Goal: Transaction & Acquisition: Purchase product/service

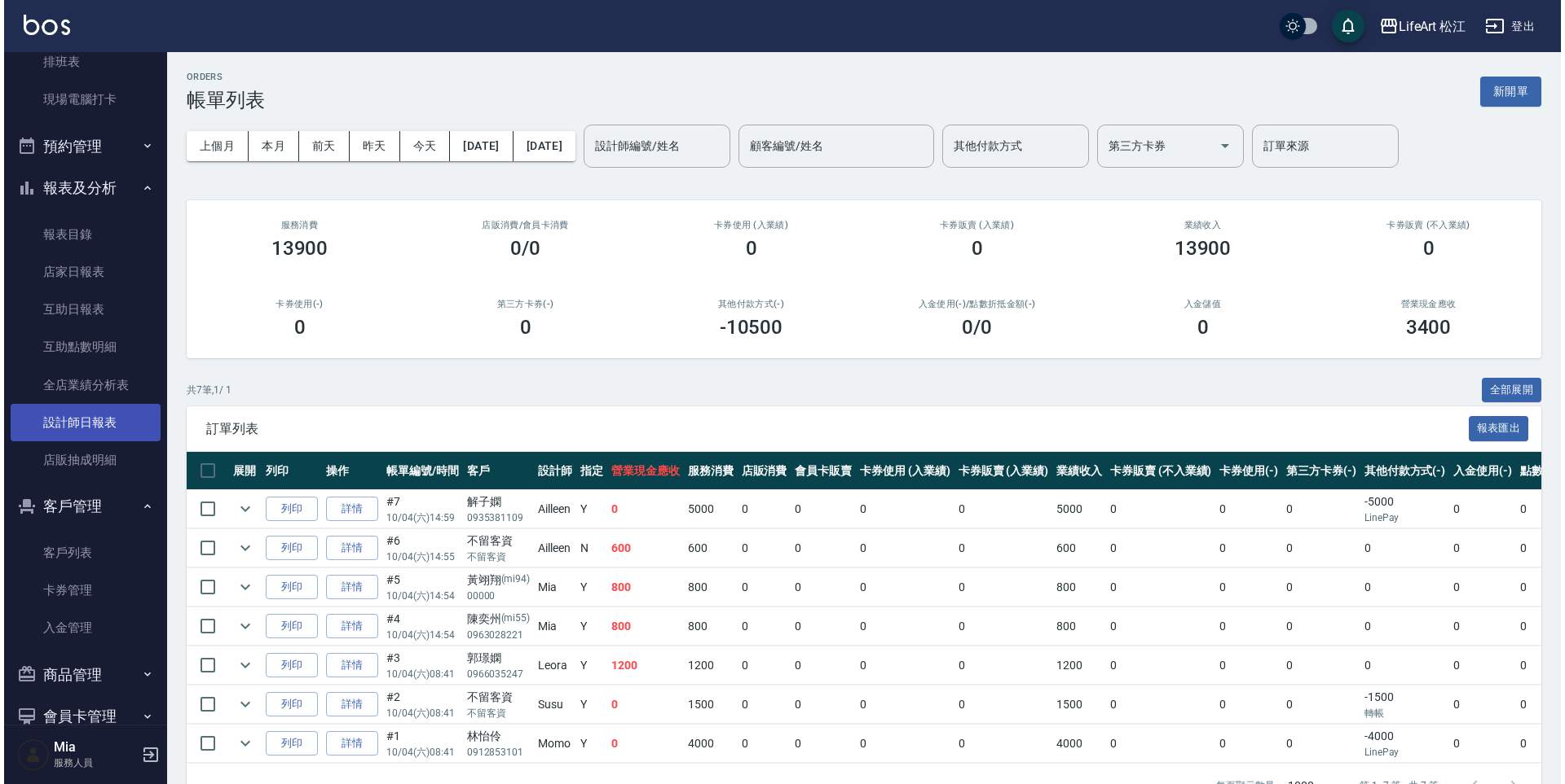
scroll to position [364, 0]
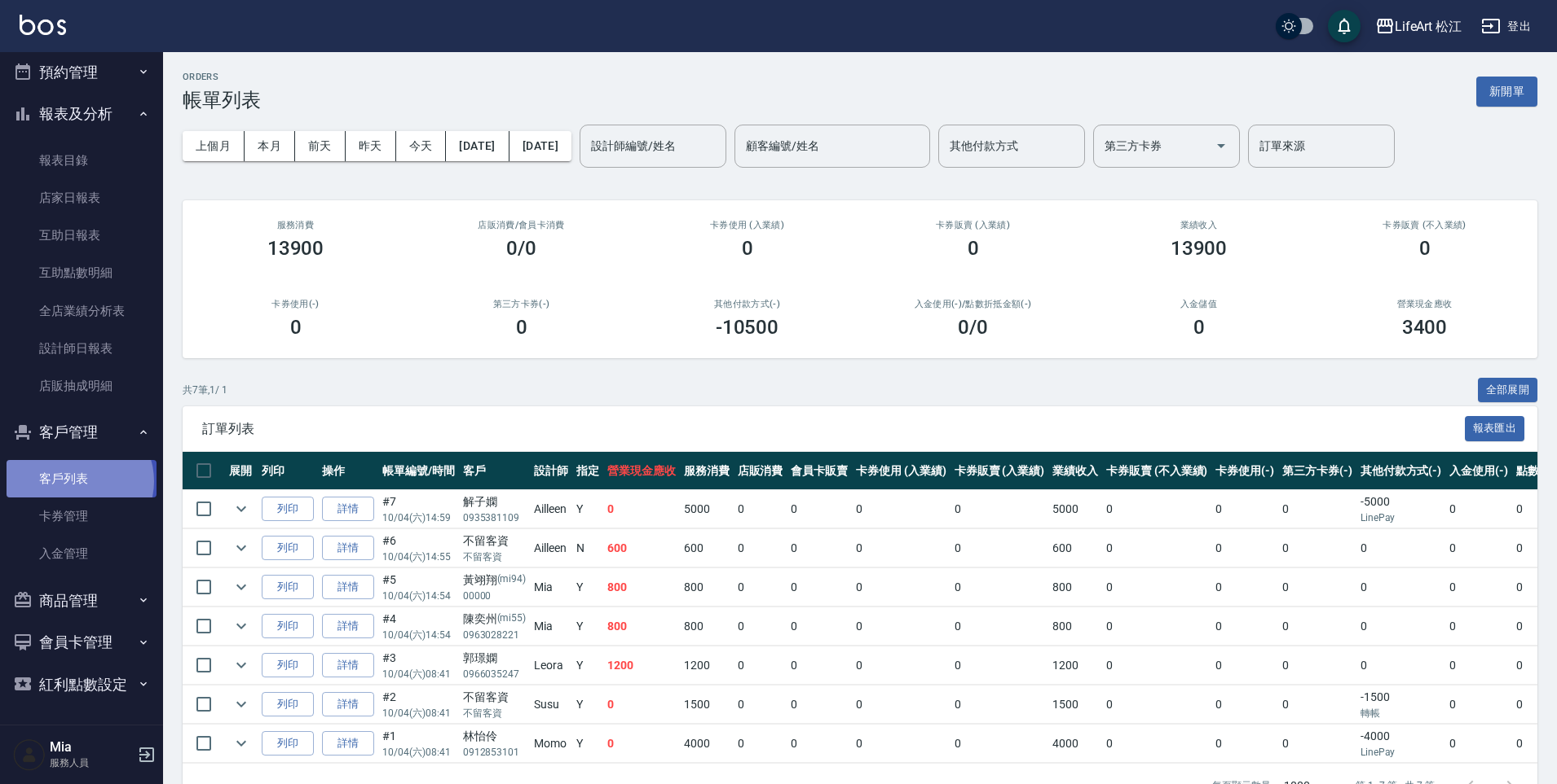
click at [79, 481] on link "客戶列表" at bounding box center [81, 479] width 150 height 38
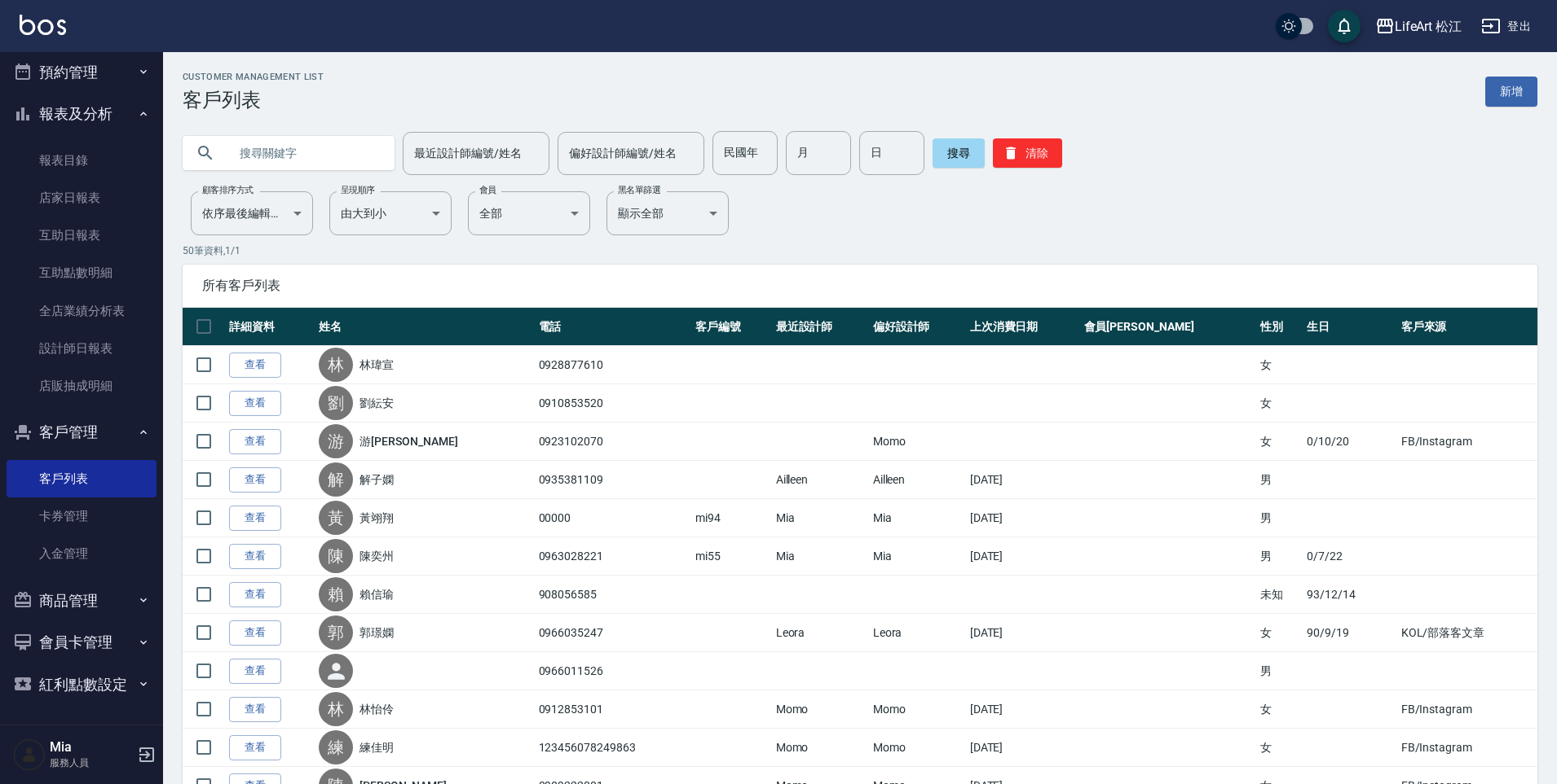
click at [246, 159] on input "text" at bounding box center [305, 153] width 153 height 44
type input "[PERSON_NAME]"
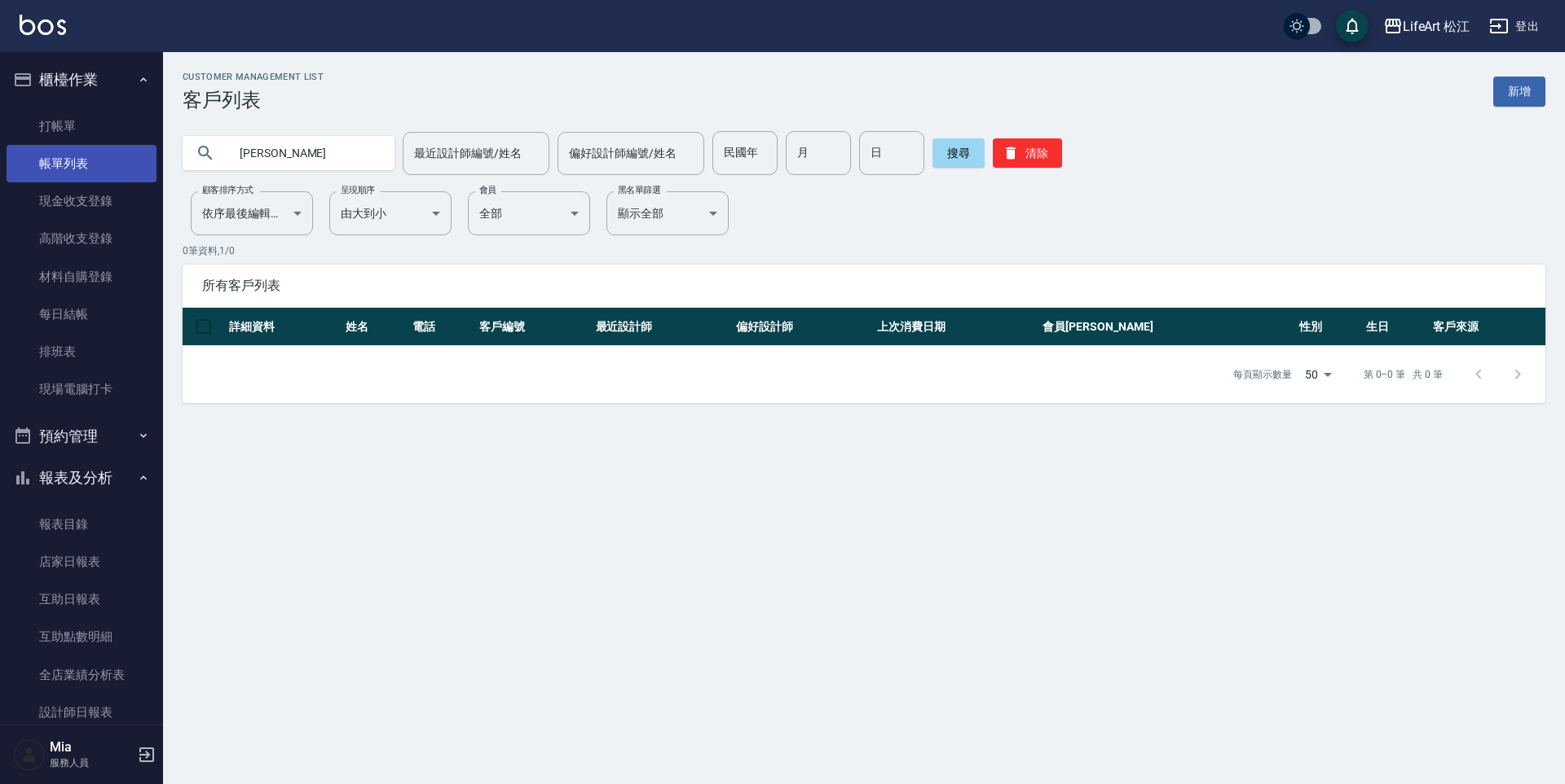
click at [75, 166] on link "帳單列表" at bounding box center [81, 164] width 150 height 38
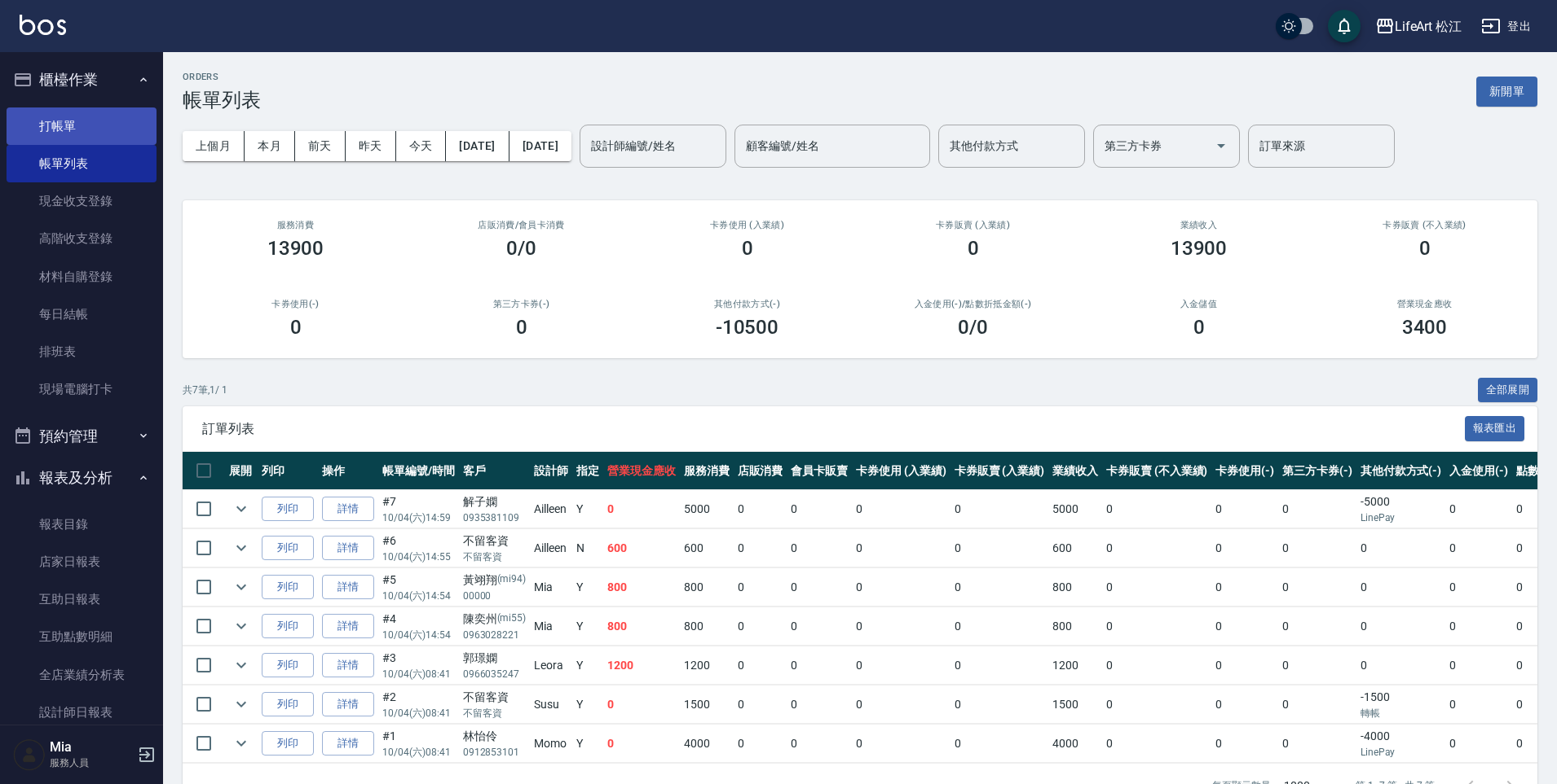
click at [63, 134] on link "打帳單" at bounding box center [81, 126] width 150 height 38
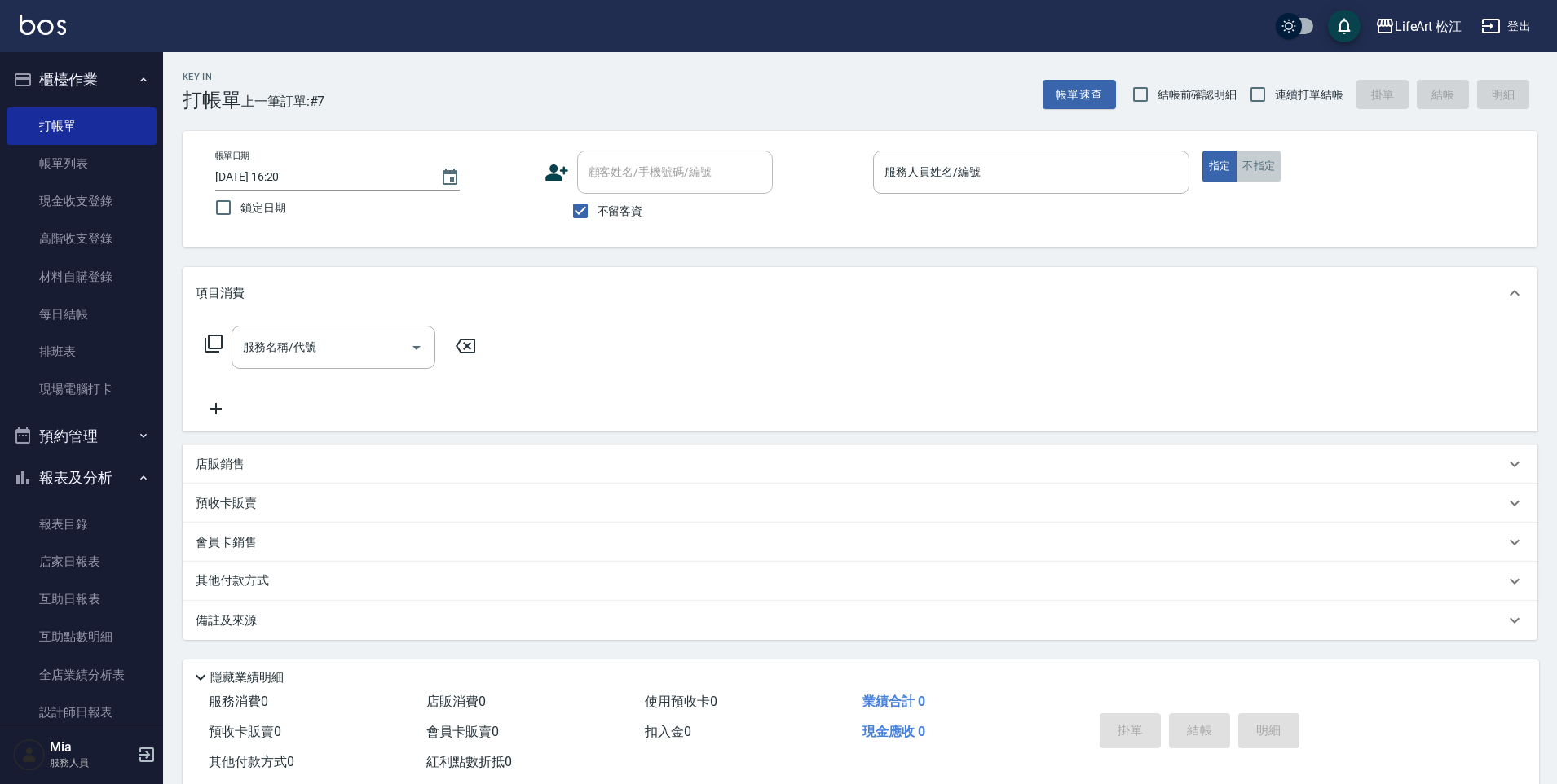
click at [1261, 167] on button "不指定" at bounding box center [1258, 166] width 46 height 32
click at [939, 152] on label "服務人員姓名/編號" at bounding box center [920, 149] width 72 height 13
click at [939, 158] on input "服務人員姓名/編號" at bounding box center [1030, 171] width 301 height 28
click at [935, 160] on input "服務人員姓名/編號" at bounding box center [1030, 171] width 301 height 28
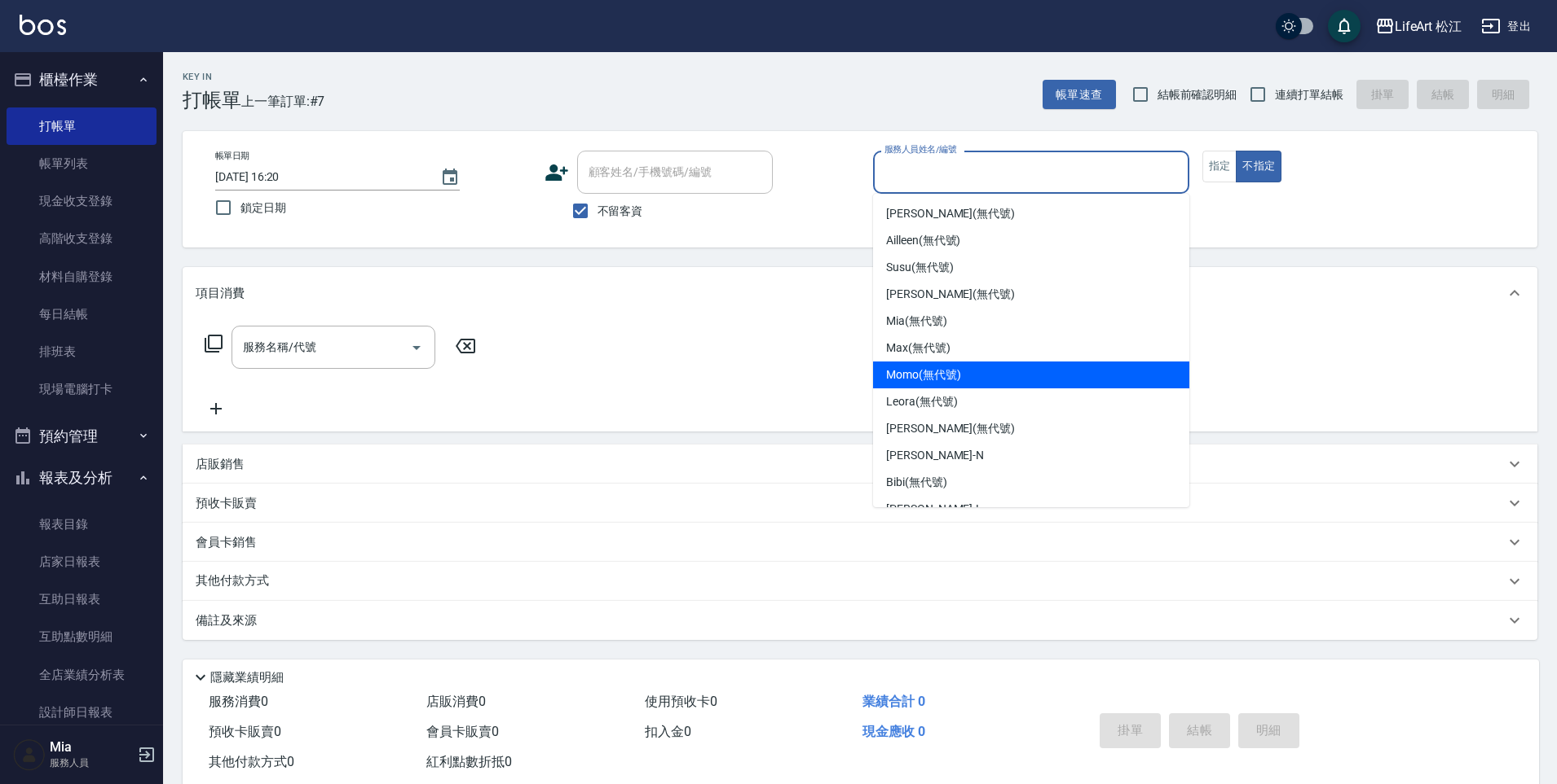
click at [905, 378] on span "Momo (無代號)" at bounding box center [923, 376] width 75 height 17
type input "Momo(無代號)"
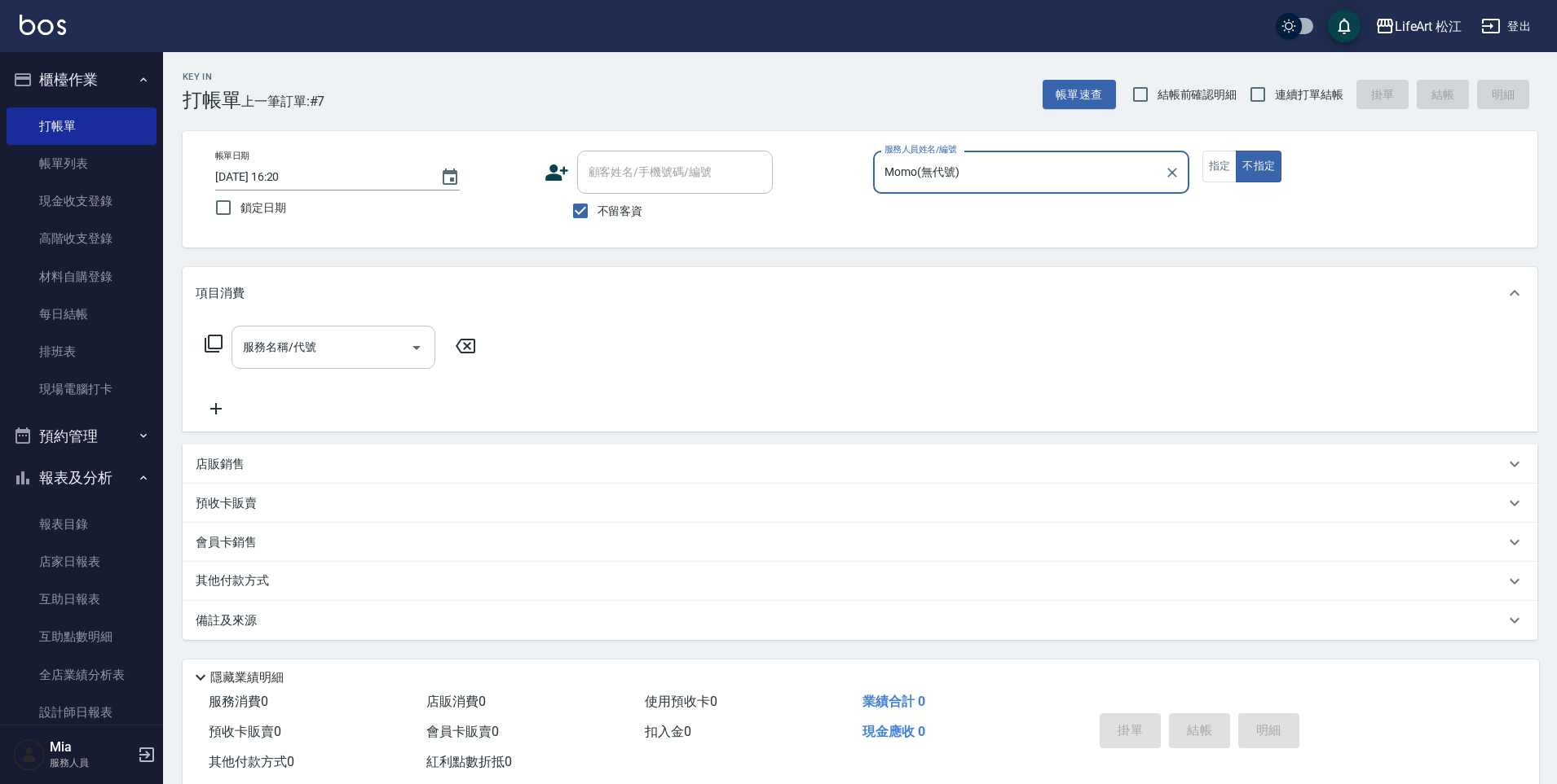
click at [346, 355] on input "服務名稱/代號" at bounding box center [321, 347] width 165 height 28
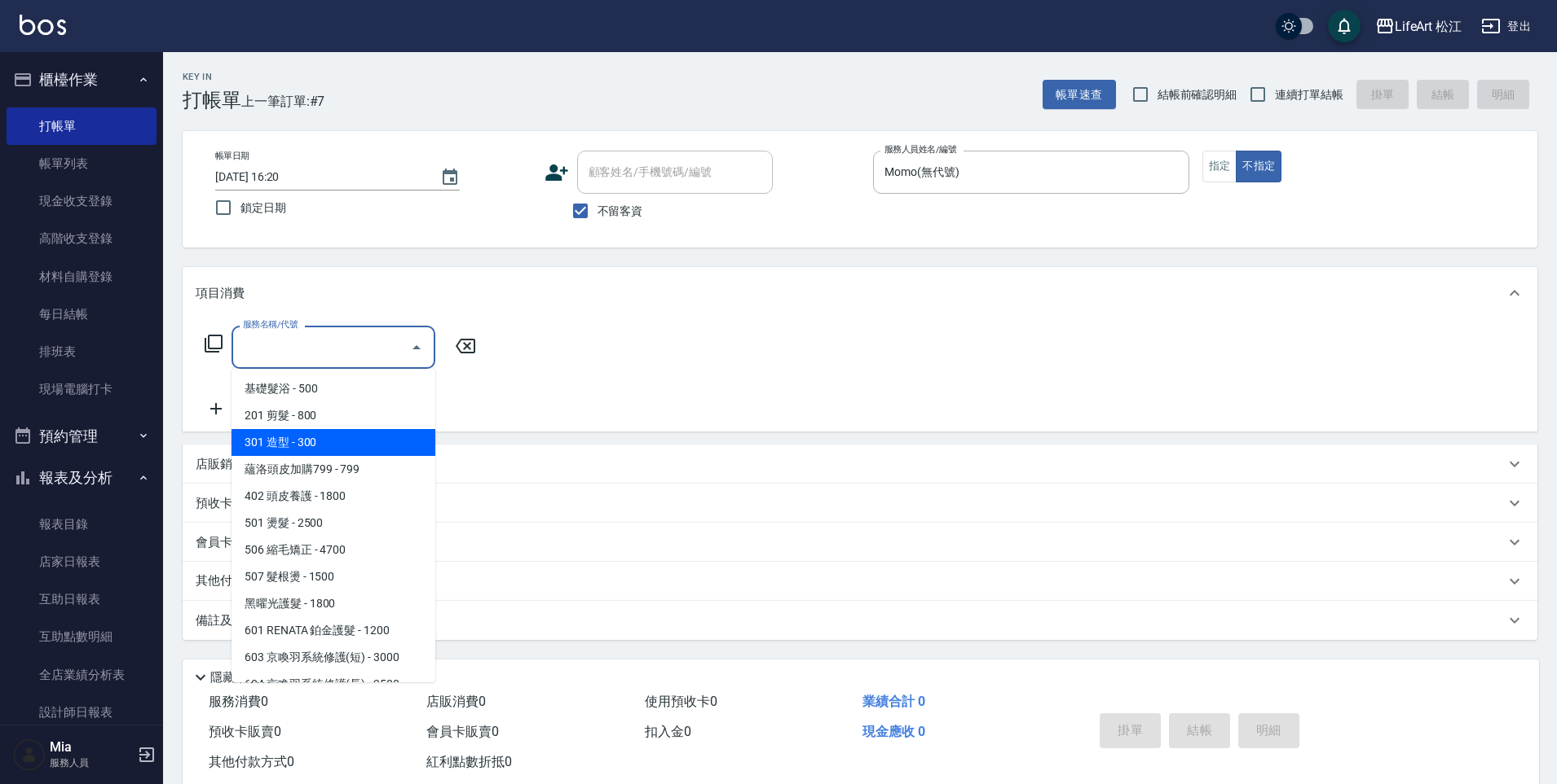
click at [337, 430] on span "301 造型 - 300" at bounding box center [333, 443] width 203 height 27
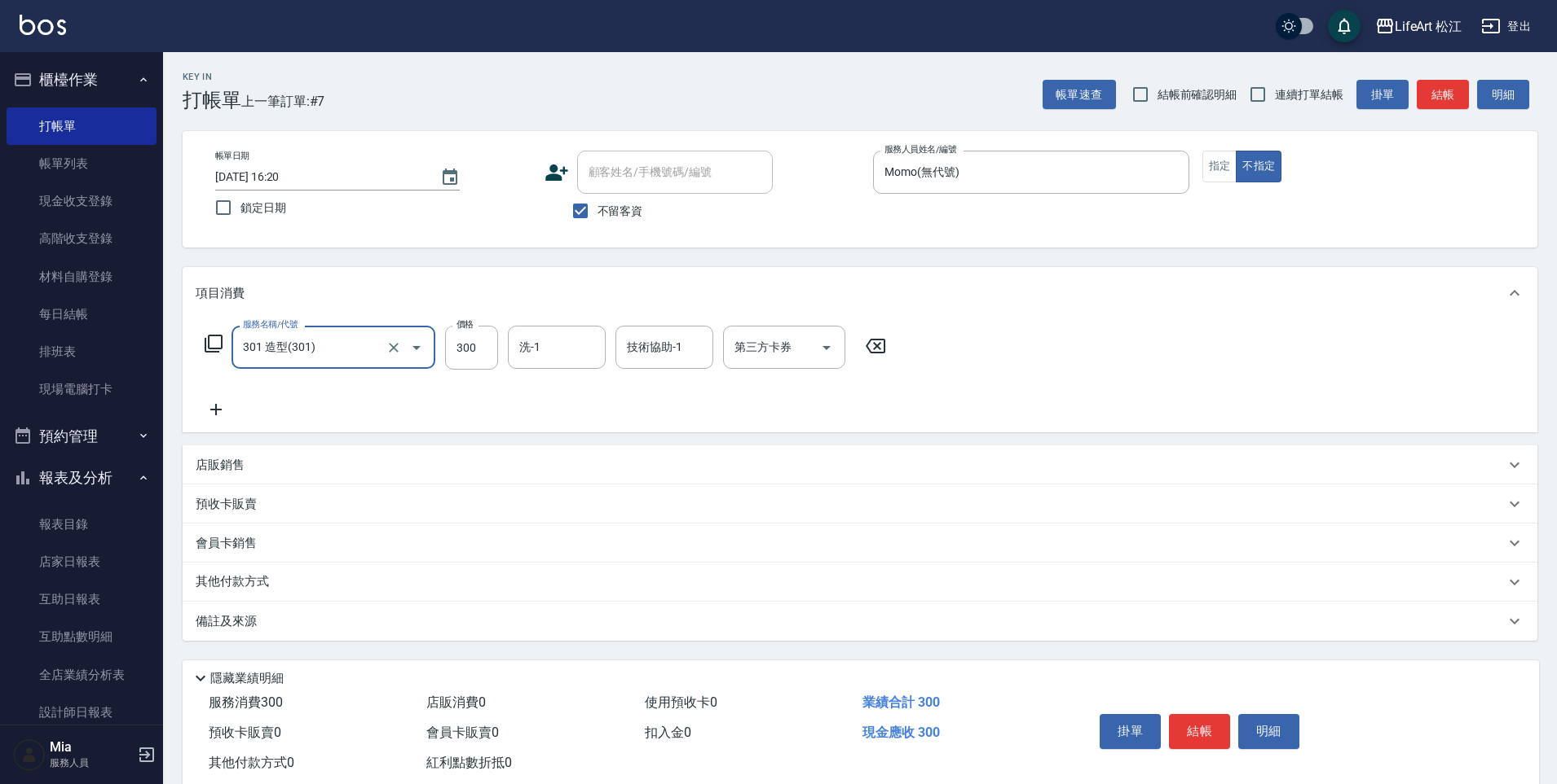
click at [337, 358] on input "301 造型(301)" at bounding box center [311, 347] width 143 height 28
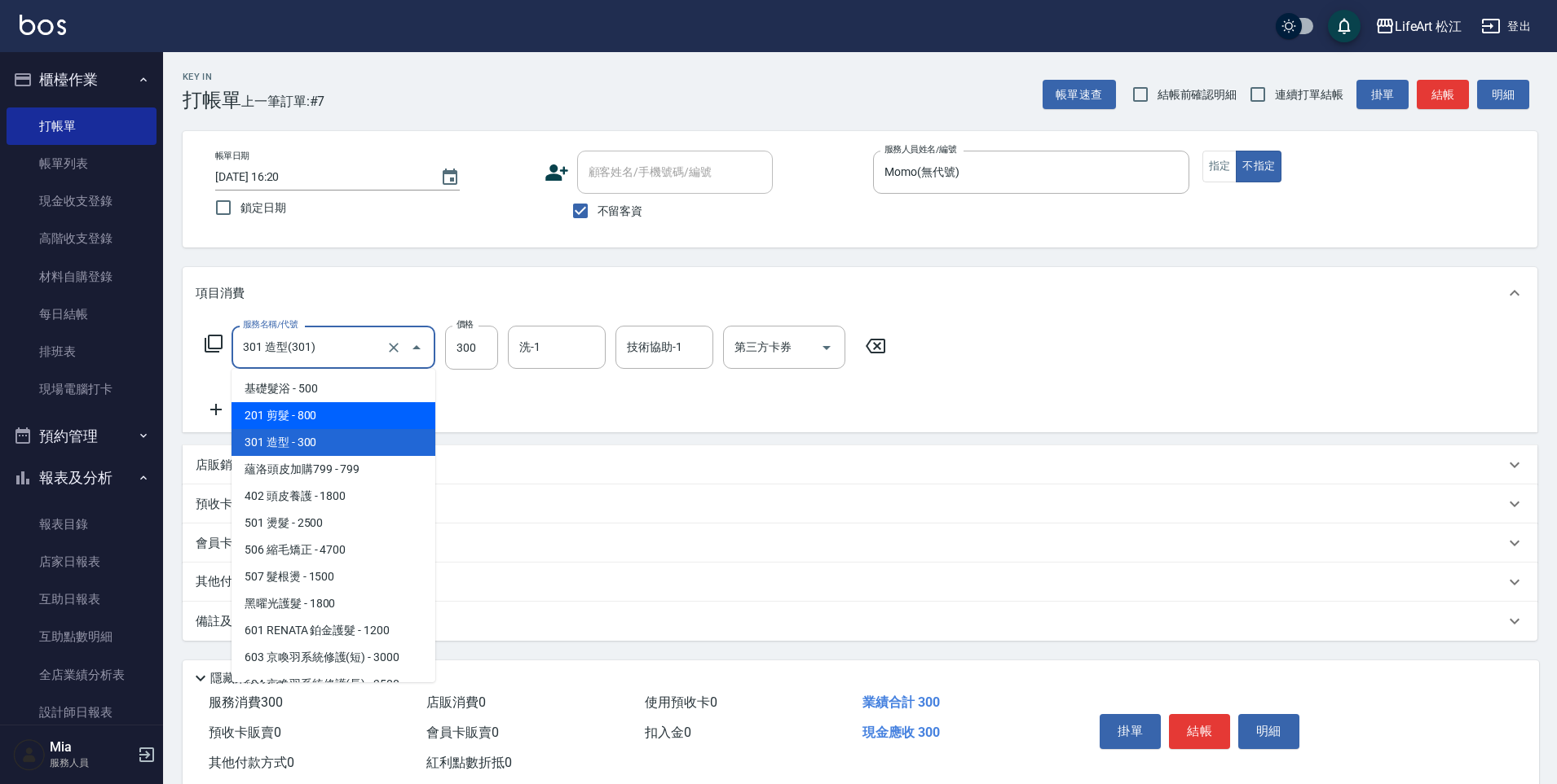
click at [347, 425] on span "201 剪髮 - 800" at bounding box center [333, 416] width 203 height 27
type input "201 剪髮(201)"
type input "800"
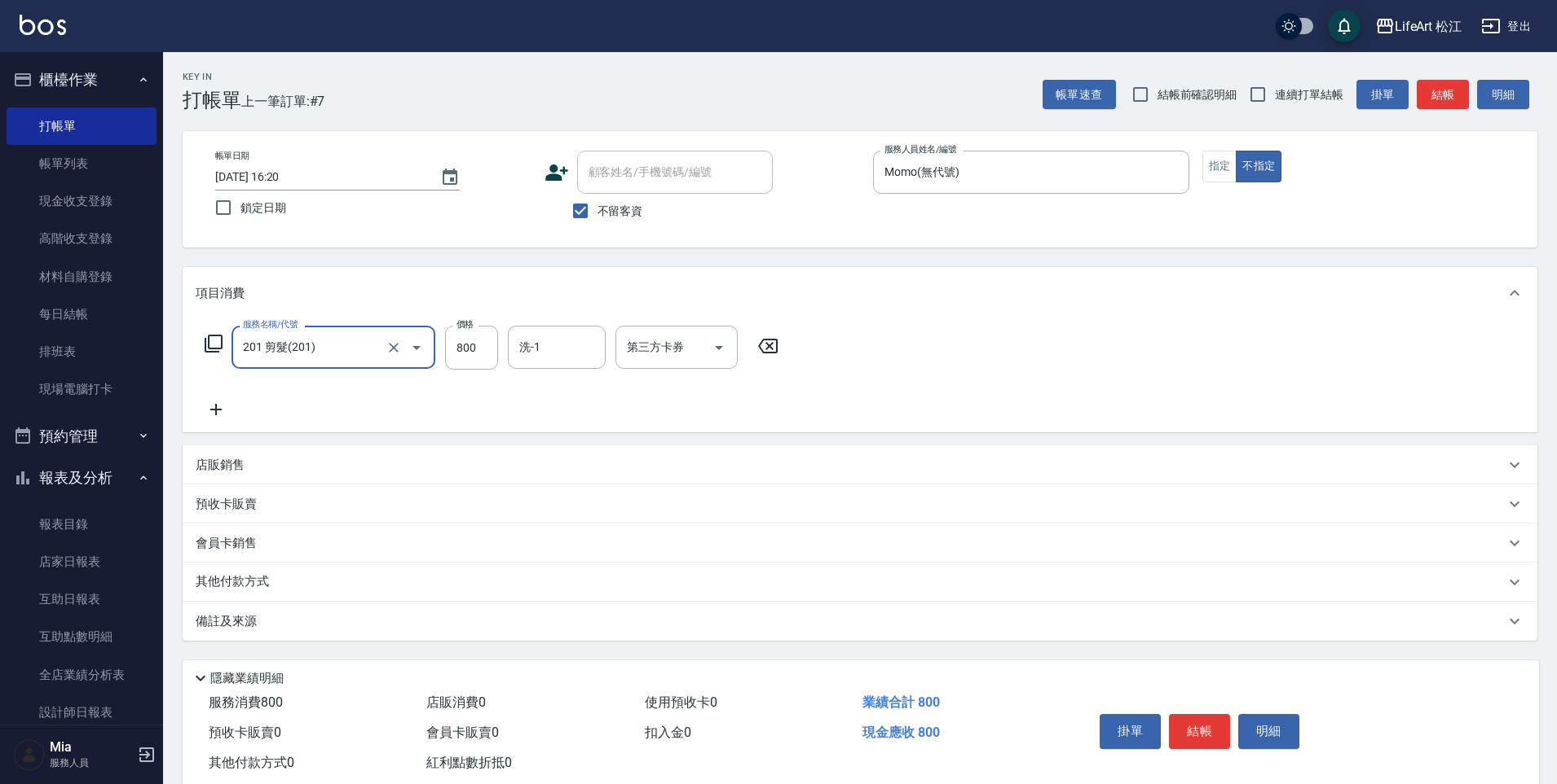
click at [348, 623] on div "備註及來源" at bounding box center [850, 622] width 1309 height 17
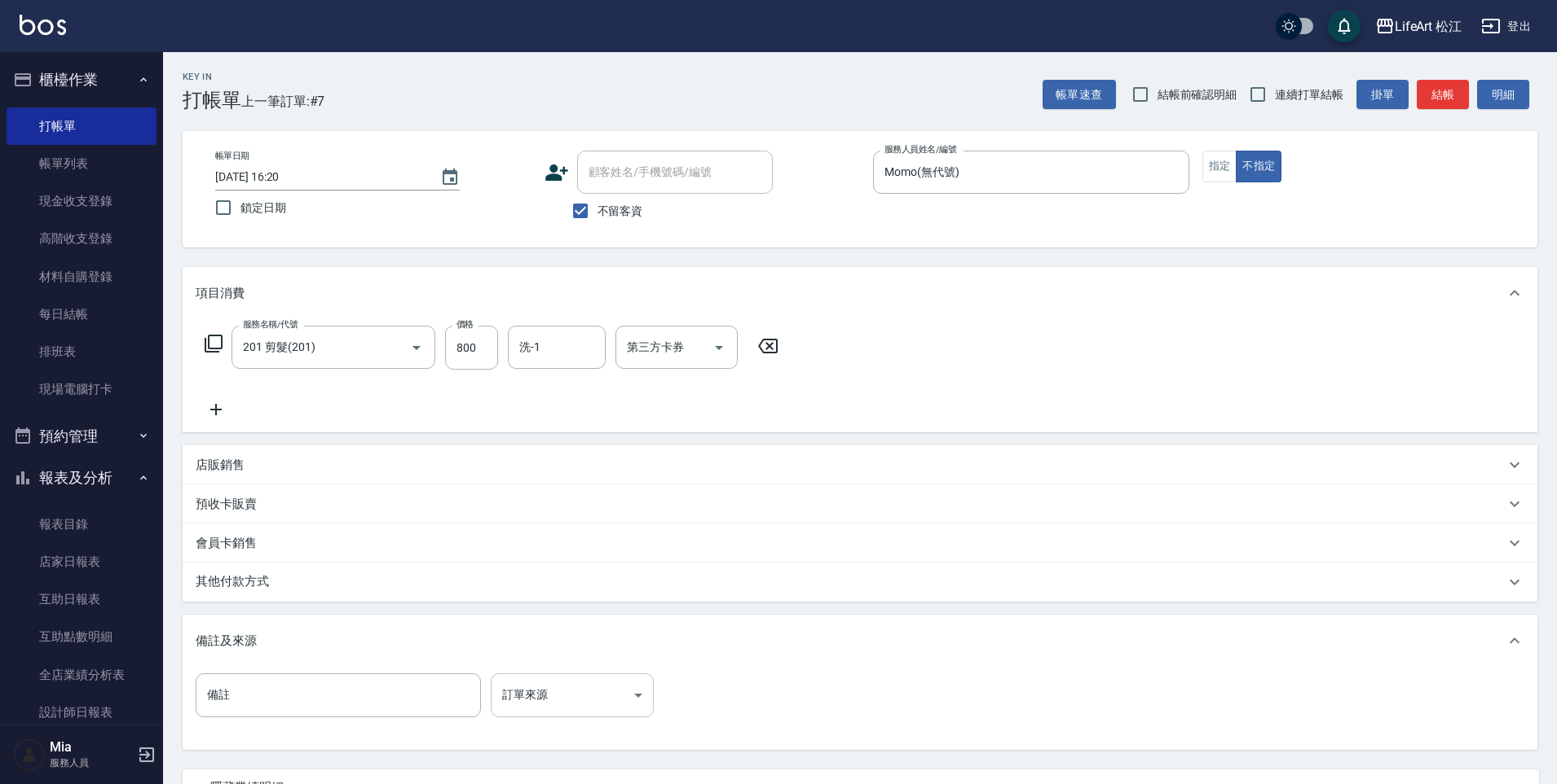
click at [610, 686] on body "LifeArt 松江 登出 櫃檯作業 打帳單 帳單列表 現金收支登錄 高階收支登錄 材料自購登錄 每日結帳 排班表 現場電腦打卡 預約管理 預約管理 單日預約…" at bounding box center [778, 464] width 1557 height 927
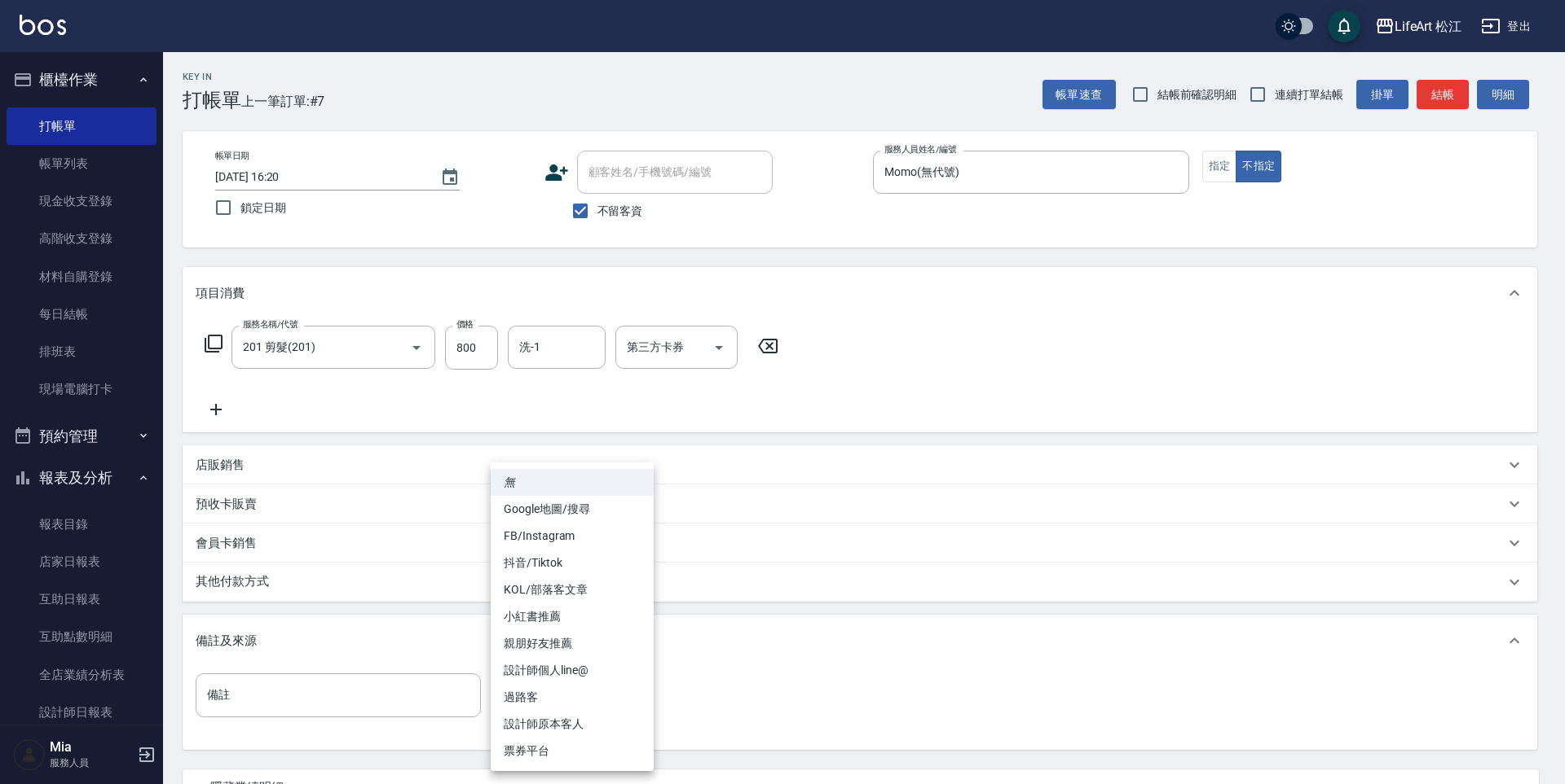
click at [574, 706] on li "過路客" at bounding box center [572, 698] width 163 height 27
type input "過路客"
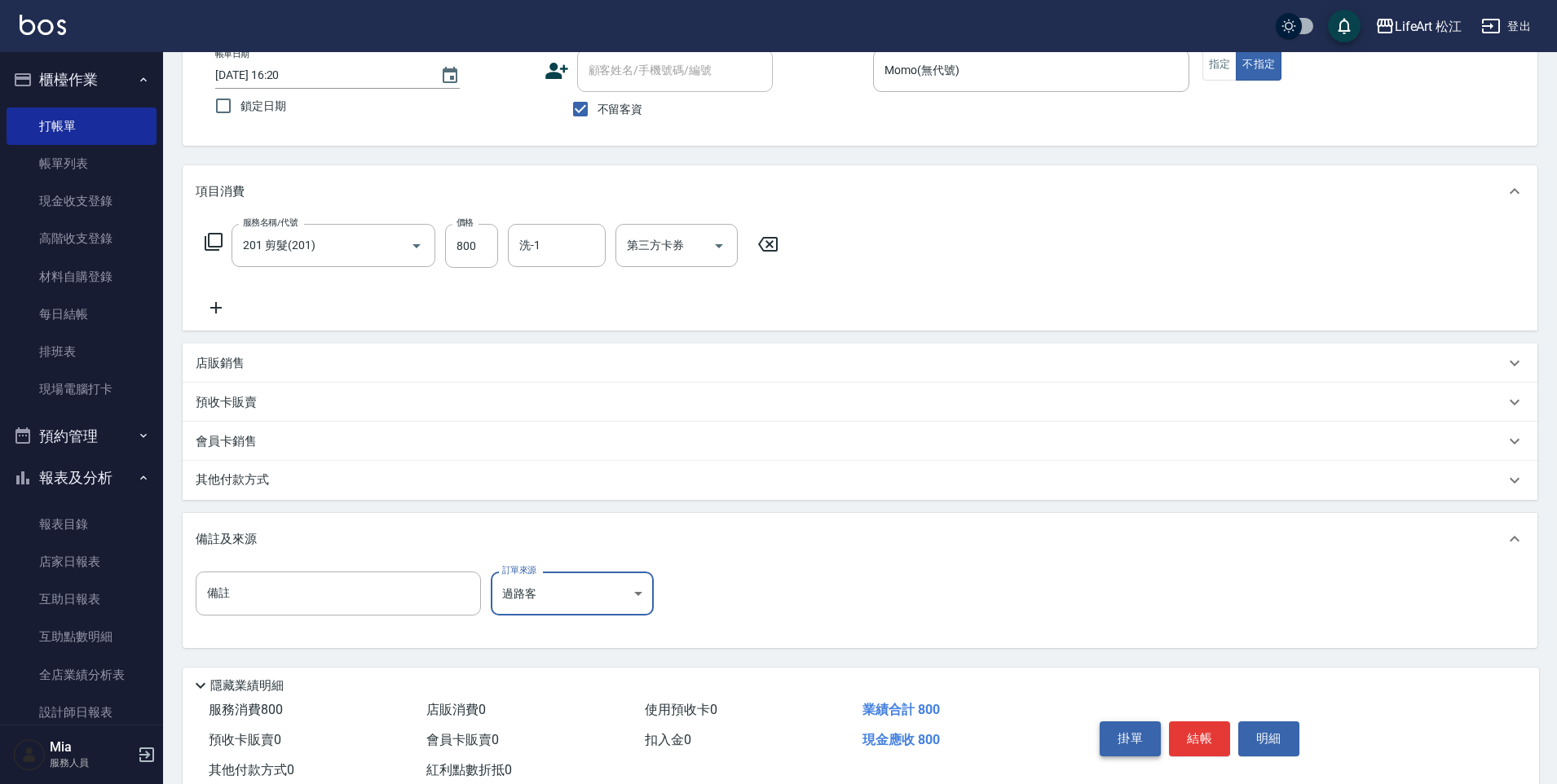
scroll to position [150, 0]
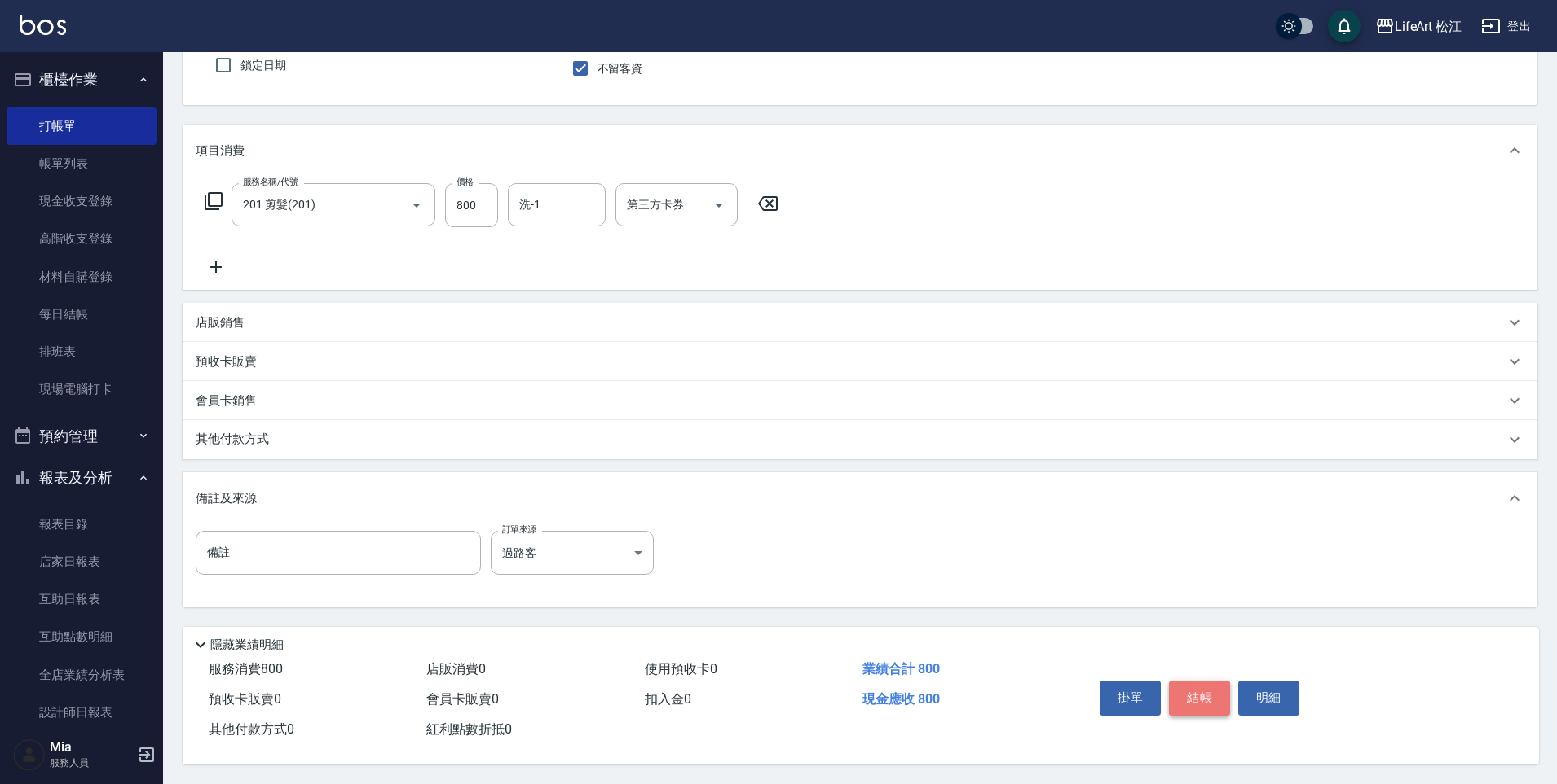
click at [1188, 692] on button "結帳" at bounding box center [1199, 698] width 61 height 34
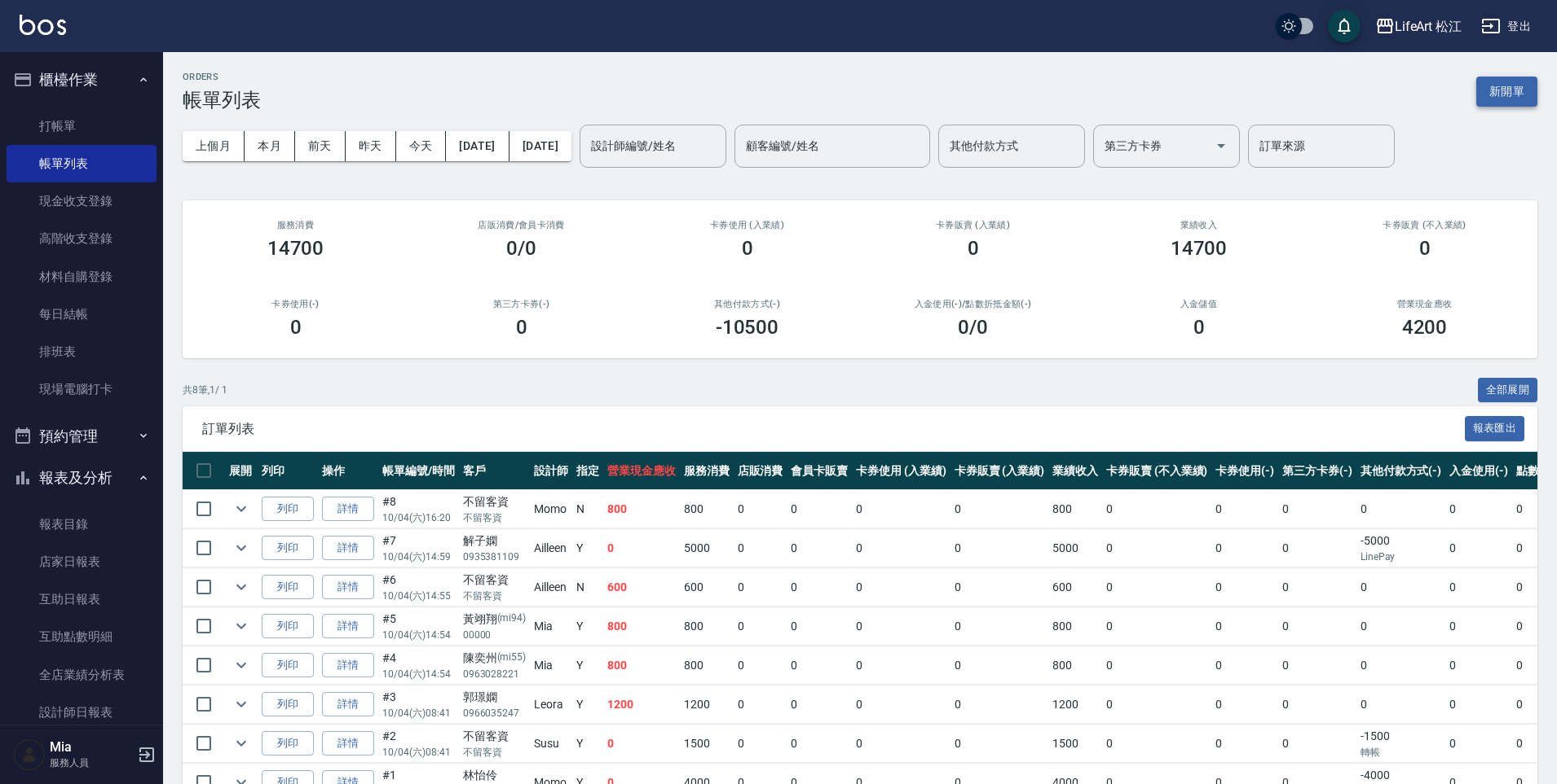
click at [1505, 90] on button "新開單" at bounding box center [1506, 91] width 61 height 30
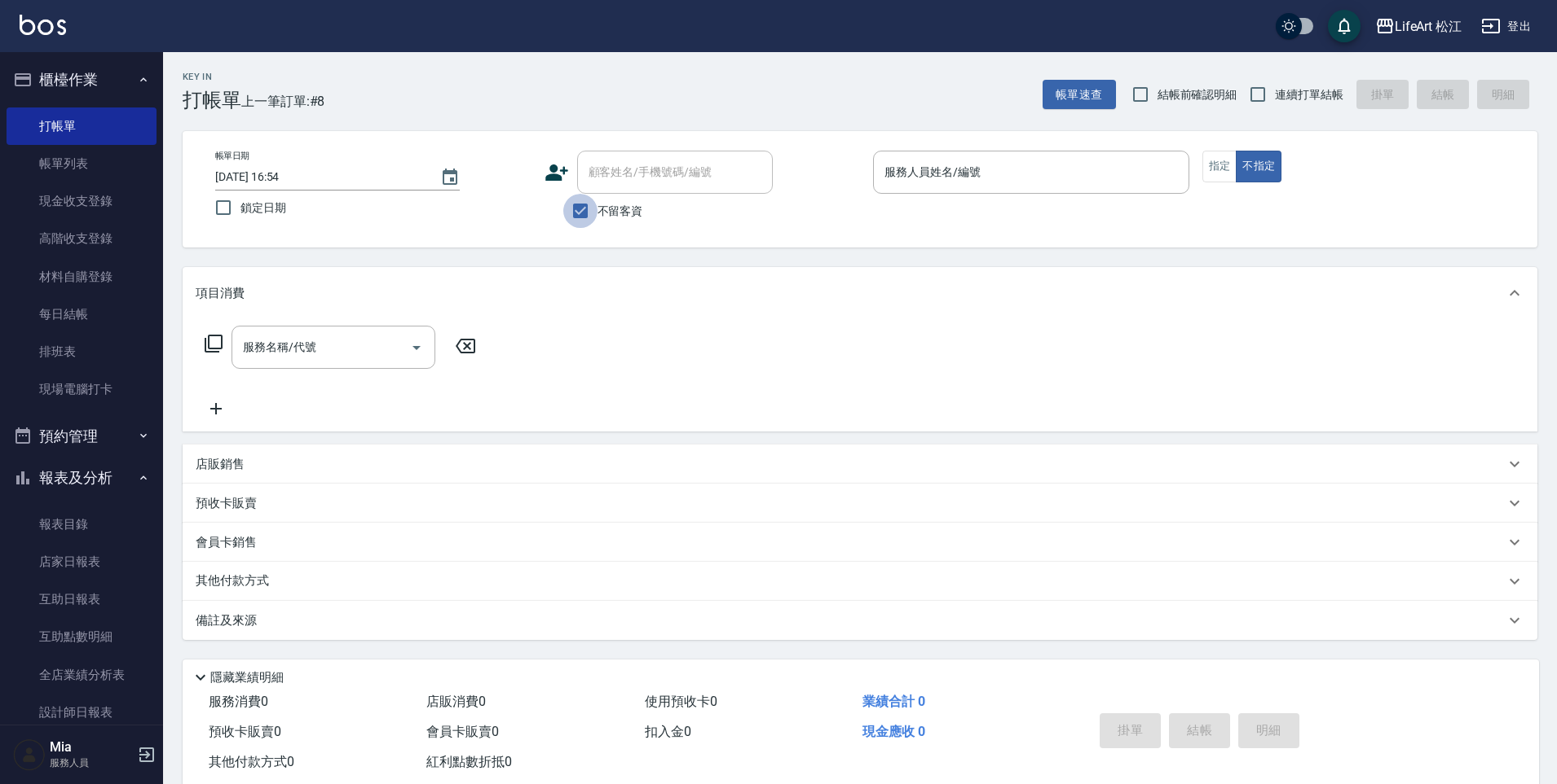
click at [584, 209] on input "不留客資" at bounding box center [580, 210] width 34 height 34
checkbox input "false"
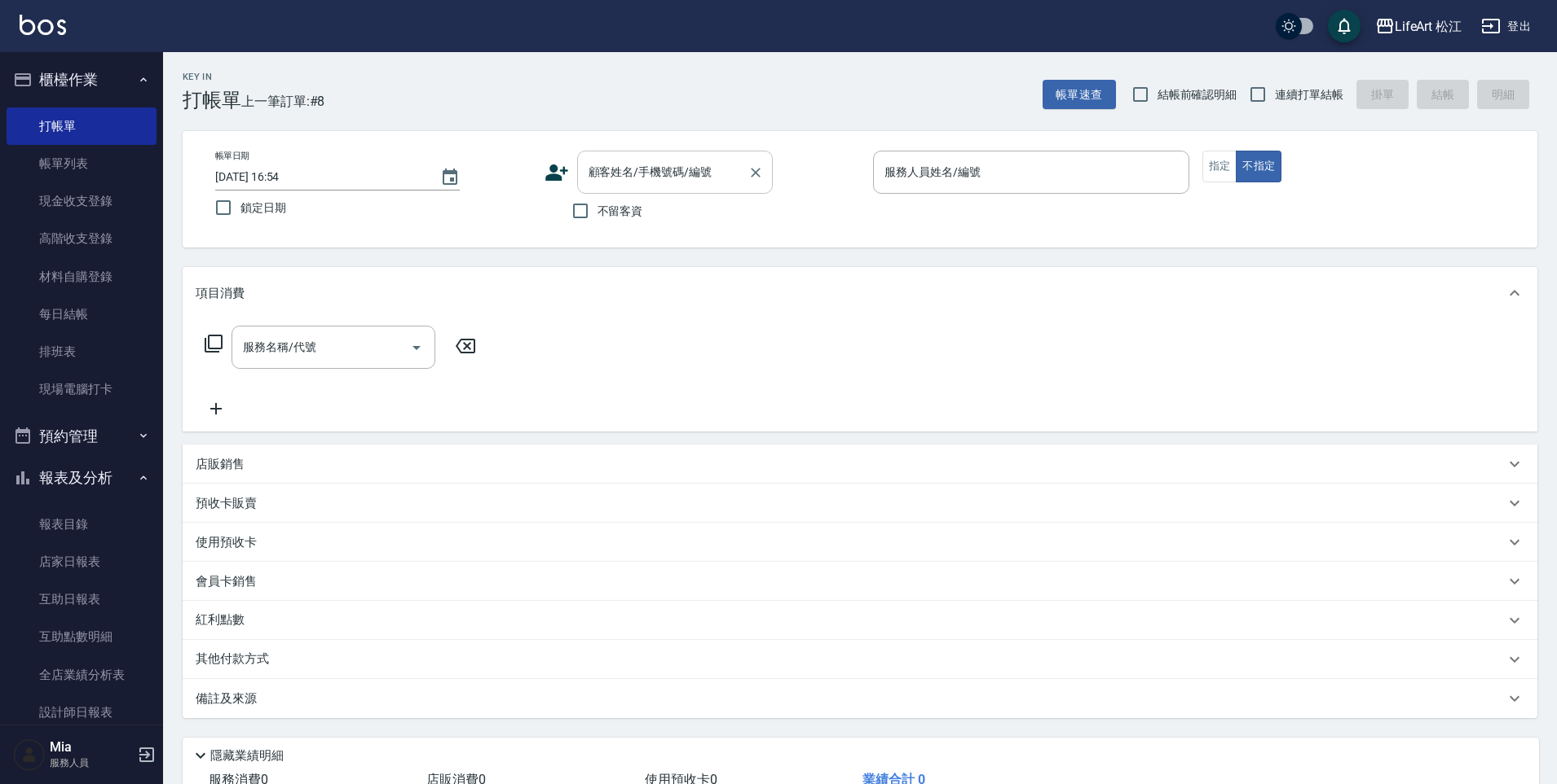
click at [657, 162] on div "顧客姓名/手機號碼/編號 顧客姓名/手機號碼/編號" at bounding box center [675, 172] width 196 height 44
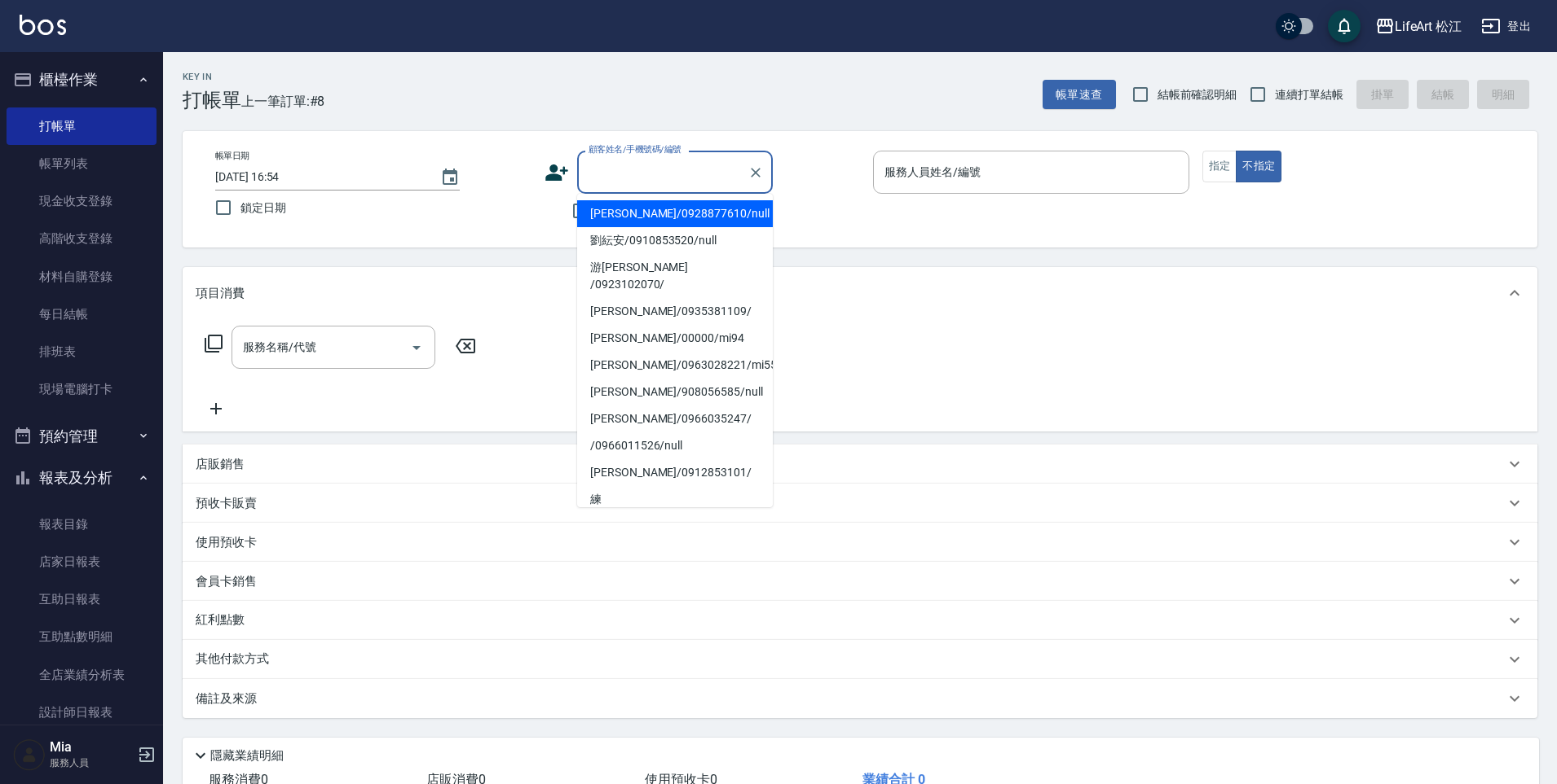
type input "5"
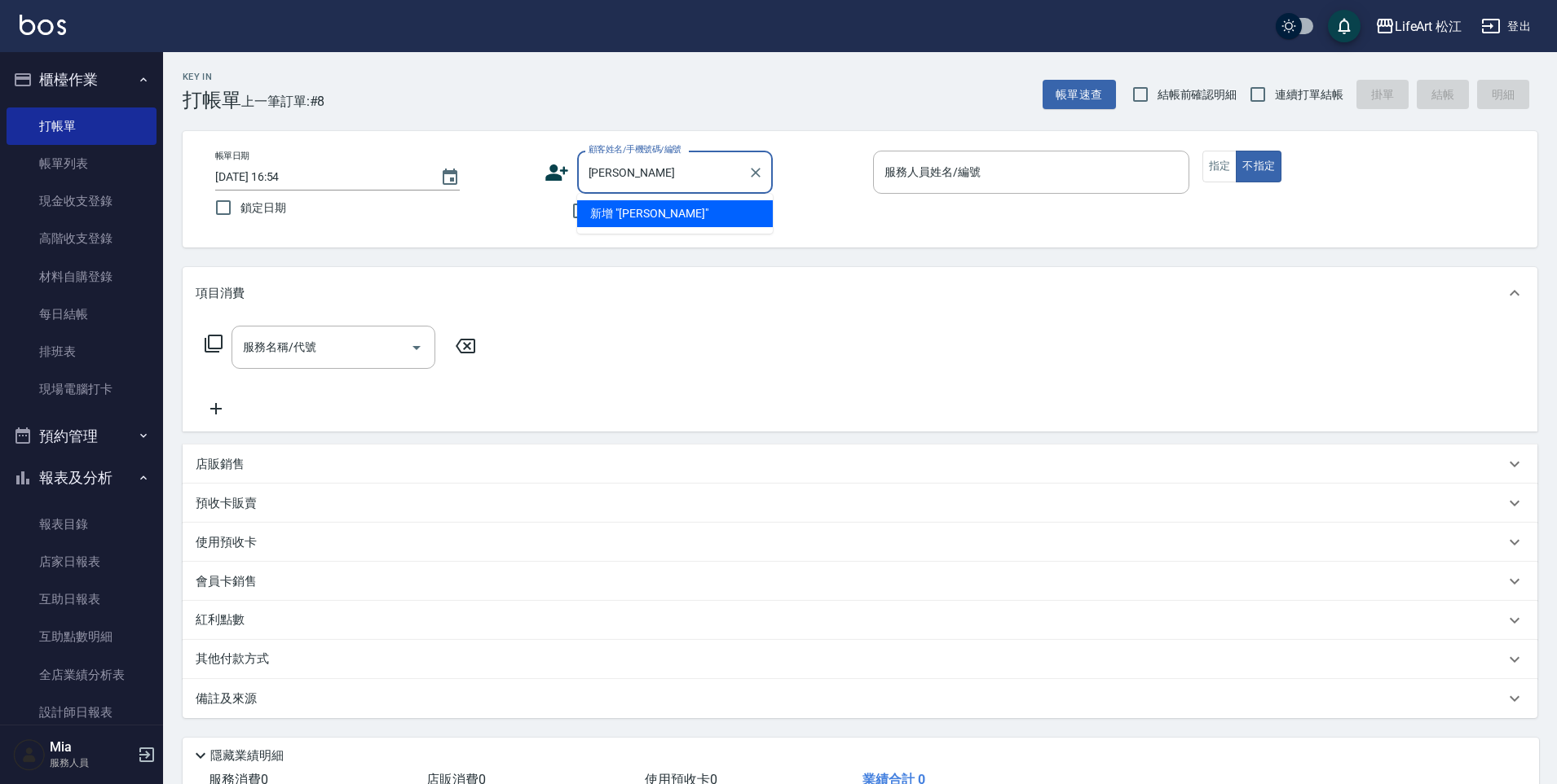
type input "張"
click at [677, 212] on li "[PERSON_NAME]/0966603050/Mo102*" at bounding box center [675, 214] width 196 height 27
type input "[PERSON_NAME]/0966603050/Mo102*"
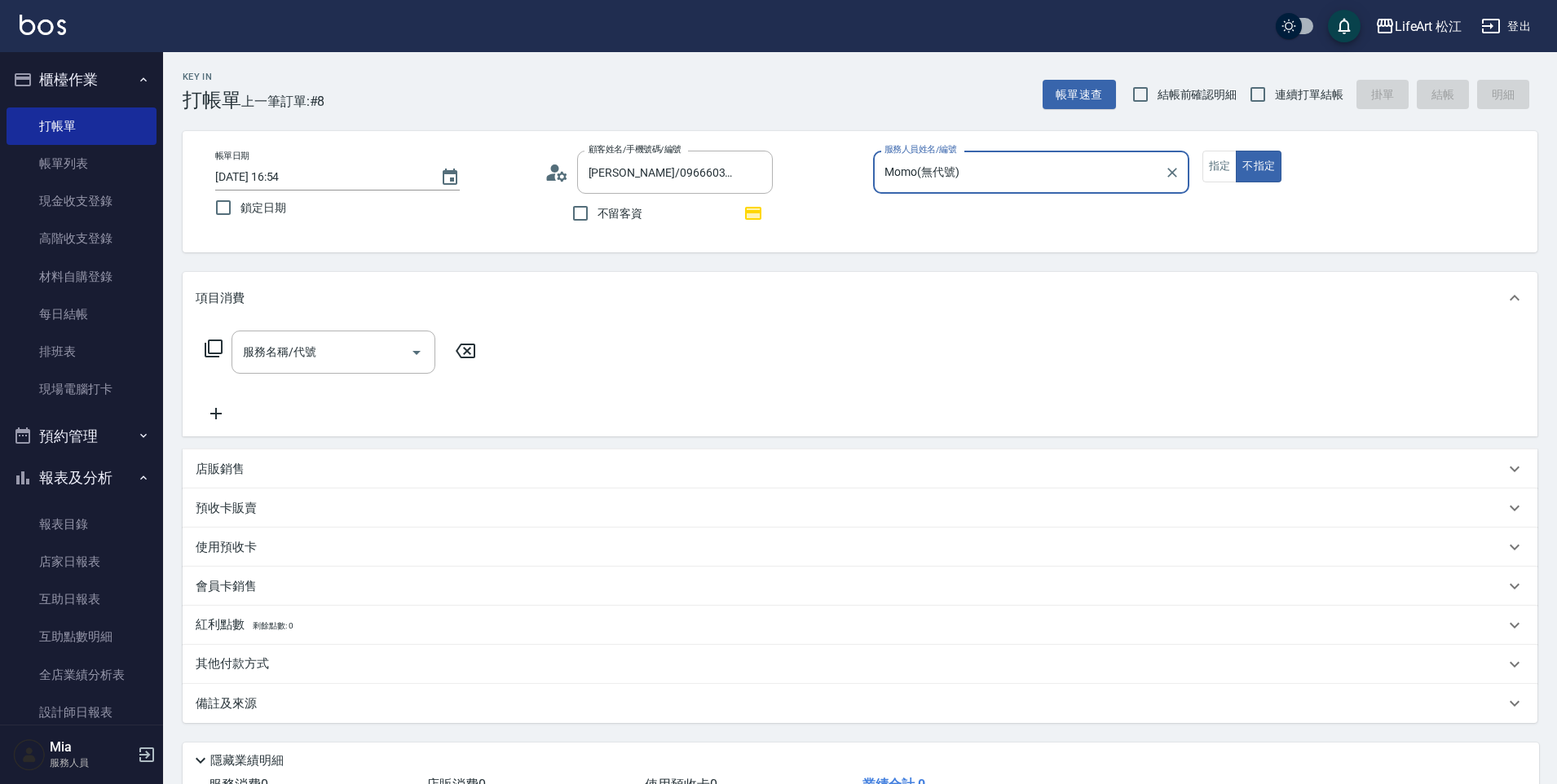
type input "Momo(無代號)"
click at [1206, 165] on button "指定" at bounding box center [1219, 166] width 35 height 32
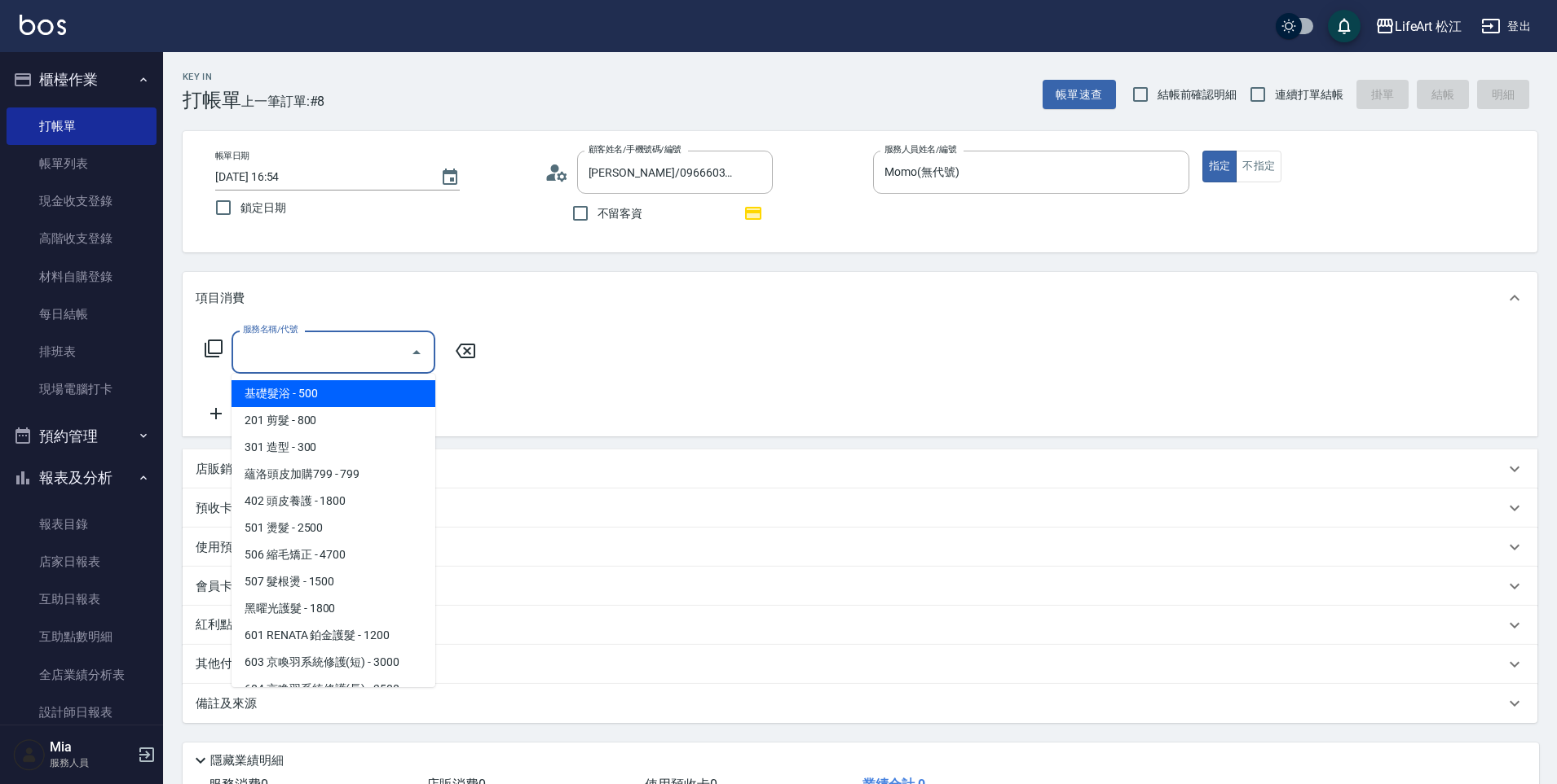
click at [370, 342] on input "服務名稱/代號" at bounding box center [321, 351] width 165 height 28
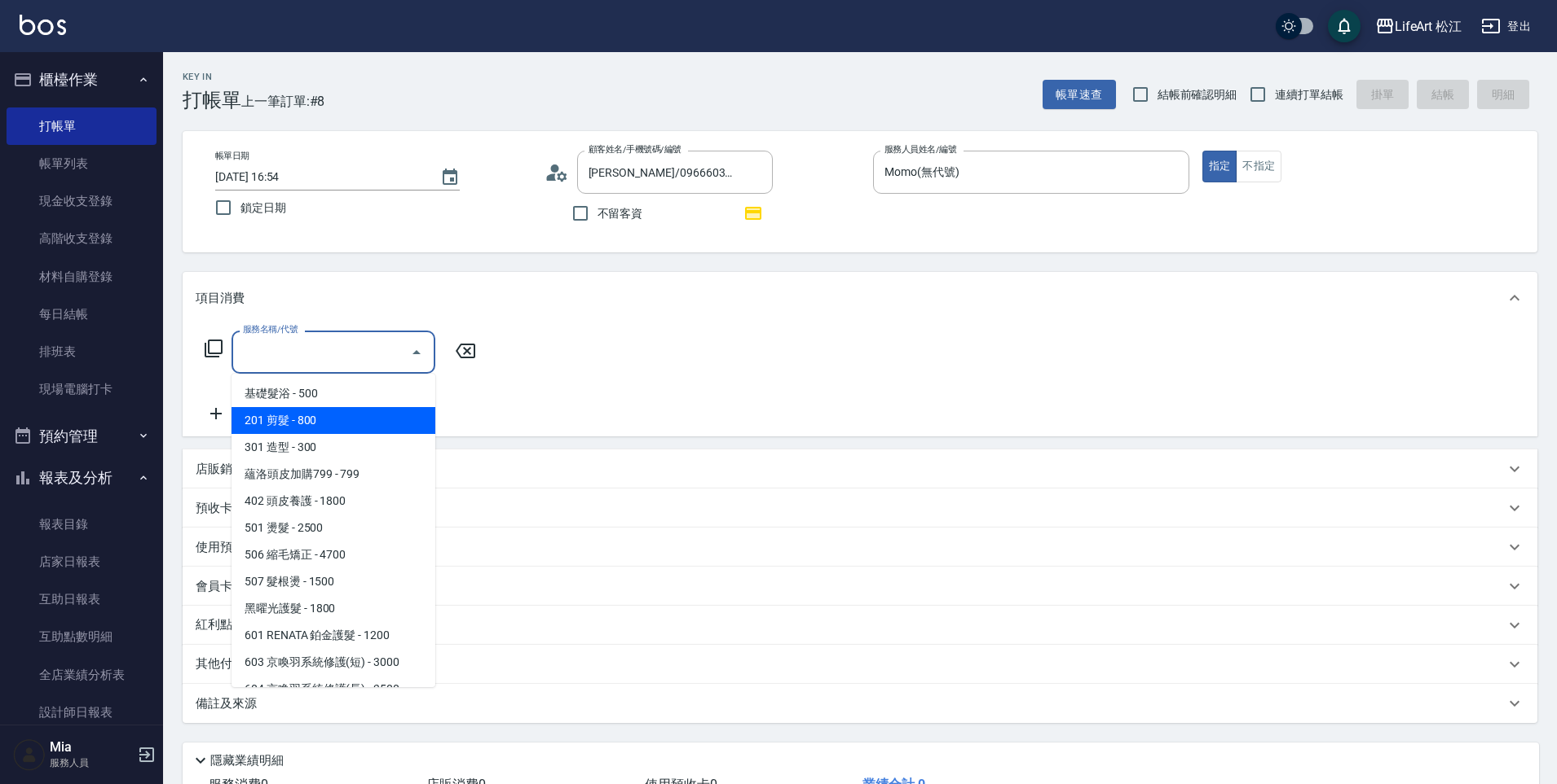
click at [321, 417] on span "201 剪髮 - 800" at bounding box center [333, 421] width 203 height 27
type input "201 剪髮(201)"
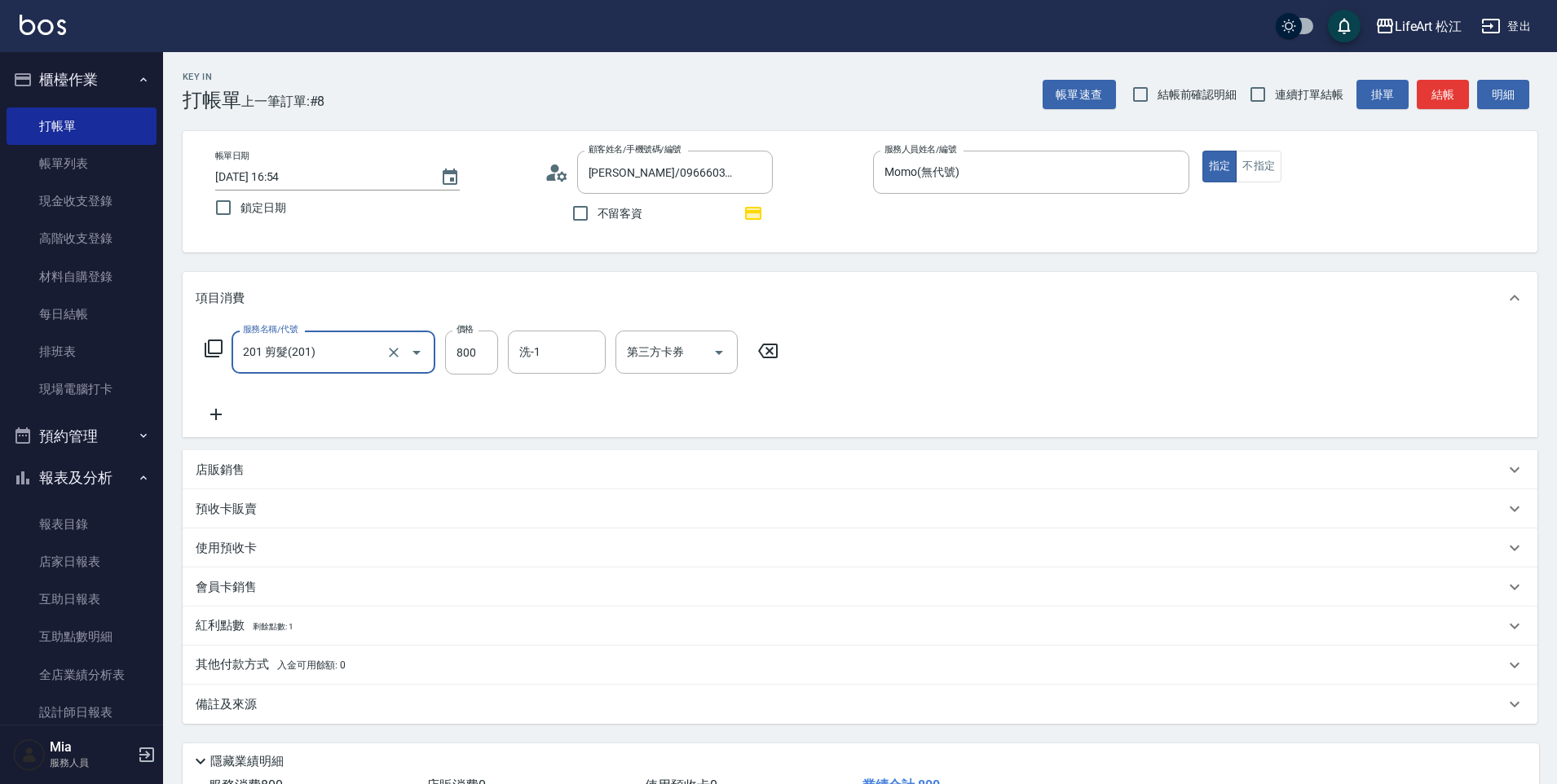
click at [226, 409] on icon at bounding box center [216, 414] width 41 height 19
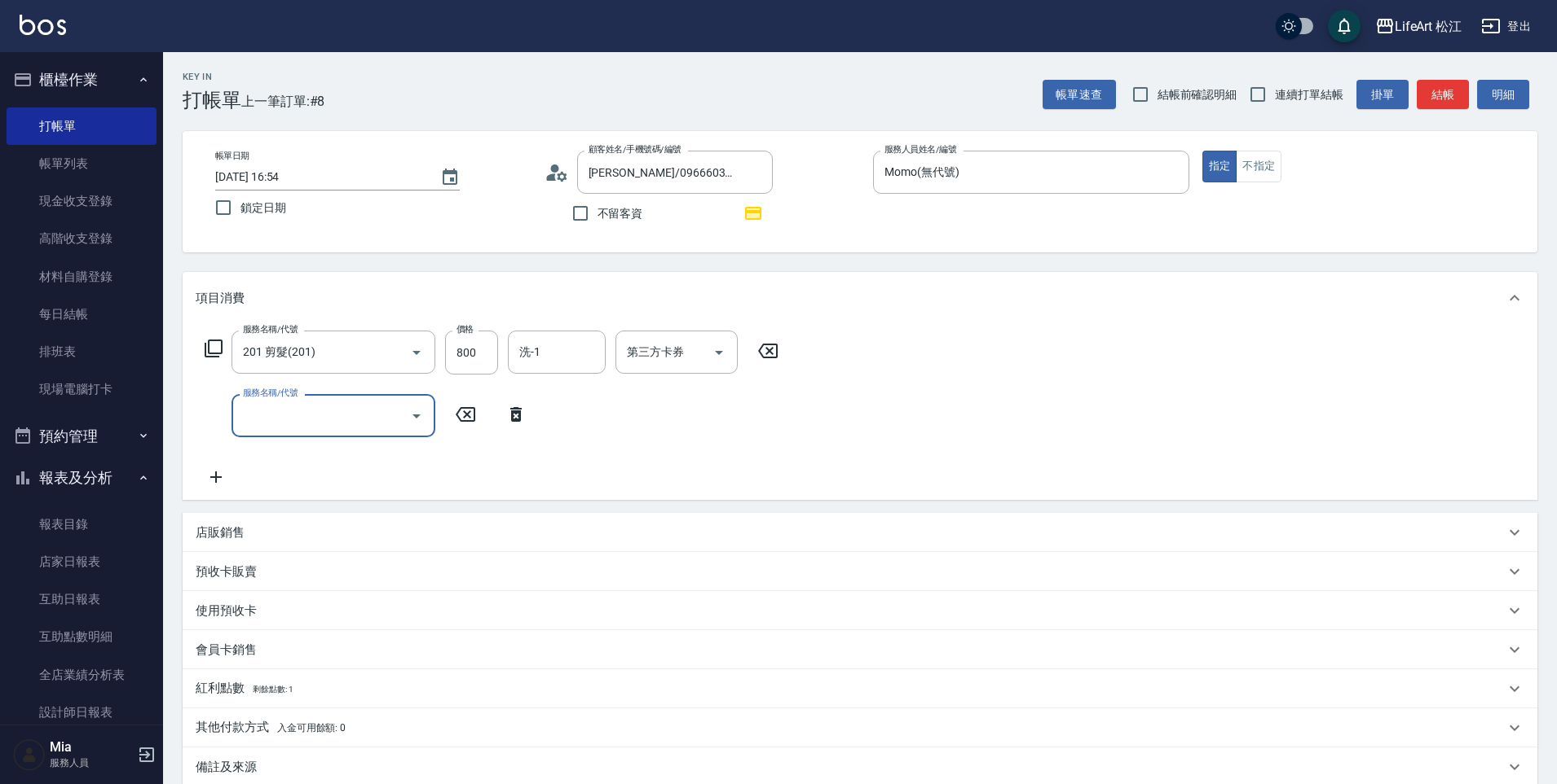
click at [309, 426] on input "服務名稱/代號" at bounding box center [321, 415] width 165 height 28
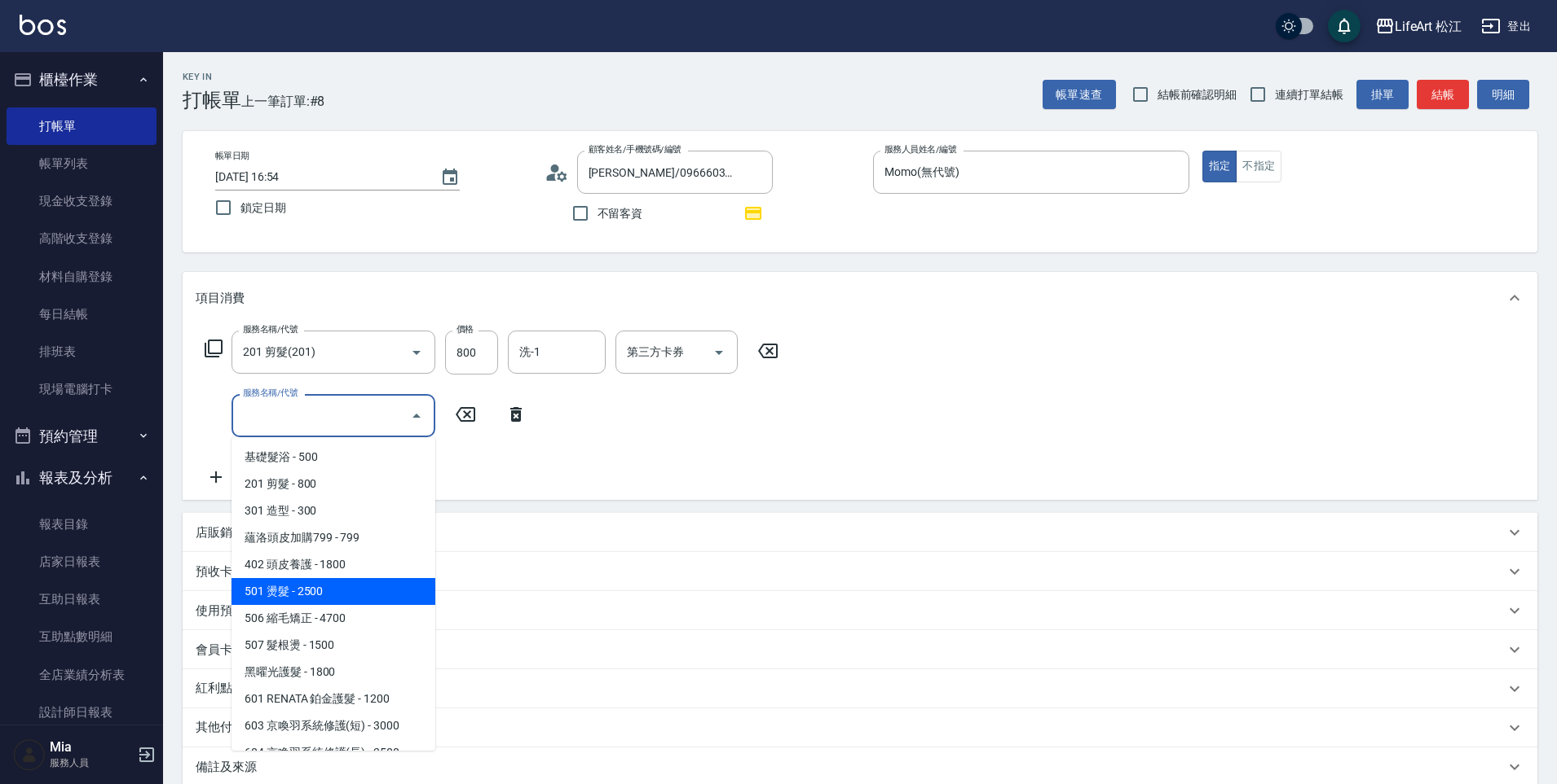
click at [329, 599] on span "501 燙髮 - 2500" at bounding box center [333, 592] width 203 height 27
type input "501 燙髮(501)"
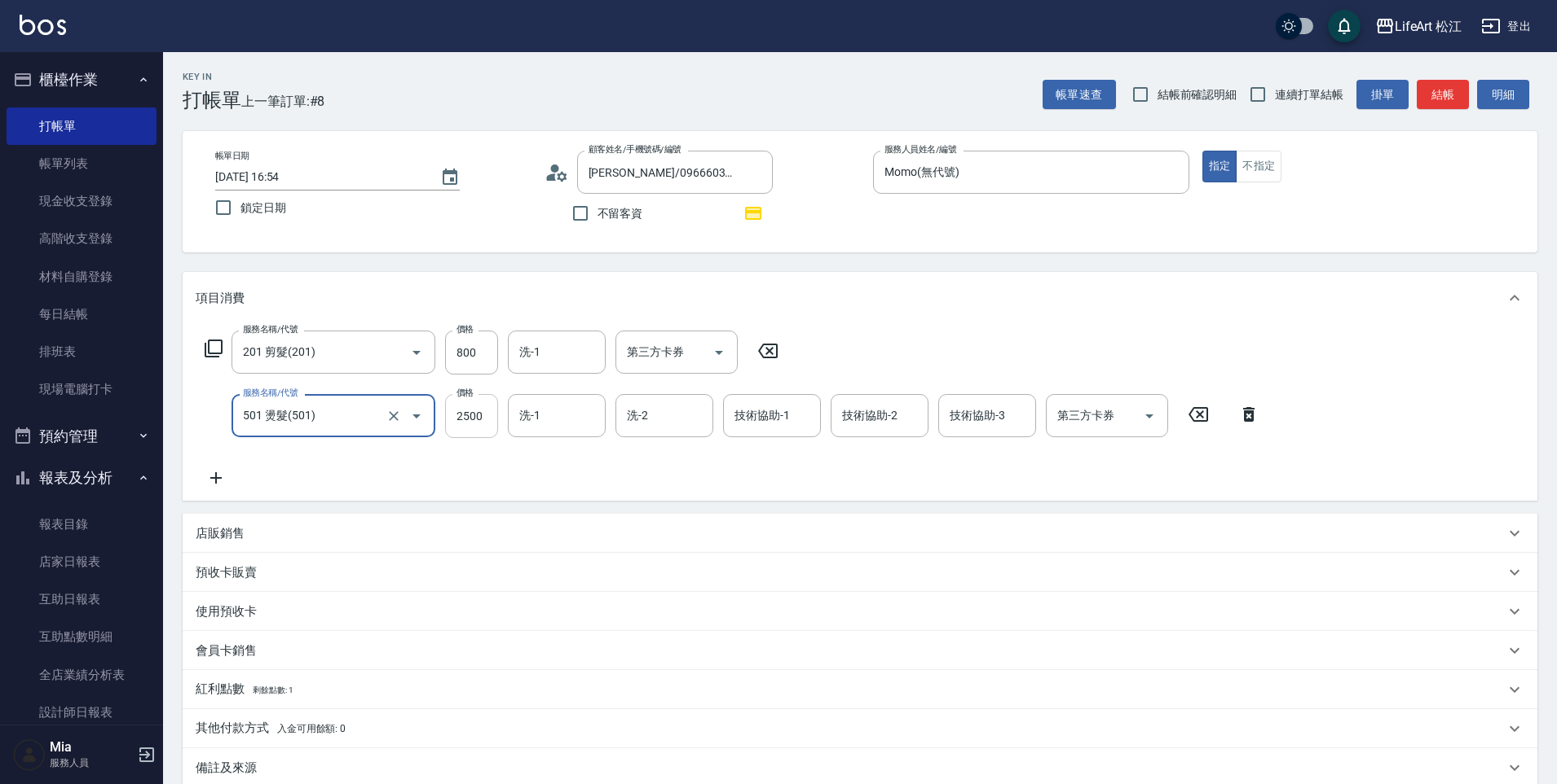
click at [482, 424] on input "2500" at bounding box center [472, 415] width 53 height 44
type input "2400"
click at [562, 411] on input "洗-1" at bounding box center [557, 415] width 83 height 28
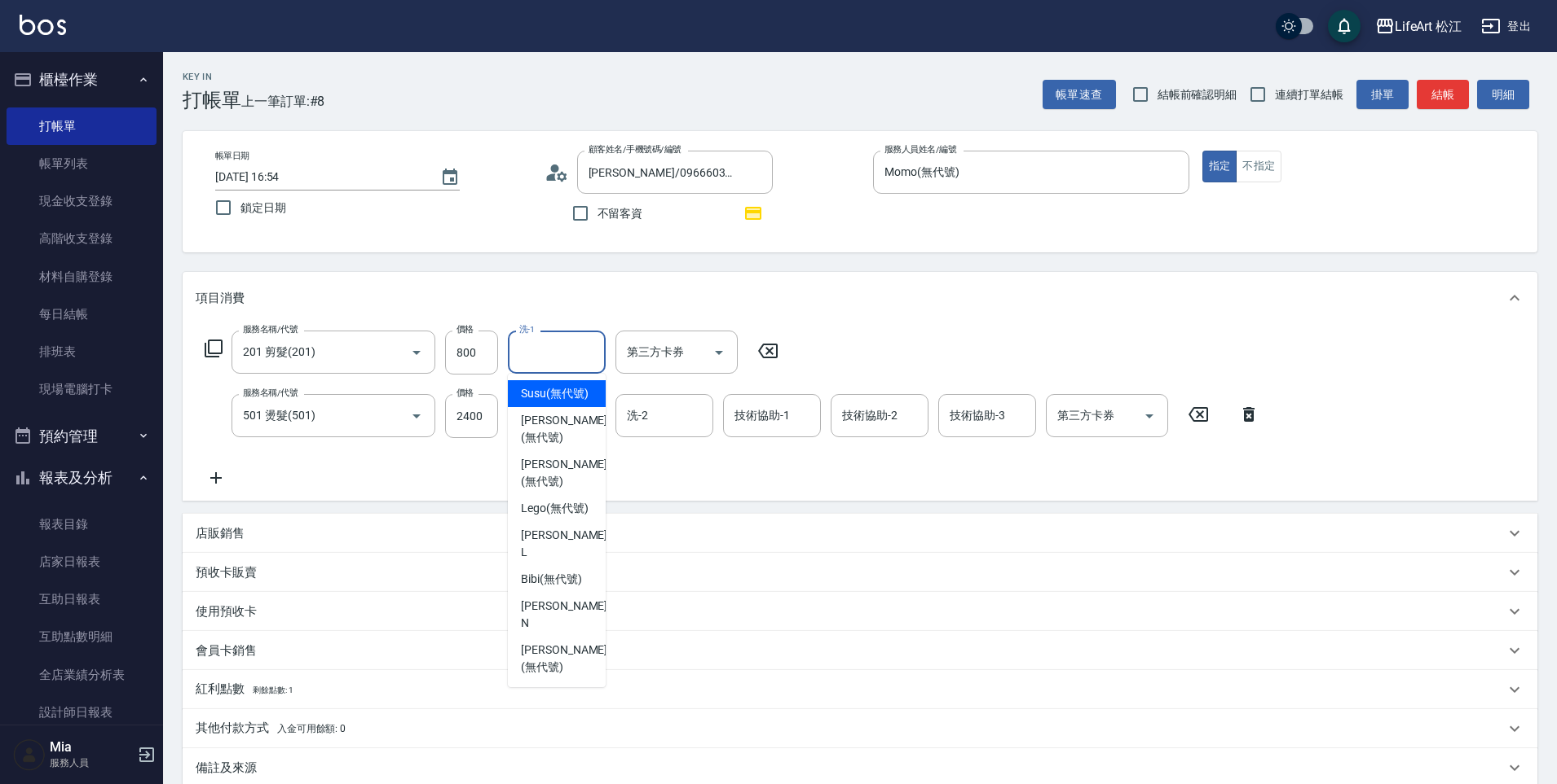
click at [553, 342] on input "洗-1" at bounding box center [557, 351] width 83 height 28
click at [535, 439] on span "[PERSON_NAME] (無代號)" at bounding box center [564, 429] width 86 height 34
type input "[PERSON_NAME](無代號)"
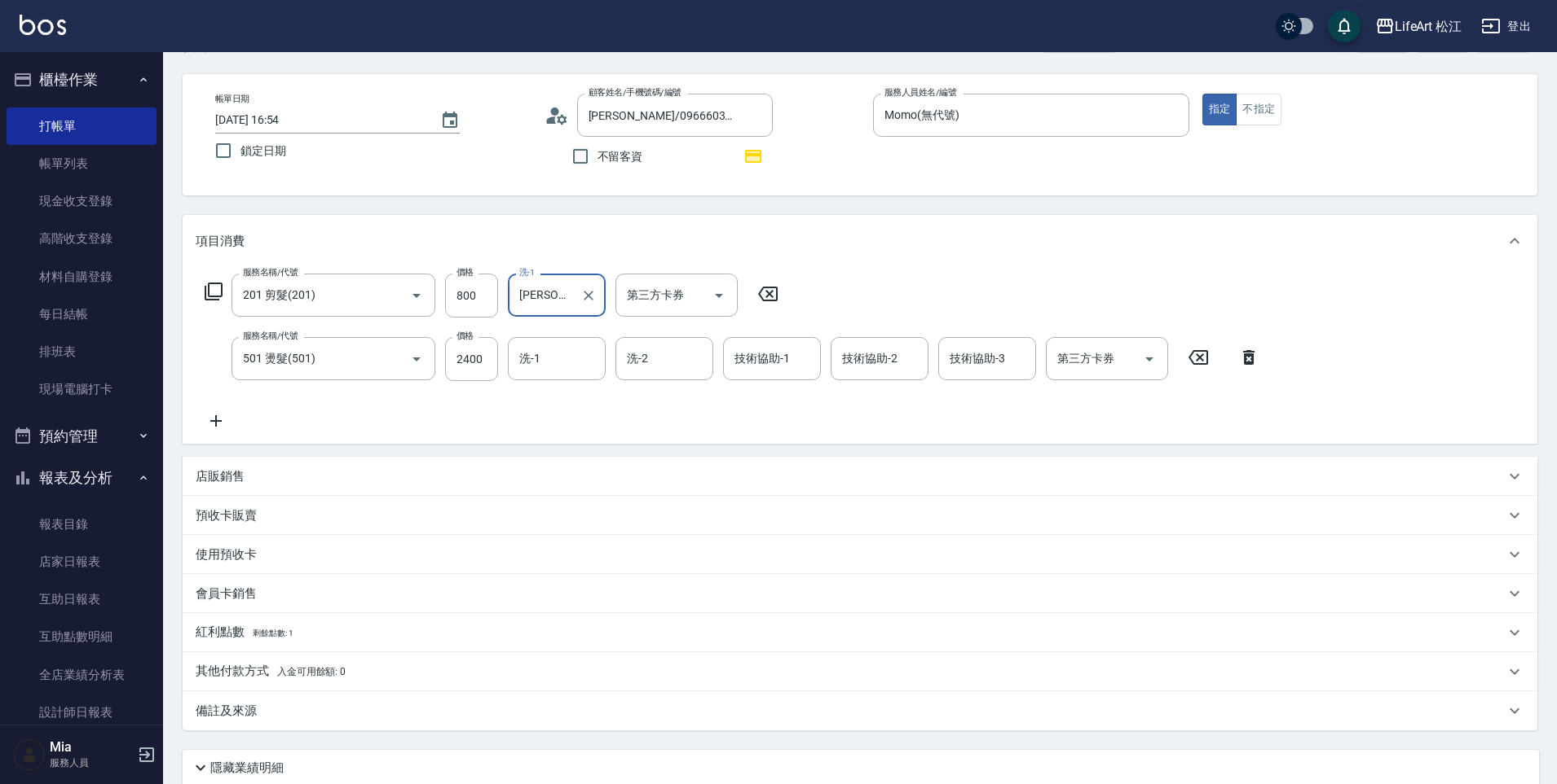
scroll to position [159, 0]
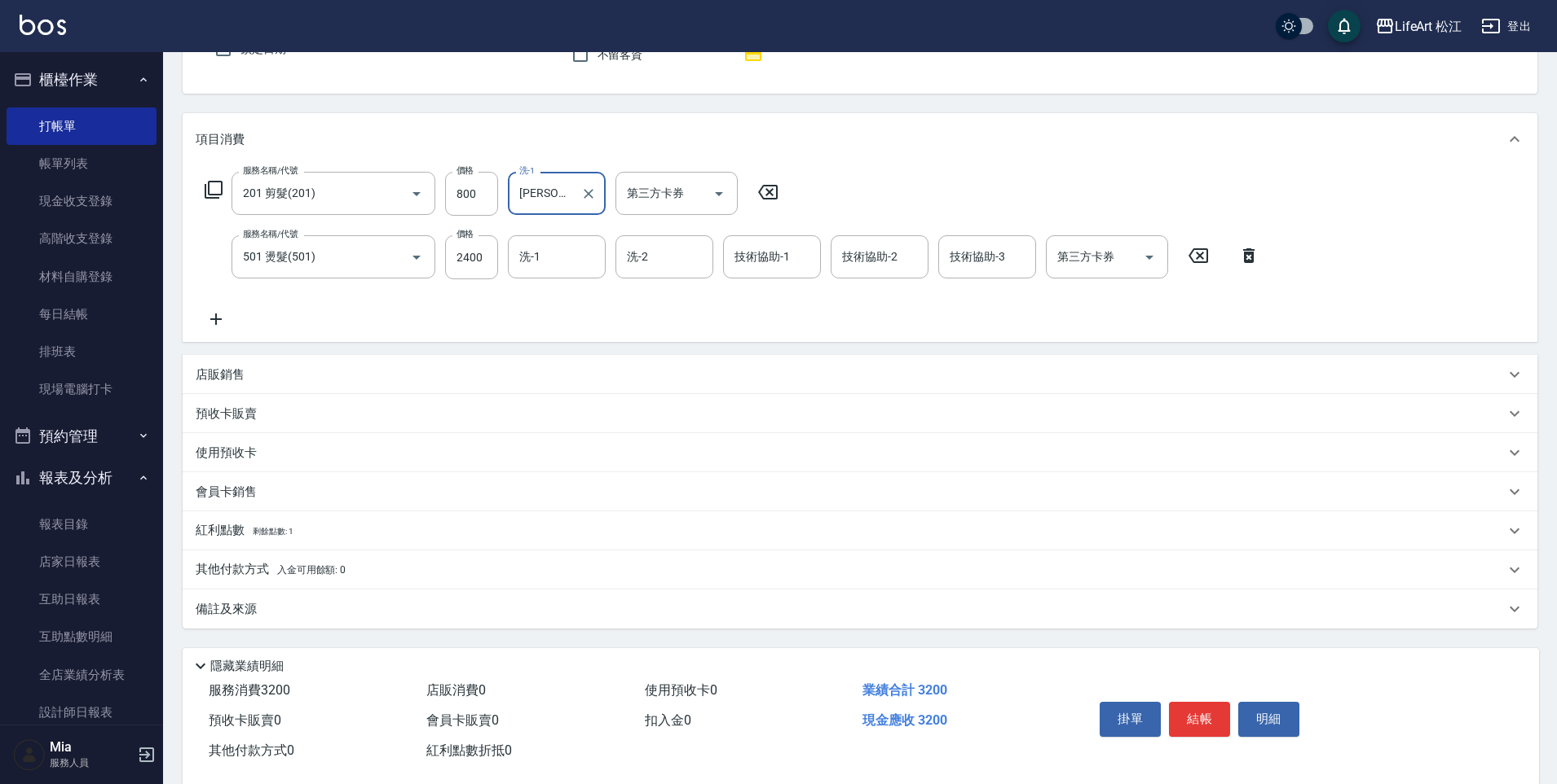
click at [302, 504] on div "會員卡銷售" at bounding box center [860, 492] width 1355 height 39
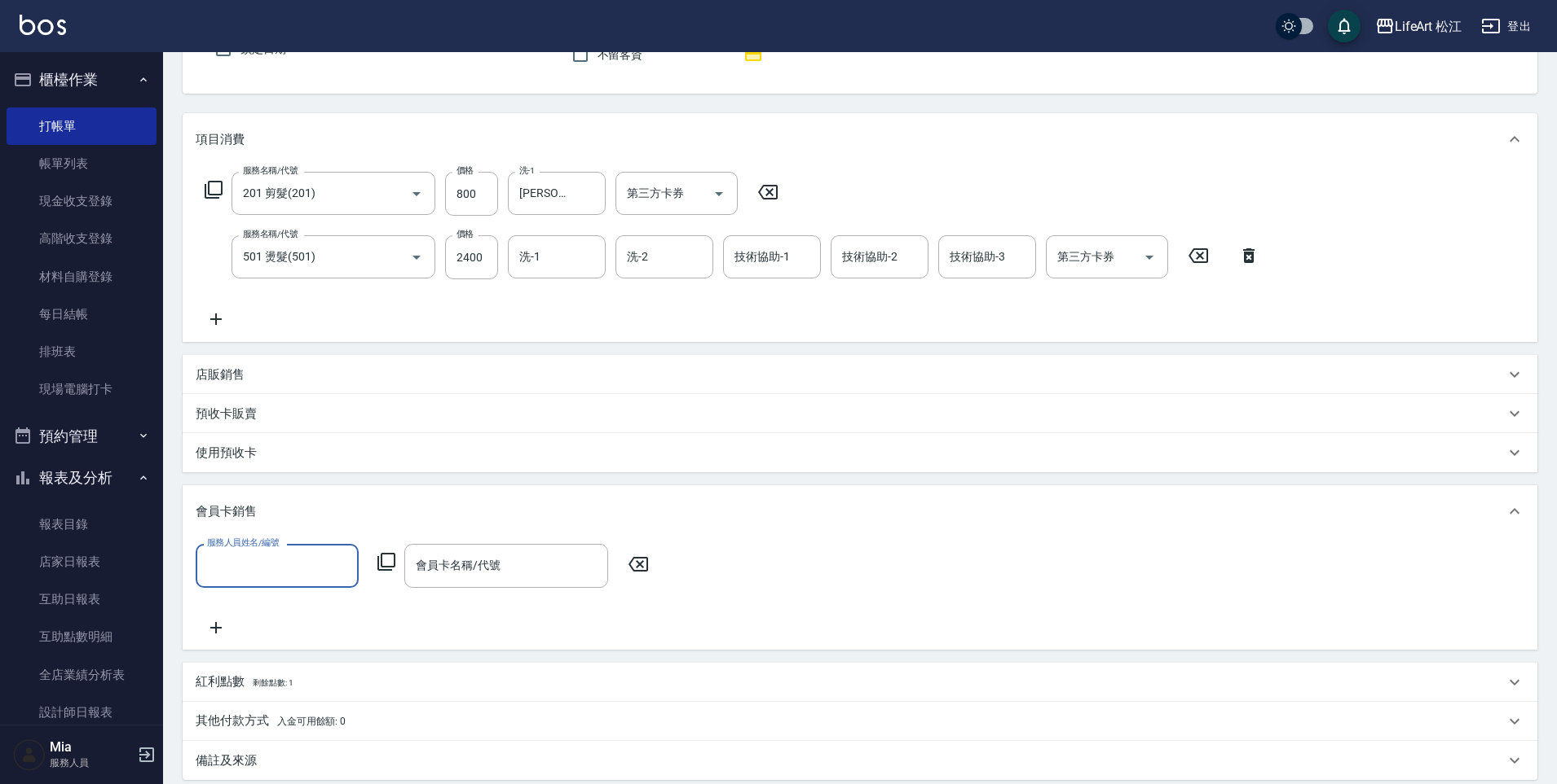
scroll to position [0, 0]
click at [231, 607] on div "服務人員姓名/編號 服務人員姓名/編號 會員卡名稱/代號 會員卡名稱/代號" at bounding box center [860, 590] width 1328 height 93
click at [240, 560] on input "服務人員姓名/編號" at bounding box center [277, 565] width 148 height 28
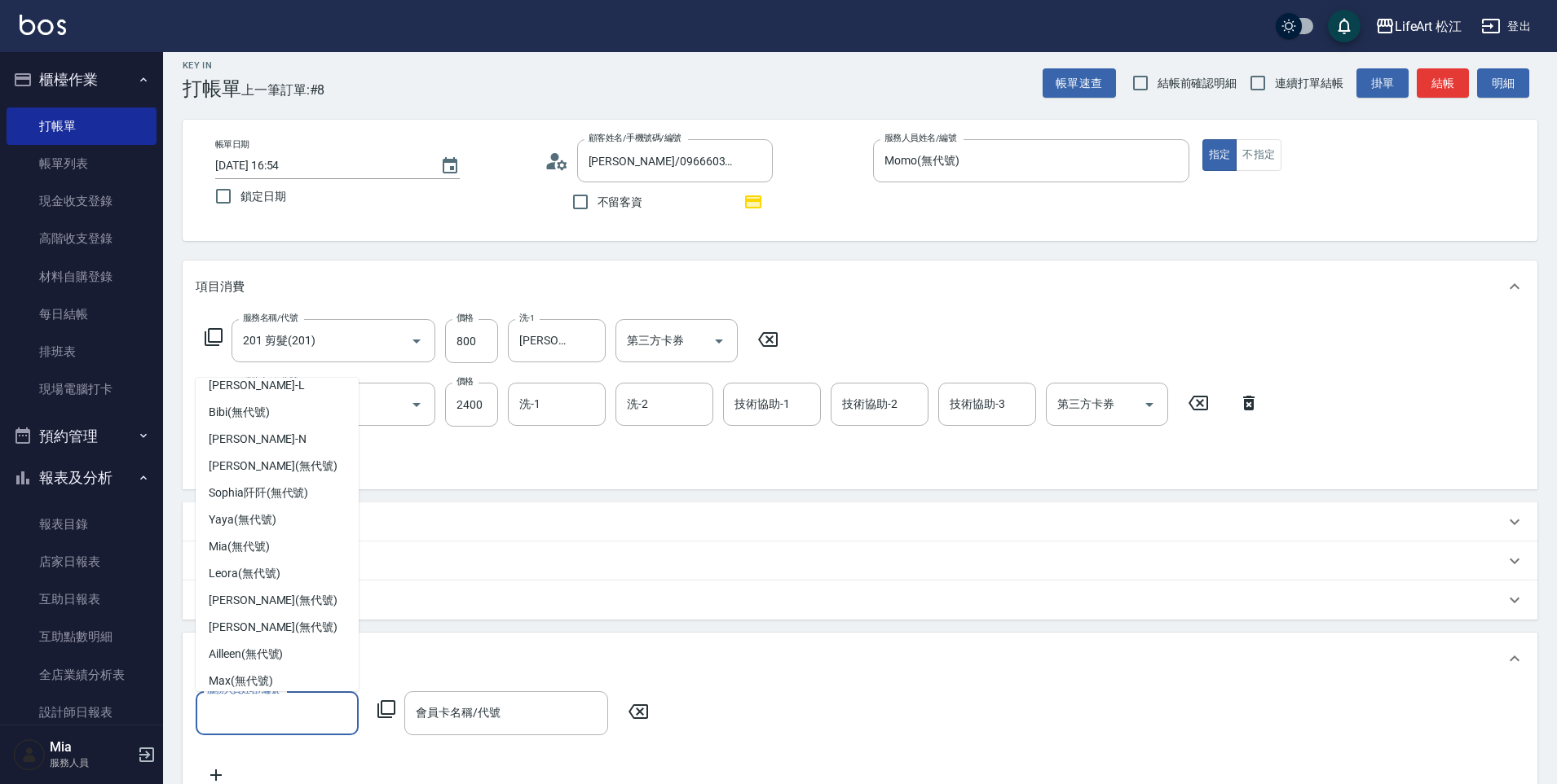
scroll to position [157, 0]
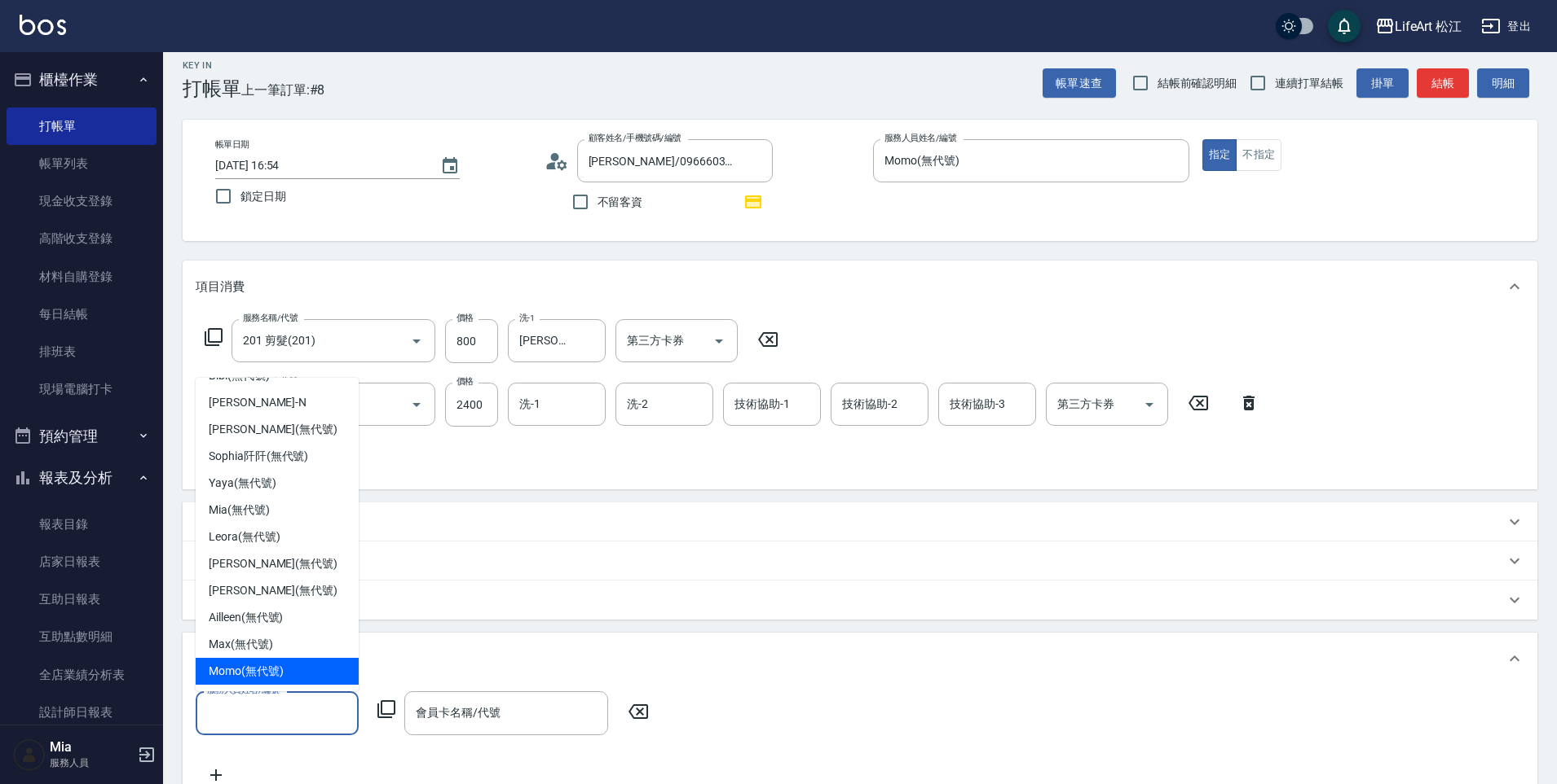
click at [301, 679] on div "Momo (無代號)" at bounding box center [277, 672] width 163 height 27
type input "Momo(無代號)"
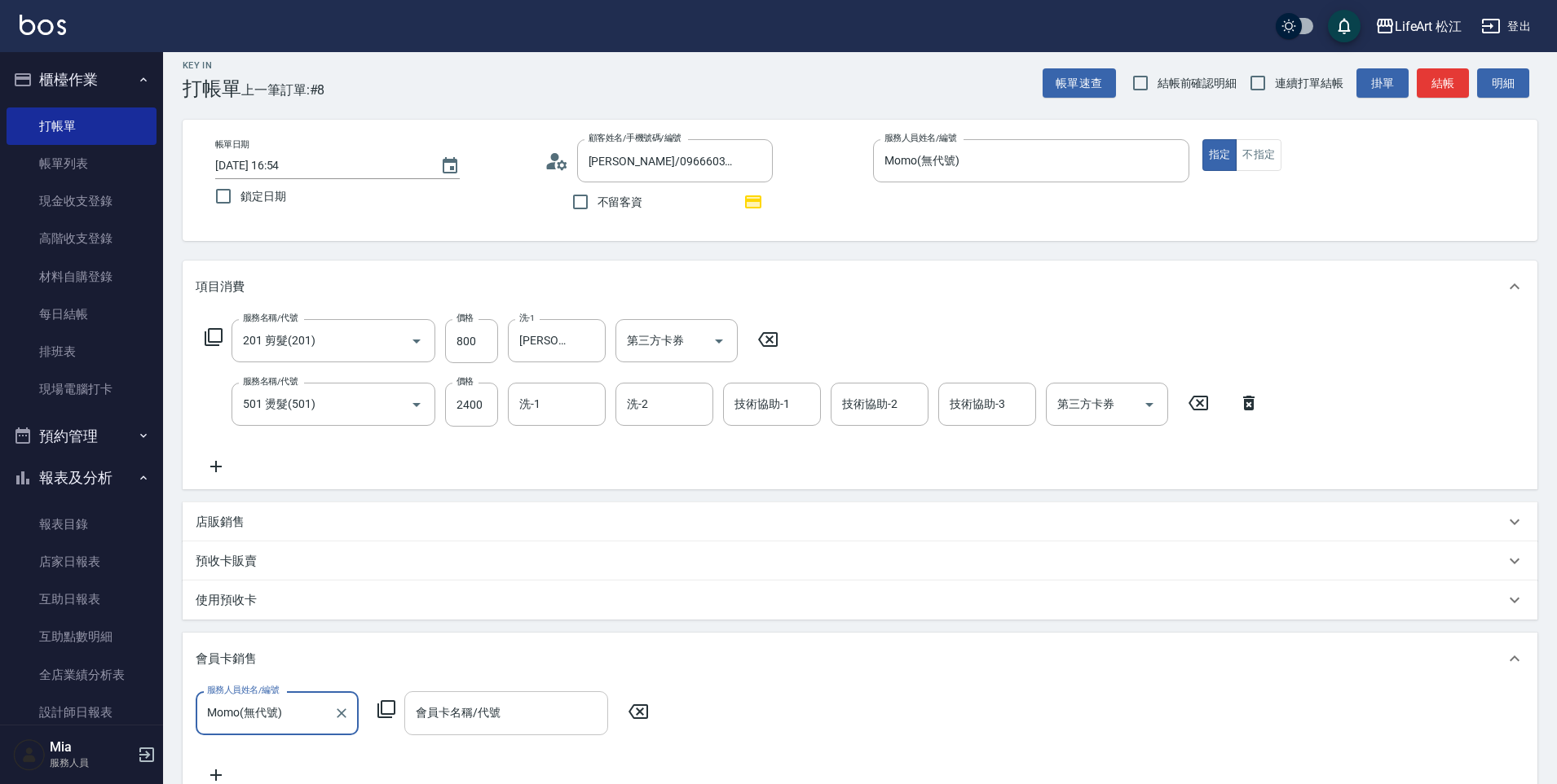
click at [491, 721] on input "會員卡名稱/代號" at bounding box center [505, 712] width 189 height 28
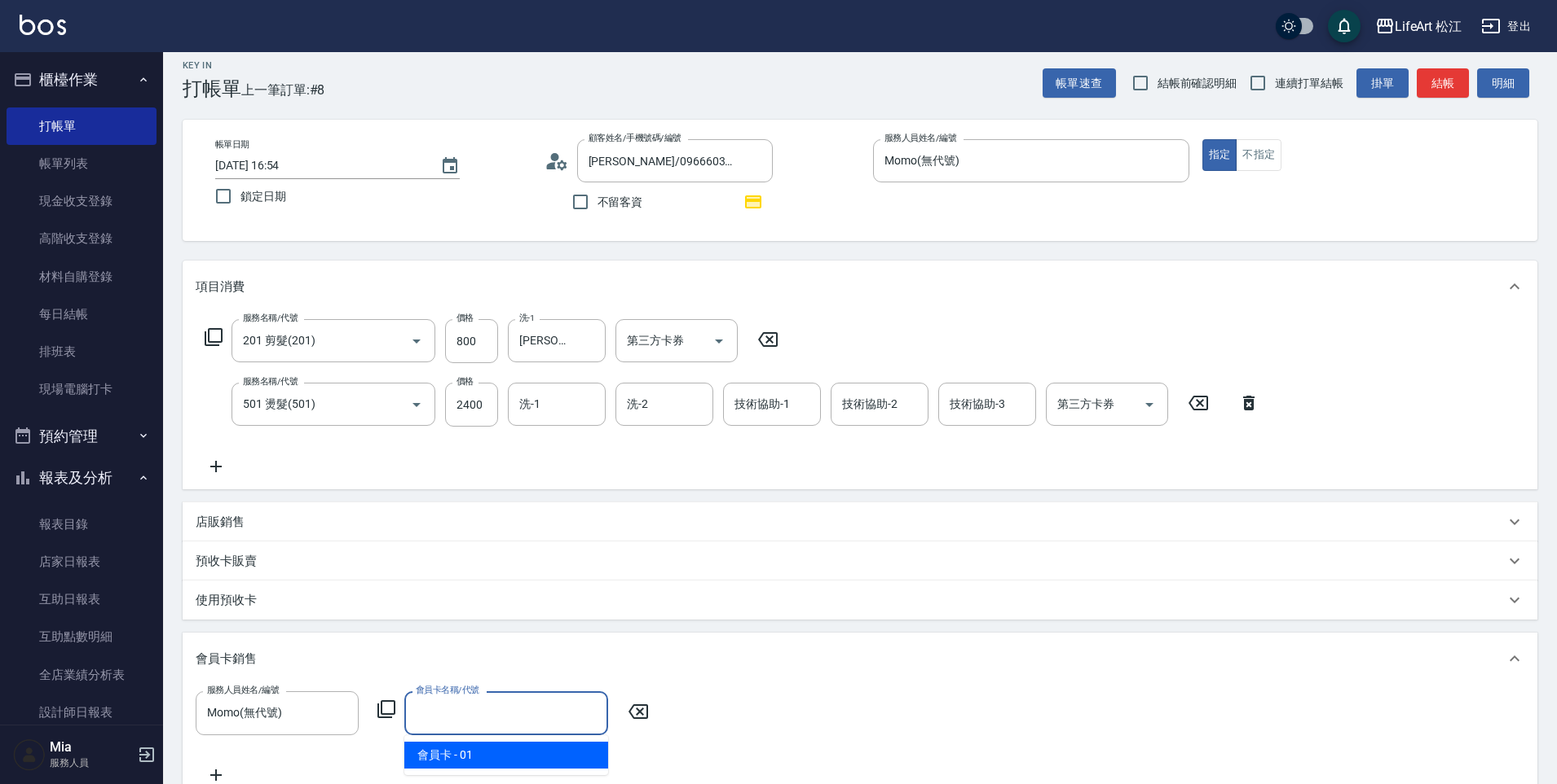
drag, startPoint x: 492, startPoint y: 759, endPoint x: 482, endPoint y: 739, distance: 22.4
click at [492, 758] on span "會員卡 - 01" at bounding box center [505, 756] width 203 height 27
type input "會員卡-0天"
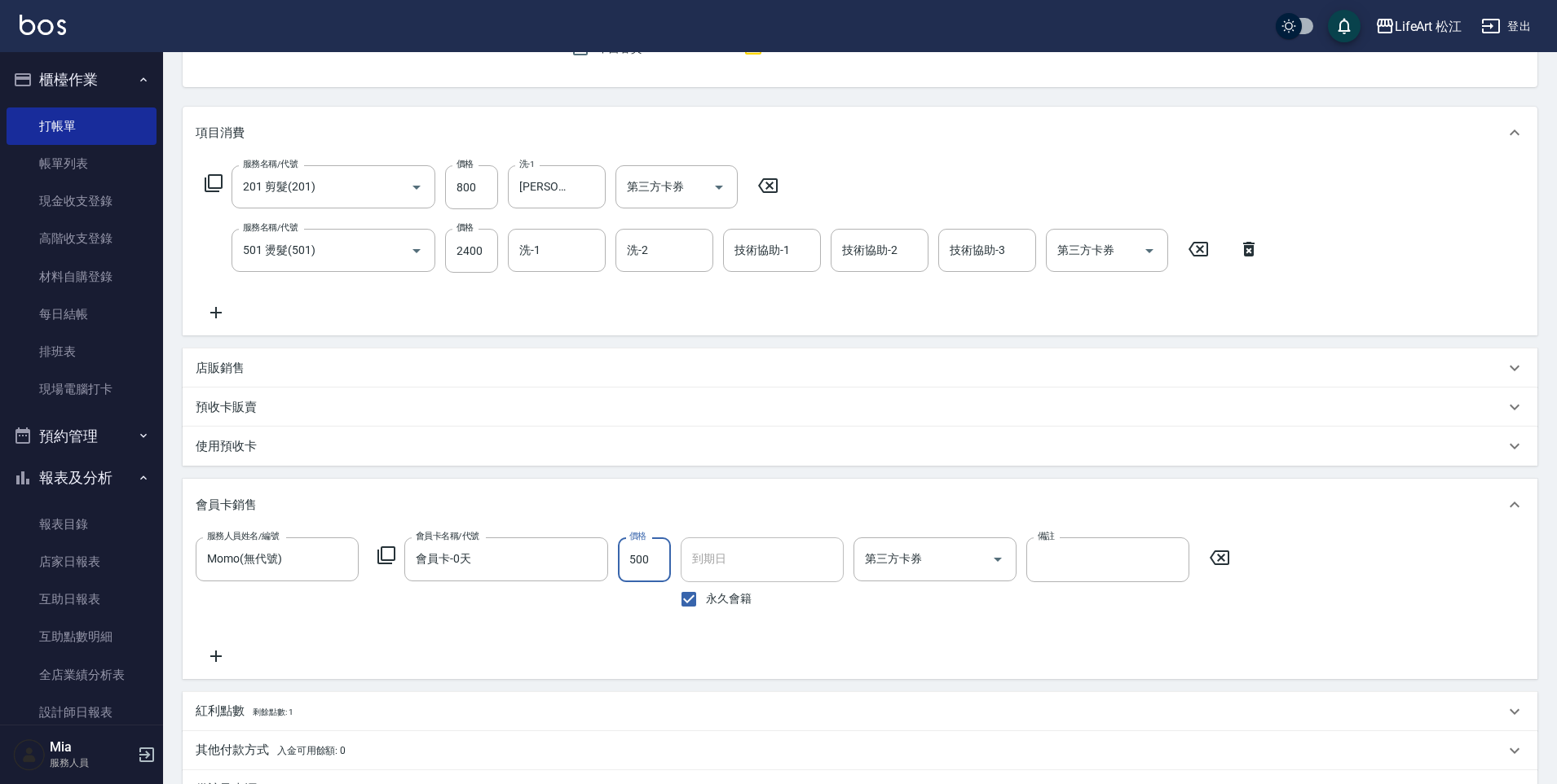
scroll to position [342, 0]
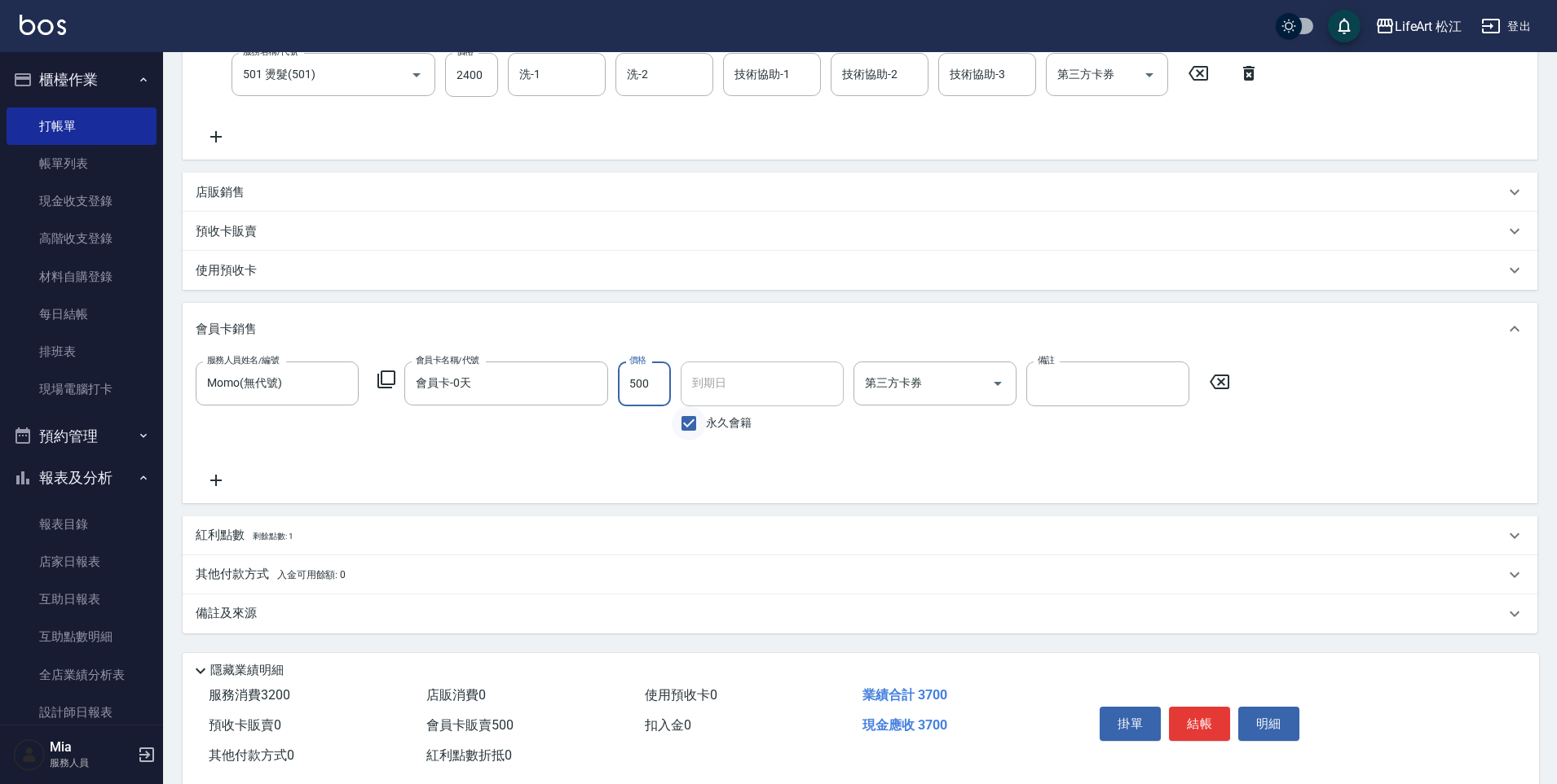
click at [688, 431] on input "永久會籍" at bounding box center [688, 423] width 34 height 34
checkbox input "false"
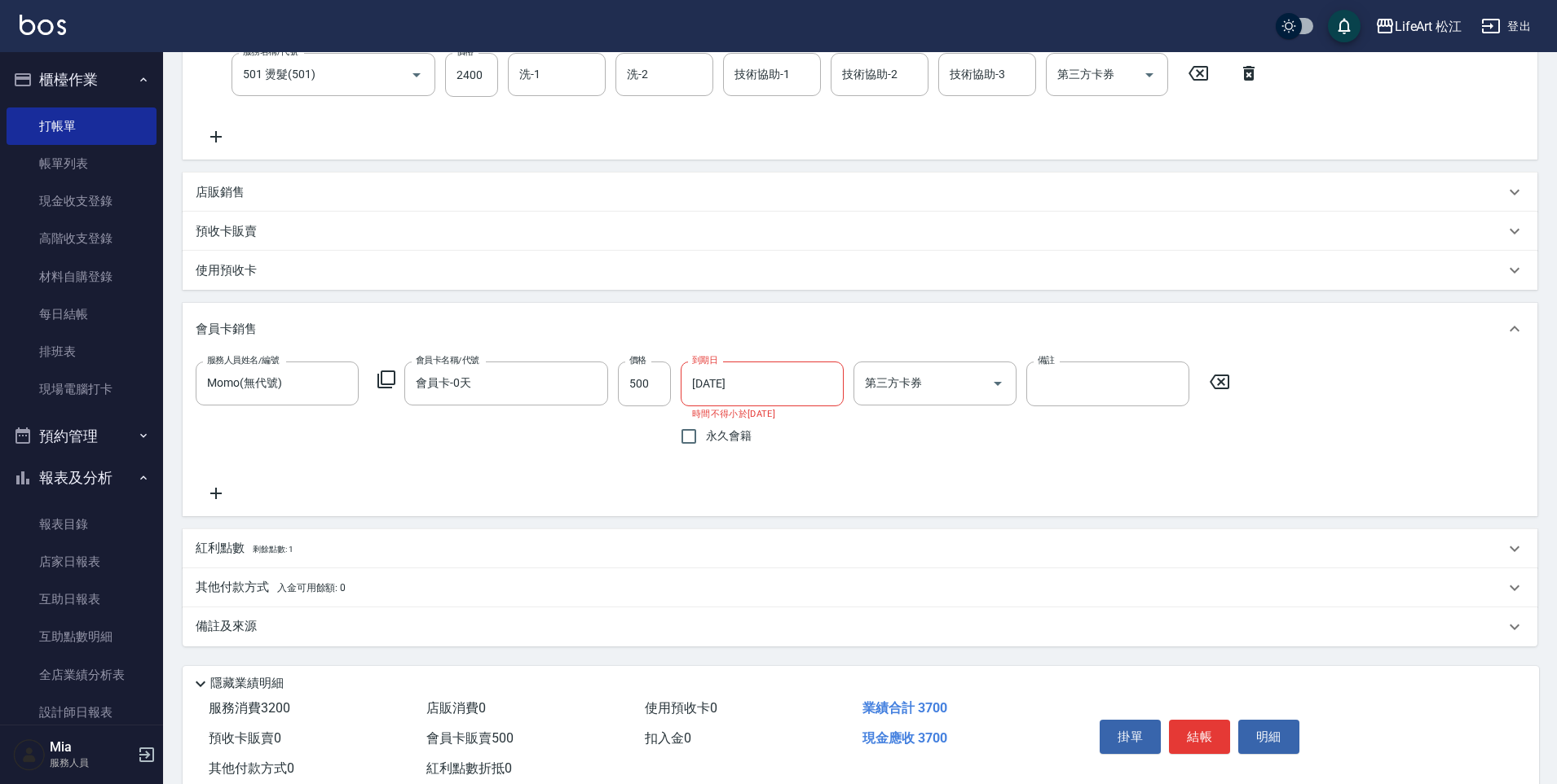
click at [709, 390] on input "[DATE]" at bounding box center [756, 383] width 152 height 44
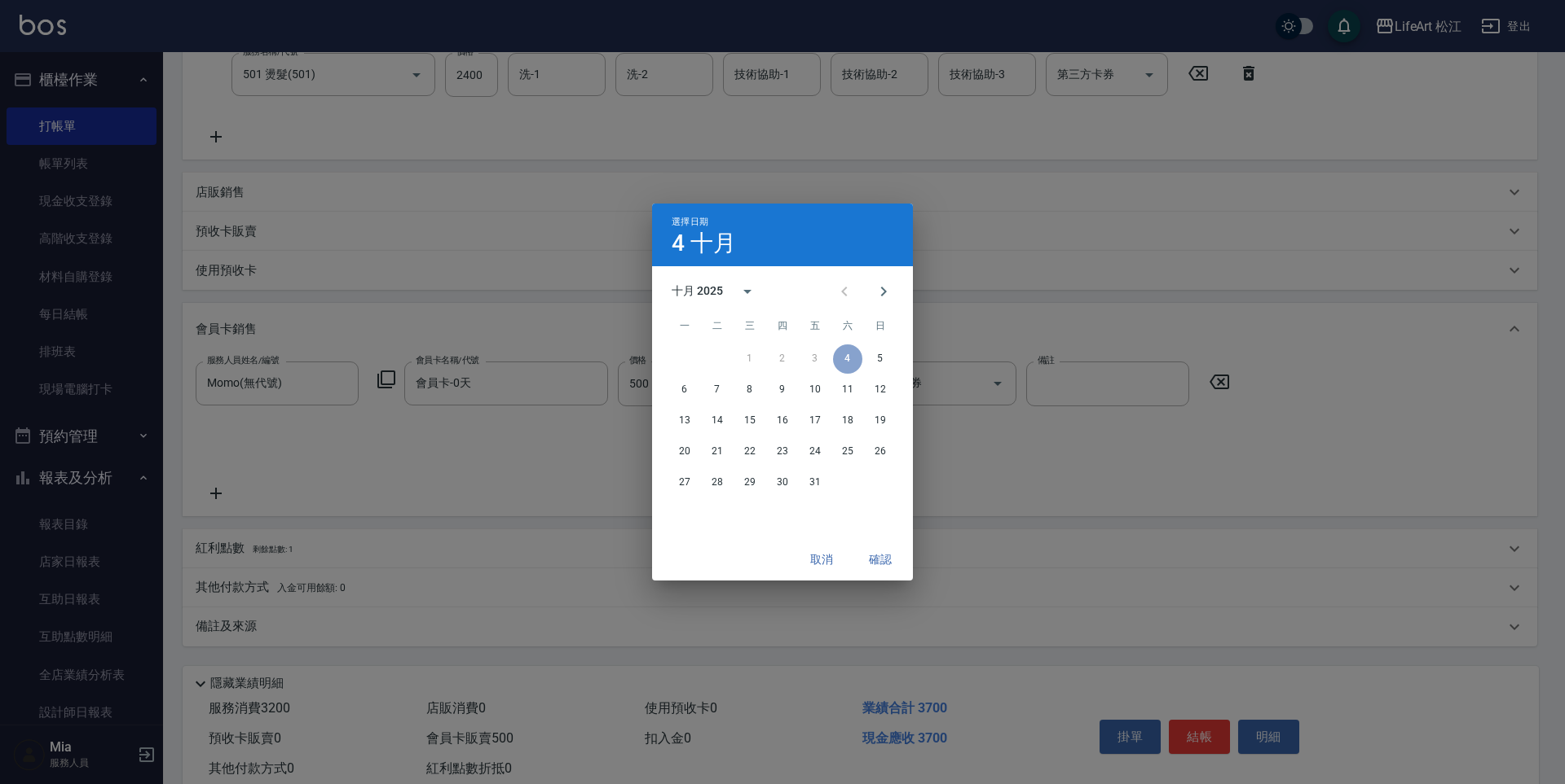
click at [715, 285] on div "十月 2025" at bounding box center [697, 291] width 51 height 17
click at [775, 321] on button "2026" at bounding box center [782, 330] width 59 height 29
type input "[DATE]"
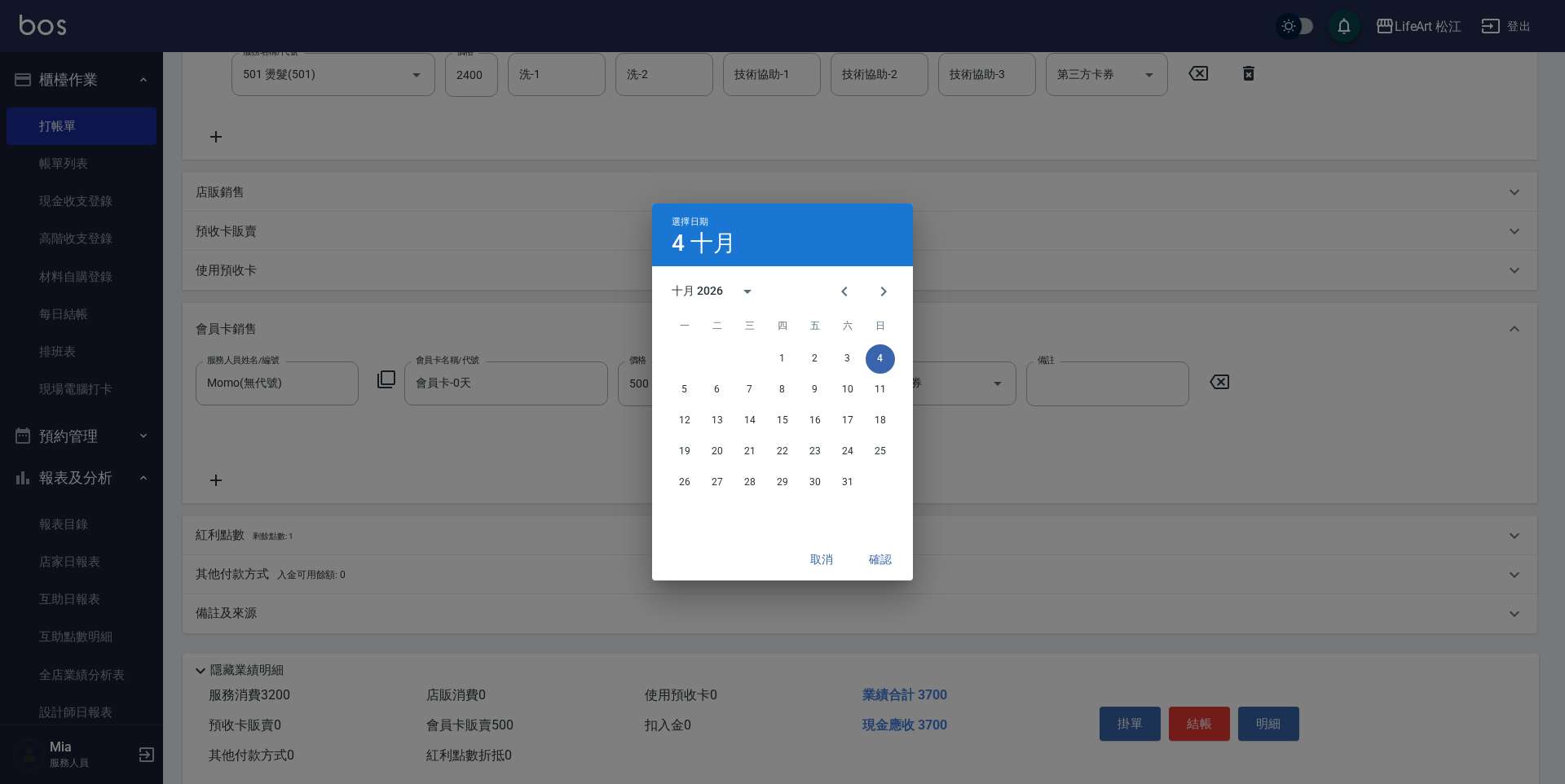
click at [869, 557] on button "確認" at bounding box center [880, 559] width 52 height 30
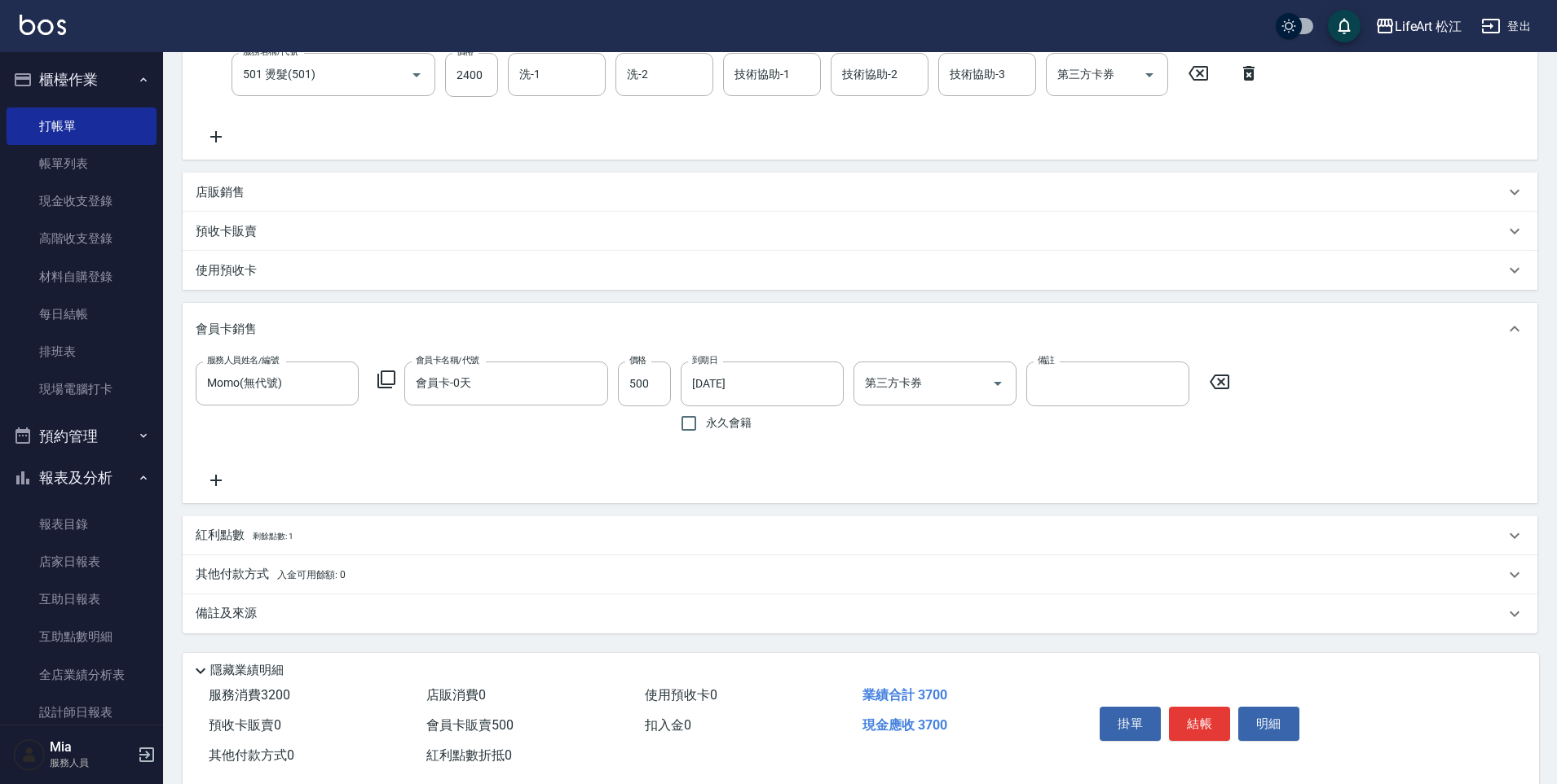
click at [378, 540] on div "紅利點數 剩餘點數: 1" at bounding box center [850, 536] width 1309 height 18
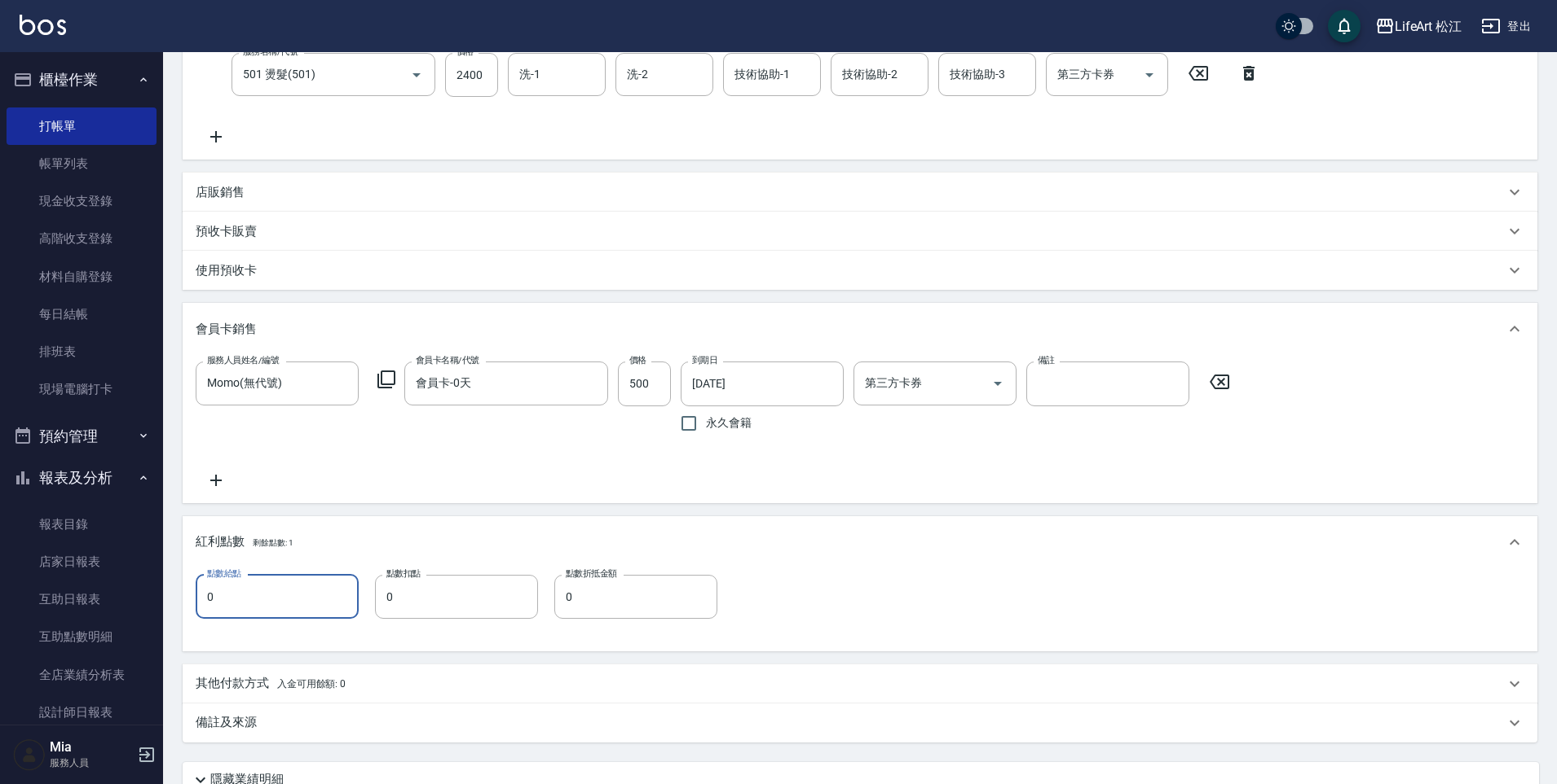
click at [248, 600] on input "0" at bounding box center [277, 596] width 163 height 44
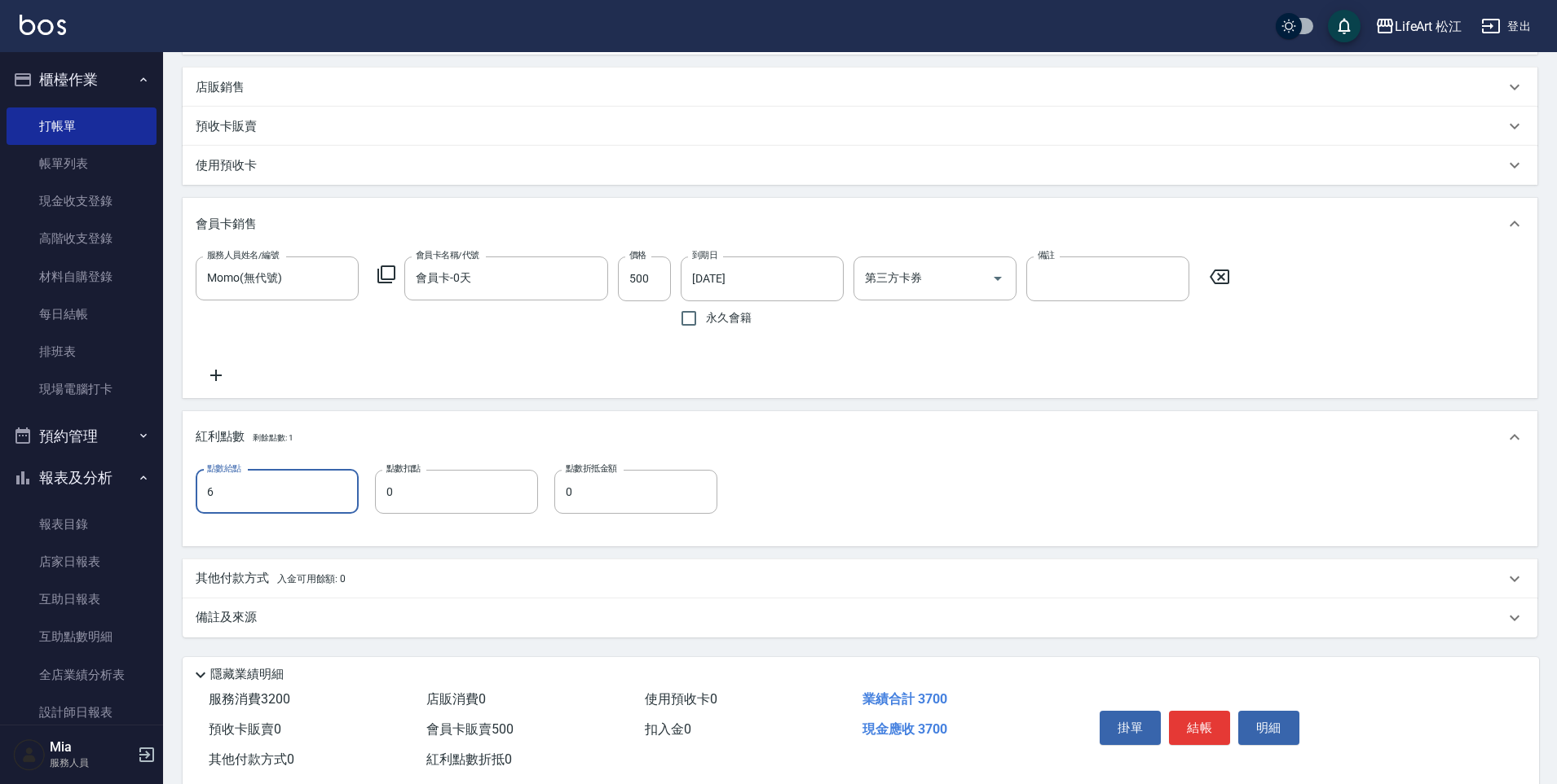
scroll to position [484, 0]
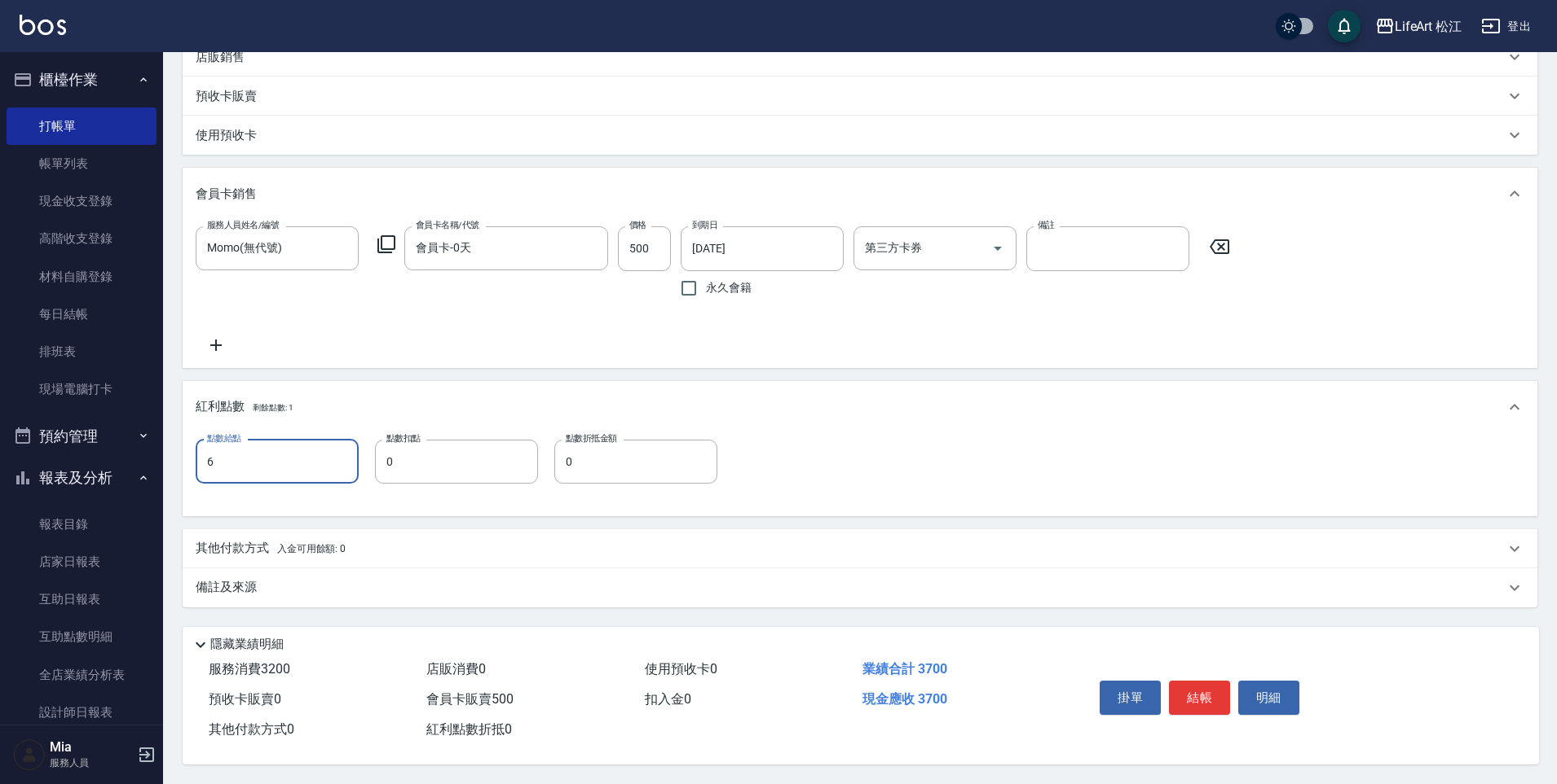
type input "6"
click at [295, 579] on div "備註及來源" at bounding box center [850, 588] width 1309 height 17
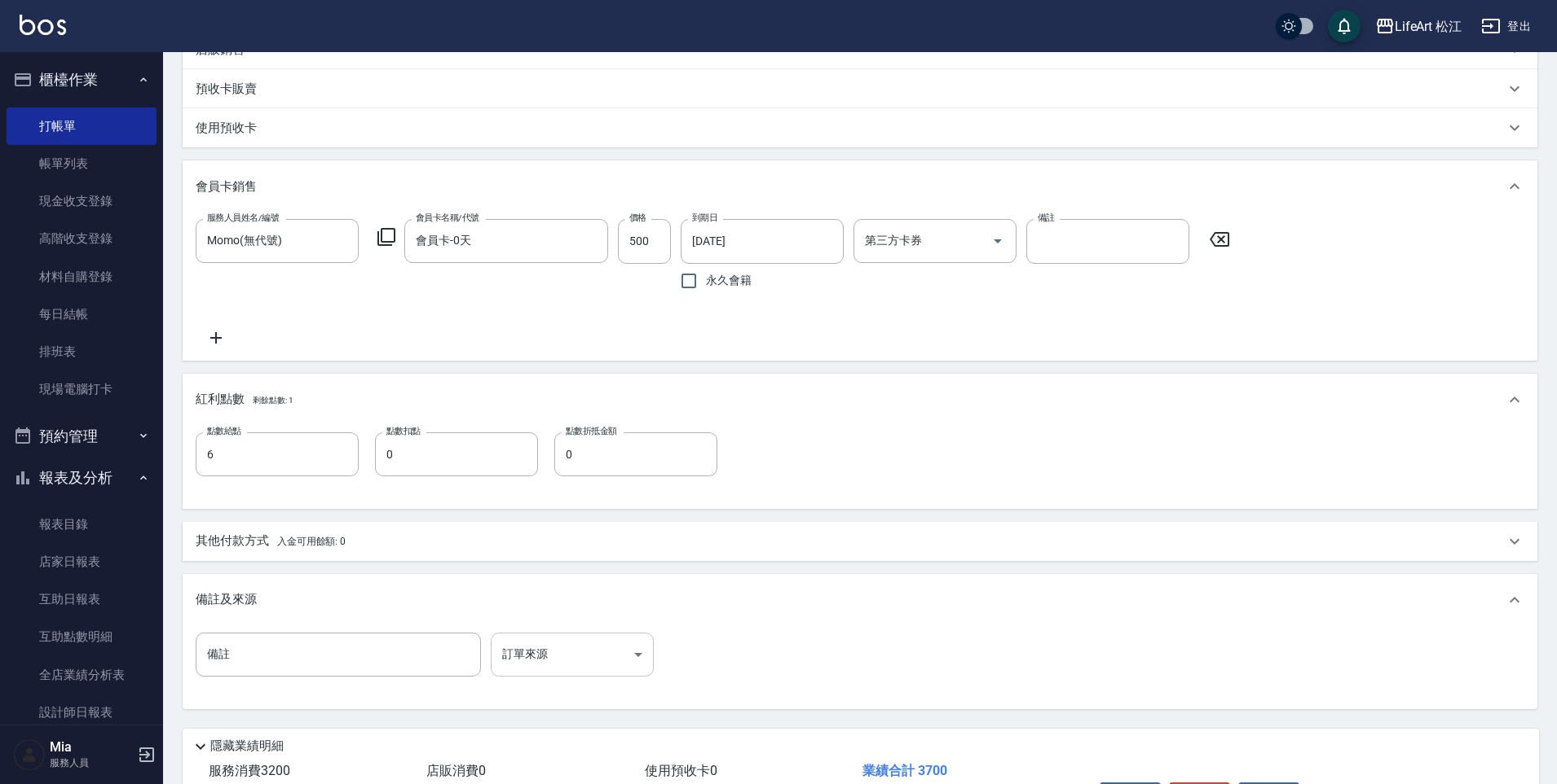
click at [573, 647] on body "LifeArt 松江 登出 櫃檯作業 打帳單 帳單列表 現金收支登錄 高階收支登錄 材料自購登錄 每日結帳 排班表 現場電腦打卡 預約管理 預約管理 單日預約…" at bounding box center [778, 201] width 1557 height 1371
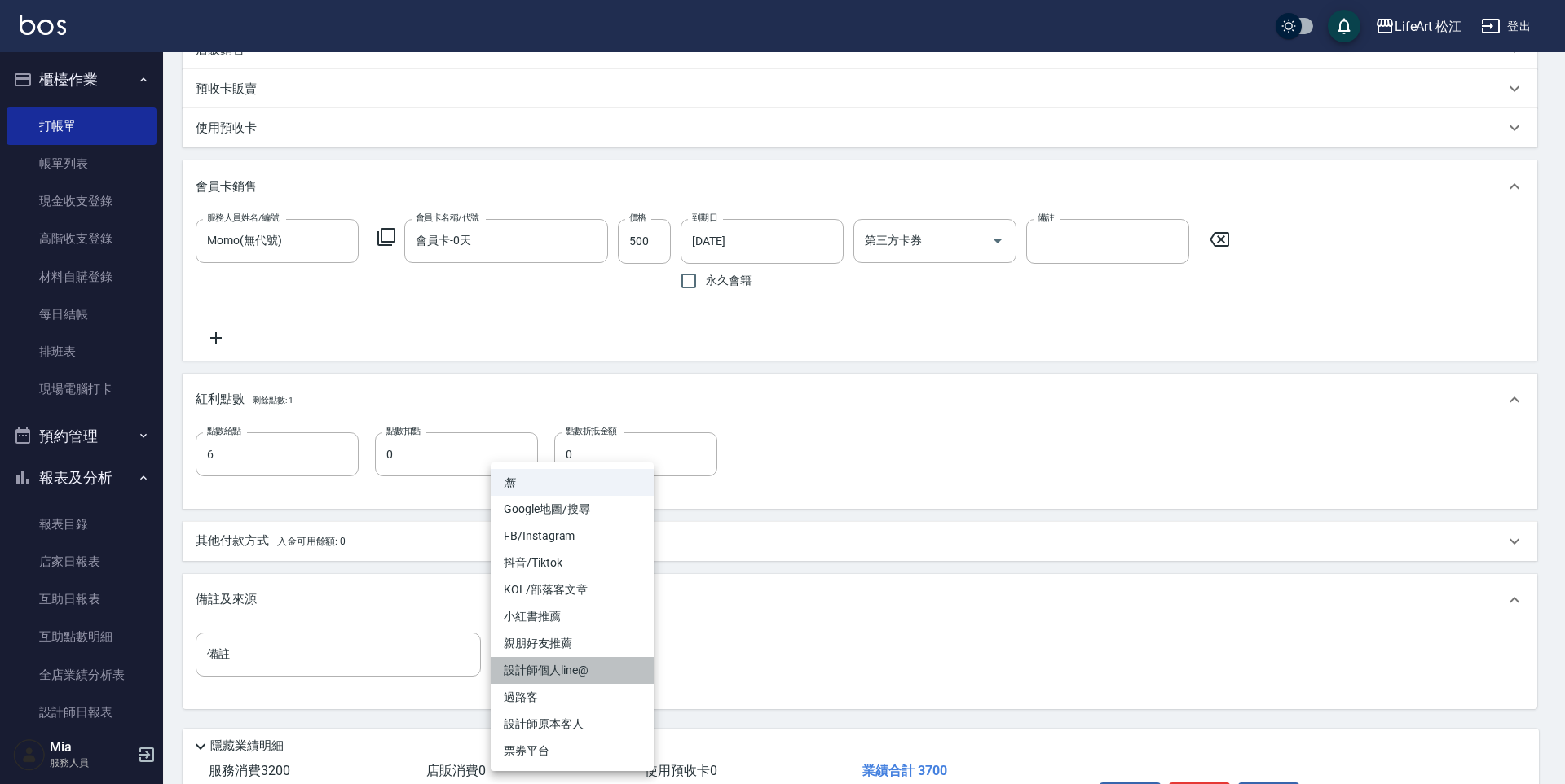
click at [580, 664] on li "設計師個人line@" at bounding box center [572, 671] width 163 height 27
type input "設計師個人line@"
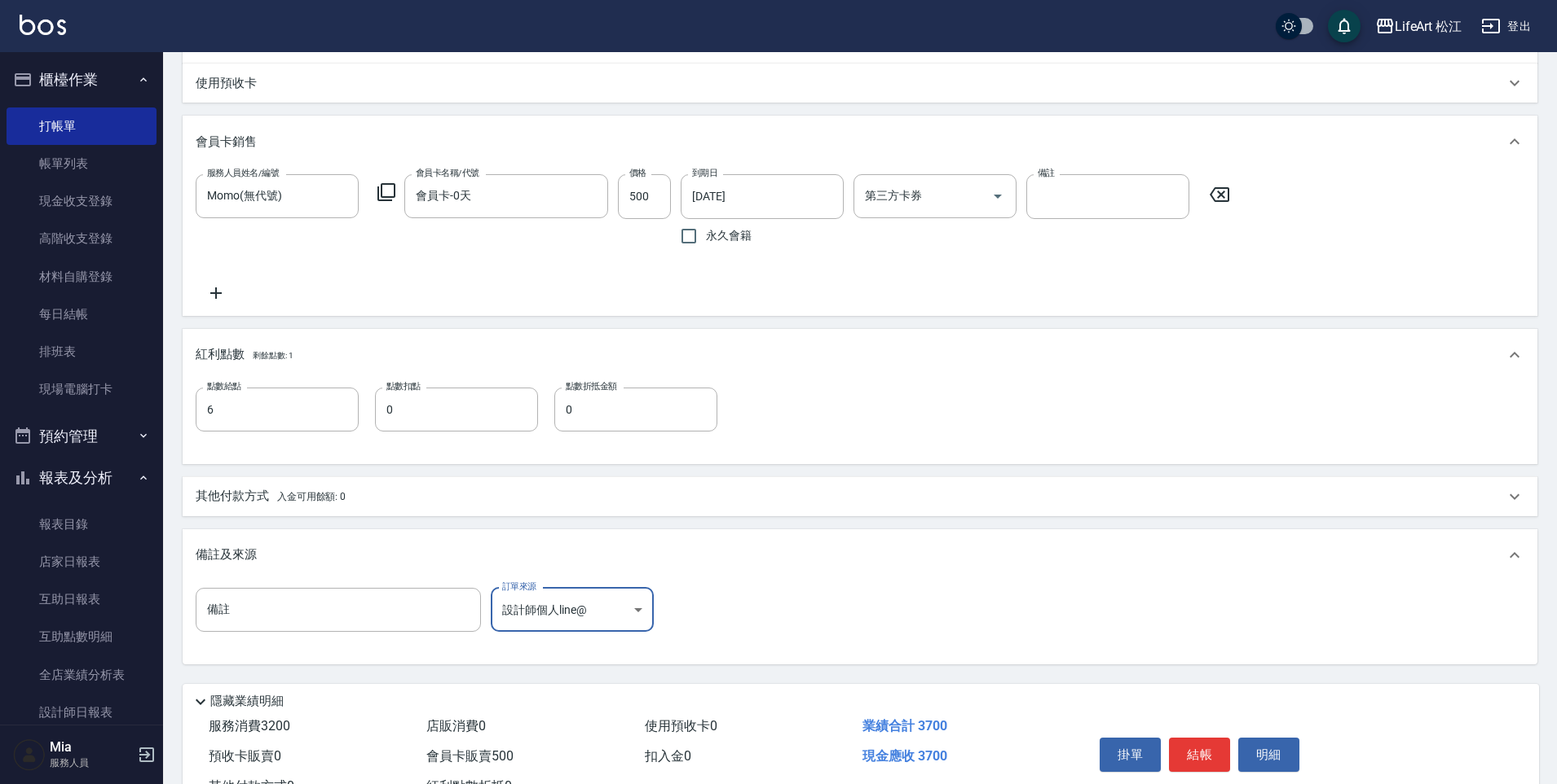
scroll to position [593, 0]
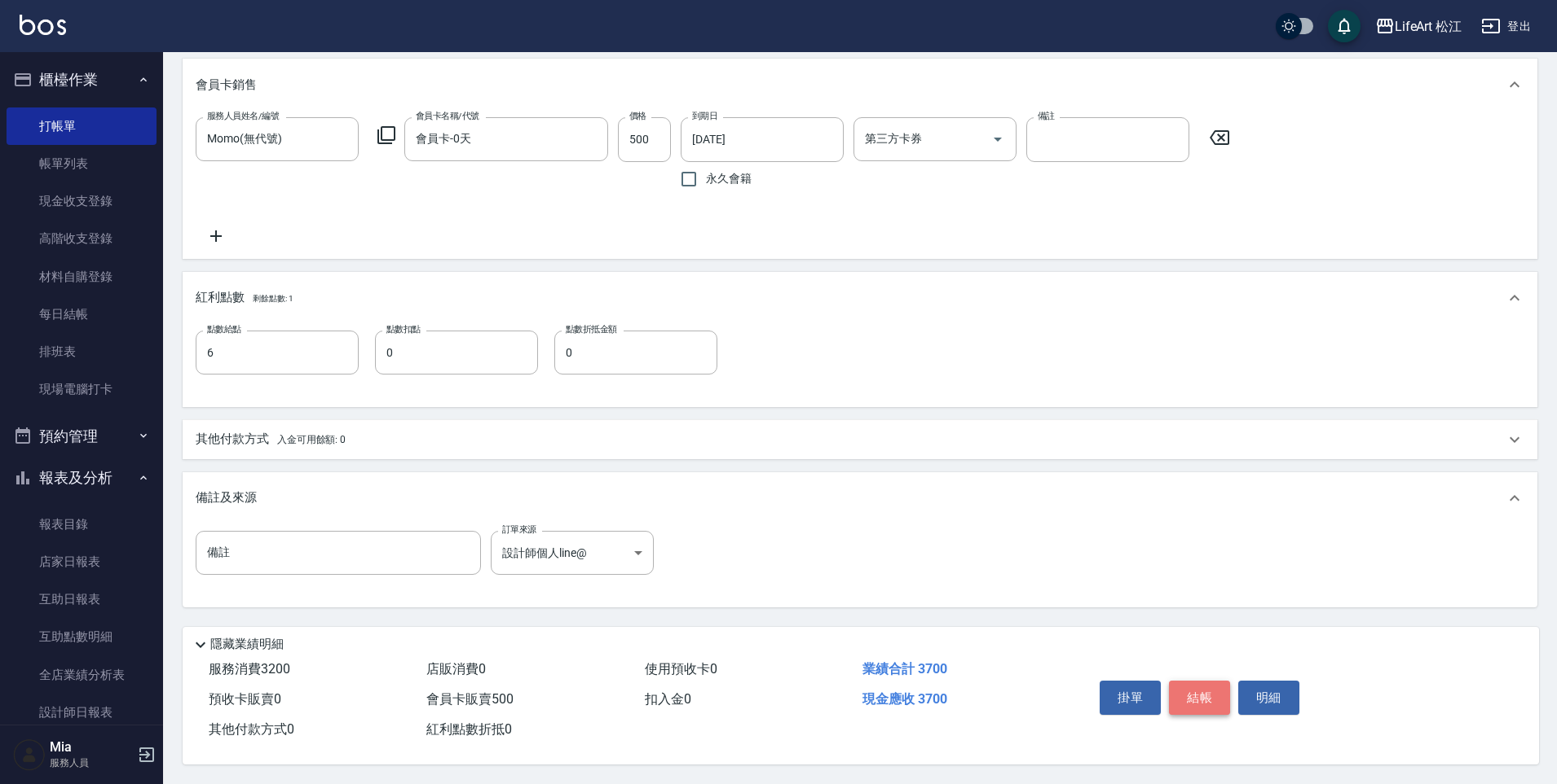
click at [1212, 690] on button "結帳" at bounding box center [1199, 698] width 61 height 34
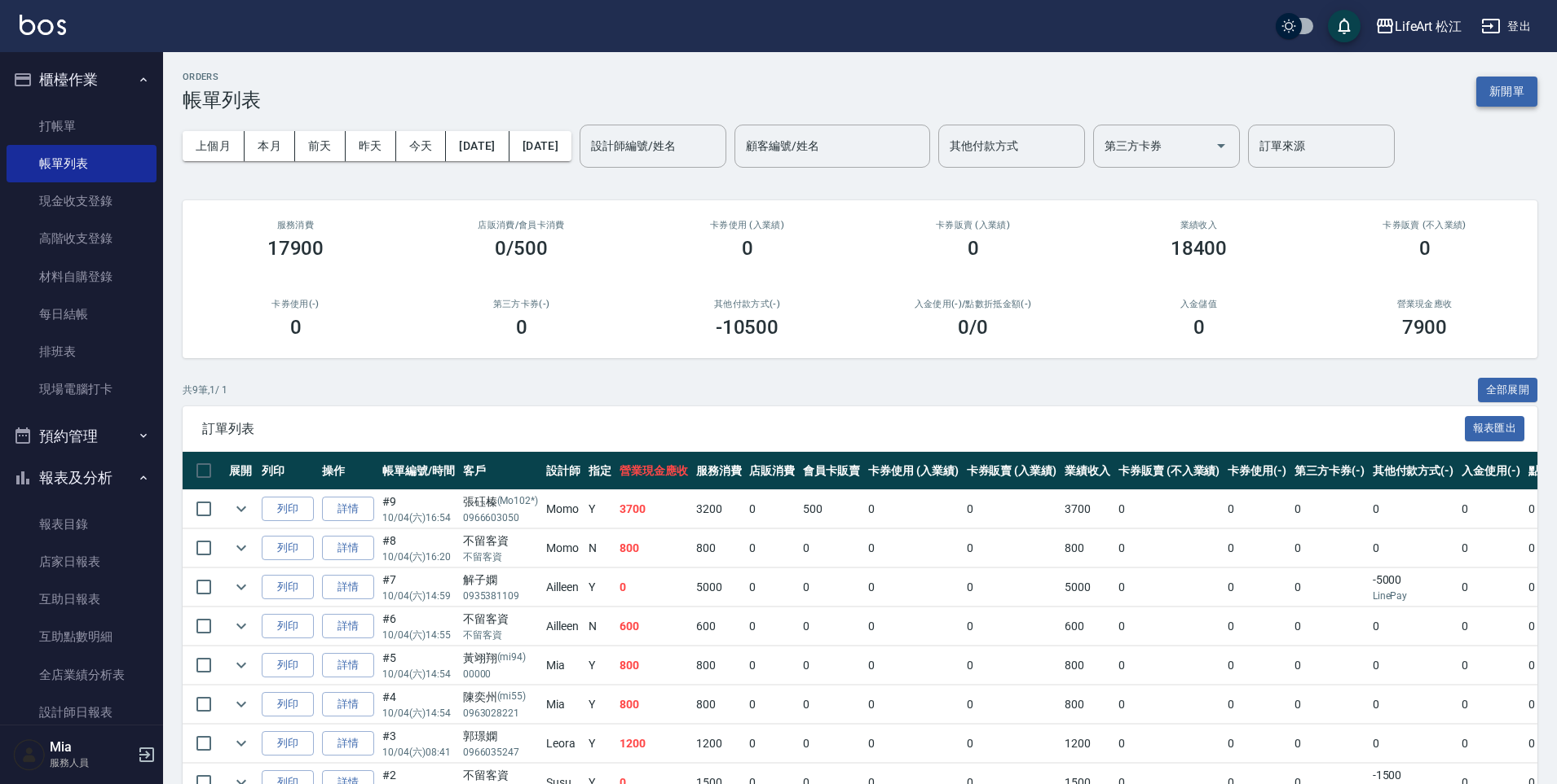
click at [1515, 83] on button "新開單" at bounding box center [1506, 91] width 61 height 30
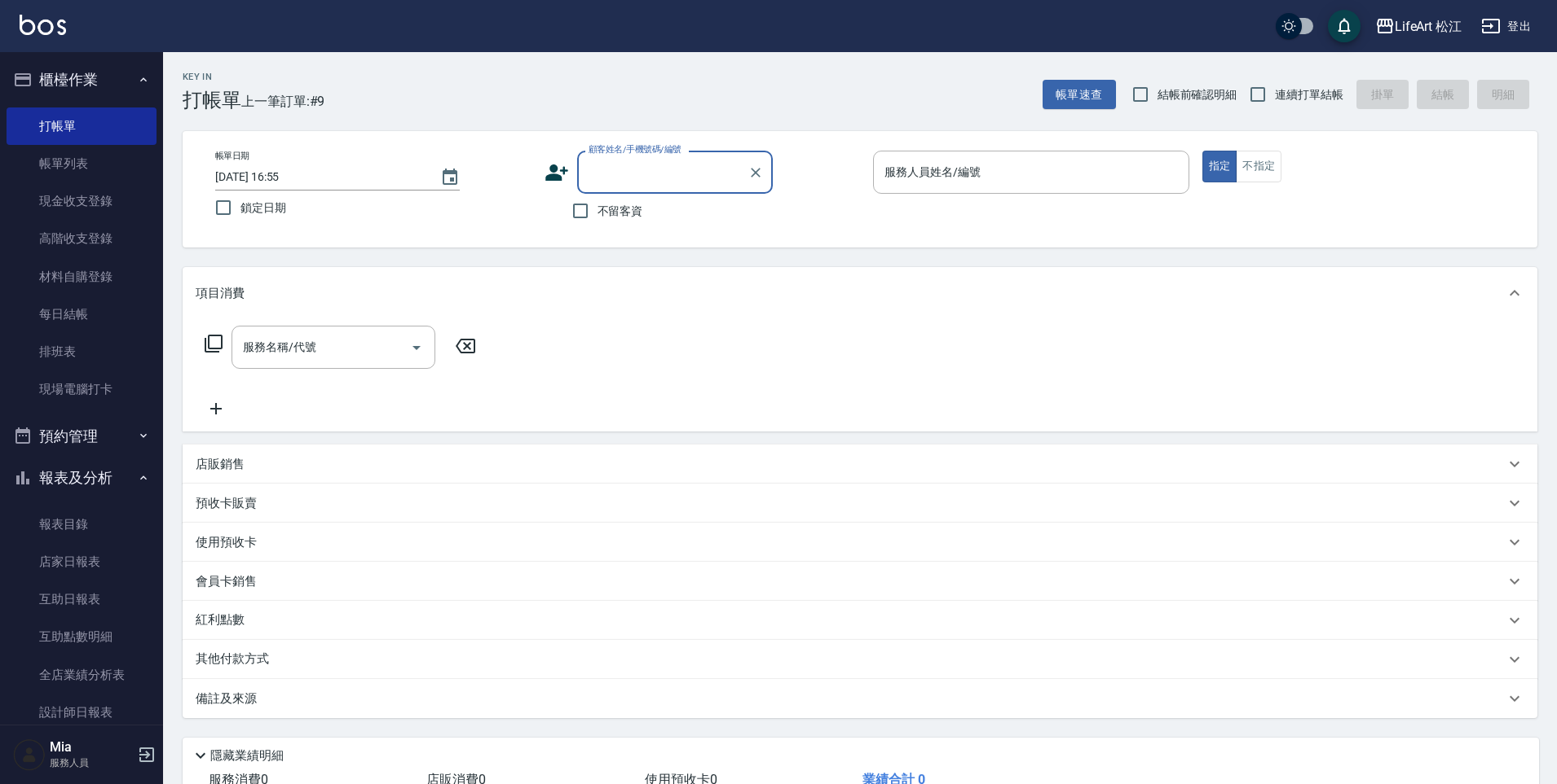
type input "c"
click at [656, 204] on li "[PERSON_NAME]/0988193597/Mo054*" at bounding box center [675, 214] width 196 height 27
type input "[PERSON_NAME]/0988193597/Mo054*"
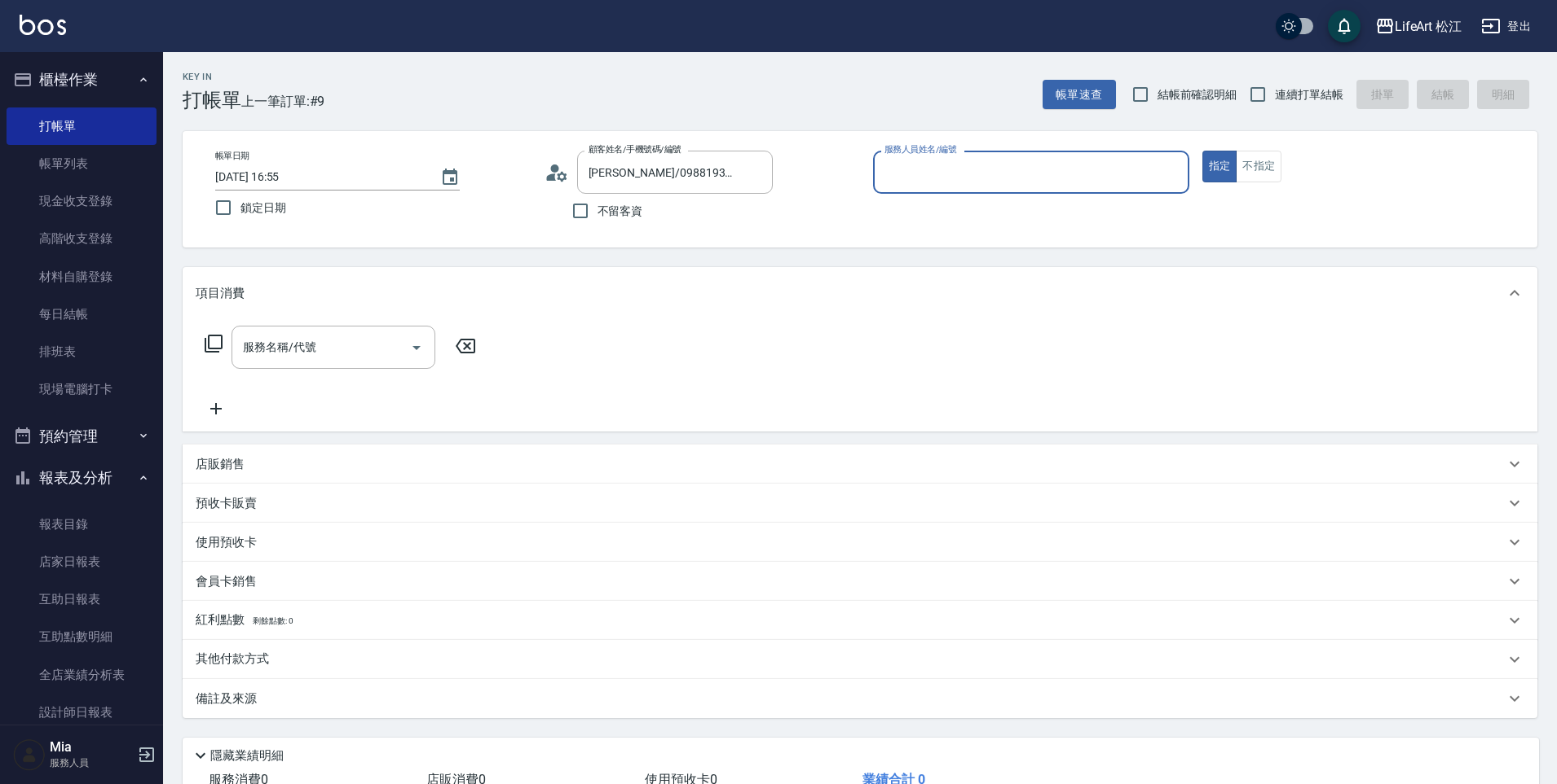
type input "Momo(無代號)"
click at [383, 370] on div "服務名稱/代號" at bounding box center [333, 352] width 203 height 44
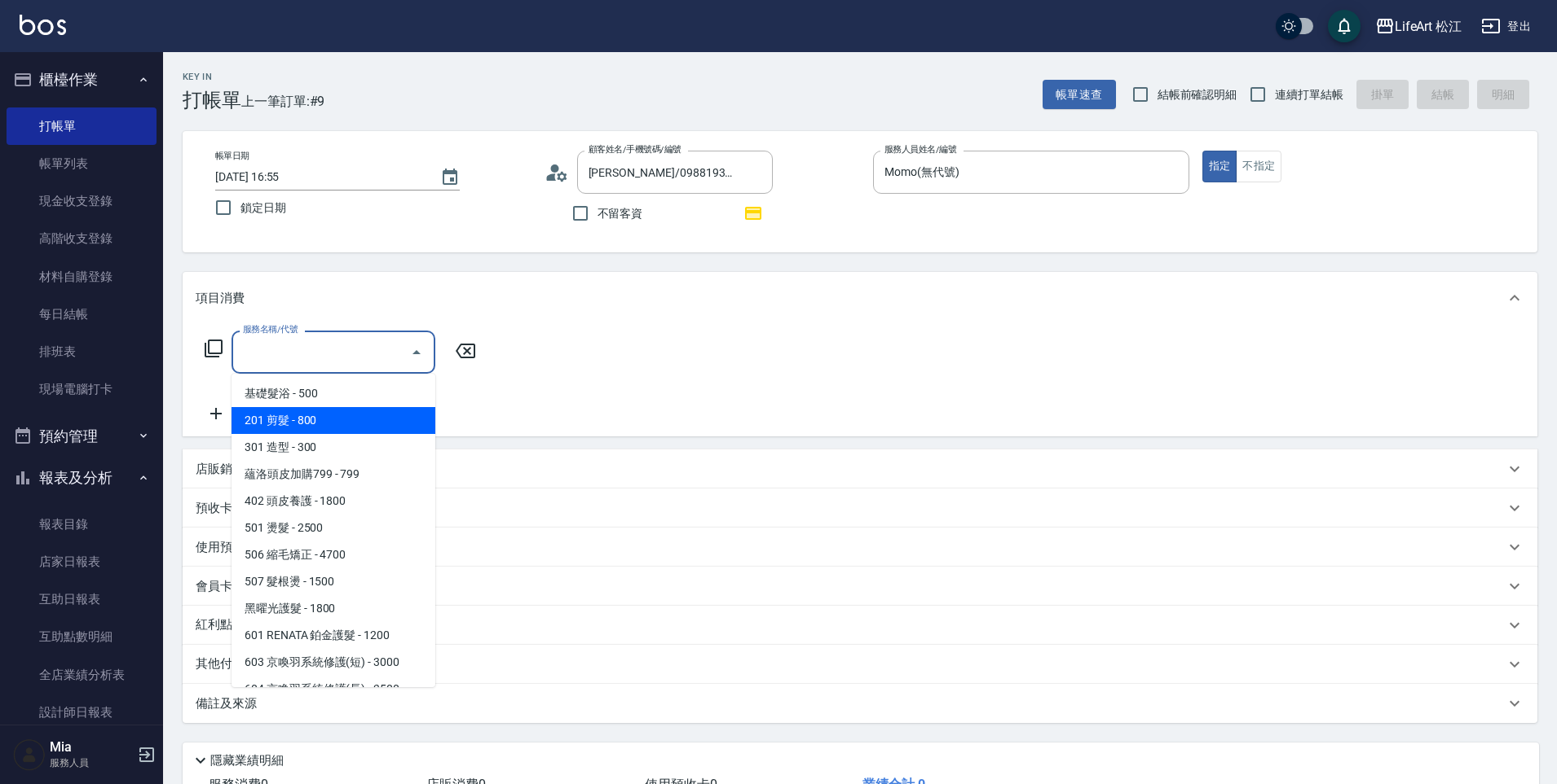
click at [351, 409] on span "201 剪髮 - 800" at bounding box center [333, 421] width 203 height 27
type input "201 剪髮(201)"
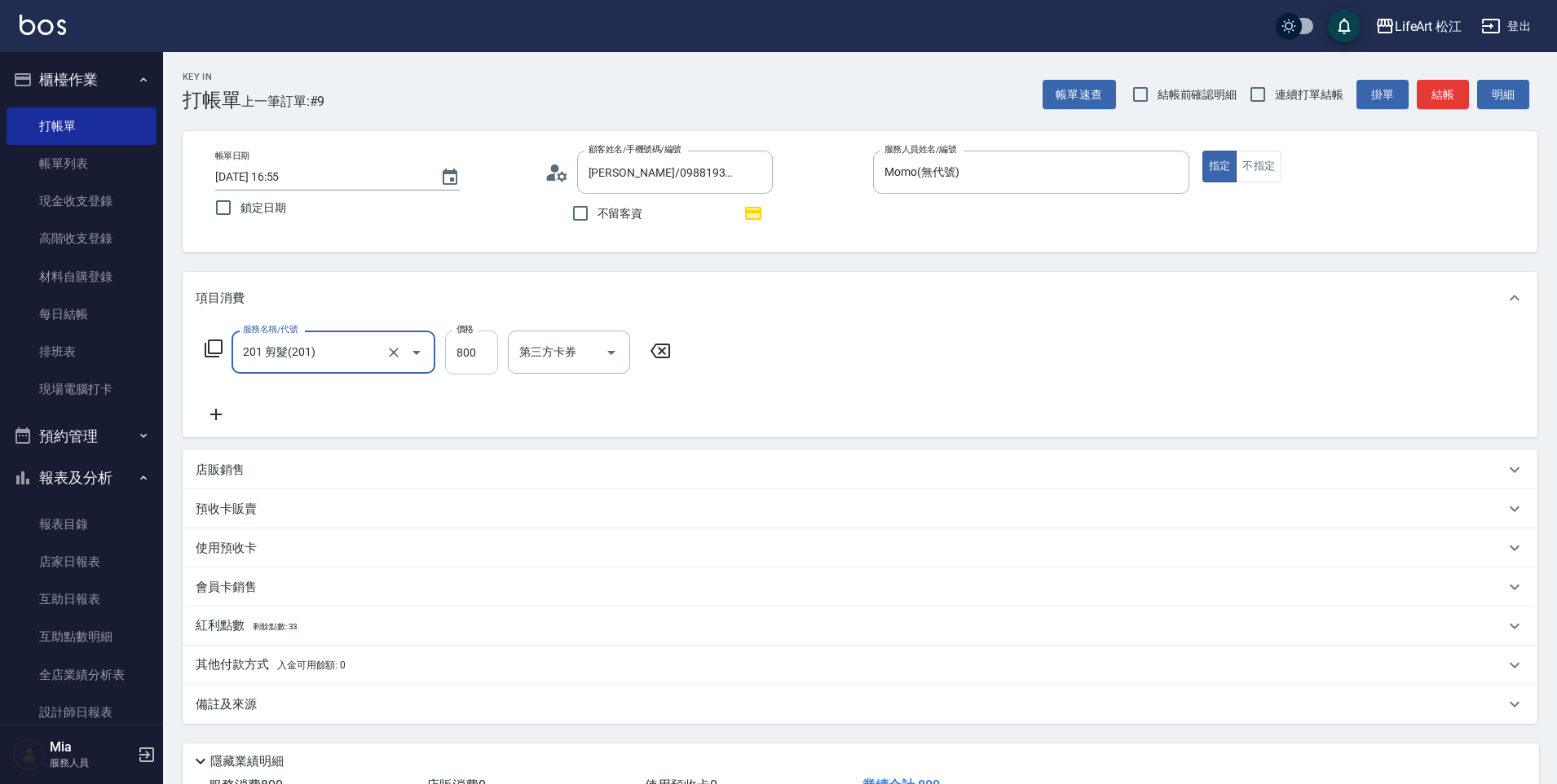
click at [491, 346] on input "800" at bounding box center [472, 352] width 53 height 44
type input "1000"
click at [213, 411] on icon at bounding box center [216, 414] width 41 height 19
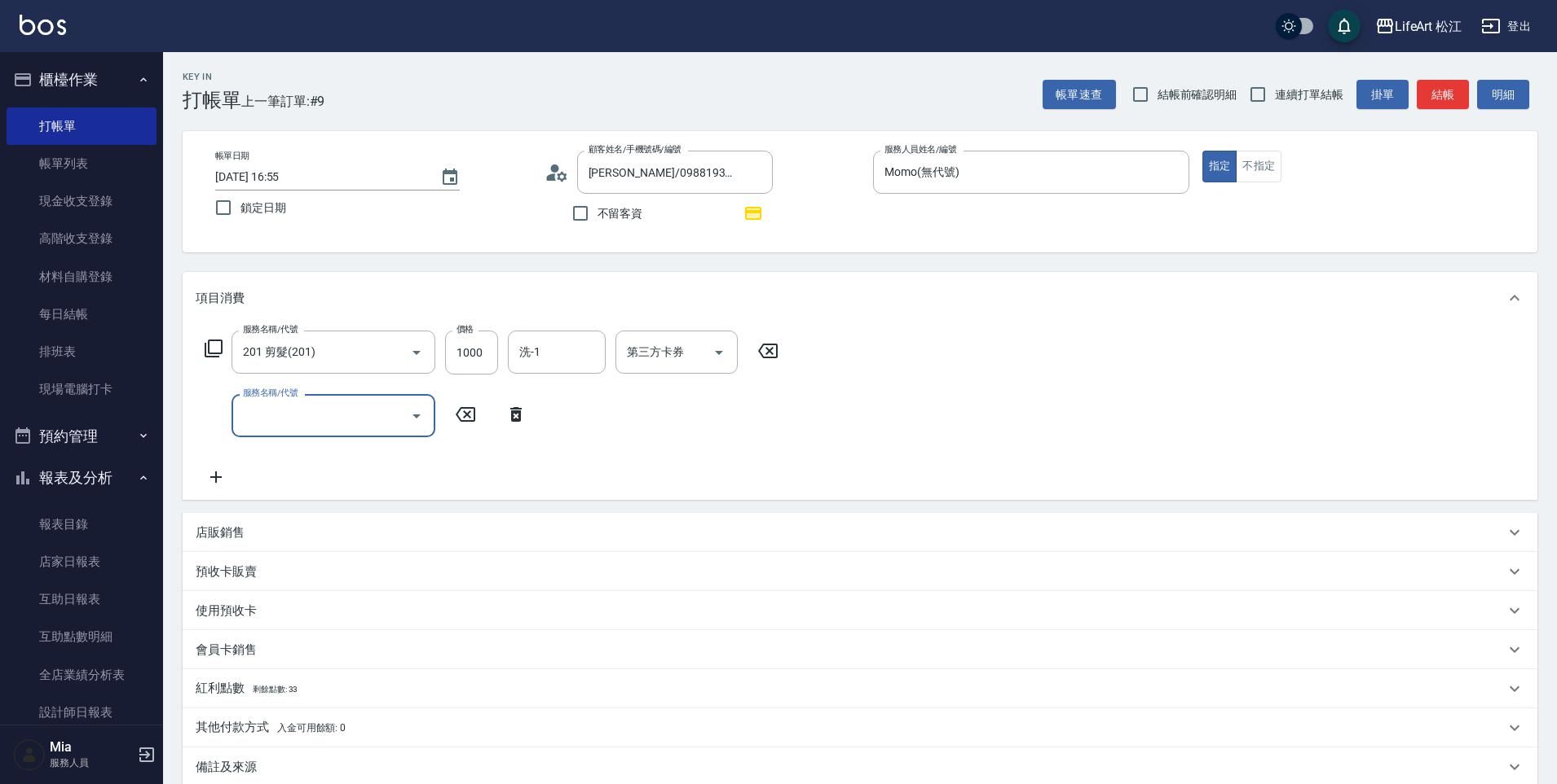
click at [359, 434] on div "服務名稱/代號" at bounding box center [333, 415] width 203 height 44
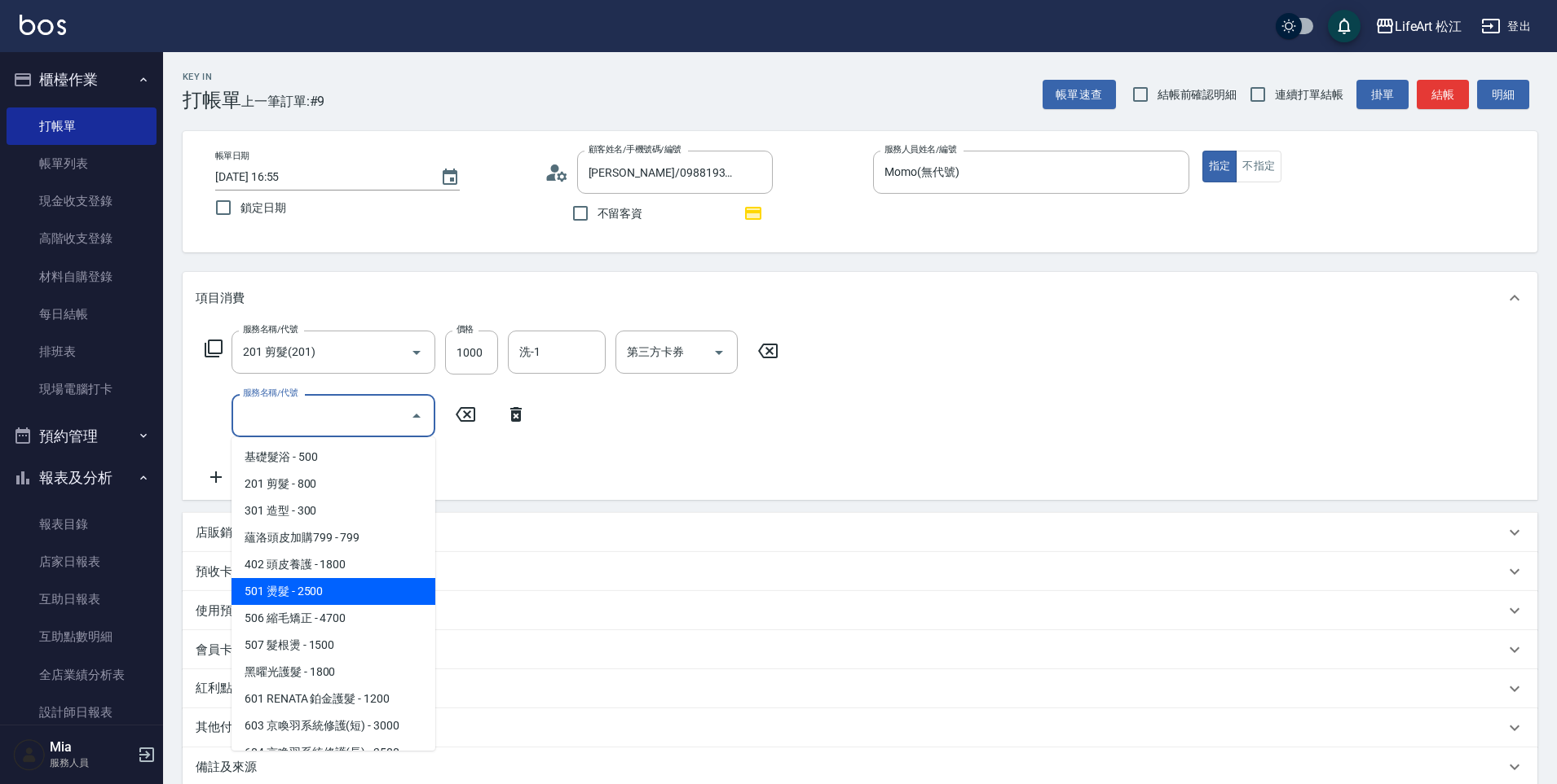
click at [352, 592] on span "501 燙髮 - 2500" at bounding box center [333, 592] width 203 height 27
type input "501 燙髮(501)"
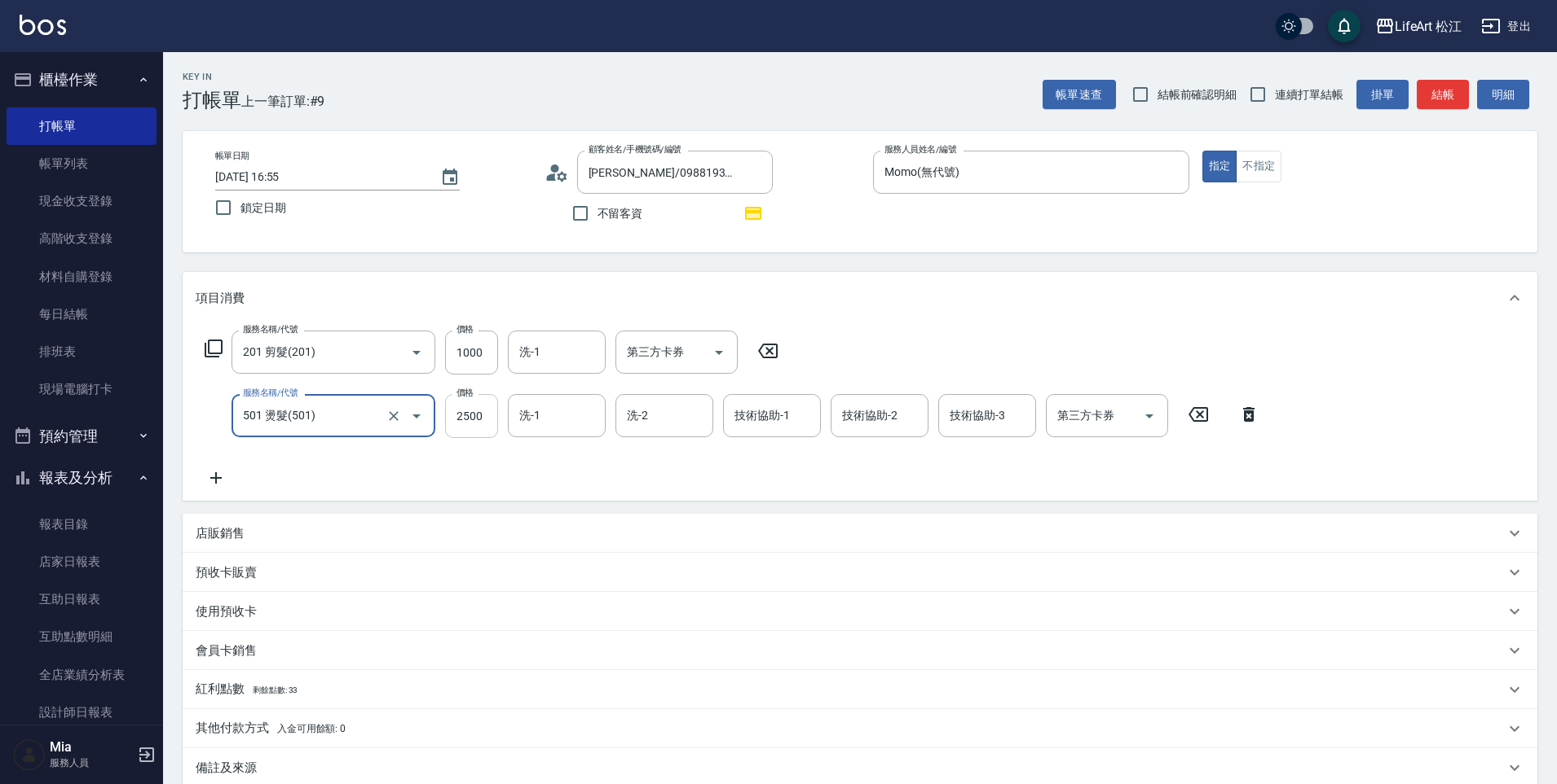
click at [471, 424] on input "2500" at bounding box center [472, 415] width 53 height 44
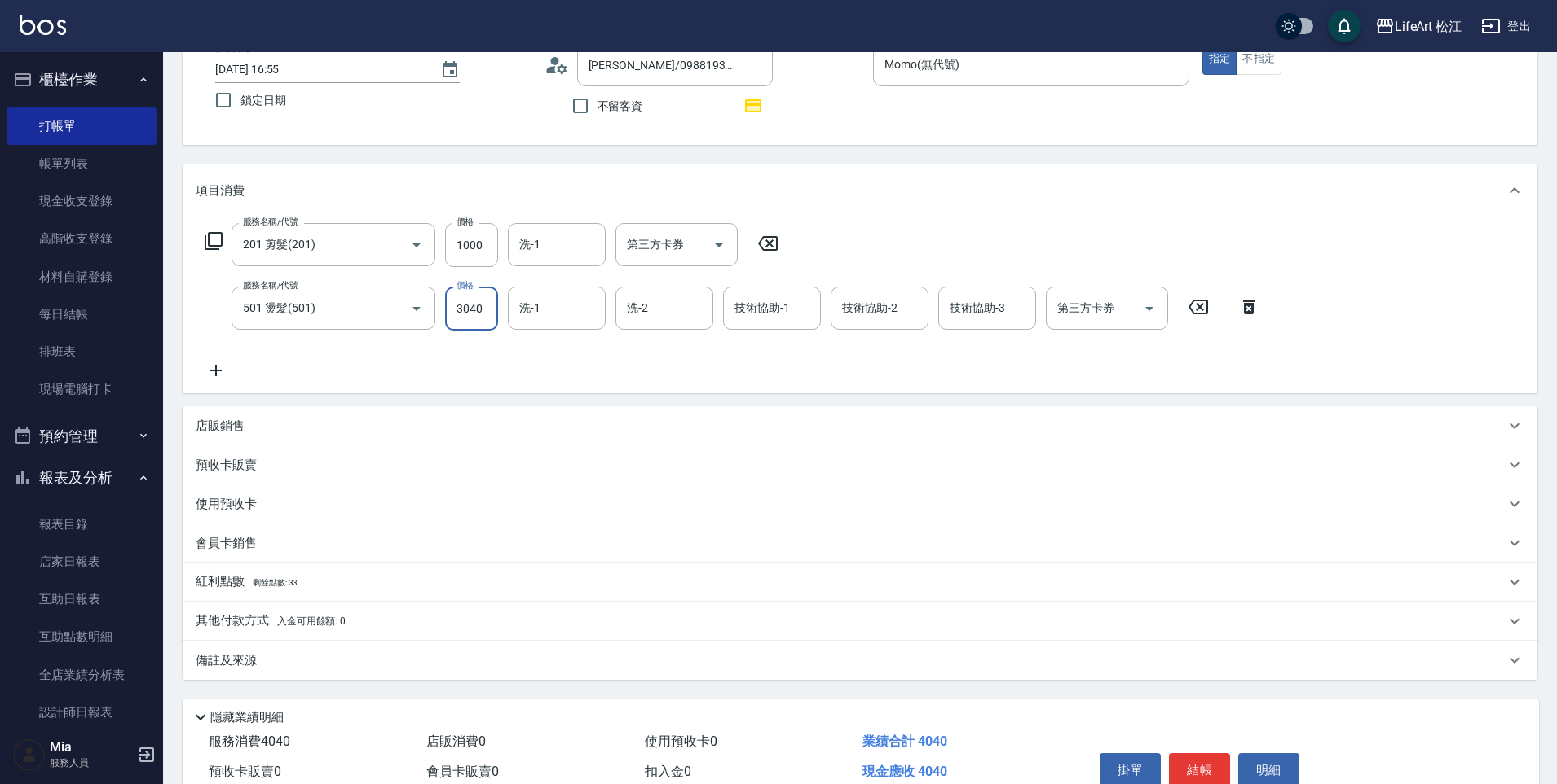
scroll to position [188, 0]
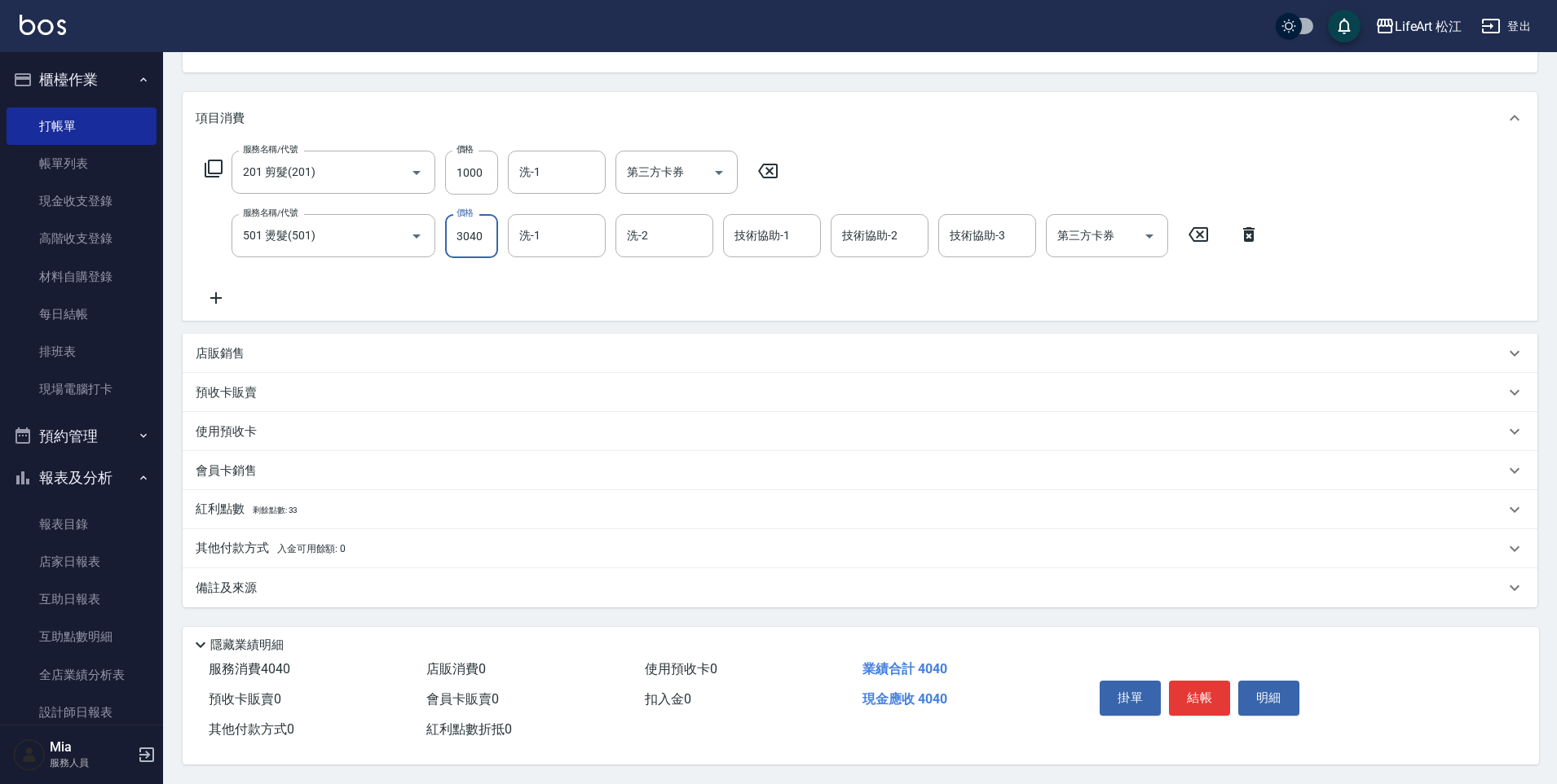
type input "3040"
click at [355, 506] on div "紅利點數 剩餘點數: 33" at bounding box center [850, 510] width 1309 height 18
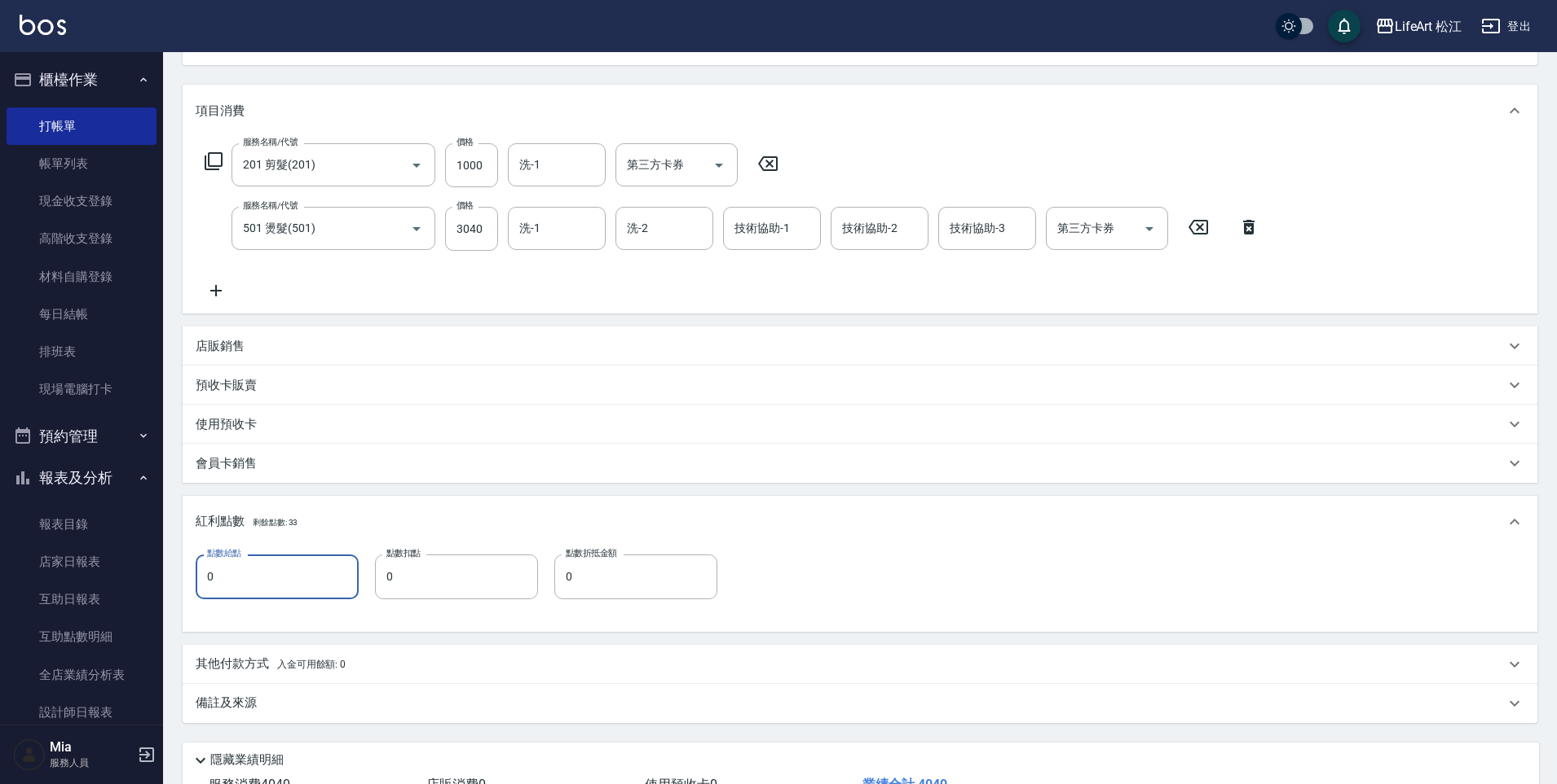
click at [281, 576] on input "0" at bounding box center [277, 576] width 163 height 44
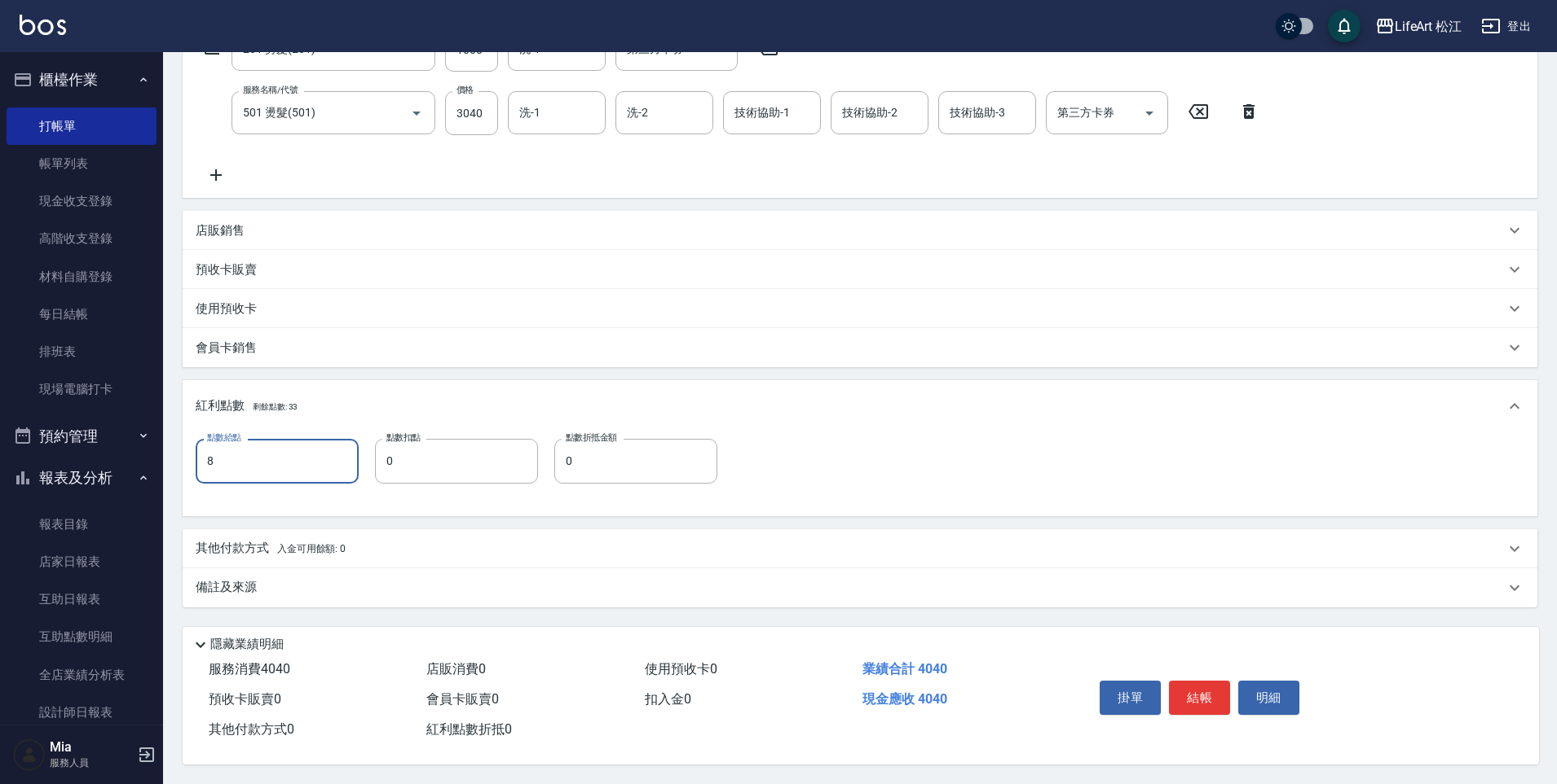
type input "8"
click at [387, 584] on div "備註及來源" at bounding box center [850, 588] width 1309 height 17
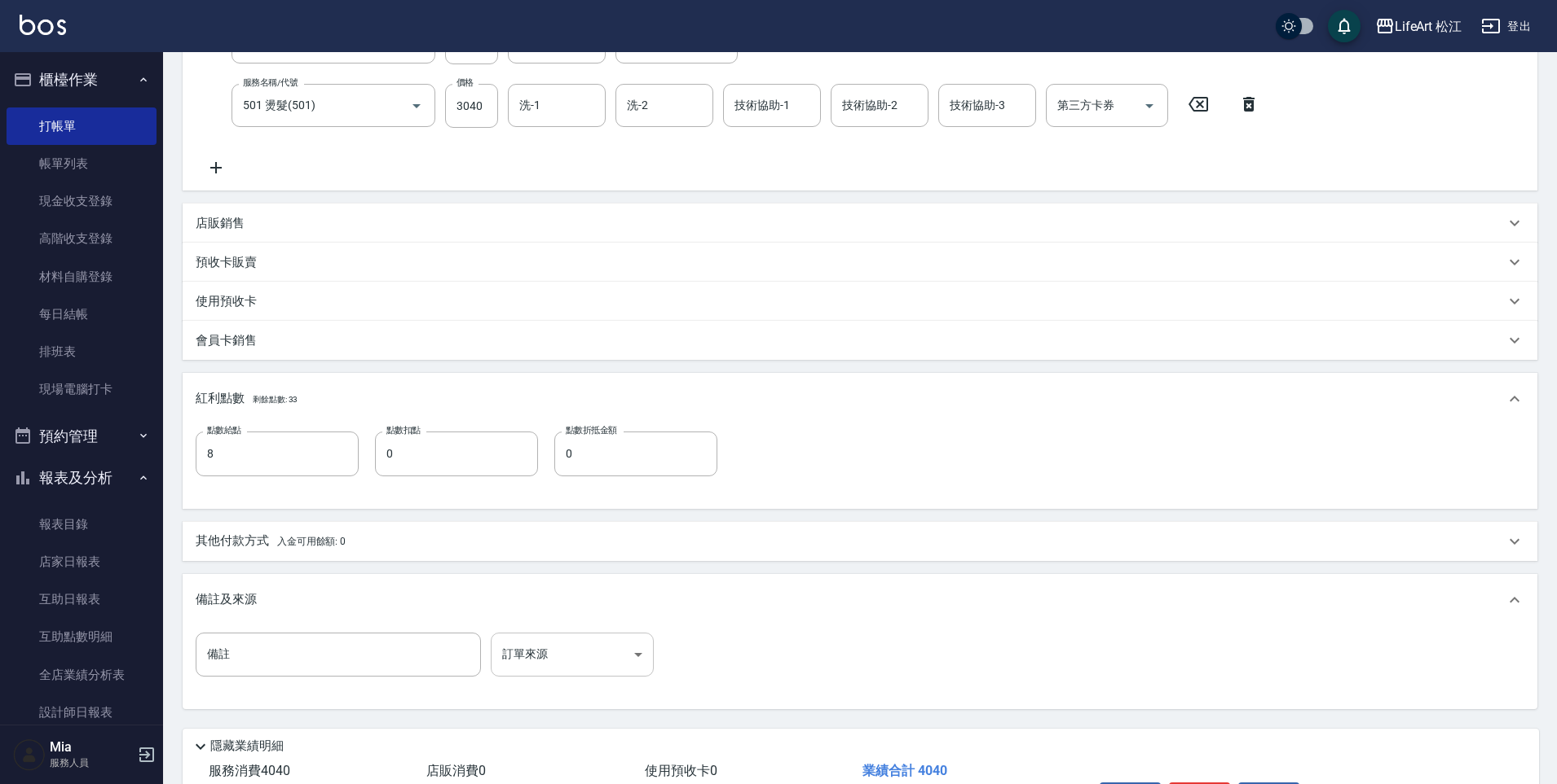
click at [531, 648] on body "LifeArt 松江 登出 櫃檯作業 打帳單 帳單列表 現金收支登錄 高階收支登錄 材料自購登錄 每日結帳 排班表 現場電腦打卡 預約管理 預約管理 單日預約…" at bounding box center [778, 287] width 1557 height 1196
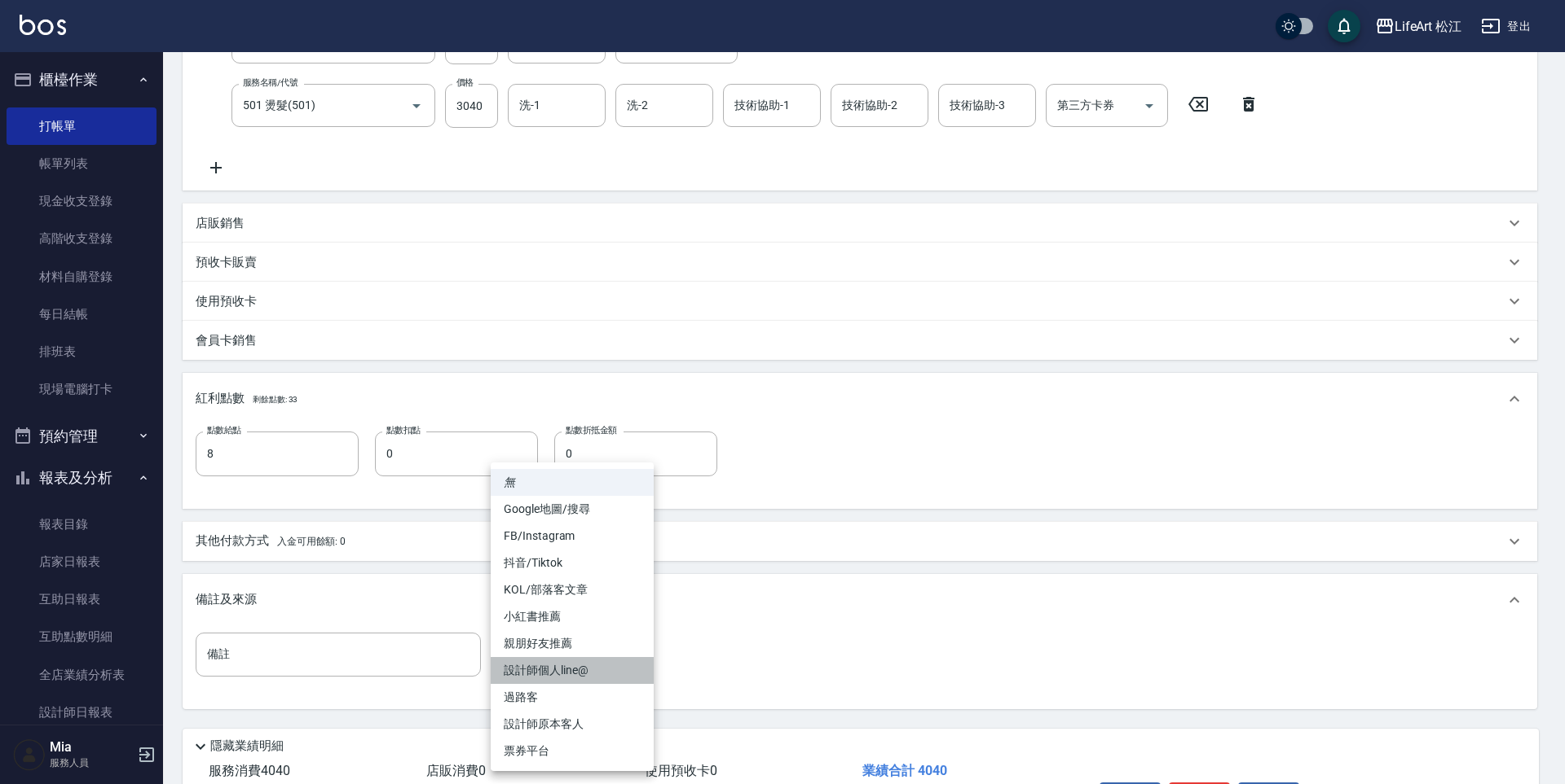
click at [564, 679] on li "設計師個人line@" at bounding box center [572, 671] width 163 height 27
type input "設計師個人line@"
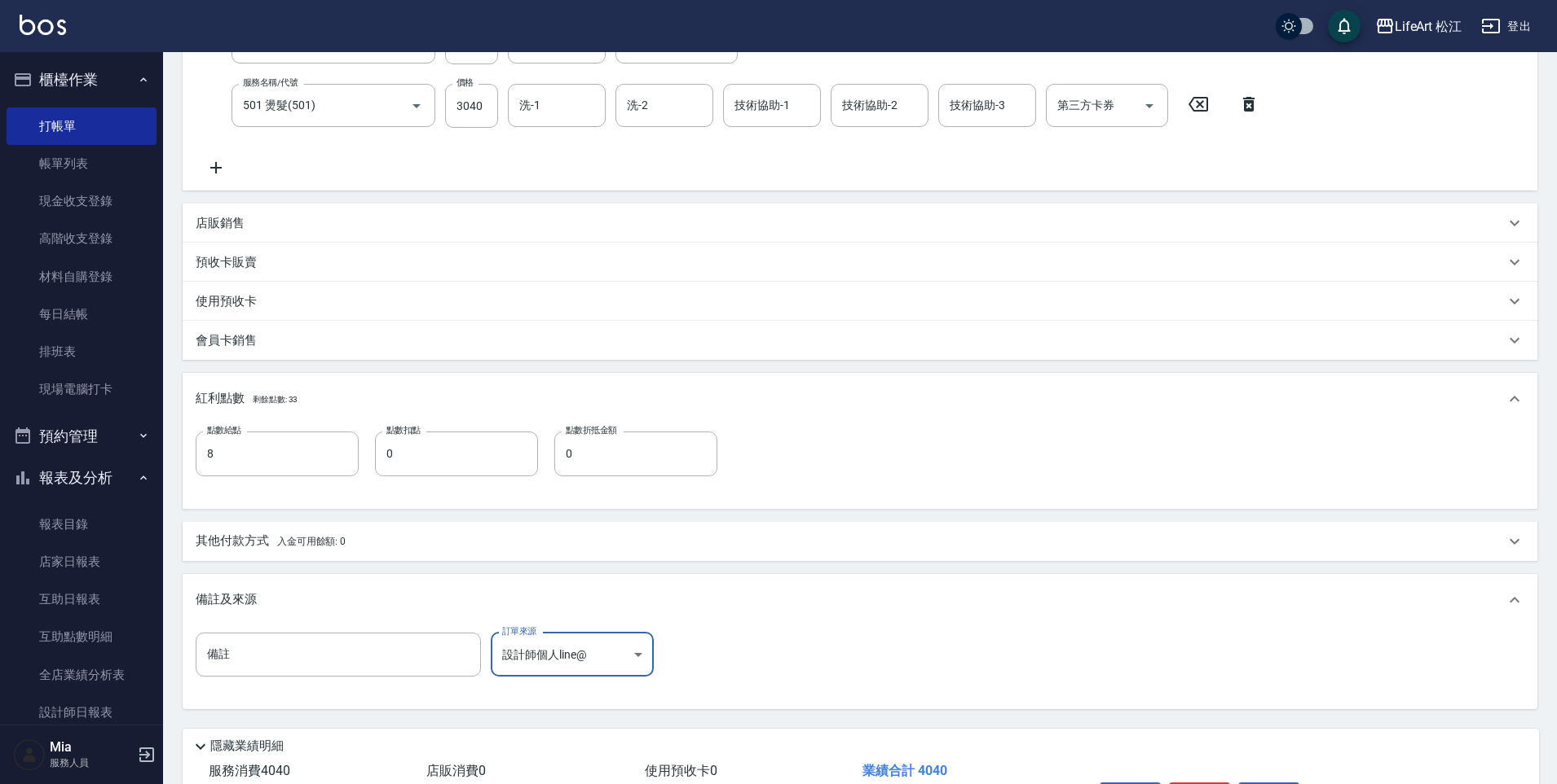
click at [440, 532] on div "其他付款方式 入金可用餘額: 0" at bounding box center [850, 541] width 1309 height 18
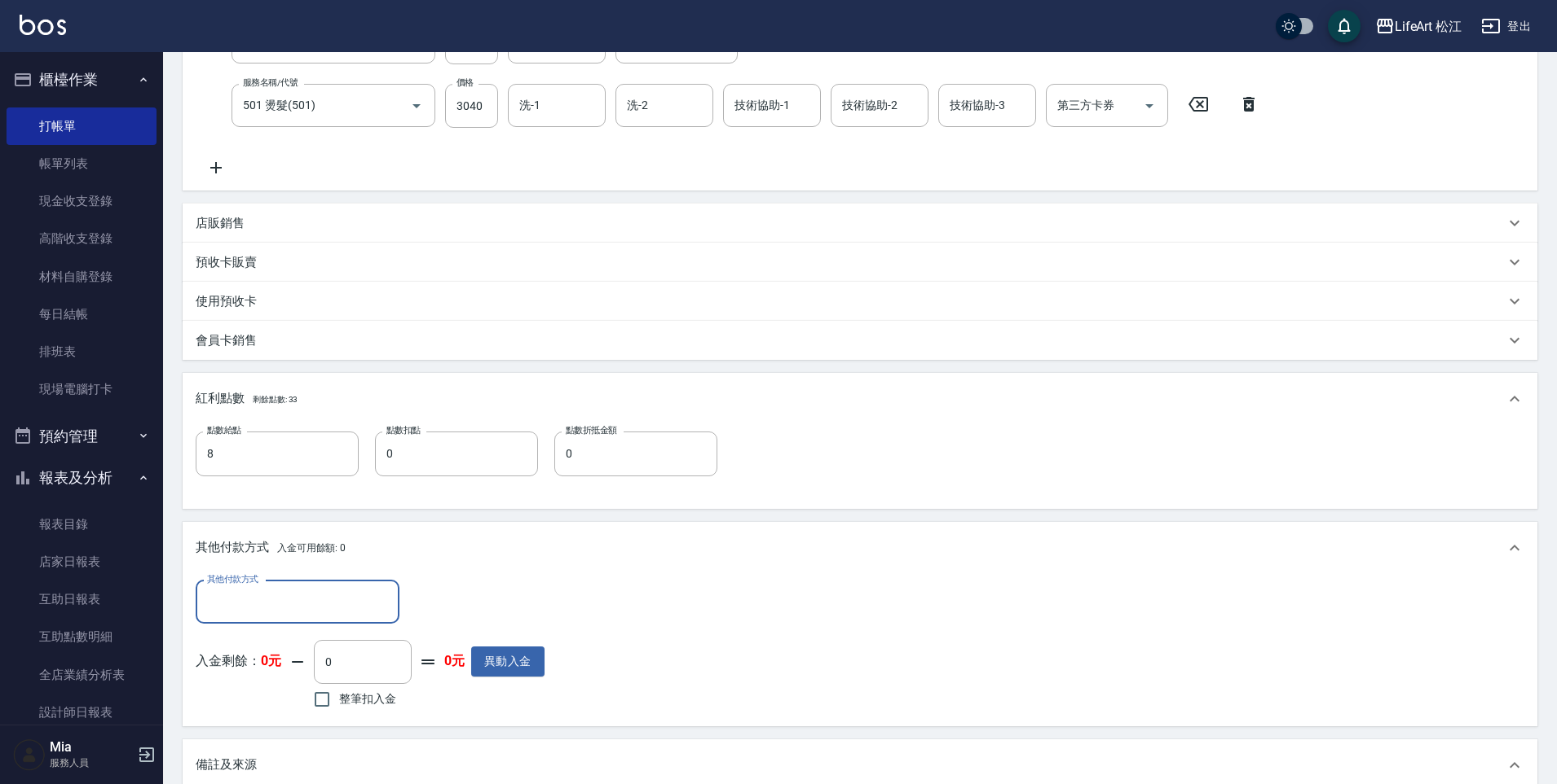
scroll to position [585, 0]
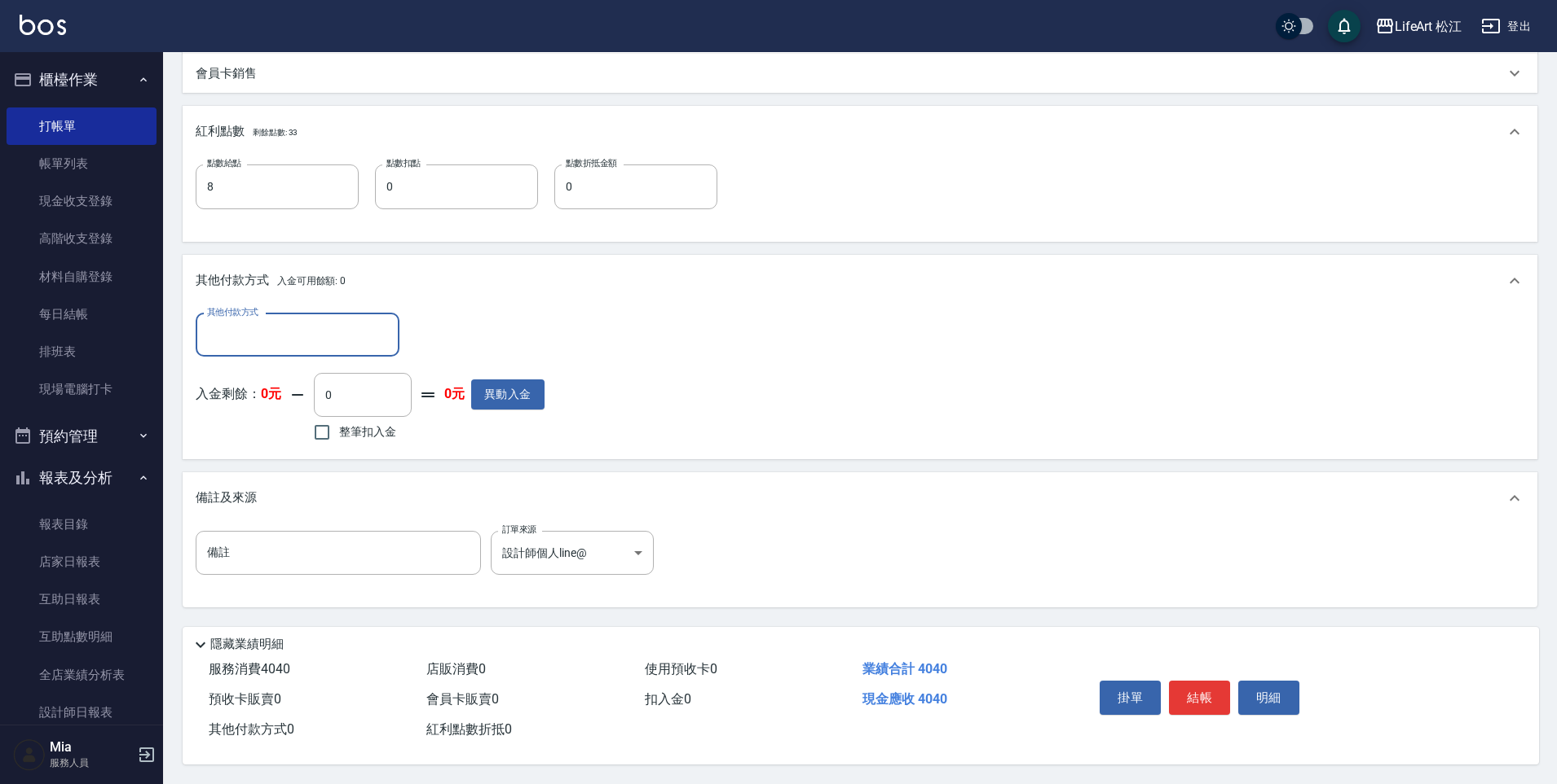
click at [282, 314] on div "其他付款方式" at bounding box center [297, 335] width 203 height 44
click at [271, 451] on span "LinePay" at bounding box center [297, 458] width 203 height 27
type input "LinePay"
type input "4040"
click at [1207, 704] on button "結帳" at bounding box center [1199, 698] width 61 height 34
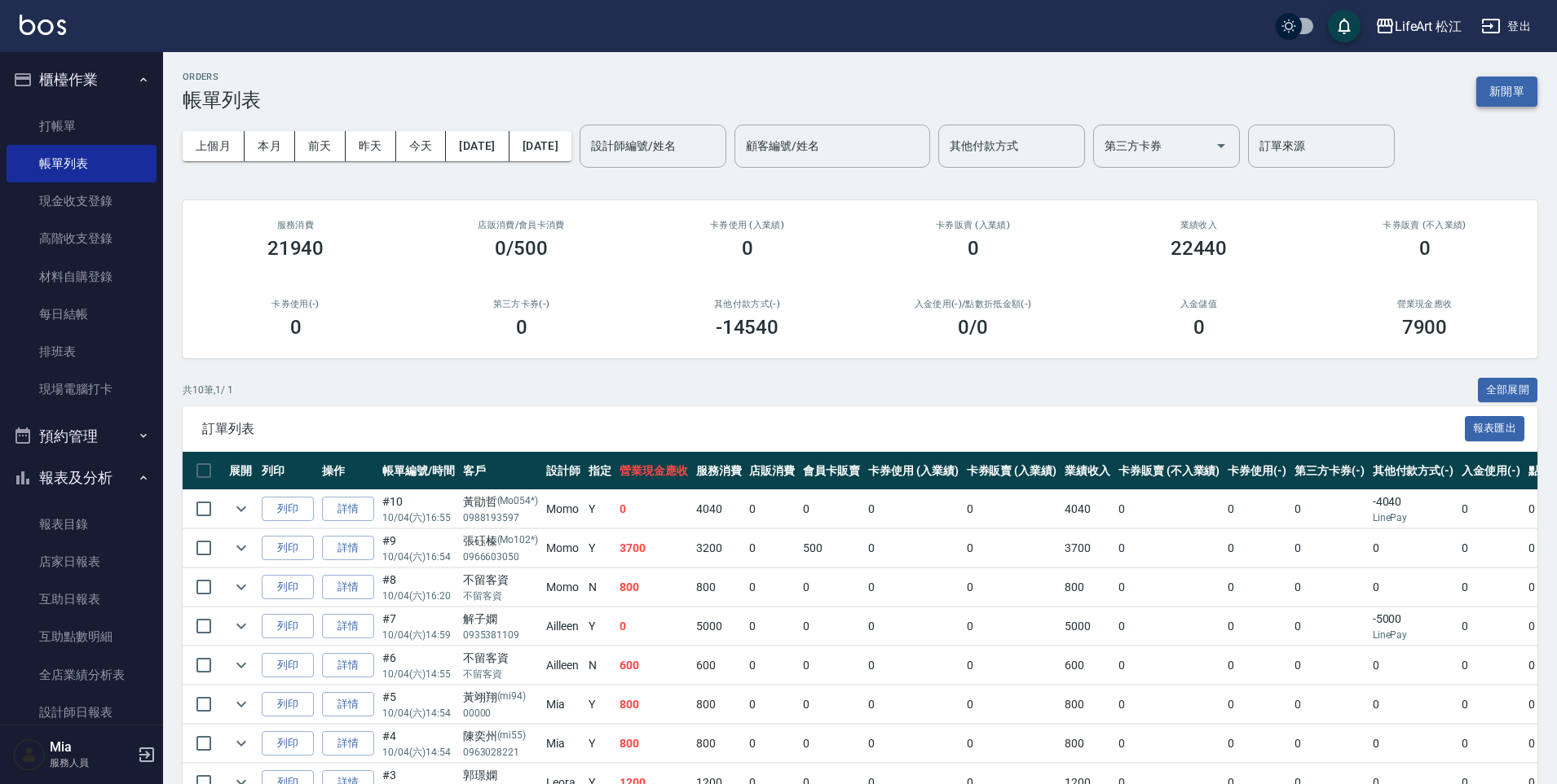
click at [1512, 93] on button "新開單" at bounding box center [1506, 91] width 61 height 30
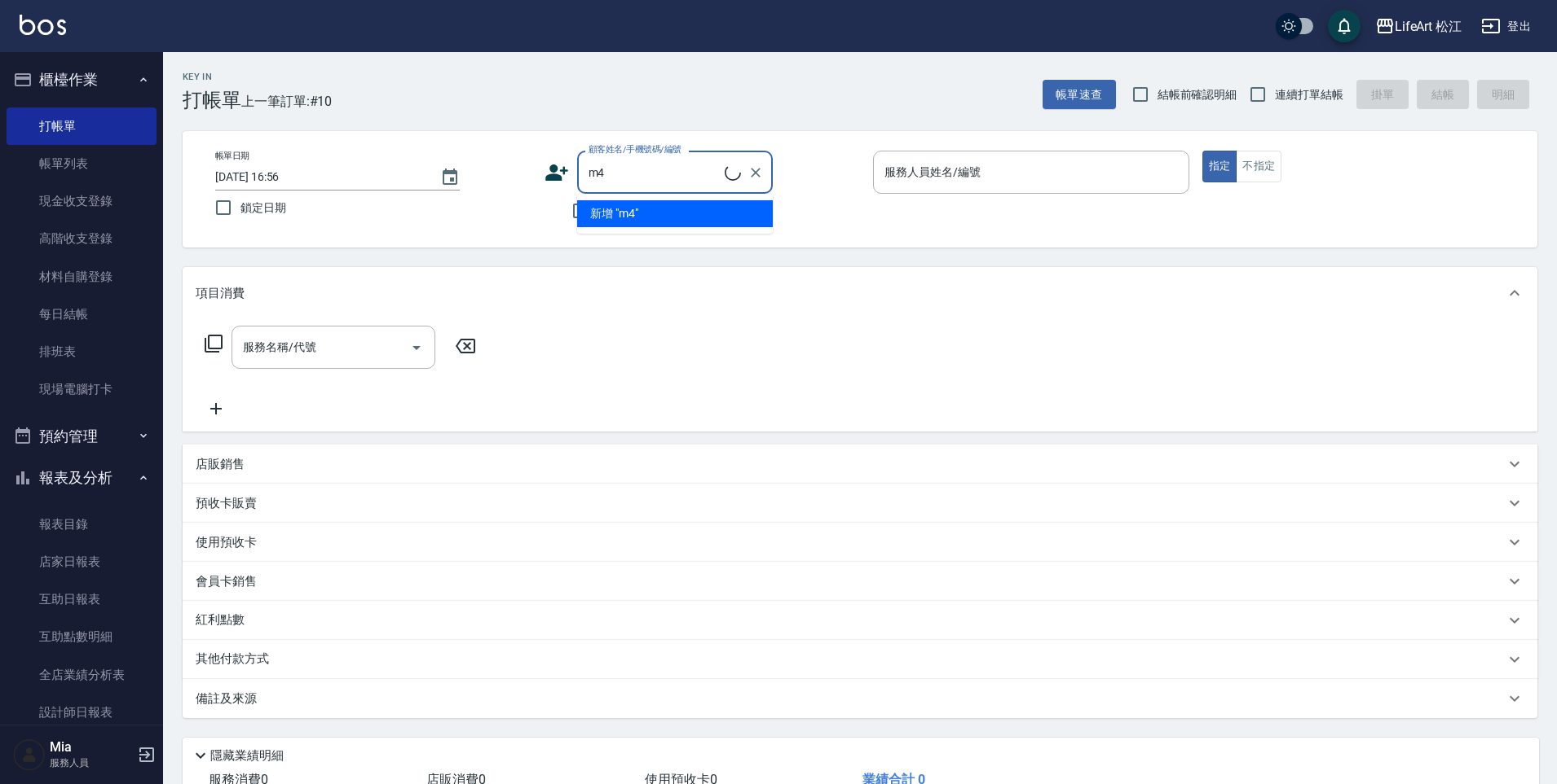
type input "m"
type input "ㄓ"
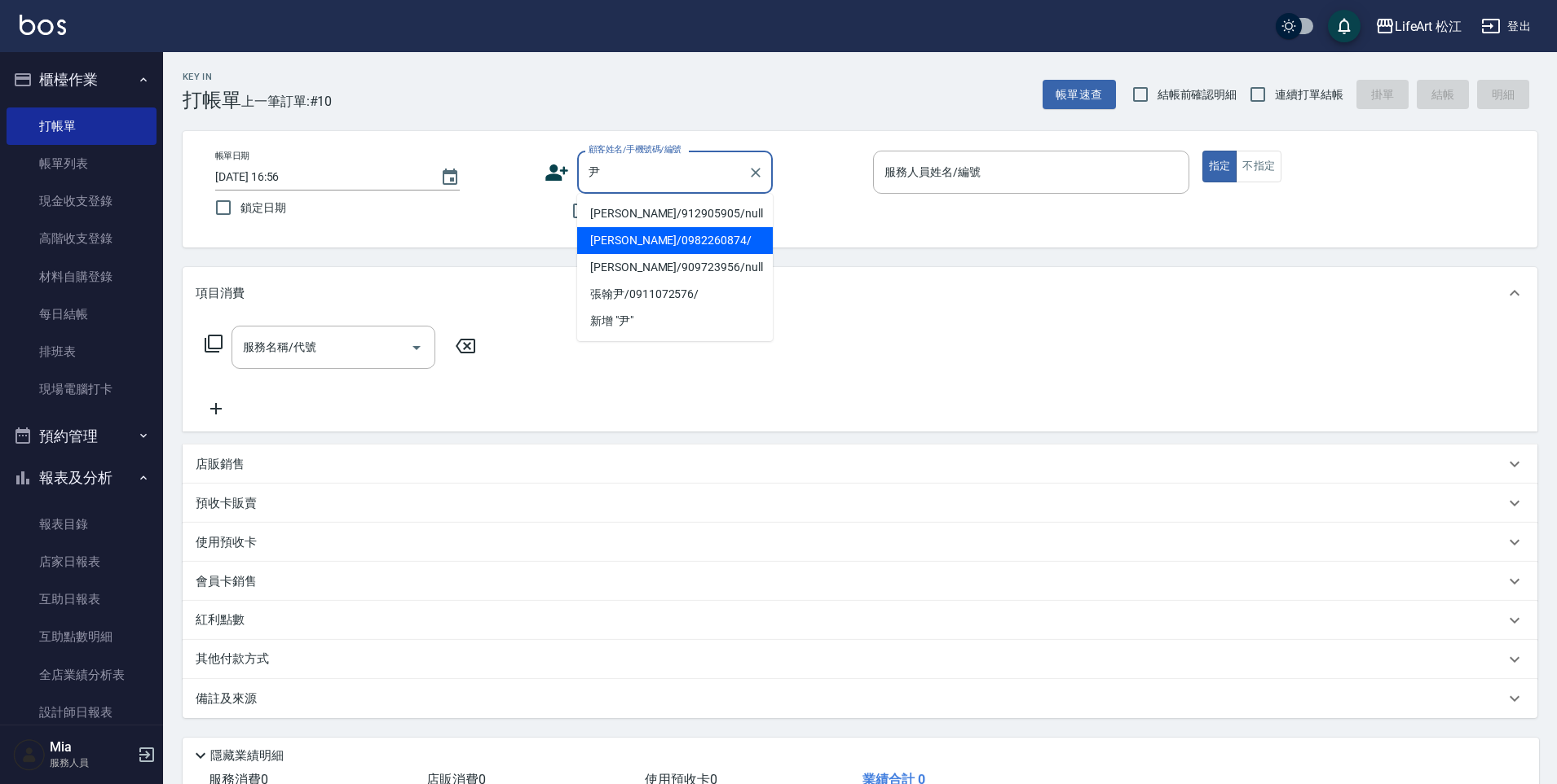
click at [647, 241] on li "[PERSON_NAME]/0982260874/" at bounding box center [675, 241] width 196 height 27
type input "[PERSON_NAME]/0982260874/"
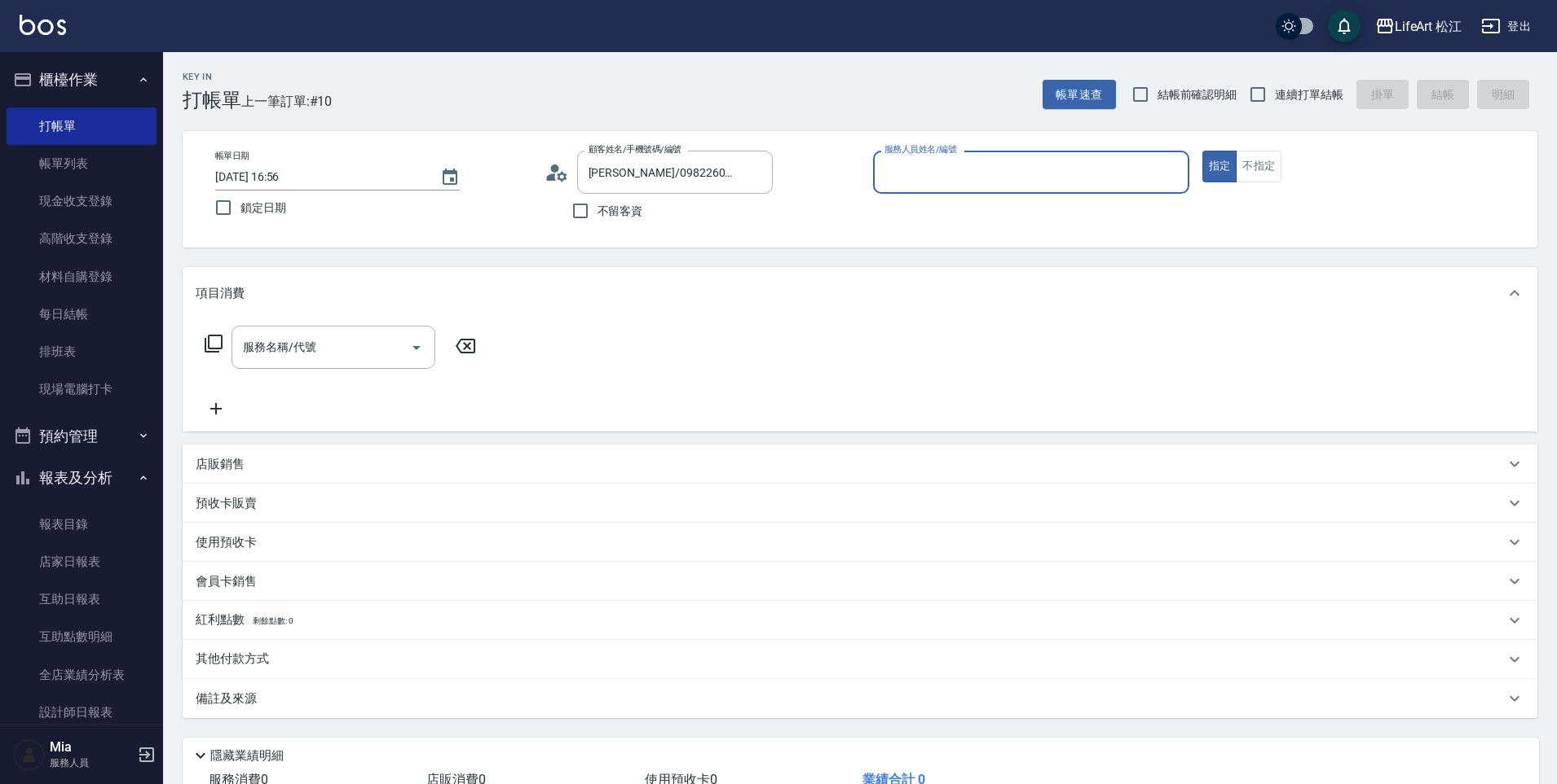
type input "Momo(無代號)"
click at [286, 356] on div "服務名稱/代號 服務名稱/代號" at bounding box center [333, 352] width 203 height 44
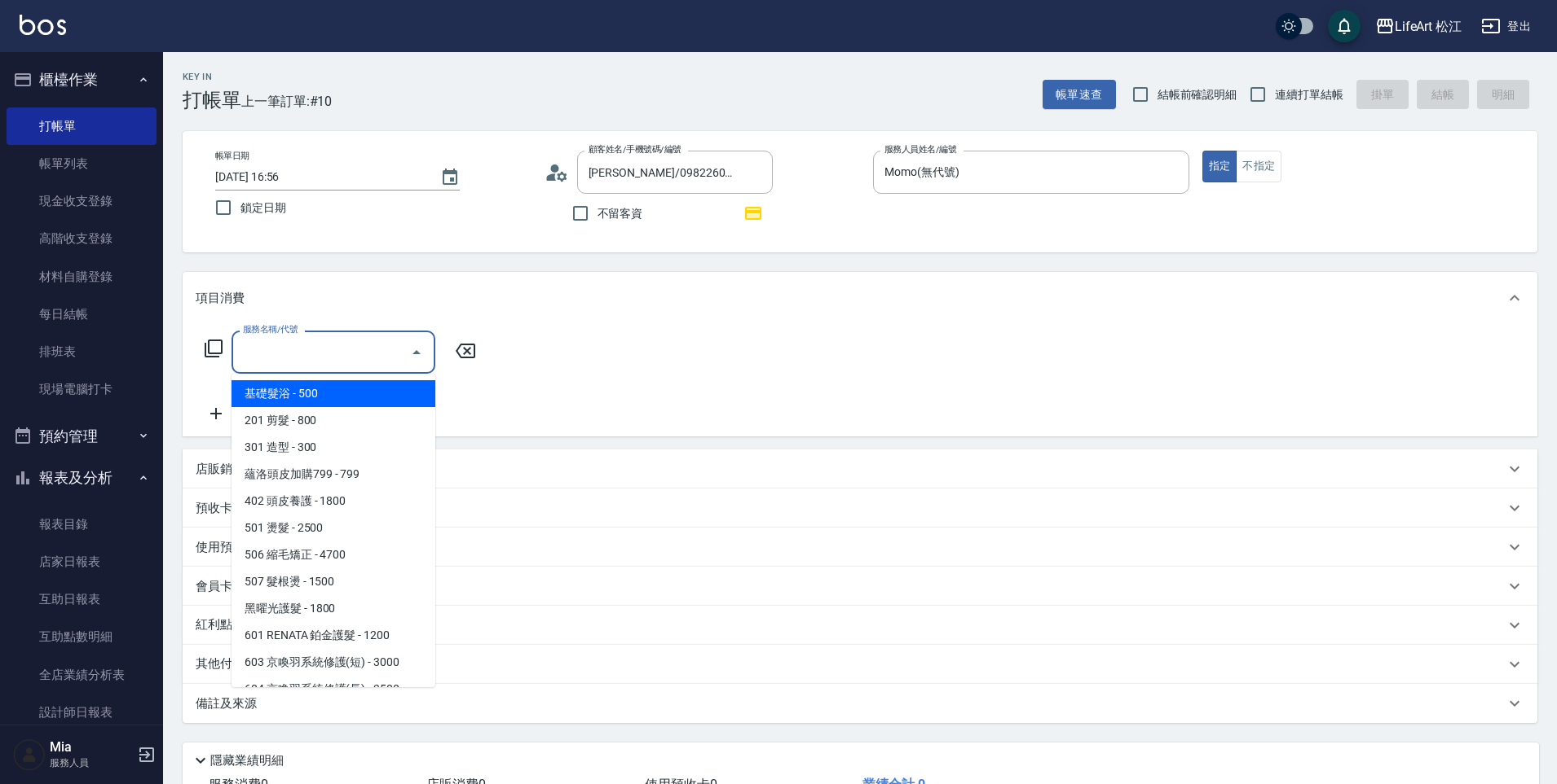
click at [312, 397] on span "基礎髮浴 - 500" at bounding box center [333, 394] width 203 height 27
type input "基礎髮浴 (101)"
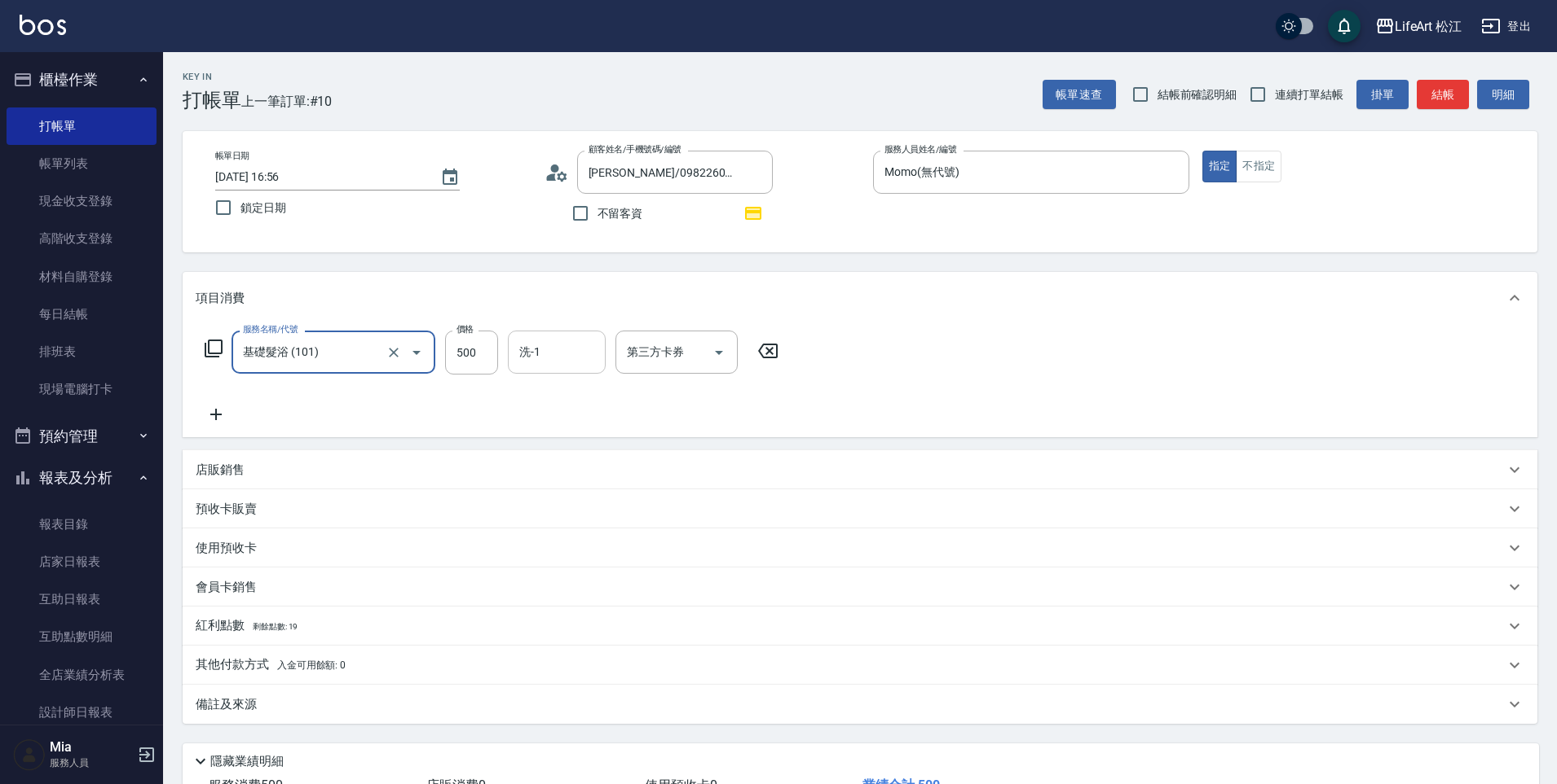
click at [565, 342] on input "洗-1" at bounding box center [557, 351] width 83 height 28
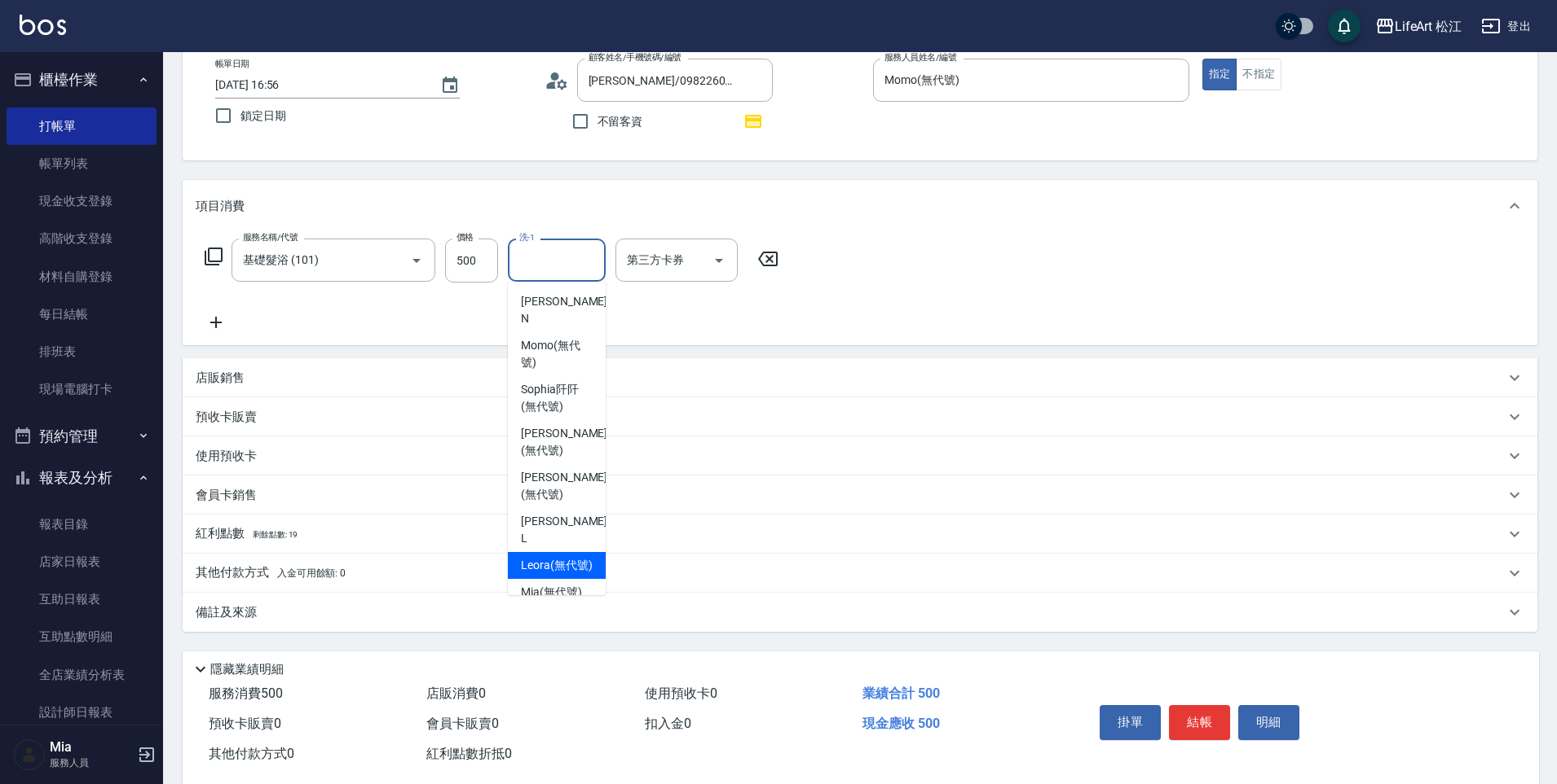
click at [559, 558] on span "Leora (無代號)" at bounding box center [557, 566] width 72 height 17
type input "Leora(無代號)"
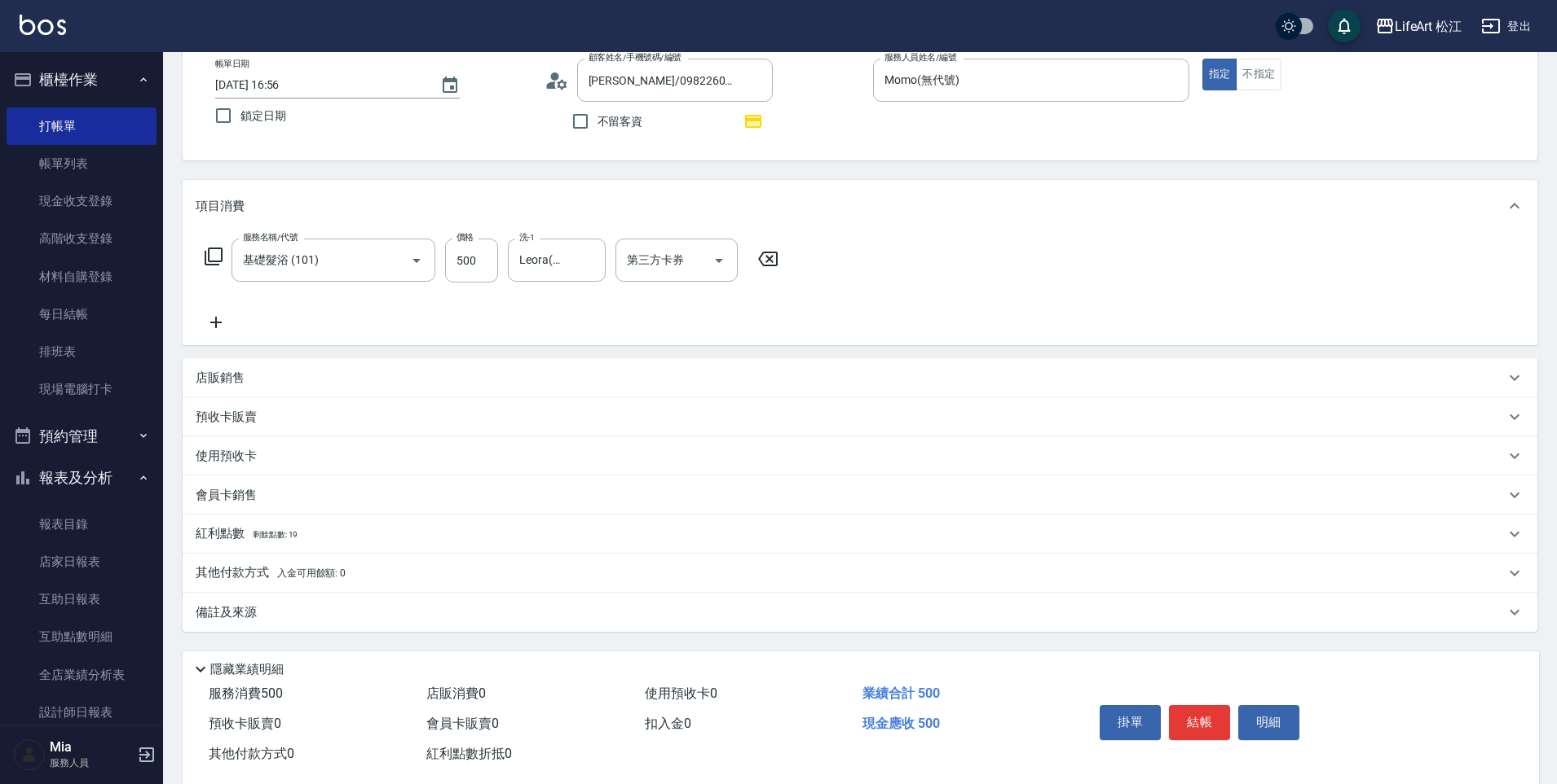
click at [505, 606] on div "備註及來源" at bounding box center [850, 613] width 1309 height 17
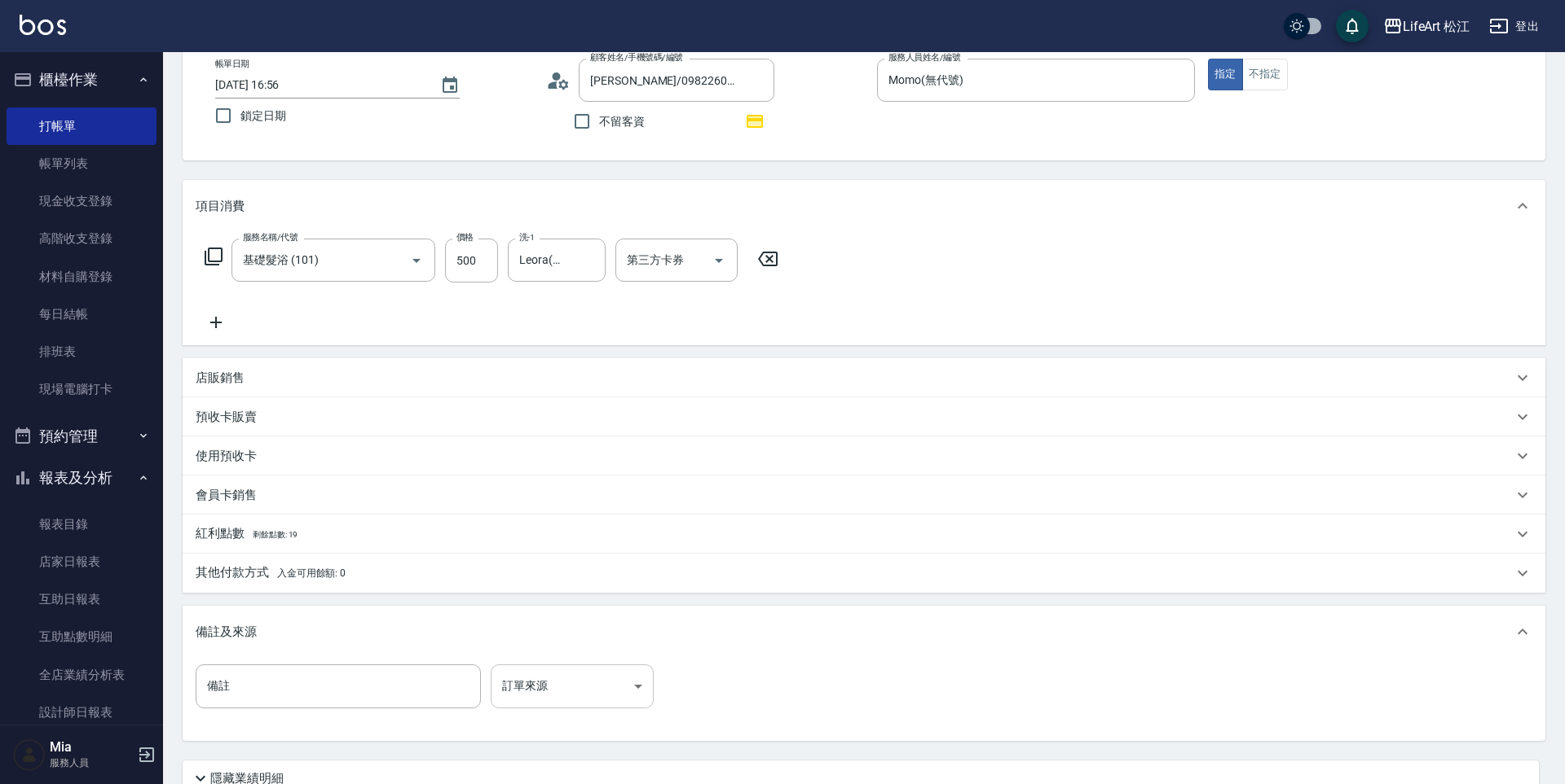
click at [631, 682] on body "LifeArt 松江 登出 櫃檯作業 打帳單 帳單列表 現金收支登錄 高階收支登錄 材料自購登錄 每日結帳 排班表 現場電腦打卡 預約管理 預約管理 單日預約…" at bounding box center [782, 413] width 1565 height 1010
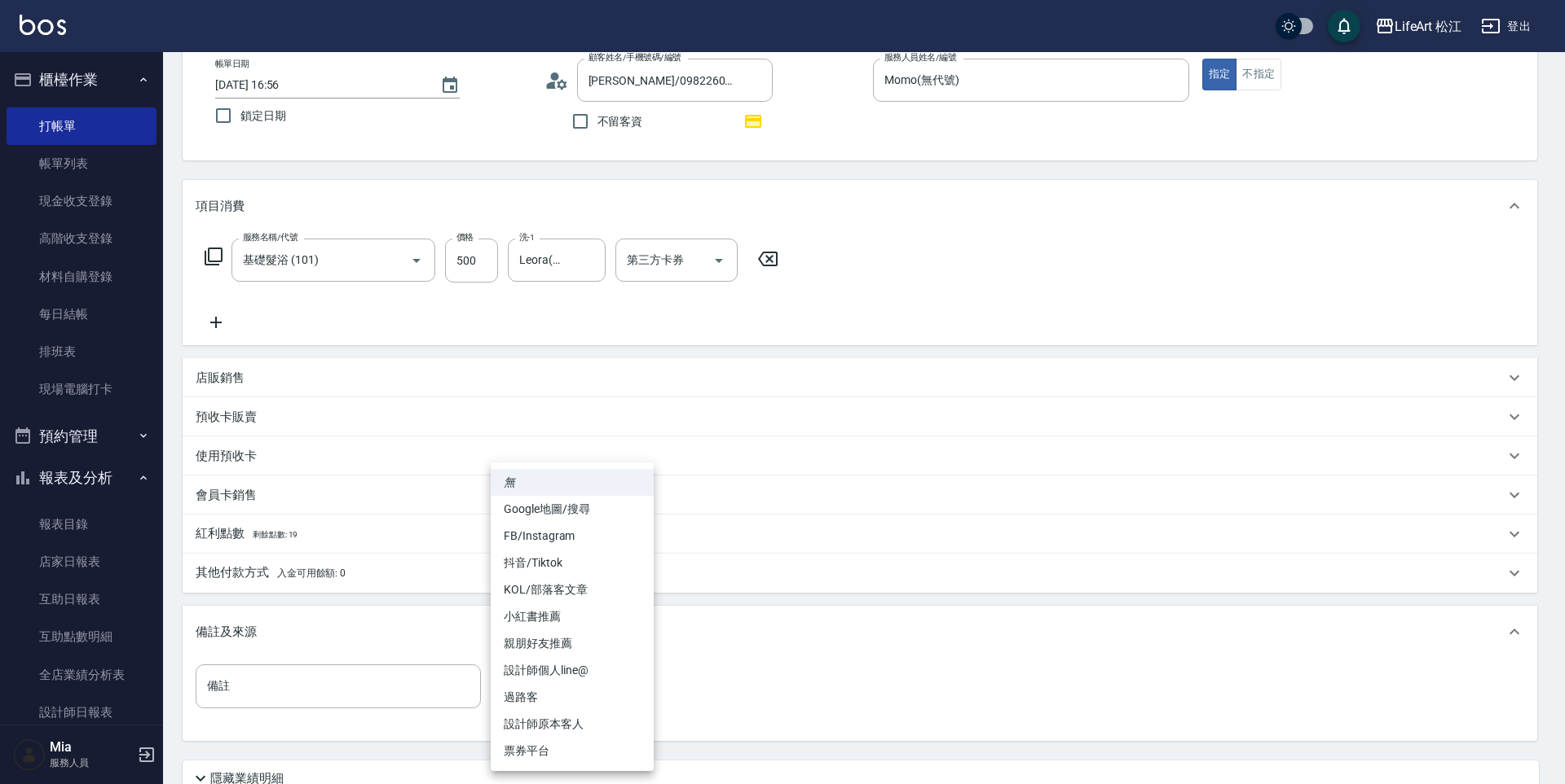
click at [593, 672] on li "設計師個人line@" at bounding box center [572, 671] width 163 height 27
type input "設計師個人line@"
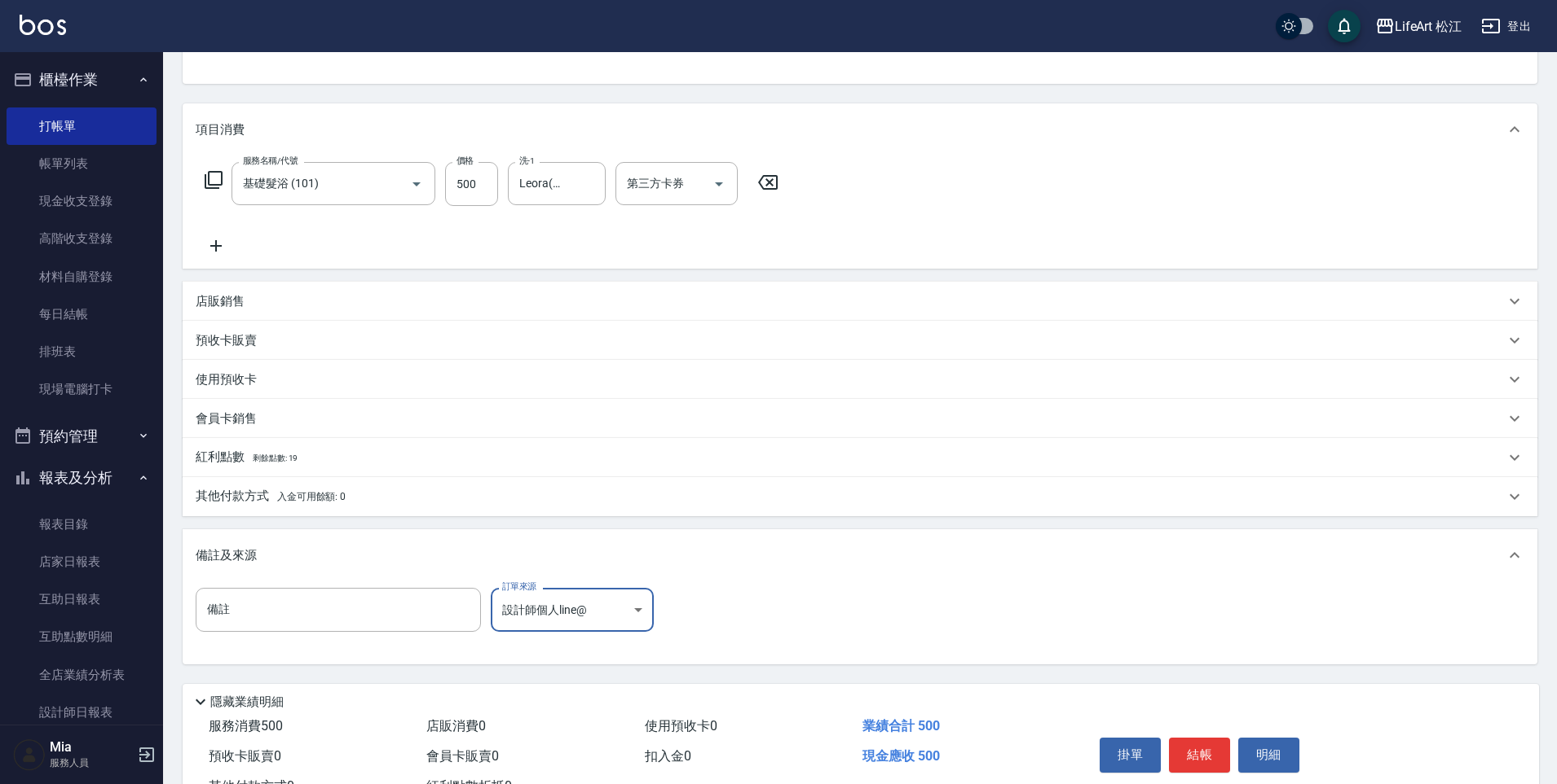
scroll to position [233, 0]
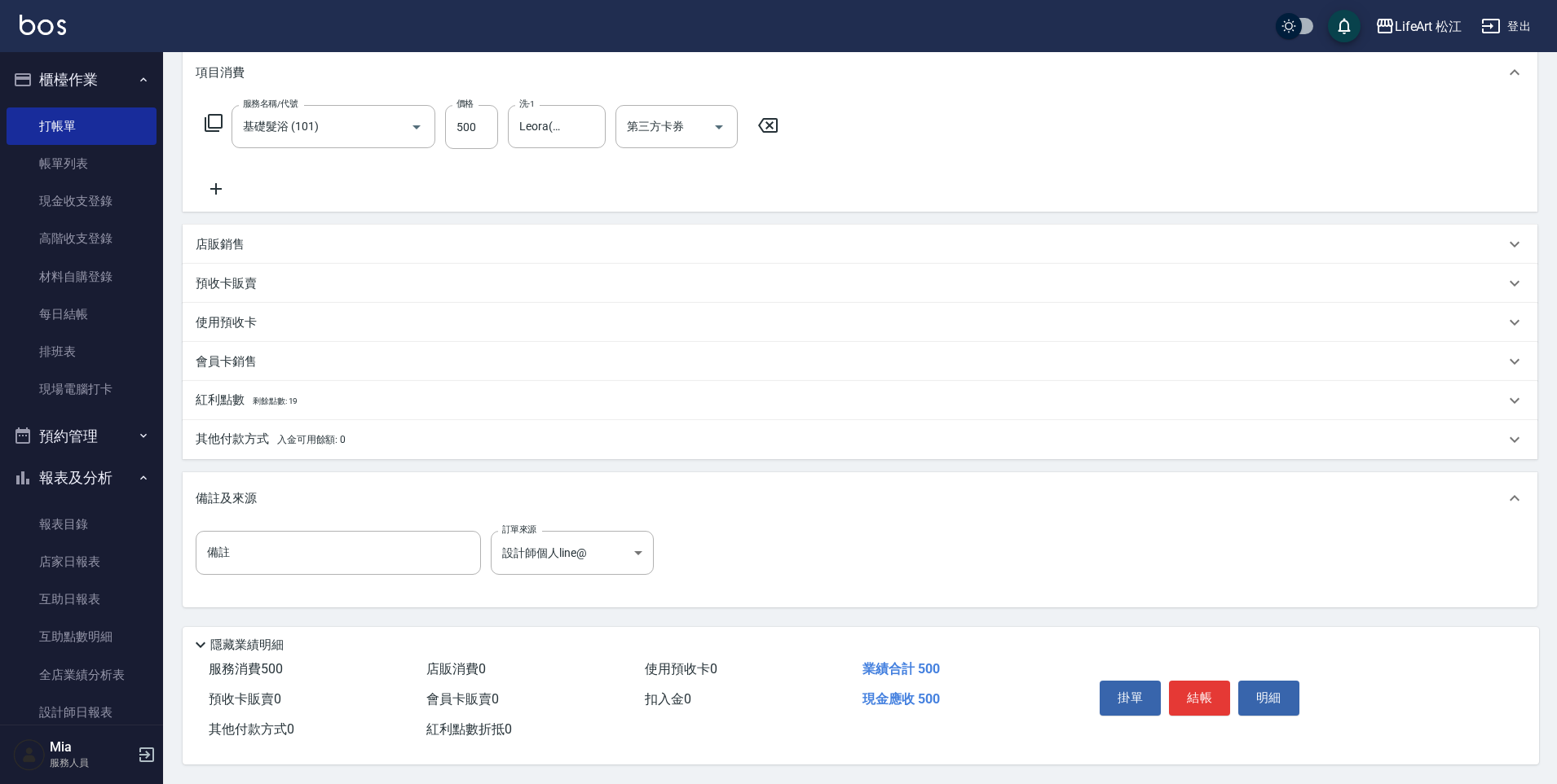
click at [1191, 709] on div "掛單 結帳 明細" at bounding box center [1200, 700] width 213 height 51
click at [1197, 699] on button "結帳" at bounding box center [1199, 698] width 61 height 34
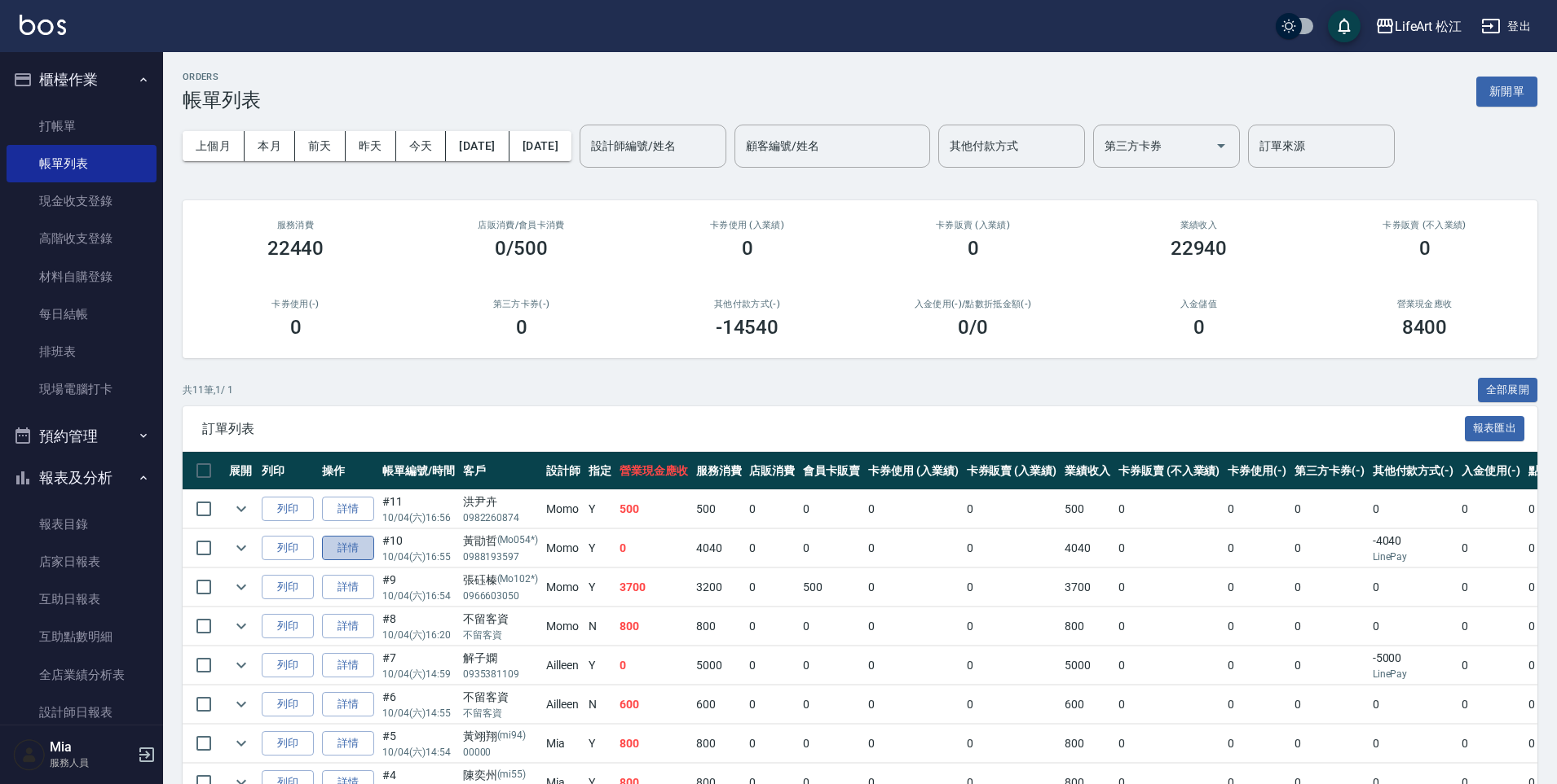
click at [368, 551] on link "詳情" at bounding box center [348, 549] width 52 height 25
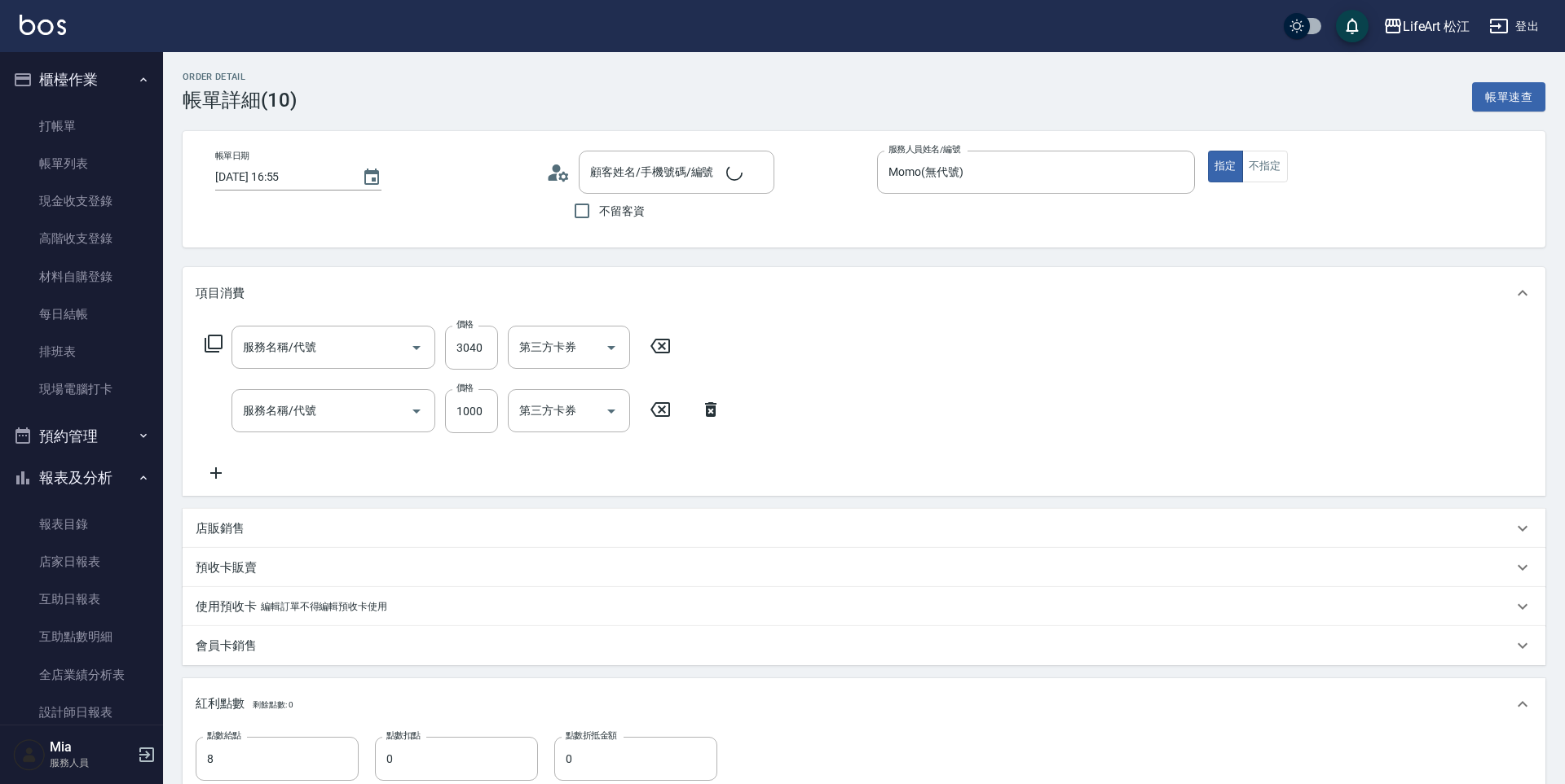
type input "[DATE] 16:55"
type input "Momo(無代號)"
type input "8"
type input "設計師個人line@"
type input "[PERSON_NAME]/0988193597/Mo054*"
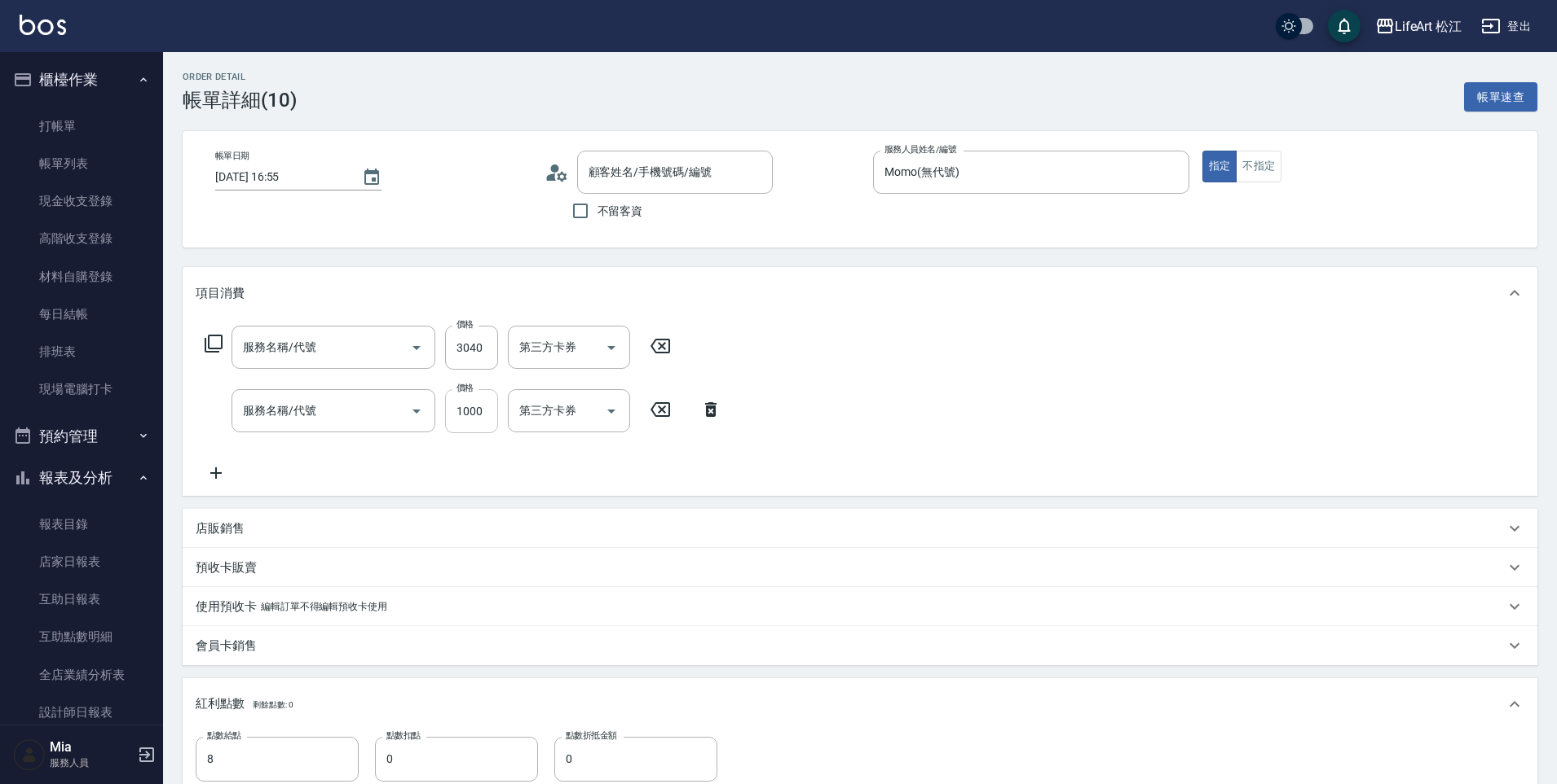
type input "501 燙髮(501)"
type input "201 剪髮(201)"
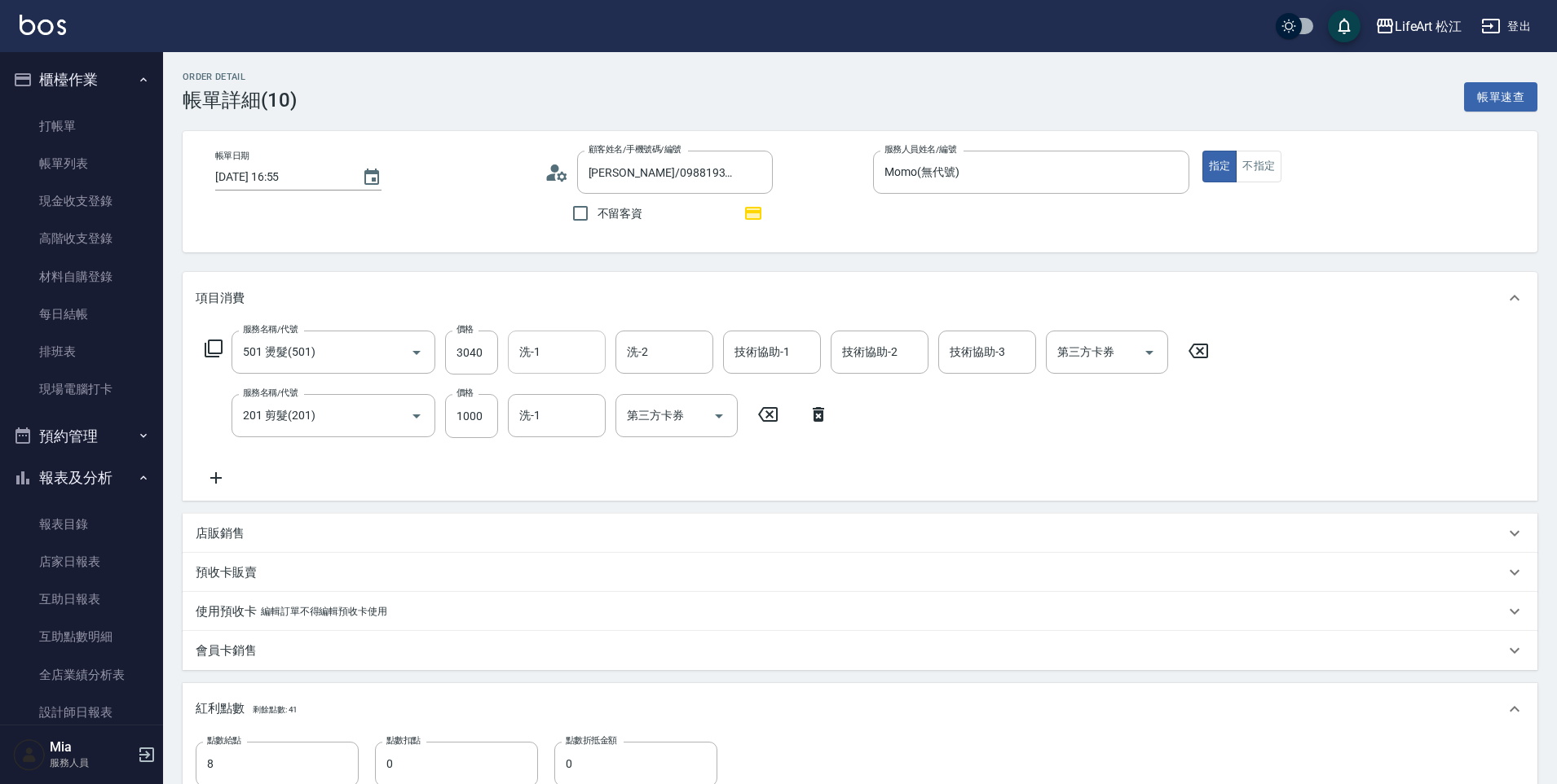
click at [595, 357] on input "洗-1" at bounding box center [557, 351] width 83 height 28
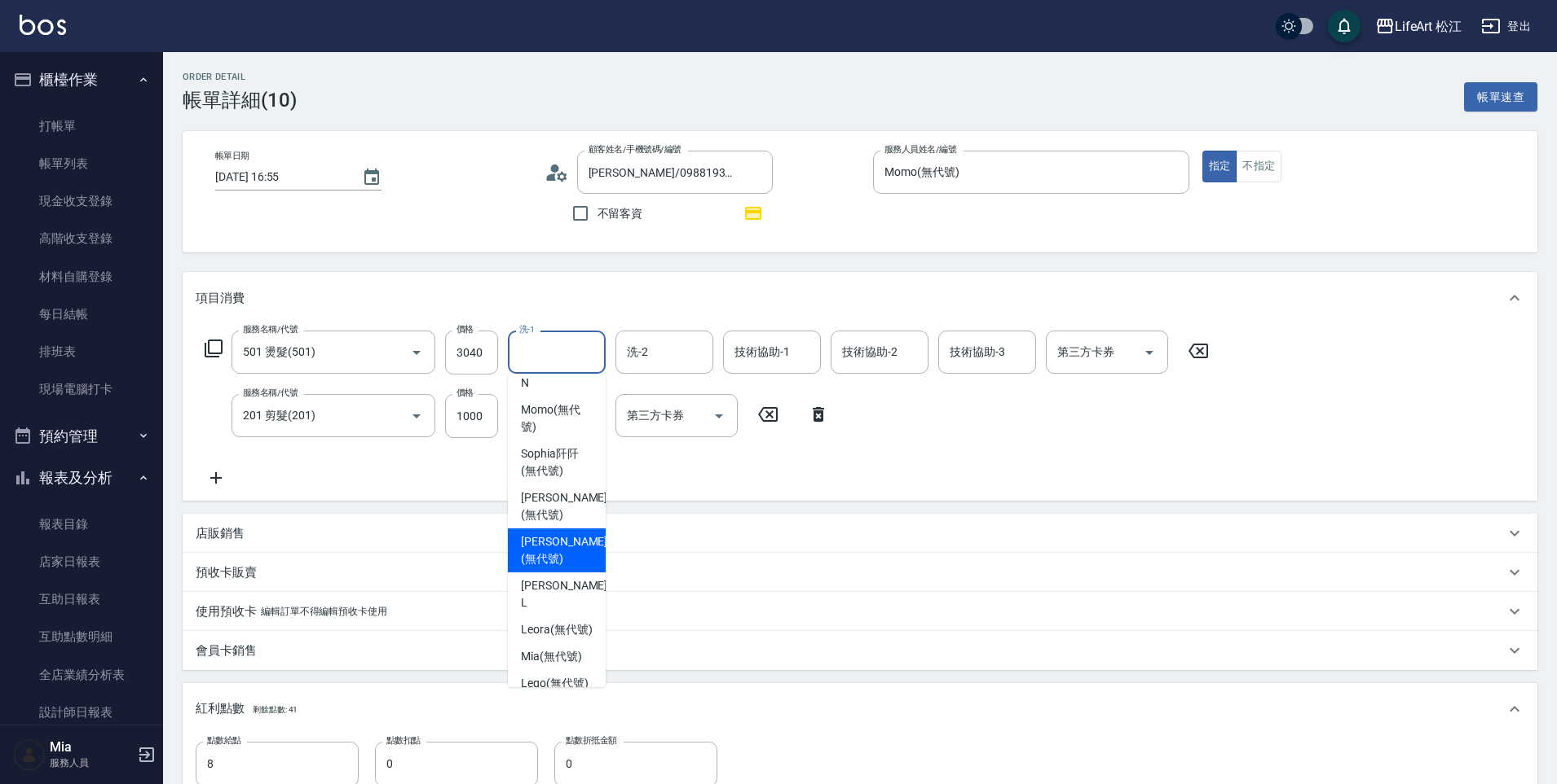
scroll to position [53, 0]
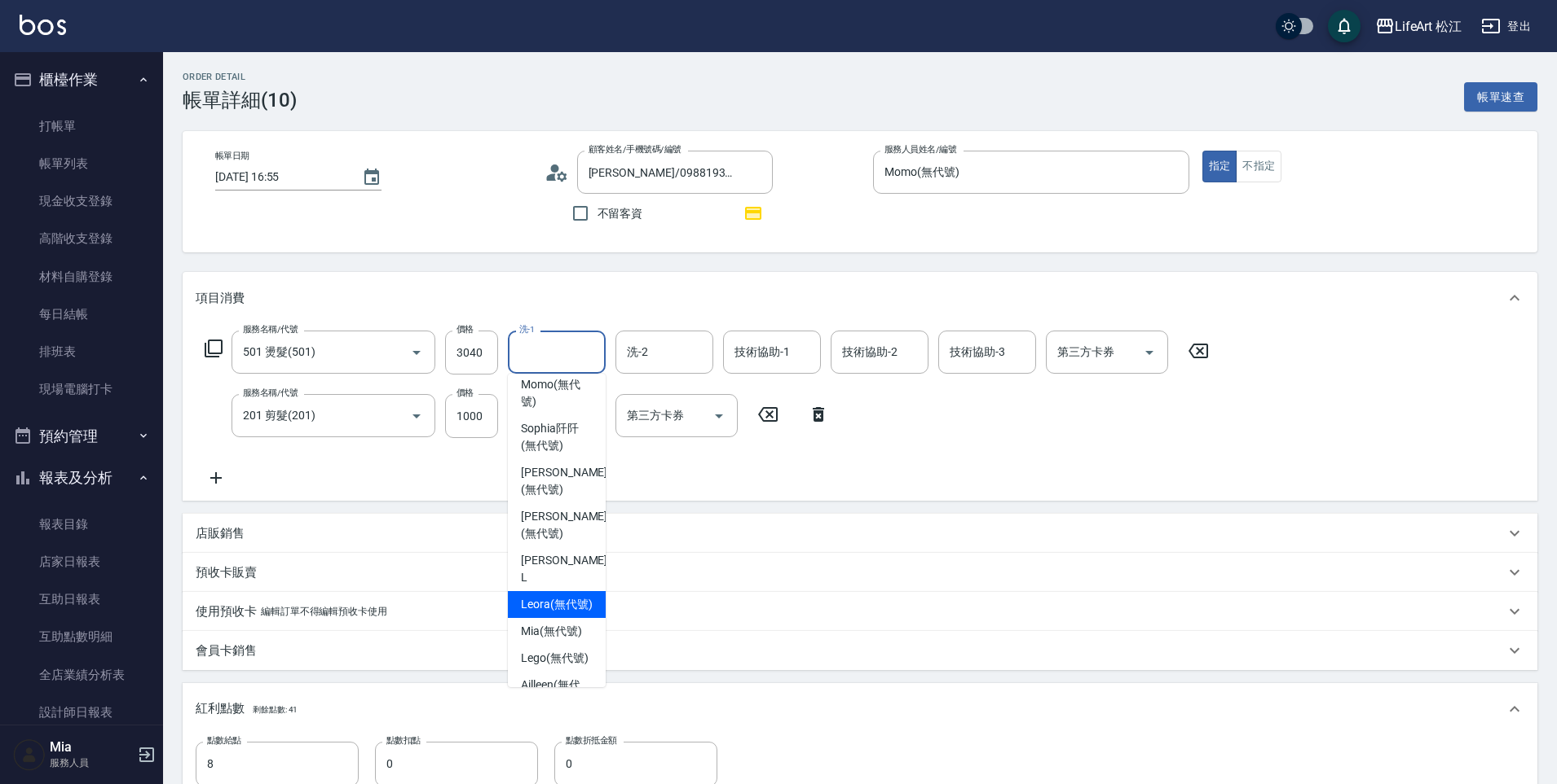
click at [564, 596] on span "Leora (無代號)" at bounding box center [557, 605] width 72 height 17
type input "Leora(無代號)"
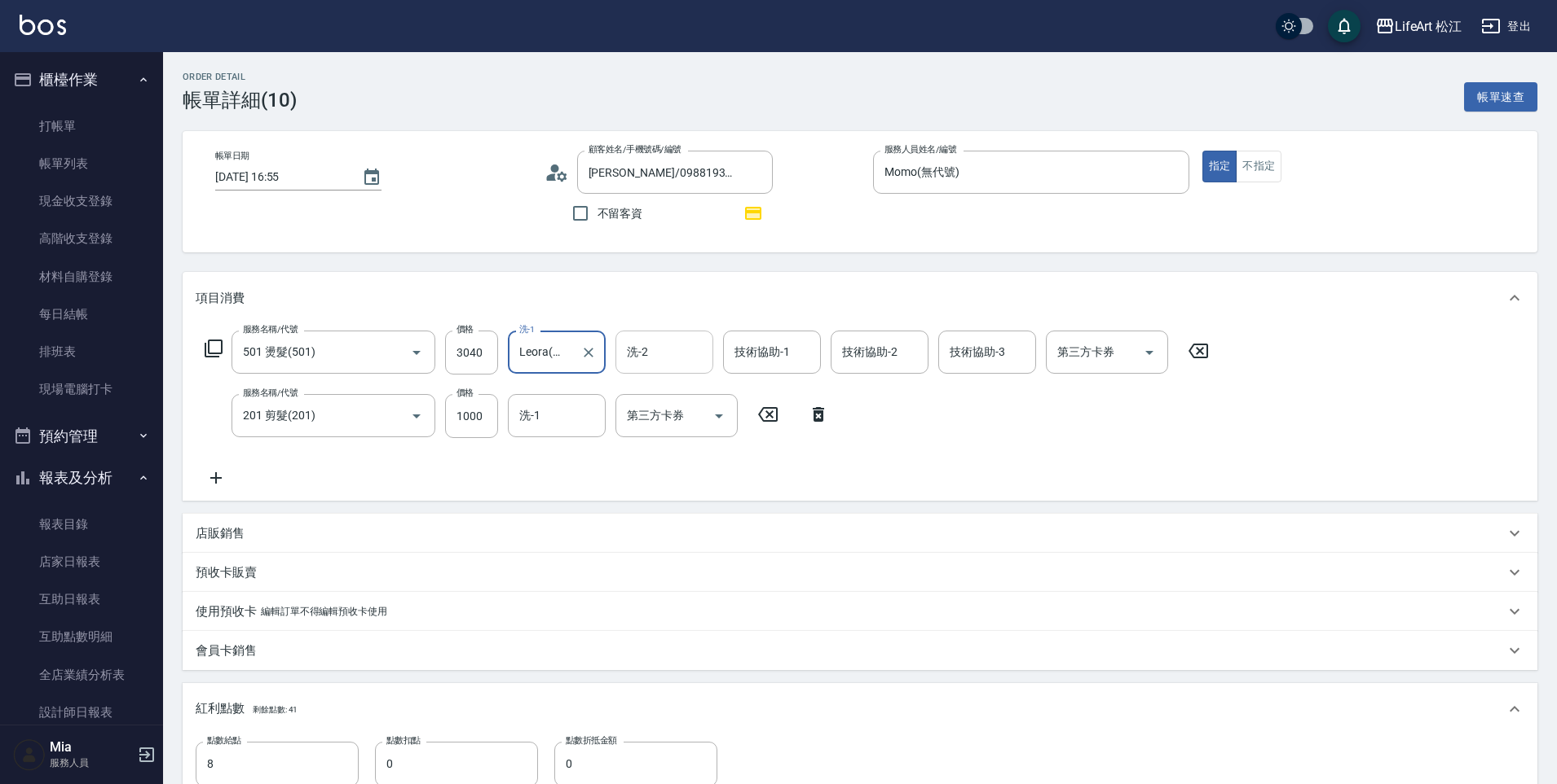
click at [661, 348] on input "洗-2" at bounding box center [664, 351] width 83 height 28
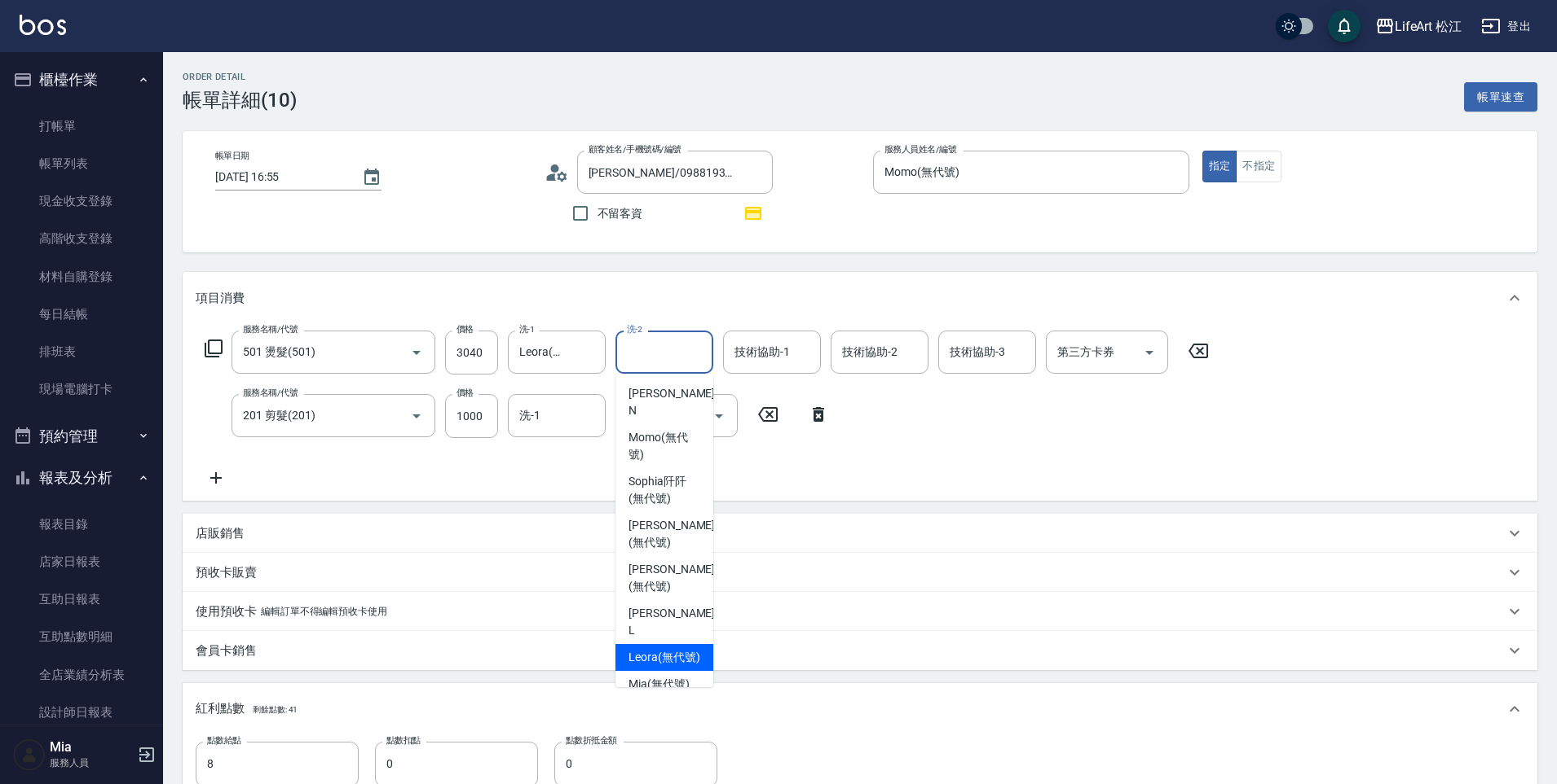
click at [662, 649] on span "Leora (無代號)" at bounding box center [664, 658] width 72 height 17
type input "Leora(無代號)"
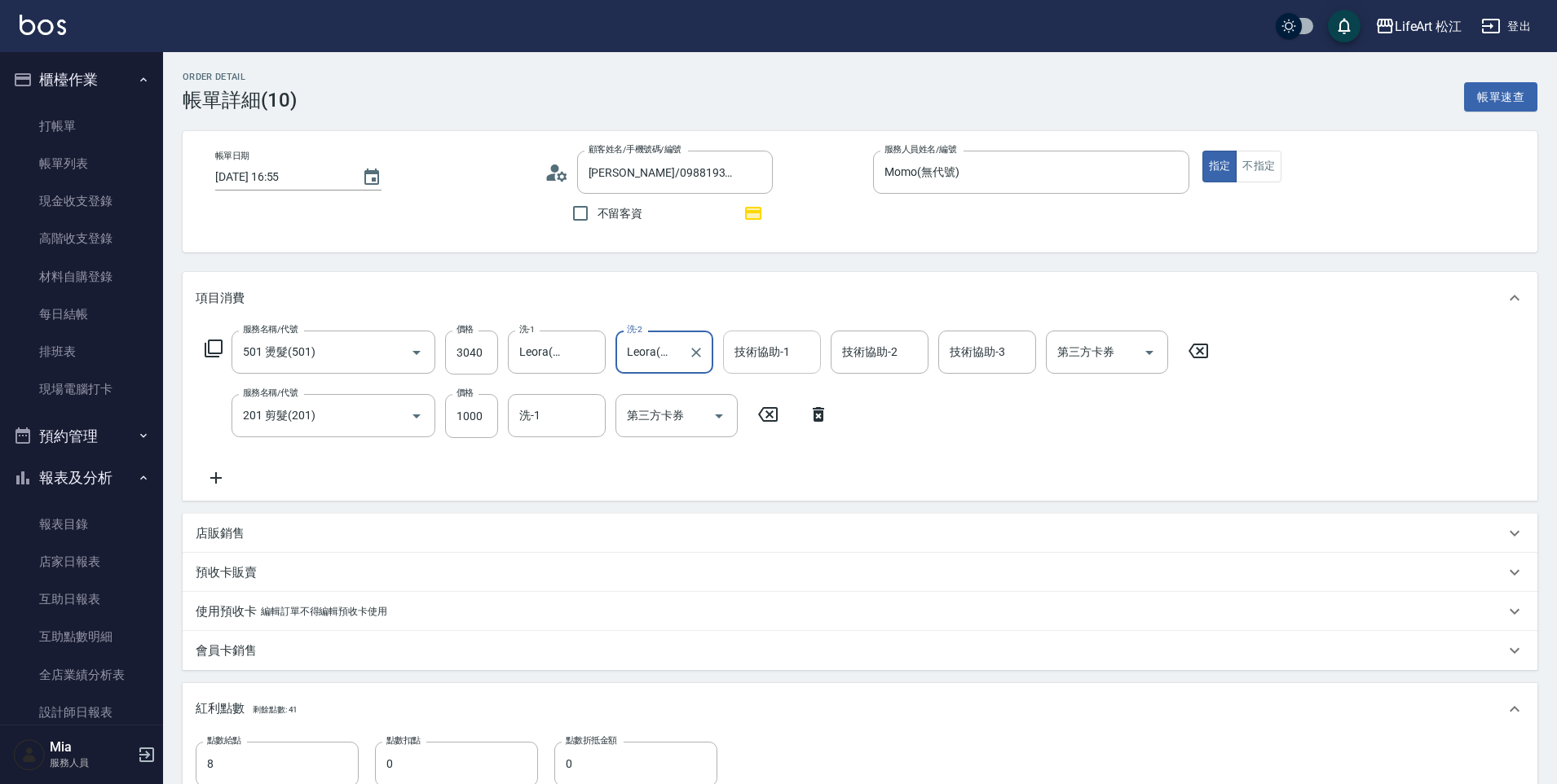
click at [770, 365] on input "技術協助-1" at bounding box center [772, 351] width 83 height 28
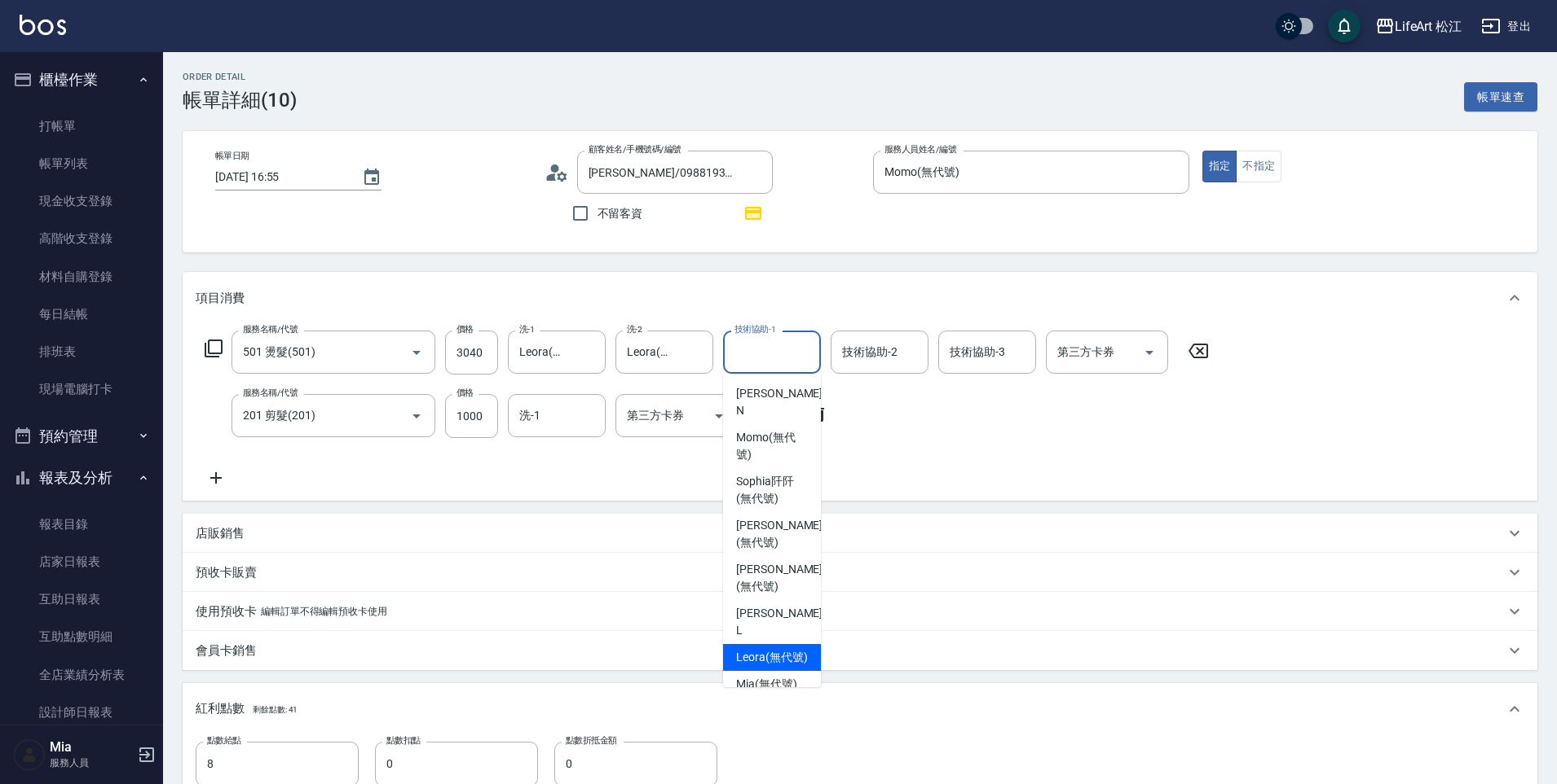
drag, startPoint x: 757, startPoint y: 612, endPoint x: 760, endPoint y: 563, distance: 49.1
click at [756, 649] on span "Leora (無代號)" at bounding box center [772, 658] width 72 height 17
type input "Leora(無代號)"
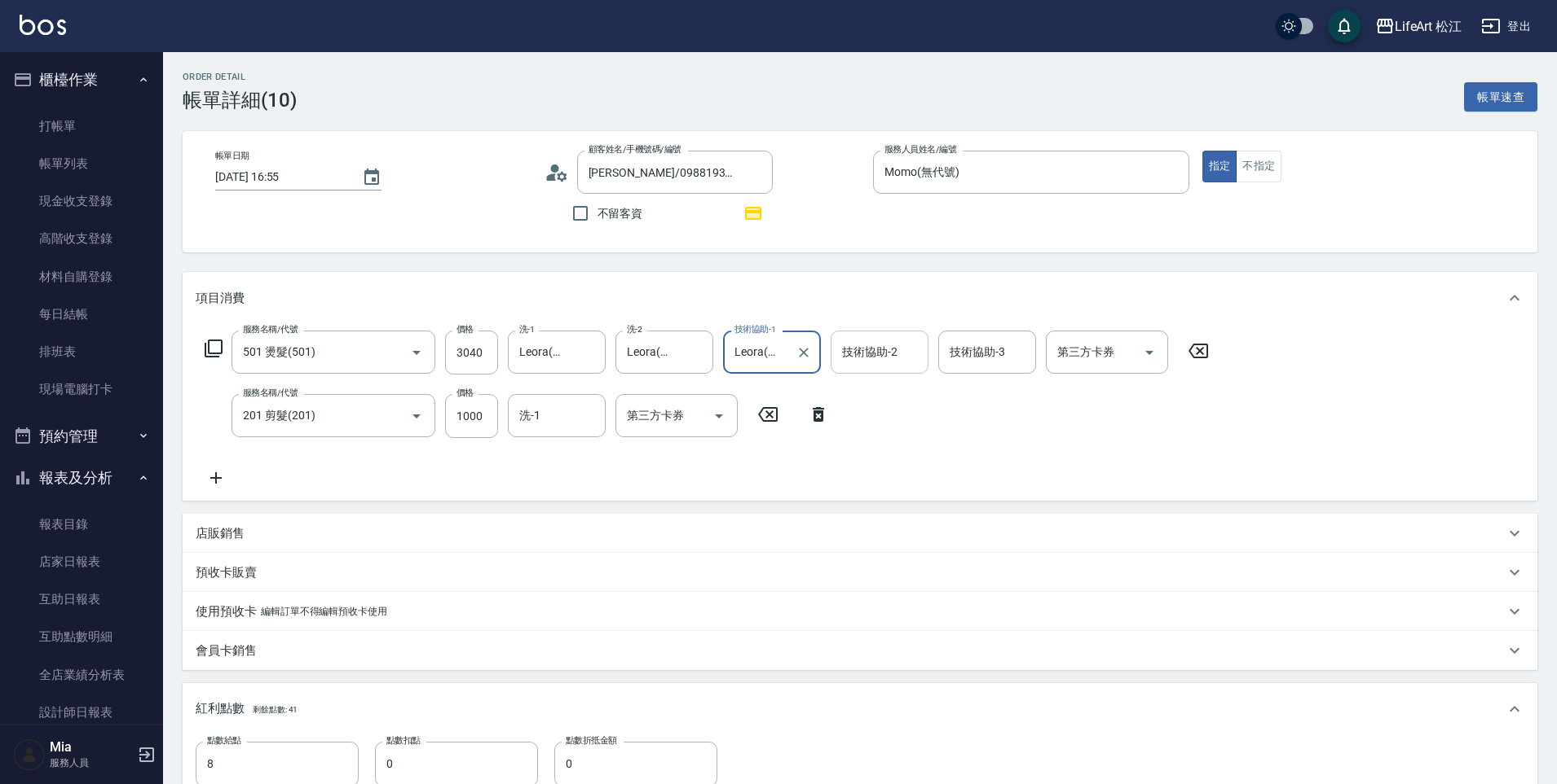
click at [881, 331] on div "技術協助-2" at bounding box center [879, 352] width 98 height 44
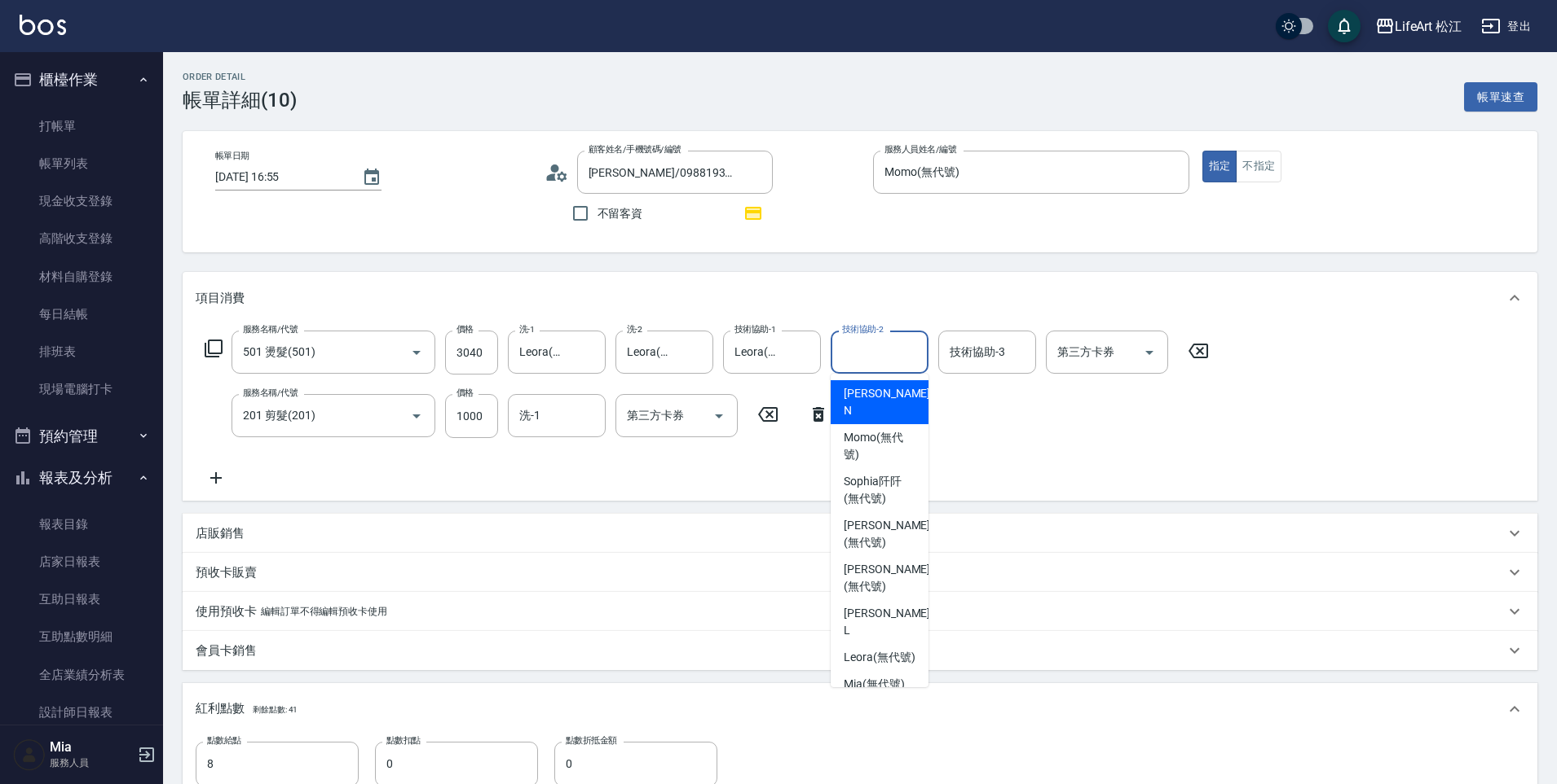
click at [879, 334] on label "技術協助-2" at bounding box center [862, 329] width 42 height 13
click at [879, 338] on input "技術協助-2" at bounding box center [879, 351] width 83 height 28
click at [866, 649] on span "Leora (無代號)" at bounding box center [879, 658] width 72 height 17
type input "Leora(無代號)"
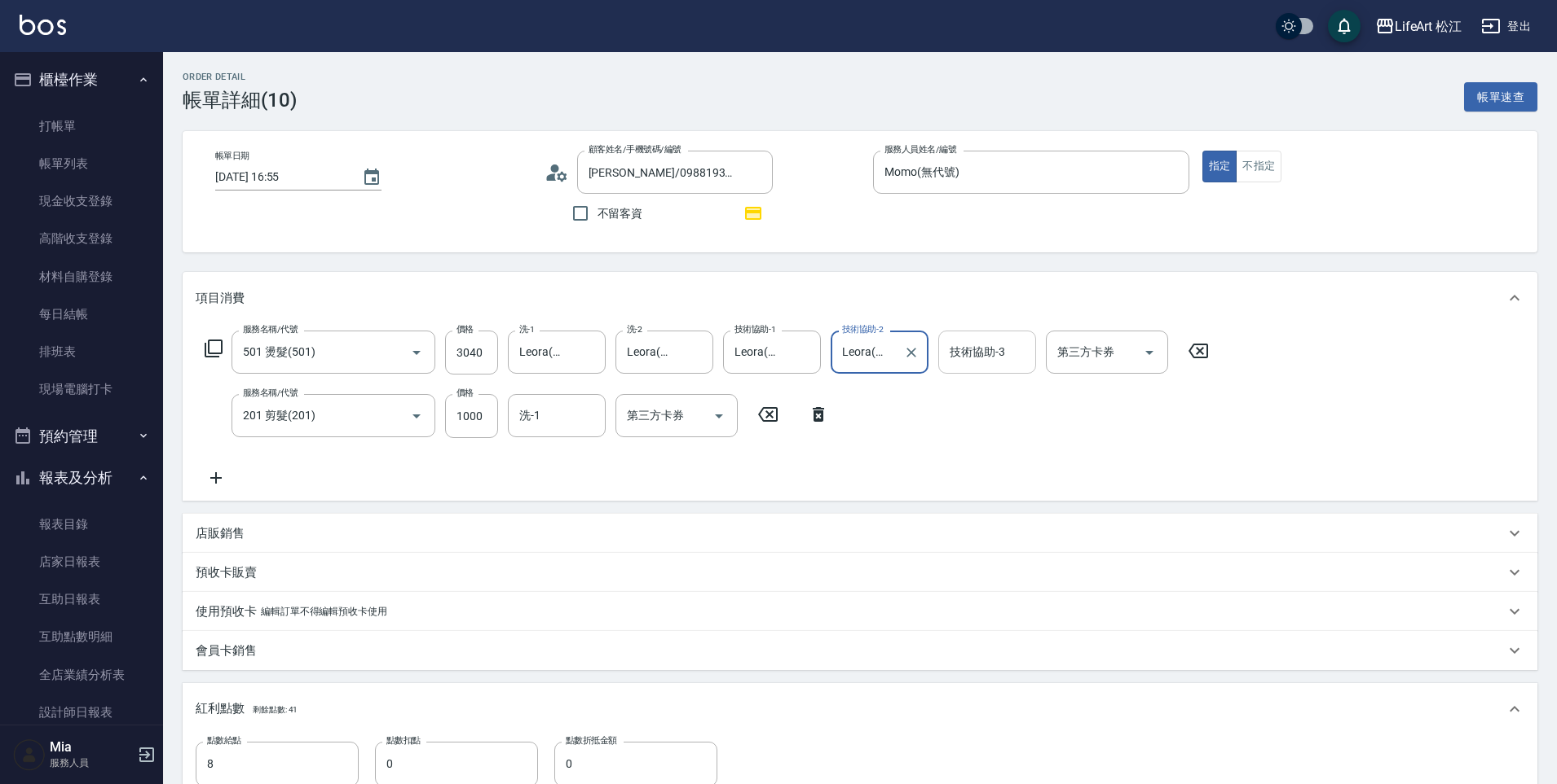
click at [970, 347] on div "技術協助-3 技術協助-3" at bounding box center [987, 352] width 98 height 44
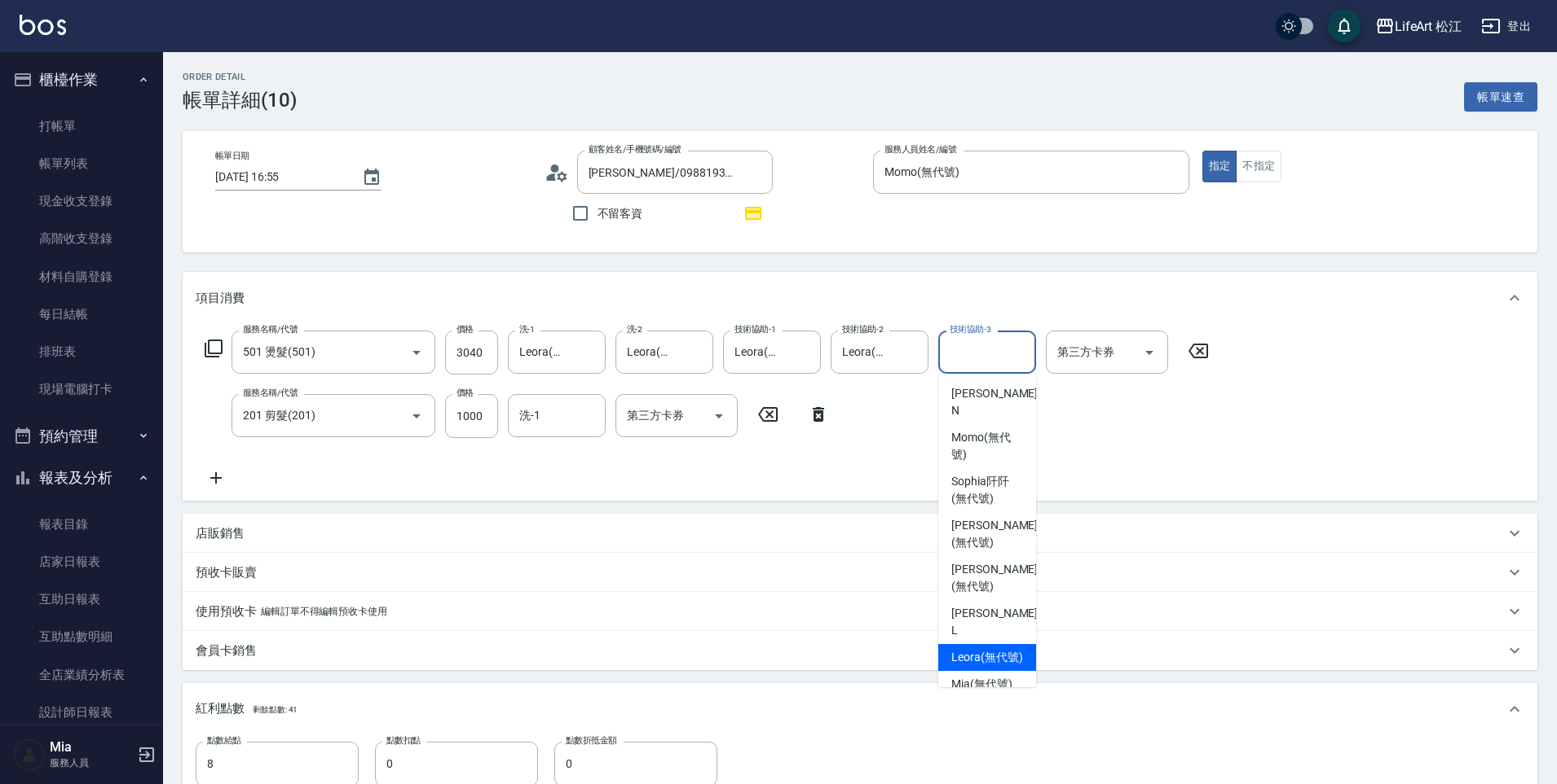
click at [960, 649] on span "Leora (無代號)" at bounding box center [987, 658] width 72 height 17
type input "Leora(無代號)"
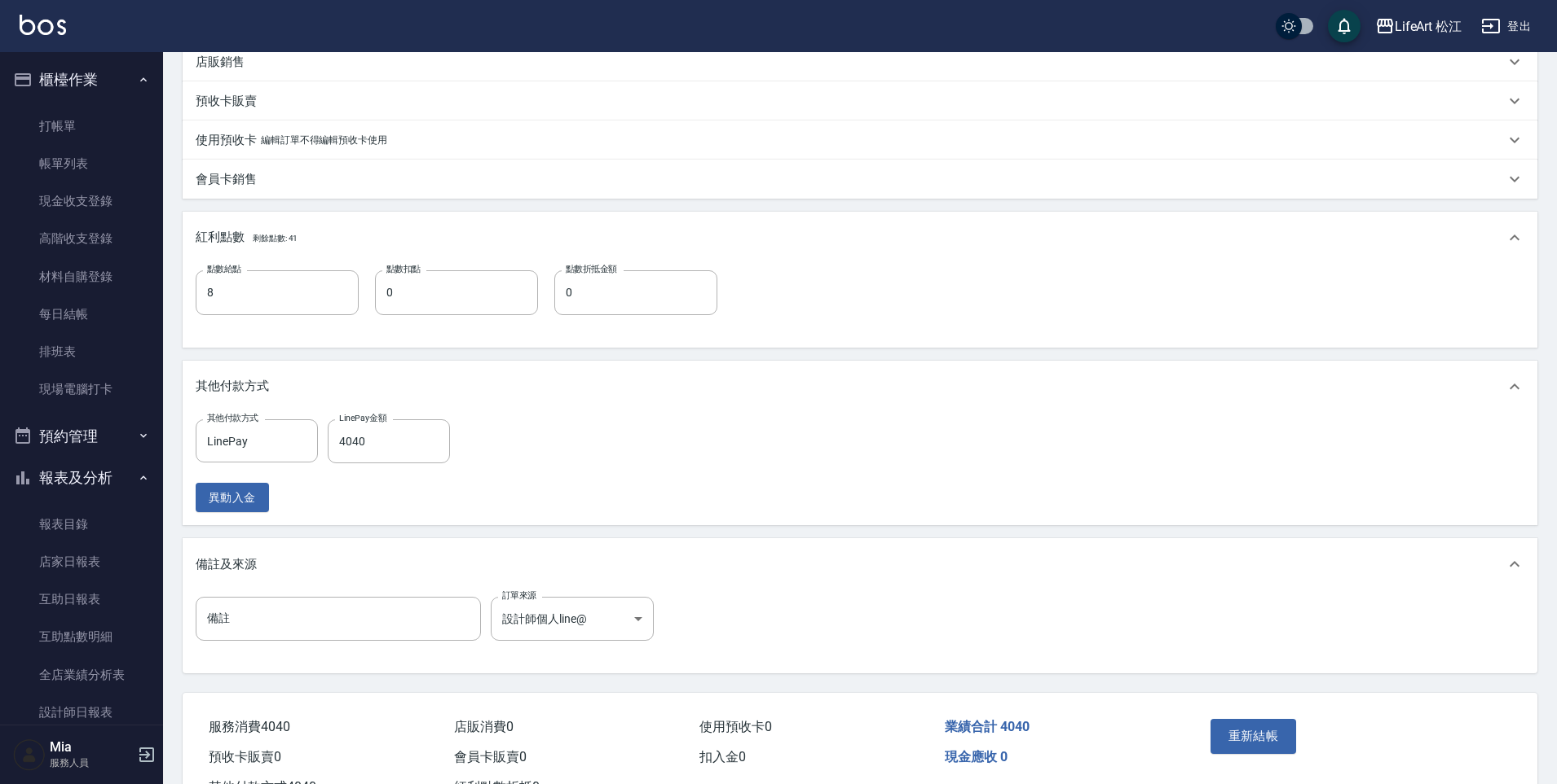
scroll to position [526, 0]
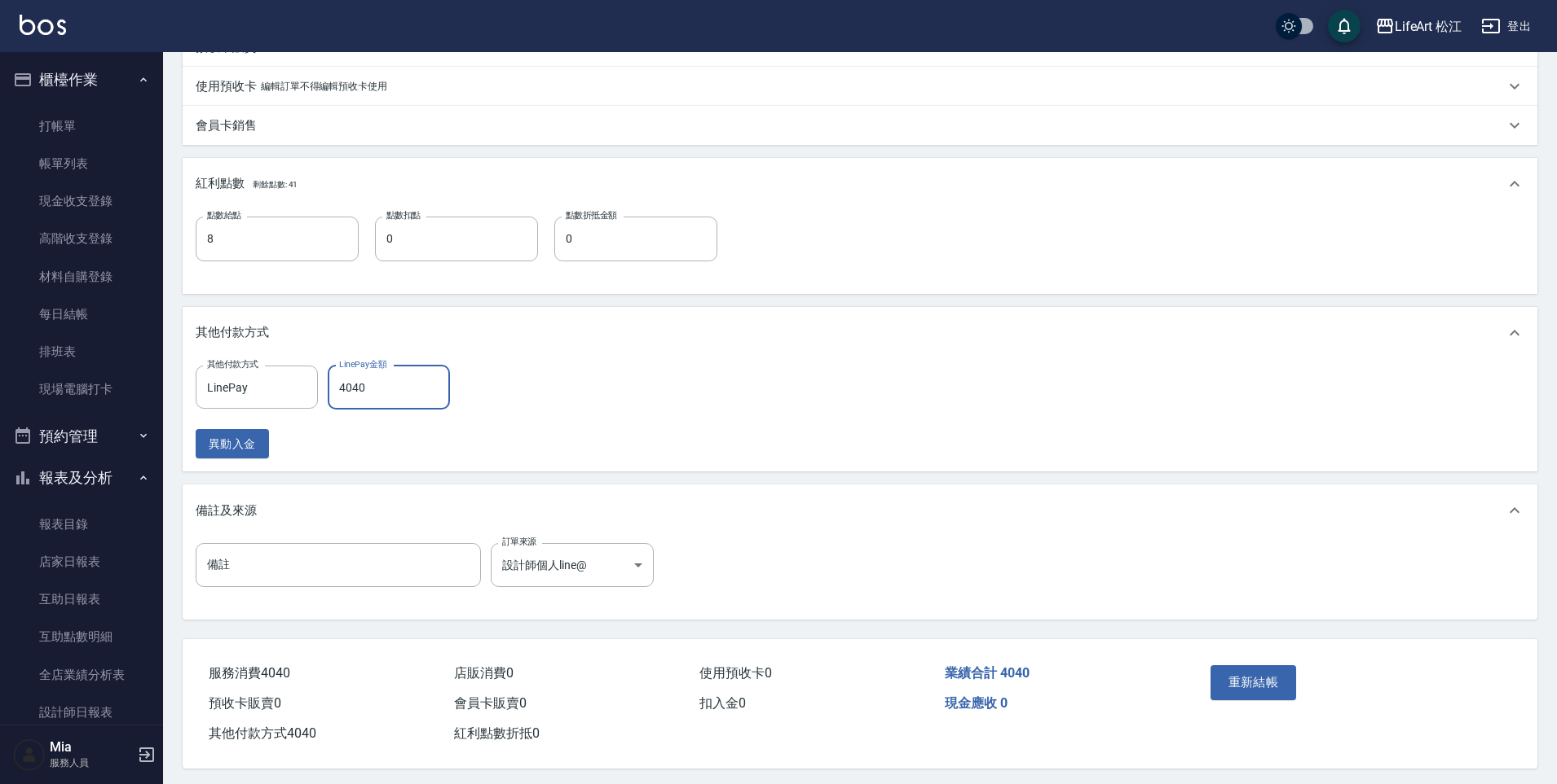
click at [406, 375] on input "4040" at bounding box center [388, 387] width 122 height 44
type input "4040"
click at [1279, 691] on button "重新結帳" at bounding box center [1253, 682] width 86 height 34
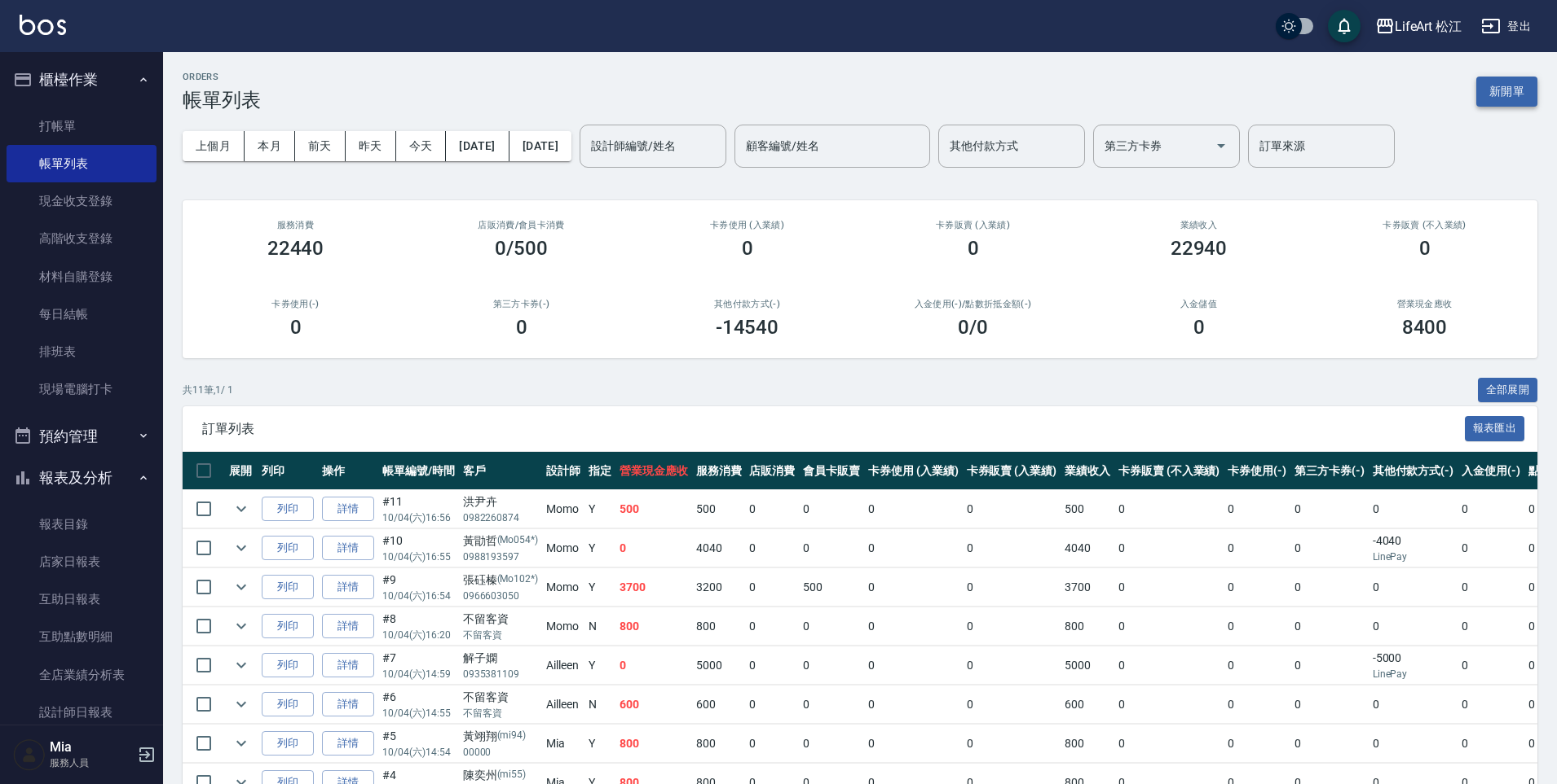
click at [1511, 88] on button "新開單" at bounding box center [1506, 91] width 61 height 30
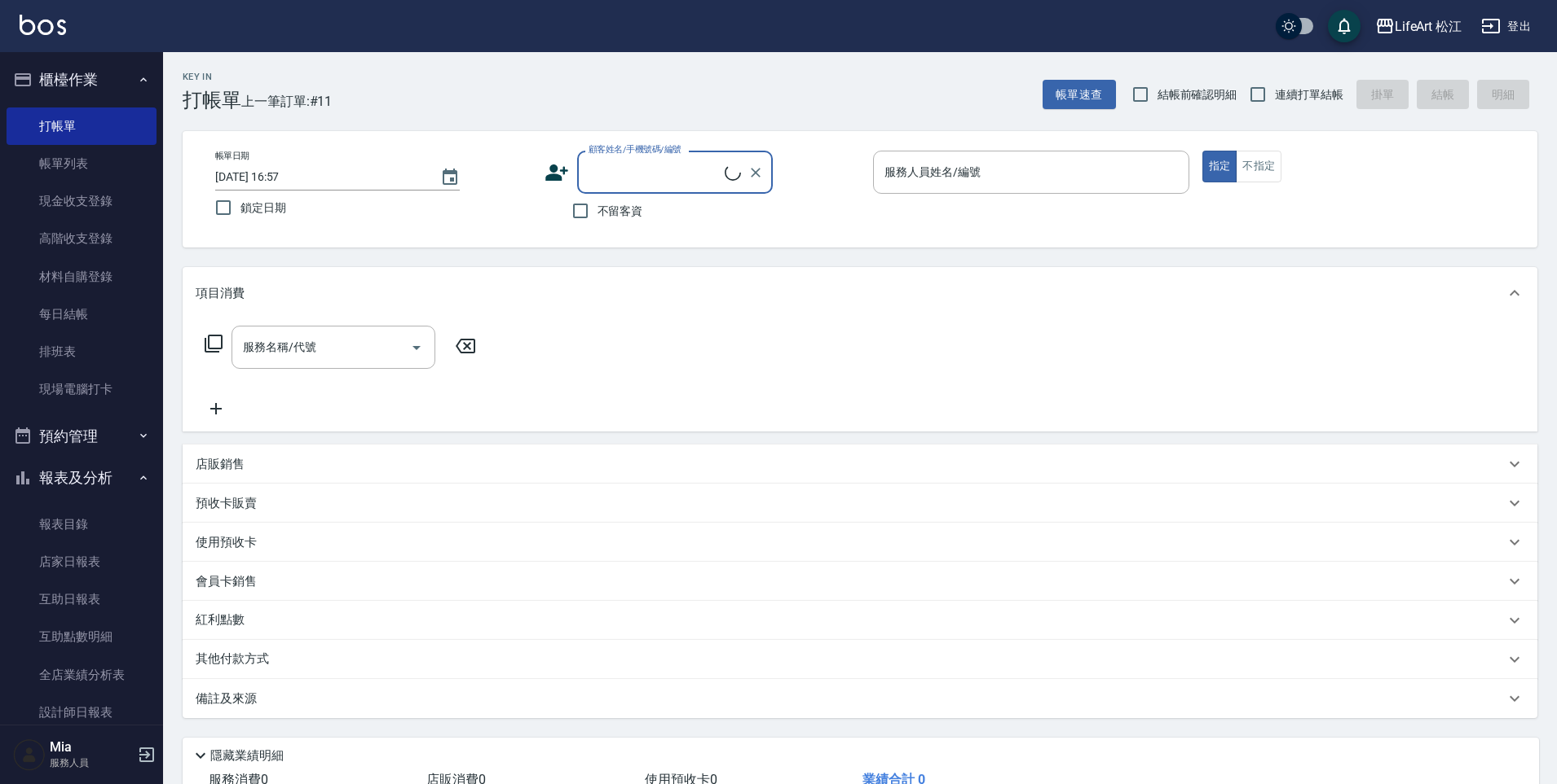
click at [687, 181] on input "顧客姓名/手機號碼/編號" at bounding box center [654, 171] width 140 height 28
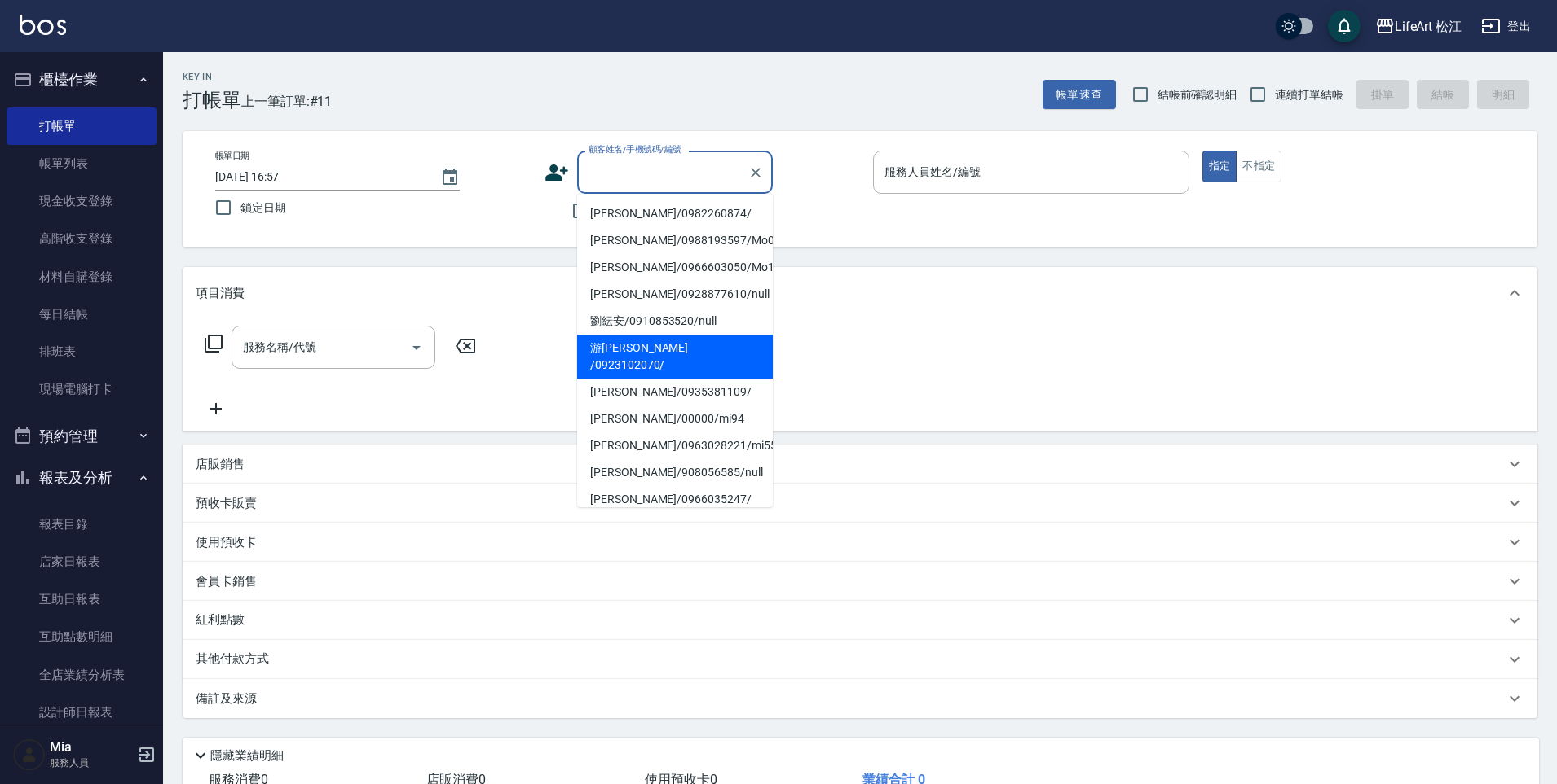
click at [656, 352] on li "游[PERSON_NAME] /0923102070/" at bounding box center [675, 356] width 196 height 44
type input "游[PERSON_NAME] /0923102070/"
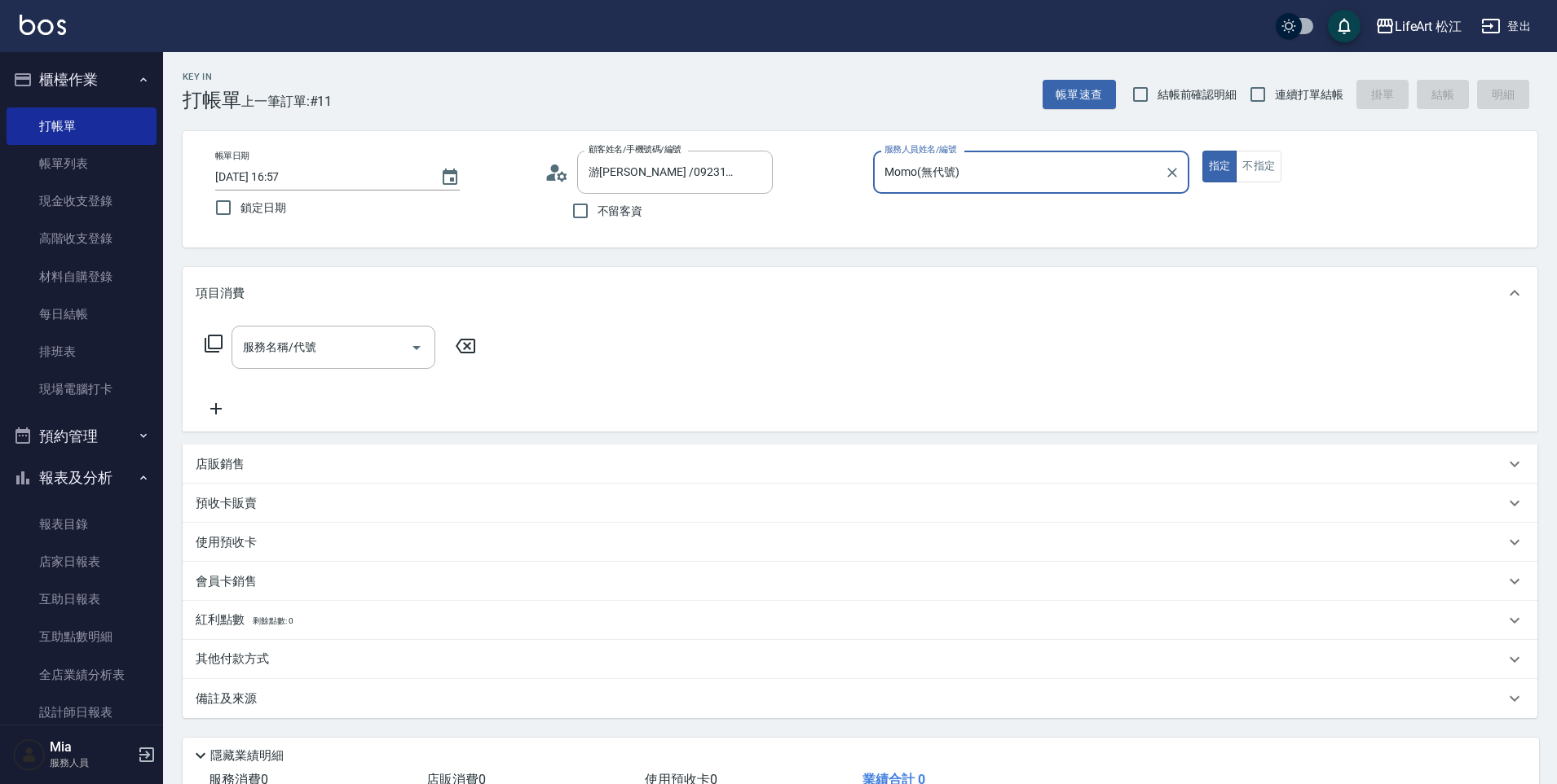
type input "Momo(無代號)"
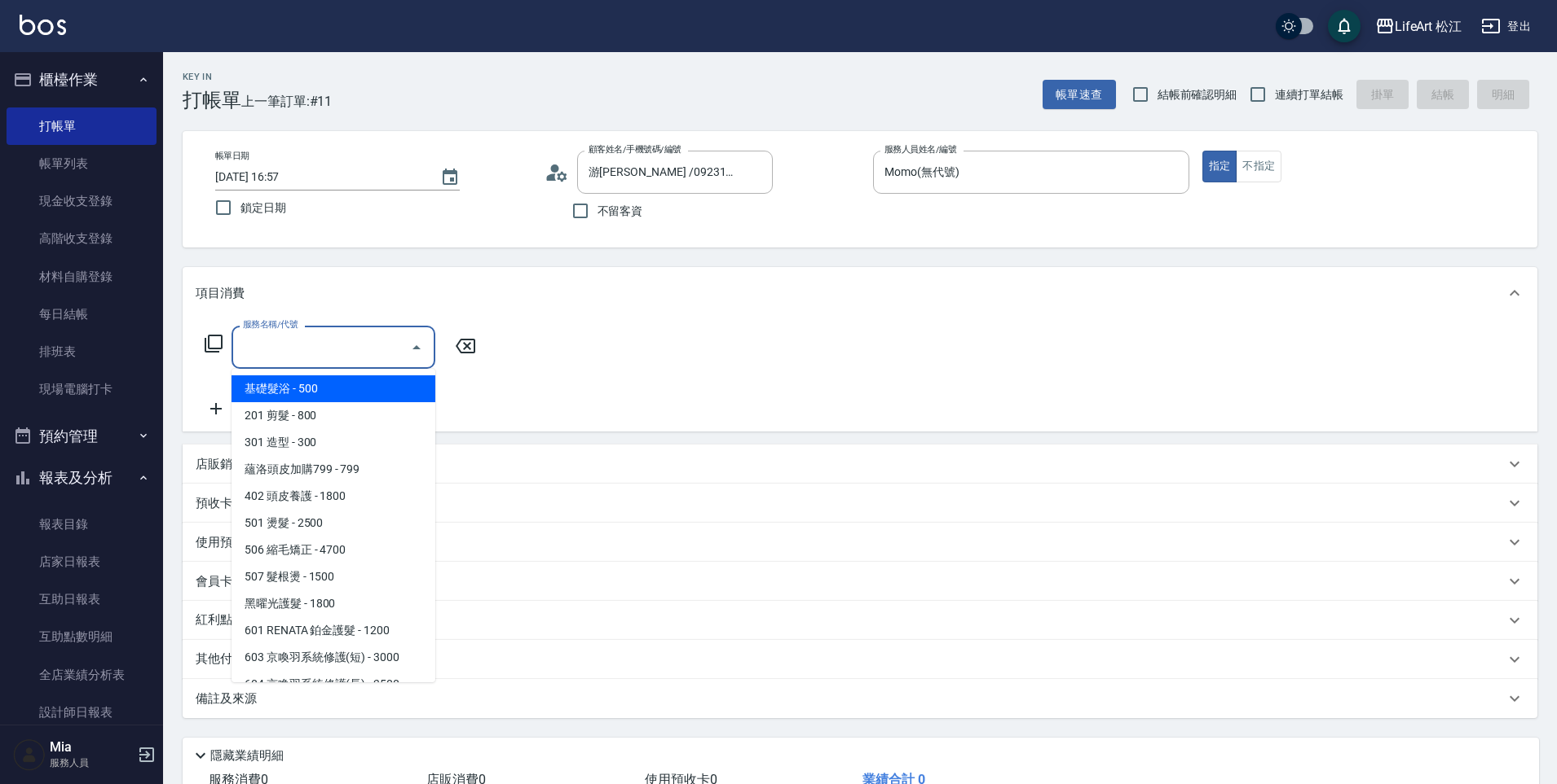
click at [342, 345] on input "服務名稱/代號" at bounding box center [321, 347] width 165 height 28
click at [324, 391] on span "基礎髮浴 - 500" at bounding box center [333, 389] width 203 height 27
type input "基礎髮浴 (101)"
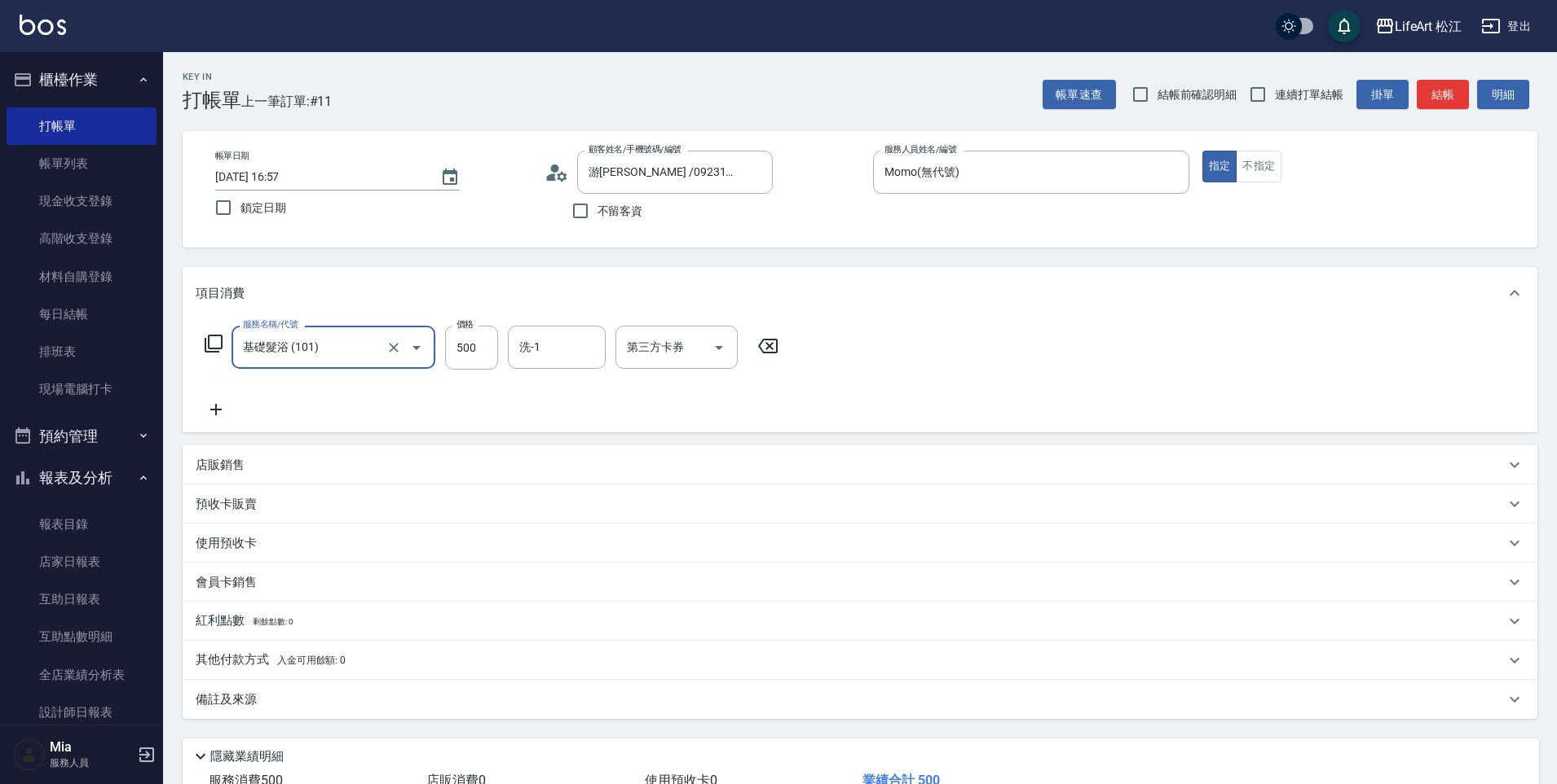
click at [222, 407] on icon at bounding box center [216, 409] width 41 height 19
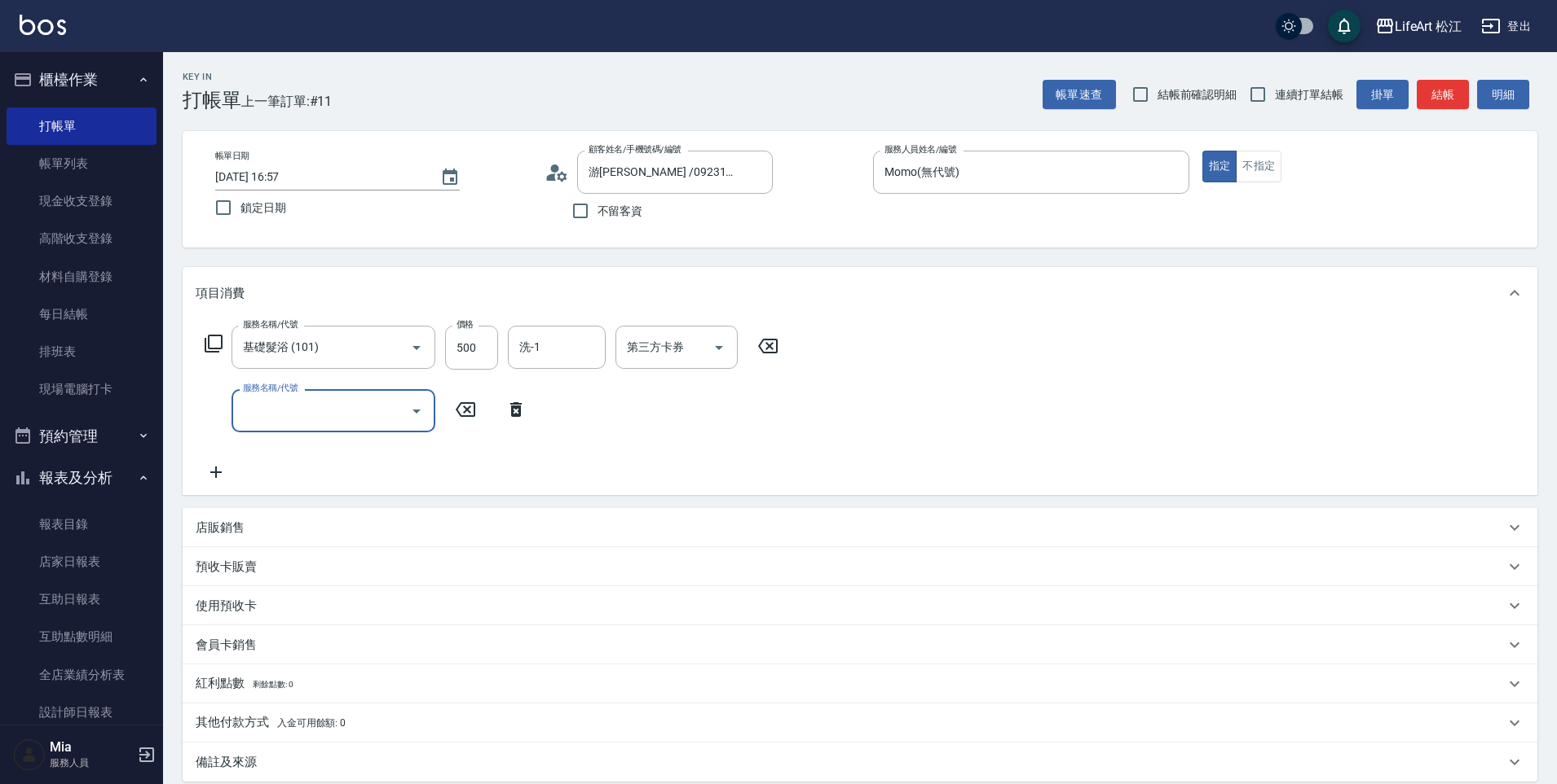
click at [298, 416] on input "服務名稱/代號" at bounding box center [321, 410] width 165 height 28
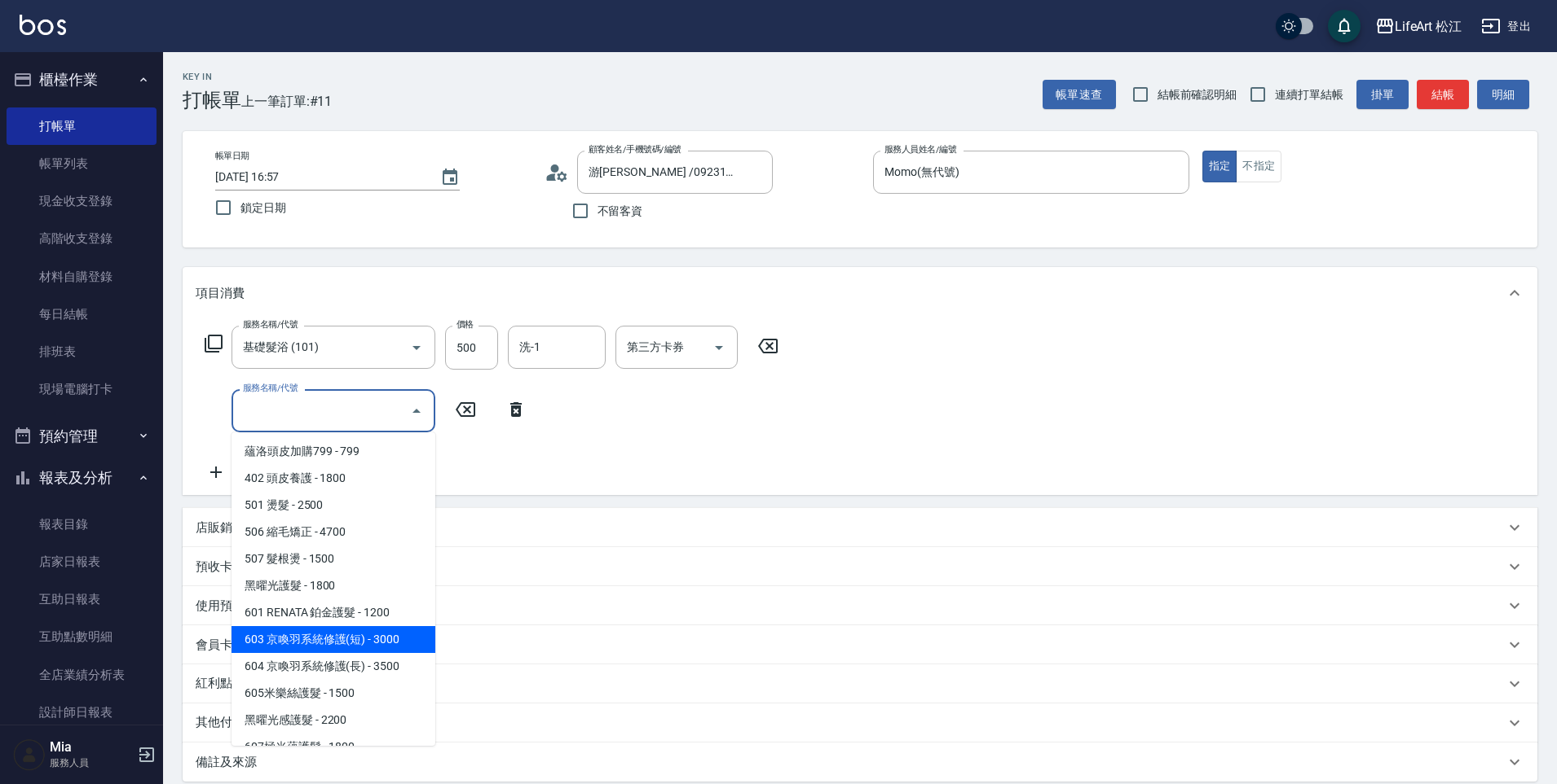
scroll to position [94, 0]
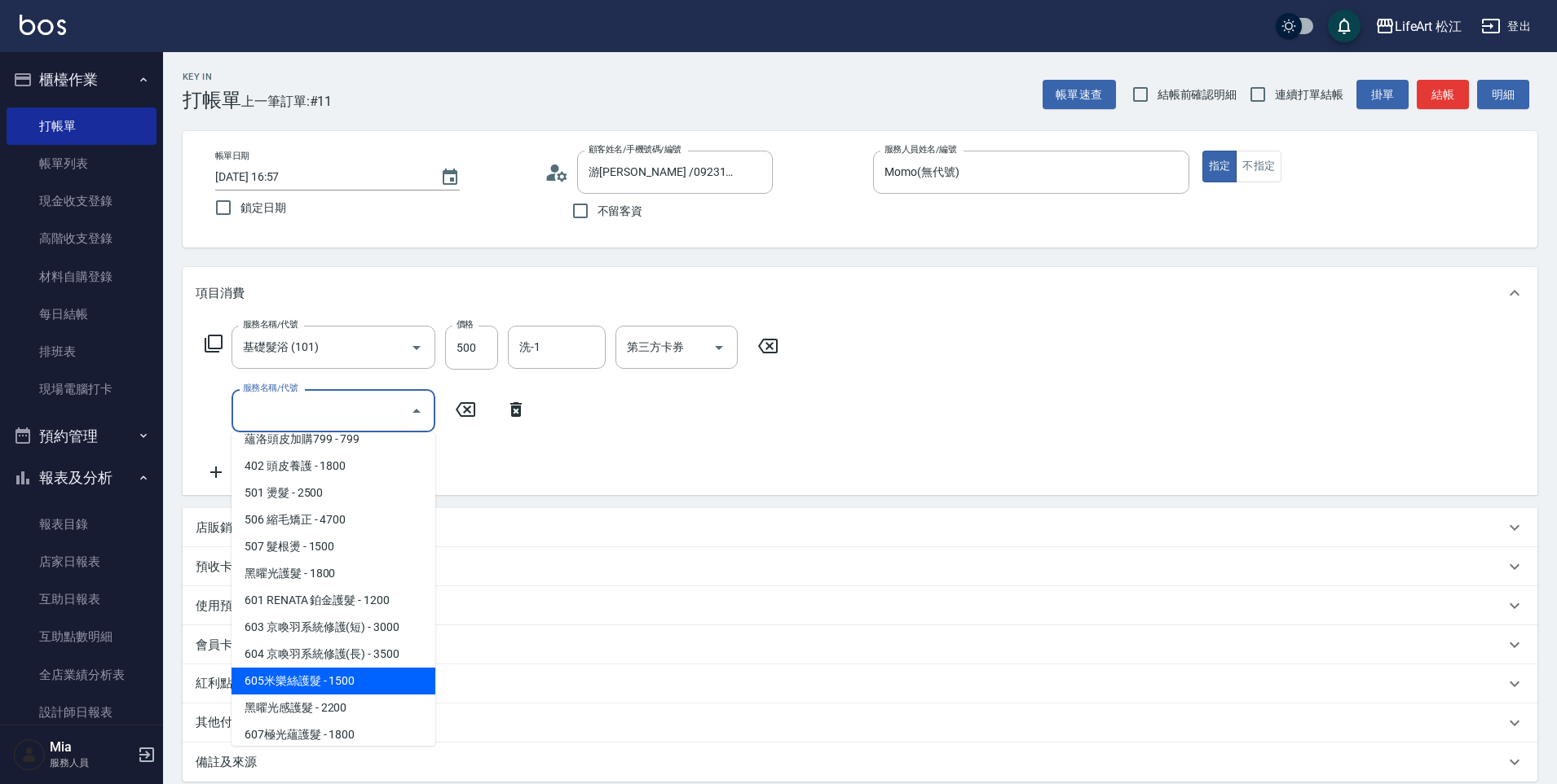
click at [352, 690] on span "605米樂絲護髮 - 1500" at bounding box center [333, 681] width 203 height 27
type input "605米樂絲護髮(605)"
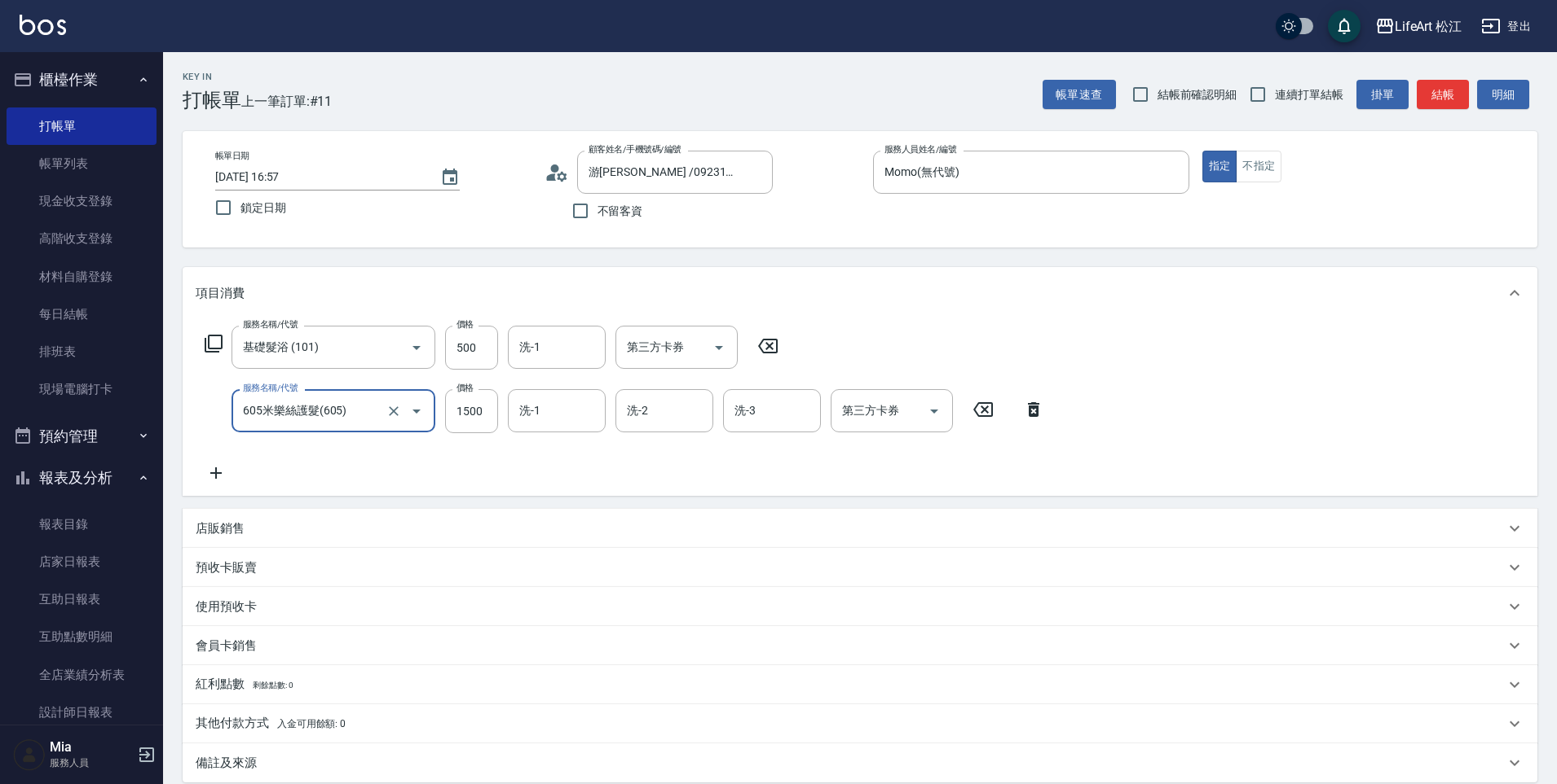
click at [224, 470] on icon at bounding box center [216, 473] width 41 height 19
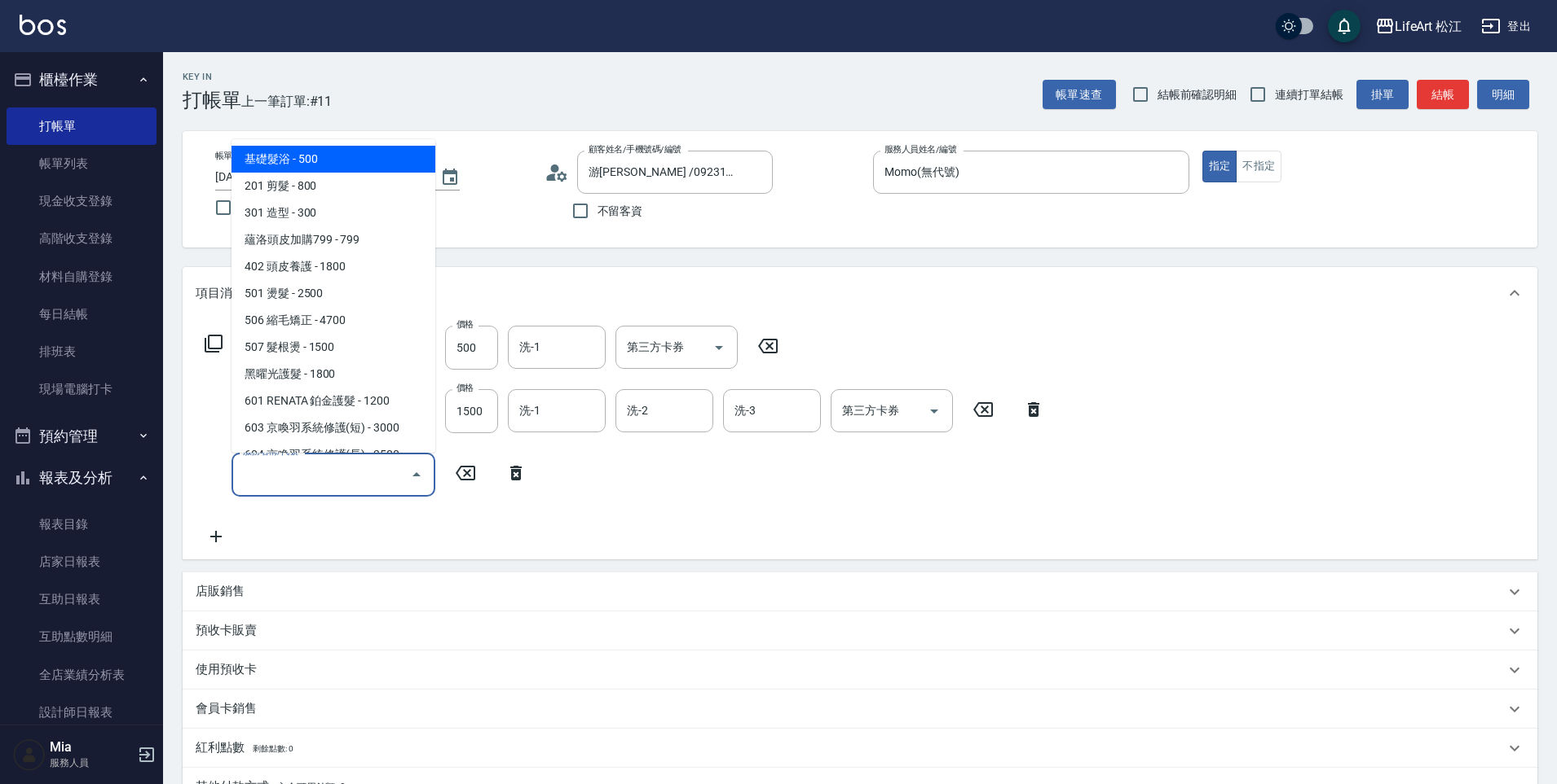
click at [355, 484] on input "服務名稱/代號" at bounding box center [321, 474] width 165 height 28
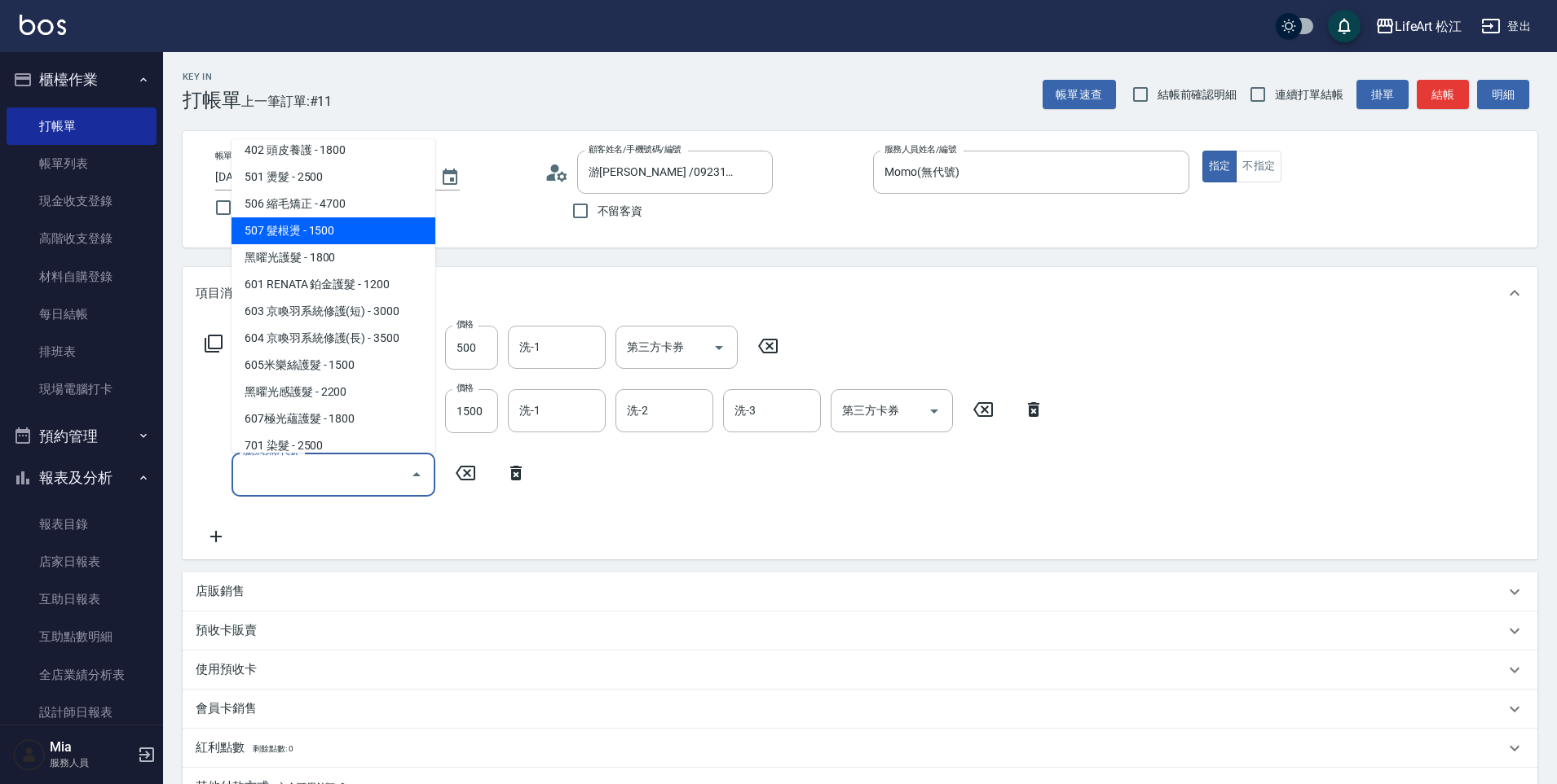
scroll to position [164, 0]
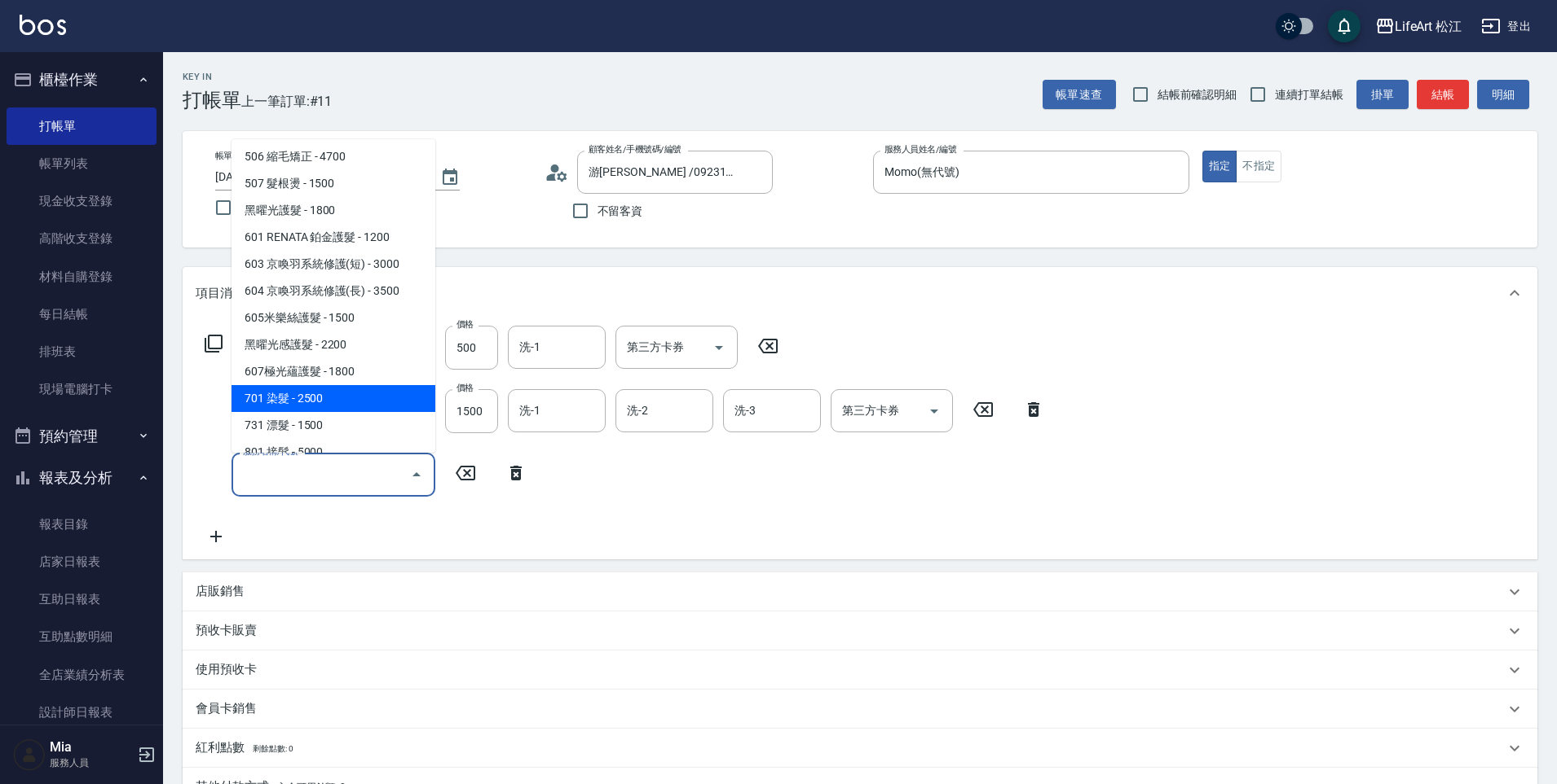
click at [324, 391] on span "701 染髮 - 2500" at bounding box center [333, 399] width 203 height 27
type input "701 染髮(701)"
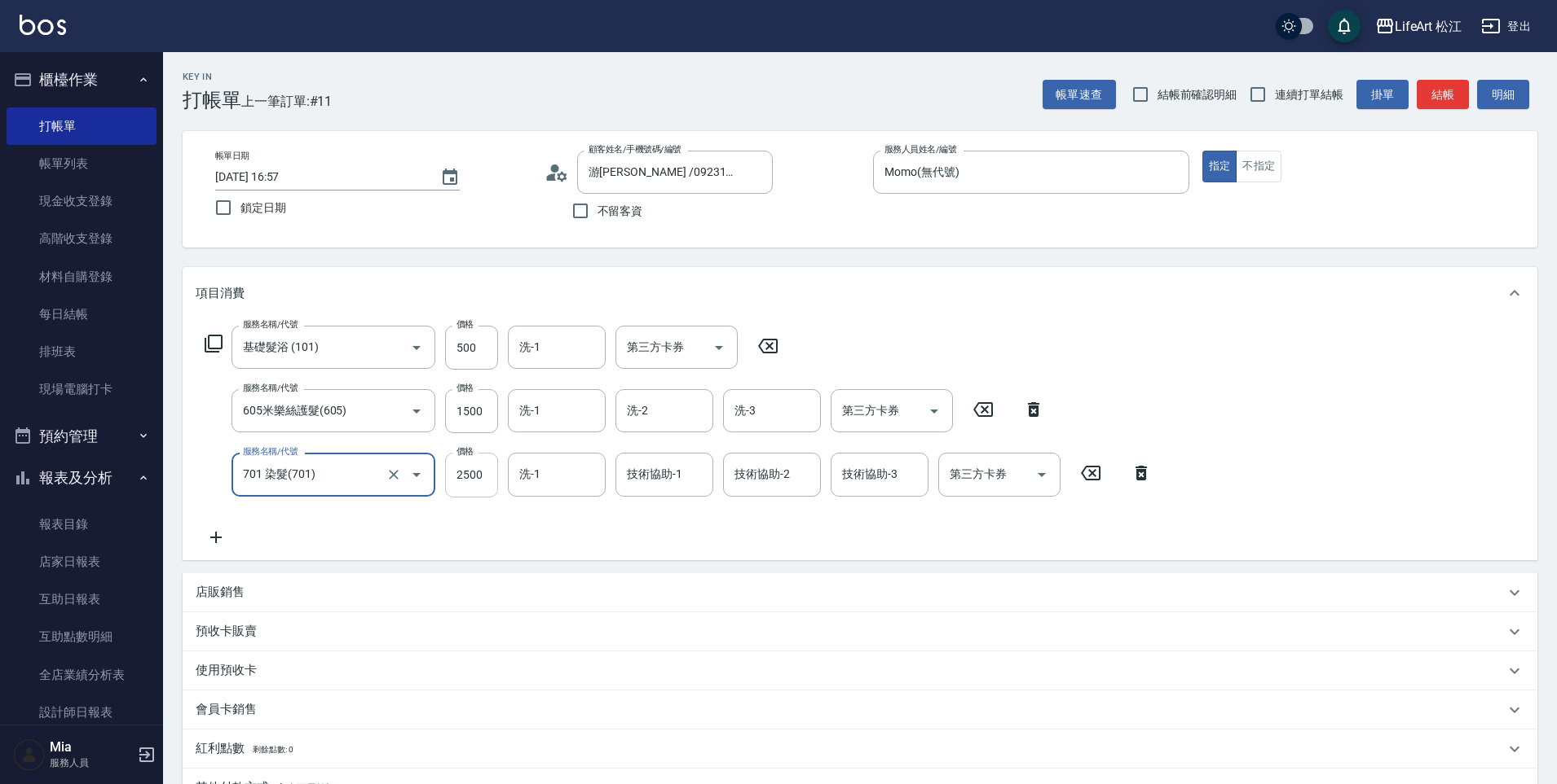
click at [482, 475] on input "2500" at bounding box center [472, 474] width 53 height 44
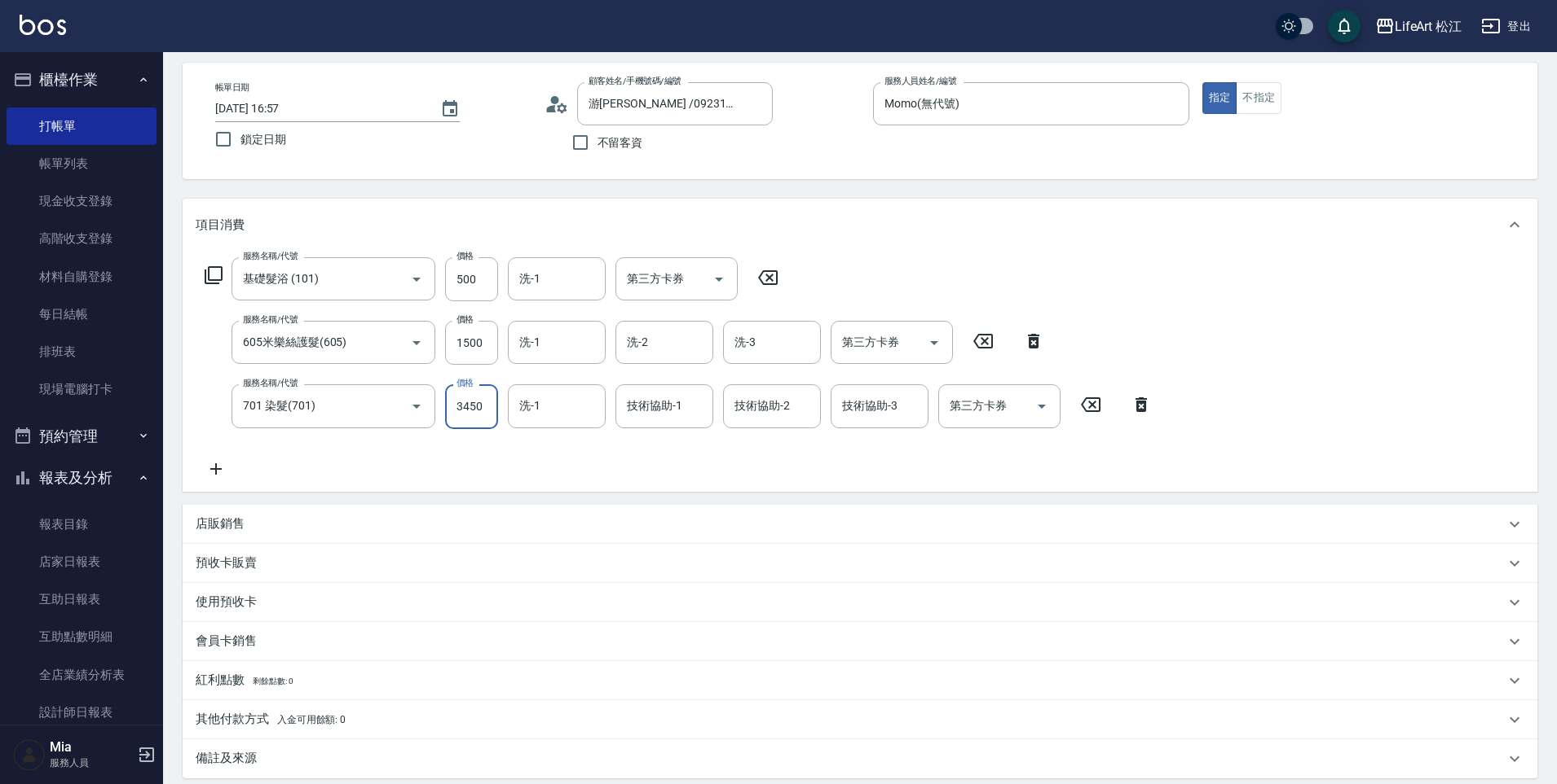
scroll to position [247, 0]
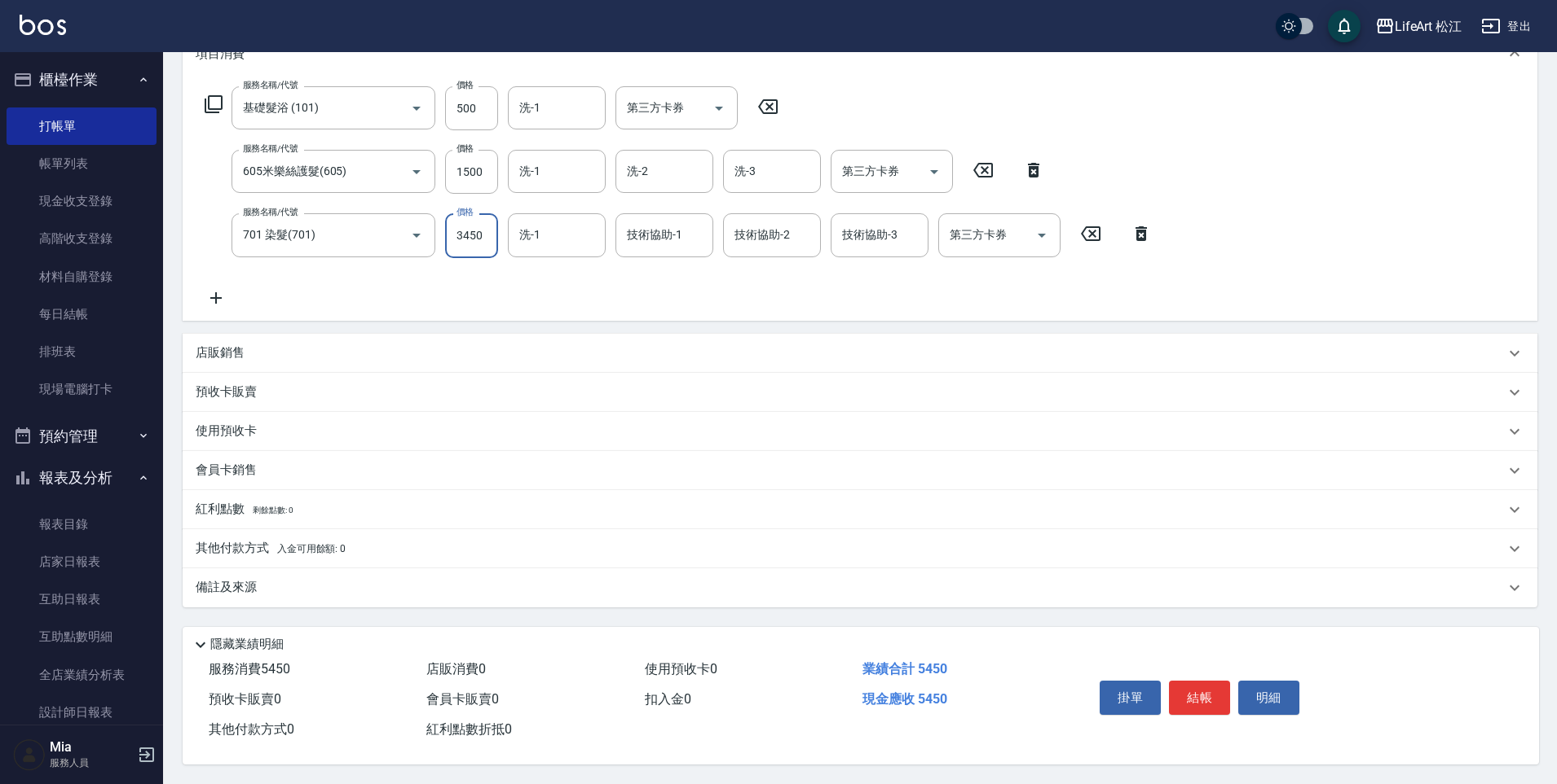
type input "3450"
click at [237, 465] on p "會員卡銷售" at bounding box center [226, 470] width 61 height 17
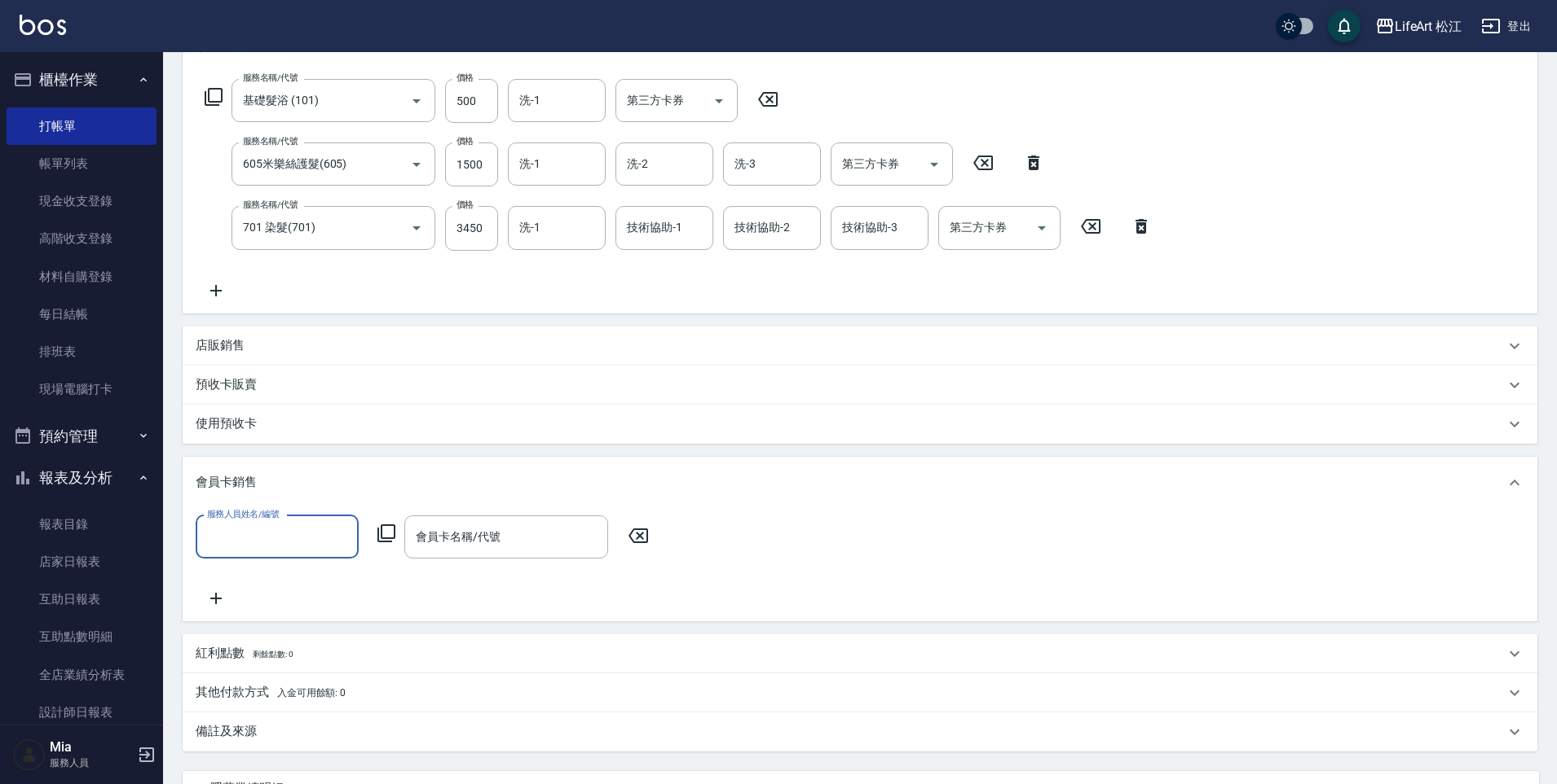
scroll to position [1, 0]
click at [264, 535] on input "服務人員姓名/編號" at bounding box center [277, 536] width 148 height 28
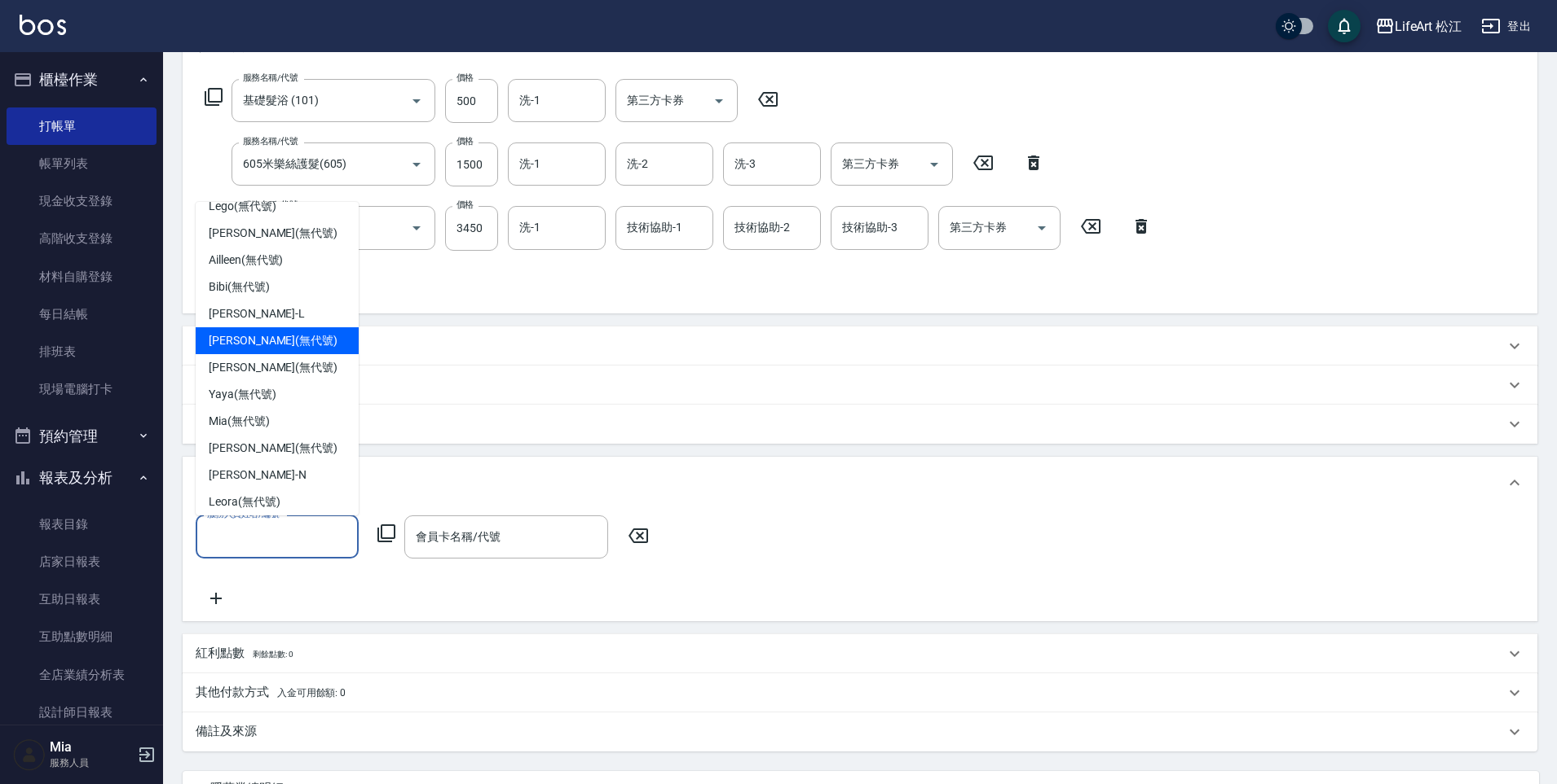
scroll to position [152, 0]
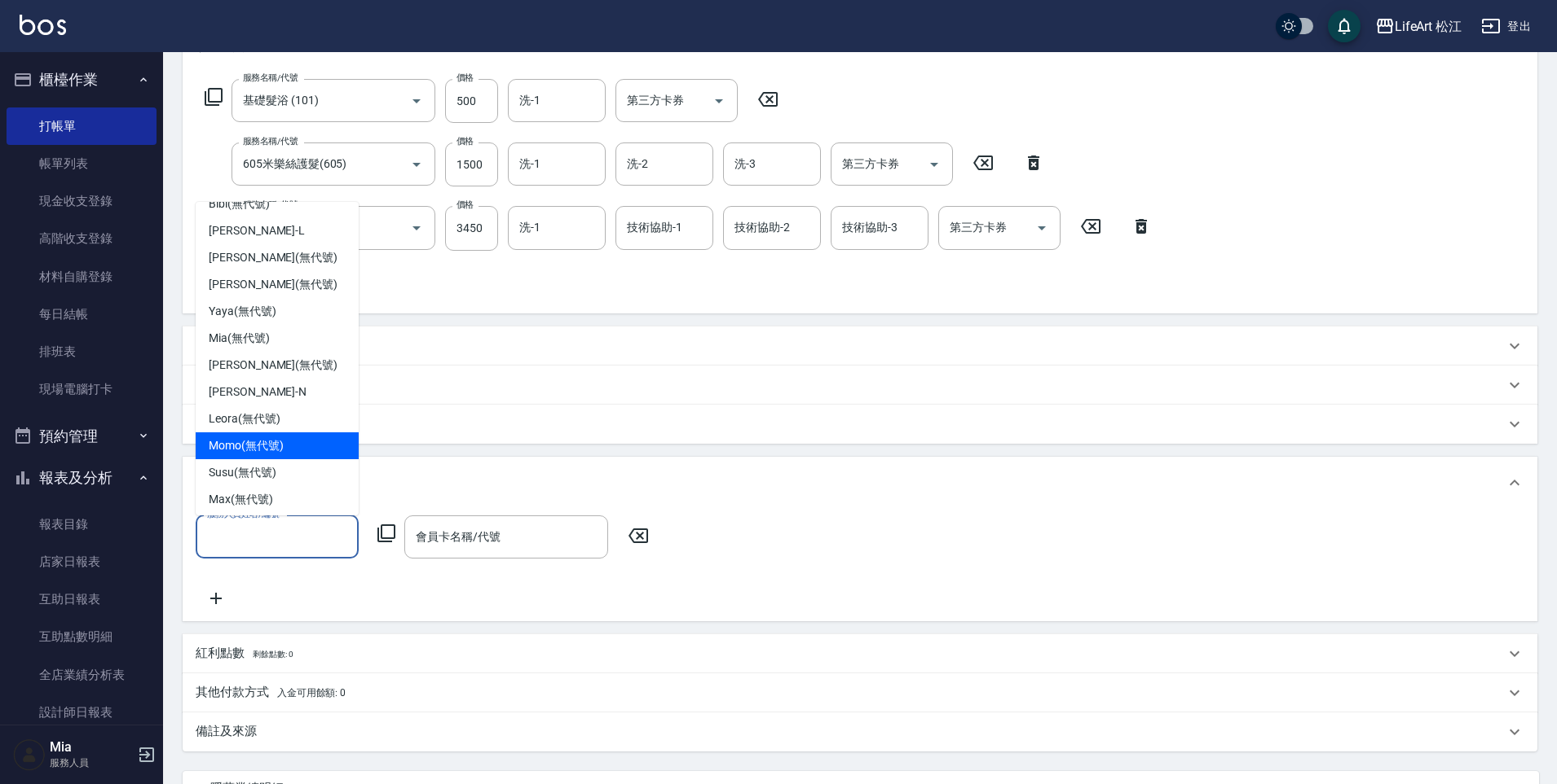
click at [281, 451] on span "Momo (無代號)" at bounding box center [245, 446] width 75 height 17
type input "Momo(無代號)"
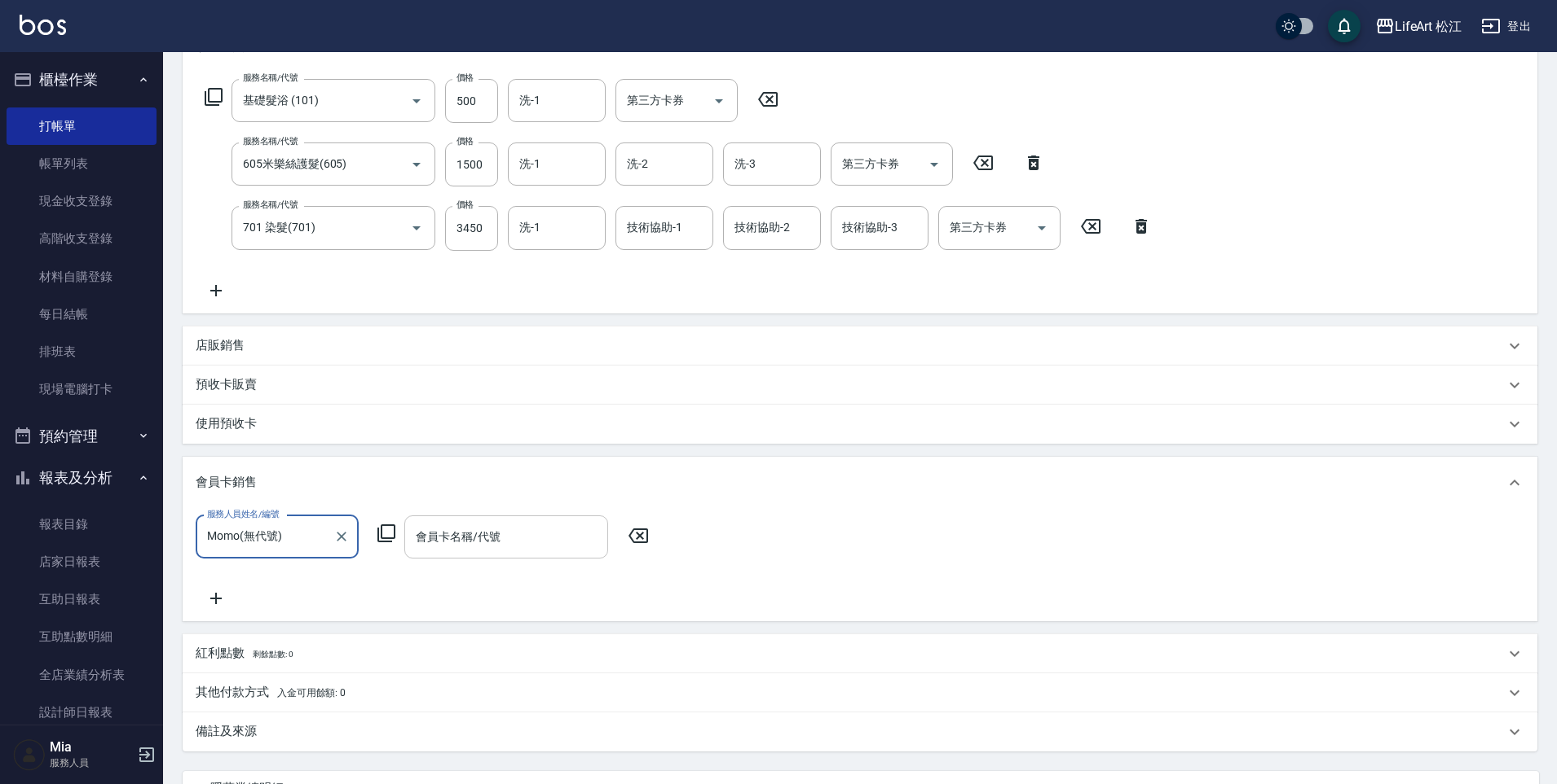
click at [532, 535] on input "會員卡名稱/代號" at bounding box center [505, 536] width 189 height 28
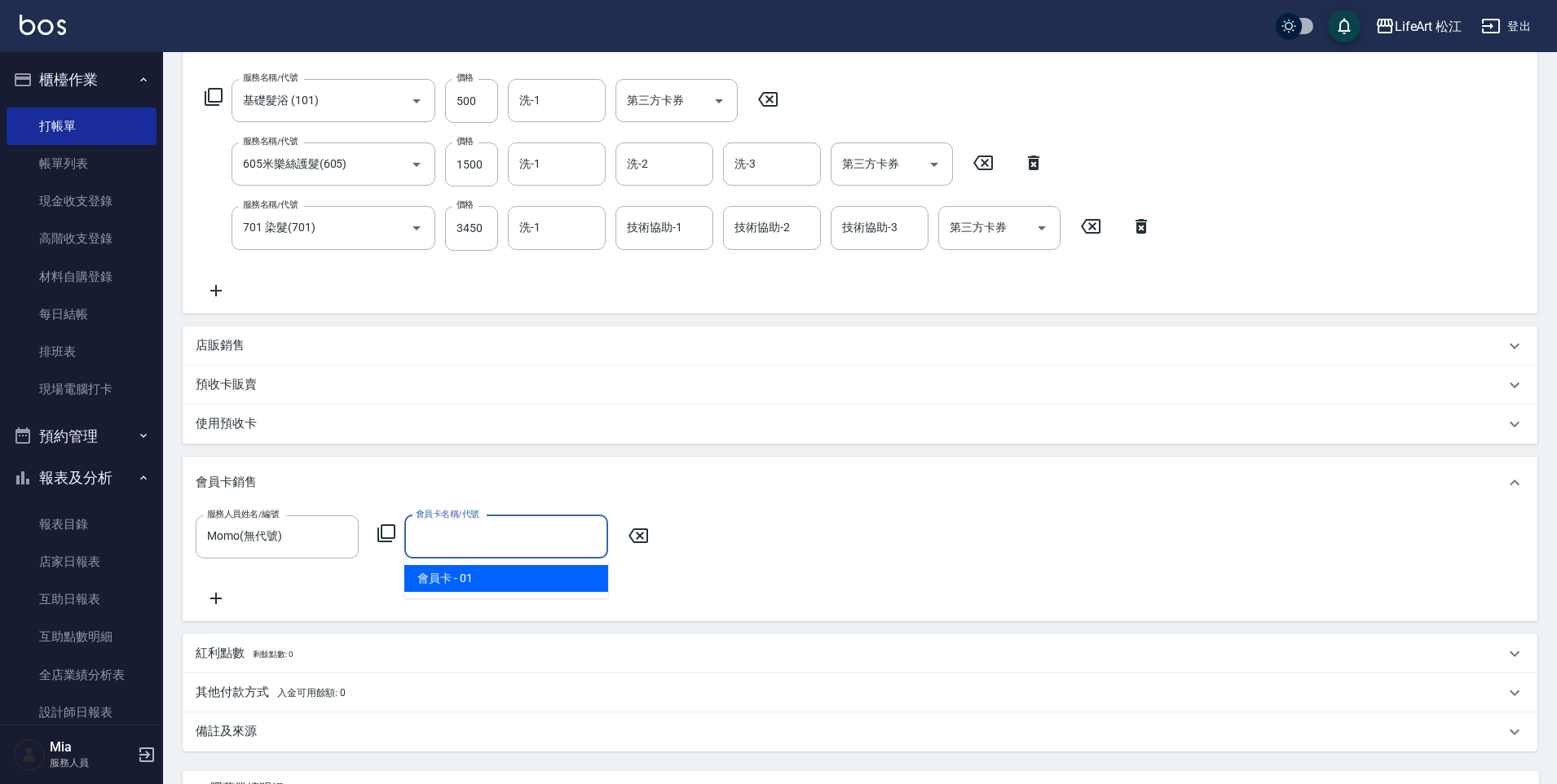
drag, startPoint x: 564, startPoint y: 610, endPoint x: 561, endPoint y: 600, distance: 10.4
click at [564, 610] on div "服務人員姓名/編號 [PERSON_NAME](無代號) 服務人員姓名/編號 會員卡名稱/代號 會員卡名稱/代號" at bounding box center [860, 565] width 1355 height 112
click at [561, 595] on div "服務人員姓名/編號 [PERSON_NAME](無代號) 服務人員姓名/編號 會員卡名稱/代號 會員卡名稱/代號" at bounding box center [860, 562] width 1328 height 93
click at [546, 548] on input "會員卡名稱/代號" at bounding box center [505, 536] width 189 height 28
click at [536, 583] on span "會員卡 - 01" at bounding box center [505, 579] width 203 height 27
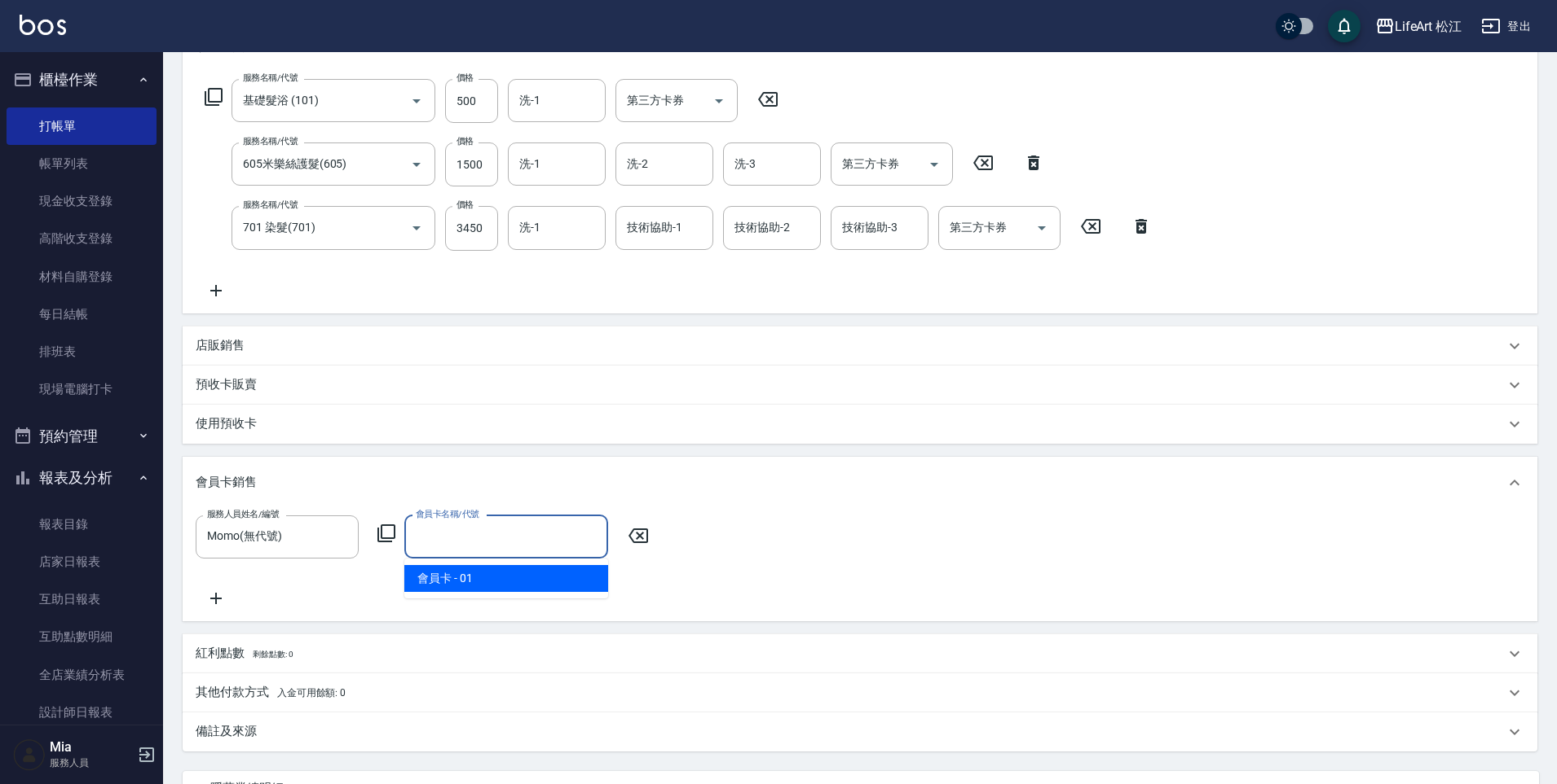
type input "會員卡-0天"
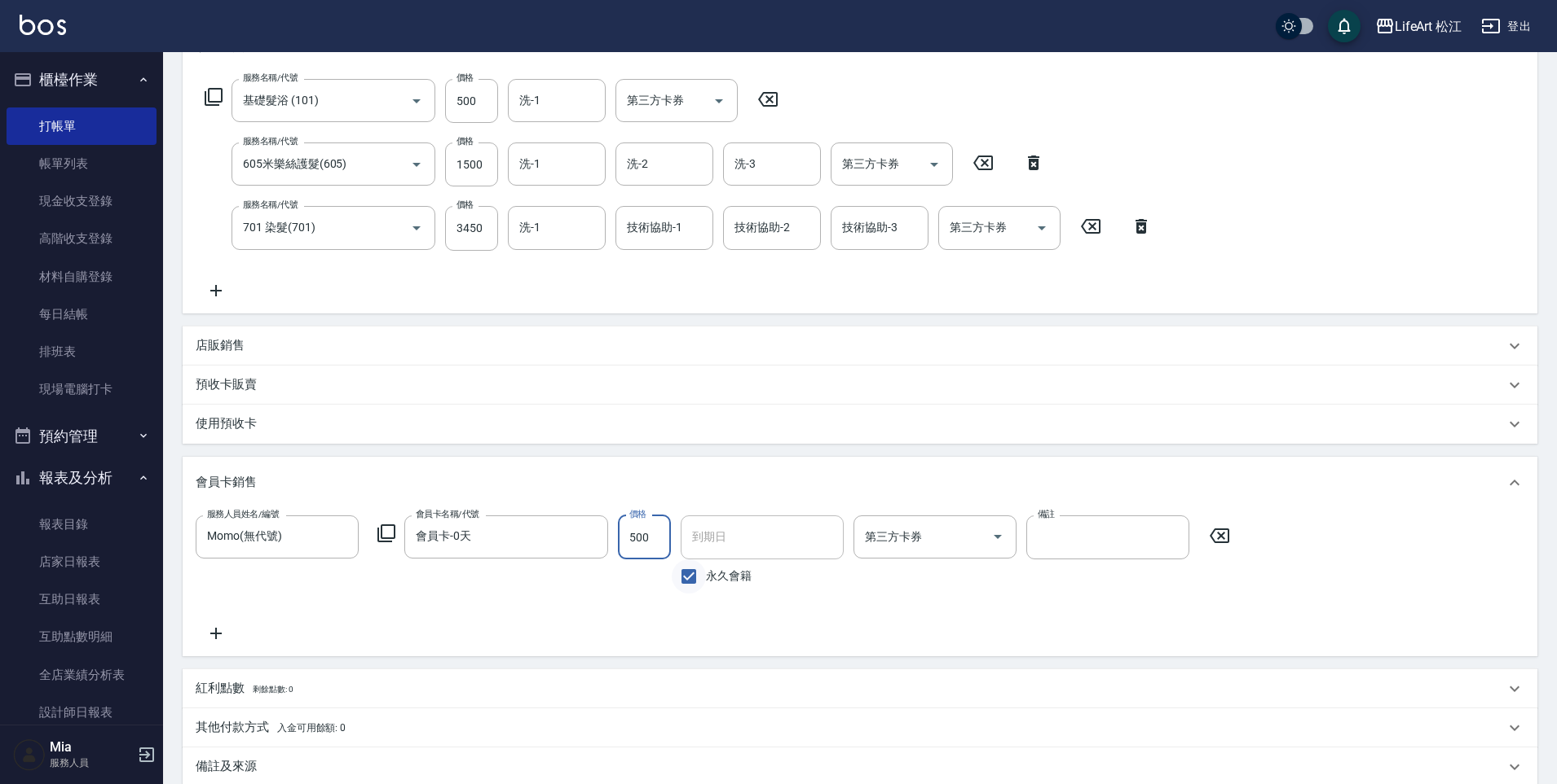
click at [692, 575] on input "永久會籍" at bounding box center [688, 576] width 34 height 34
checkbox input "false"
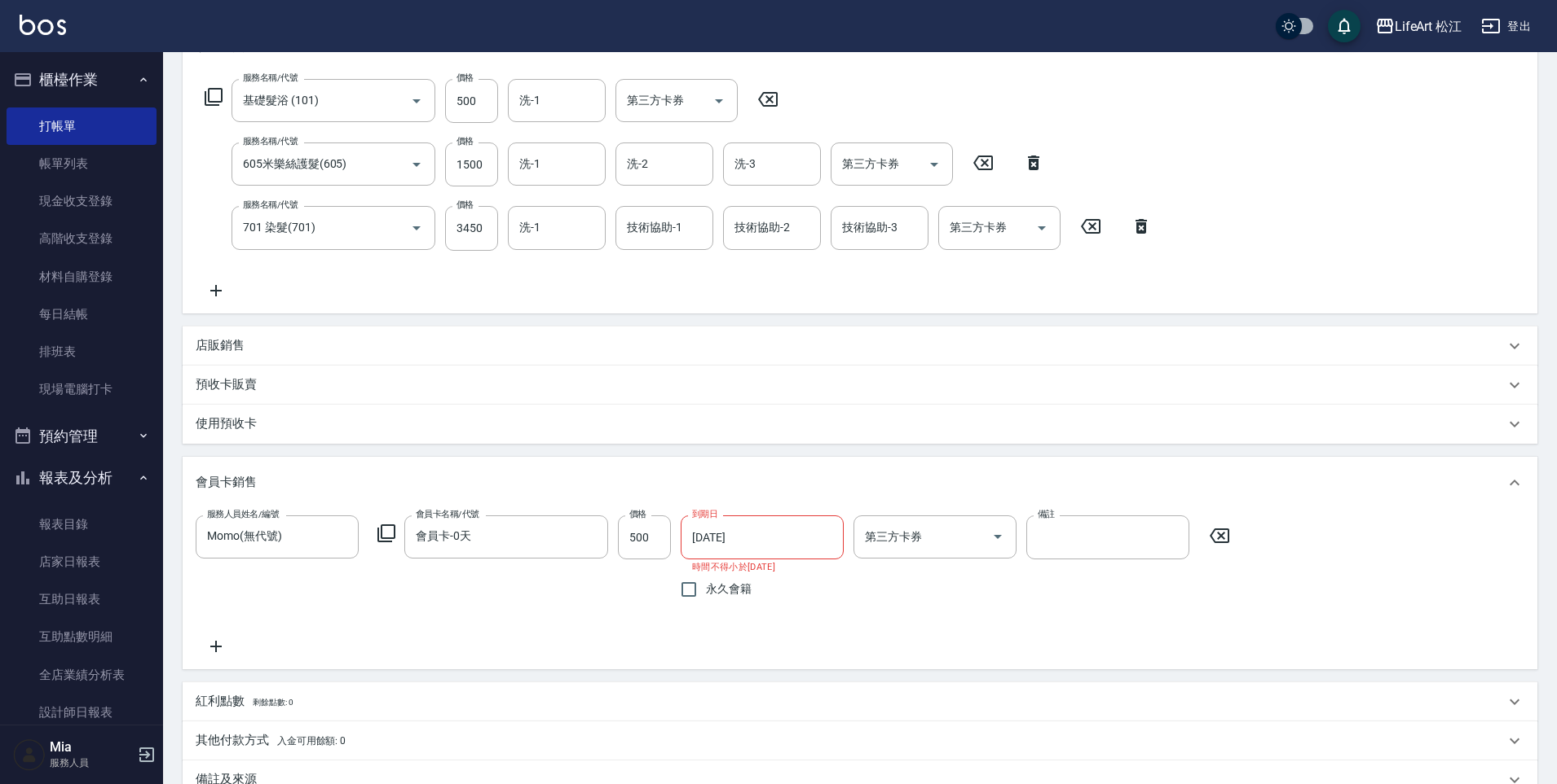
click at [723, 537] on input "[DATE]" at bounding box center [756, 537] width 152 height 44
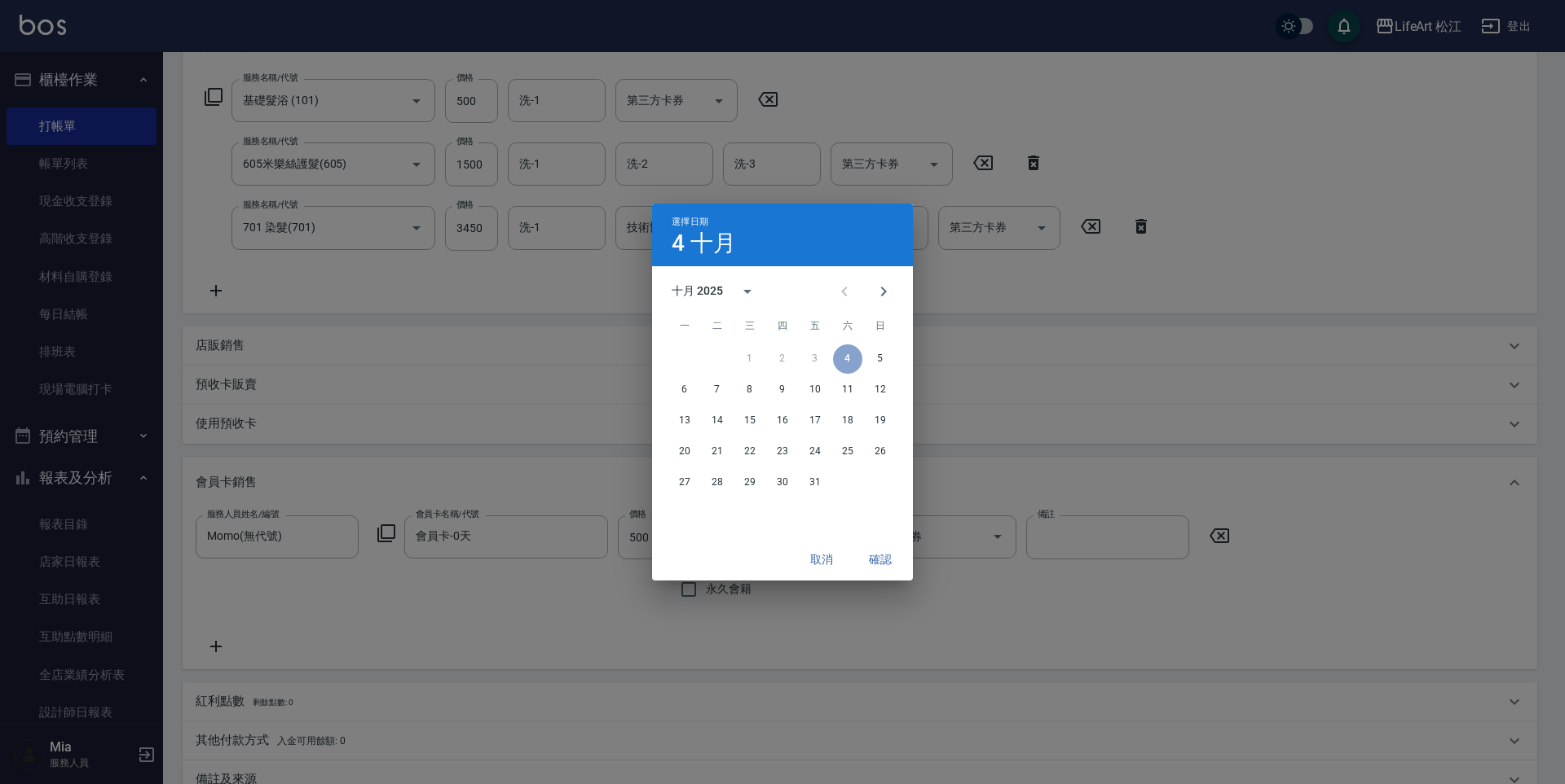
click at [701, 285] on div "十月 2025" at bounding box center [697, 291] width 51 height 17
click at [770, 325] on button "2026" at bounding box center [782, 330] width 59 height 29
type input "[DATE]"
click at [874, 558] on button "確認" at bounding box center [880, 559] width 52 height 30
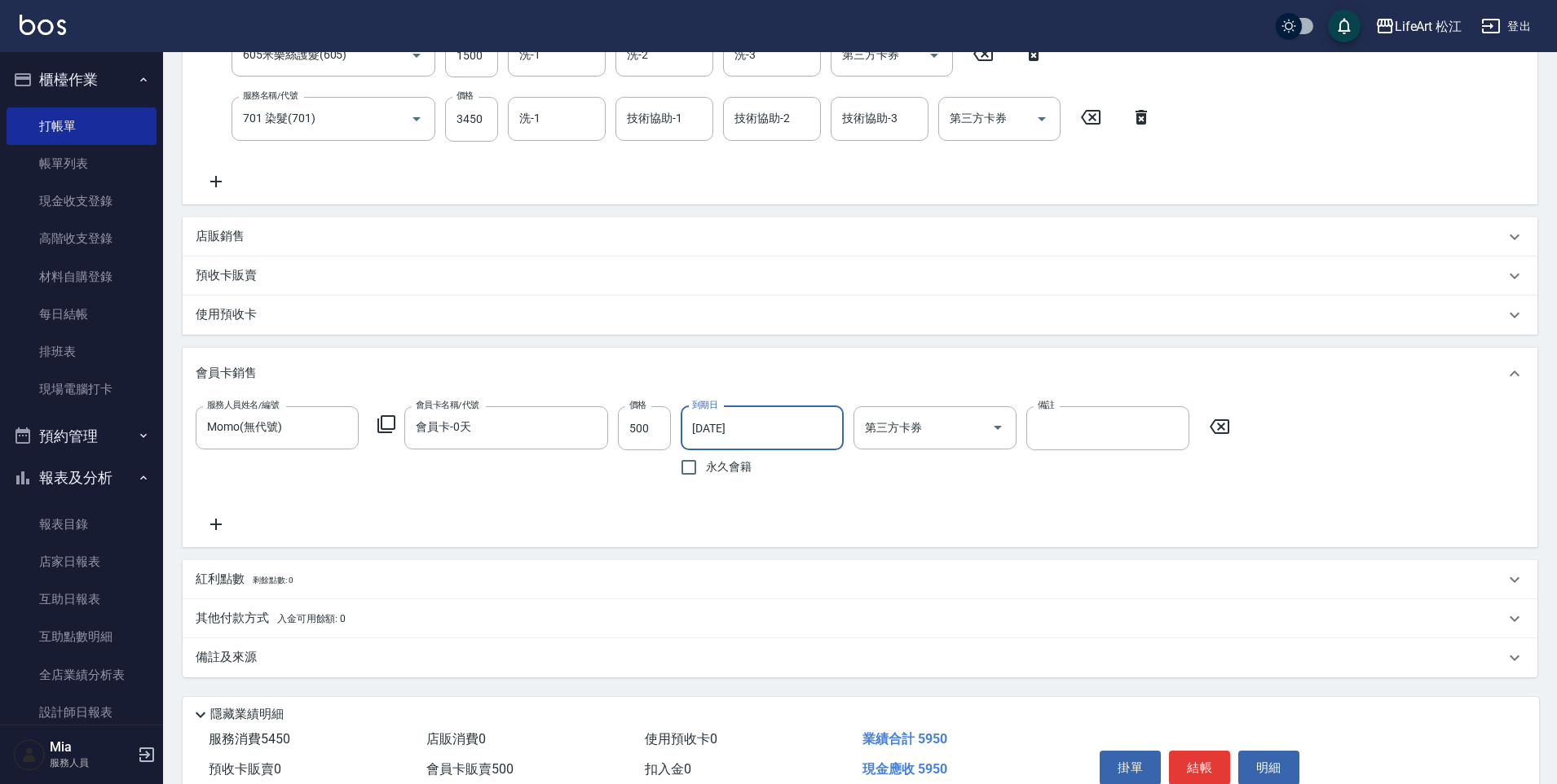
scroll to position [434, 0]
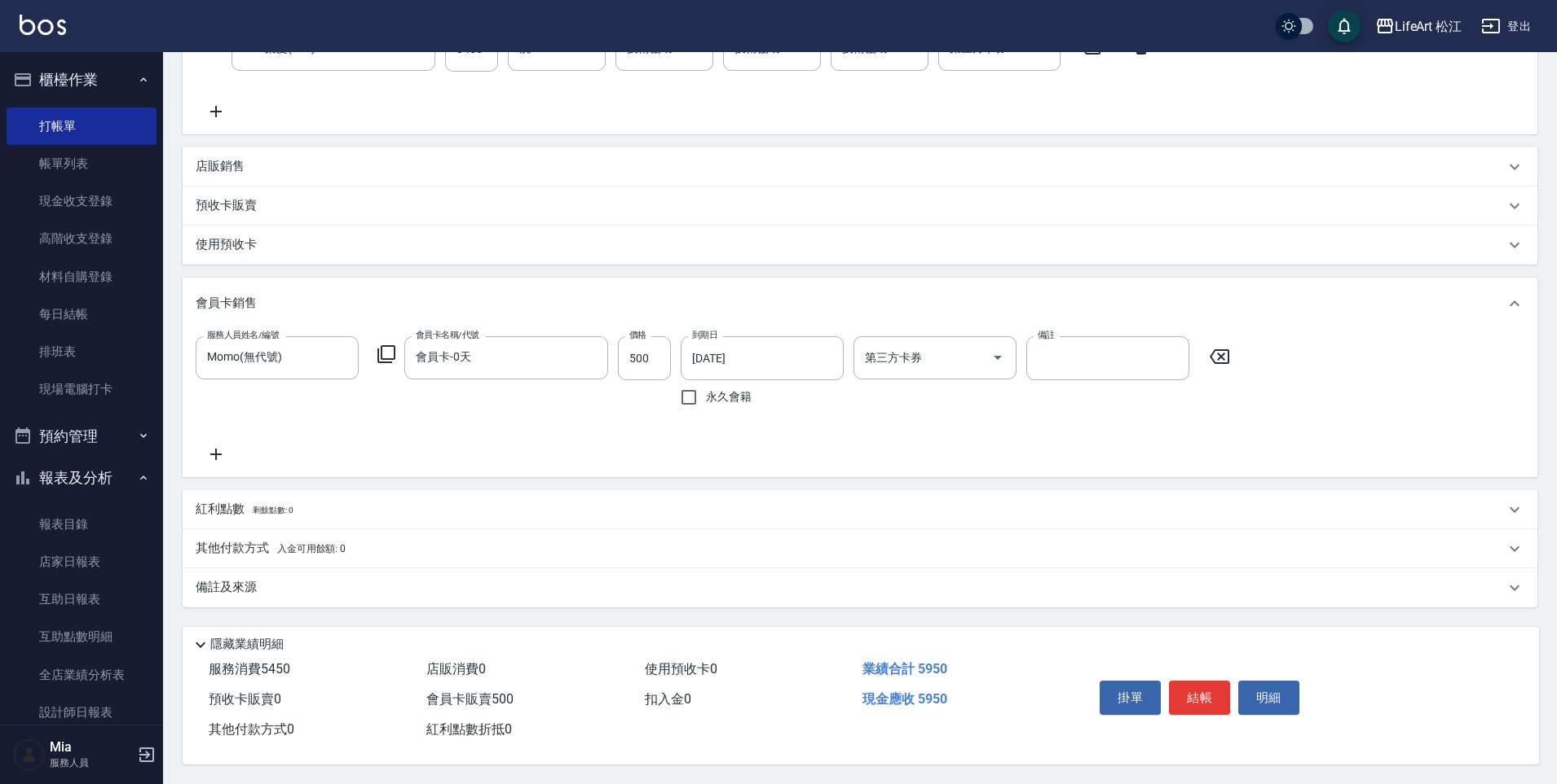
click at [321, 501] on div "紅利點數 剩餘點數: 0" at bounding box center [850, 510] width 1309 height 18
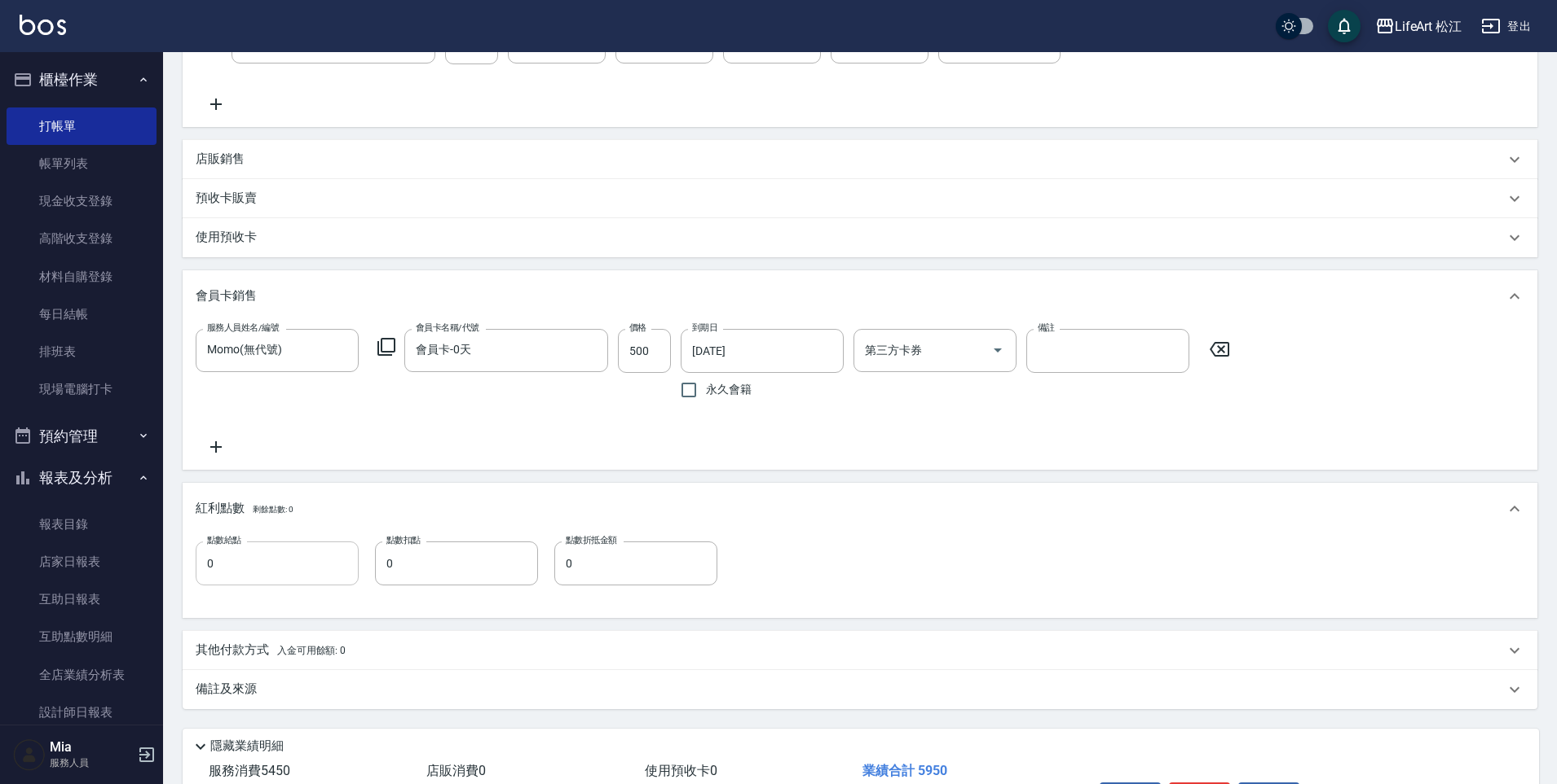
click at [301, 561] on input "0" at bounding box center [277, 563] width 163 height 44
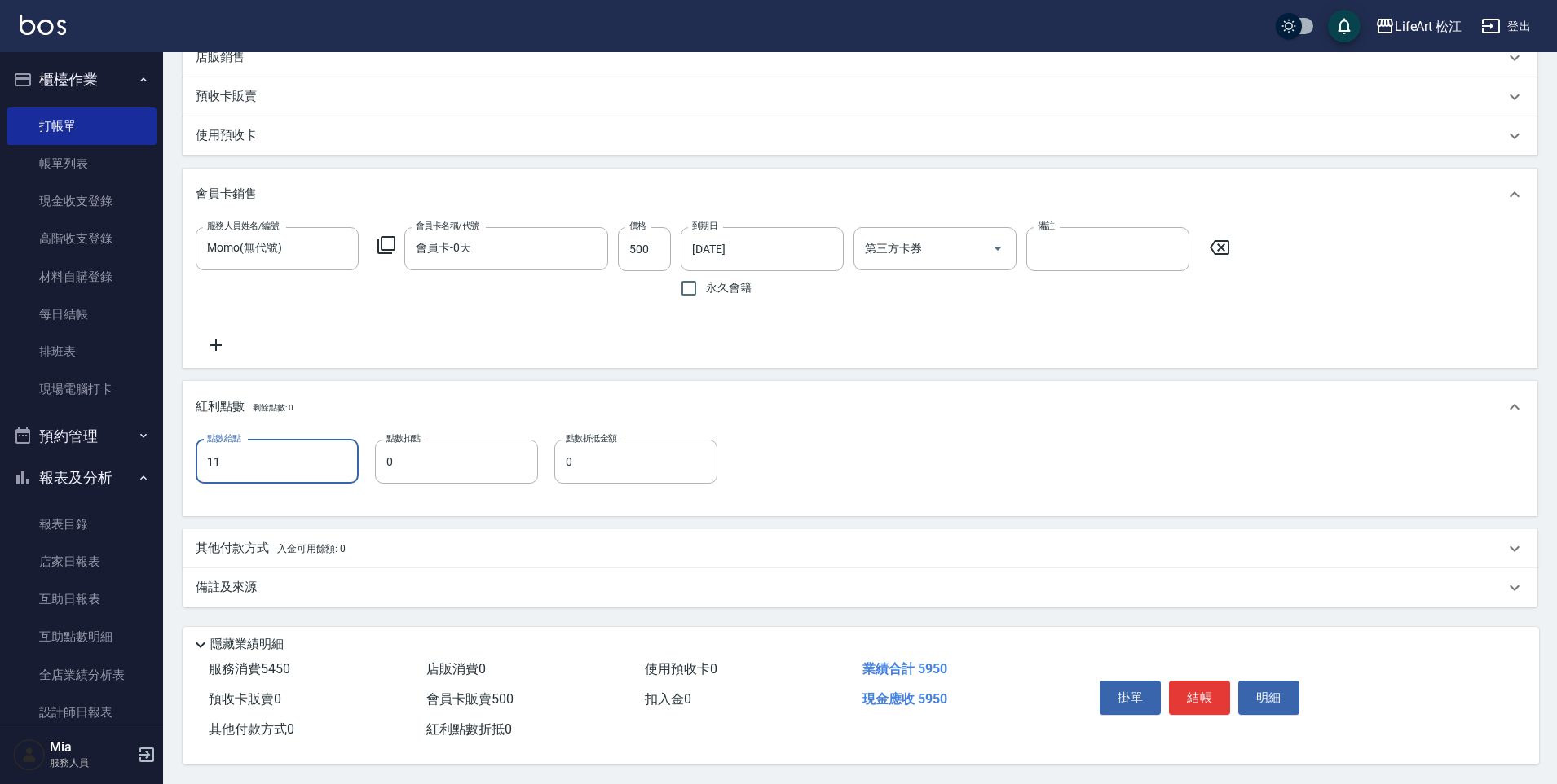
scroll to position [543, 0]
type input "11"
click at [355, 540] on div "其他付款方式 入金可用餘額: 0" at bounding box center [850, 549] width 1309 height 18
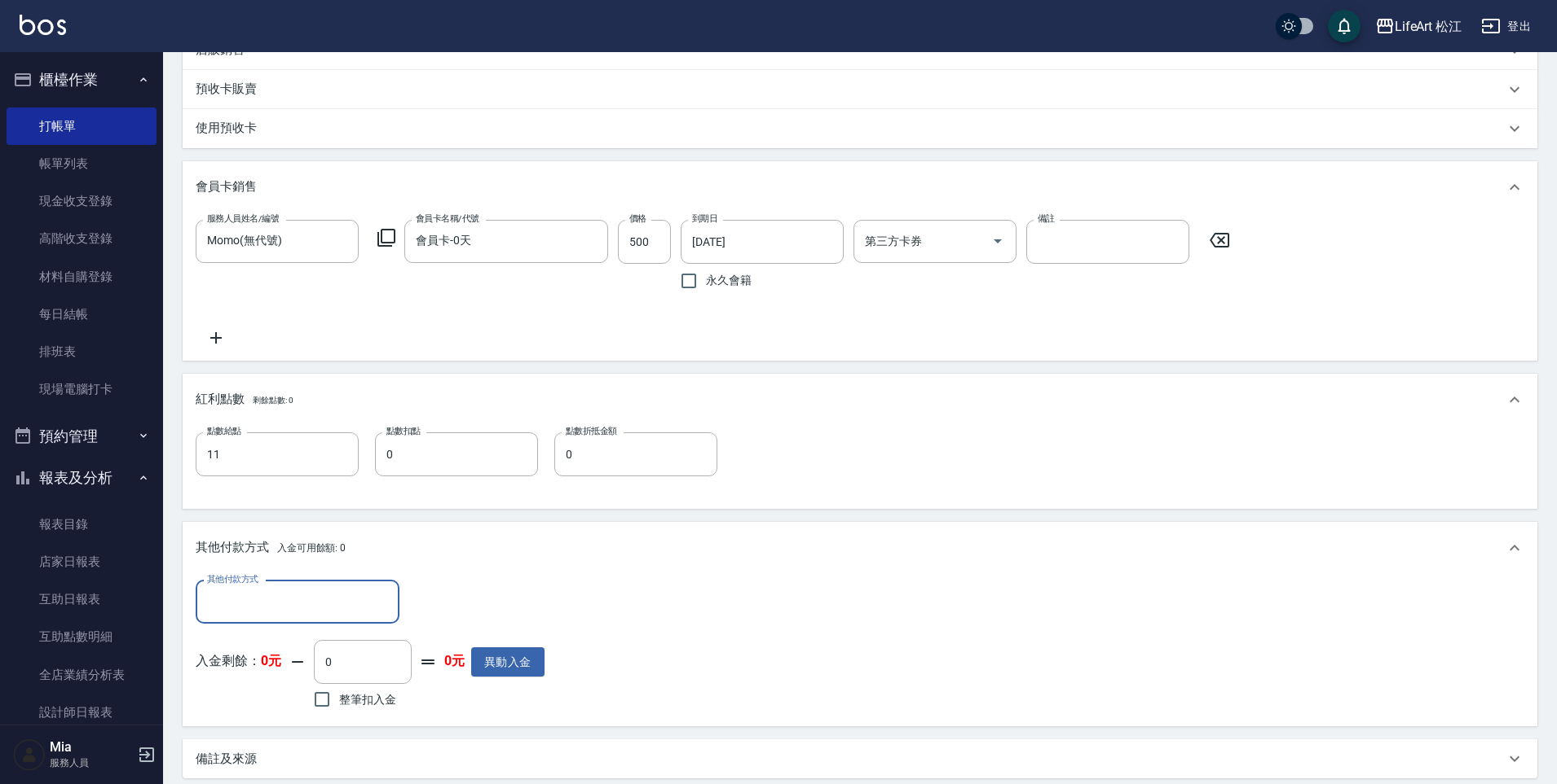
scroll to position [0, 0]
click at [267, 593] on input "其他付款方式" at bounding box center [297, 602] width 189 height 28
drag, startPoint x: 291, startPoint y: 714, endPoint x: 321, endPoint y: 686, distance: 41.0
click at [291, 714] on span "LinePay" at bounding box center [297, 725] width 203 height 27
type input "LinePay"
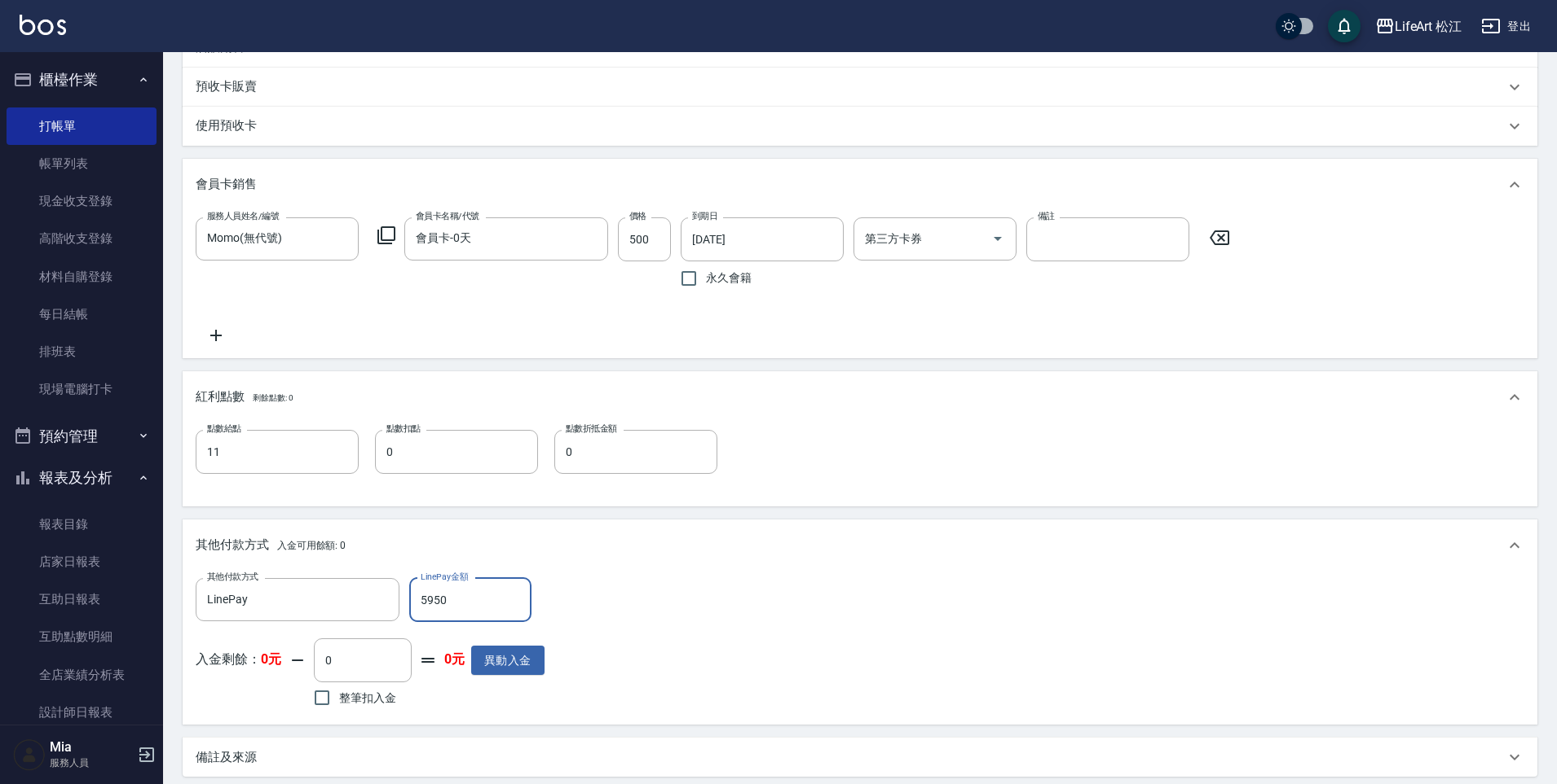
scroll to position [722, 0]
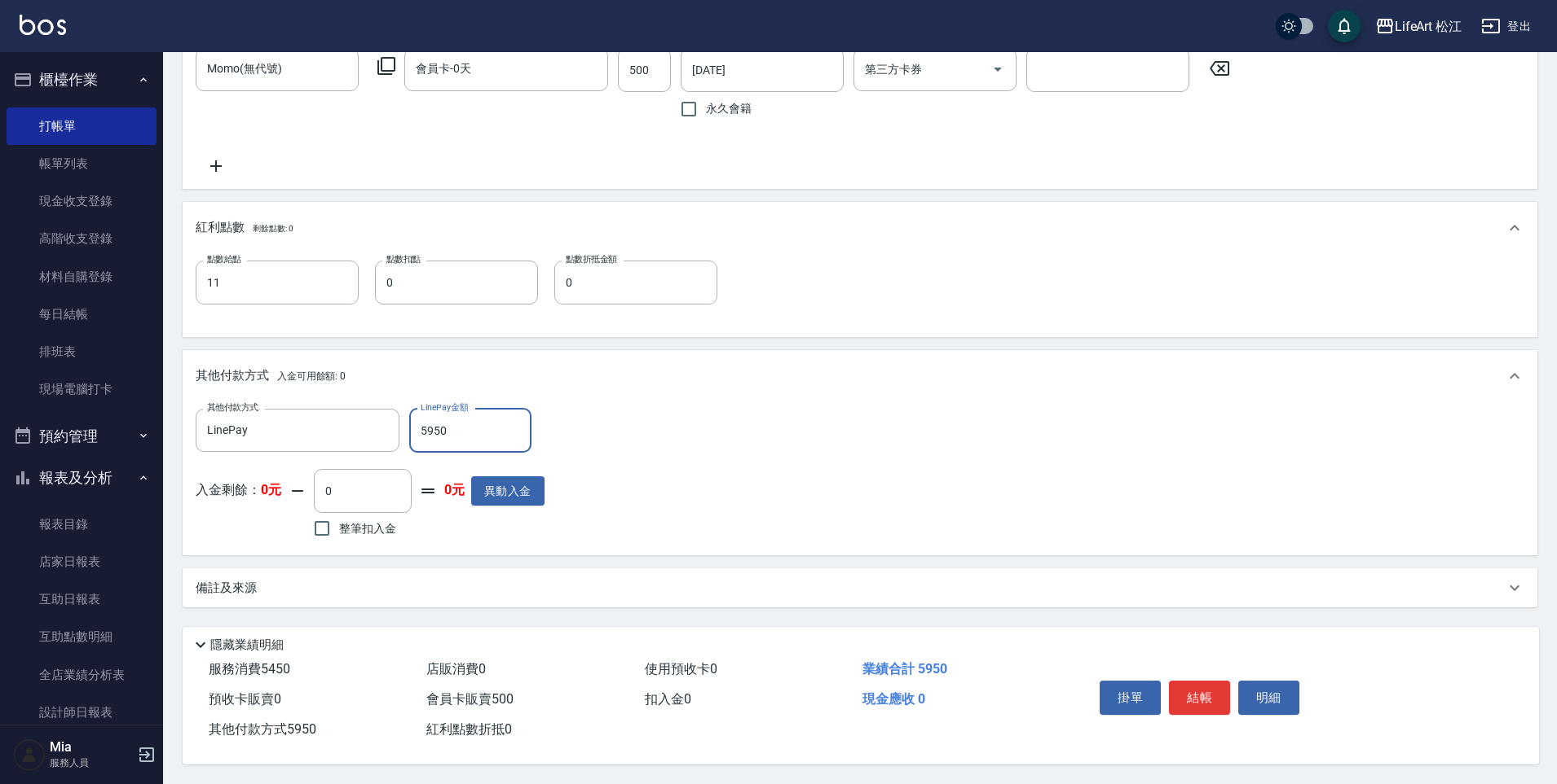
type input "5950"
click at [377, 594] on div "備註及來源" at bounding box center [860, 588] width 1355 height 39
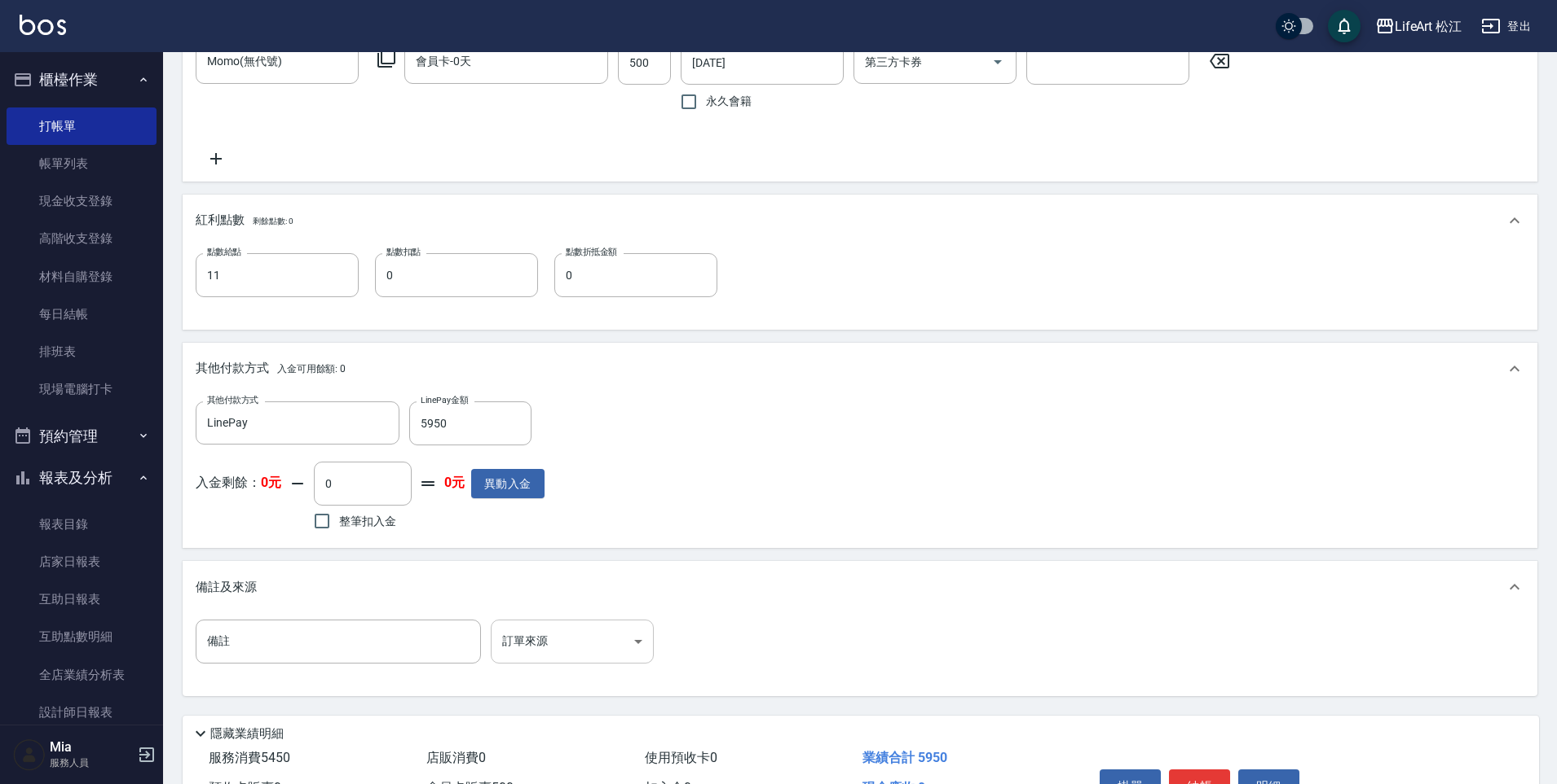
click at [633, 649] on body "LifeArt 松江 登出 櫃檯作業 打帳單 帳單列表 現金收支登錄 高階收支登錄 材料自購登錄 每日結帳 排班表 現場電腦打卡 預約管理 預約管理 單日預約…" at bounding box center [778, 75] width 1557 height 1595
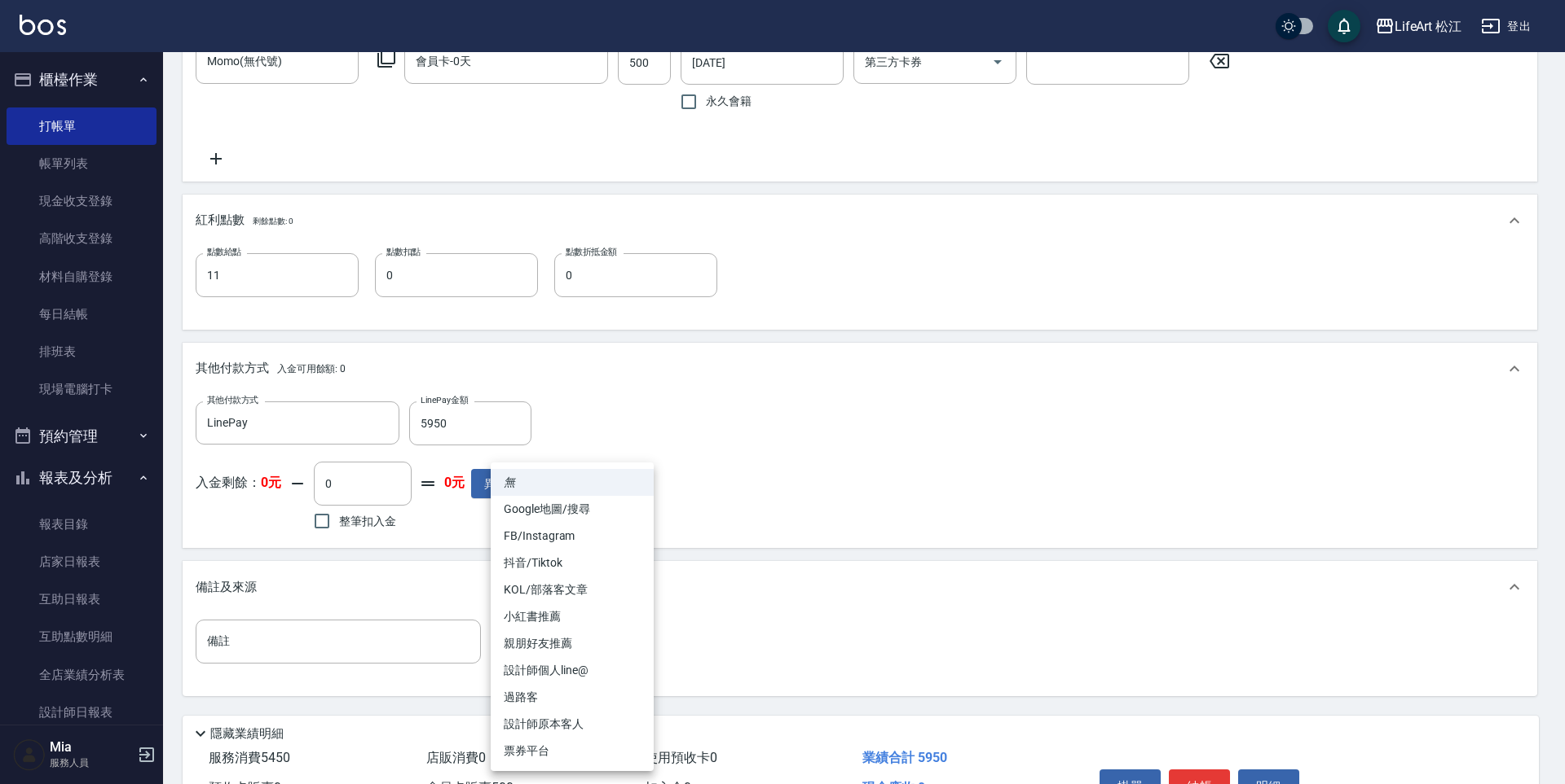
click at [600, 674] on li "設計師個人line@" at bounding box center [572, 671] width 163 height 27
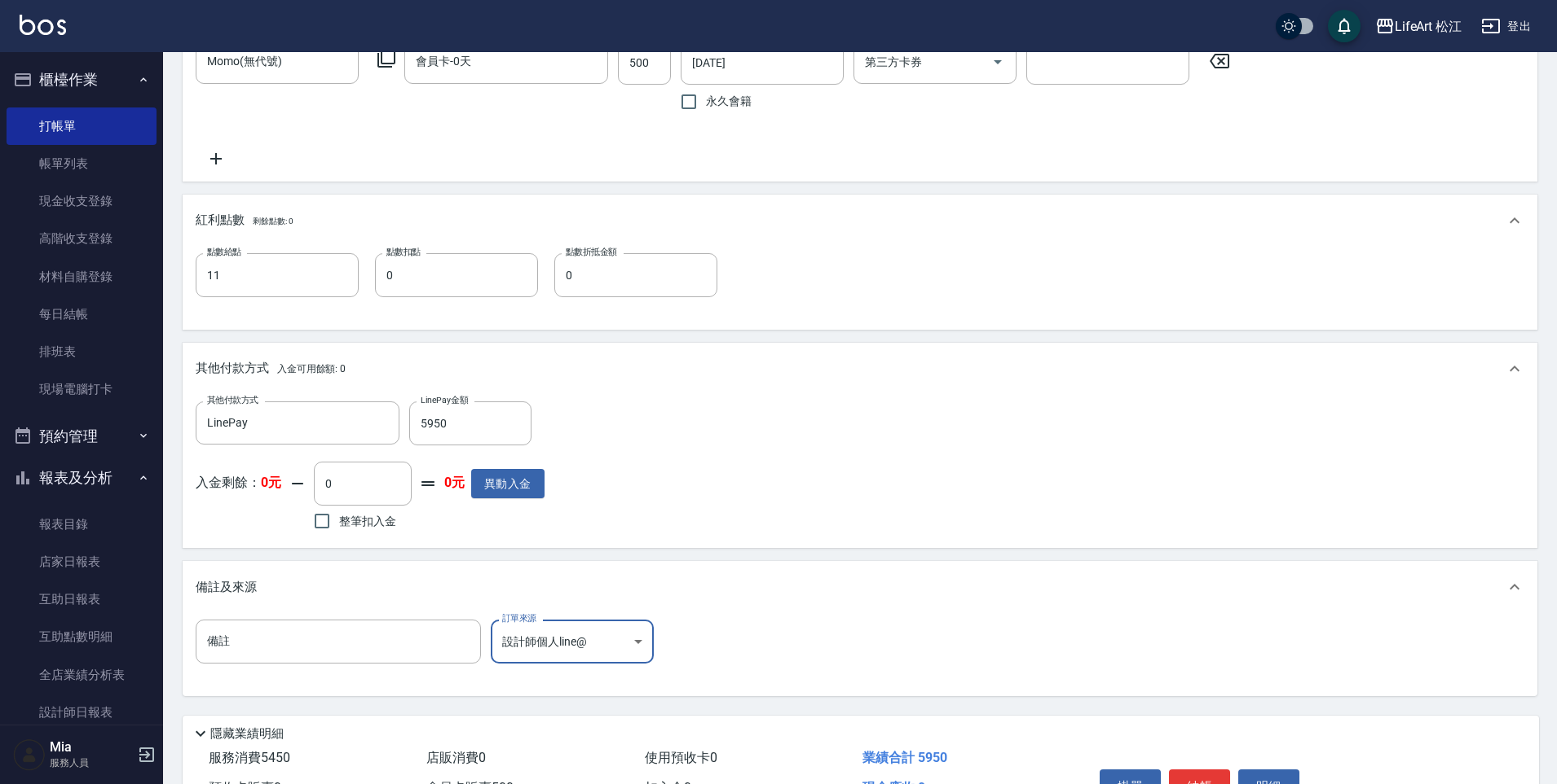
click at [571, 646] on body "LifeArt 松江 登出 櫃檯作業 打帳單 帳單列表 現金收支登錄 高階收支登錄 材料自購登錄 每日結帳 排班表 現場電腦打卡 預約管理 預約管理 單日預約…" at bounding box center [778, 75] width 1557 height 1595
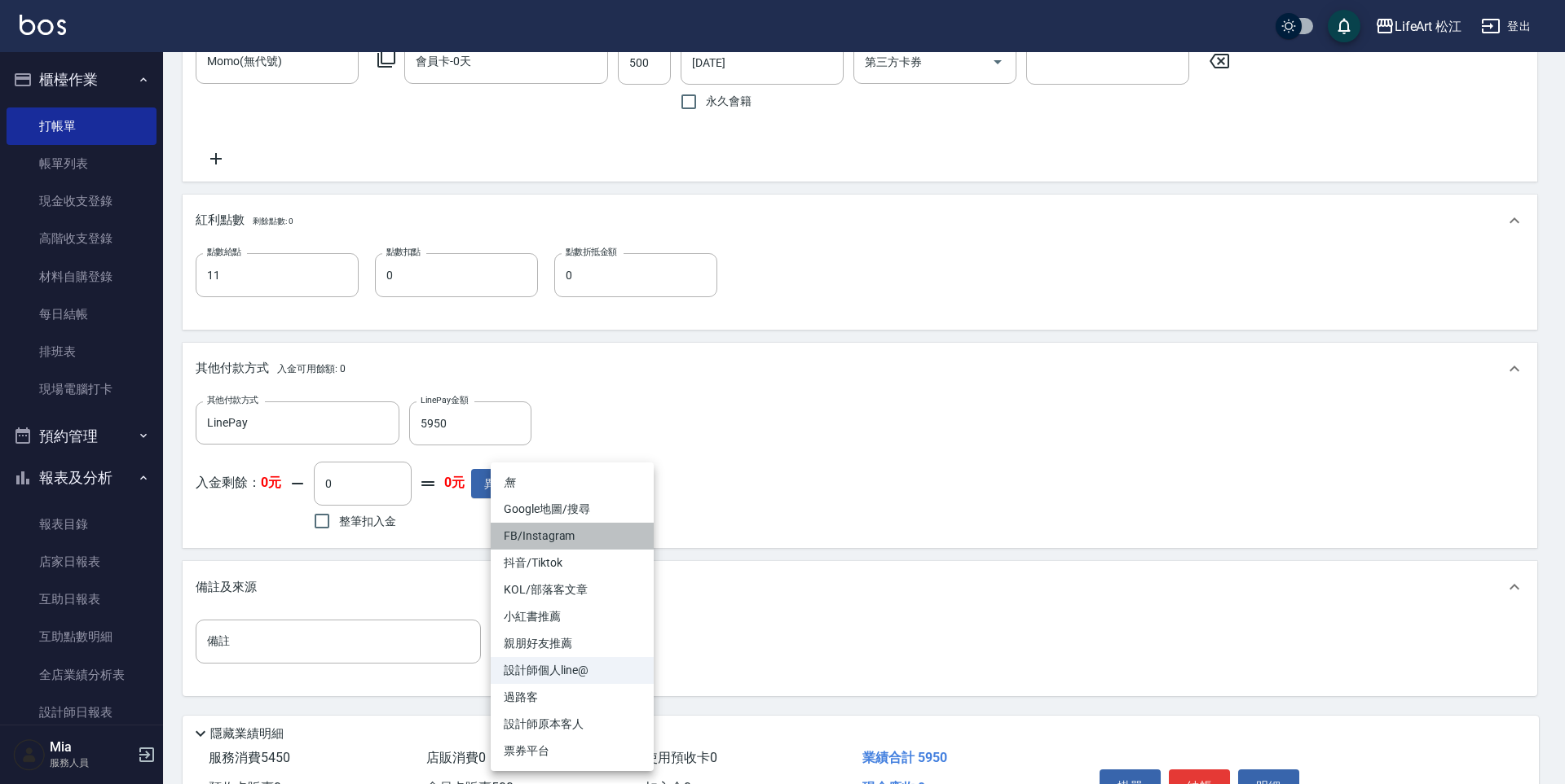
click at [574, 545] on li "FB/Instagram" at bounding box center [572, 536] width 163 height 27
type input "FB/Instagram"
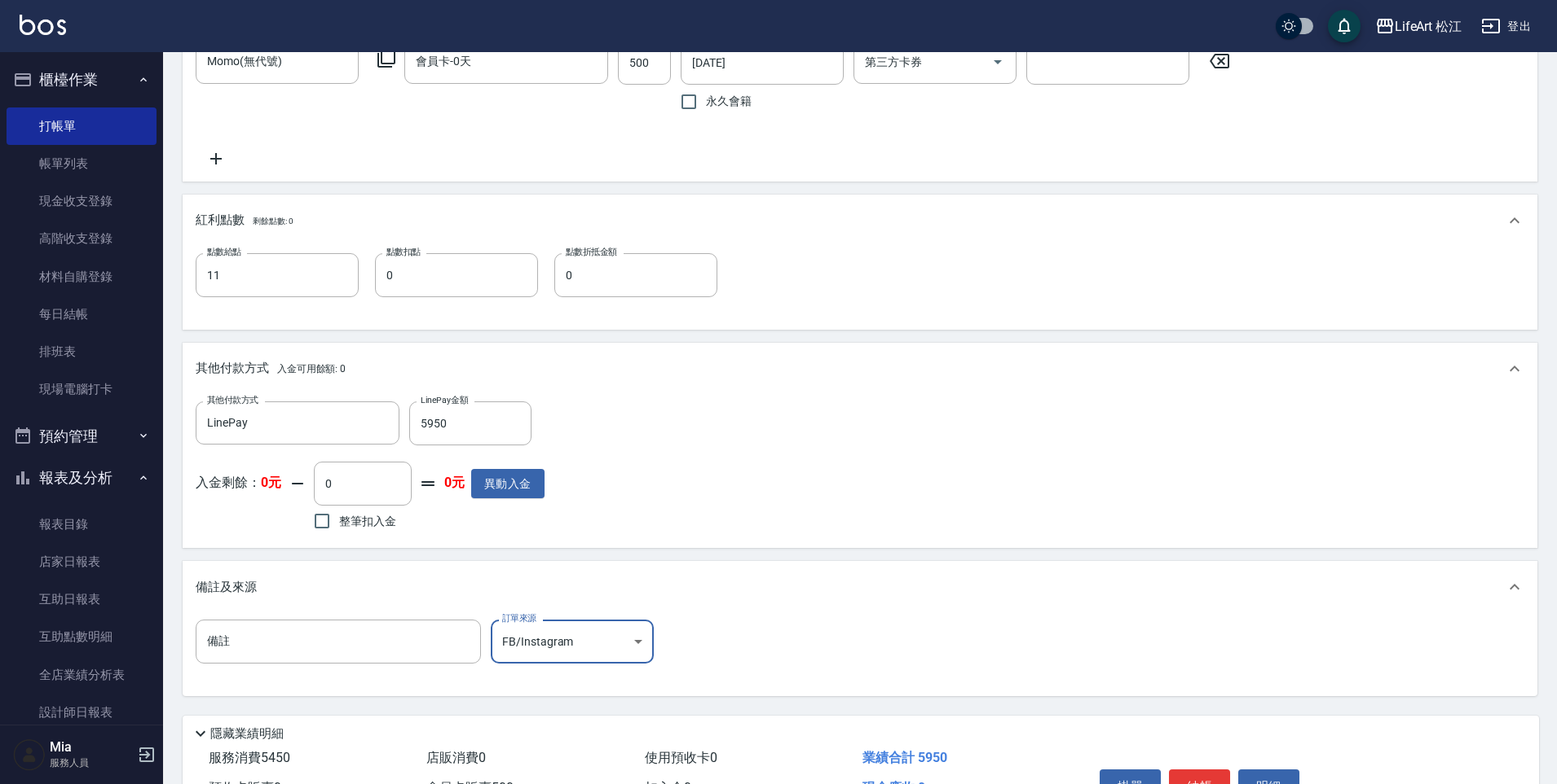
click at [925, 653] on div "備註 備註 訂單來源 FB/Instagram FB/Instagram 訂單來源" at bounding box center [860, 651] width 1328 height 64
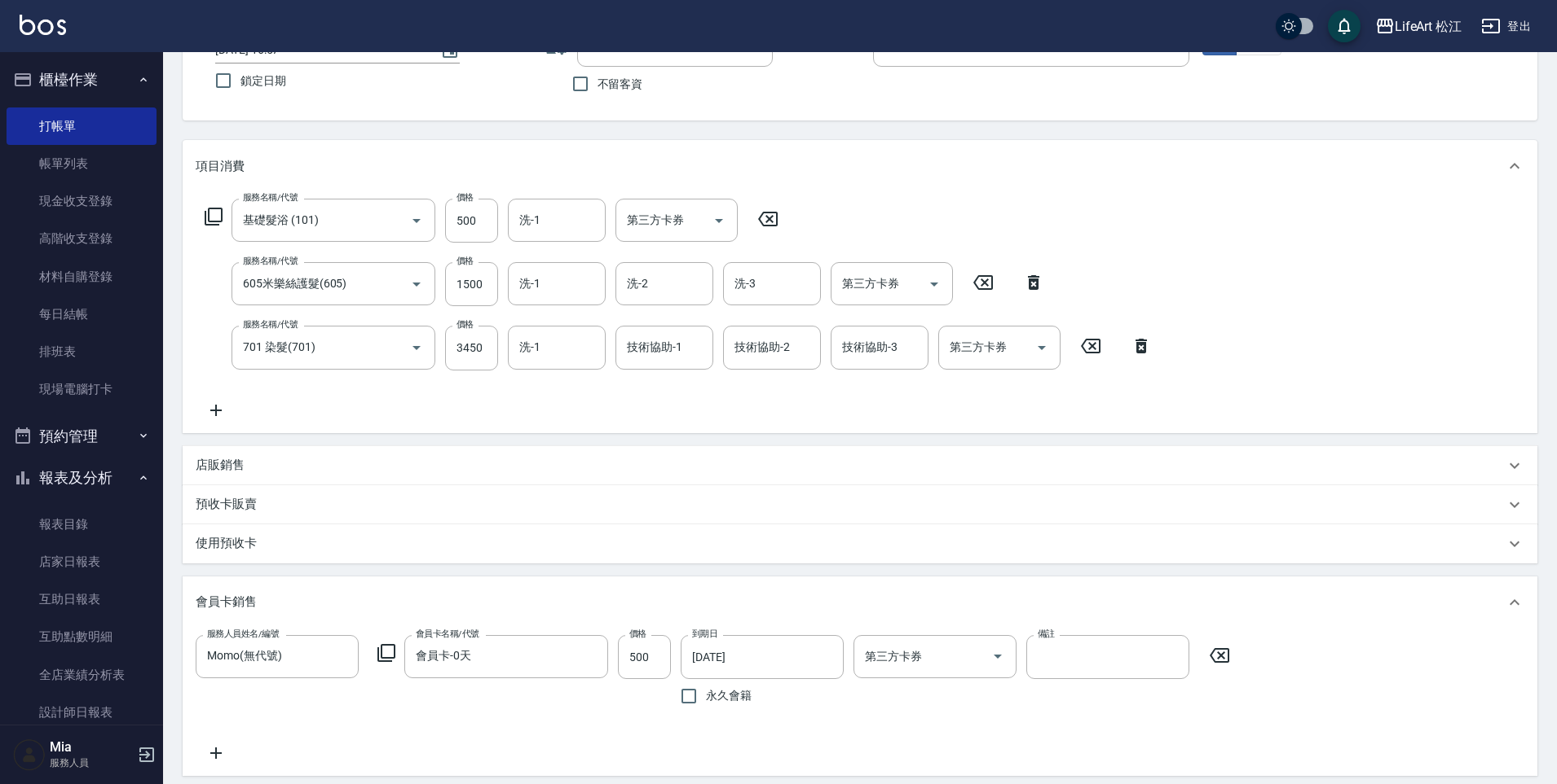
scroll to position [0, 0]
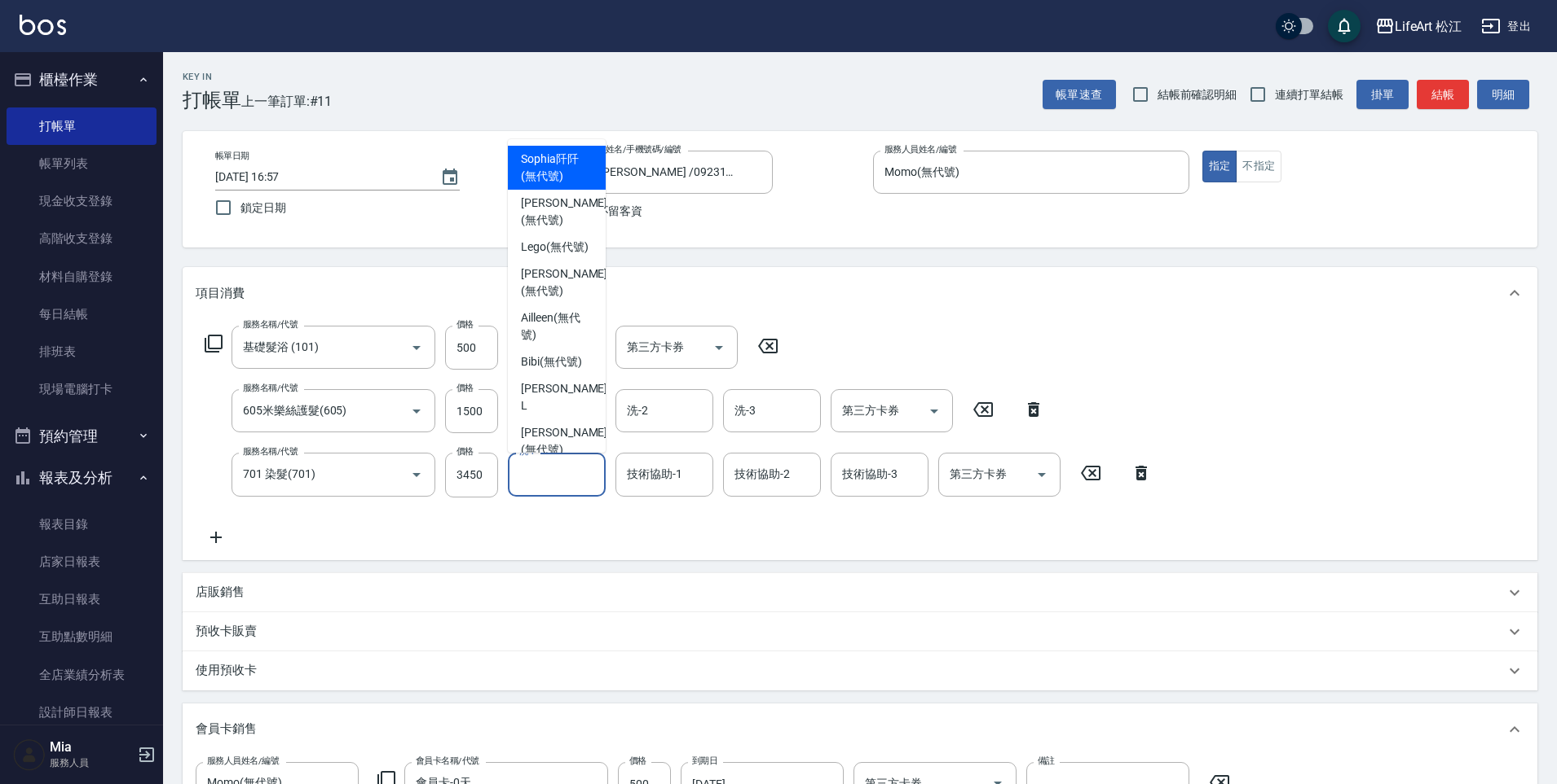
click at [595, 483] on input "洗-1" at bounding box center [557, 474] width 83 height 28
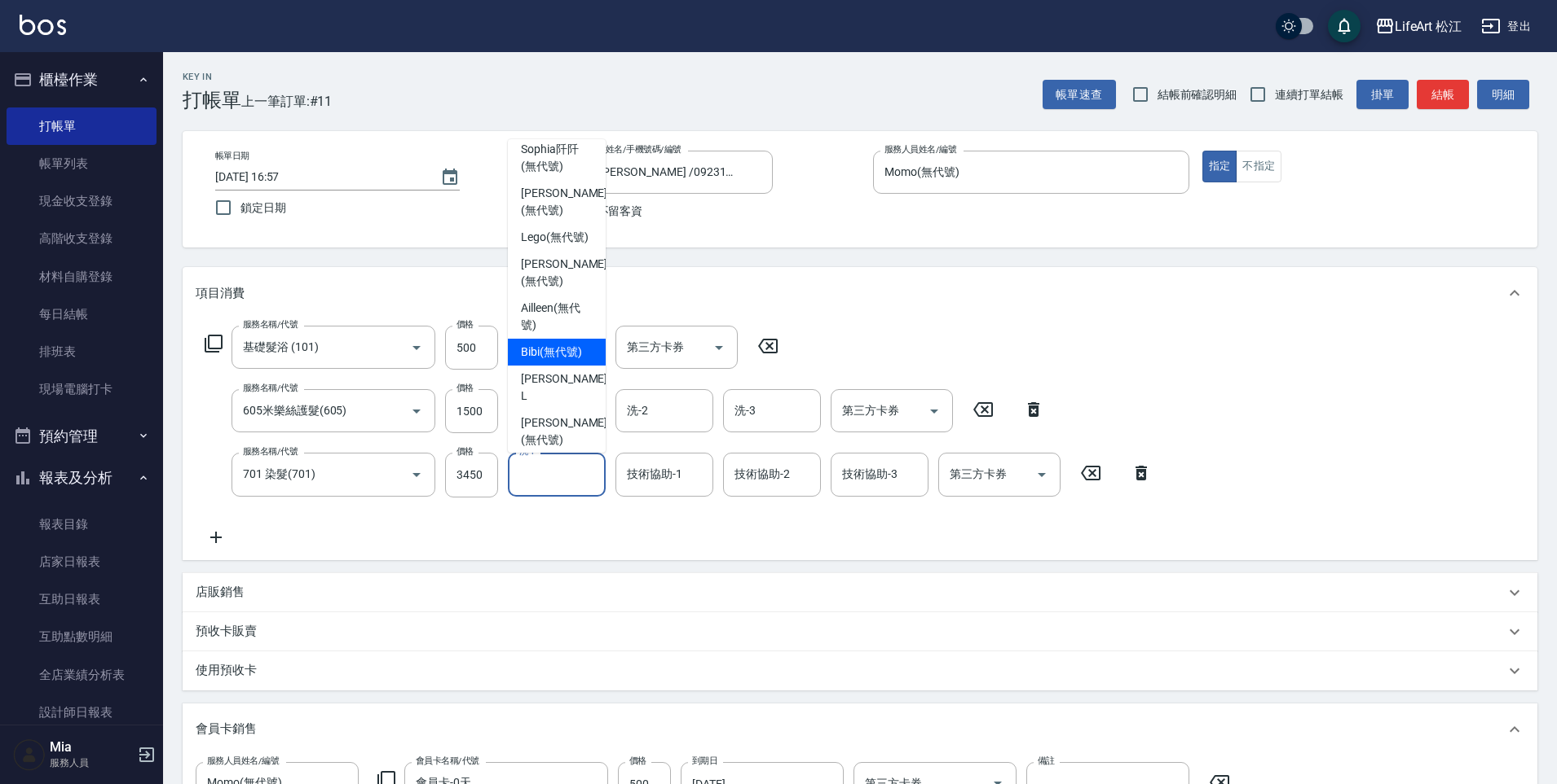
scroll to position [23, 0]
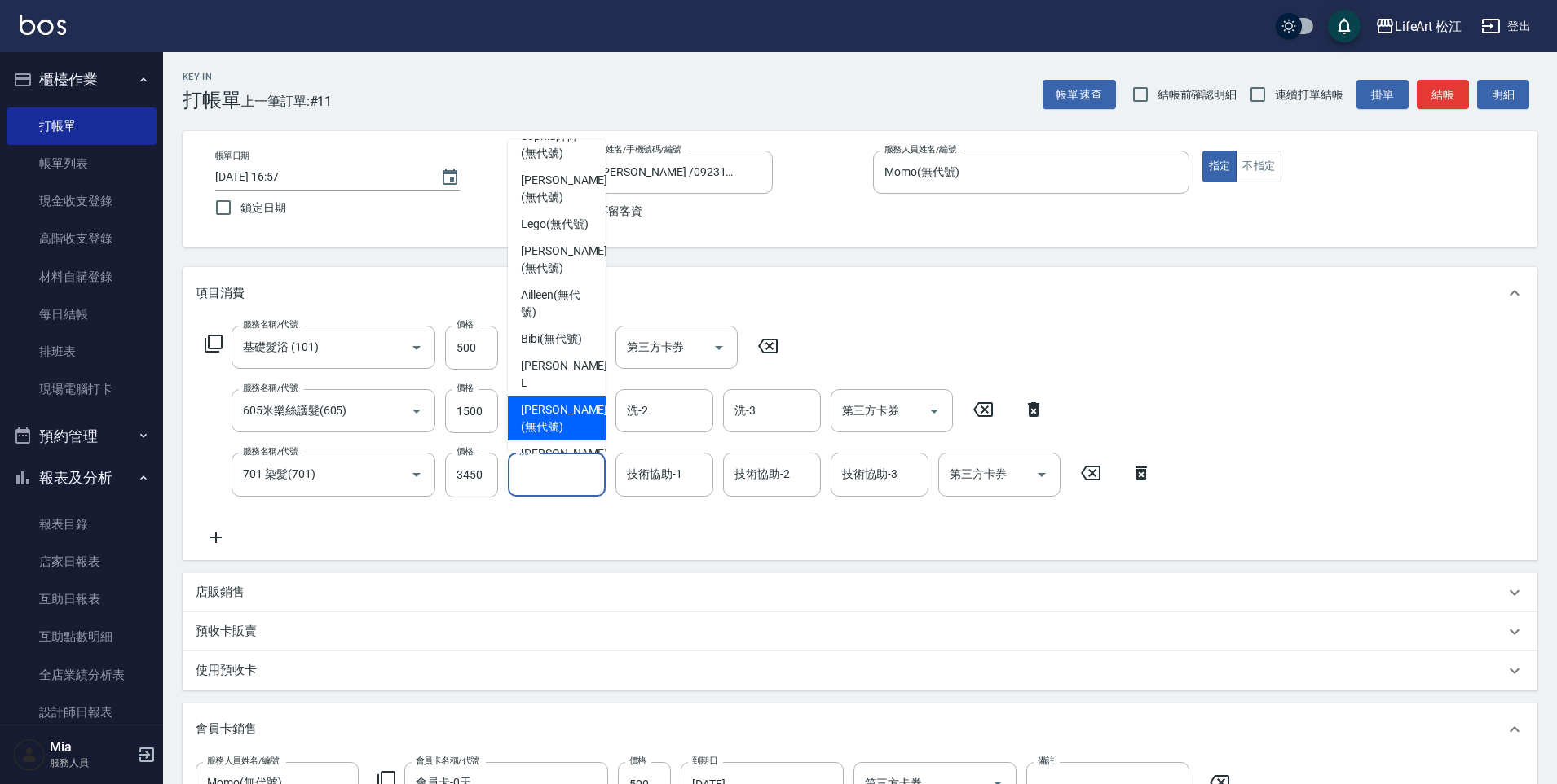
click at [539, 407] on span "[PERSON_NAME] (無代號)" at bounding box center [564, 418] width 86 height 34
type input "[PERSON_NAME](無代號)"
type input "0"
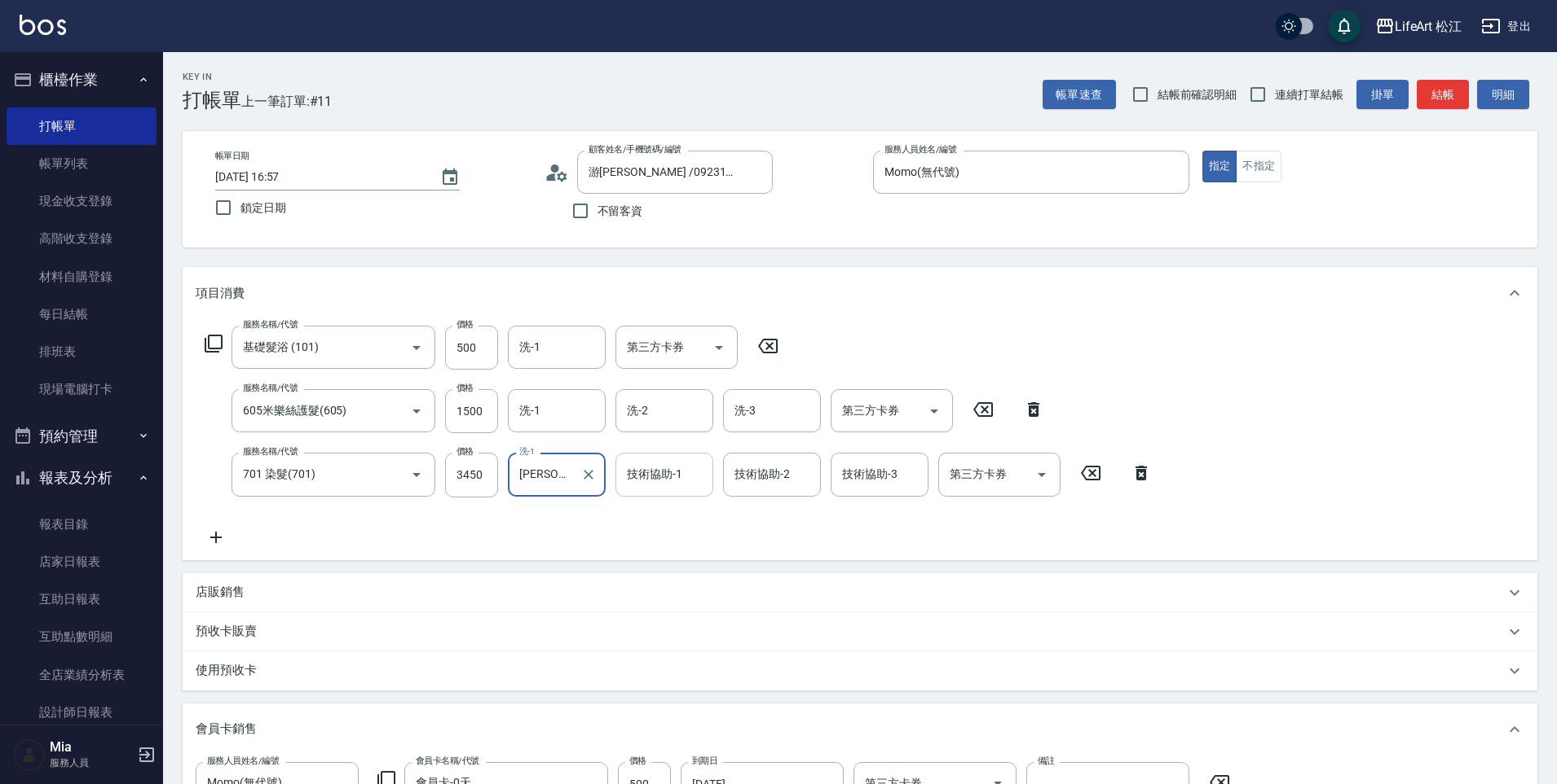
click at [684, 487] on input "技術協助-1" at bounding box center [664, 474] width 83 height 28
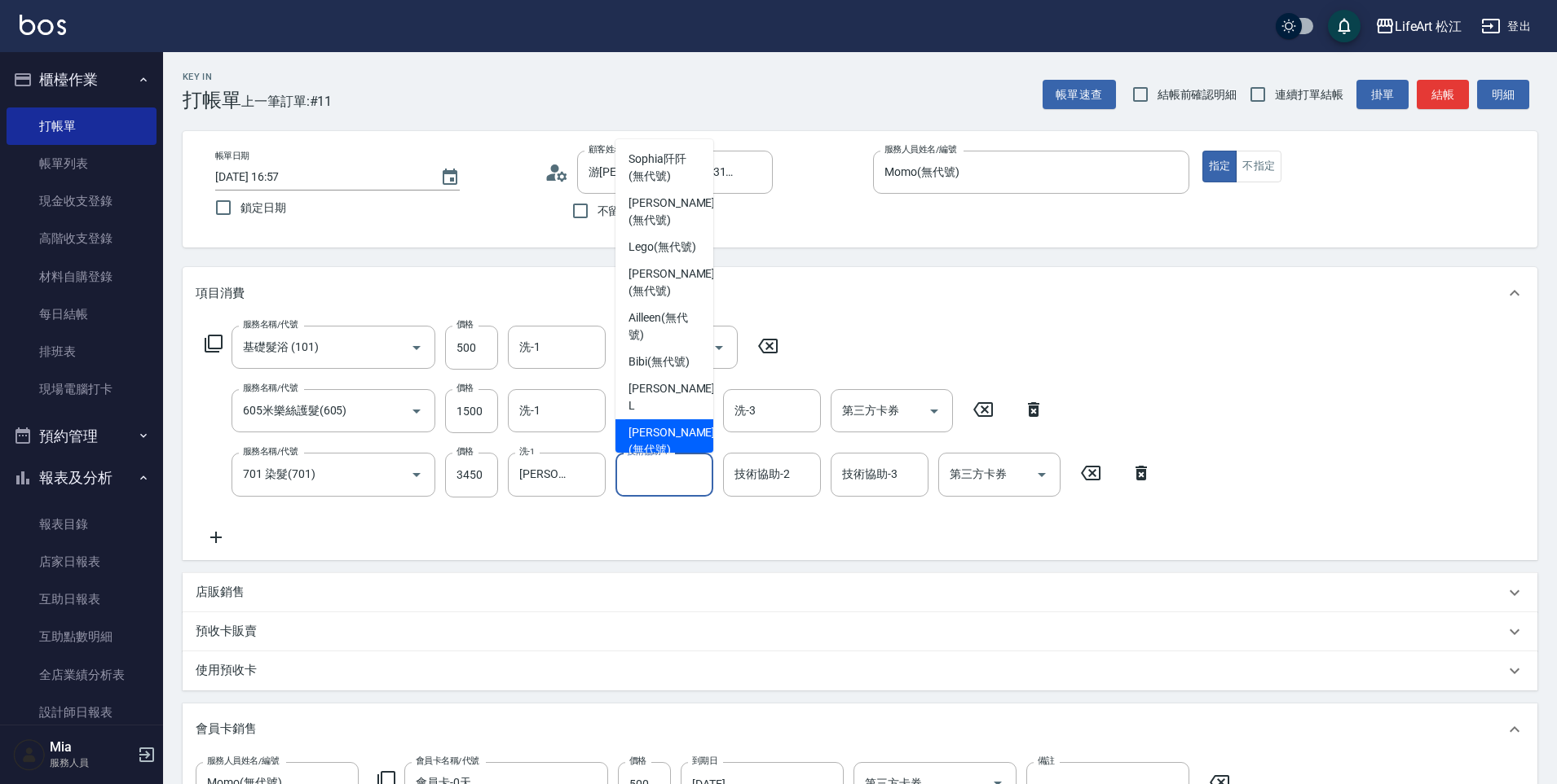
click at [656, 436] on span "[PERSON_NAME] (無代號)" at bounding box center [671, 440] width 86 height 34
type input "[PERSON_NAME](無代號)"
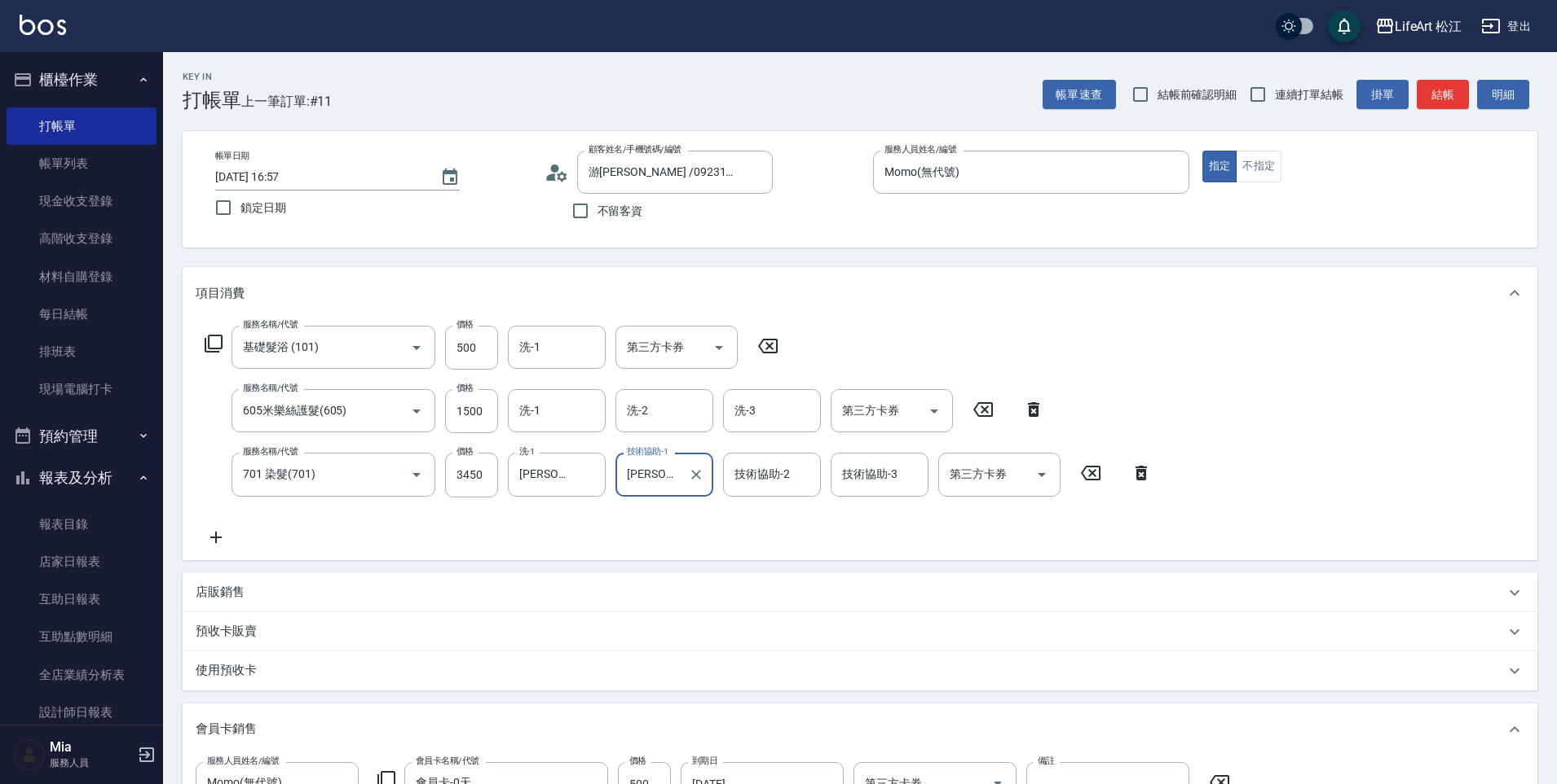
click at [784, 470] on div "技術協助-2 技術協助-2" at bounding box center [772, 474] width 98 height 44
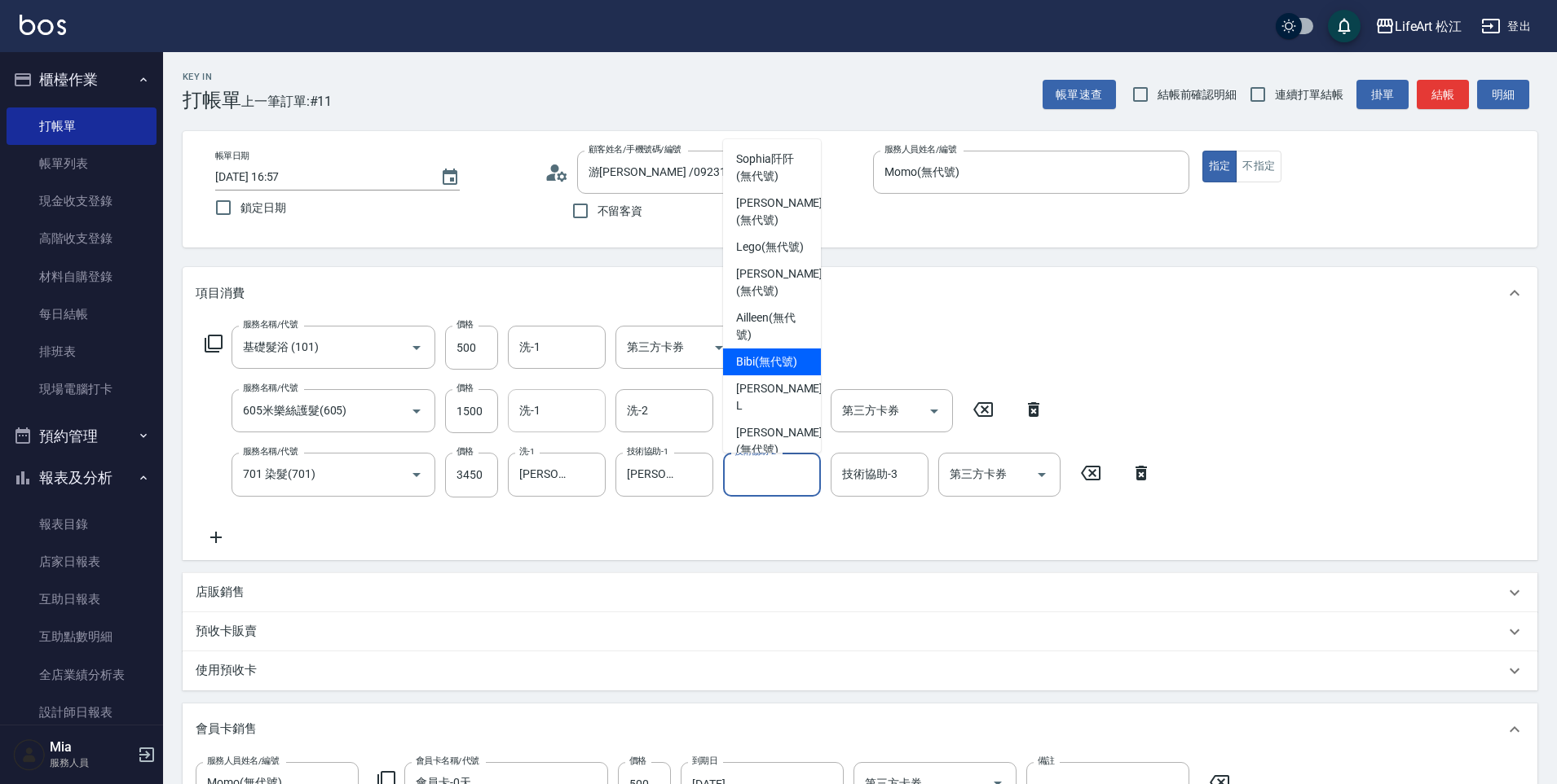
click at [561, 414] on input "洗-1" at bounding box center [557, 410] width 83 height 28
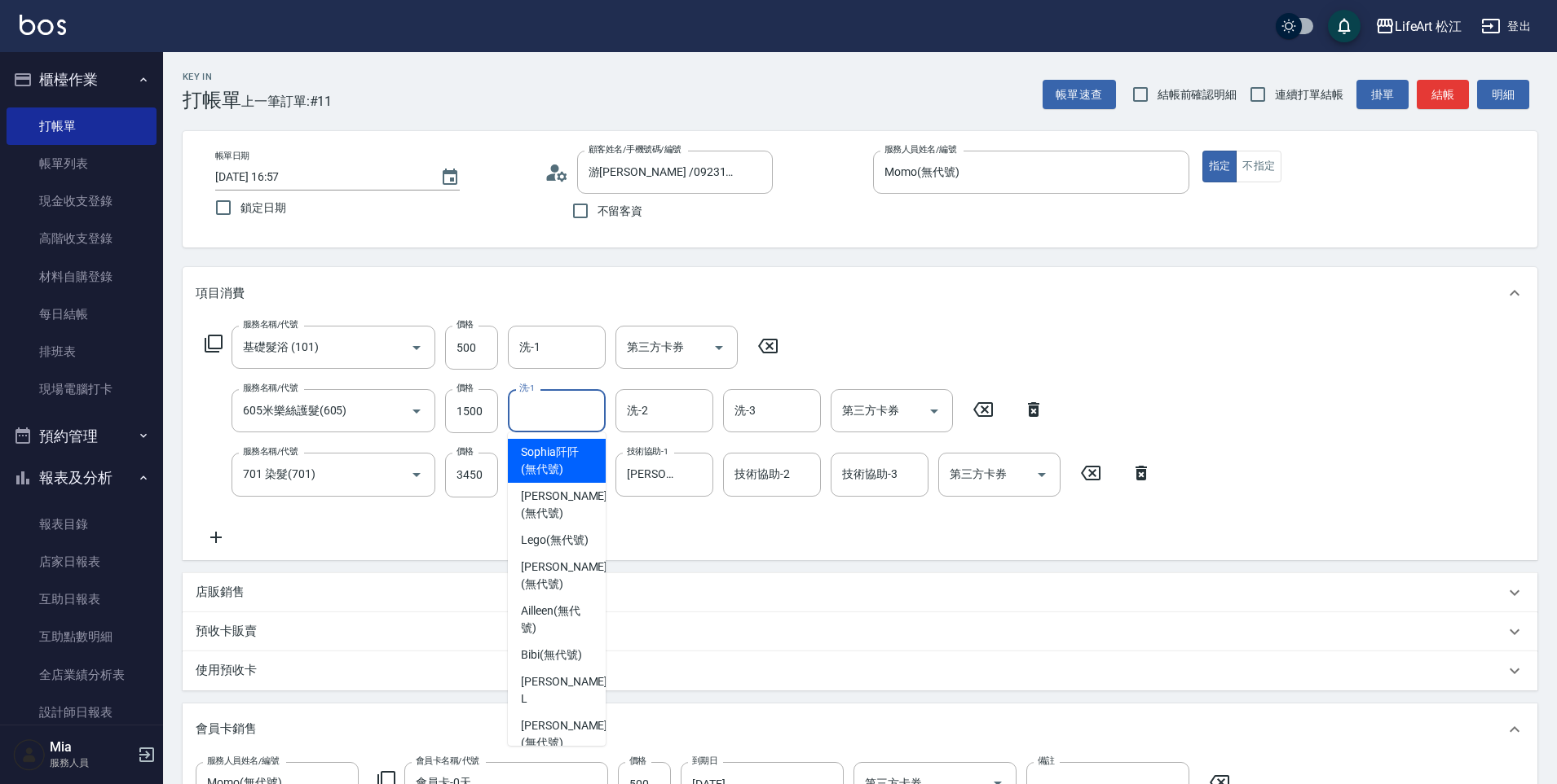
click at [561, 414] on input "洗-1" at bounding box center [557, 410] width 83 height 28
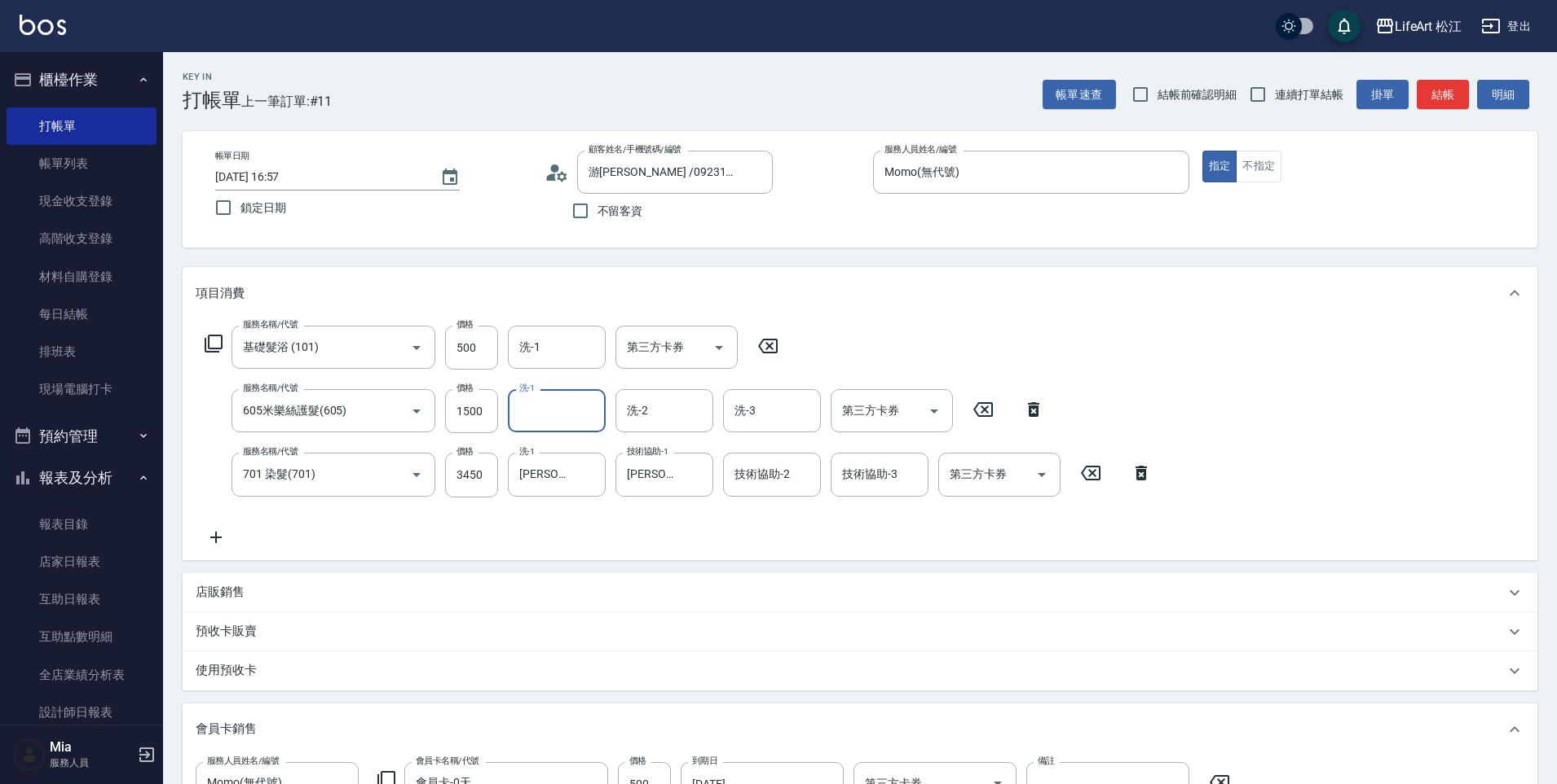
click at [561, 414] on input "洗-1" at bounding box center [557, 410] width 83 height 28
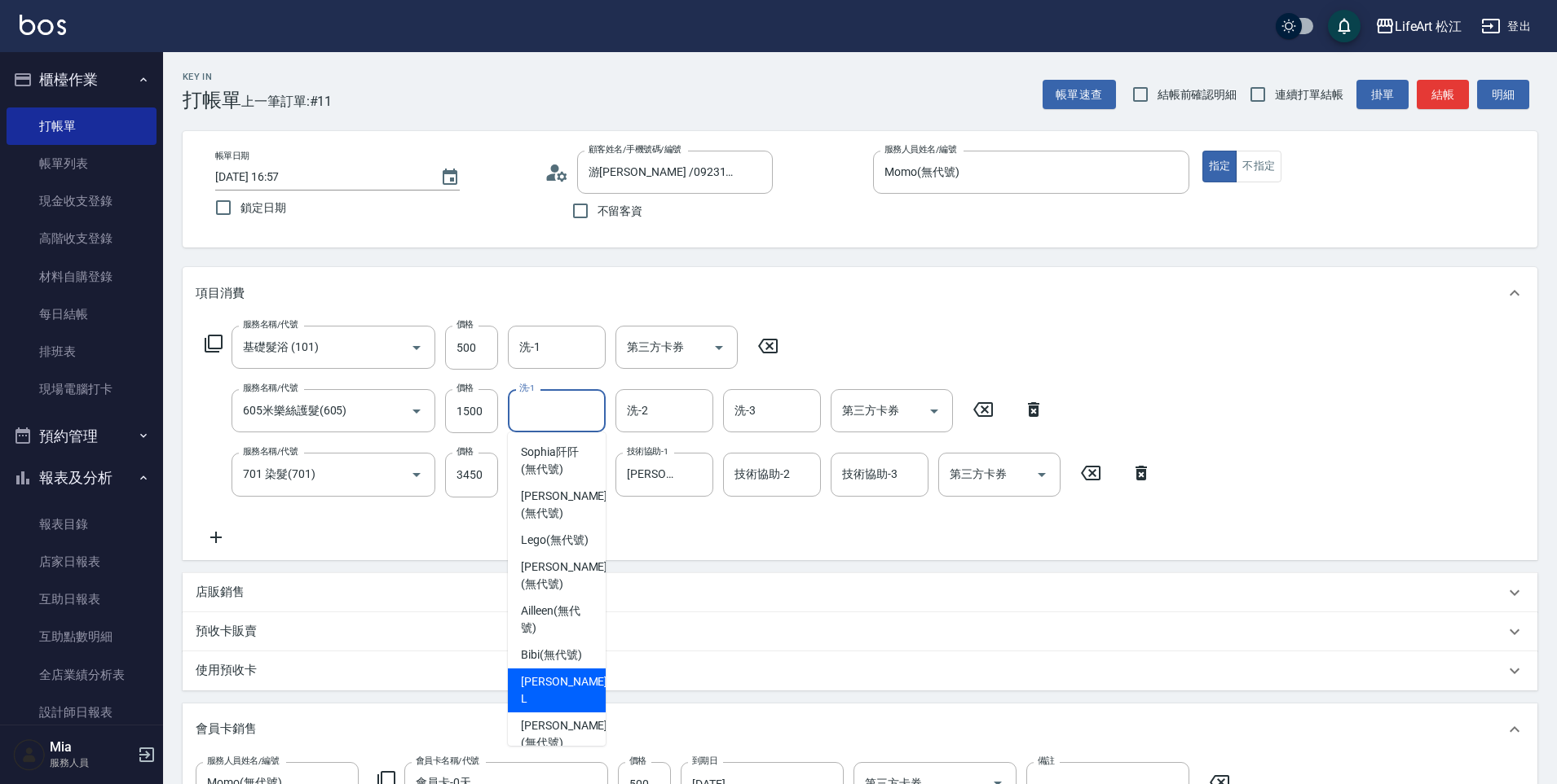
scroll to position [3, 0]
drag, startPoint x: 557, startPoint y: 723, endPoint x: 632, endPoint y: 516, distance: 220.2
click at [557, 722] on span "[PERSON_NAME] (無代號)" at bounding box center [564, 731] width 86 height 34
type input "[PERSON_NAME](無代號)"
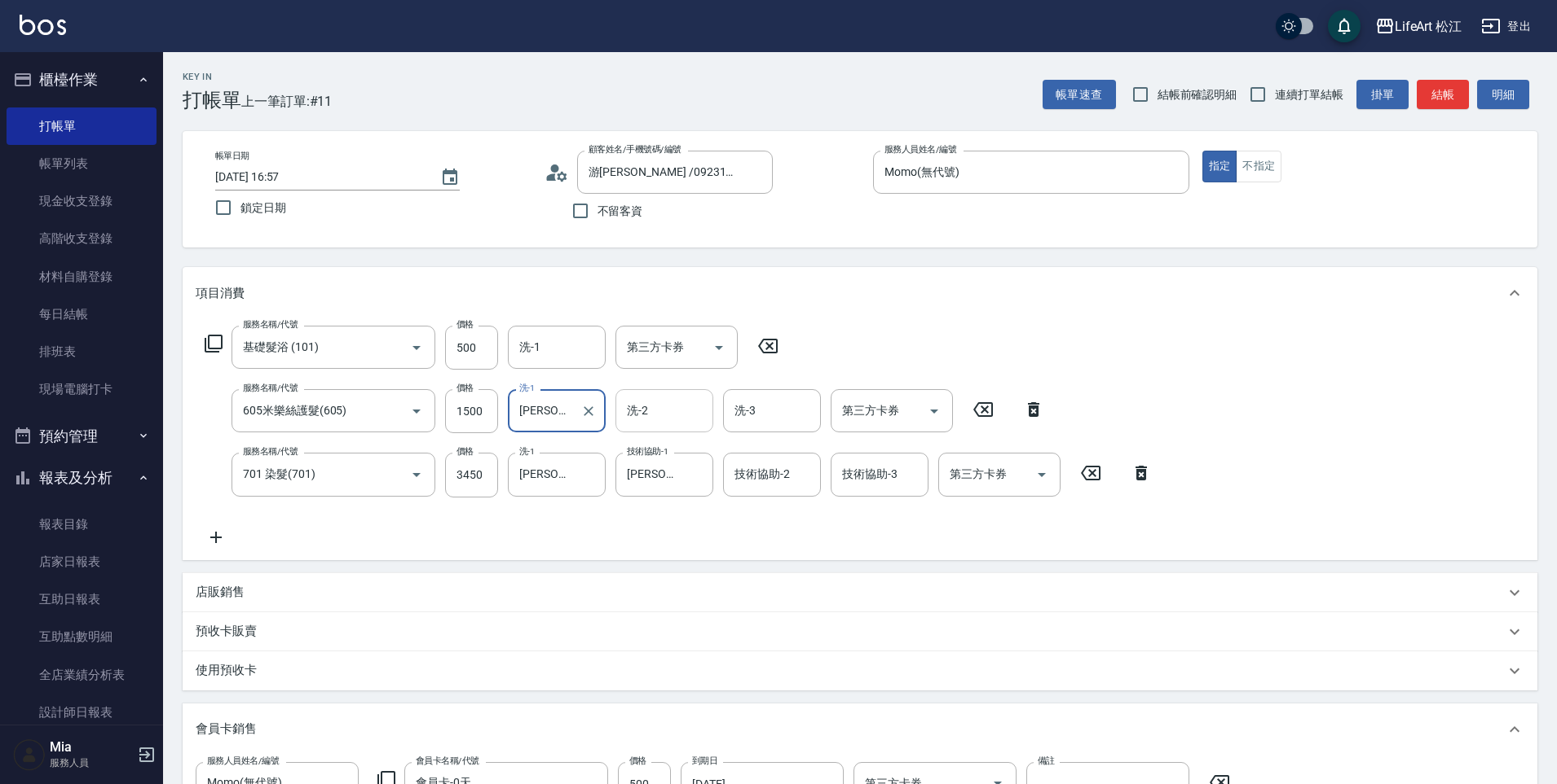
click at [672, 407] on input "洗-2" at bounding box center [664, 410] width 83 height 28
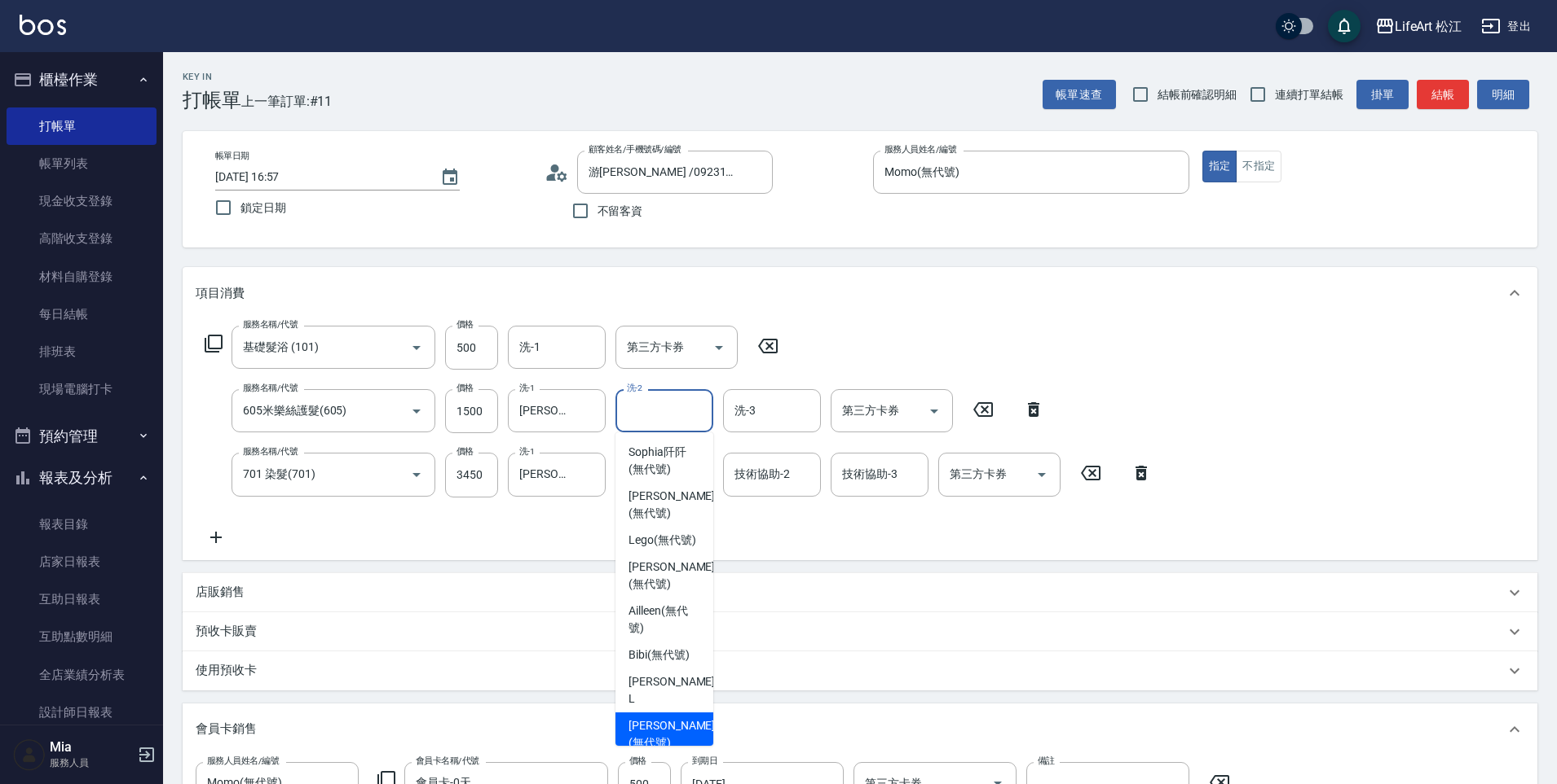
drag, startPoint x: 654, startPoint y: 730, endPoint x: 747, endPoint y: 615, distance: 147.9
click at [654, 730] on span "[PERSON_NAME] (無代號)" at bounding box center [671, 734] width 86 height 34
type input "[PERSON_NAME](無代號)"
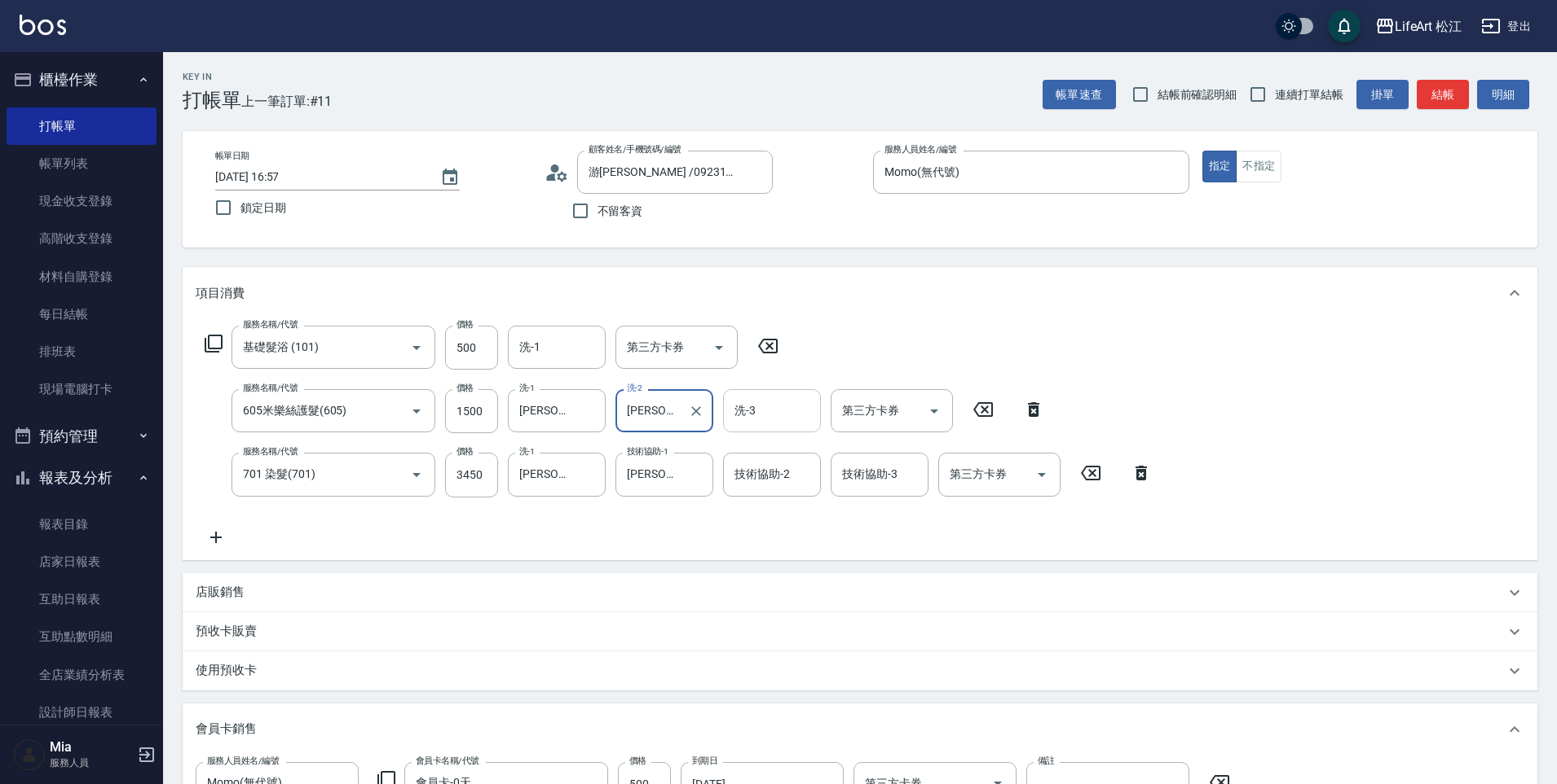
click at [779, 417] on input "洗-3" at bounding box center [772, 410] width 83 height 28
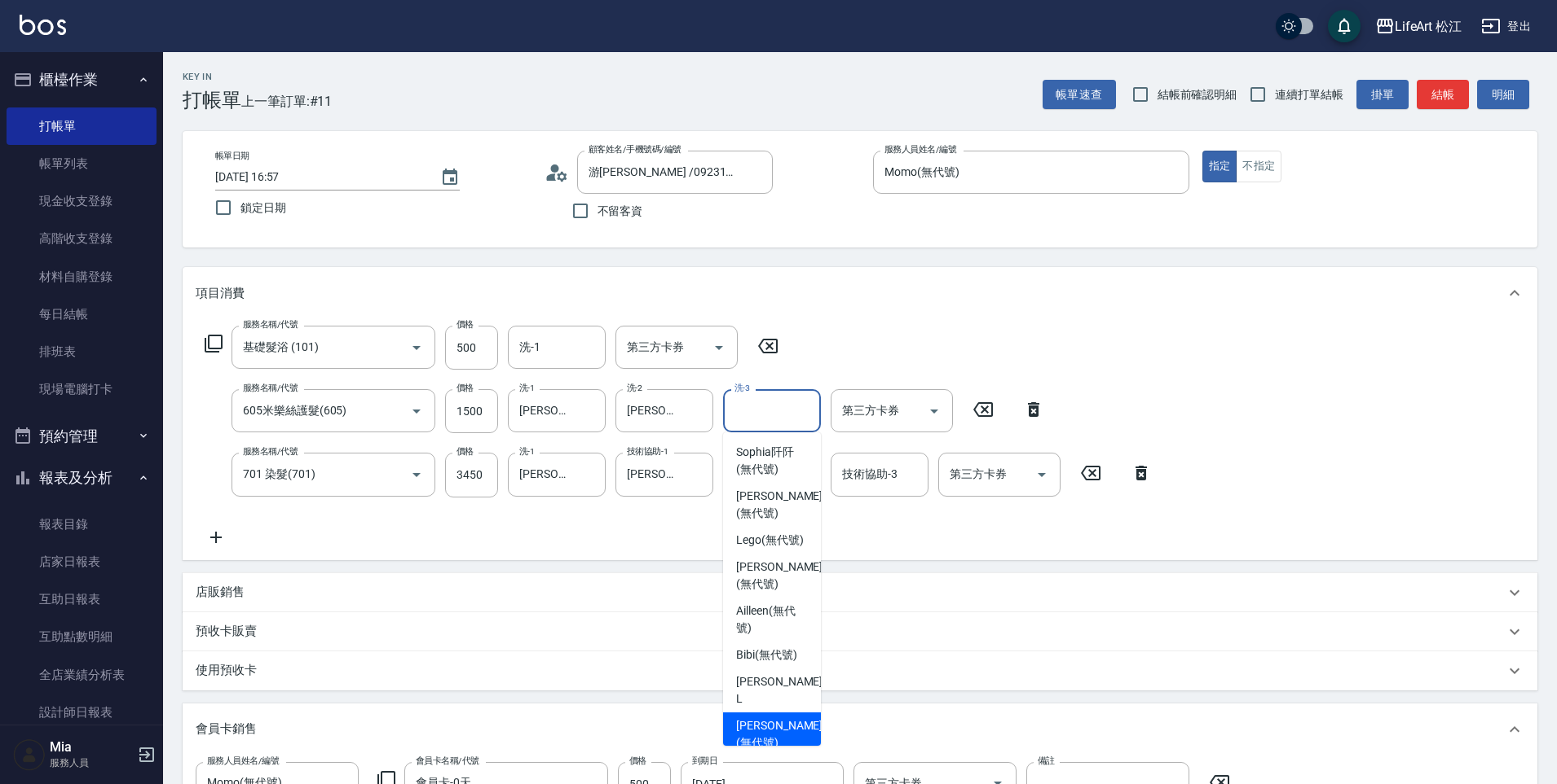
click at [770, 719] on span "[PERSON_NAME] (無代號)" at bounding box center [778, 734] width 86 height 34
type input "[PERSON_NAME](無代號)"
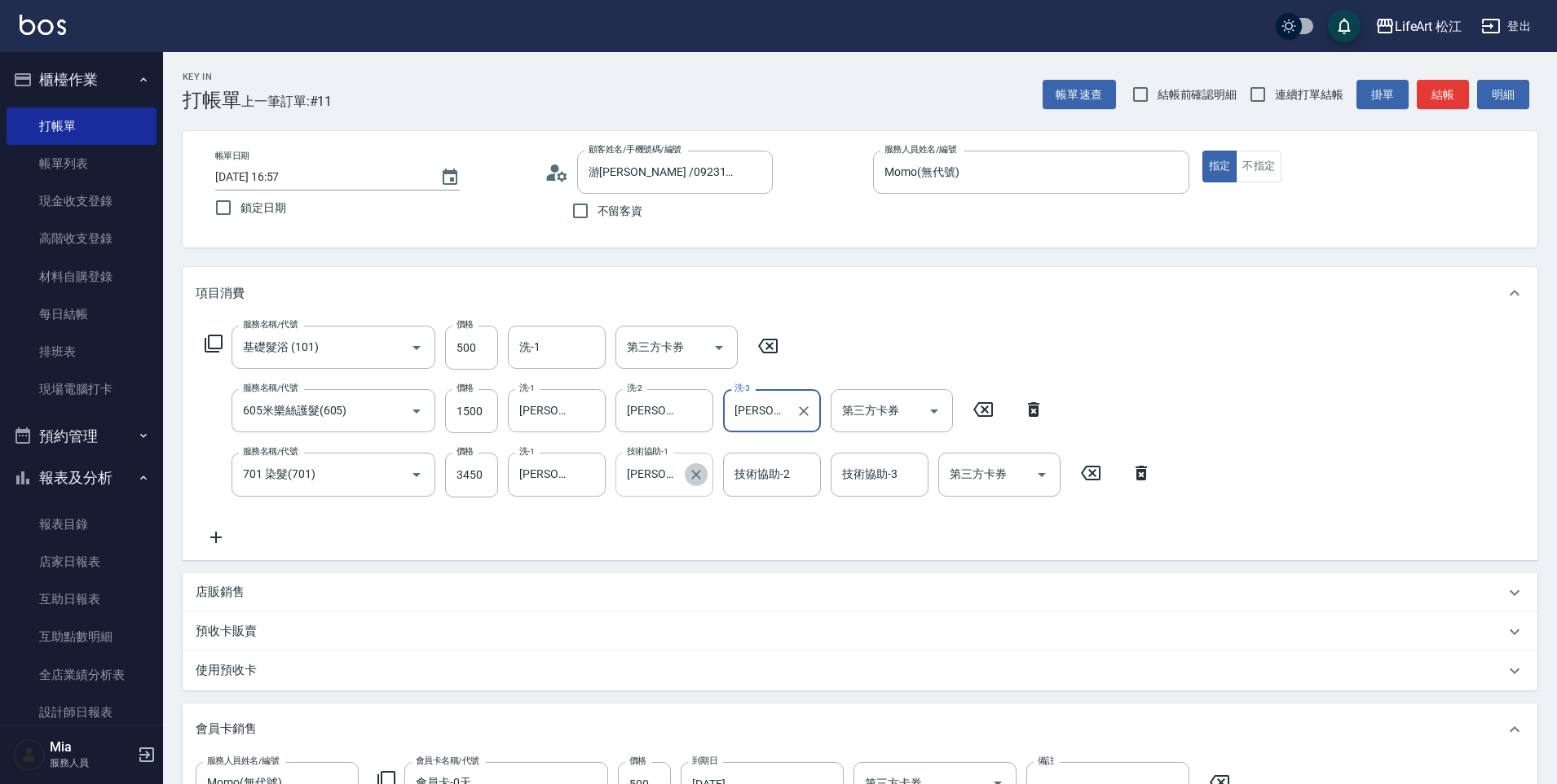
click at [695, 476] on icon "Clear" at bounding box center [696, 475] width 10 height 10
click at [682, 476] on input "技術協助-1" at bounding box center [664, 474] width 83 height 28
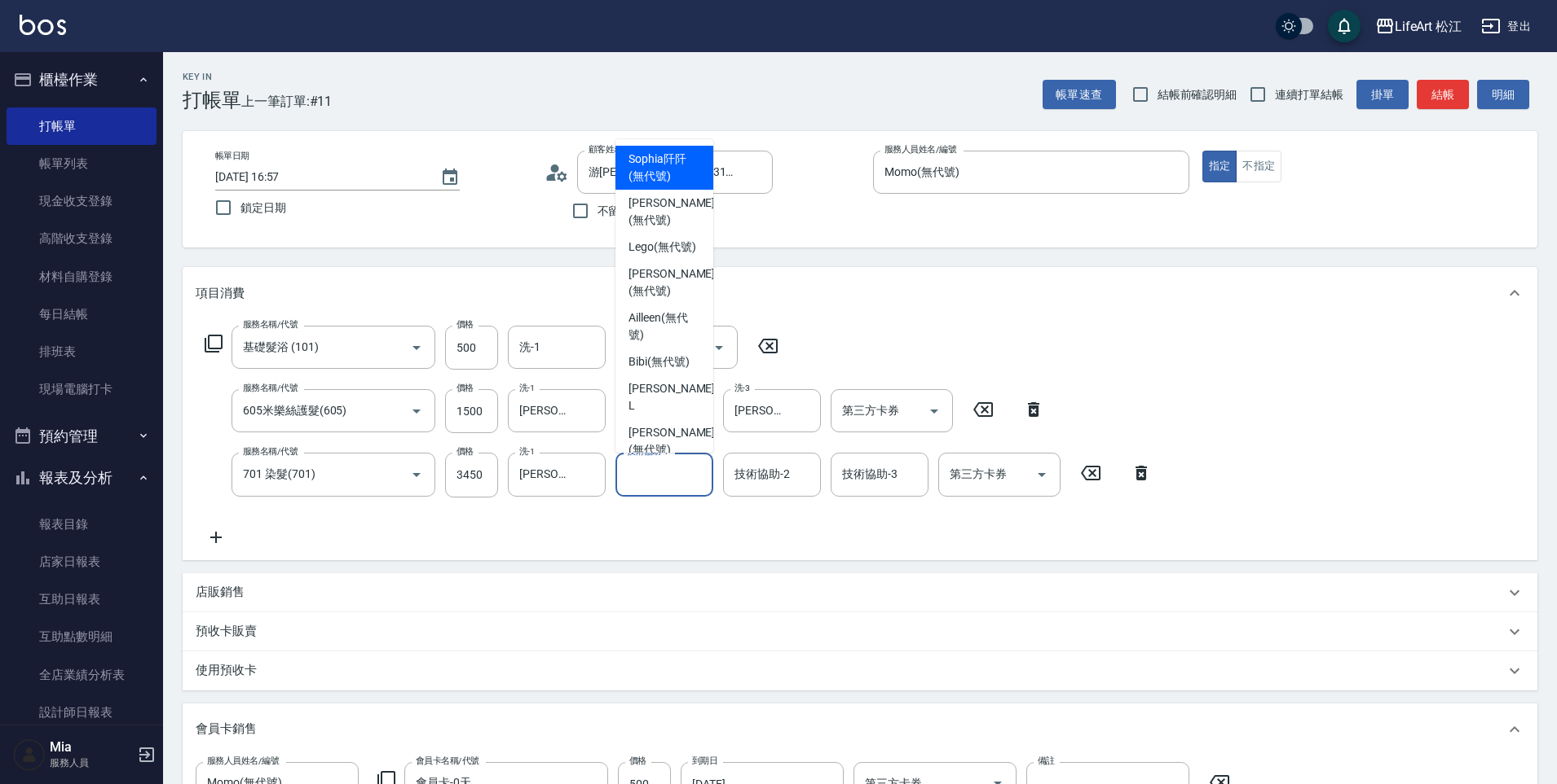
click at [645, 473] on input "技術協助-1" at bounding box center [664, 474] width 83 height 28
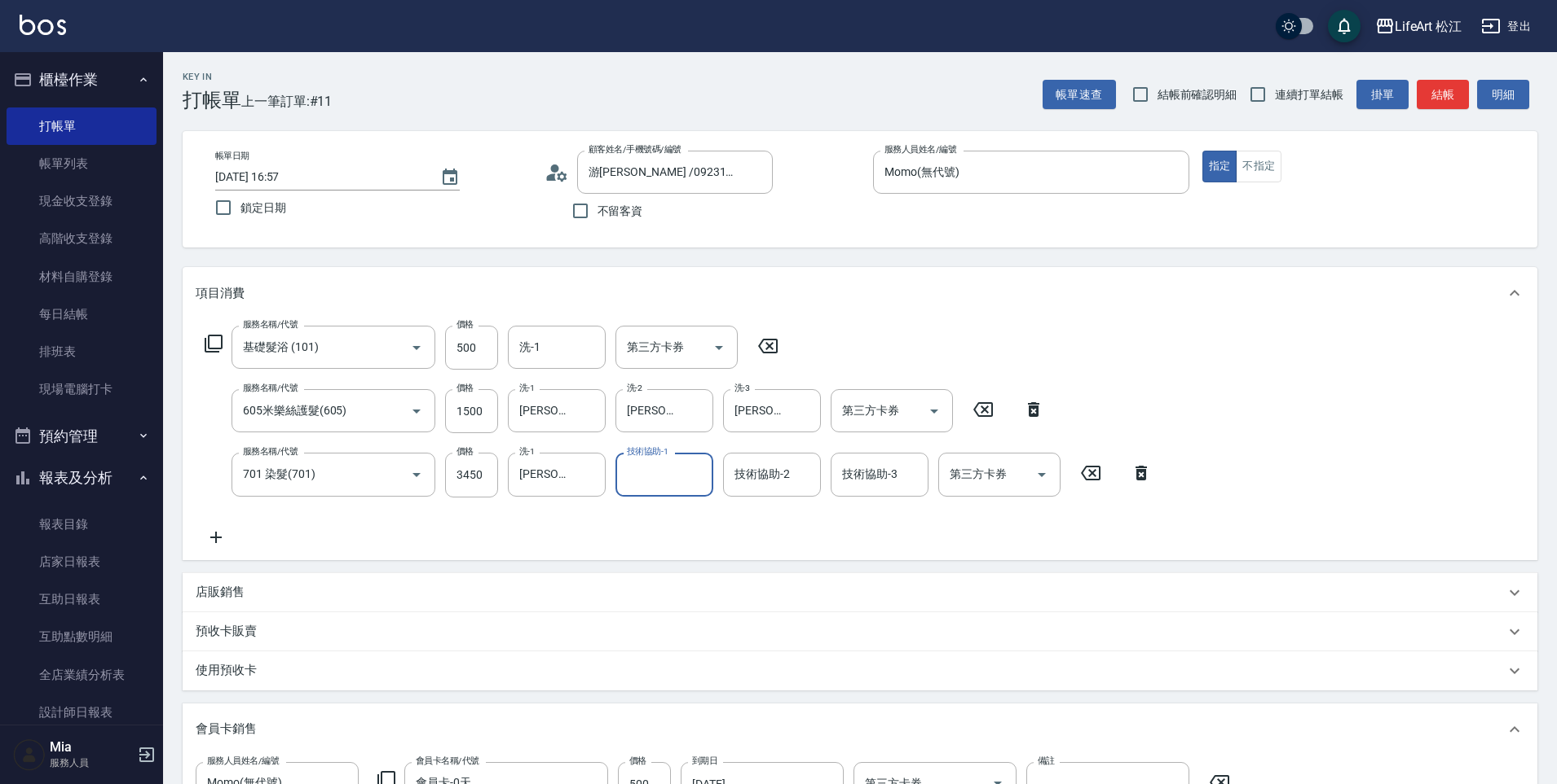
click at [643, 473] on input "技術協助-1" at bounding box center [664, 474] width 83 height 28
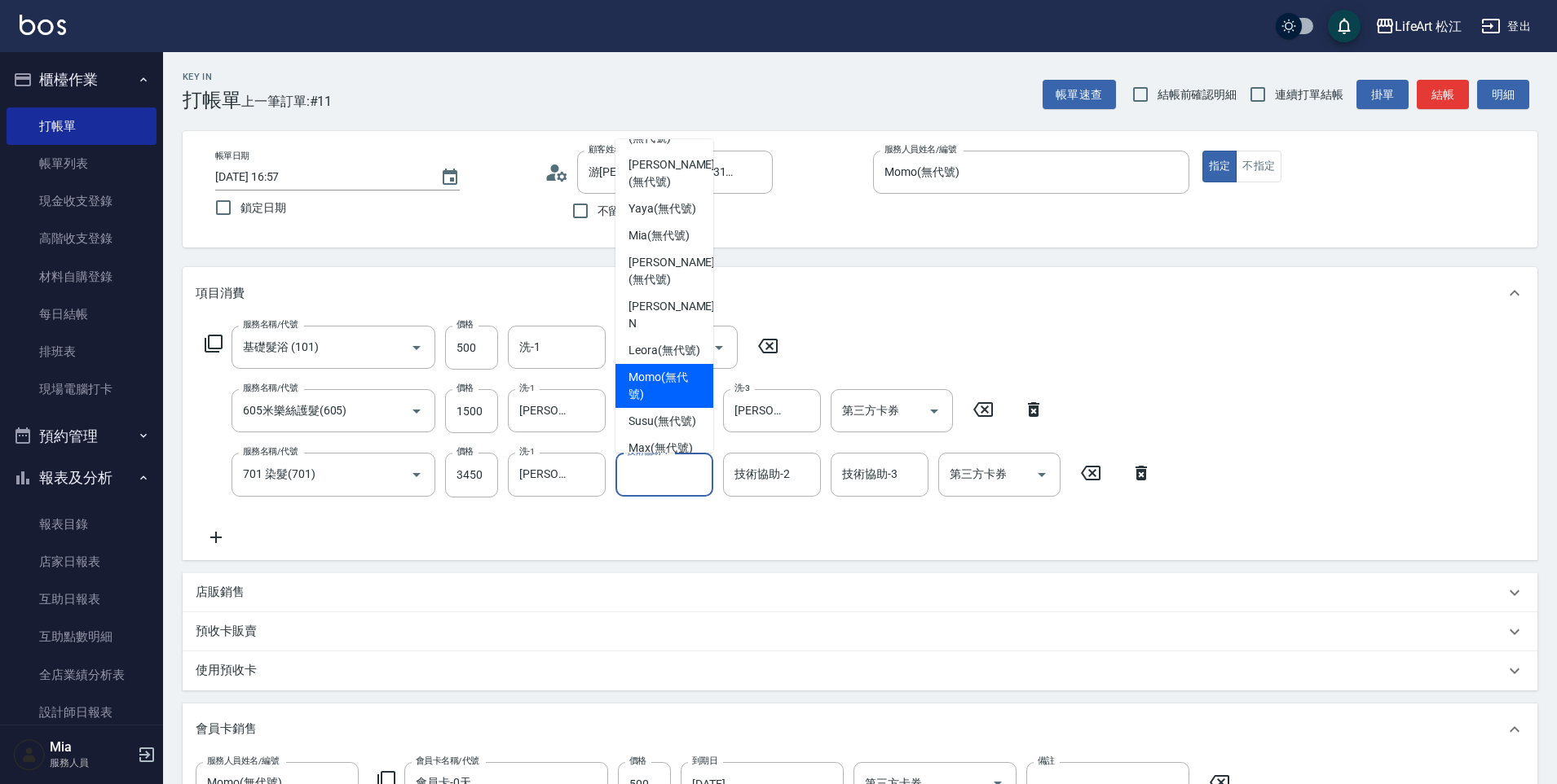
scroll to position [337, 0]
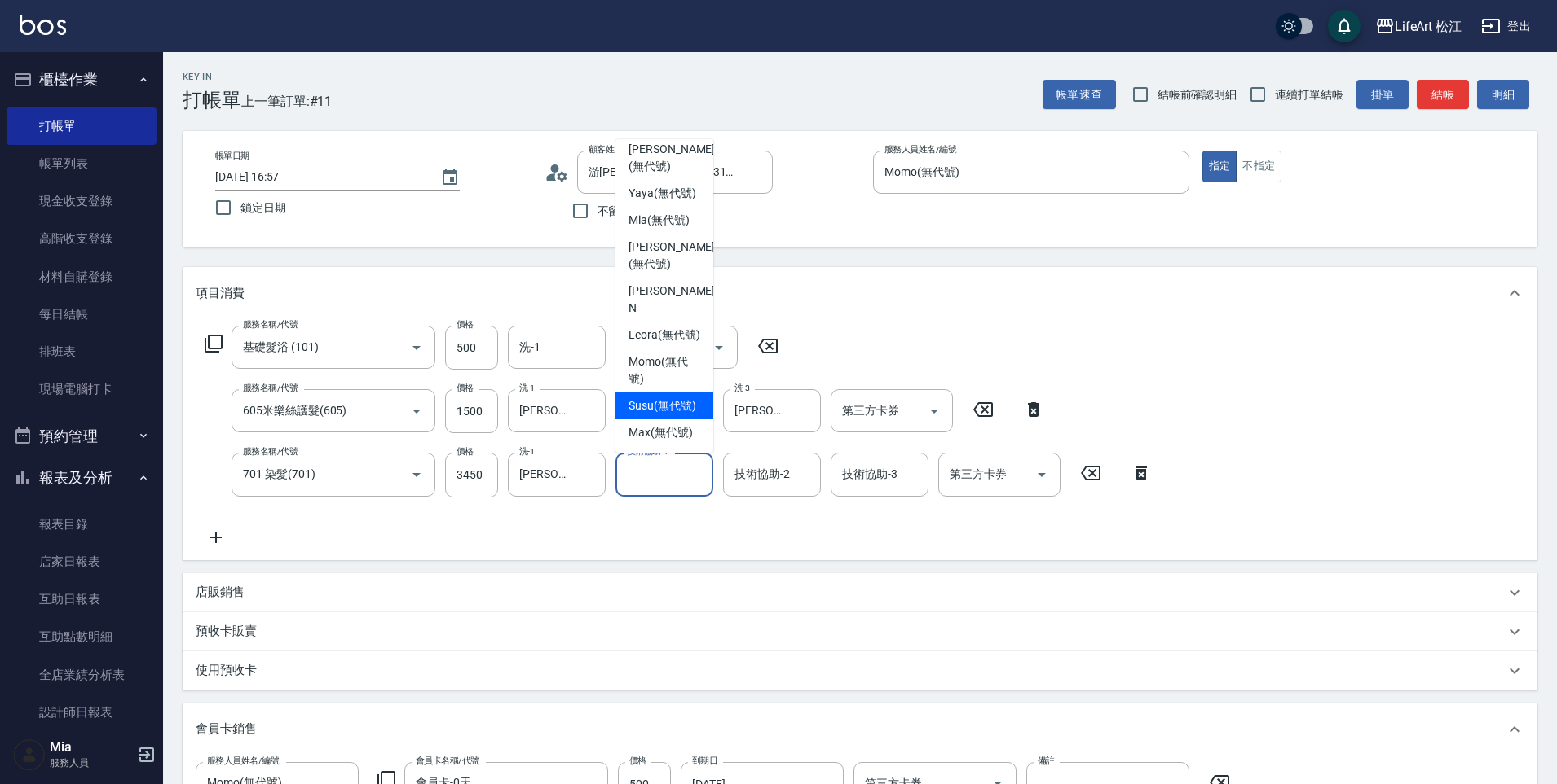
click at [662, 404] on span "Susu (無代號)" at bounding box center [662, 407] width 68 height 17
type input "Susu(無代號)"
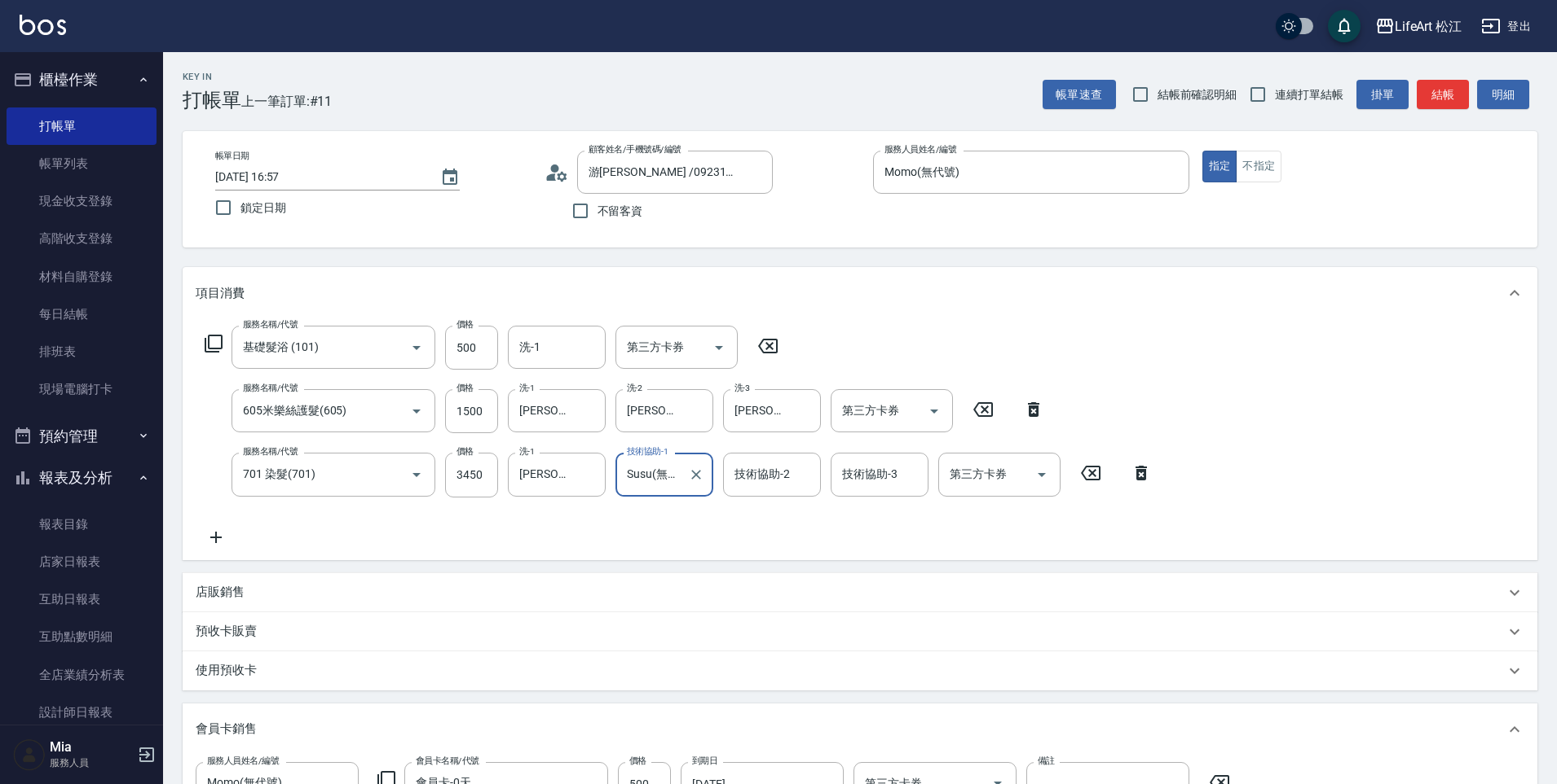
click at [766, 475] on div "技術協助-2 技術協助-2" at bounding box center [772, 474] width 98 height 44
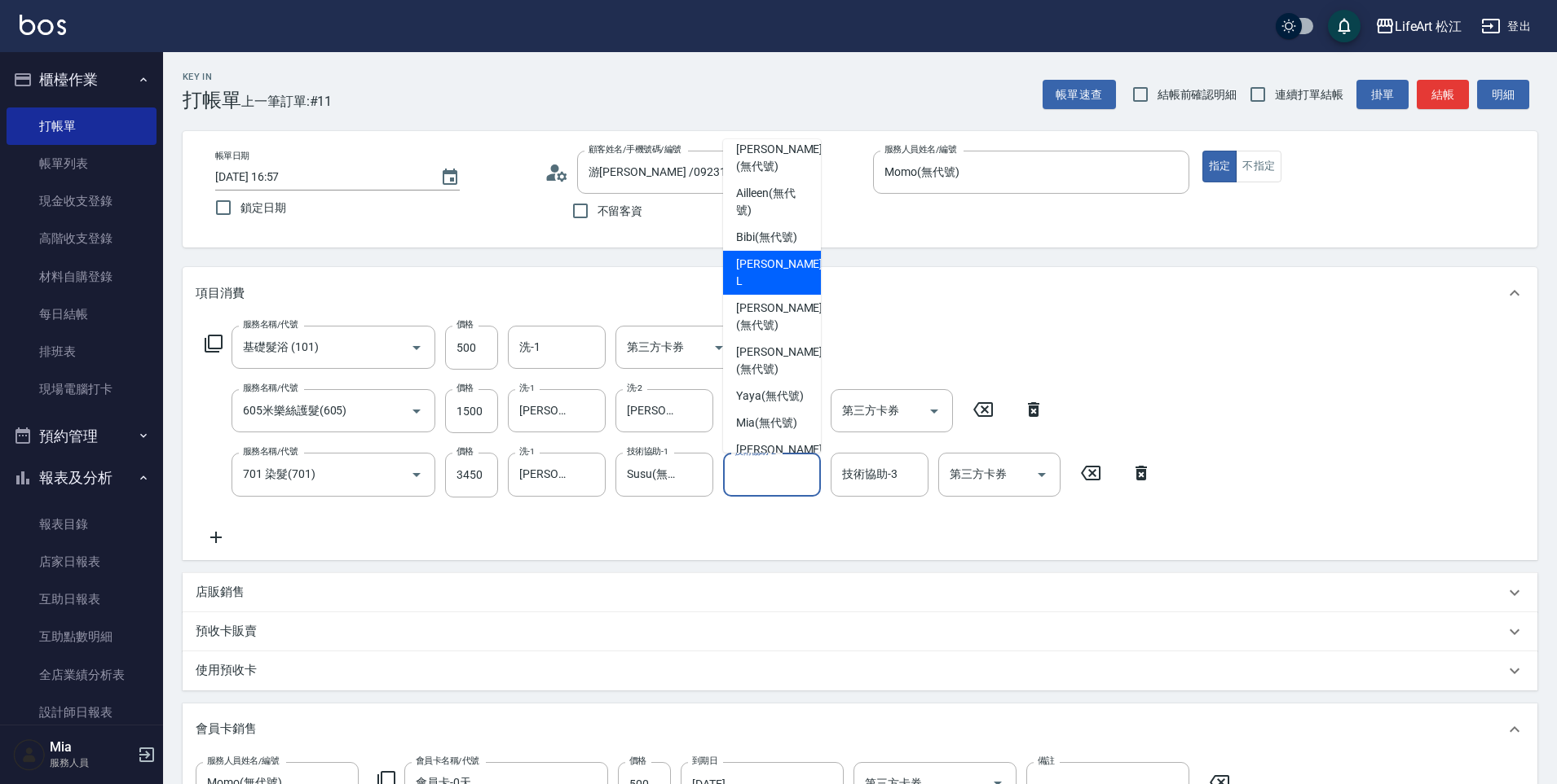
scroll to position [301, 0]
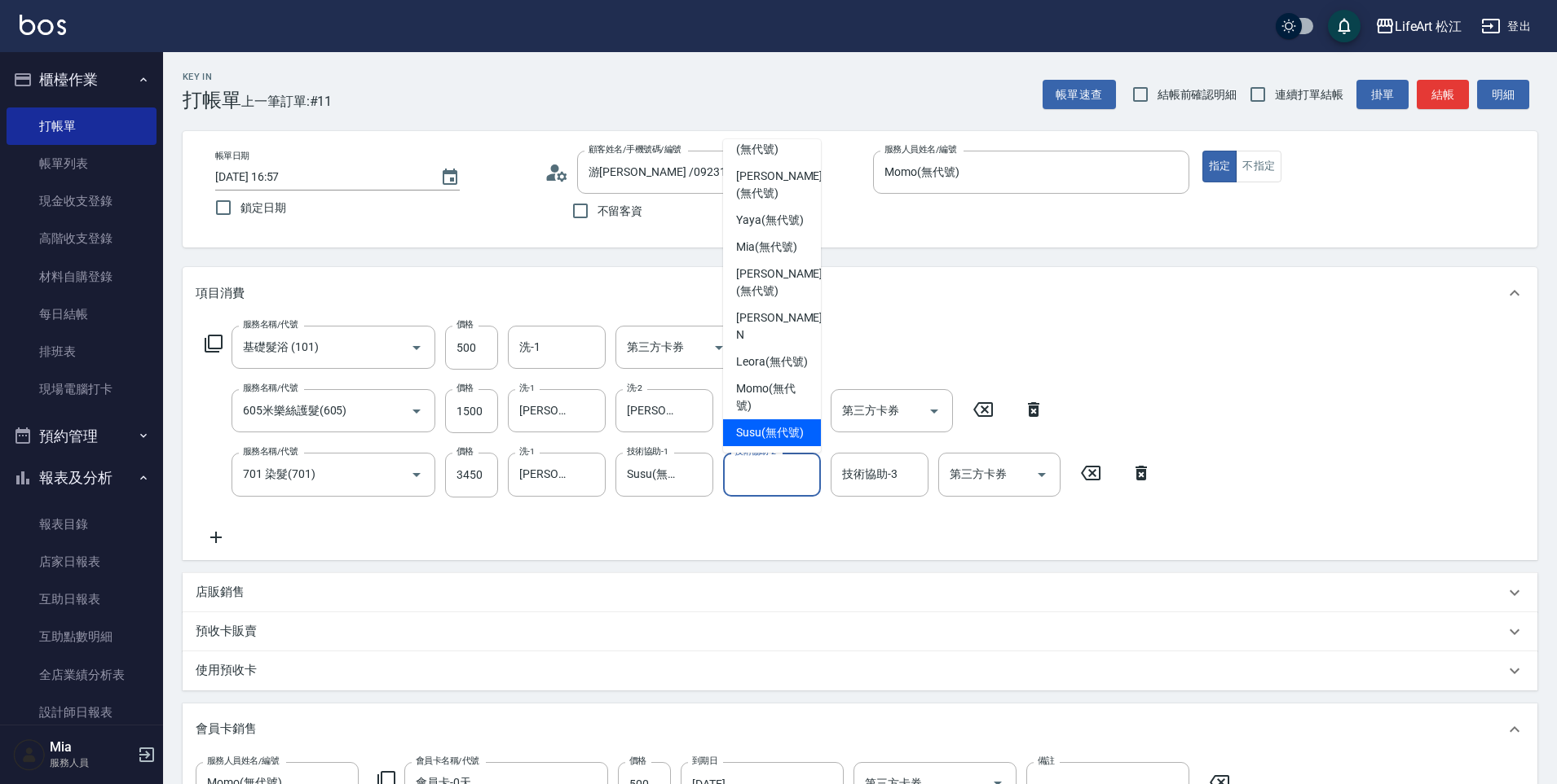
click at [758, 436] on span "Susu (無代號)" at bounding box center [770, 433] width 68 height 17
type input "Susu(無代號)"
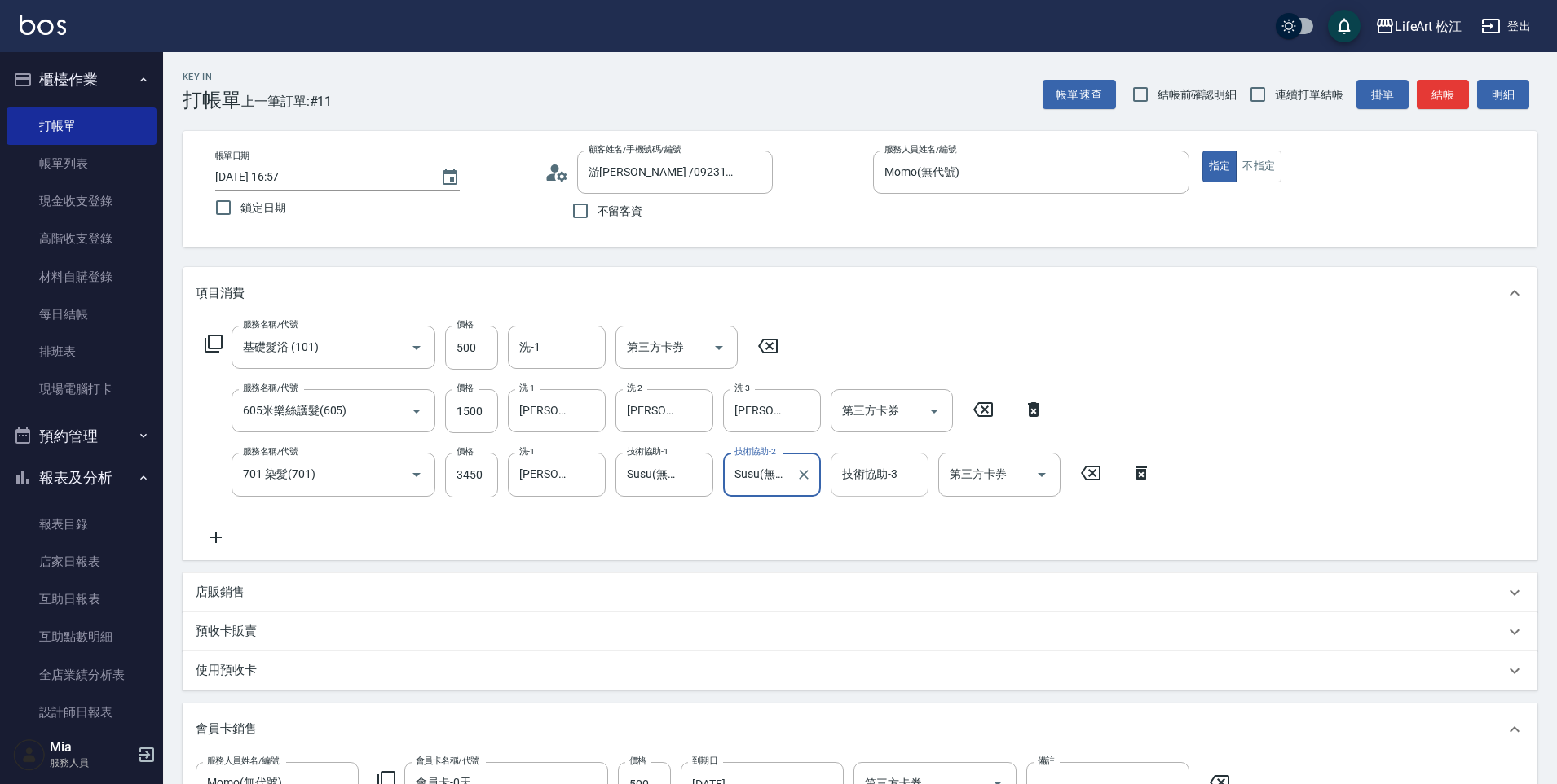
click at [865, 470] on div "技術協助-3 技術協助-3" at bounding box center [879, 474] width 98 height 44
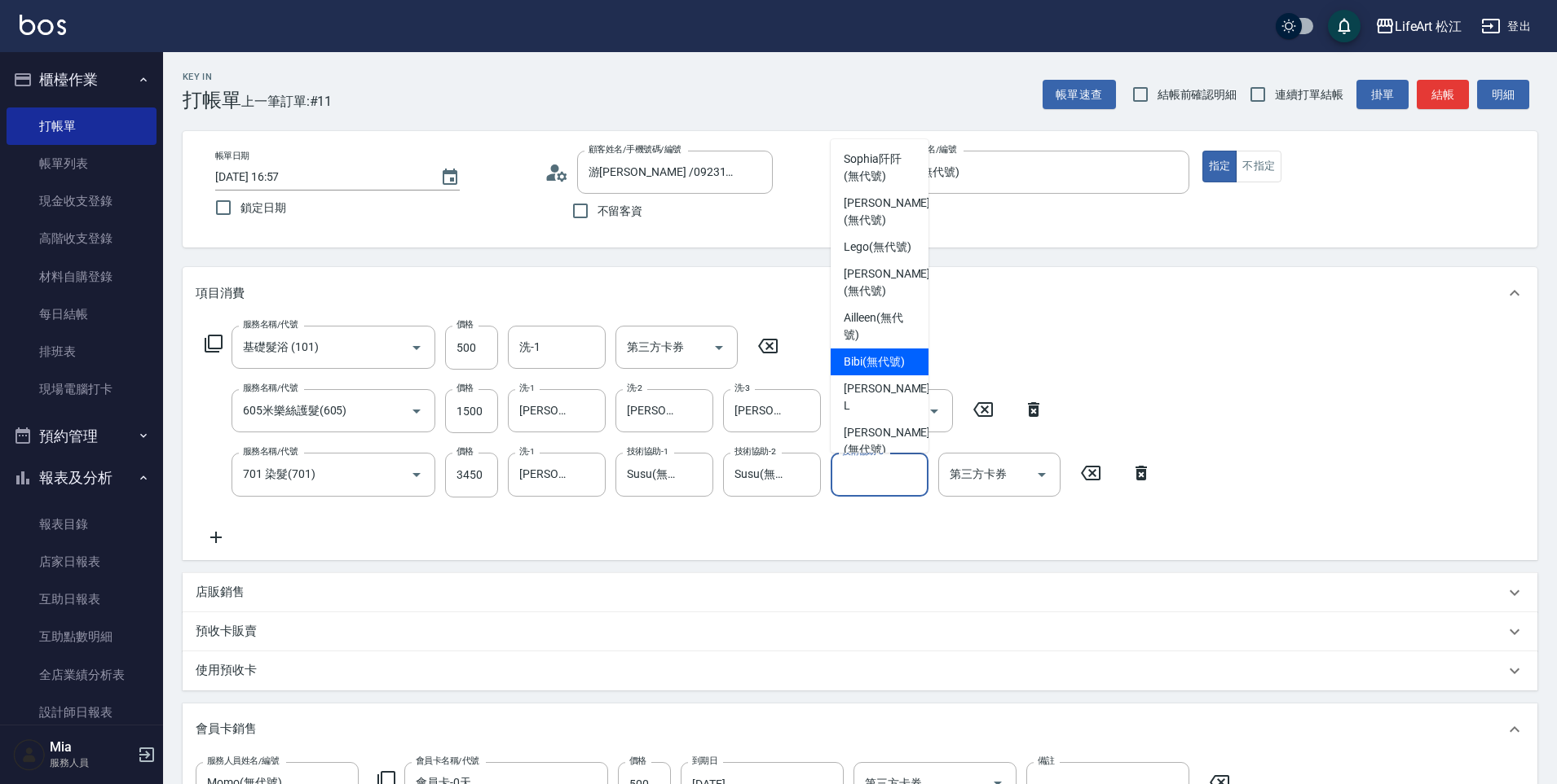
scroll to position [146, 0]
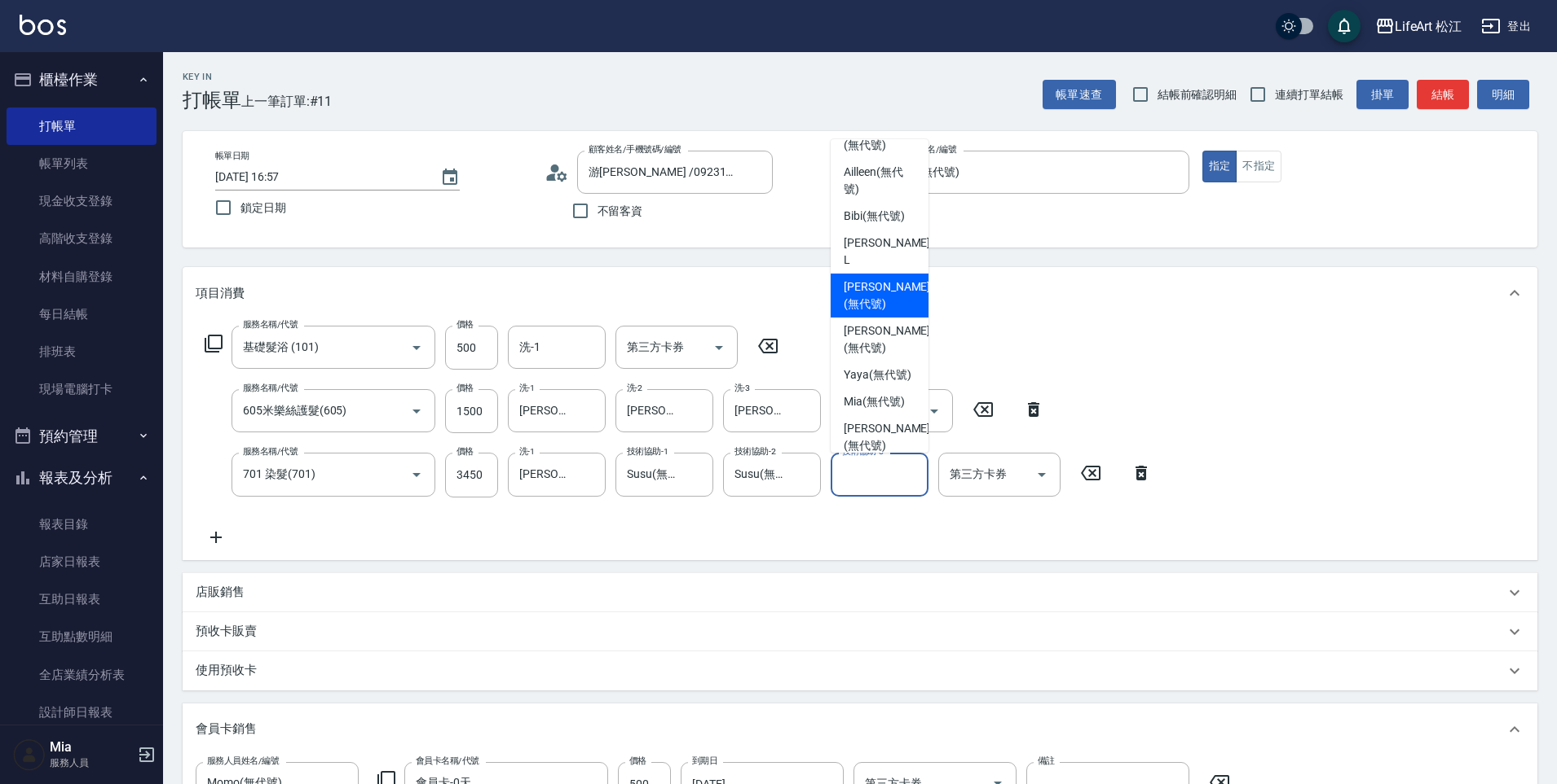
click at [878, 281] on span "[PERSON_NAME] (無代號)" at bounding box center [886, 295] width 86 height 34
type input "[PERSON_NAME](無代號)"
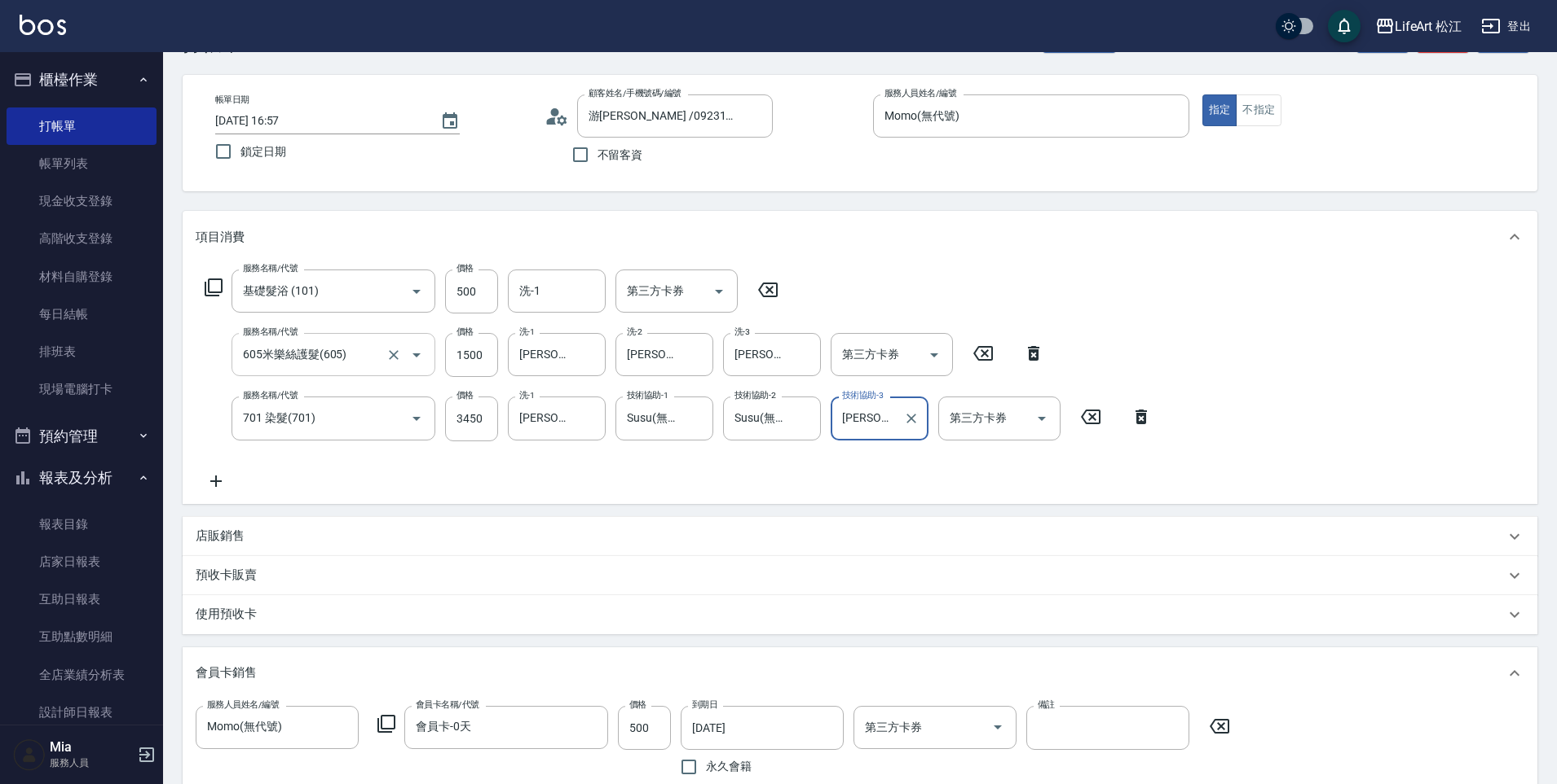
scroll to position [9, 0]
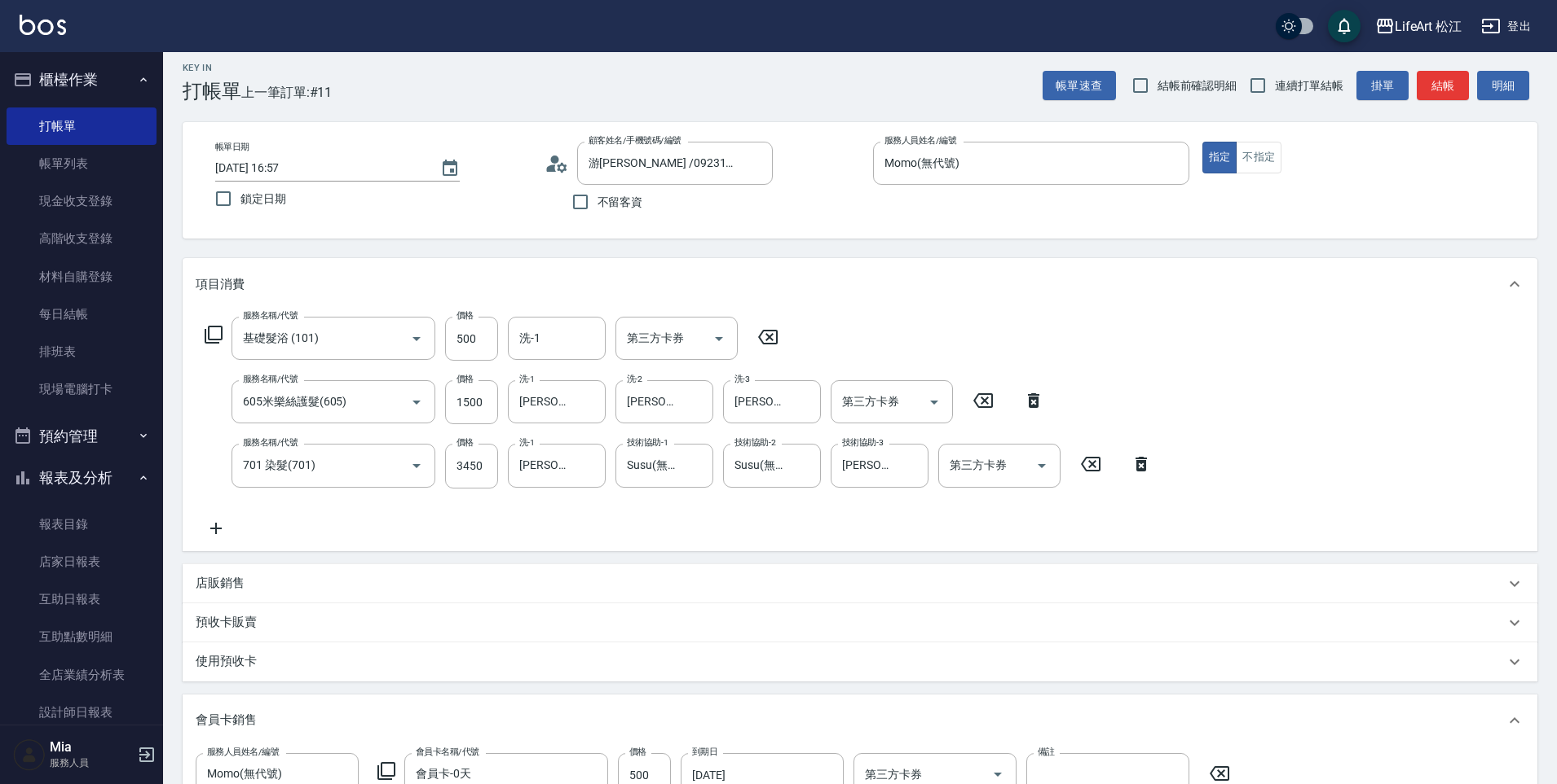
click at [261, 574] on div "店販銷售" at bounding box center [860, 584] width 1355 height 39
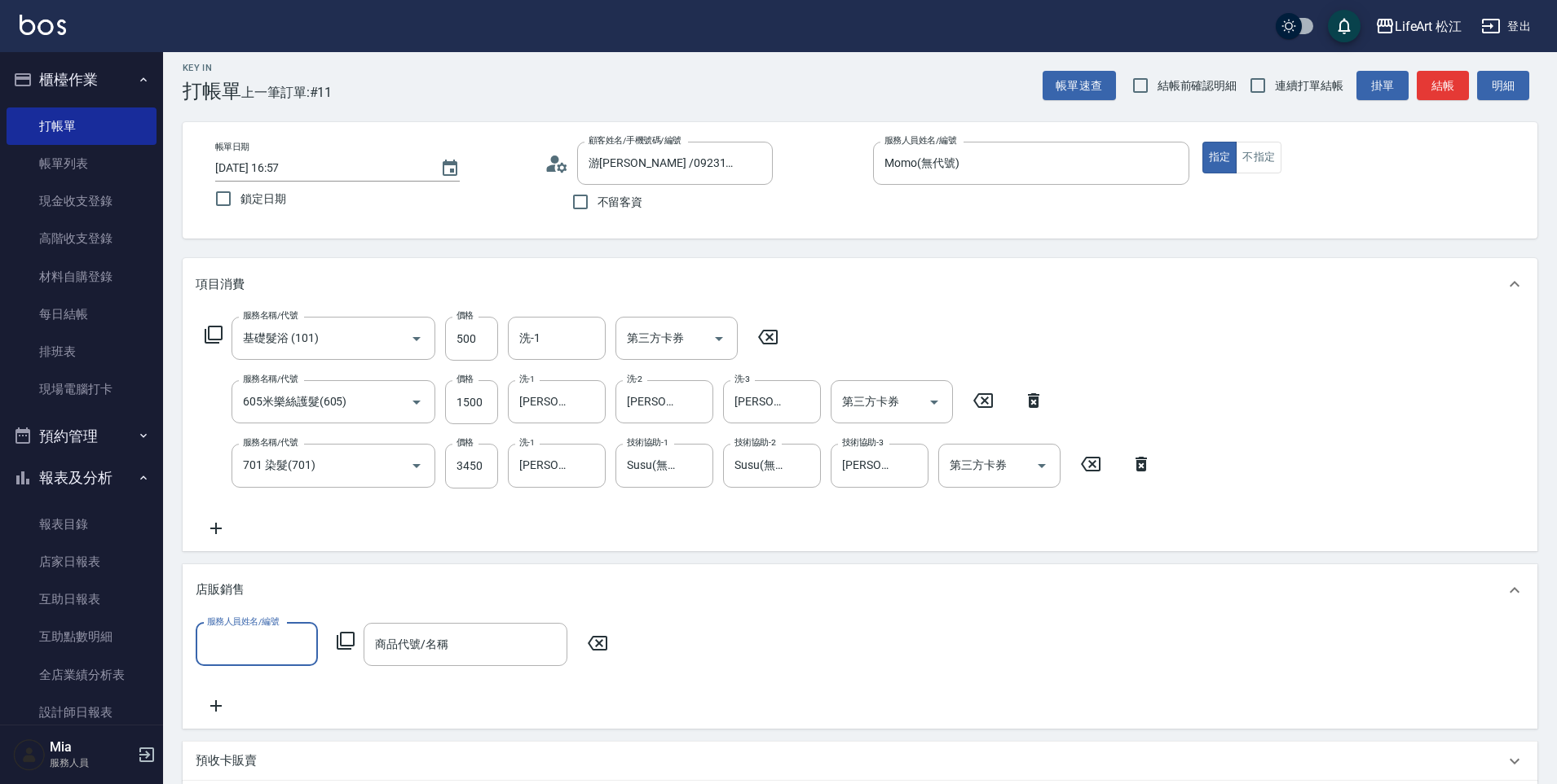
scroll to position [1, 0]
click at [235, 628] on div "服務人員姓名/編號 服務人員姓名/編號" at bounding box center [257, 645] width 122 height 44
click at [244, 653] on input "服務人員姓名/編號" at bounding box center [257, 644] width 107 height 28
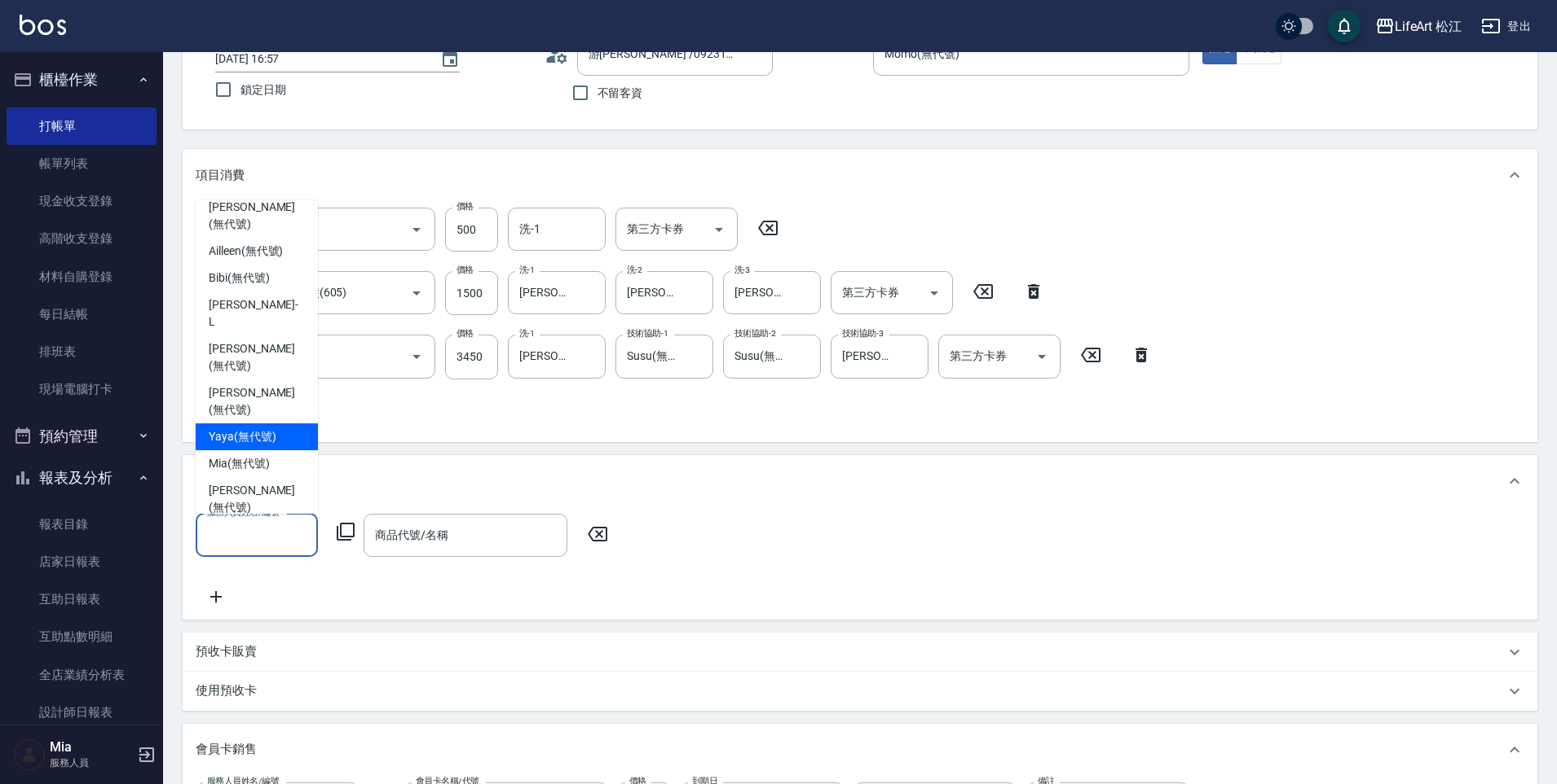
scroll to position [129, 0]
click at [257, 596] on span "Momo (無代號)" at bounding box center [245, 605] width 75 height 17
type input "Momo(無代號)"
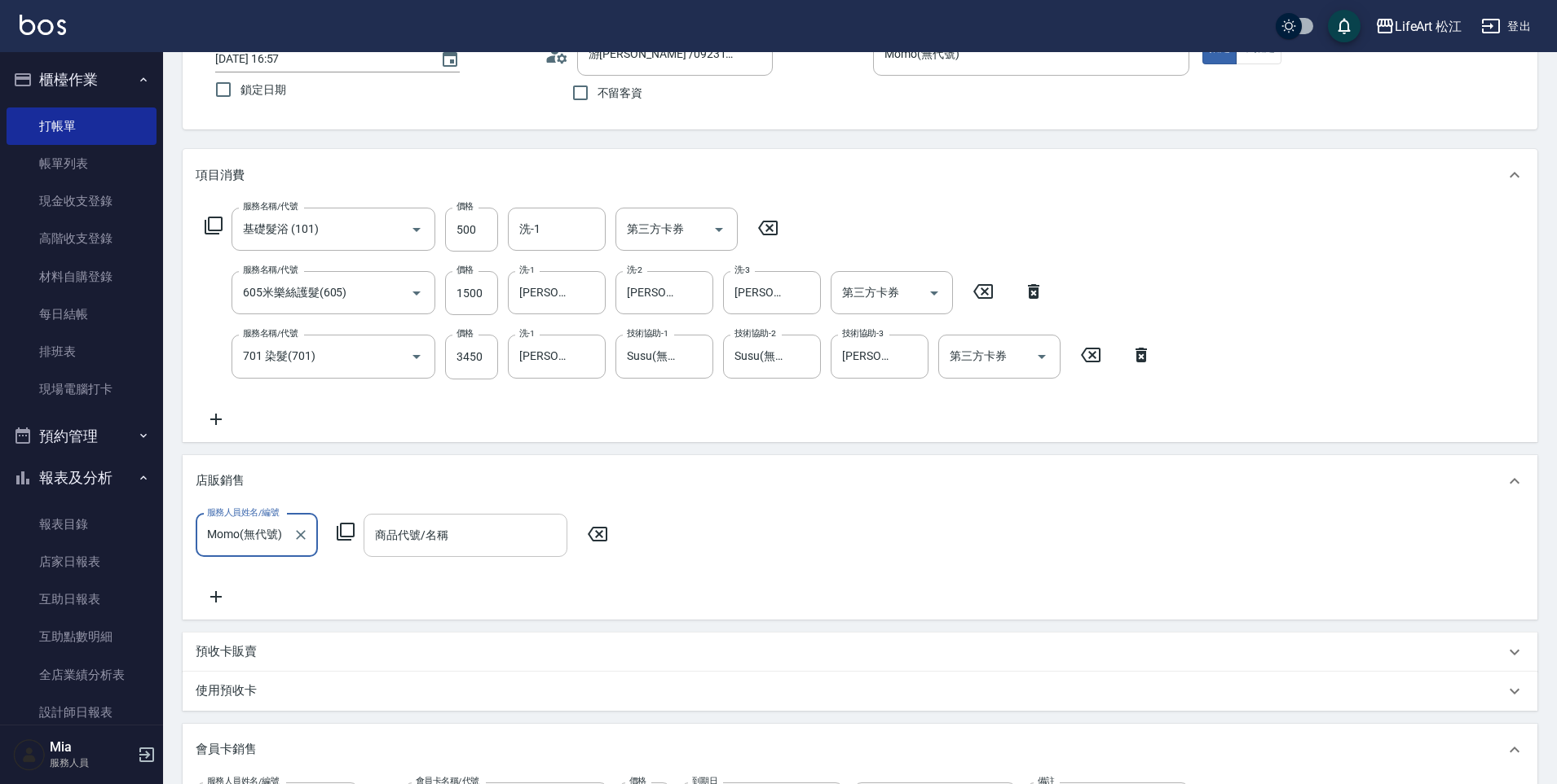
click at [441, 546] on input "商品代號/名稱" at bounding box center [465, 535] width 189 height 28
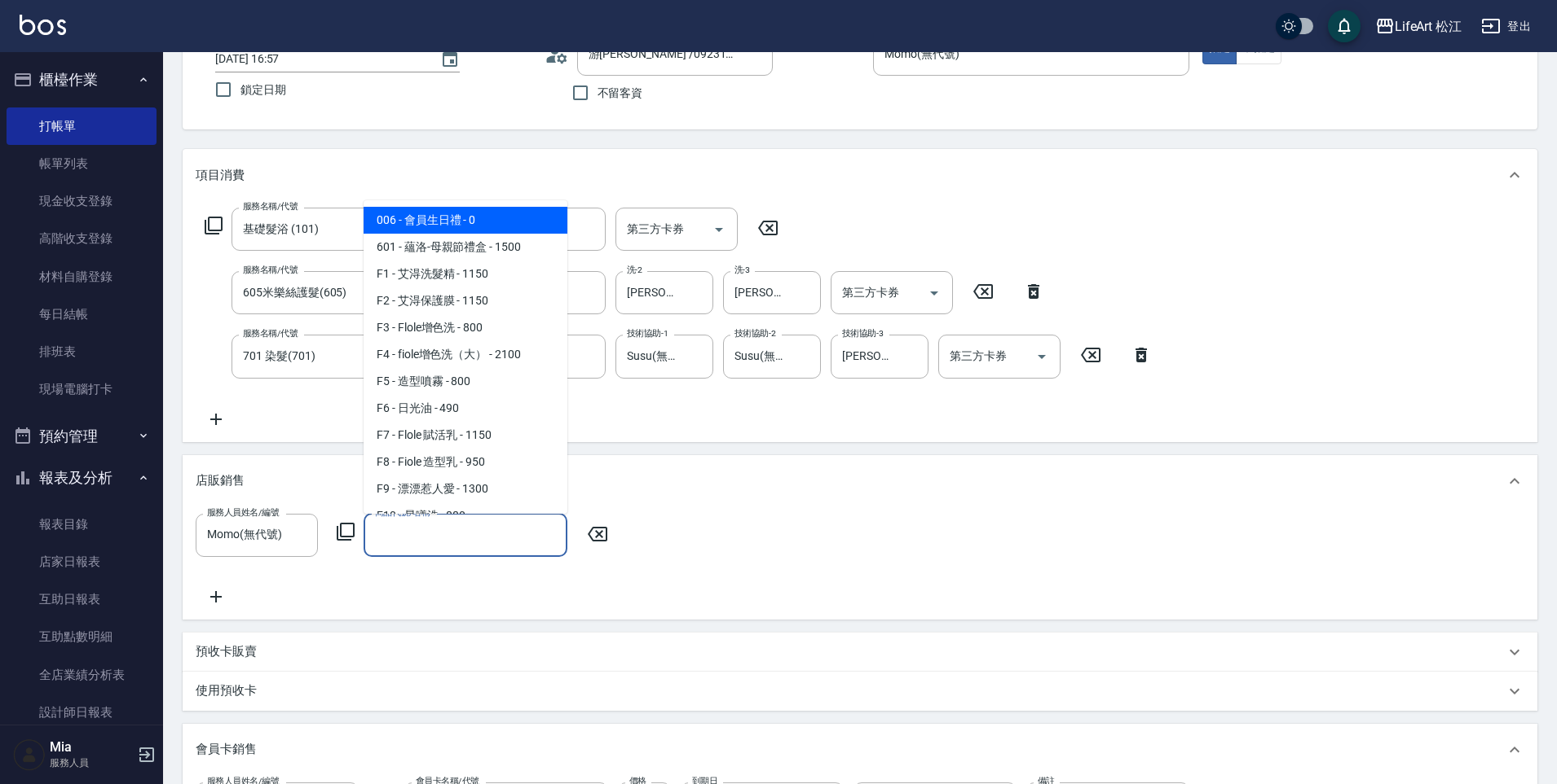
click at [516, 210] on span "006 - 會員生日禮 - 0" at bounding box center [465, 221] width 203 height 27
type input "會員生日禮"
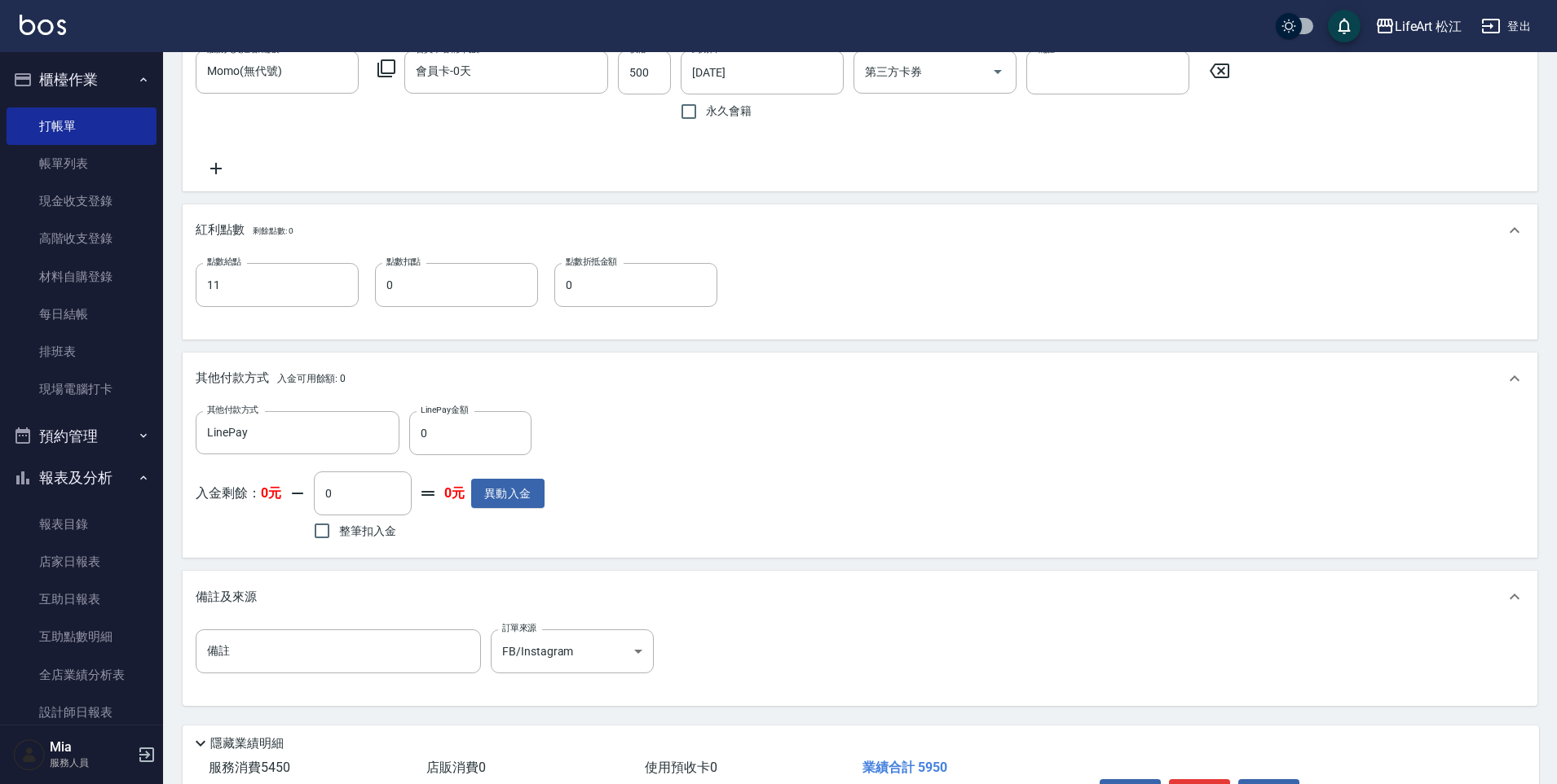
scroll to position [935, 0]
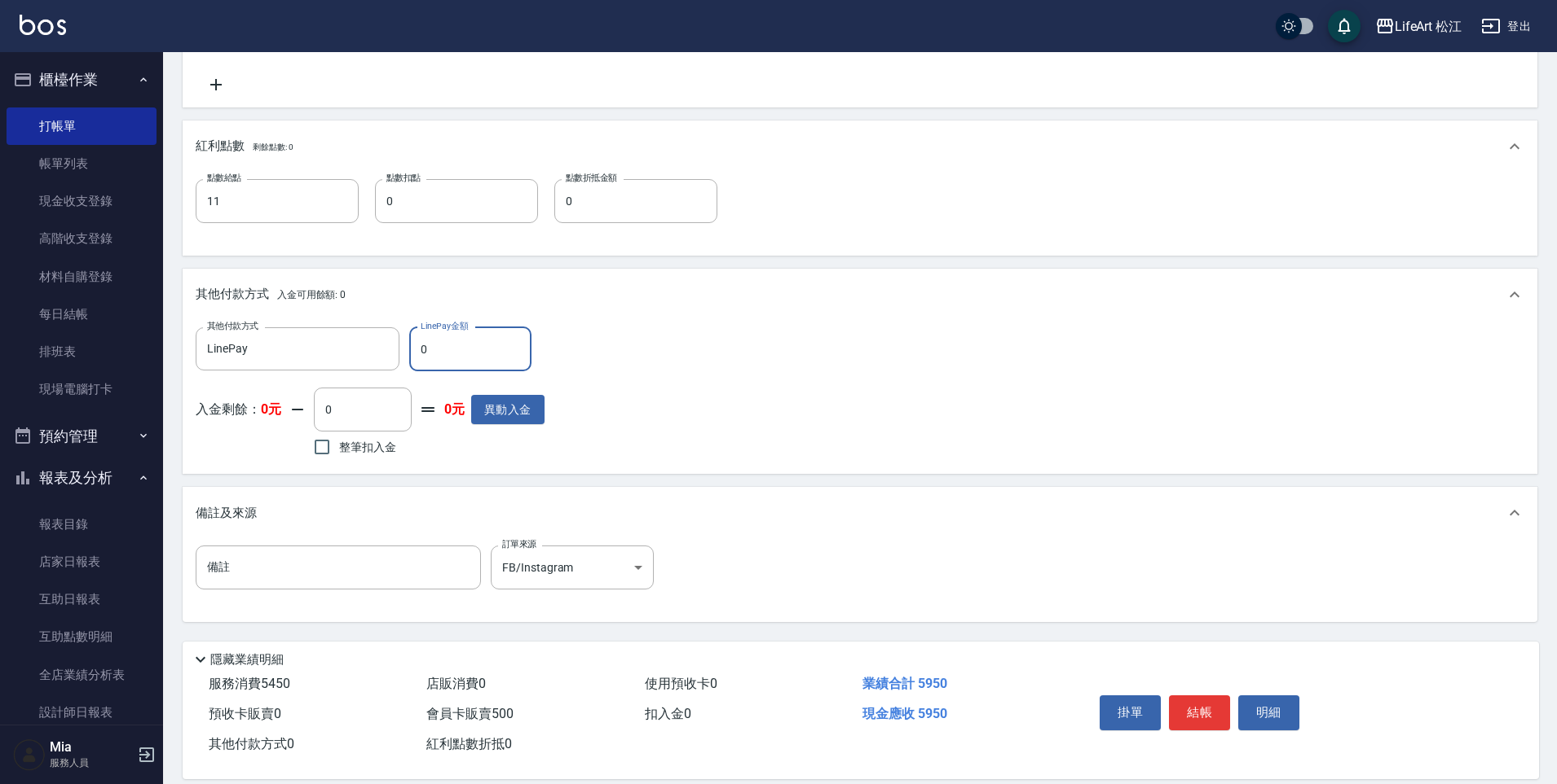
click at [477, 340] on input "0" at bounding box center [470, 348] width 122 height 44
type input "5950"
click at [714, 384] on div "其他付款方式 LinePay 其他付款方式 LinePay金額 5950 LinePay金額 入金剩餘： 0元 0 ​ 整筆扣入金 0元 異動入金" at bounding box center [860, 394] width 1328 height 134
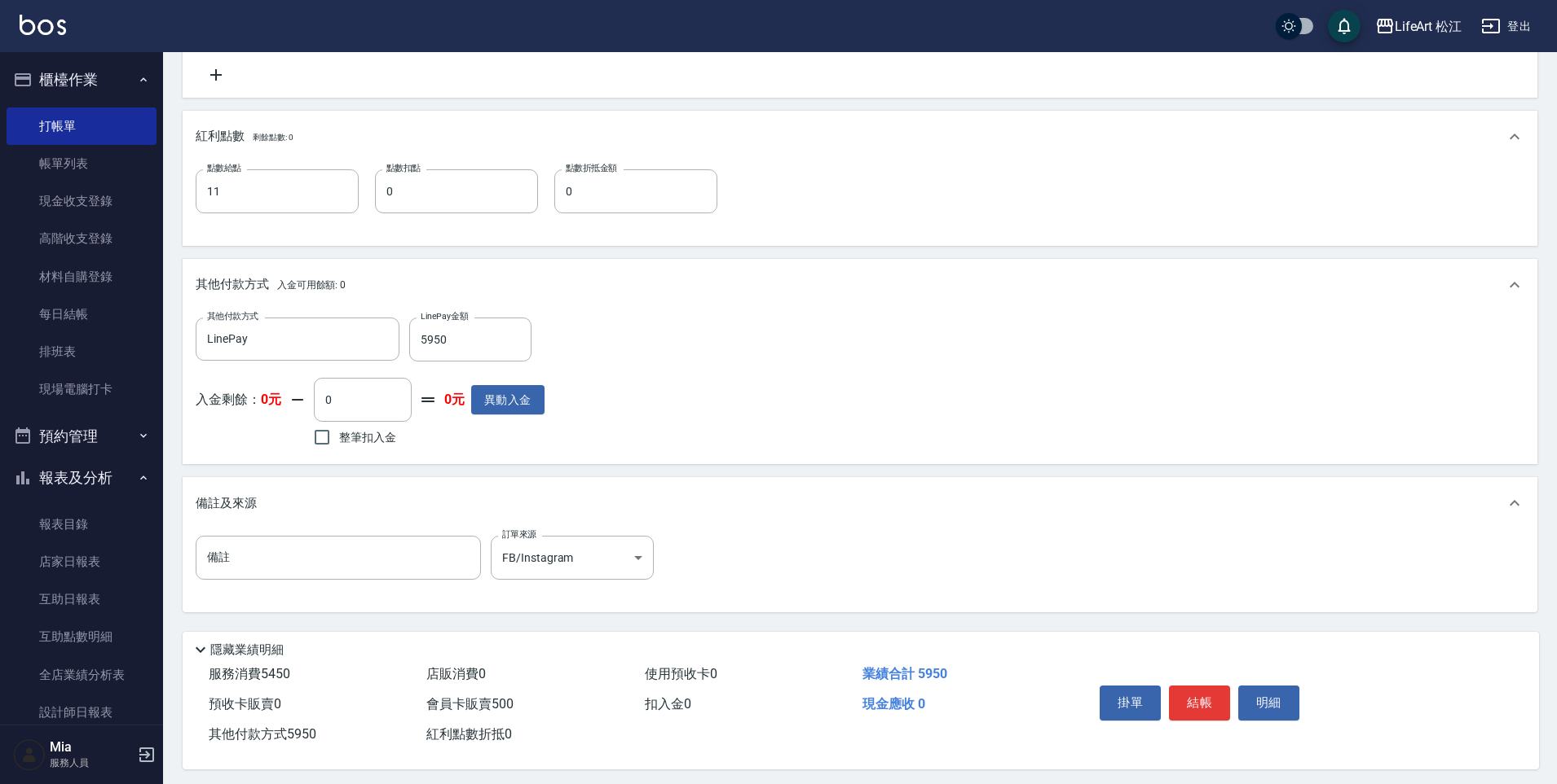
scroll to position [957, 0]
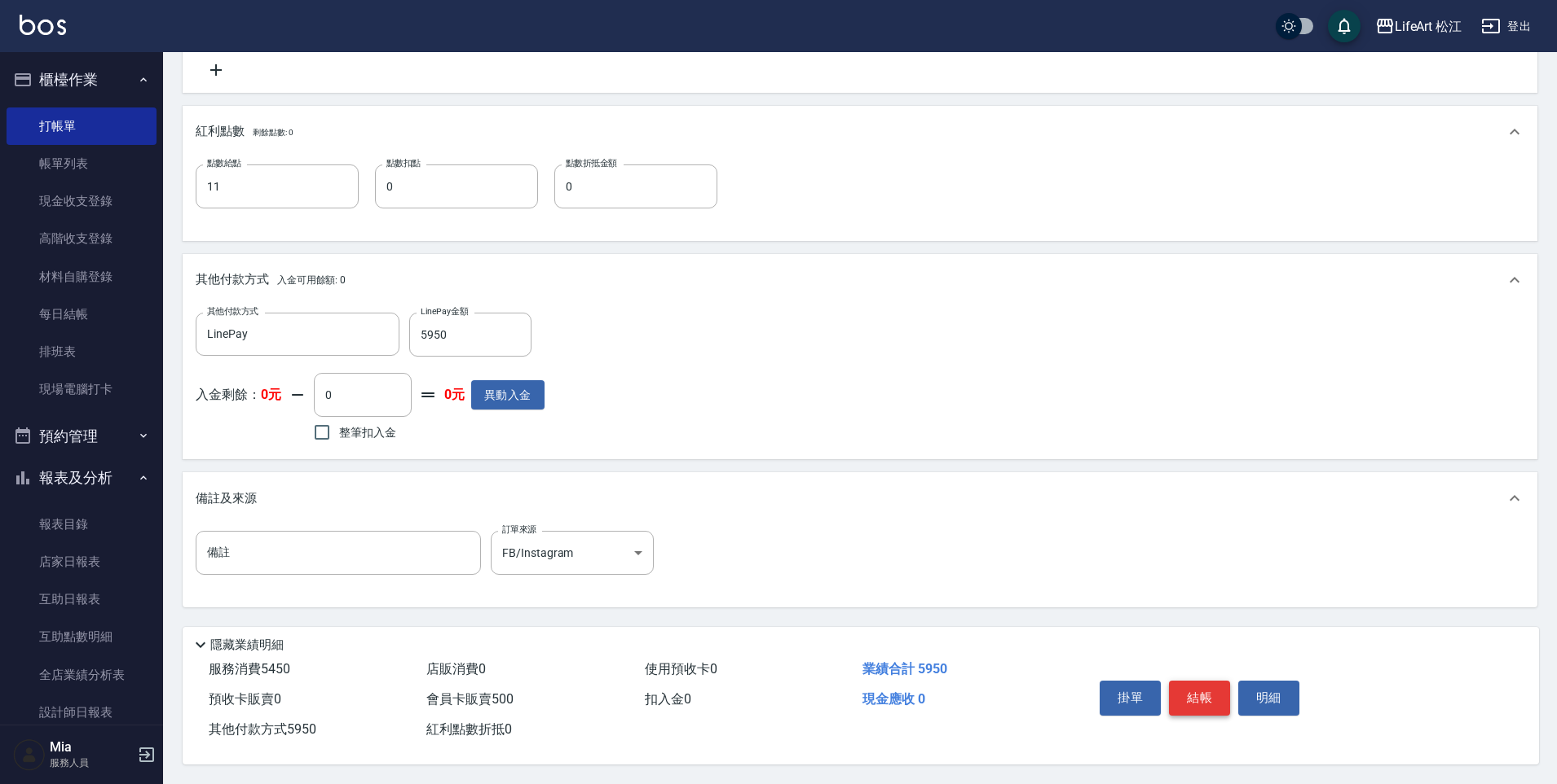
click at [1222, 702] on button "結帳" at bounding box center [1199, 698] width 61 height 34
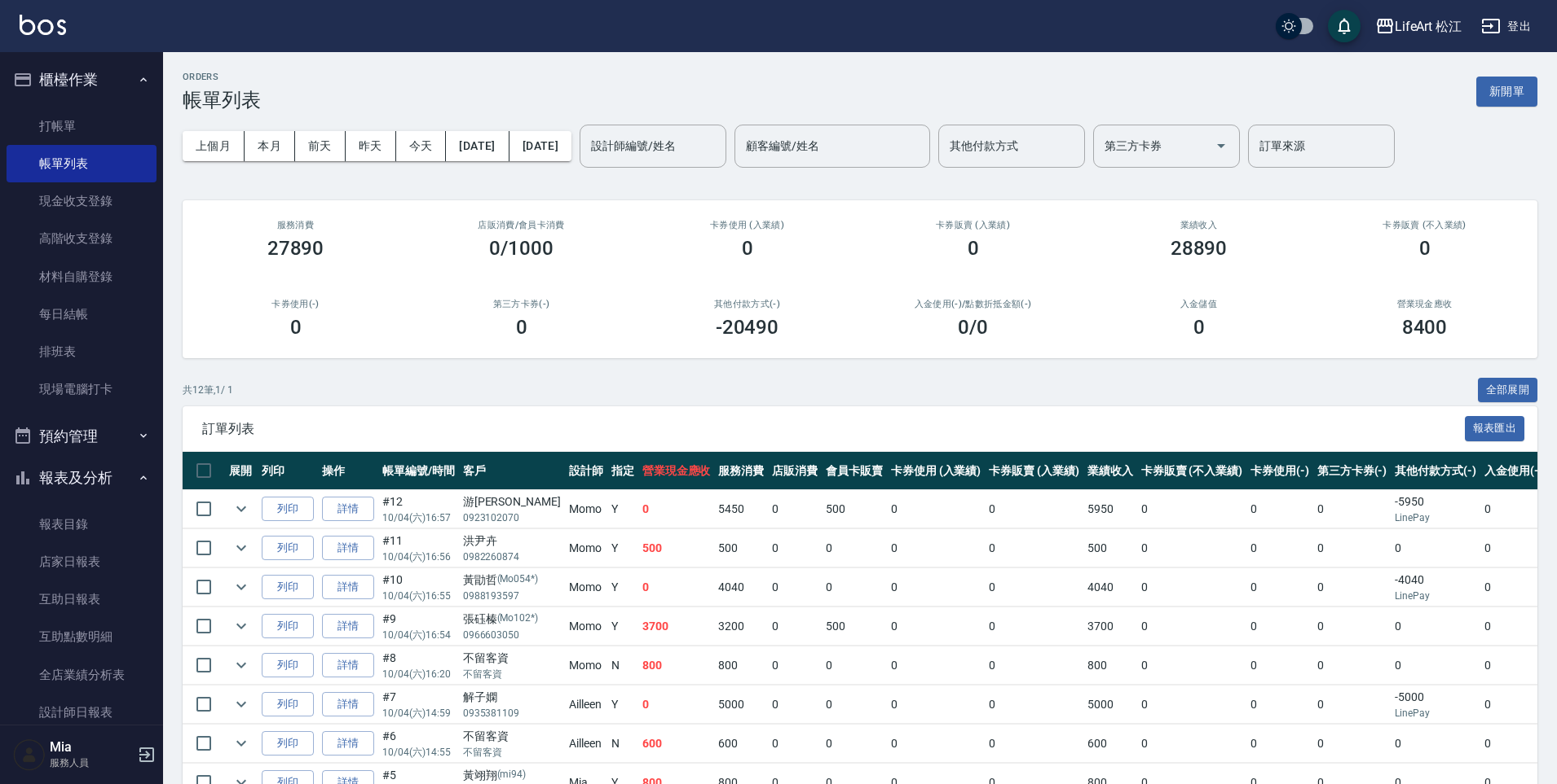
click at [513, 629] on p "0966603050" at bounding box center [511, 635] width 98 height 15
click at [521, 660] on div "不留客資" at bounding box center [511, 659] width 98 height 17
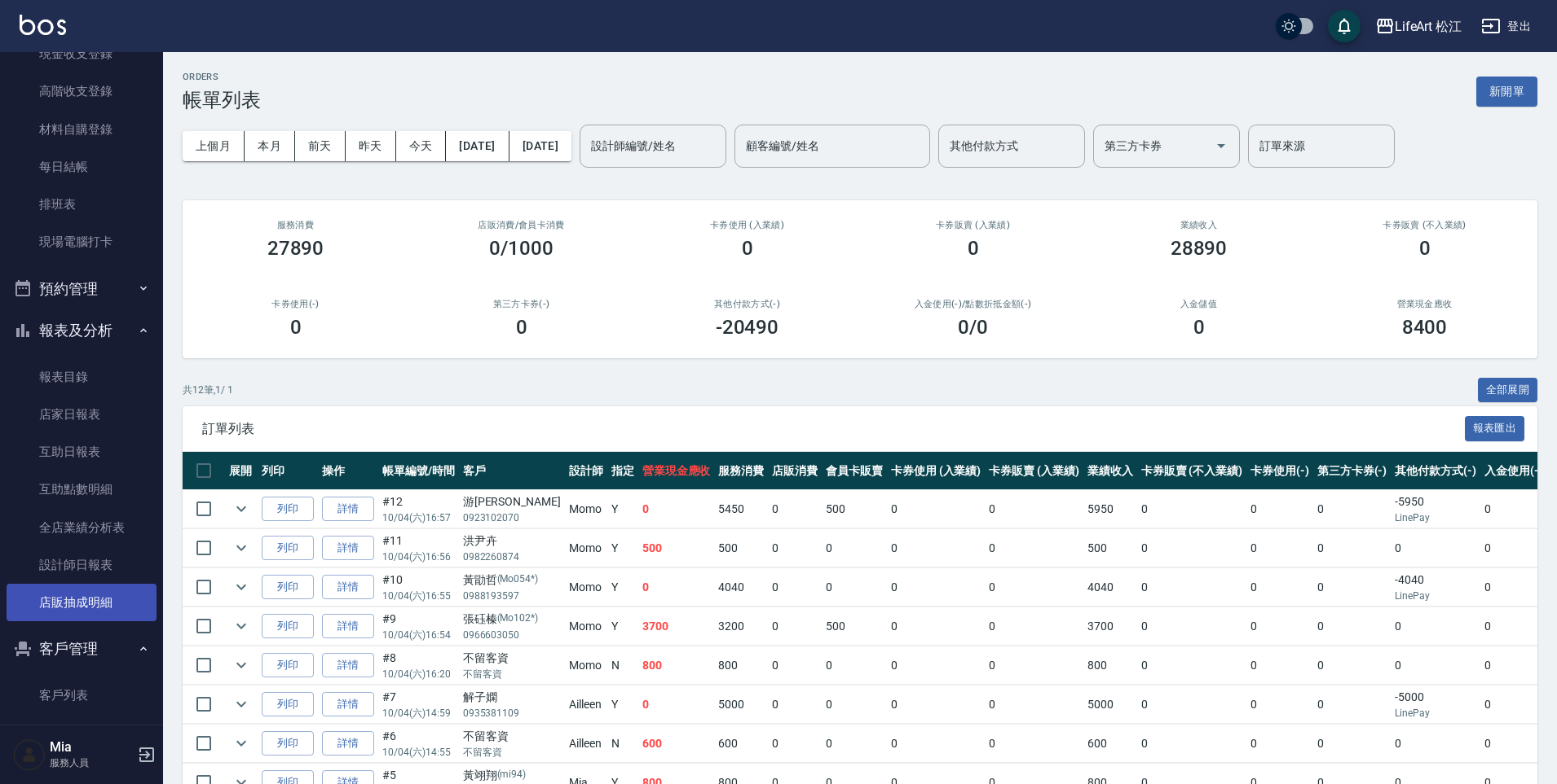
scroll to position [325, 0]
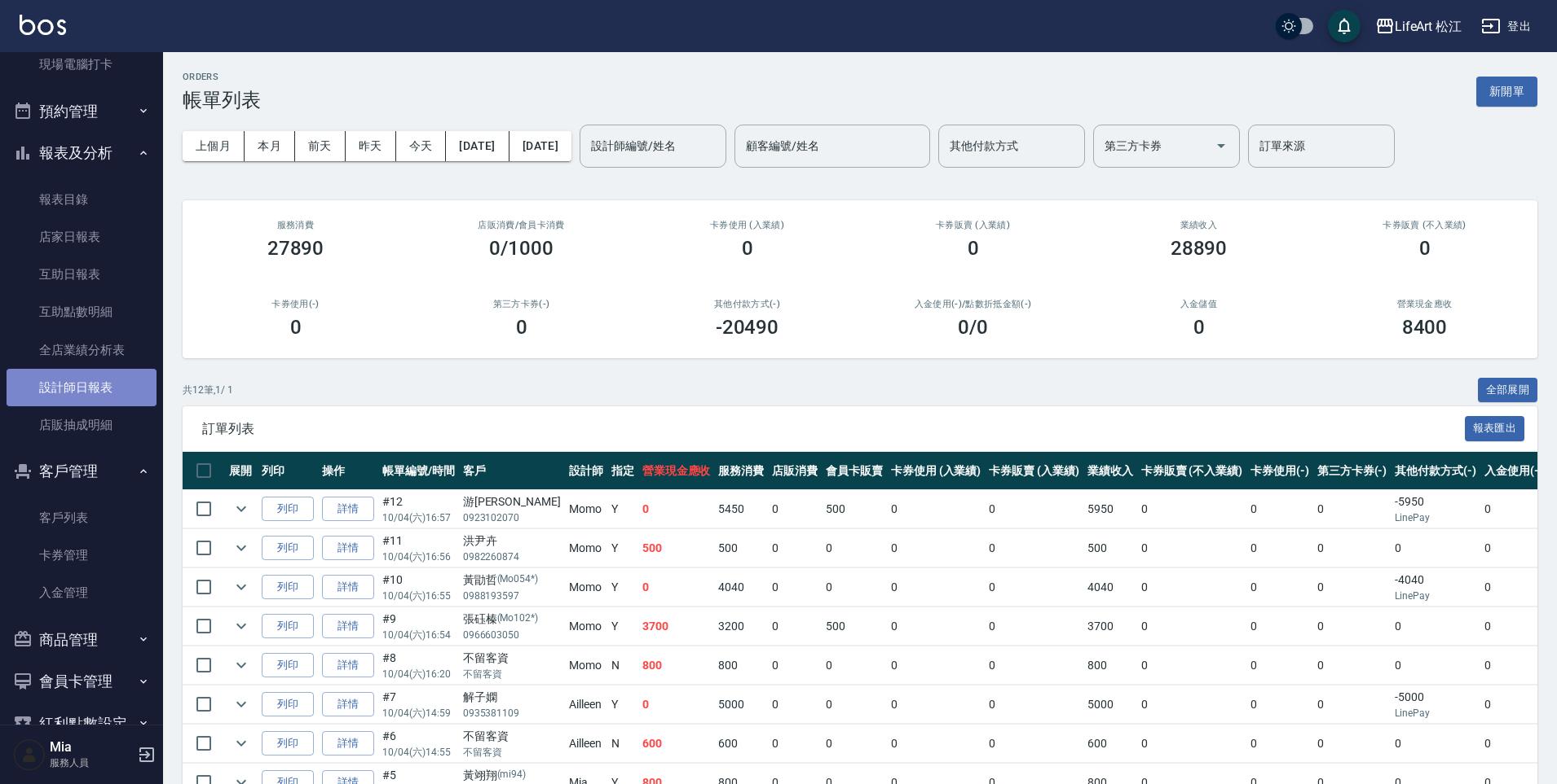
click at [102, 373] on link "設計師日報表" at bounding box center [81, 387] width 150 height 38
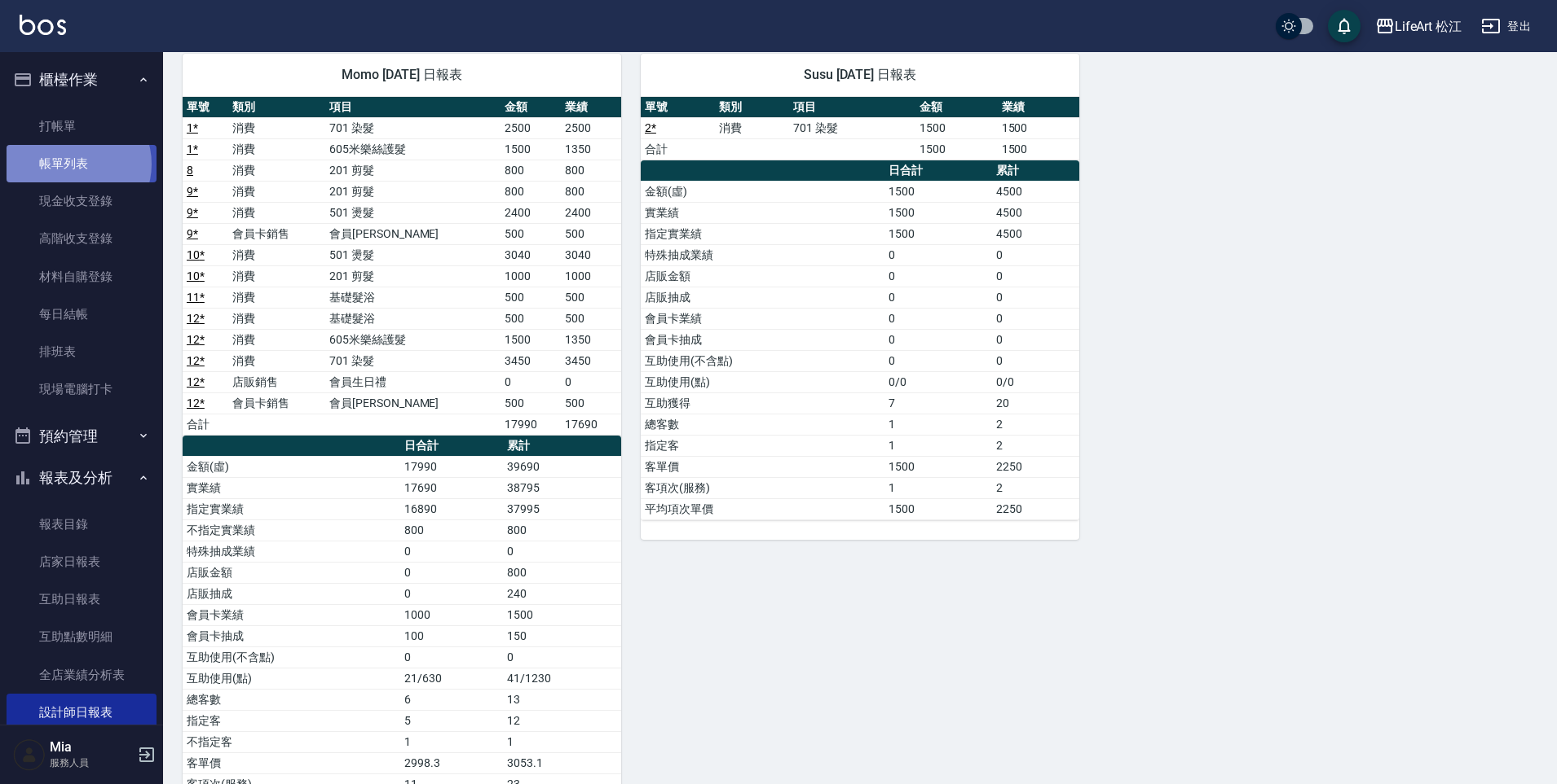
click at [76, 165] on link "帳單列表" at bounding box center [81, 164] width 150 height 38
click at [70, 168] on link "帳單列表" at bounding box center [81, 164] width 150 height 38
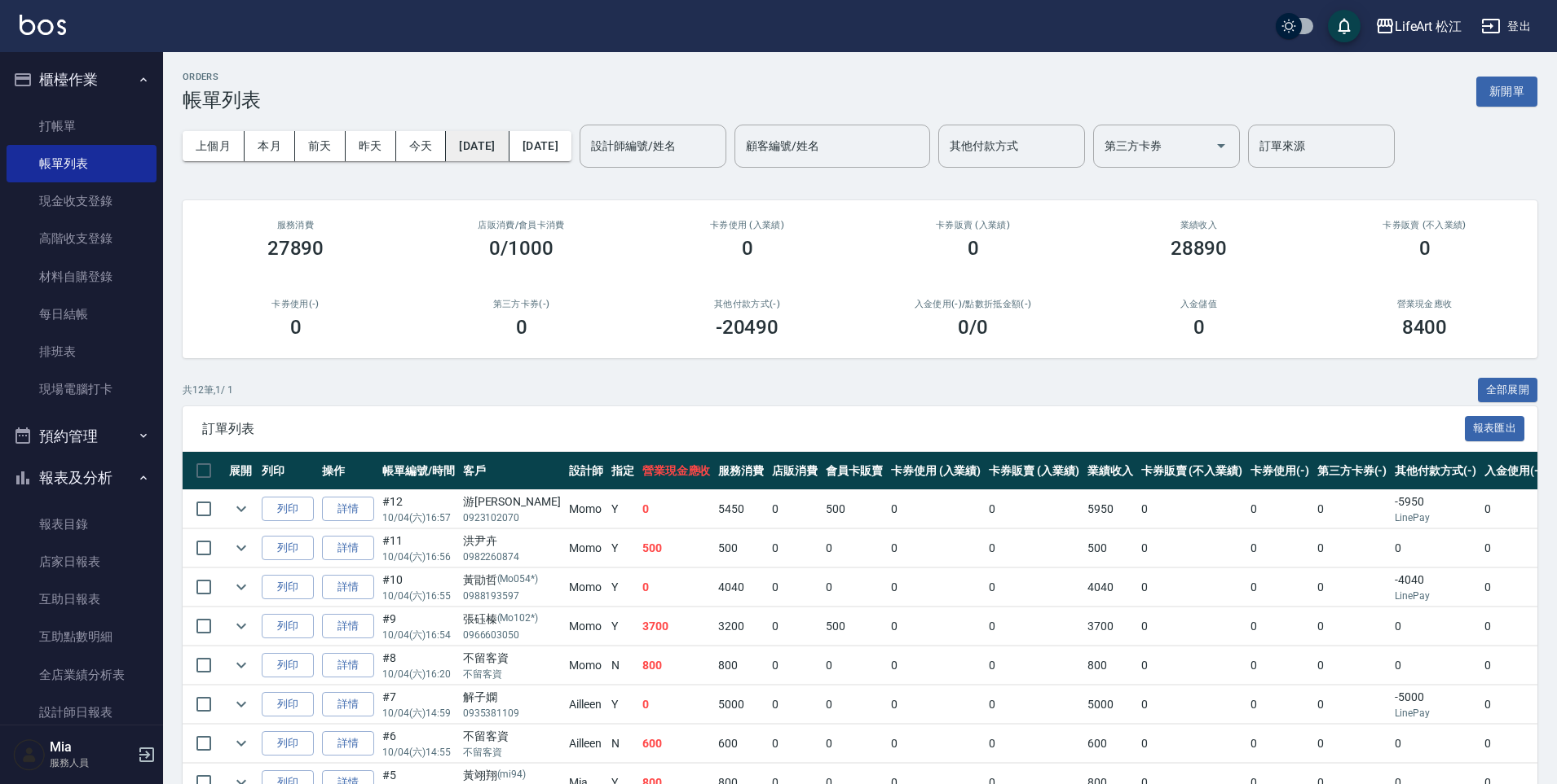
click at [473, 150] on button "[DATE]" at bounding box center [476, 146] width 63 height 30
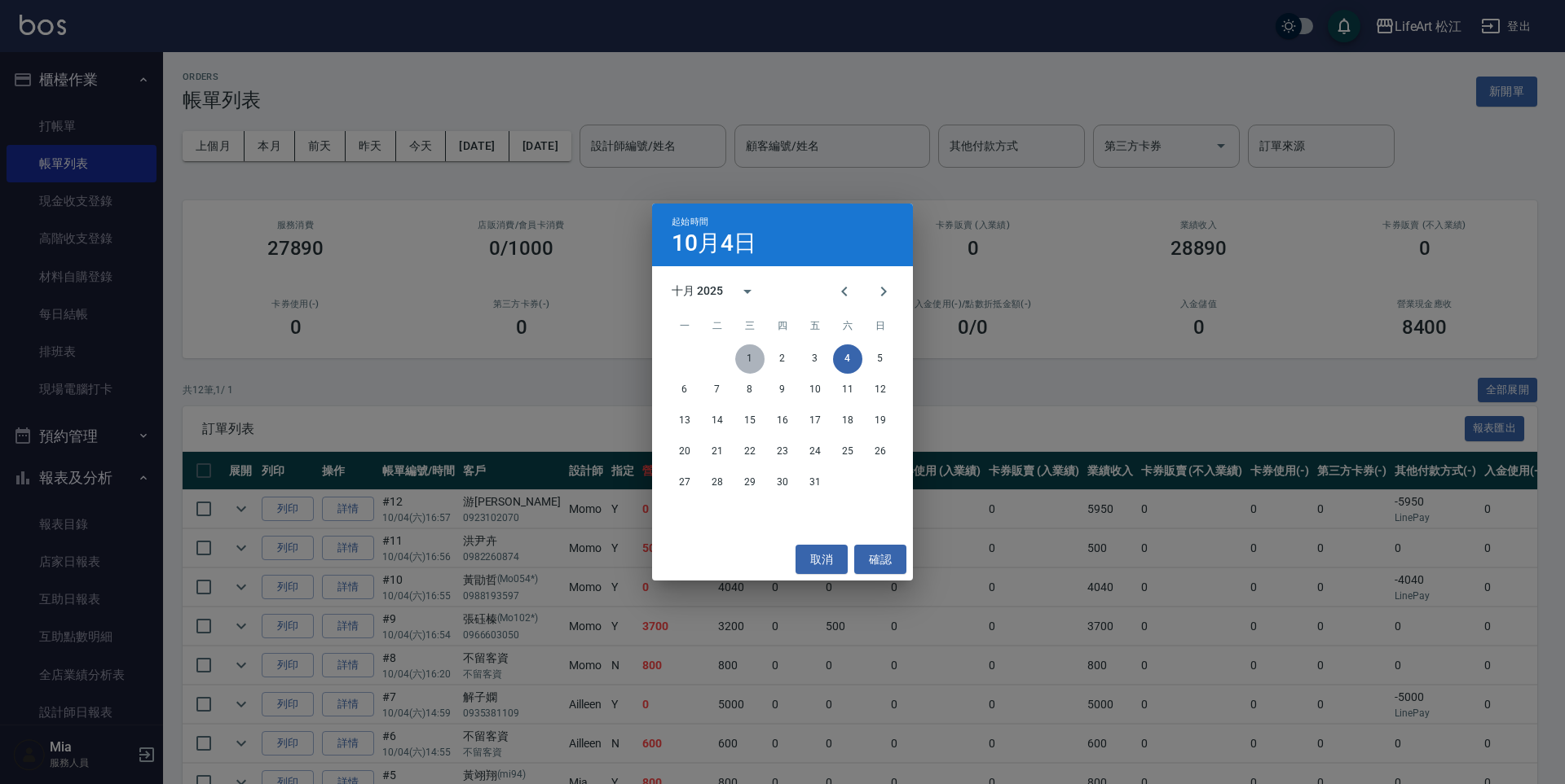
drag, startPoint x: 752, startPoint y: 359, endPoint x: 728, endPoint y: 356, distance: 24.2
click at [749, 359] on button "1" at bounding box center [750, 359] width 29 height 29
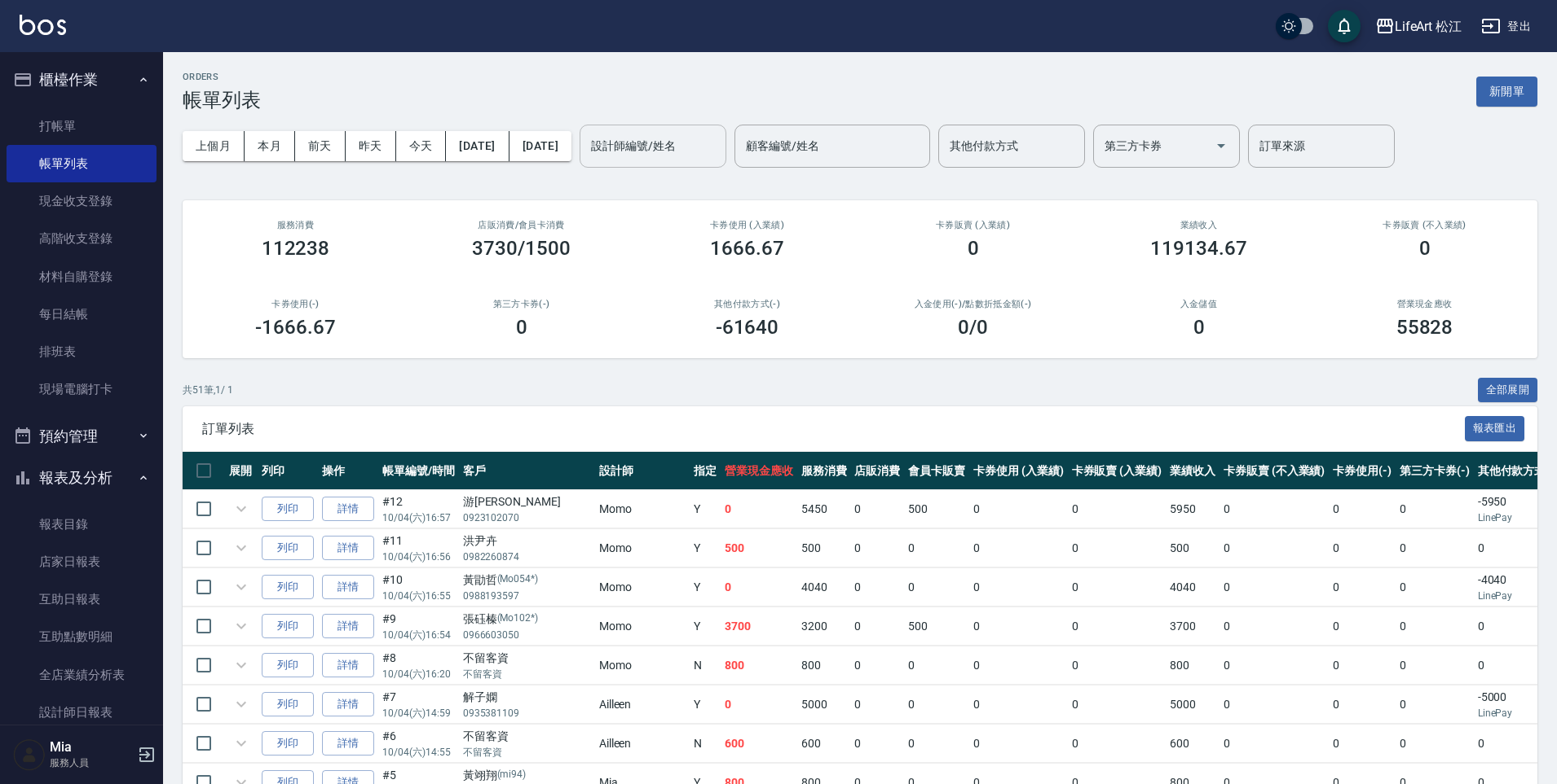
click at [681, 148] on div "設計師編號/姓名 設計師編號/姓名" at bounding box center [652, 146] width 146 height 44
click at [681, 148] on input "設計師編號/姓名" at bounding box center [653, 145] width 132 height 28
click at [681, 150] on input "設計師編號/姓名" at bounding box center [653, 145] width 132 height 28
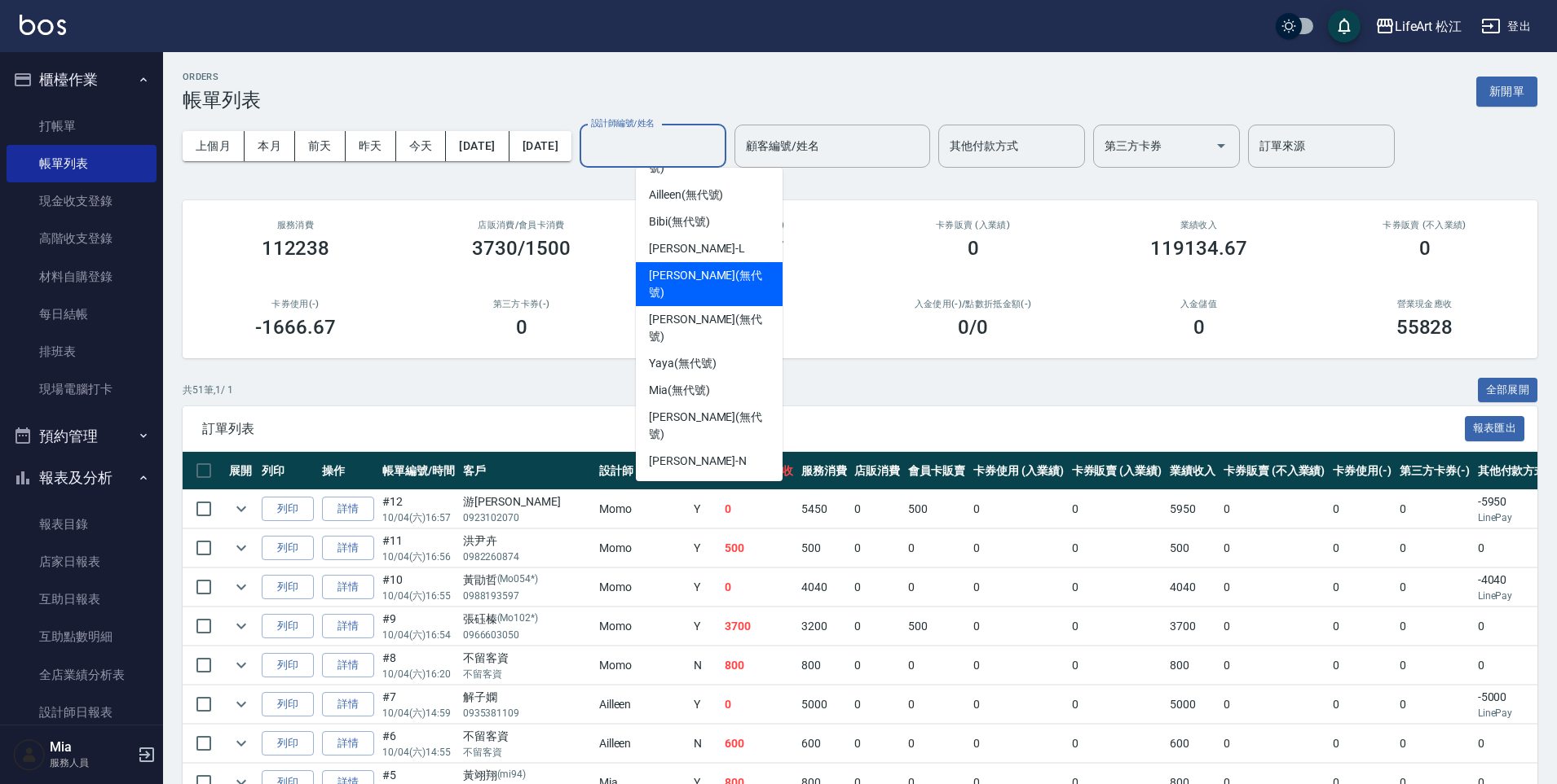
scroll to position [157, 0]
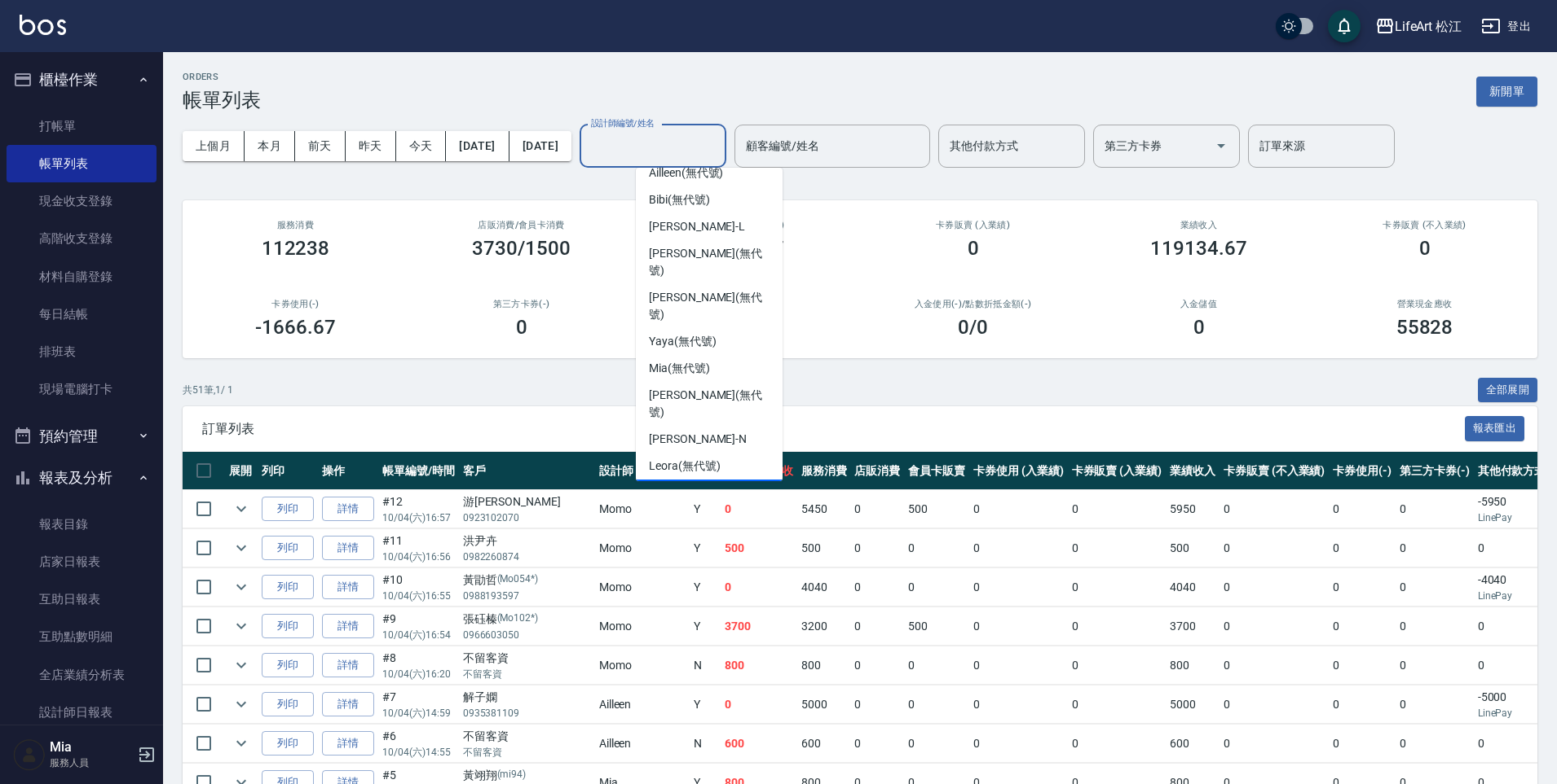
click at [704, 485] on span "Momo (無代號)" at bounding box center [686, 494] width 75 height 17
type input "Momo(無代號)"
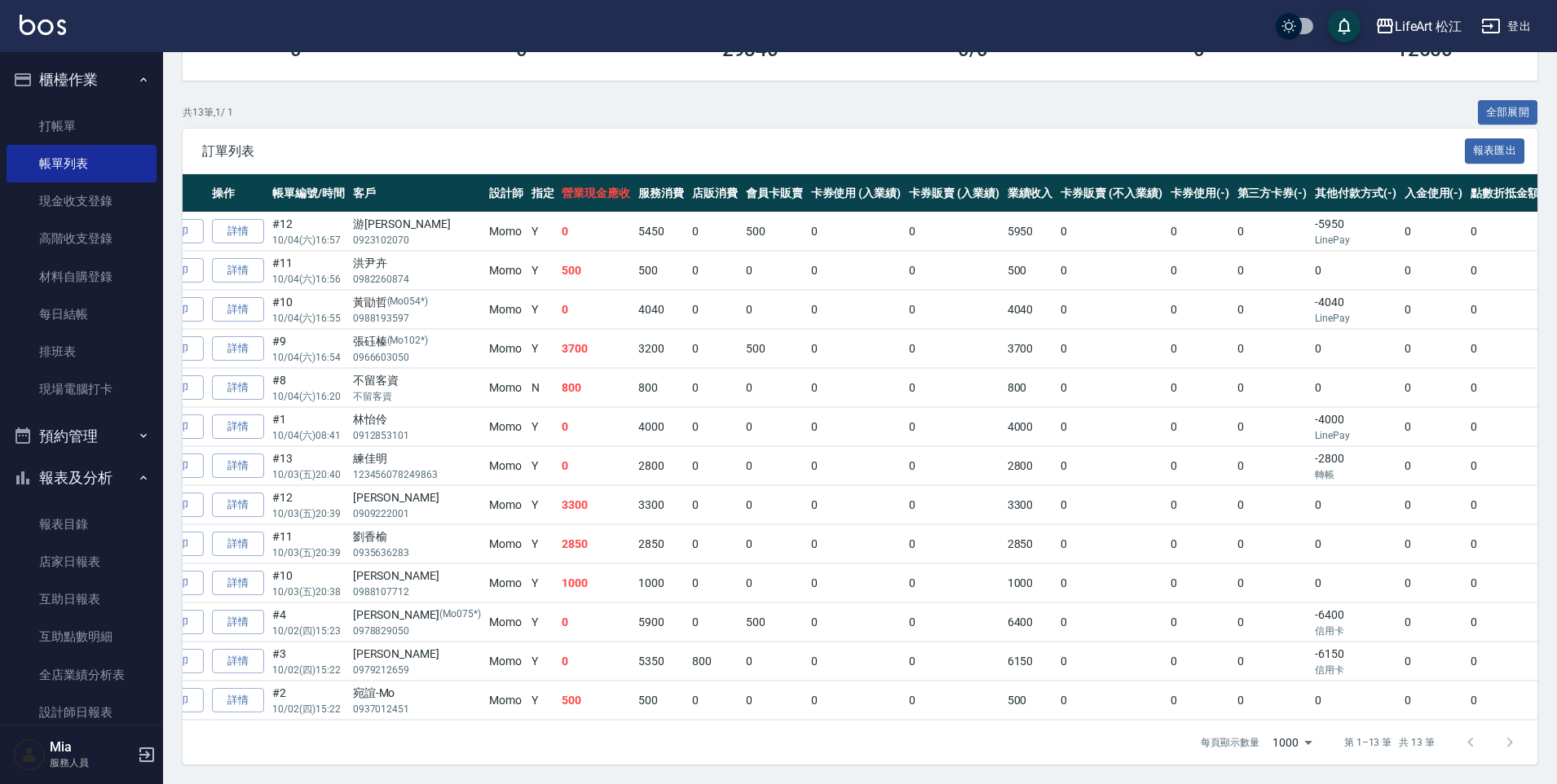
scroll to position [0, 204]
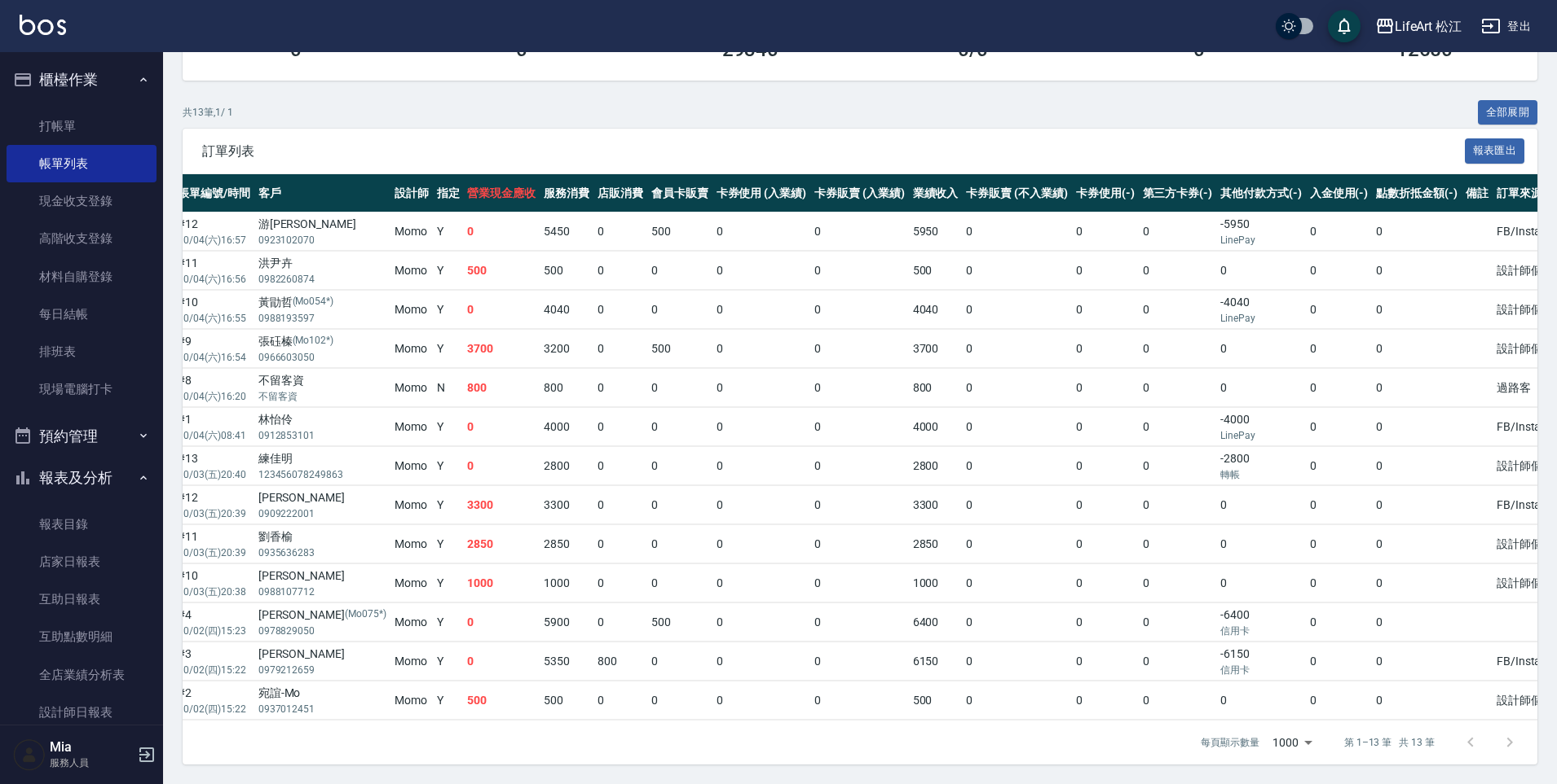
click at [1258, 659] on tr "列印 詳情 #3 10/02 (四) 15:22 [PERSON_NAME] 0979212659 Momo Y 0 5350 800 0 0 0 6150 …" at bounding box center [780, 662] width 1606 height 39
click at [1305, 659] on td "0" at bounding box center [1338, 662] width 67 height 39
drag, startPoint x: 1258, startPoint y: 659, endPoint x: 1229, endPoint y: 672, distance: 31.8
click at [1229, 672] on tbody "列印 詳情 #12 10/04 (六) 16:57 游[PERSON_NAME] 0923102070 Momo Y 0 5450 0 500 0 0 595…" at bounding box center [780, 467] width 1606 height 508
click at [1380, 498] on td "0" at bounding box center [1416, 505] width 90 height 39
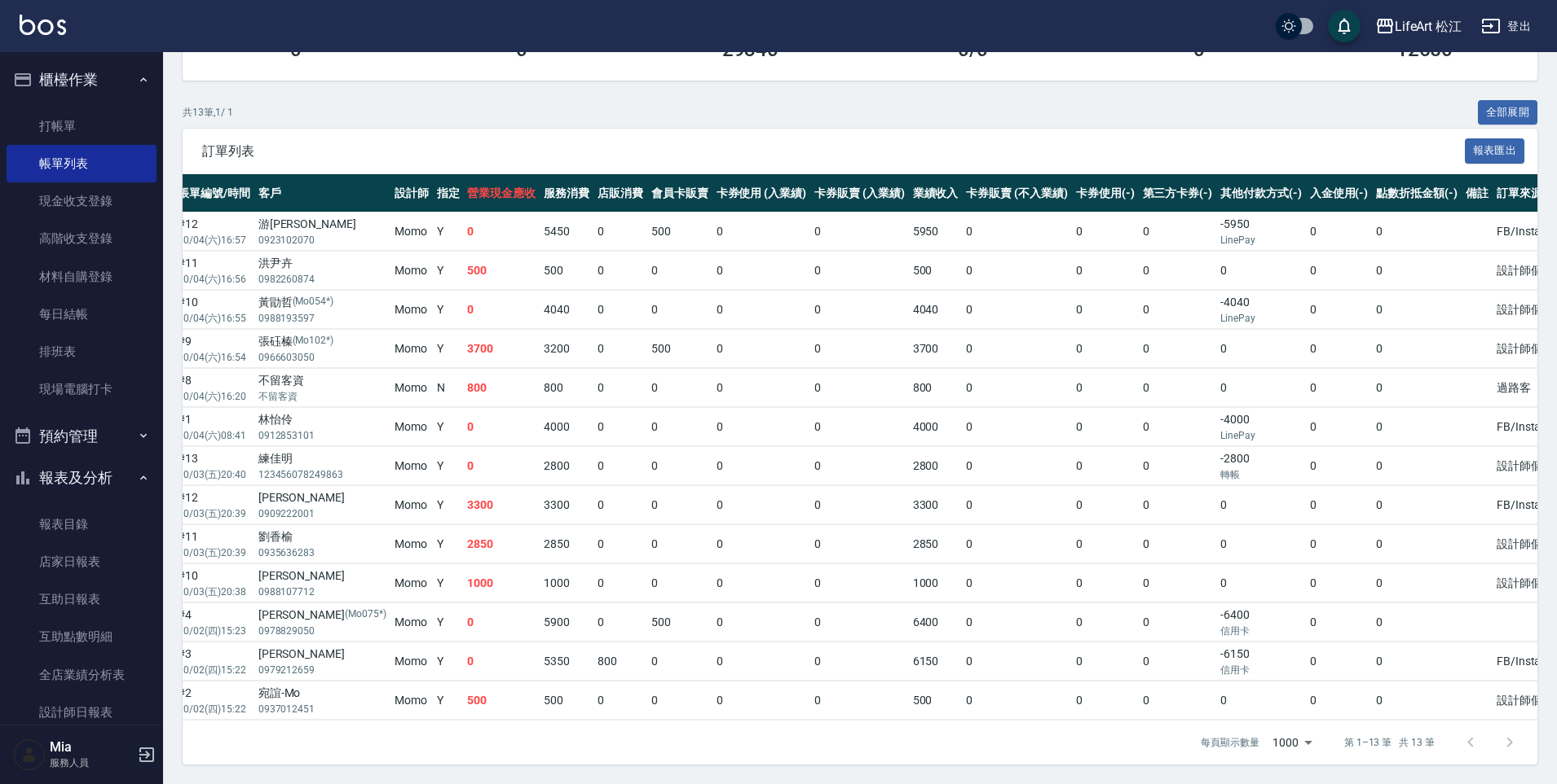
drag, startPoint x: 1239, startPoint y: 720, endPoint x: 1225, endPoint y: 722, distance: 14.1
click at [1225, 722] on div "每頁顯示數量 1000 1000 第 1–13 筆 共 13 筆" at bounding box center [1356, 742] width 350 height 44
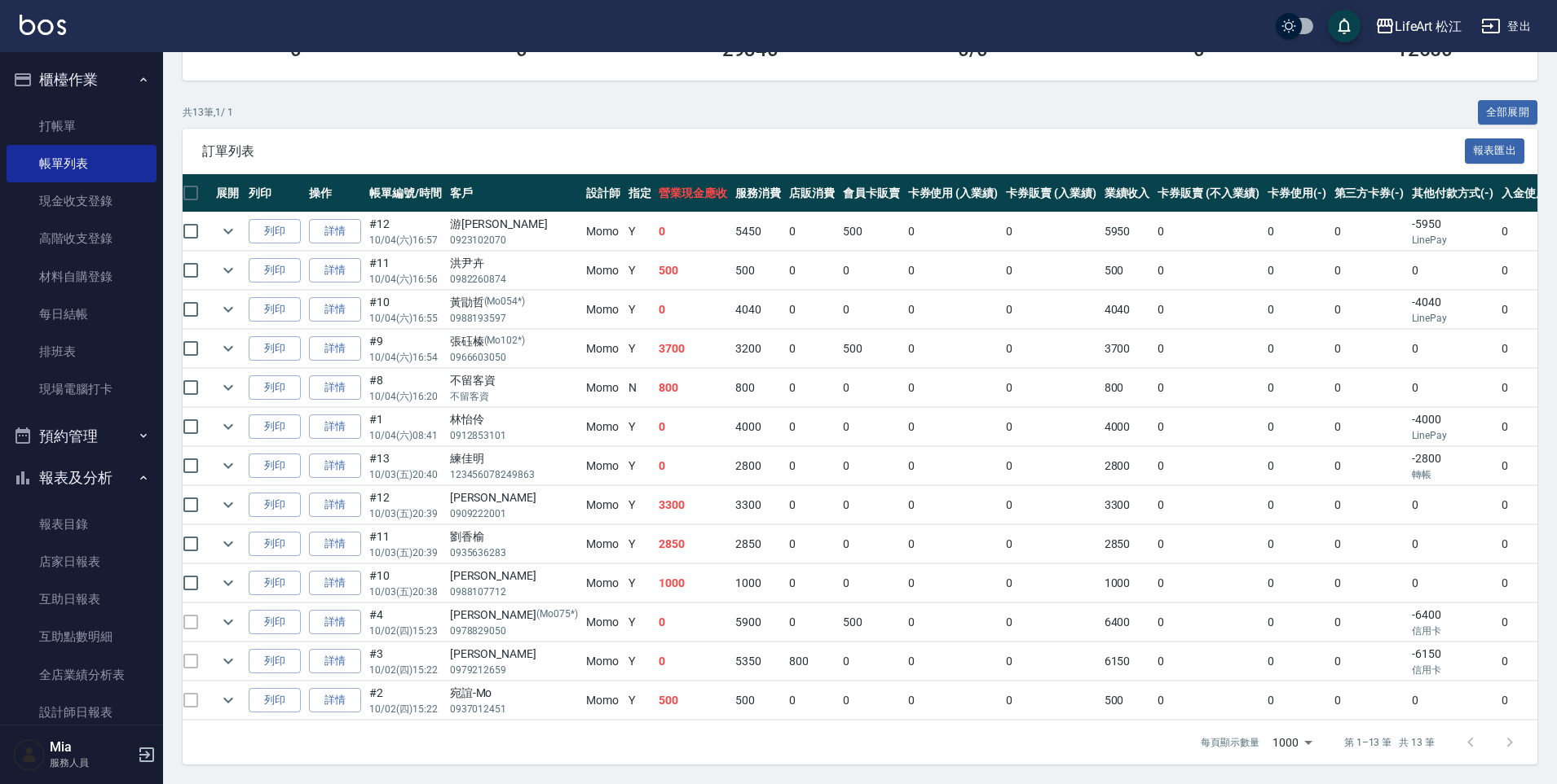
scroll to position [0, 0]
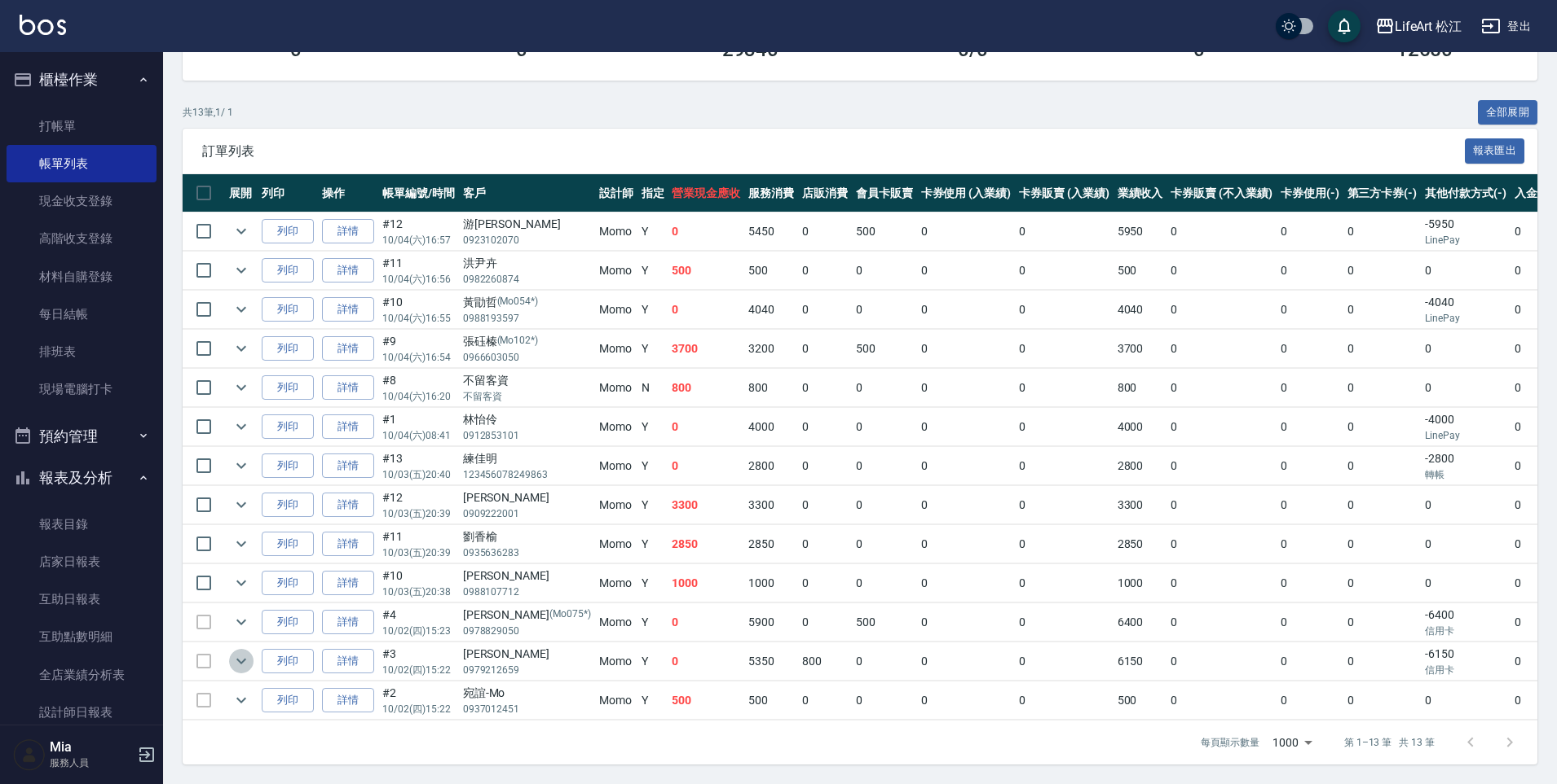
click at [246, 651] on icon "expand row" at bounding box center [241, 661] width 19 height 19
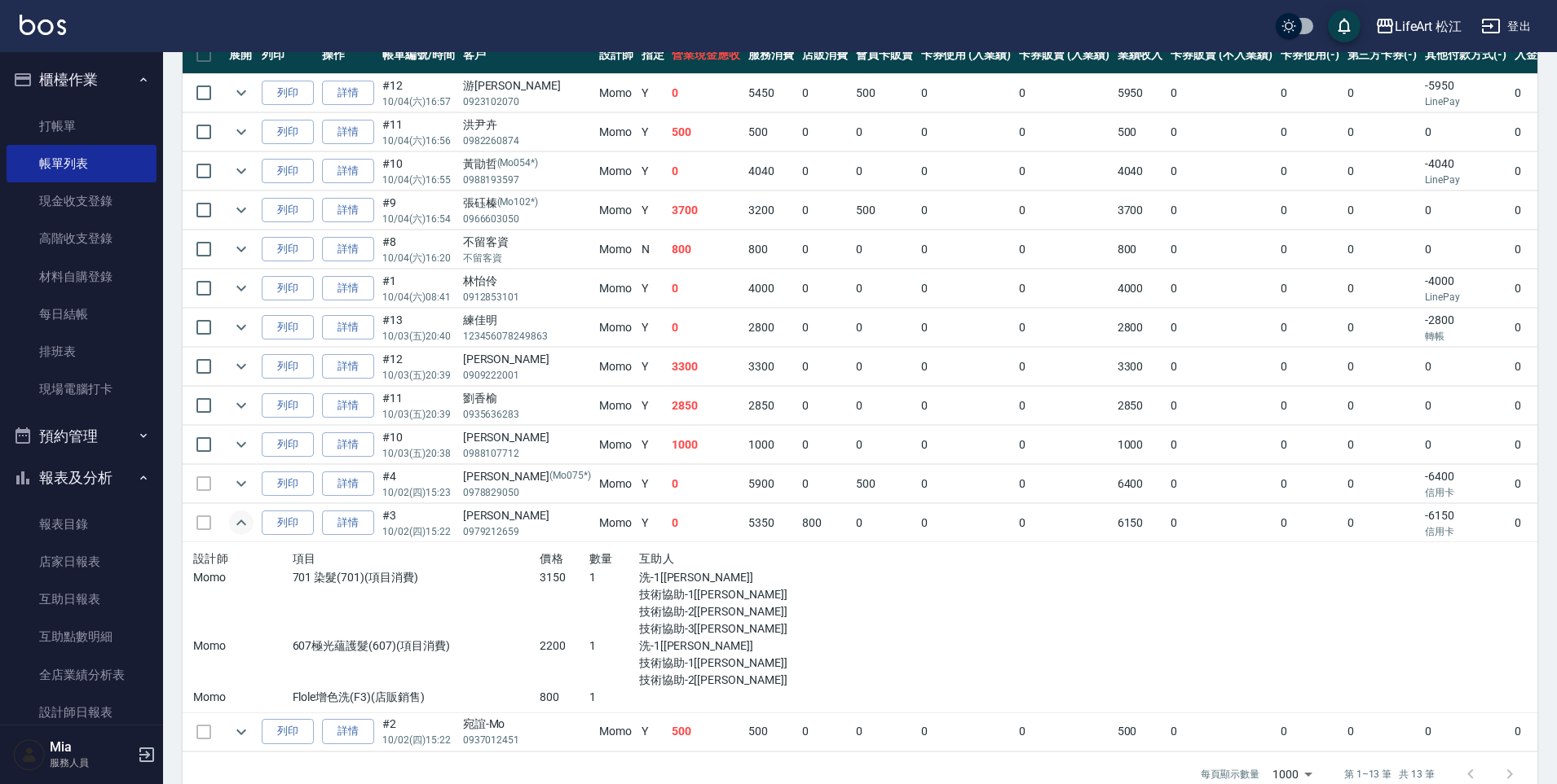
scroll to position [461, 0]
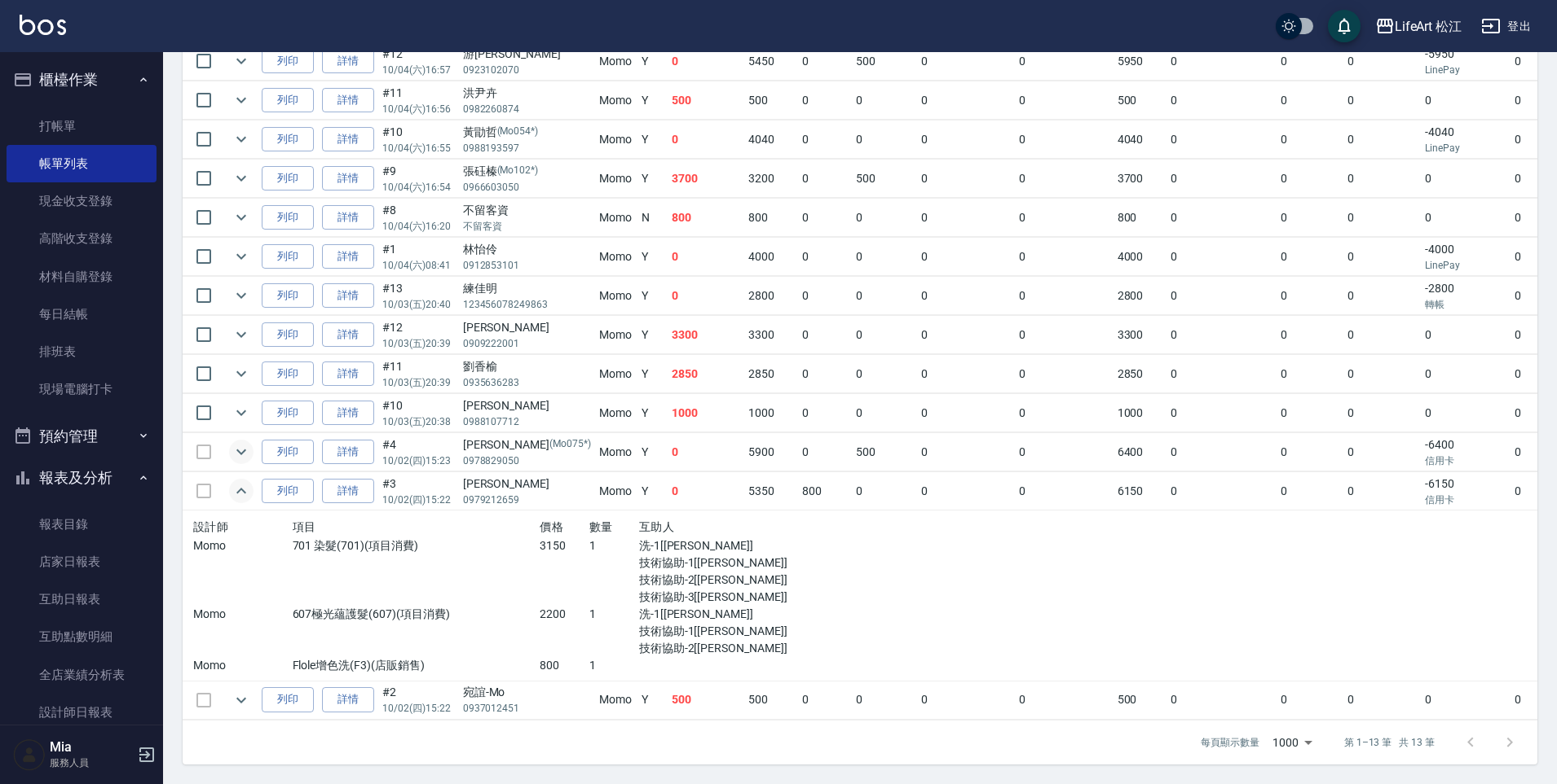
click at [236, 442] on icon "expand row" at bounding box center [241, 452] width 19 height 19
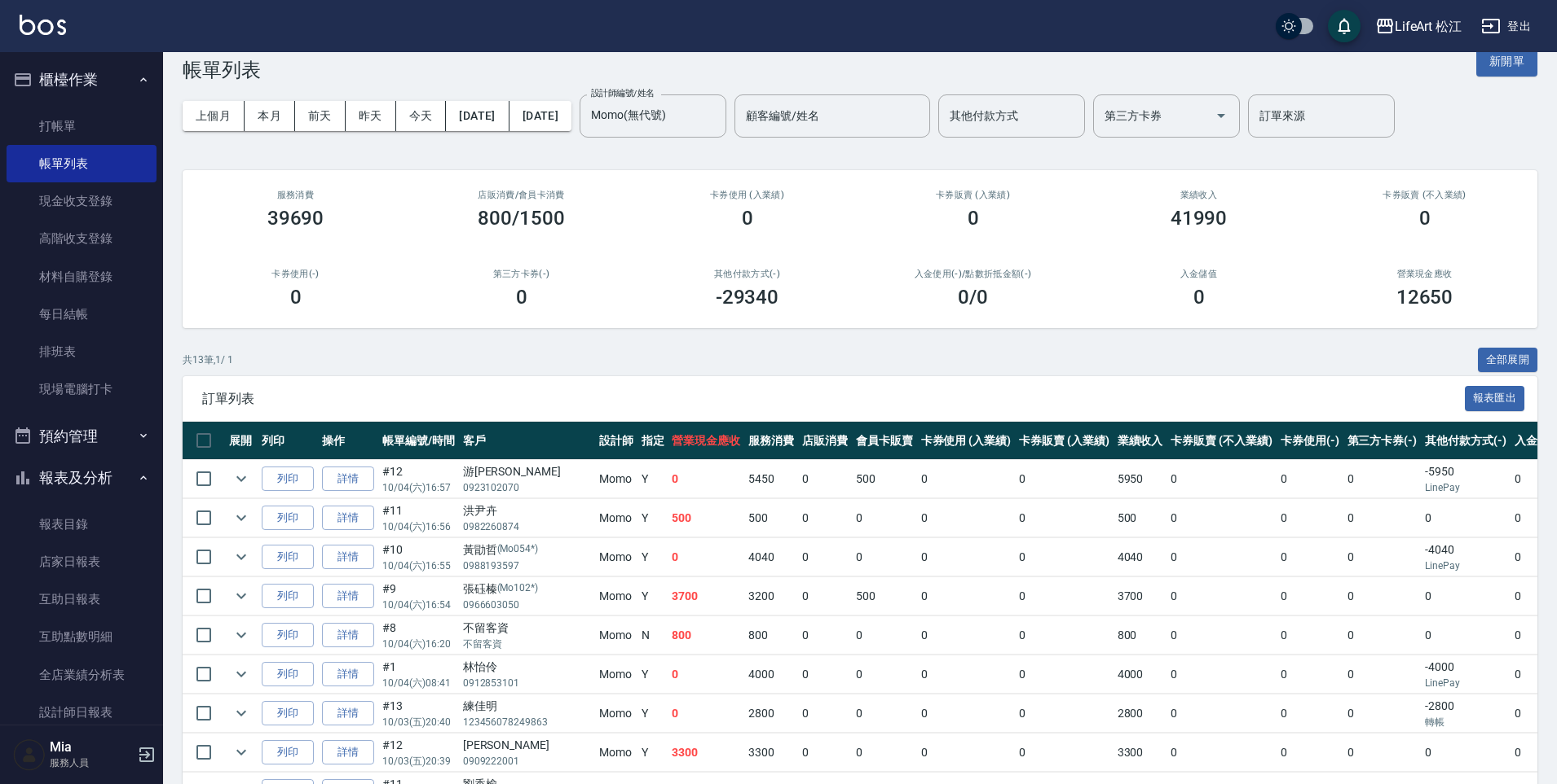
scroll to position [0, 0]
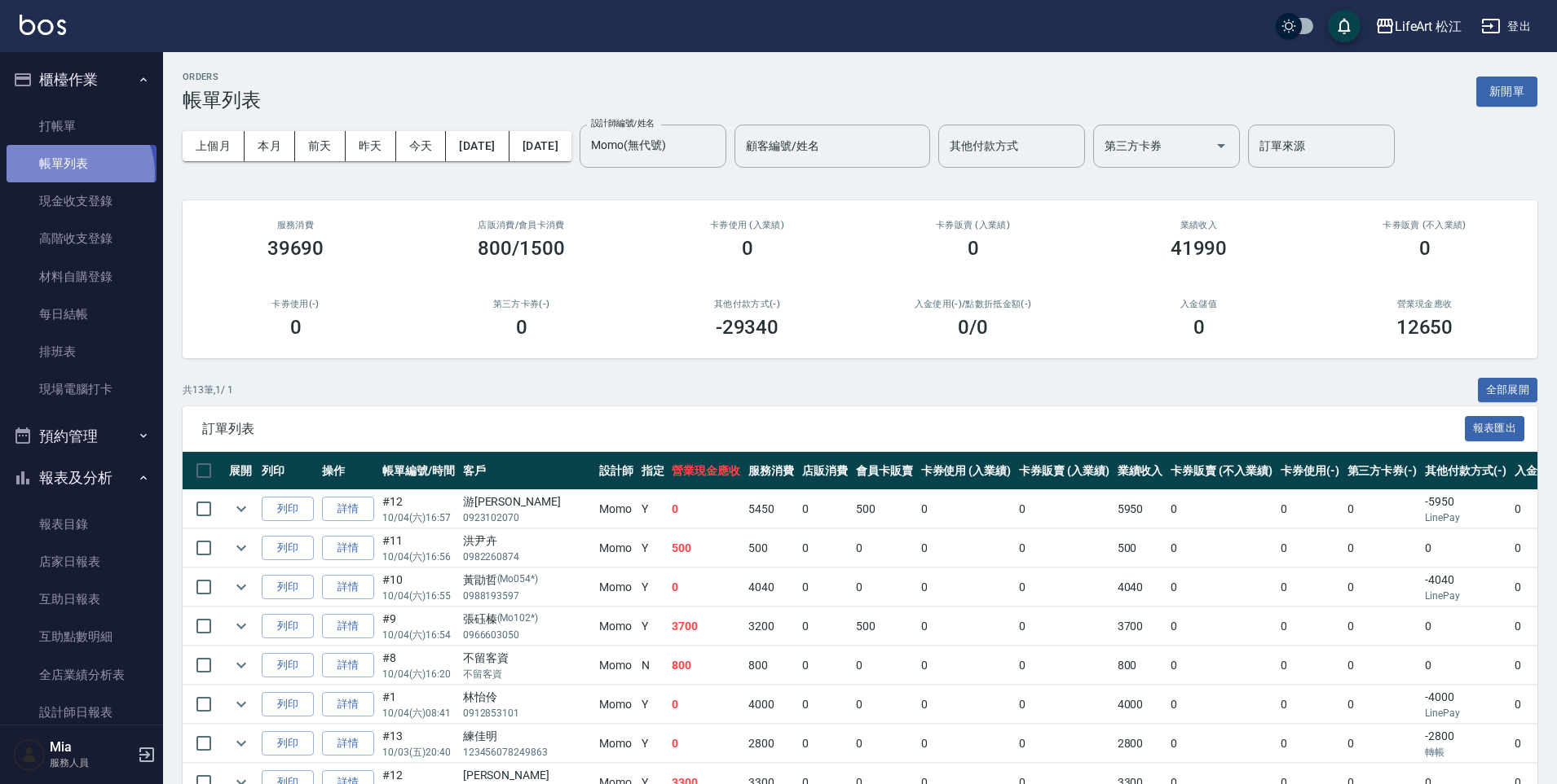
click at [72, 172] on link "帳單列表" at bounding box center [81, 164] width 150 height 38
click at [422, 145] on button "今天" at bounding box center [421, 146] width 50 height 30
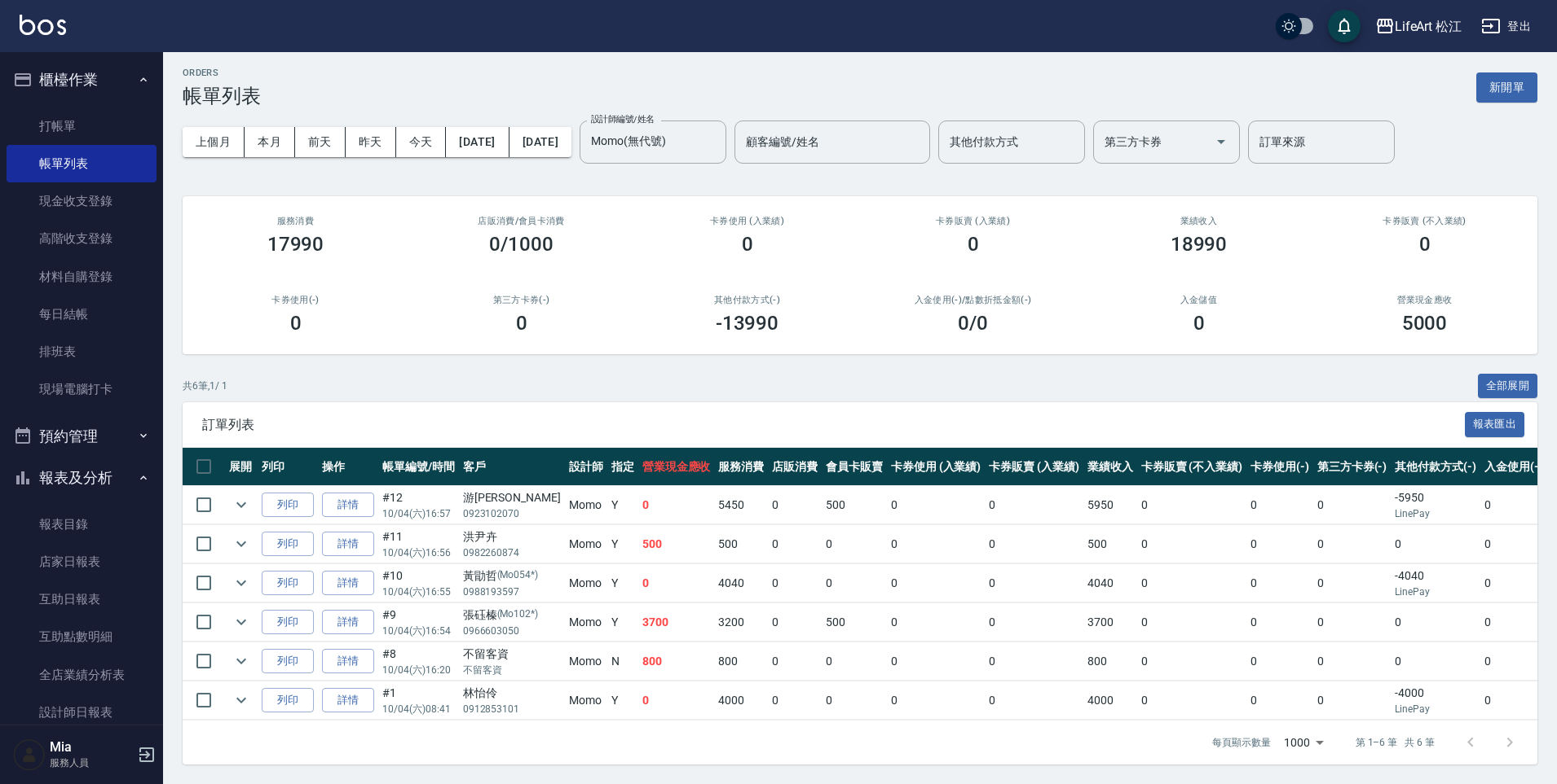
scroll to position [16, 0]
click at [421, 127] on button "今天" at bounding box center [421, 141] width 50 height 30
click at [110, 127] on link "打帳單" at bounding box center [81, 126] width 150 height 38
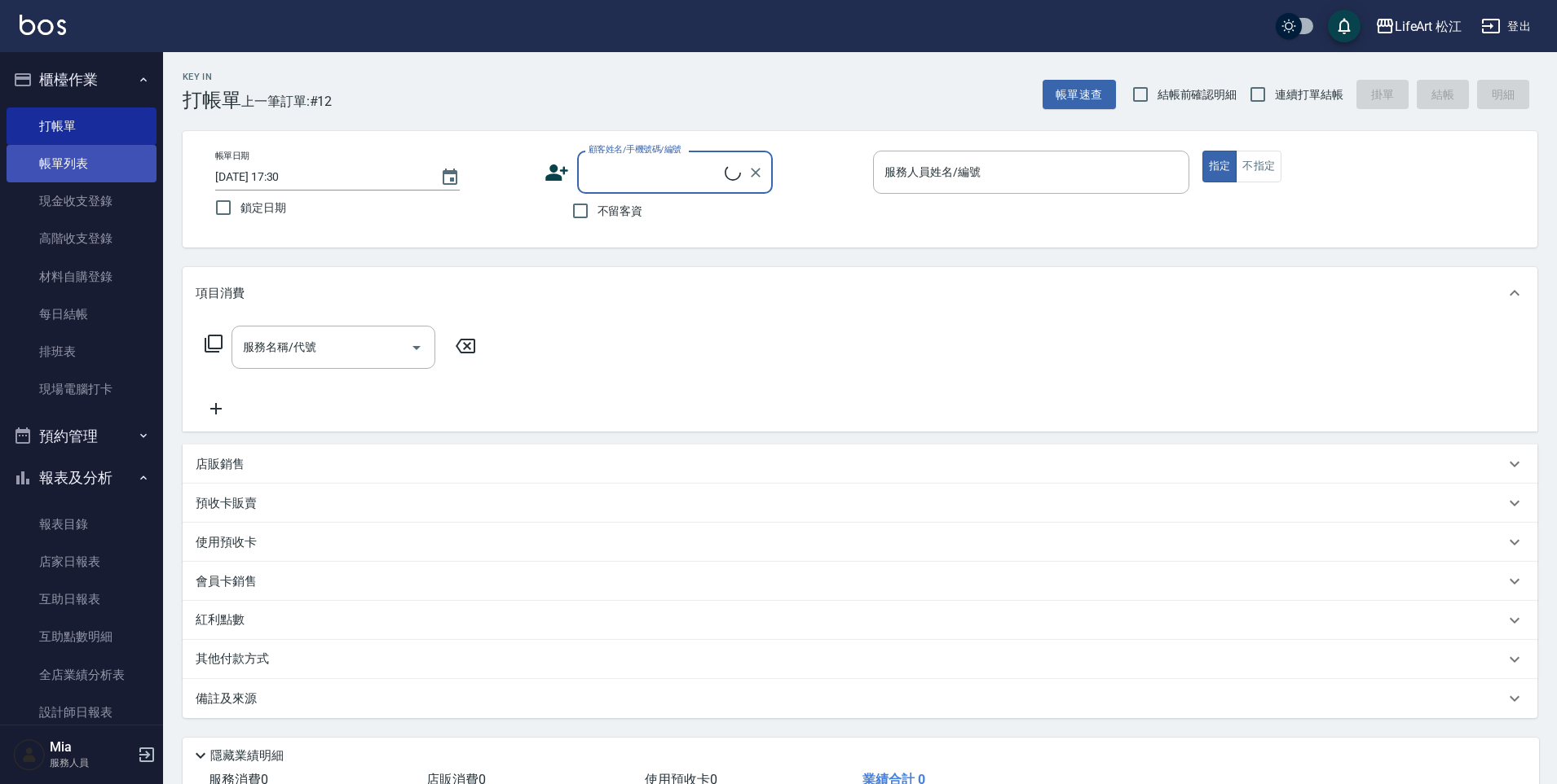
click at [116, 162] on link "帳單列表" at bounding box center [81, 164] width 150 height 38
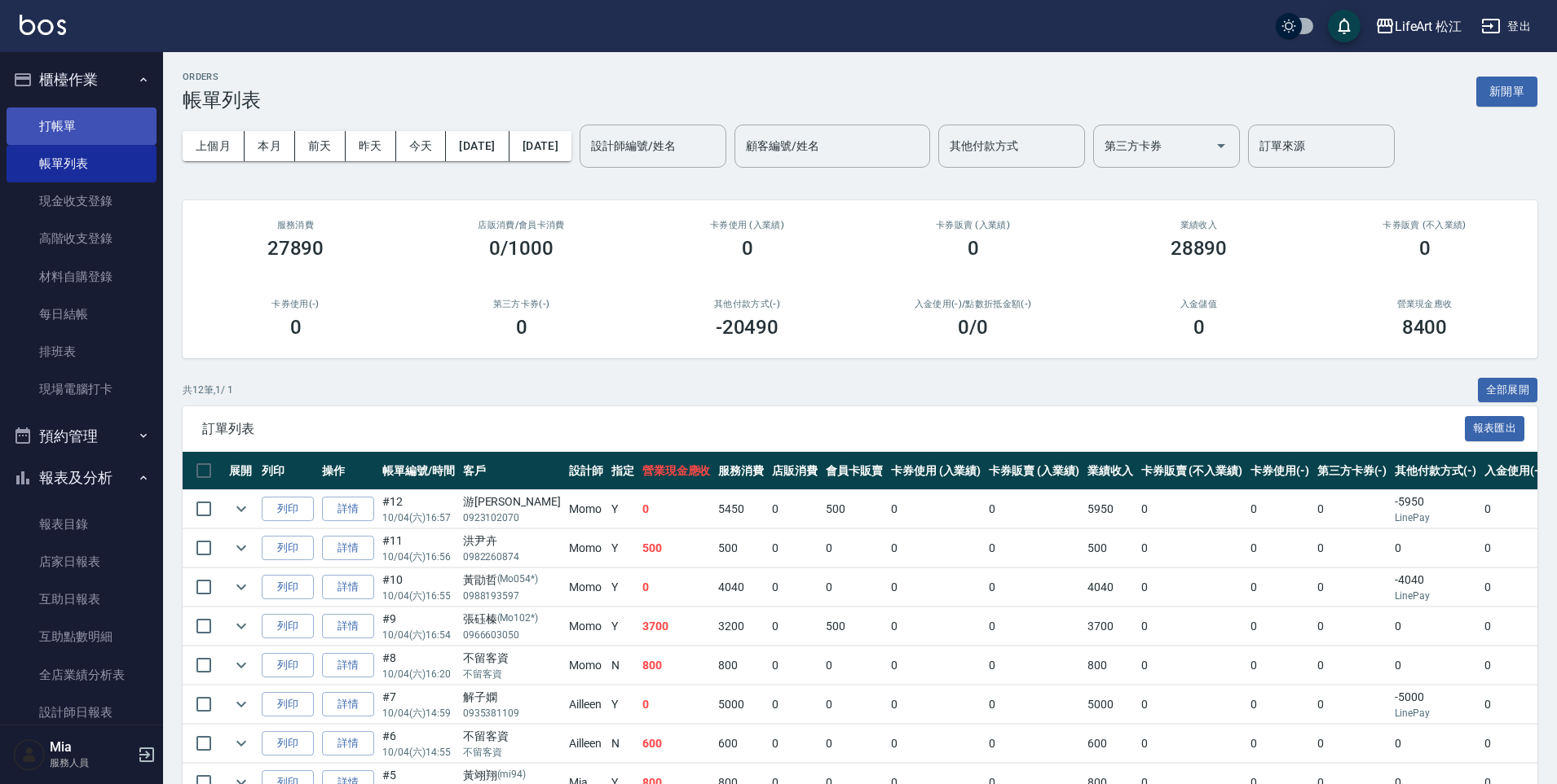
click at [77, 109] on link "打帳單" at bounding box center [81, 126] width 150 height 38
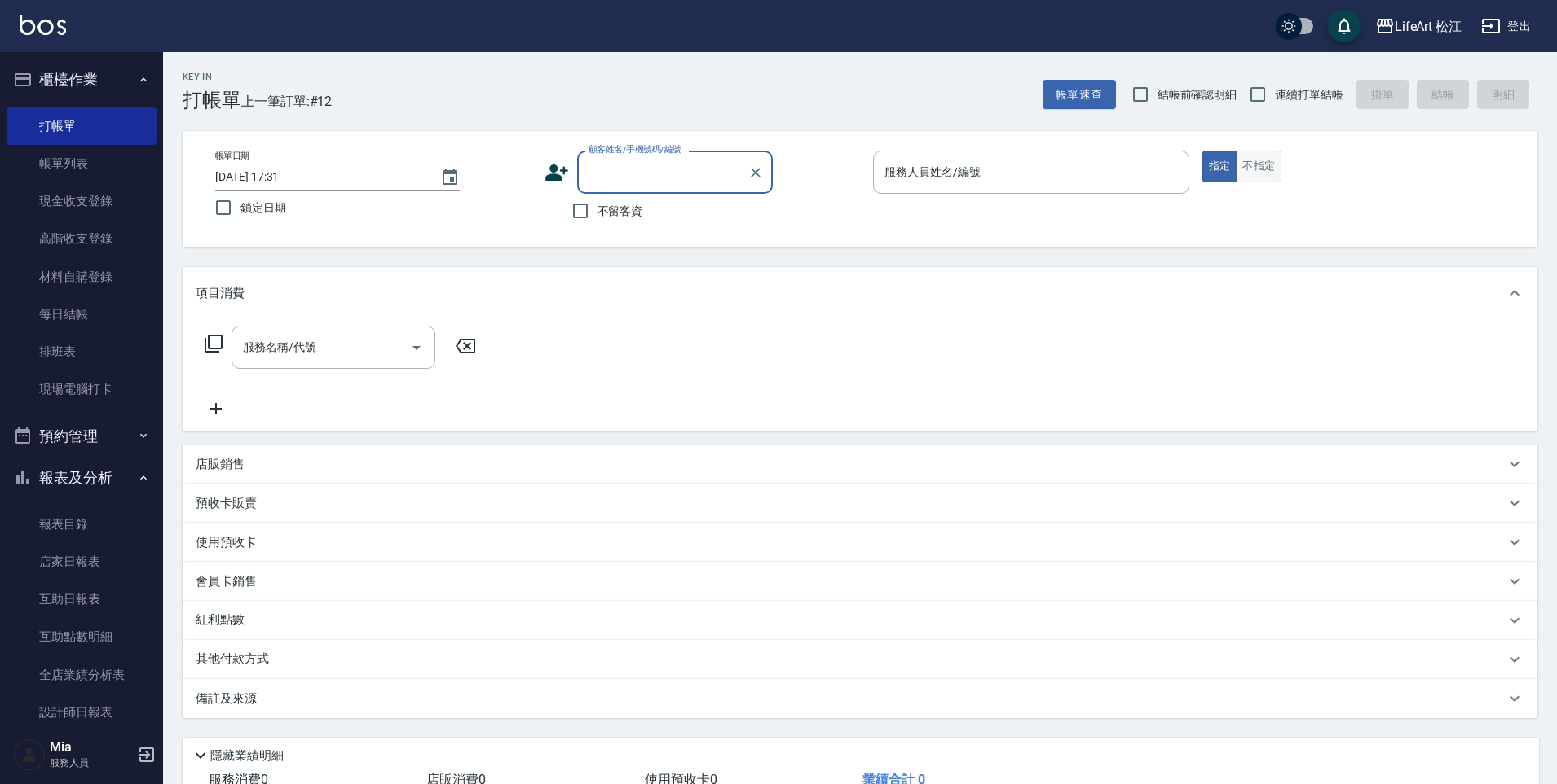
click at [1271, 169] on button "不指定" at bounding box center [1258, 166] width 46 height 32
click at [1106, 176] on input "服務人員姓名/編號" at bounding box center [1030, 171] width 301 height 28
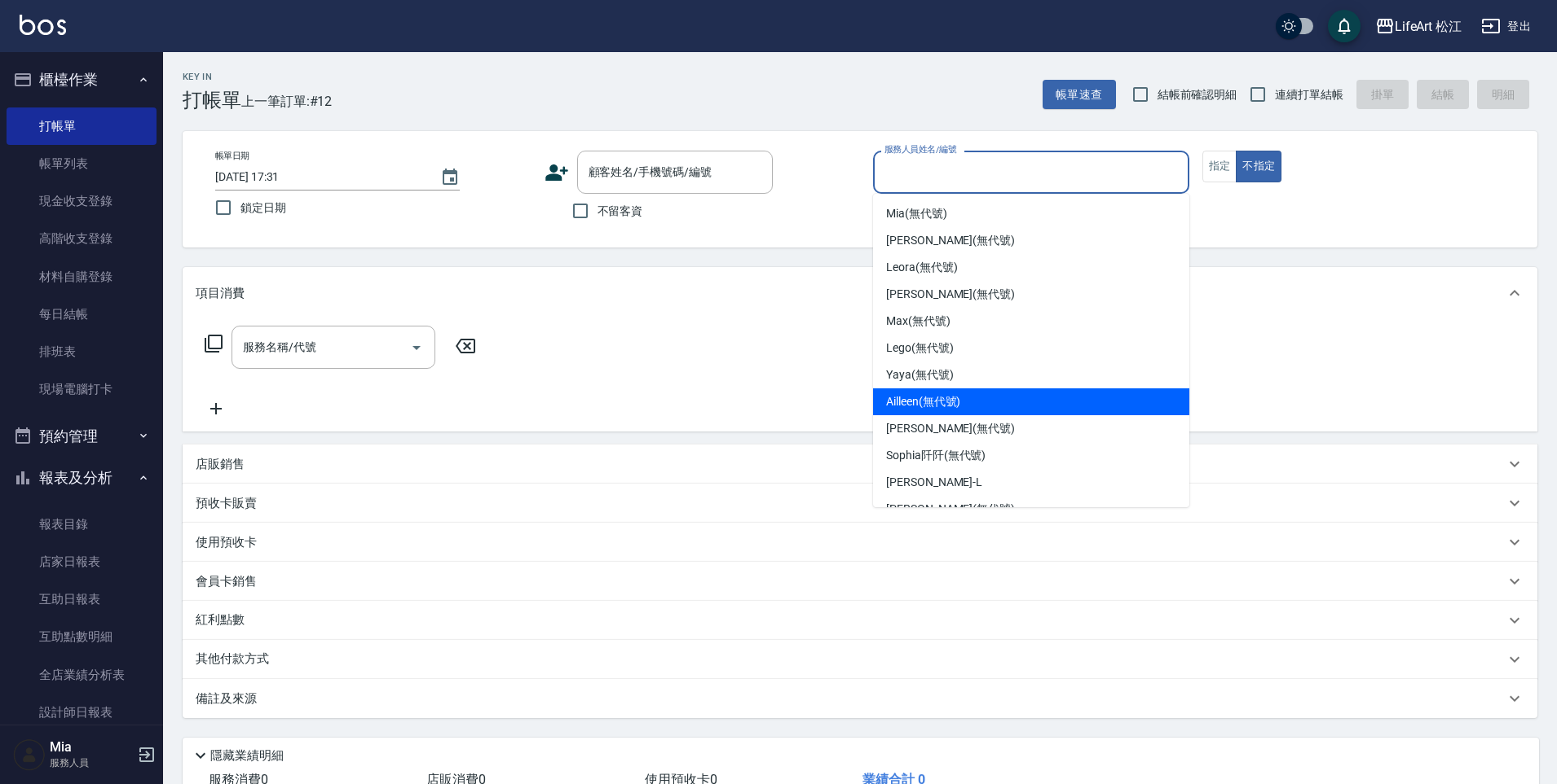
click at [929, 400] on span "Ailleen (無代號)" at bounding box center [923, 403] width 75 height 17
type input "Ailleen(無代號)"
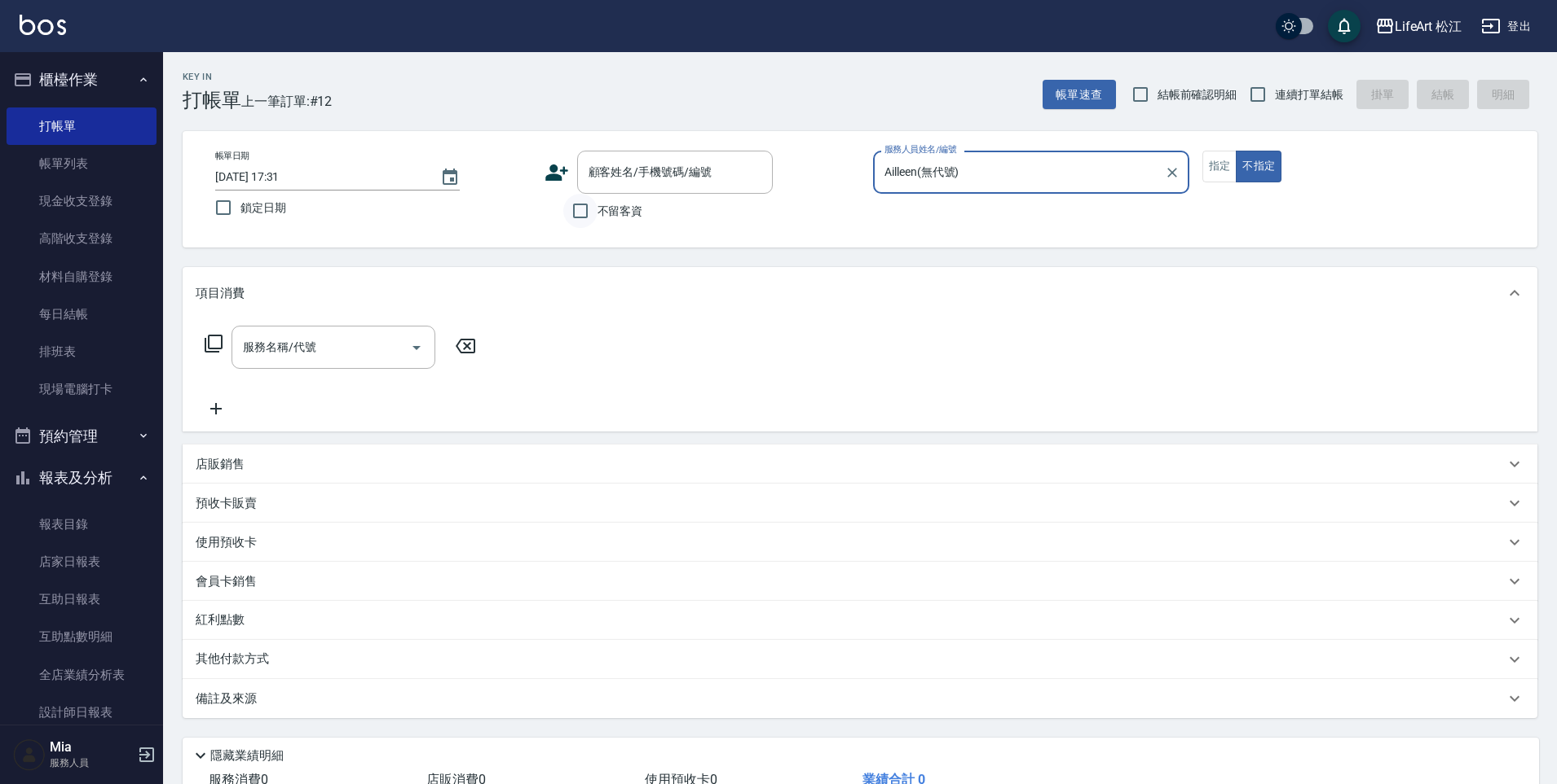
click at [583, 214] on input "不留客資" at bounding box center [580, 210] width 34 height 34
checkbox input "true"
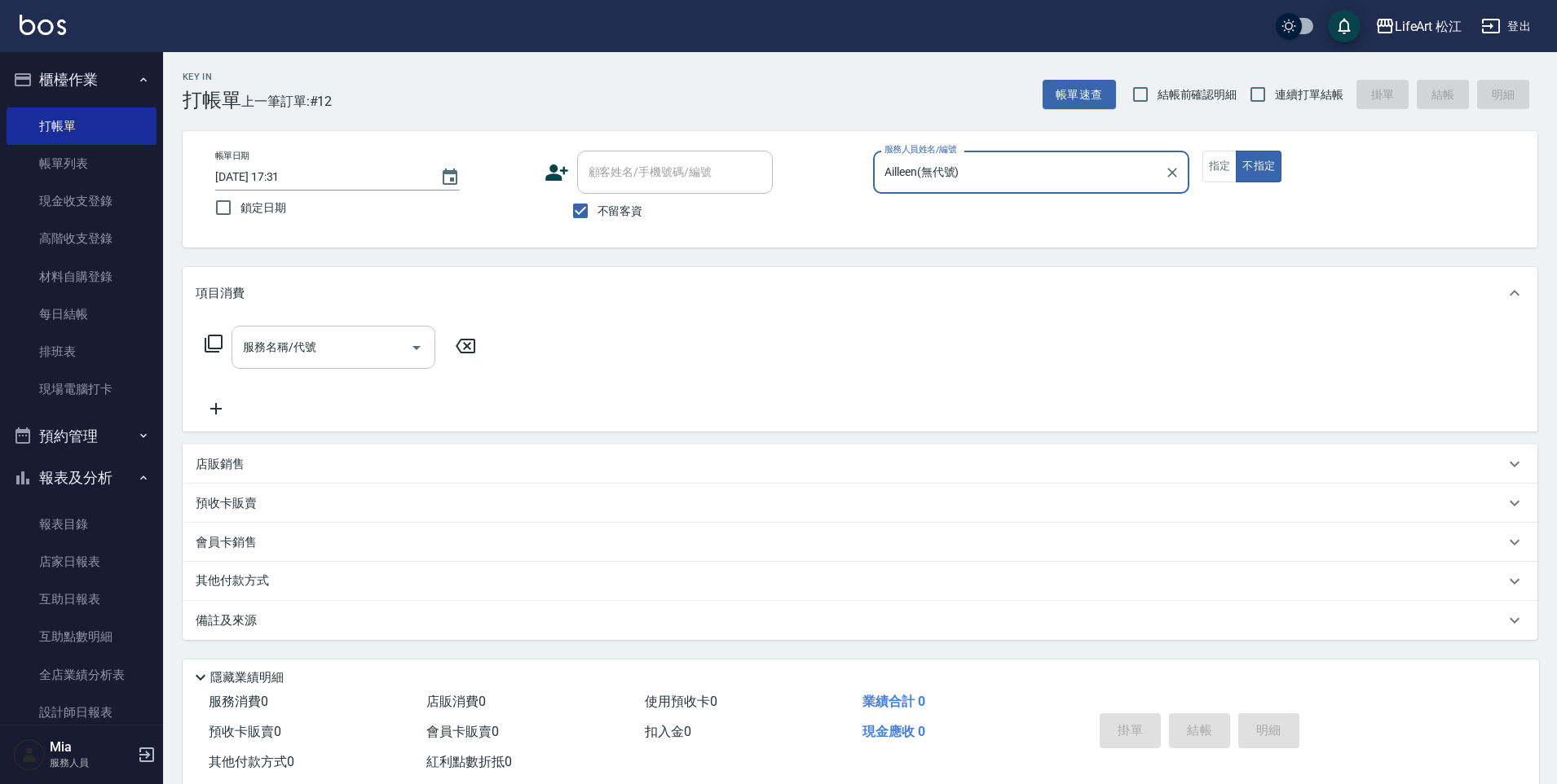
click at [414, 352] on icon "Open" at bounding box center [416, 347] width 19 height 19
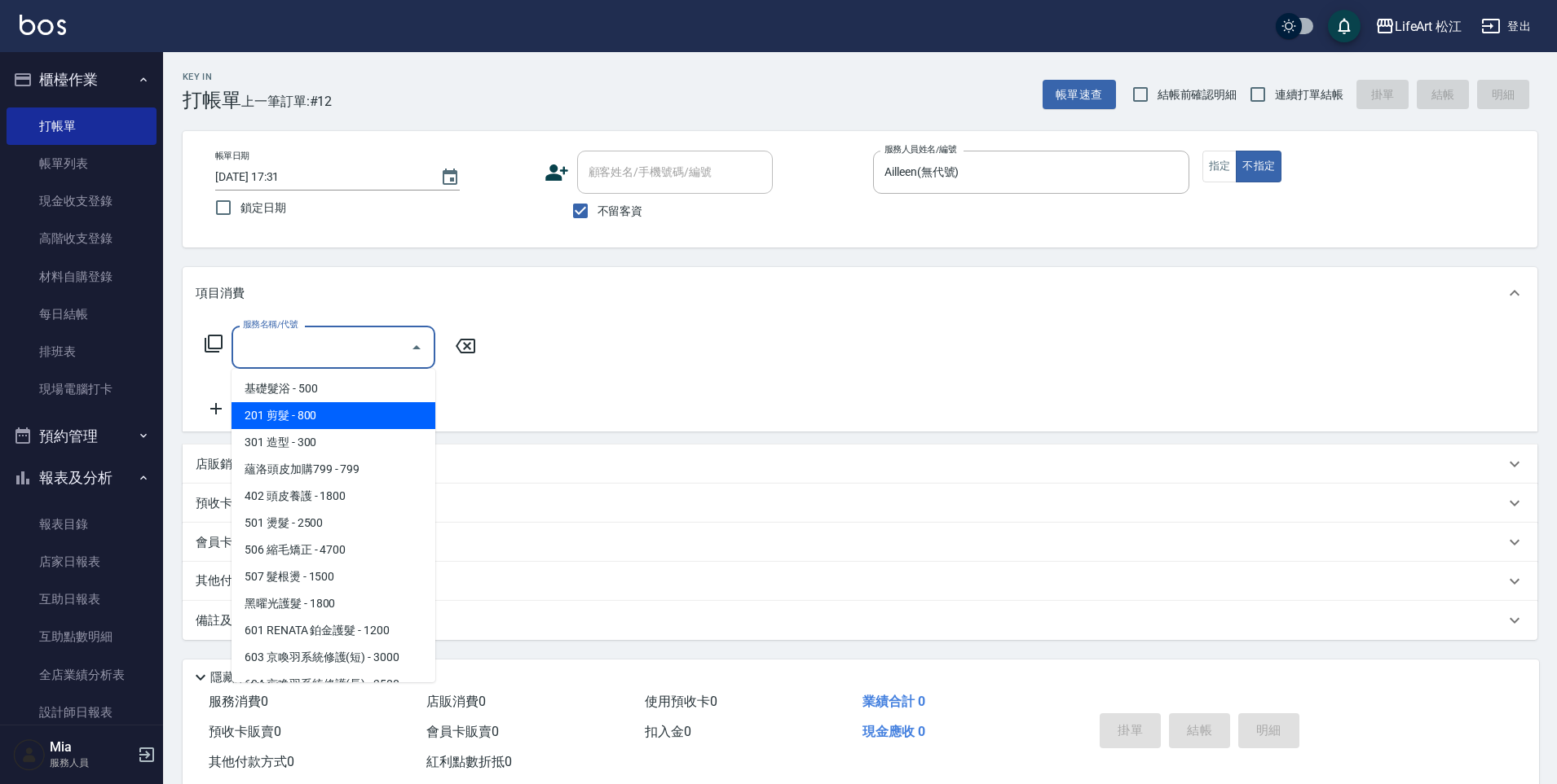
click at [395, 408] on span "201 剪髮 - 800" at bounding box center [333, 416] width 203 height 27
type input "201 剪髮(201)"
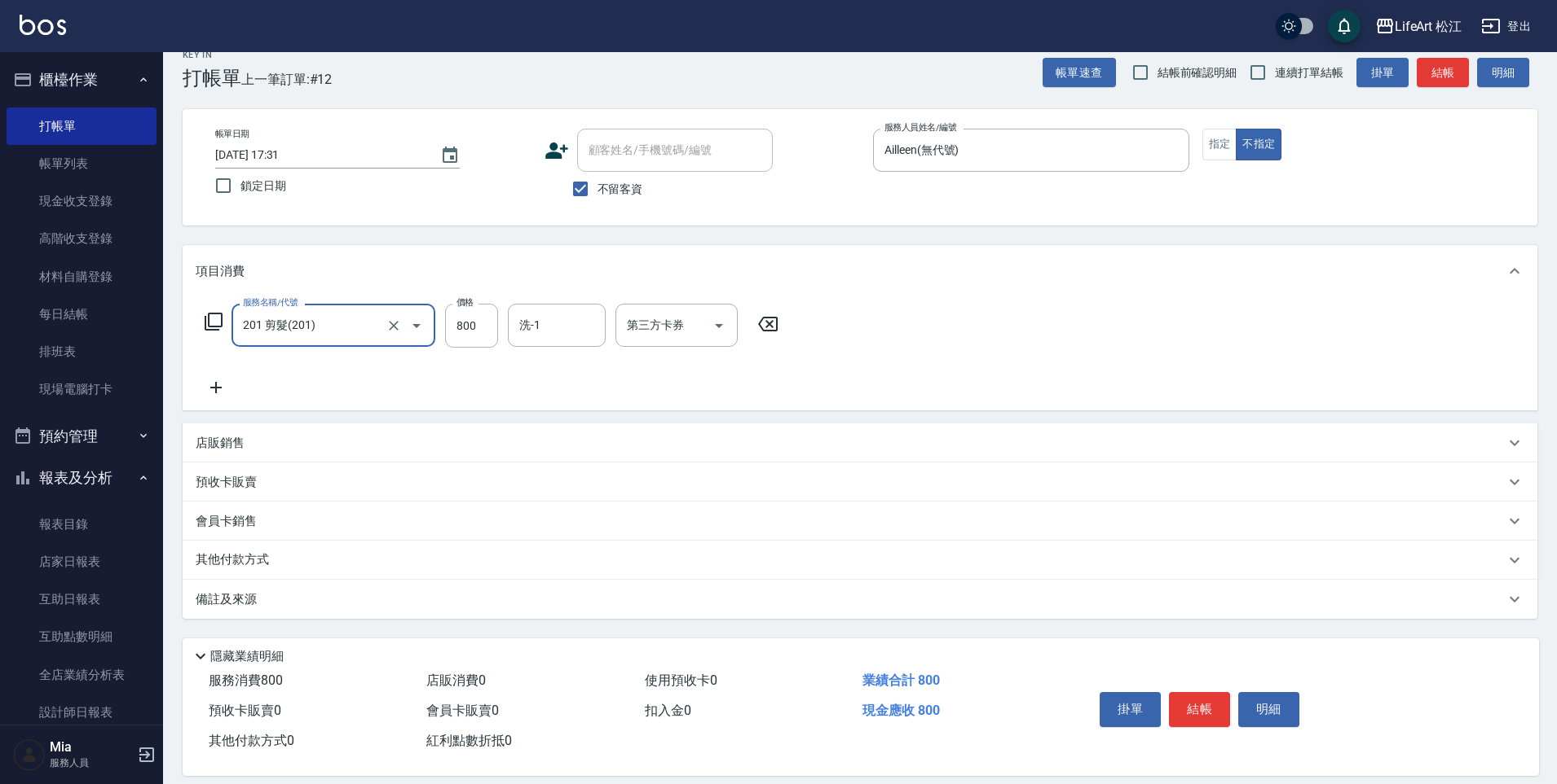
scroll to position [41, 0]
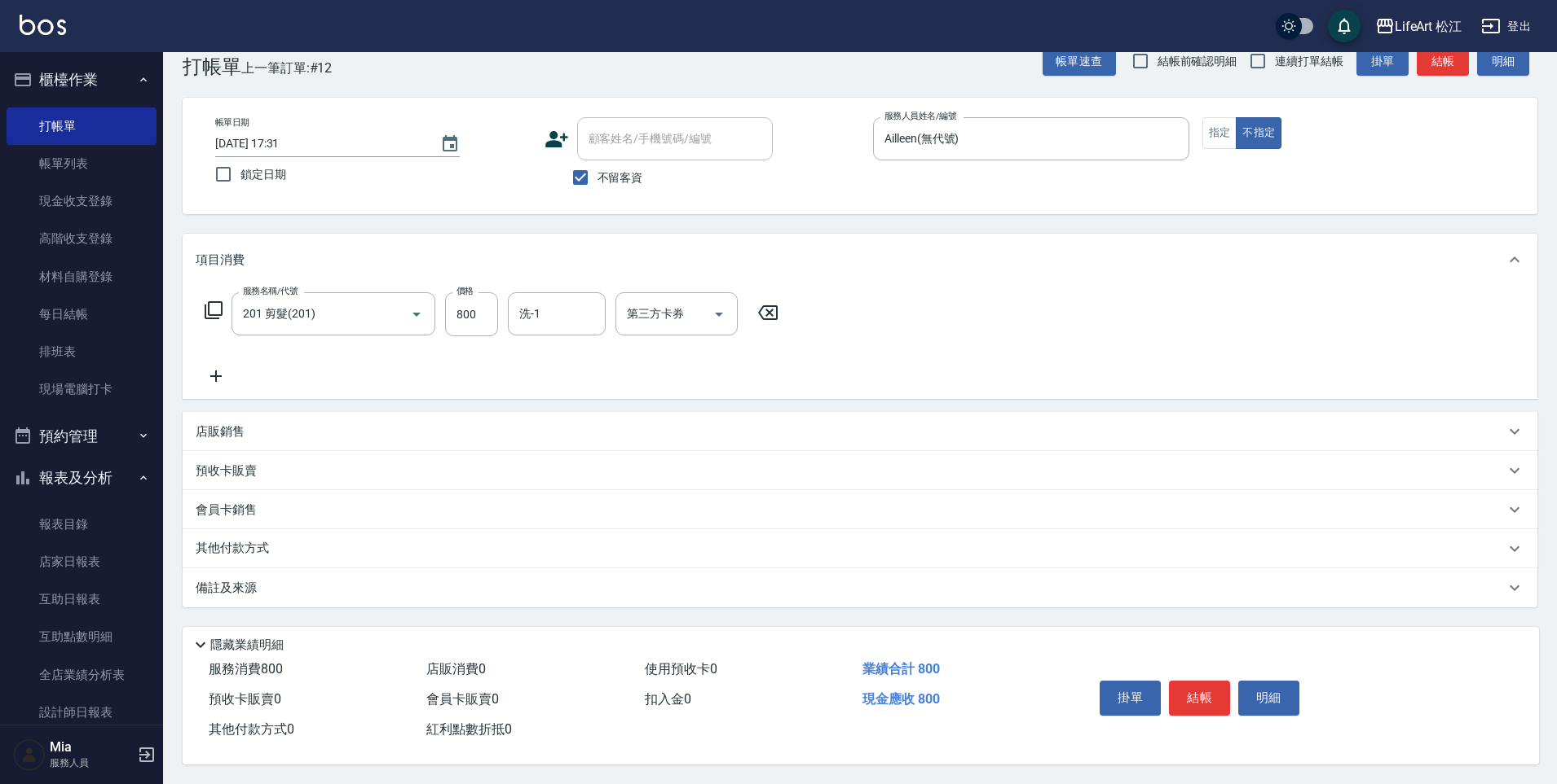
click at [447, 584] on div "備註及來源" at bounding box center [850, 588] width 1309 height 17
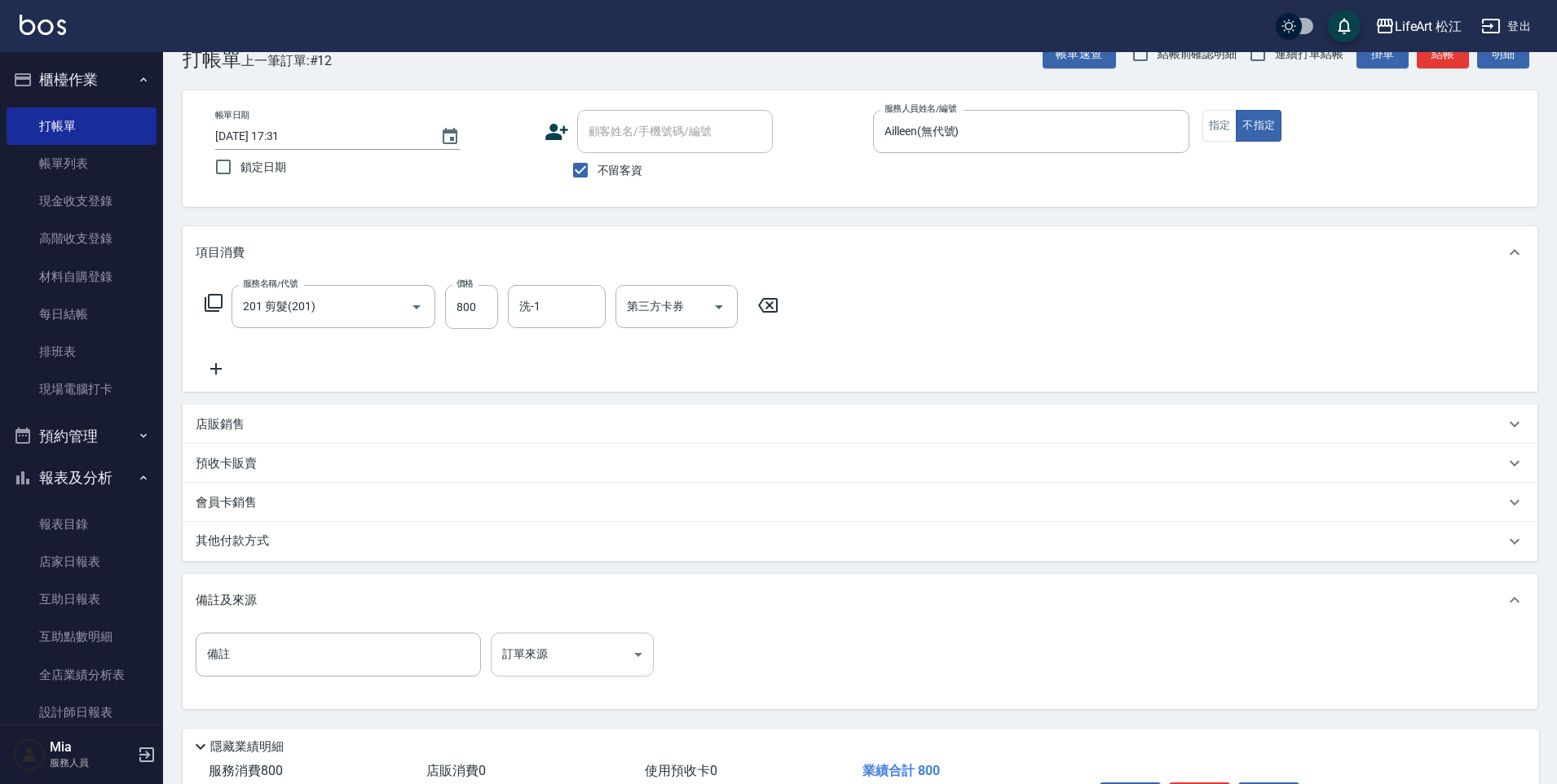
click at [618, 648] on body "LifeArt 松江 登出 櫃檯作業 打帳單 帳單列表 現金收支登錄 高階收支登錄 材料自購登錄 每日結帳 排班表 現場電腦打卡 預約管理 預約管理 單日預約…" at bounding box center [778, 423] width 1557 height 927
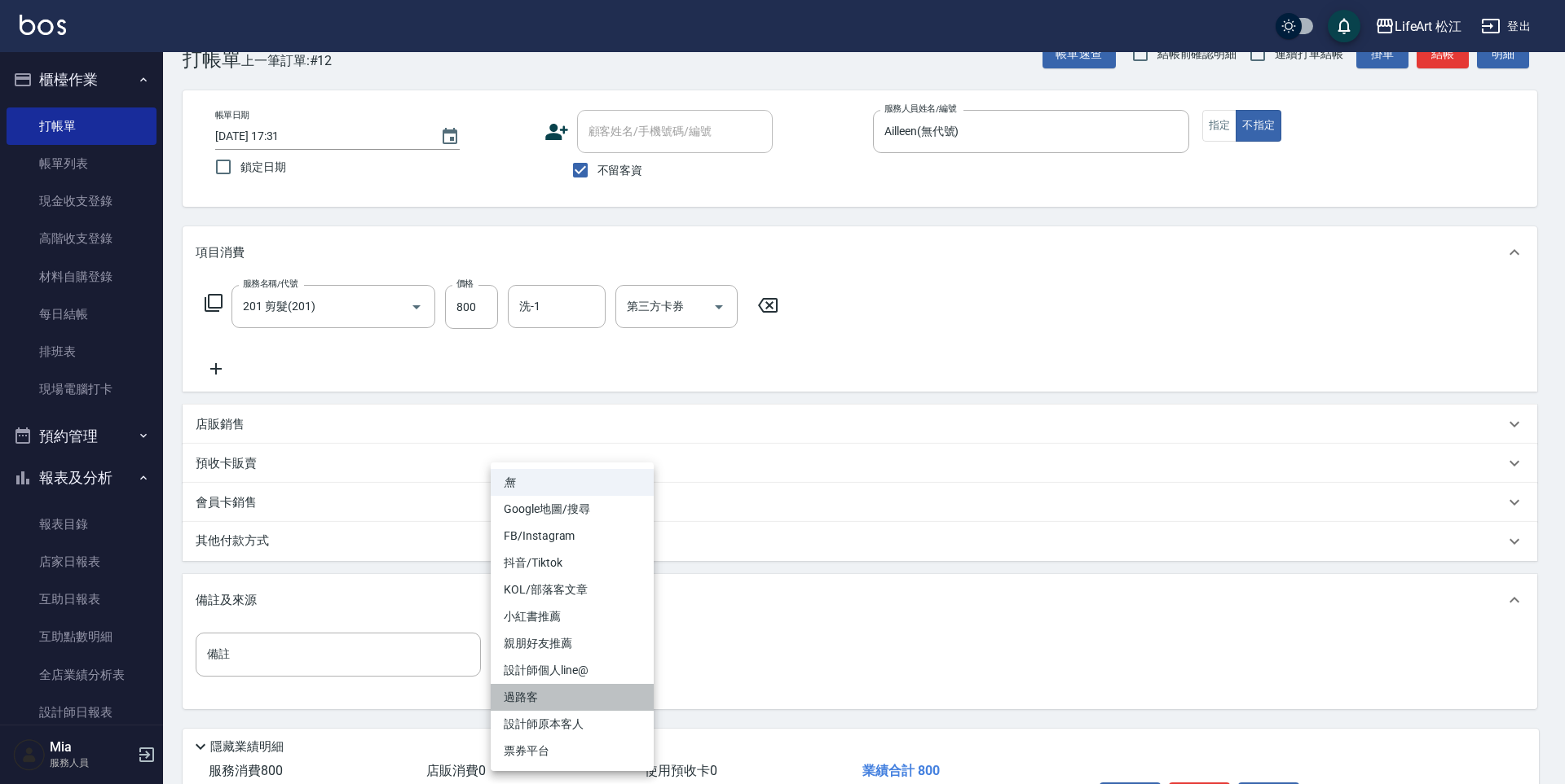
click at [598, 694] on li "過路客" at bounding box center [572, 698] width 163 height 27
type input "過路客"
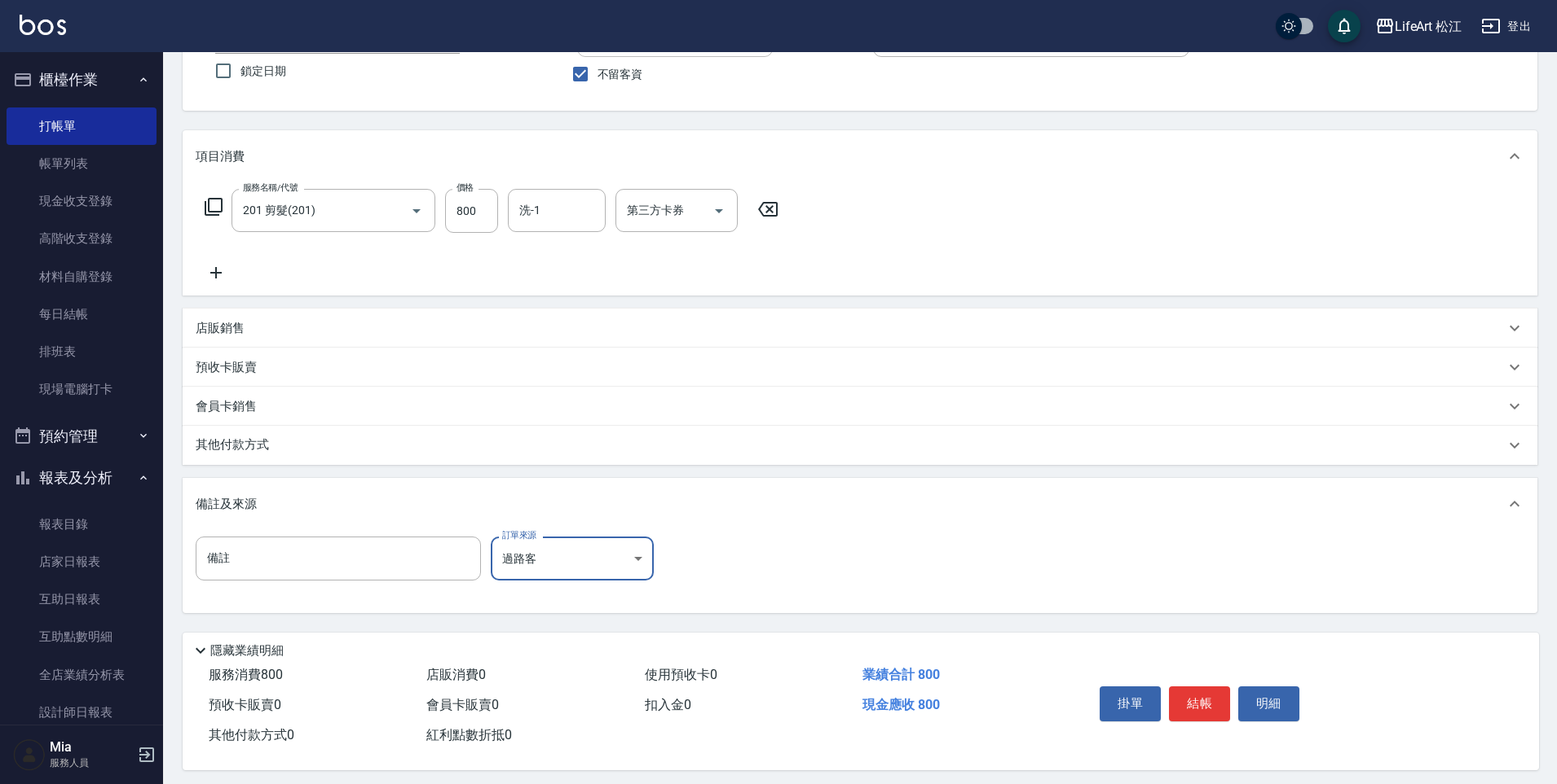
scroll to position [150, 0]
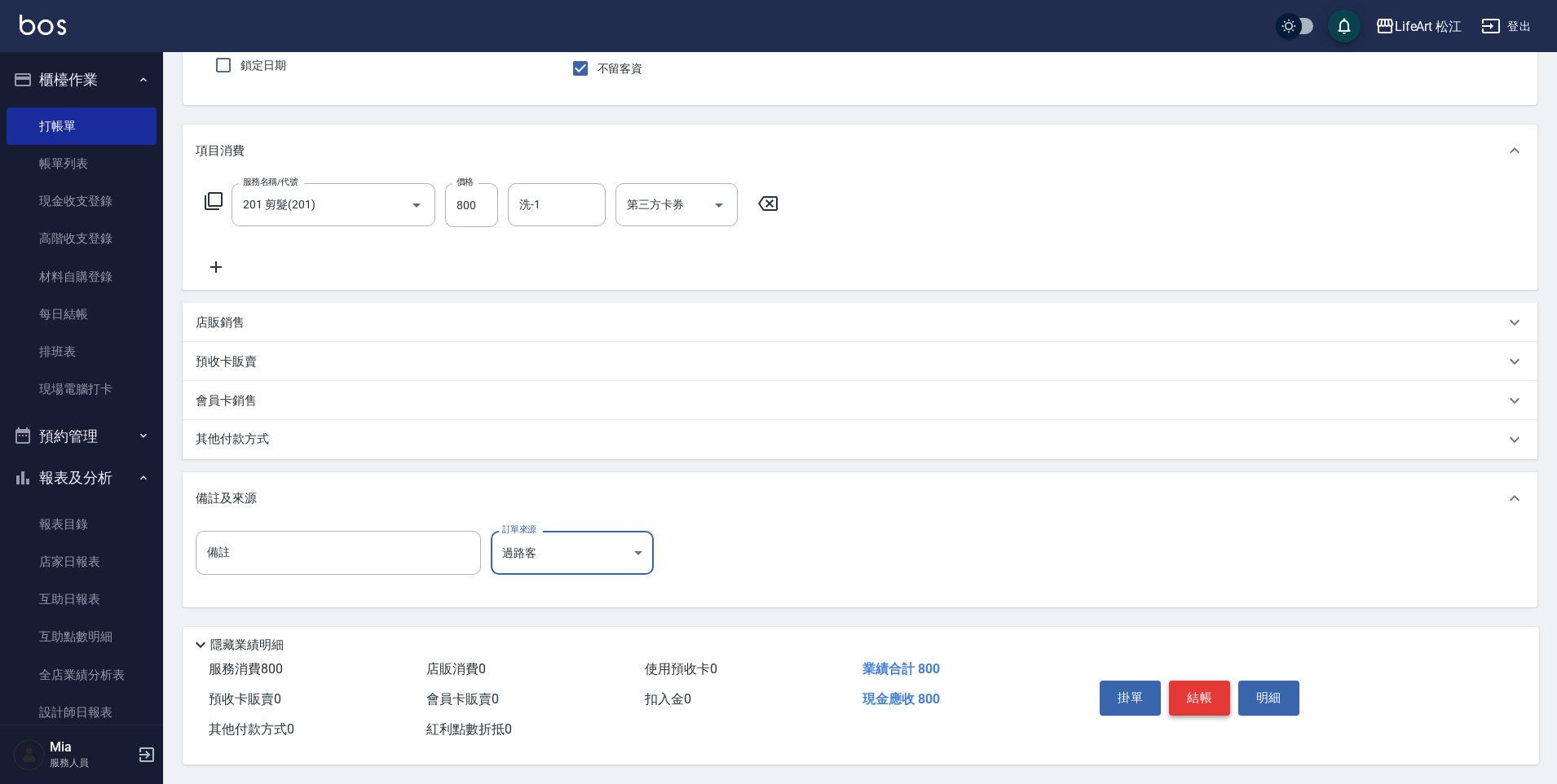
click at [1197, 681] on button "結帳" at bounding box center [1199, 698] width 61 height 34
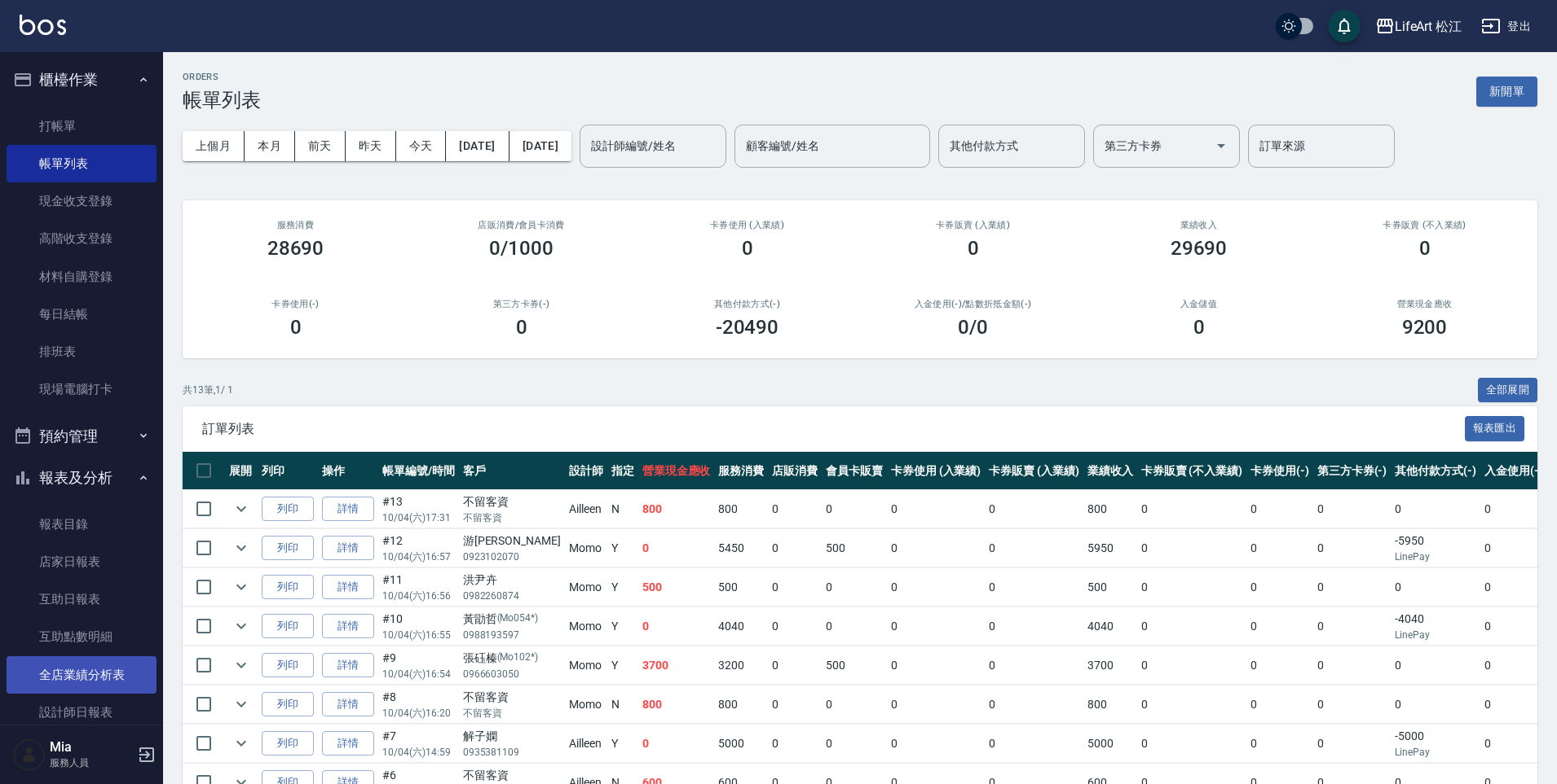
click at [106, 681] on link "全店業績分析表" at bounding box center [81, 675] width 150 height 38
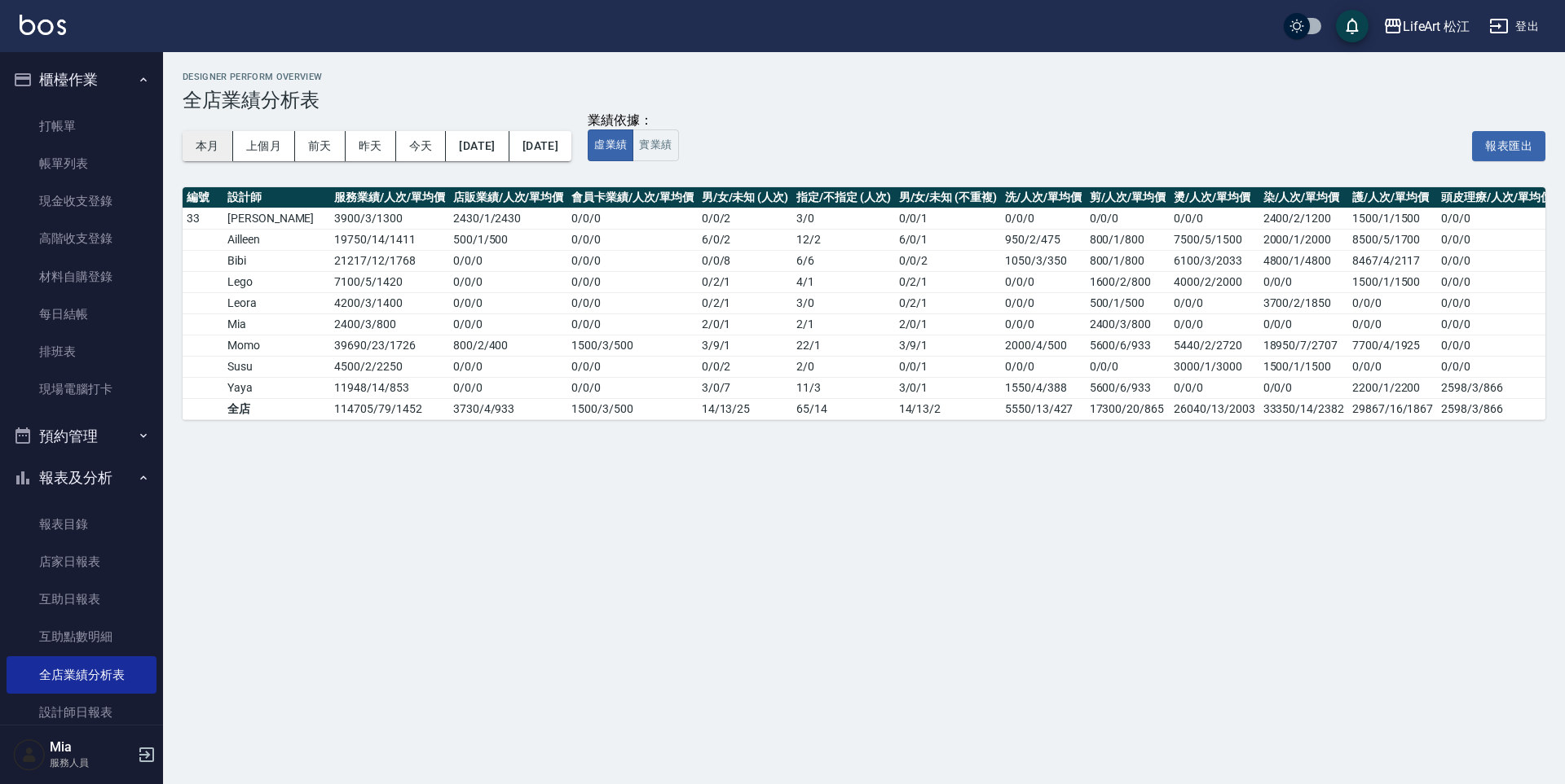
click at [203, 151] on button "本月" at bounding box center [208, 146] width 50 height 30
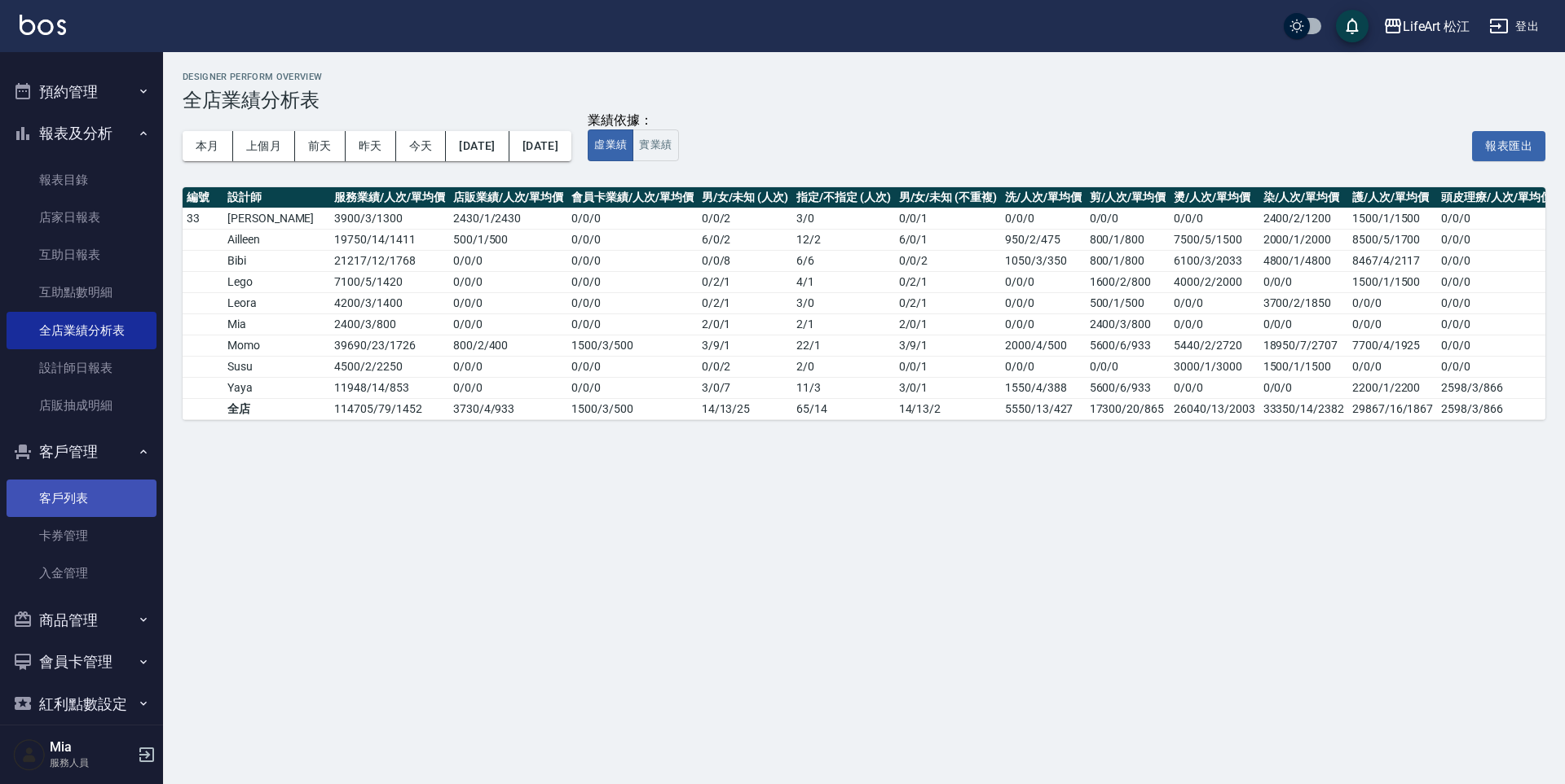
scroll to position [364, 0]
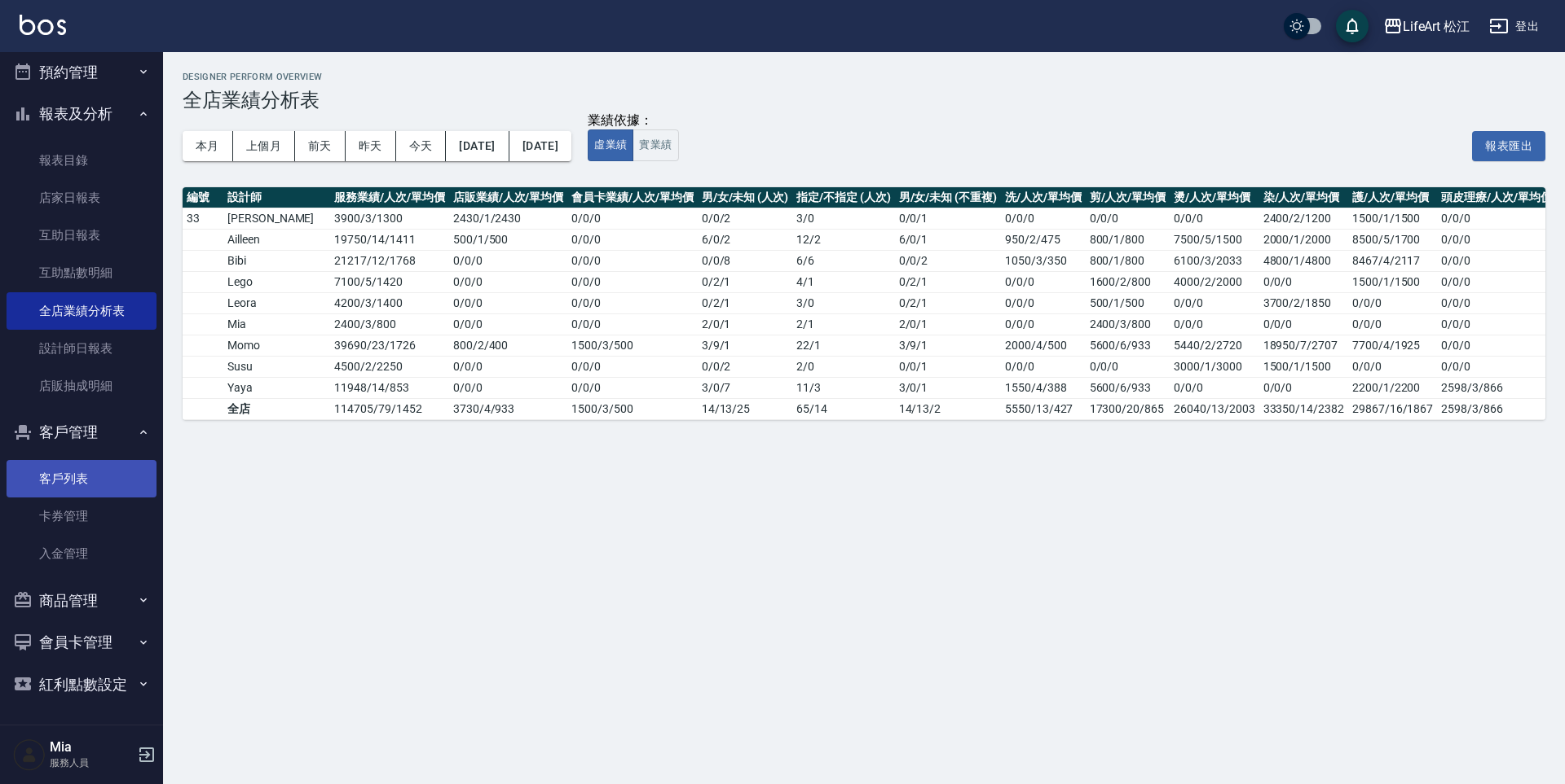
click at [97, 470] on link "客戶列表" at bounding box center [81, 479] width 150 height 38
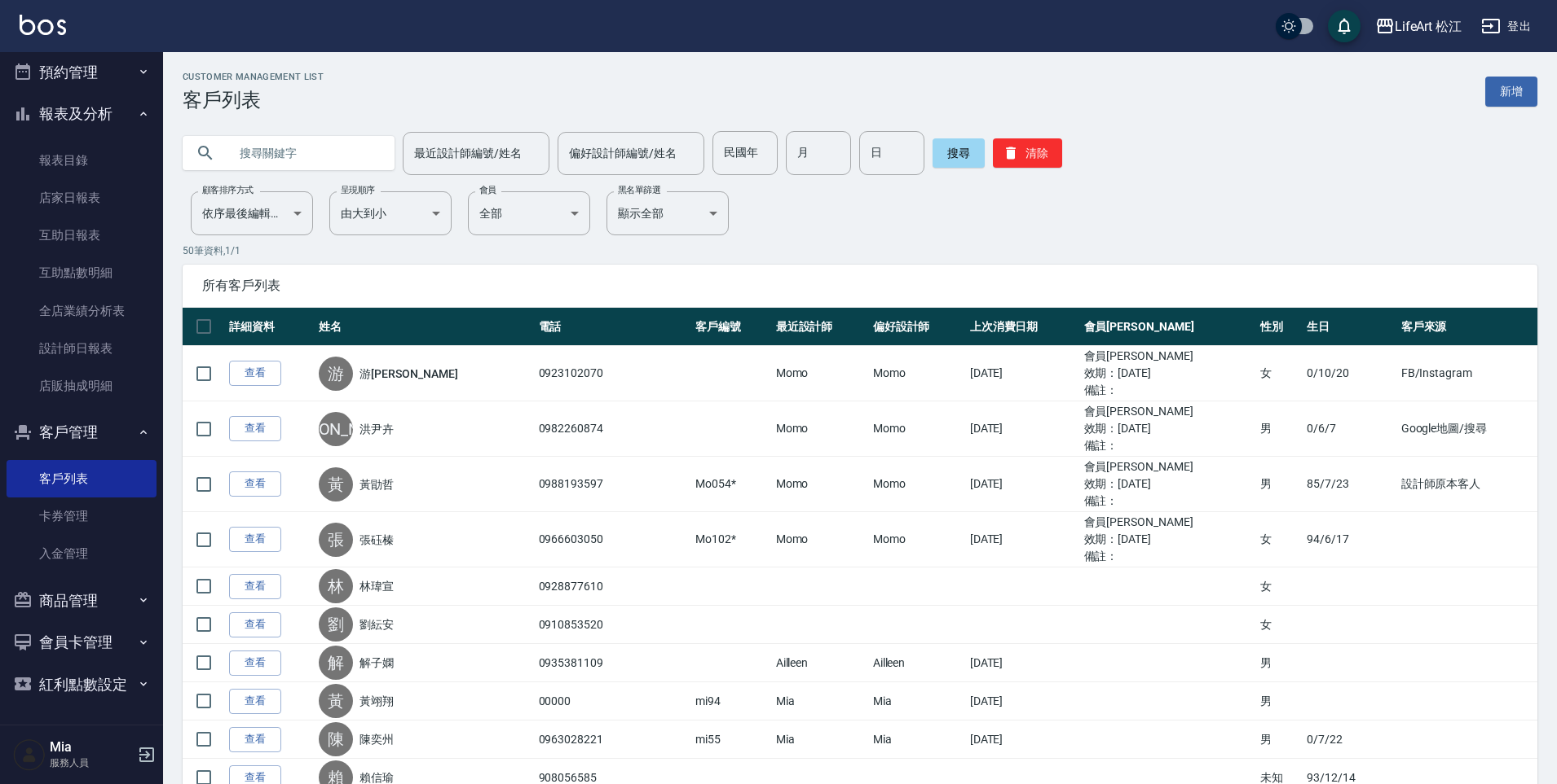
click at [253, 158] on input "text" at bounding box center [305, 153] width 153 height 44
click at [301, 156] on input "text" at bounding box center [305, 153] width 153 height 44
click at [285, 144] on input "text" at bounding box center [305, 153] width 153 height 44
type input "0953829001"
click at [943, 149] on button "搜尋" at bounding box center [959, 153] width 52 height 29
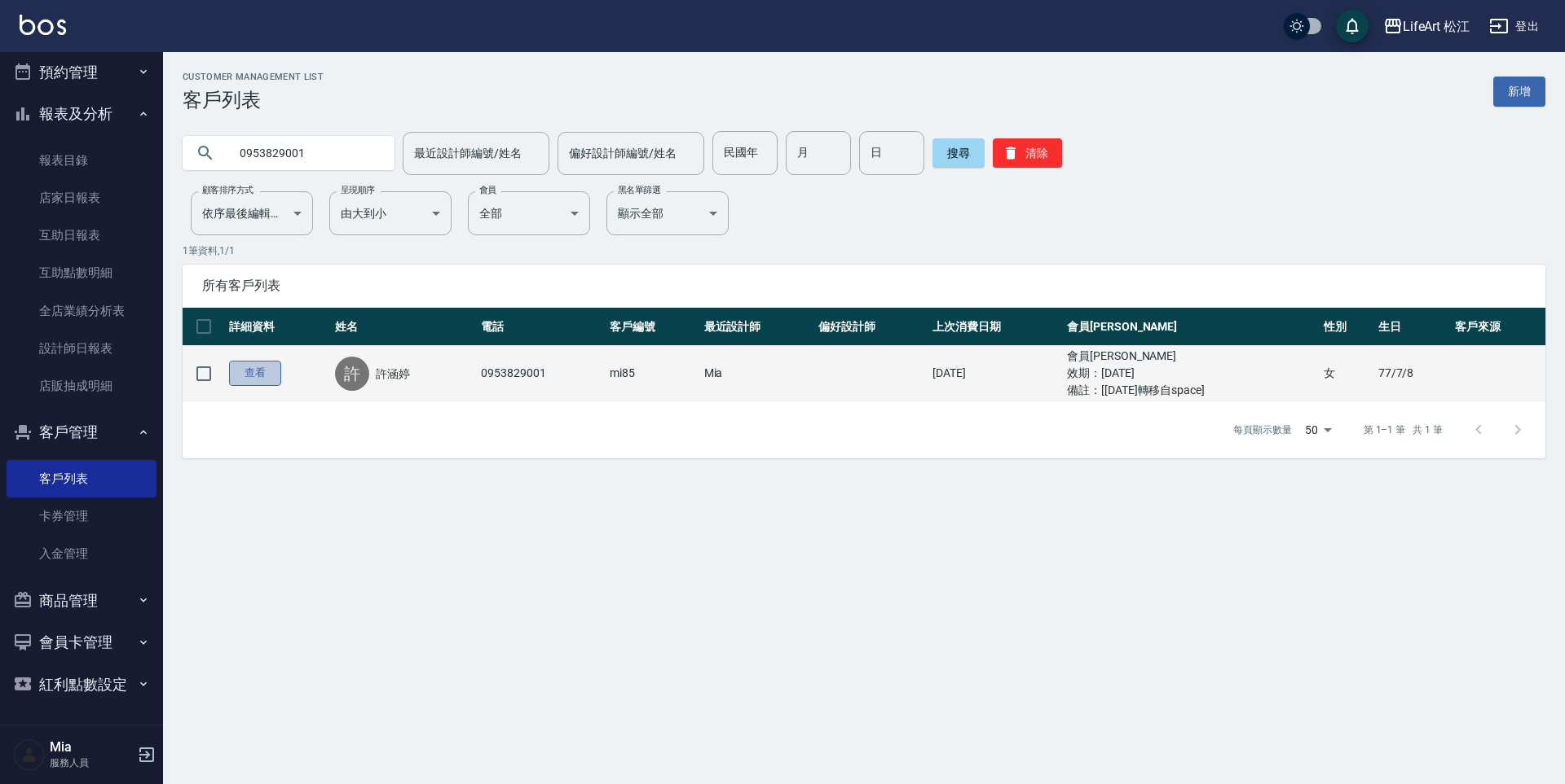
click at [260, 373] on link "查看" at bounding box center [255, 374] width 52 height 25
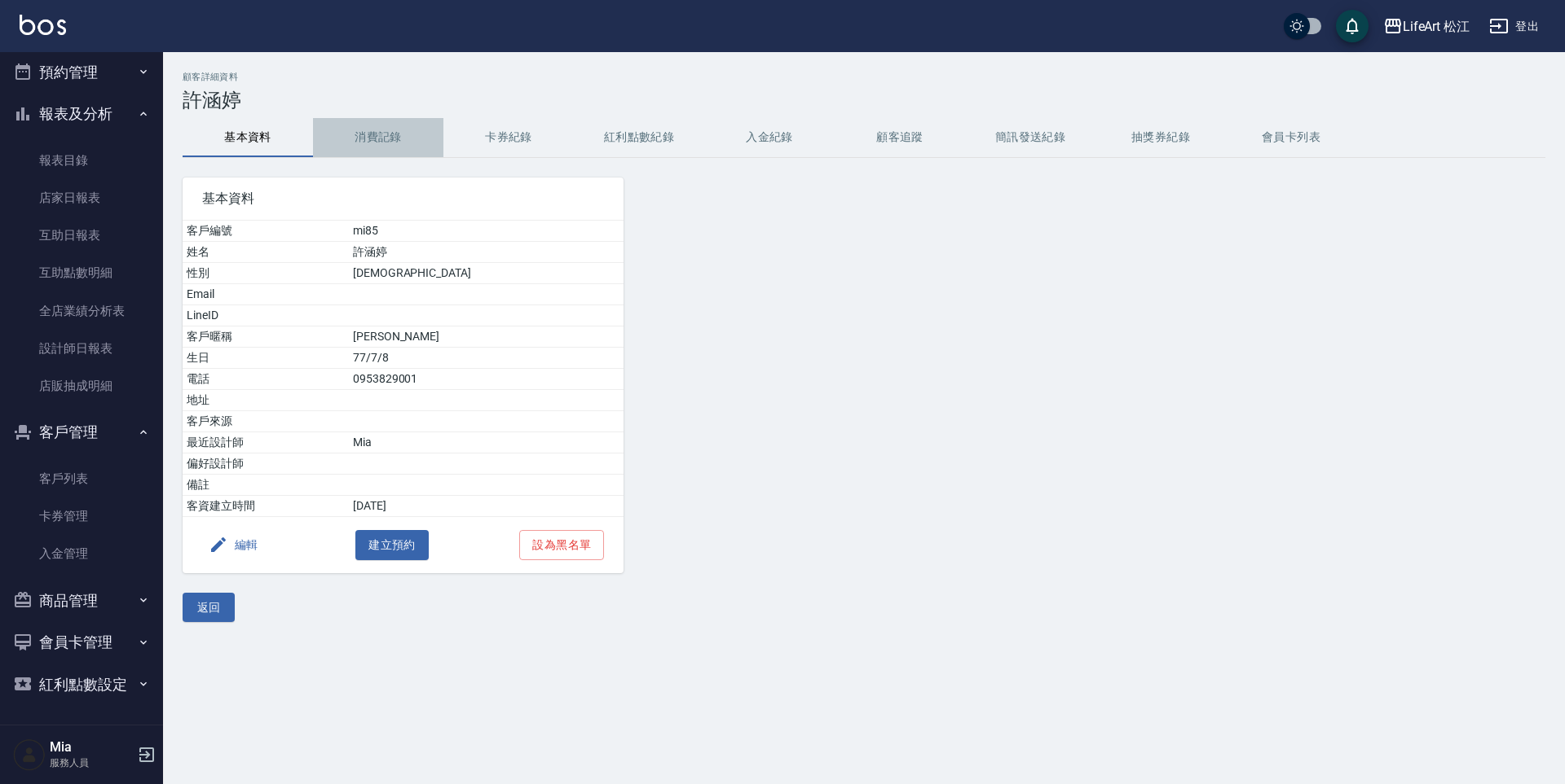
click at [394, 136] on button "消費記錄" at bounding box center [378, 137] width 131 height 39
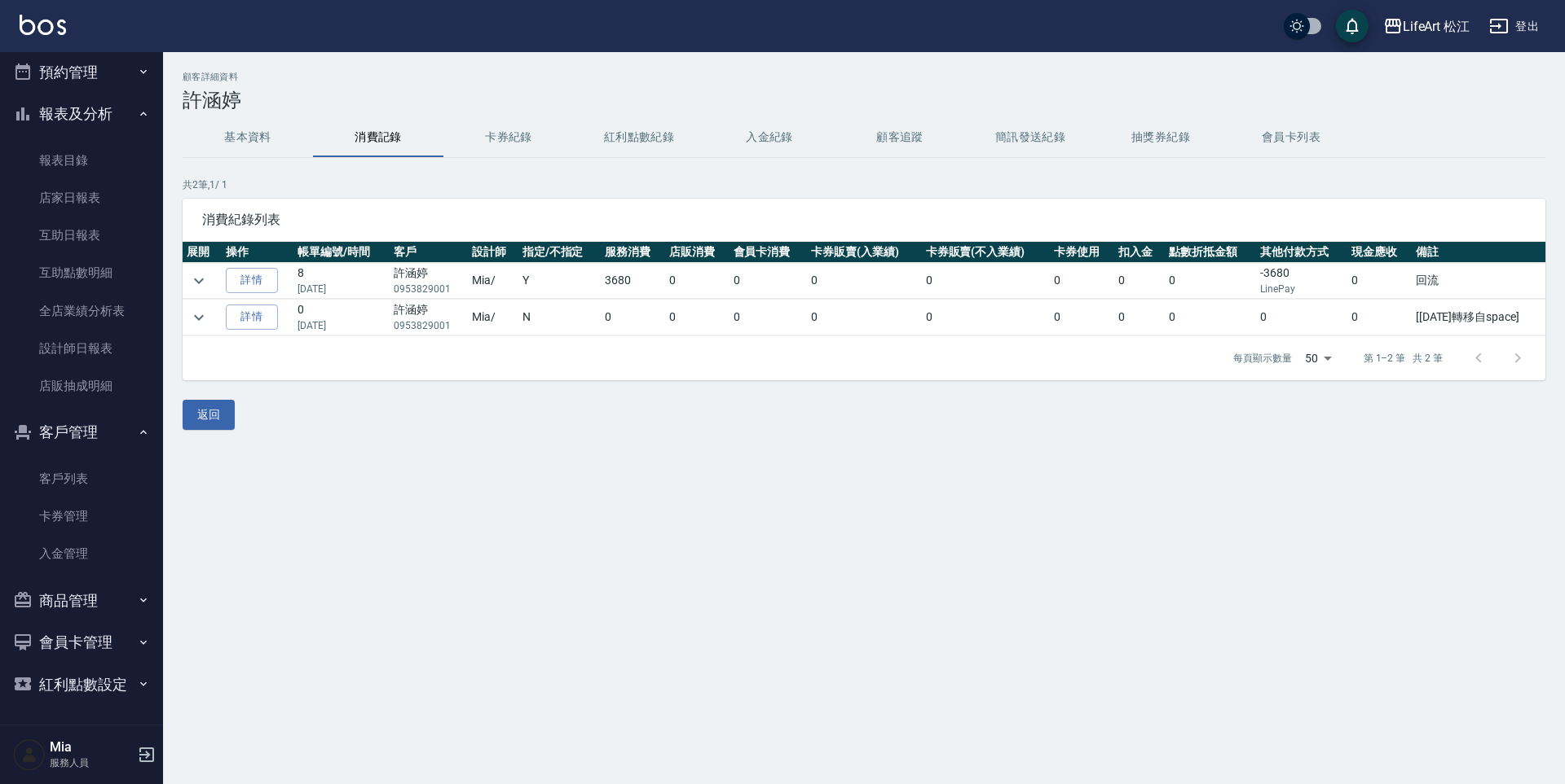
click at [264, 134] on button "基本資料" at bounding box center [248, 137] width 131 height 39
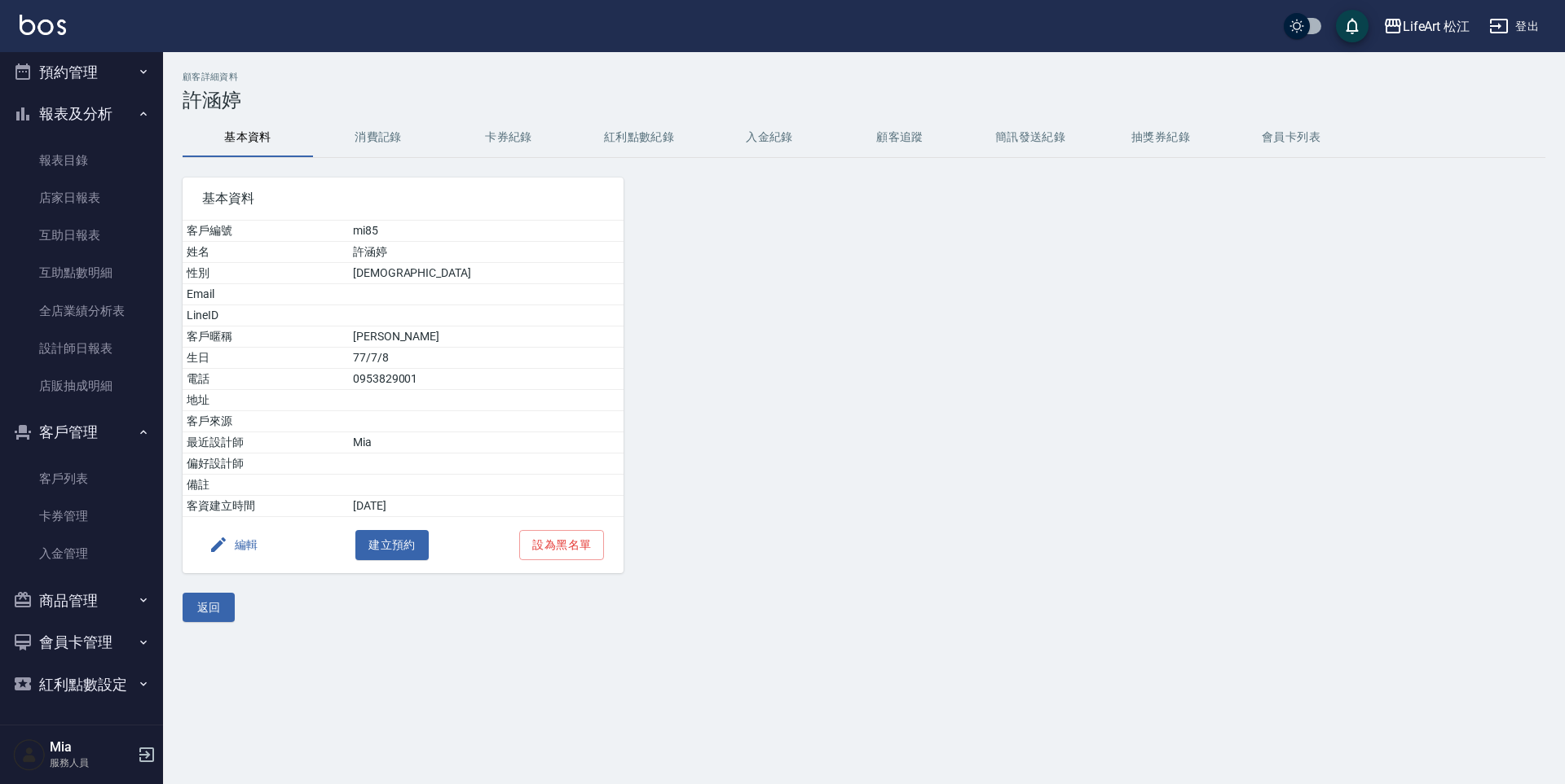
click at [1258, 134] on button "會員卡列表" at bounding box center [1291, 137] width 131 height 39
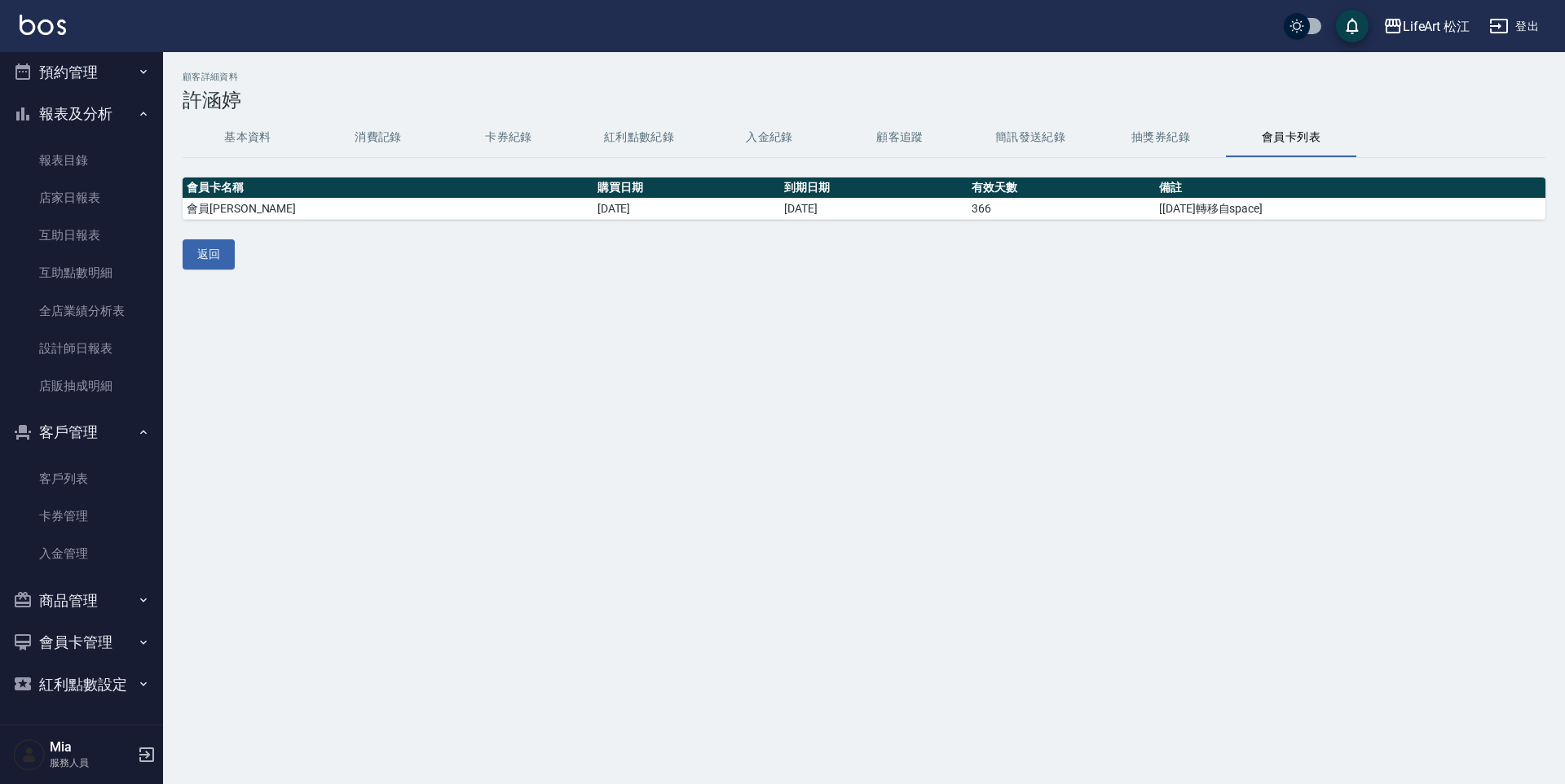
click at [263, 136] on button "基本資料" at bounding box center [248, 137] width 131 height 39
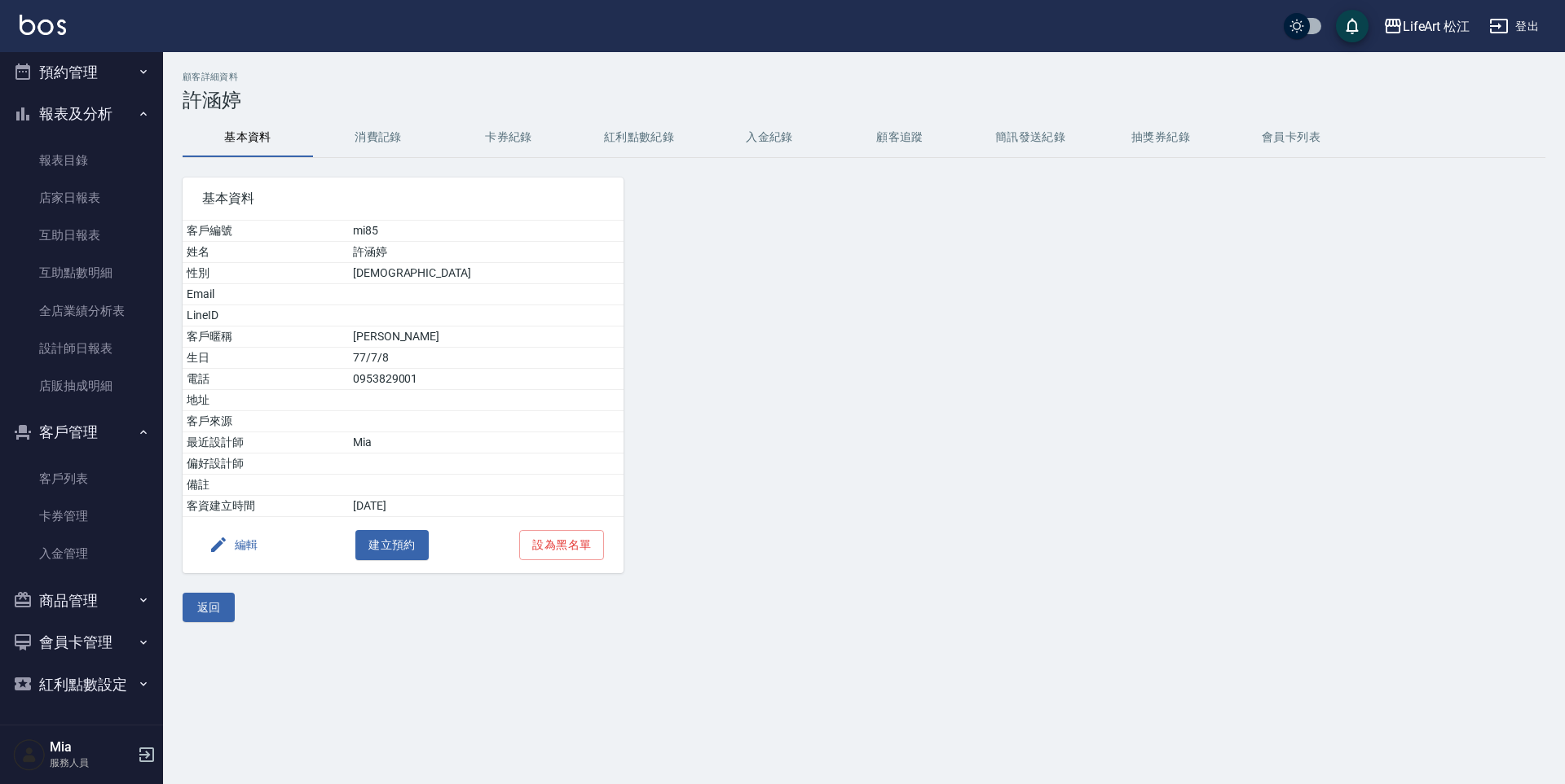
click at [383, 139] on button "消費記錄" at bounding box center [378, 137] width 131 height 39
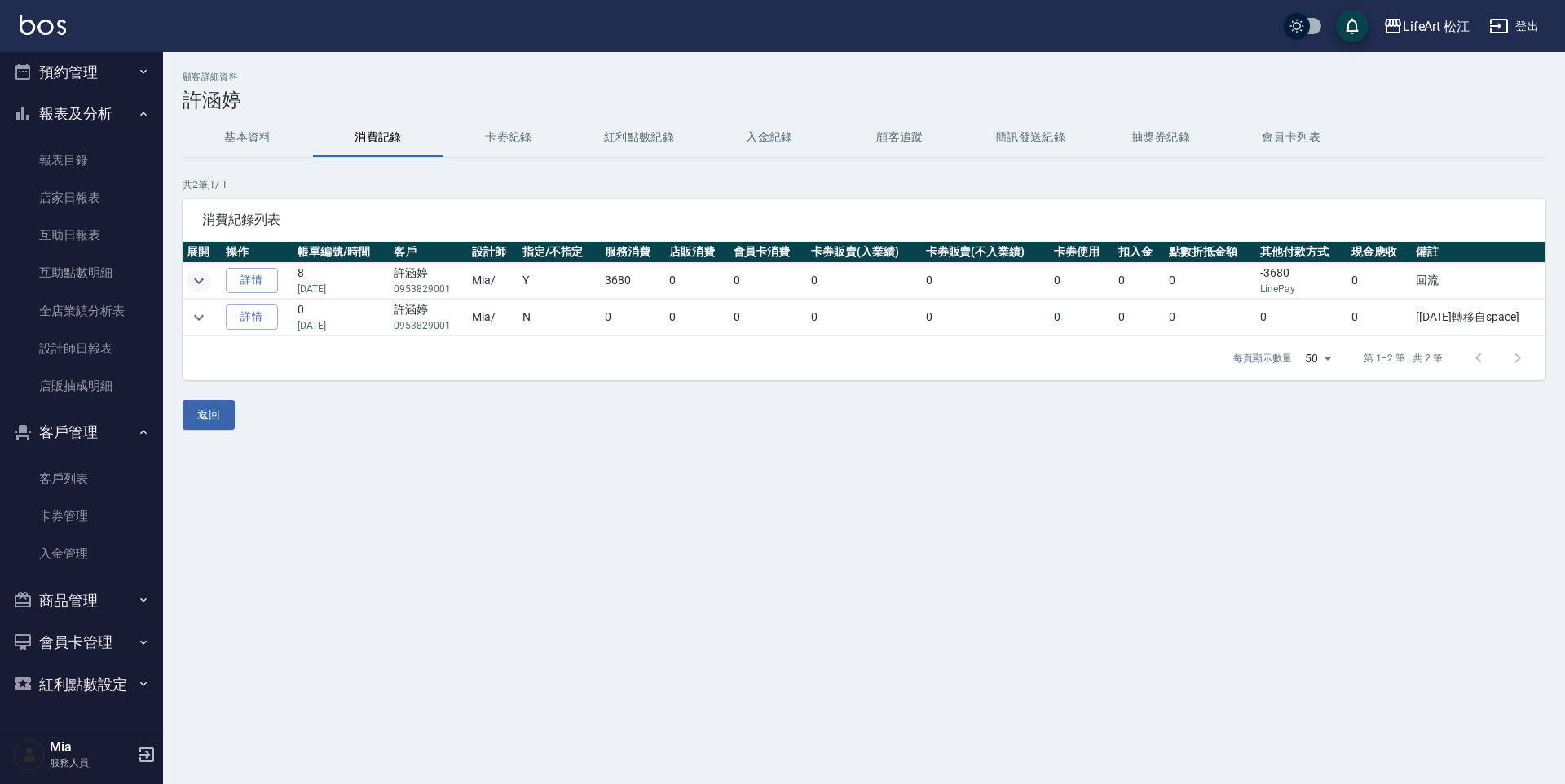
click at [198, 285] on icon "expand row" at bounding box center [199, 281] width 19 height 19
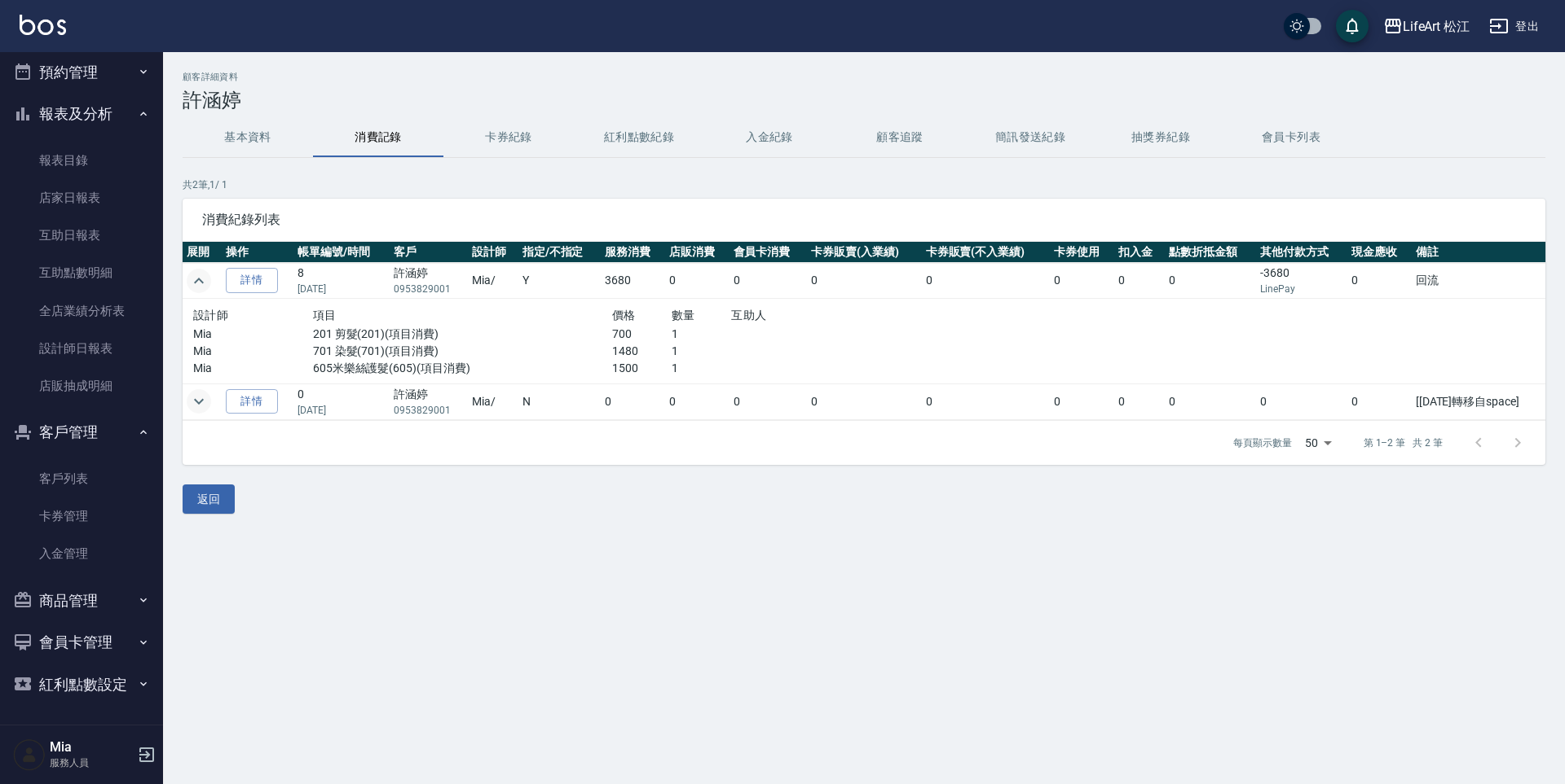
click at [199, 404] on icon "expand row" at bounding box center [199, 402] width 19 height 19
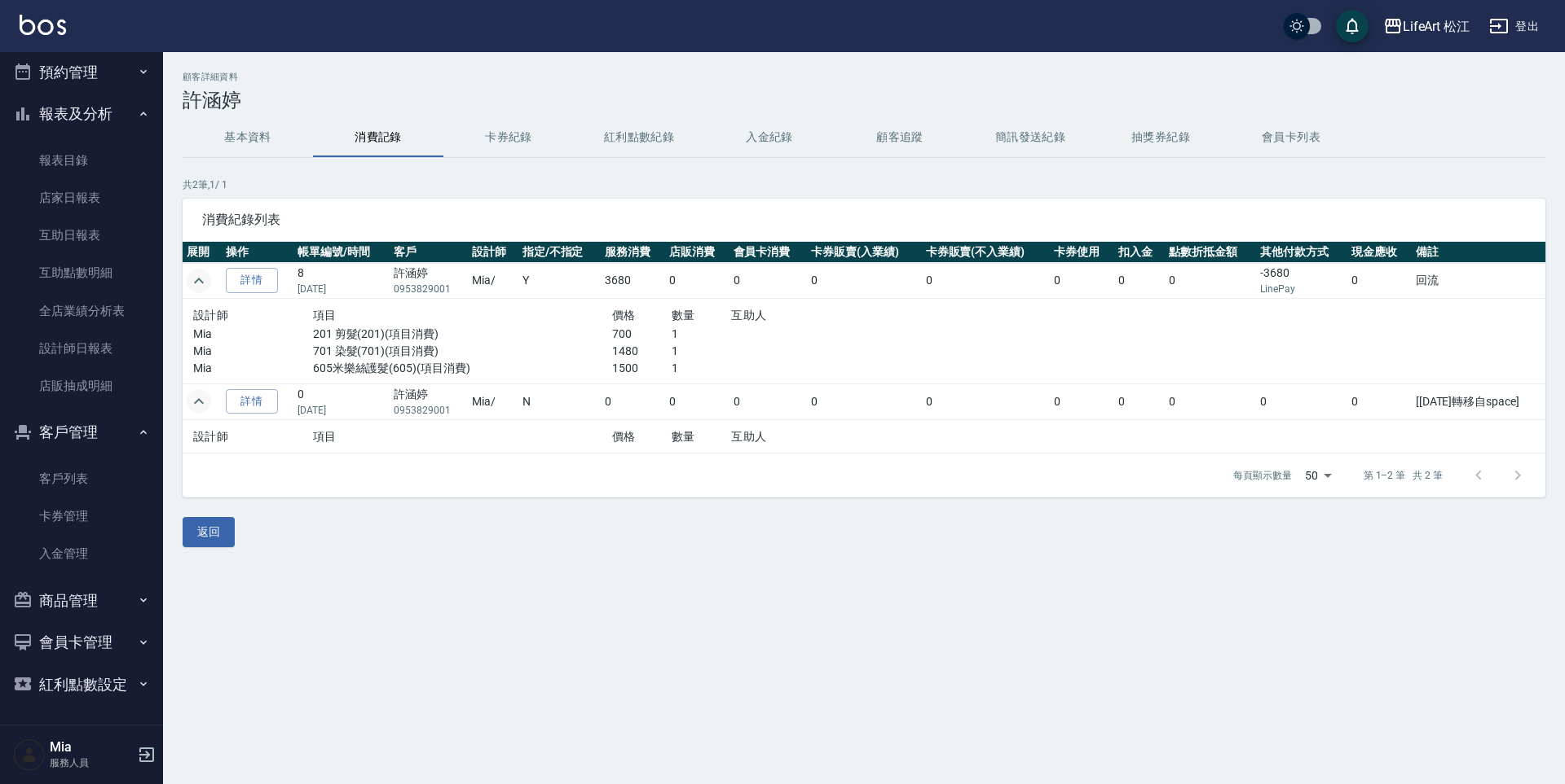
click at [467, 489] on div "每頁顯示數量 50 50 第 1–2 筆 共 2 筆" at bounding box center [864, 475] width 1363 height 44
click at [517, 213] on span "消費紀錄列表" at bounding box center [864, 220] width 1324 height 16
click at [196, 281] on icon "expand row" at bounding box center [199, 281] width 10 height 6
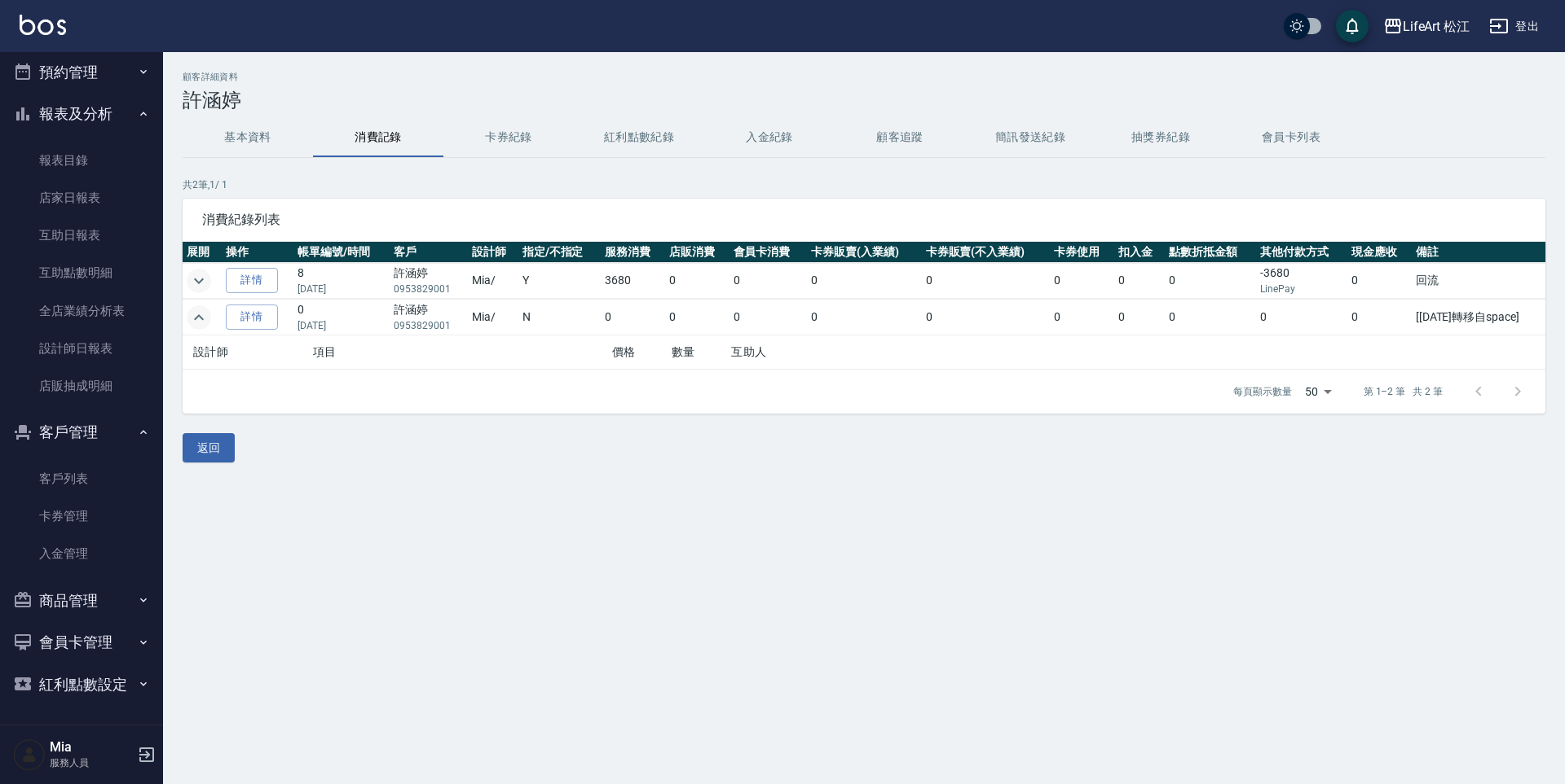
click at [196, 281] on icon "expand row" at bounding box center [199, 281] width 10 height 6
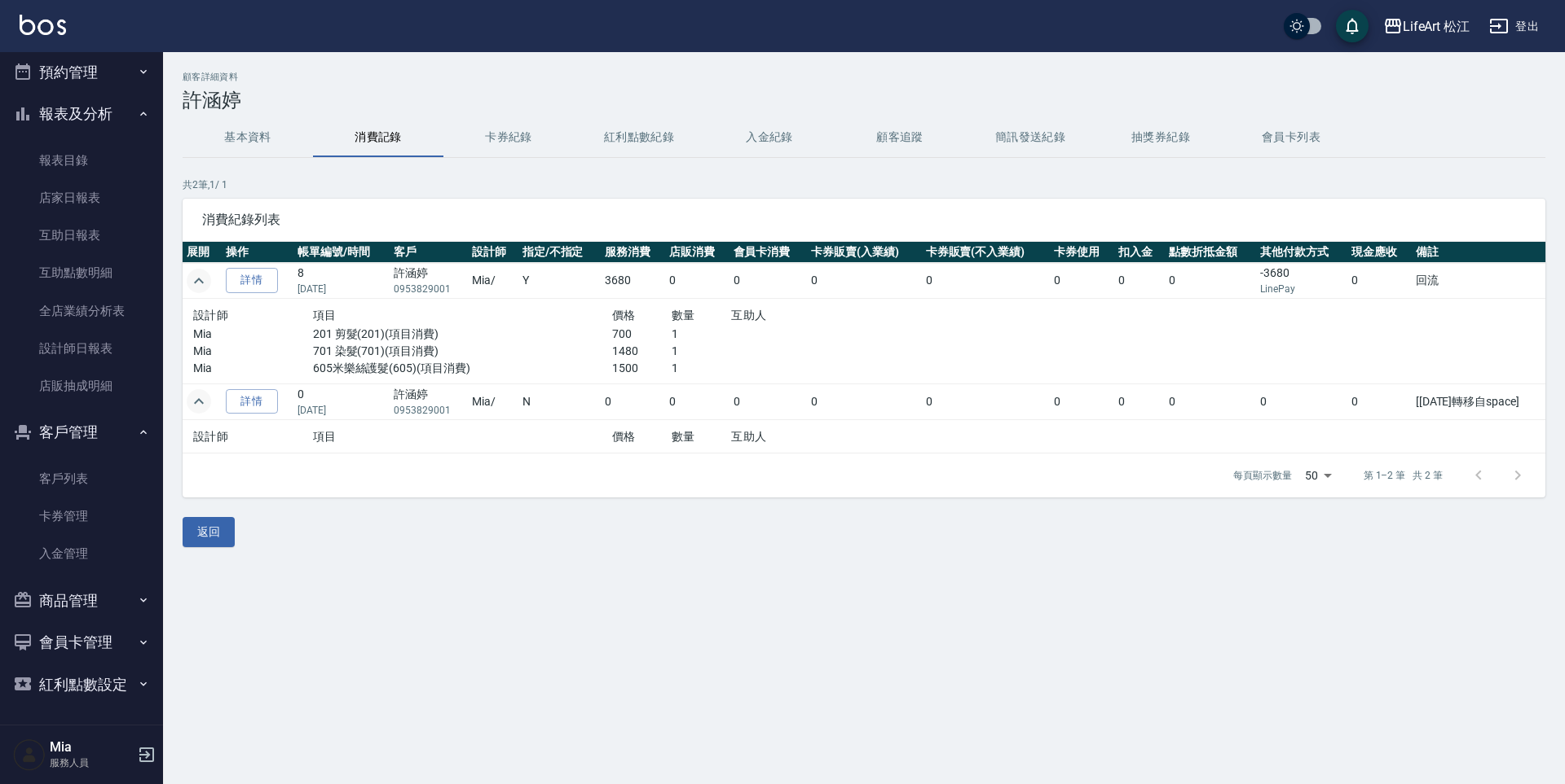
click at [389, 294] on td "[PERSON_NAME]0953829001" at bounding box center [428, 281] width 77 height 36
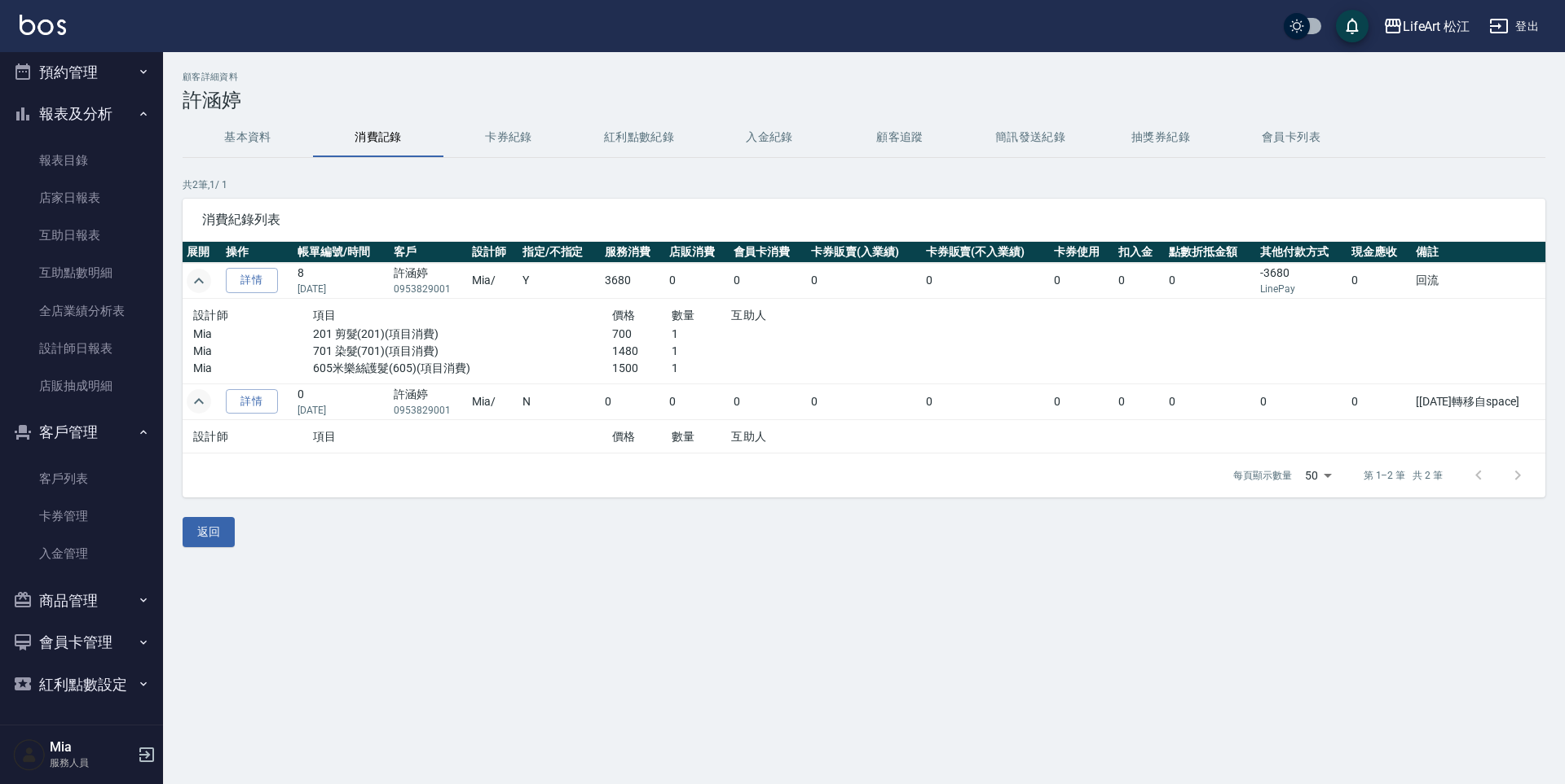
click at [389, 294] on td "[PERSON_NAME]0953829001" at bounding box center [428, 281] width 77 height 36
click at [430, 317] on div "項目" at bounding box center [462, 316] width 299 height 20
click at [199, 281] on icon "expand row" at bounding box center [199, 281] width 19 height 19
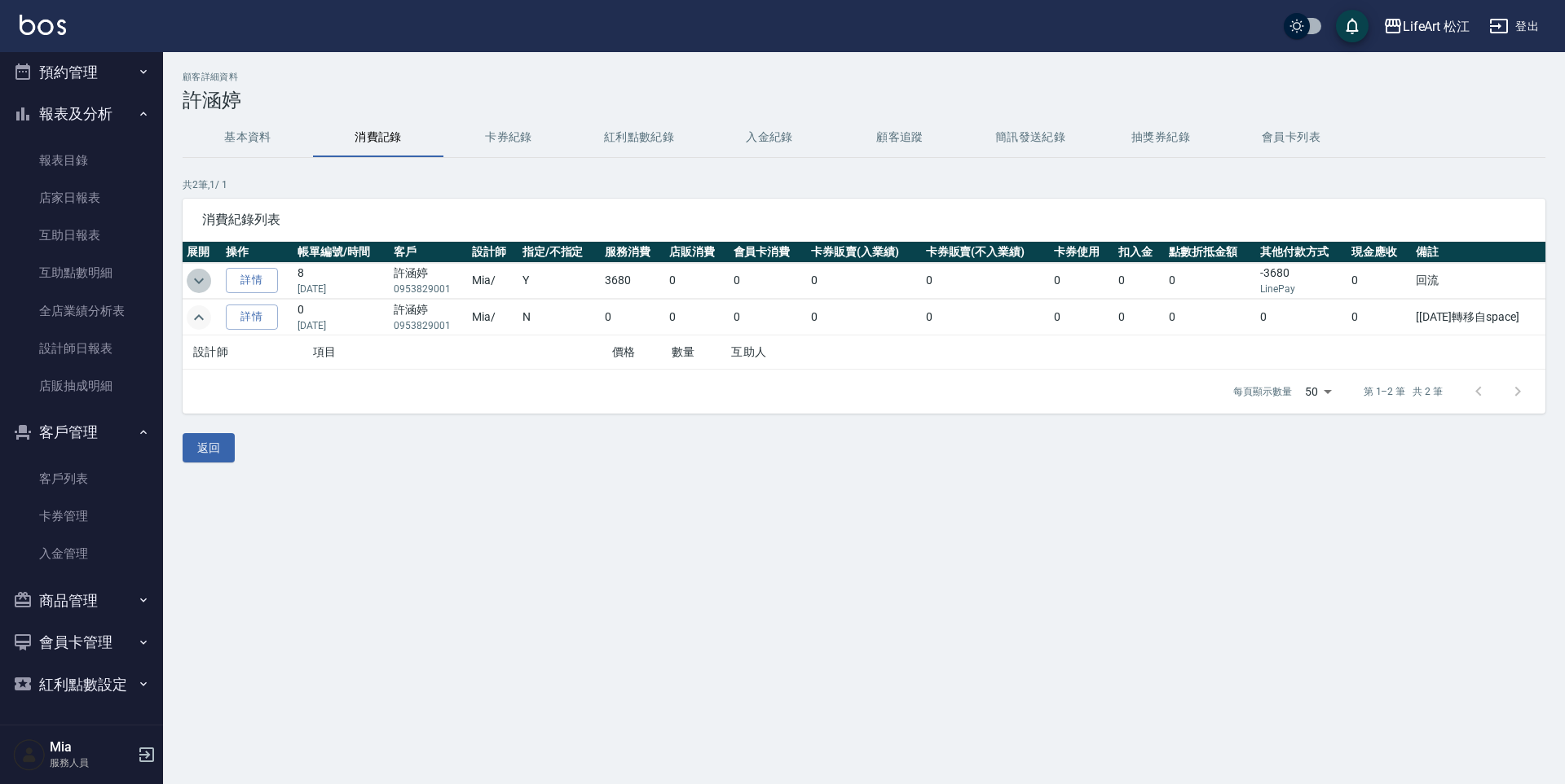
click at [194, 281] on icon "expand row" at bounding box center [199, 281] width 19 height 19
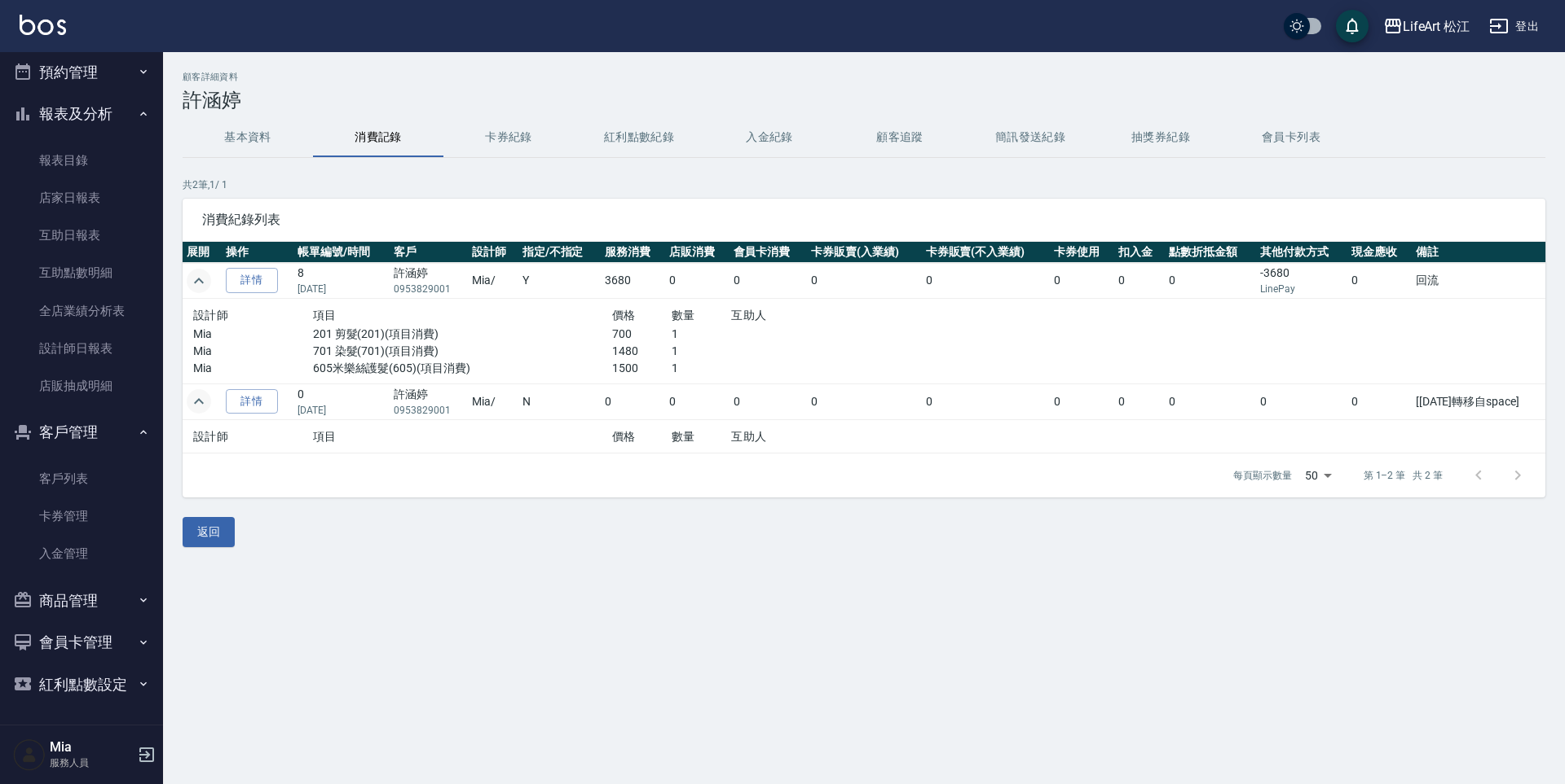
click at [240, 136] on button "基本資料" at bounding box center [248, 137] width 131 height 39
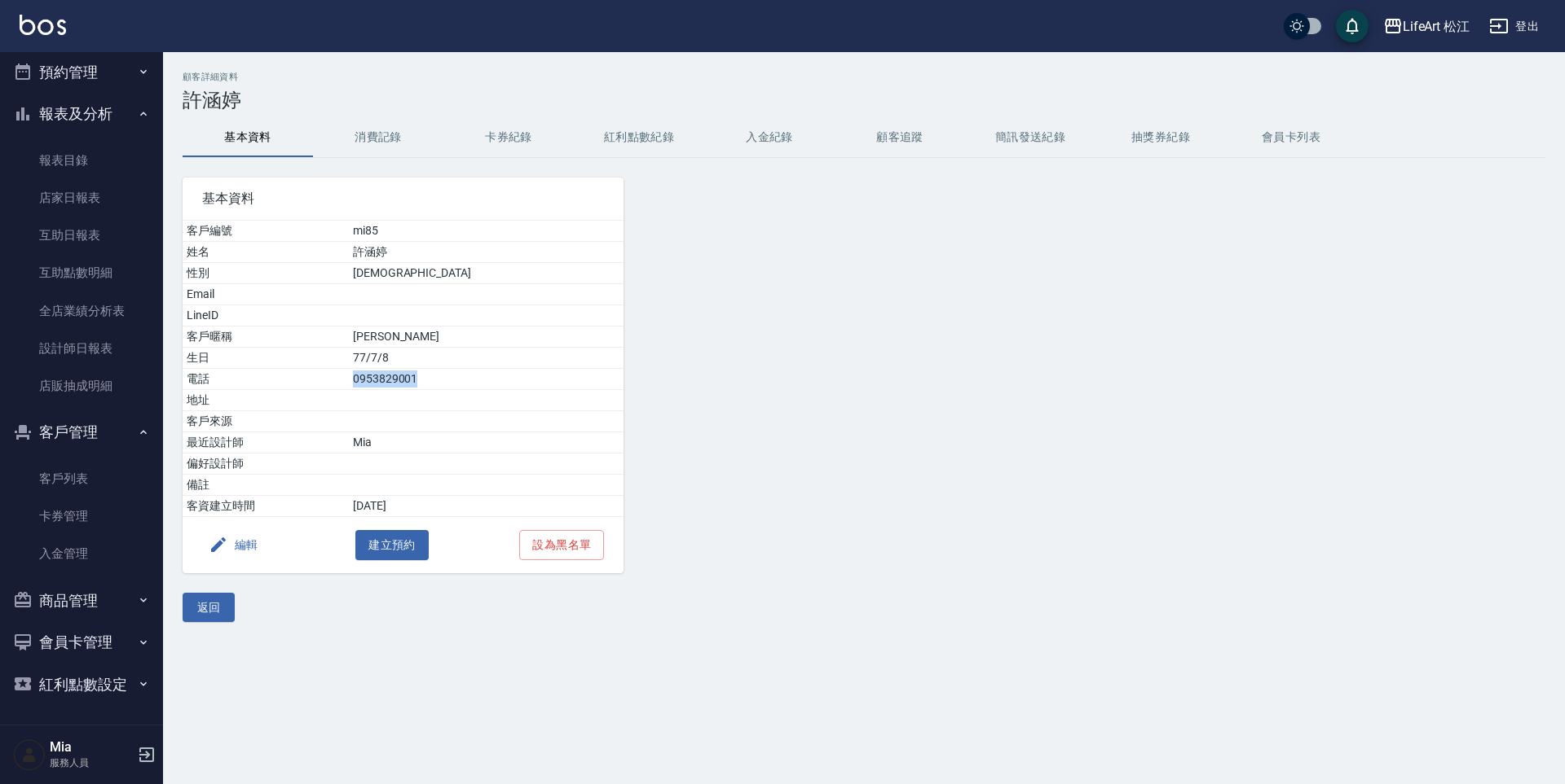
drag, startPoint x: 395, startPoint y: 381, endPoint x: 481, endPoint y: 379, distance: 86.0
click at [481, 379] on tr "電話 [PHONE_NUMBER]" at bounding box center [403, 379] width 441 height 21
click at [635, 136] on button "紅利點數紀錄" at bounding box center [639, 137] width 131 height 39
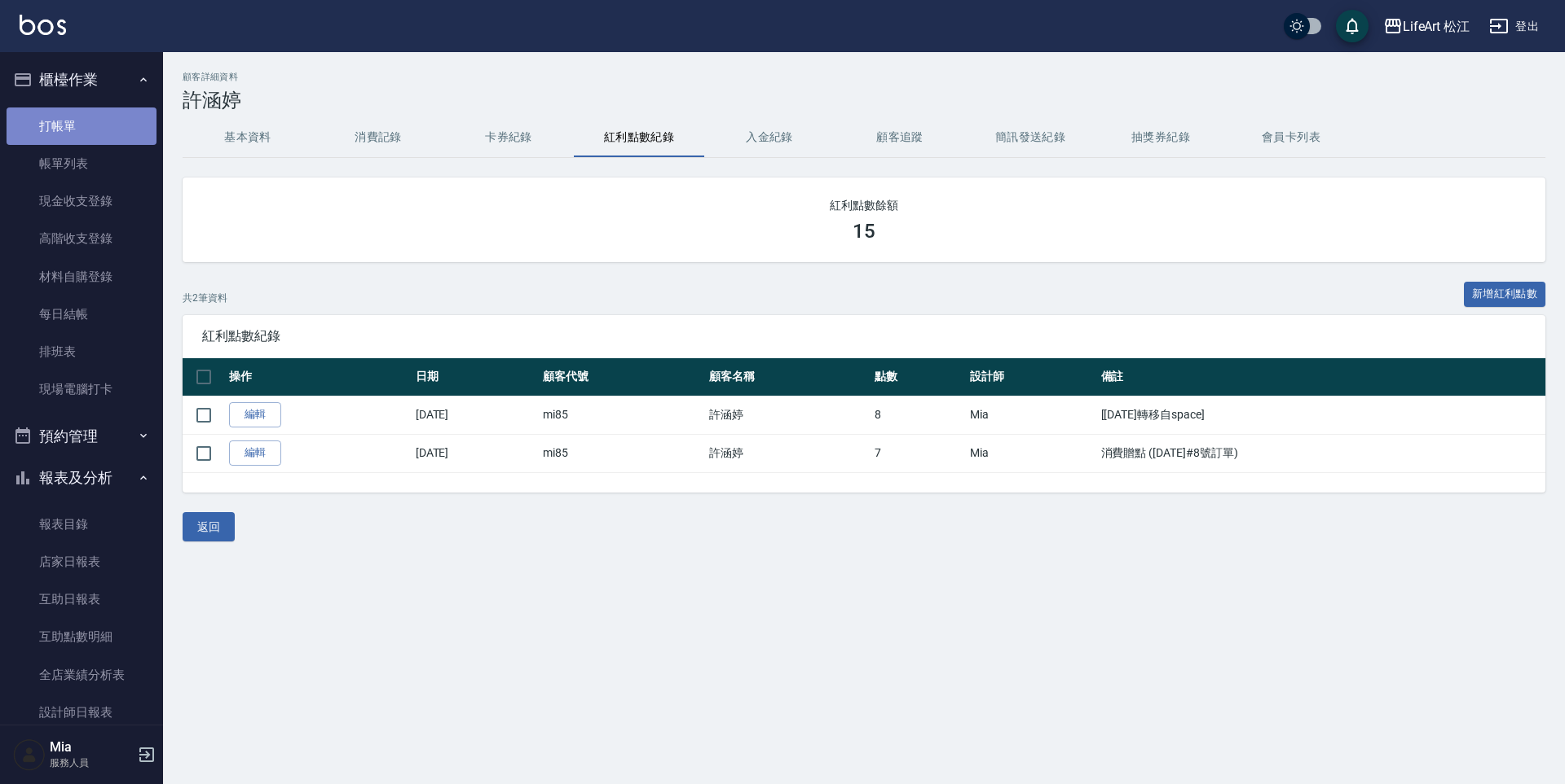
click at [90, 126] on link "打帳單" at bounding box center [81, 126] width 150 height 38
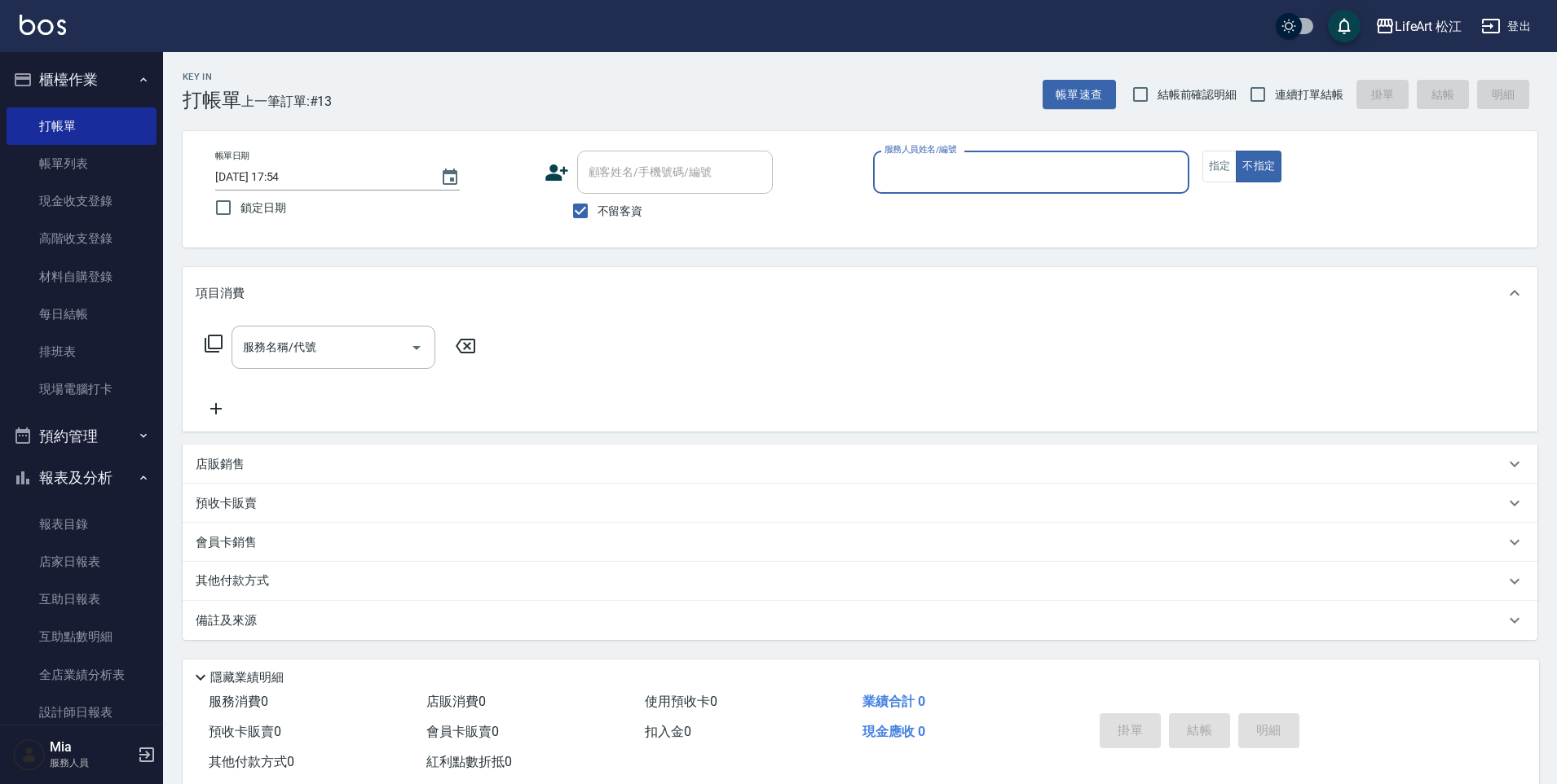
click at [613, 206] on span "不留客資" at bounding box center [620, 212] width 46 height 17
click at [597, 206] on input "不留客資" at bounding box center [580, 210] width 34 height 34
checkbox input "false"
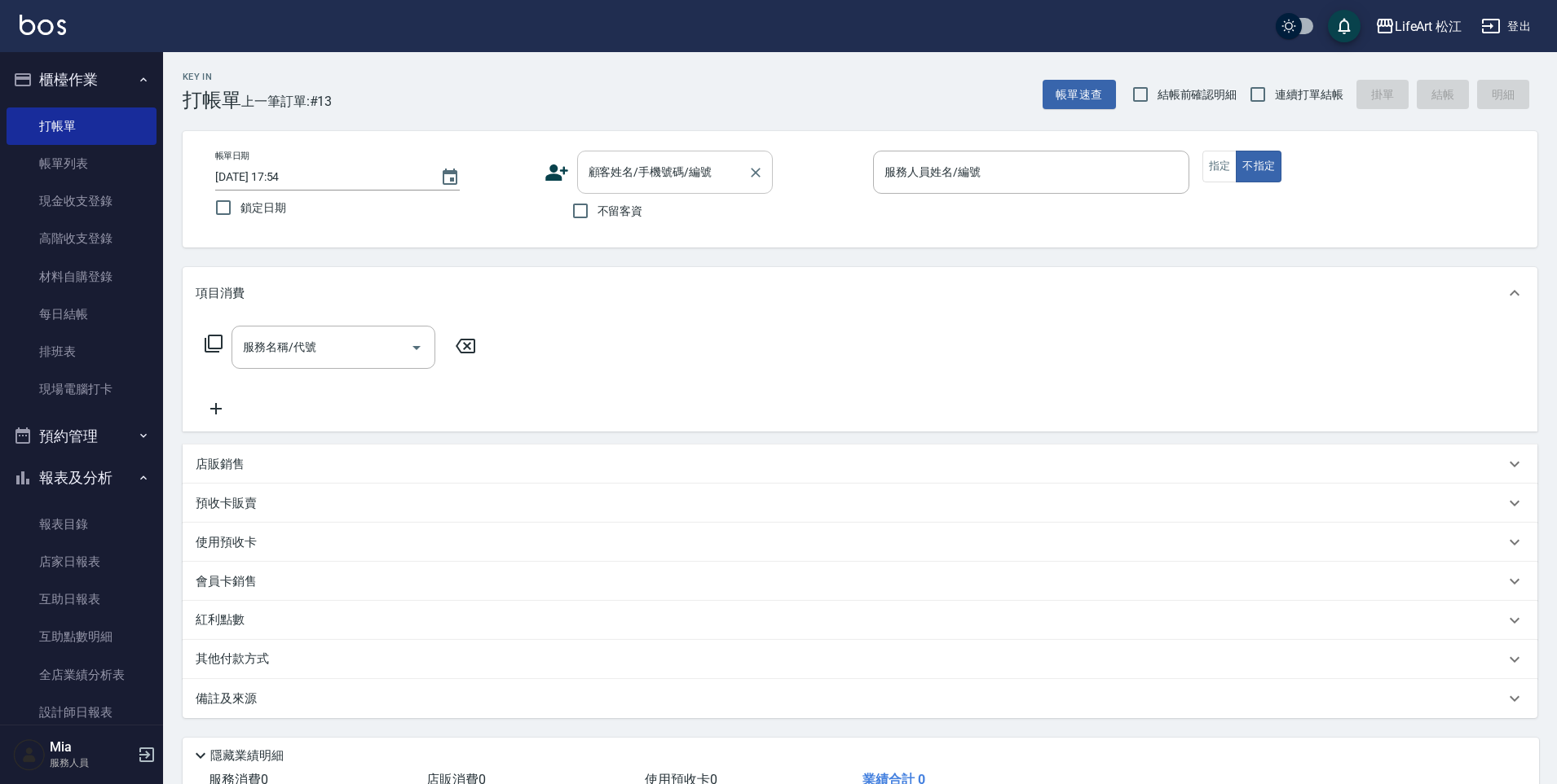
click at [630, 184] on input "顧客姓名/手機號碼/編號" at bounding box center [662, 171] width 157 height 28
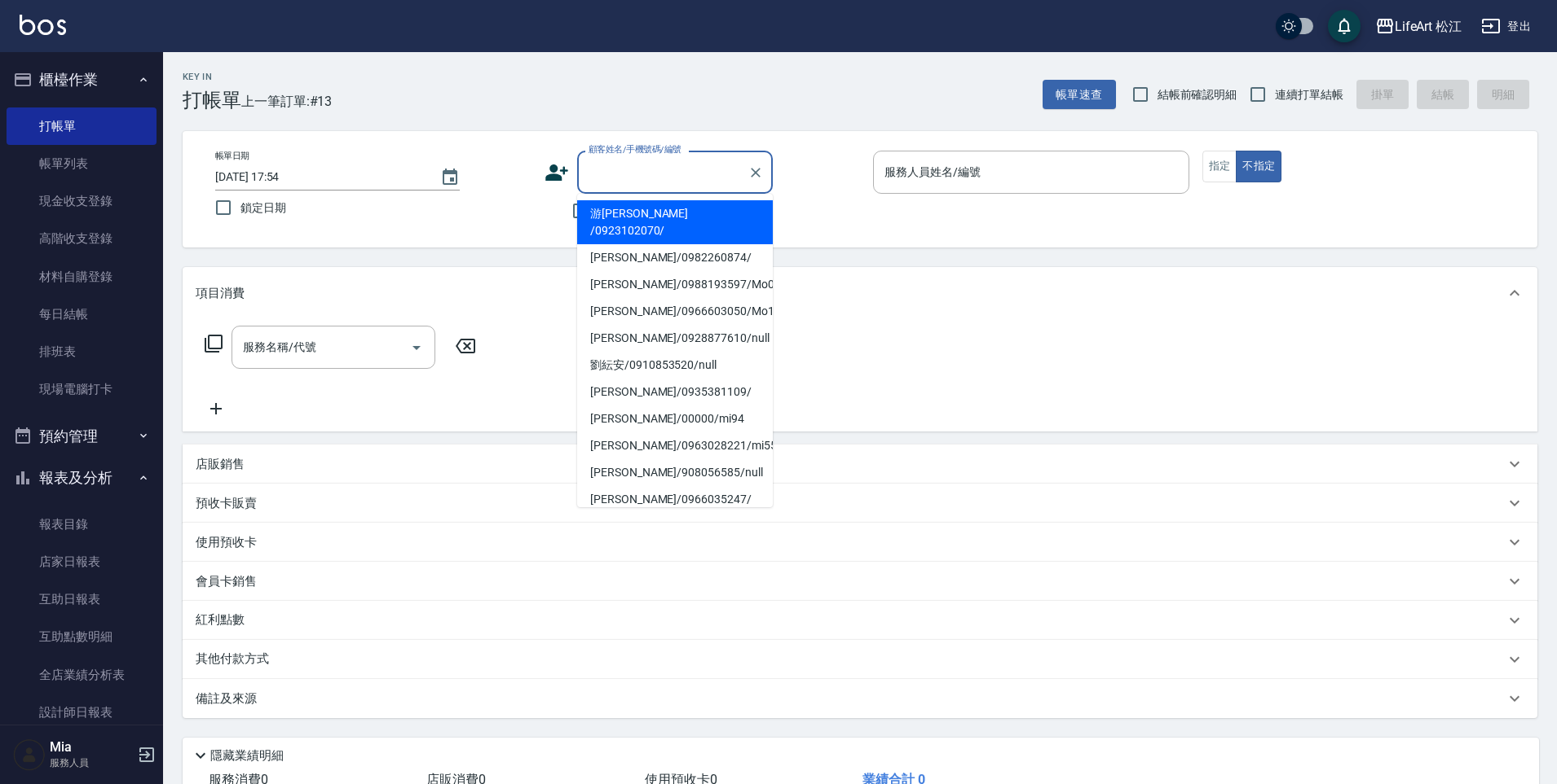
type input "g"
type input "ㄋ"
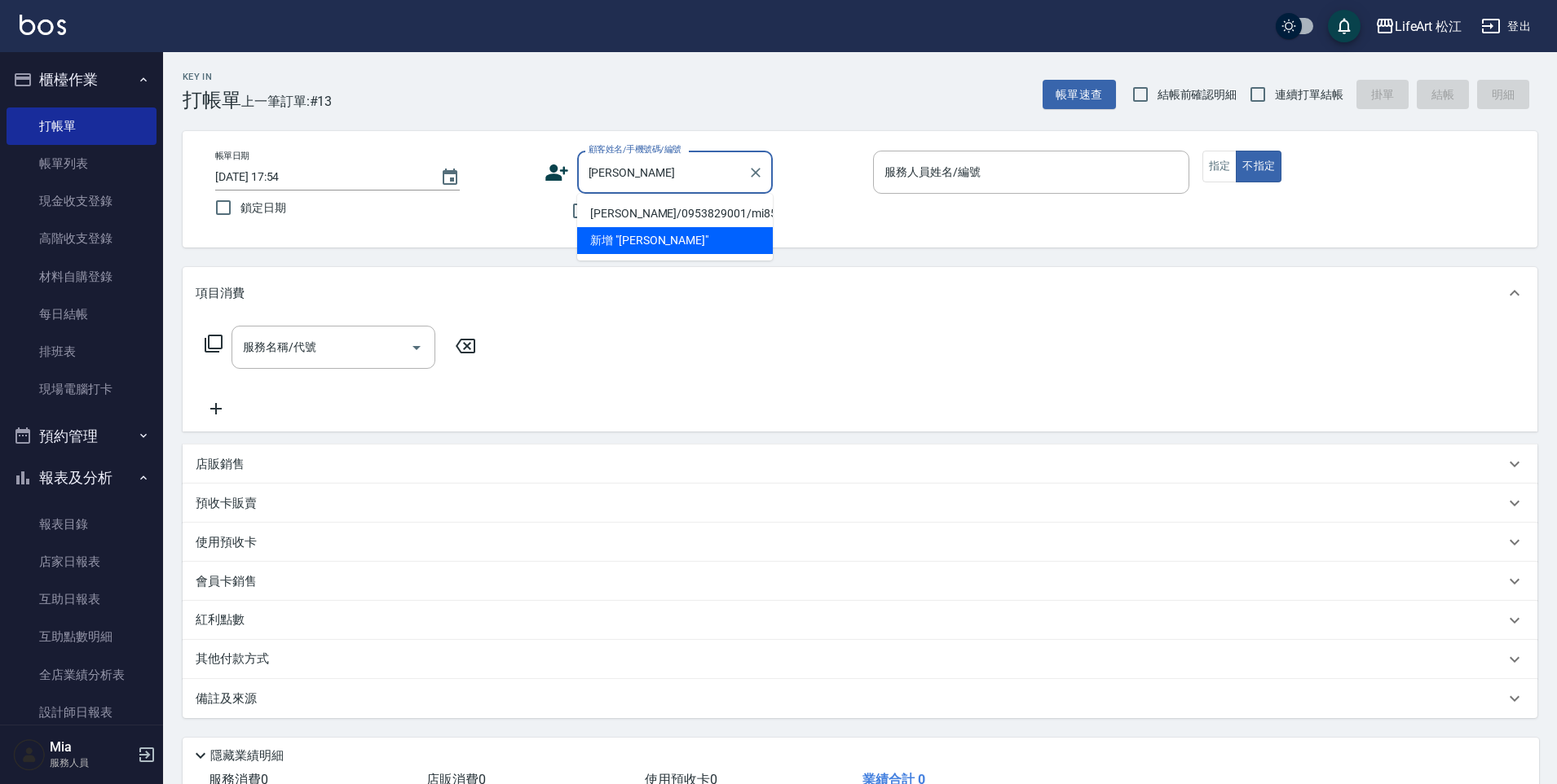
click at [630, 214] on li "[PERSON_NAME]/0953829001/mi85" at bounding box center [675, 214] width 196 height 27
type input "[PERSON_NAME]/0953829001/mi85"
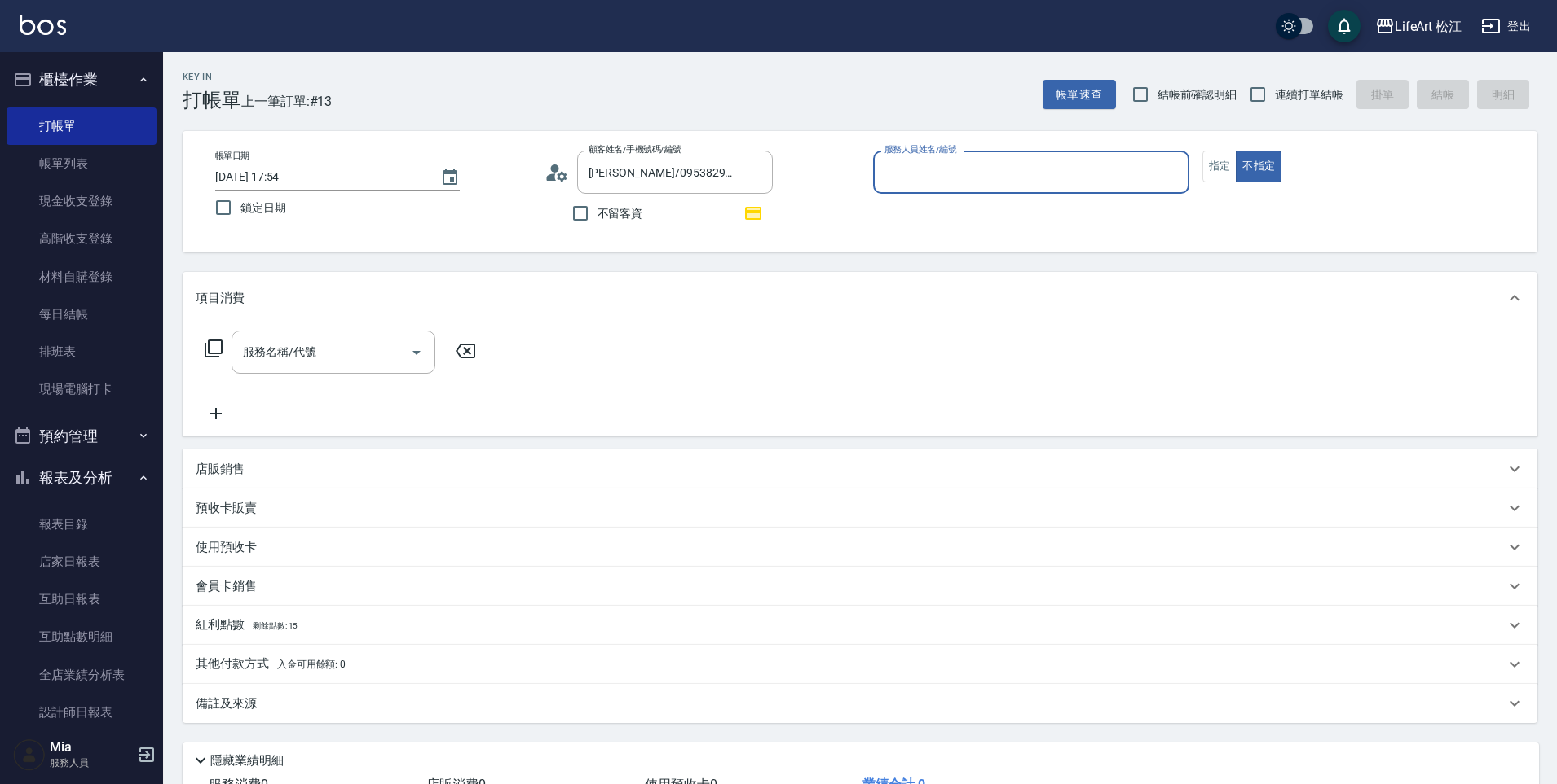
click at [979, 175] on input "服務人員姓名/編號" at bounding box center [1030, 171] width 301 height 28
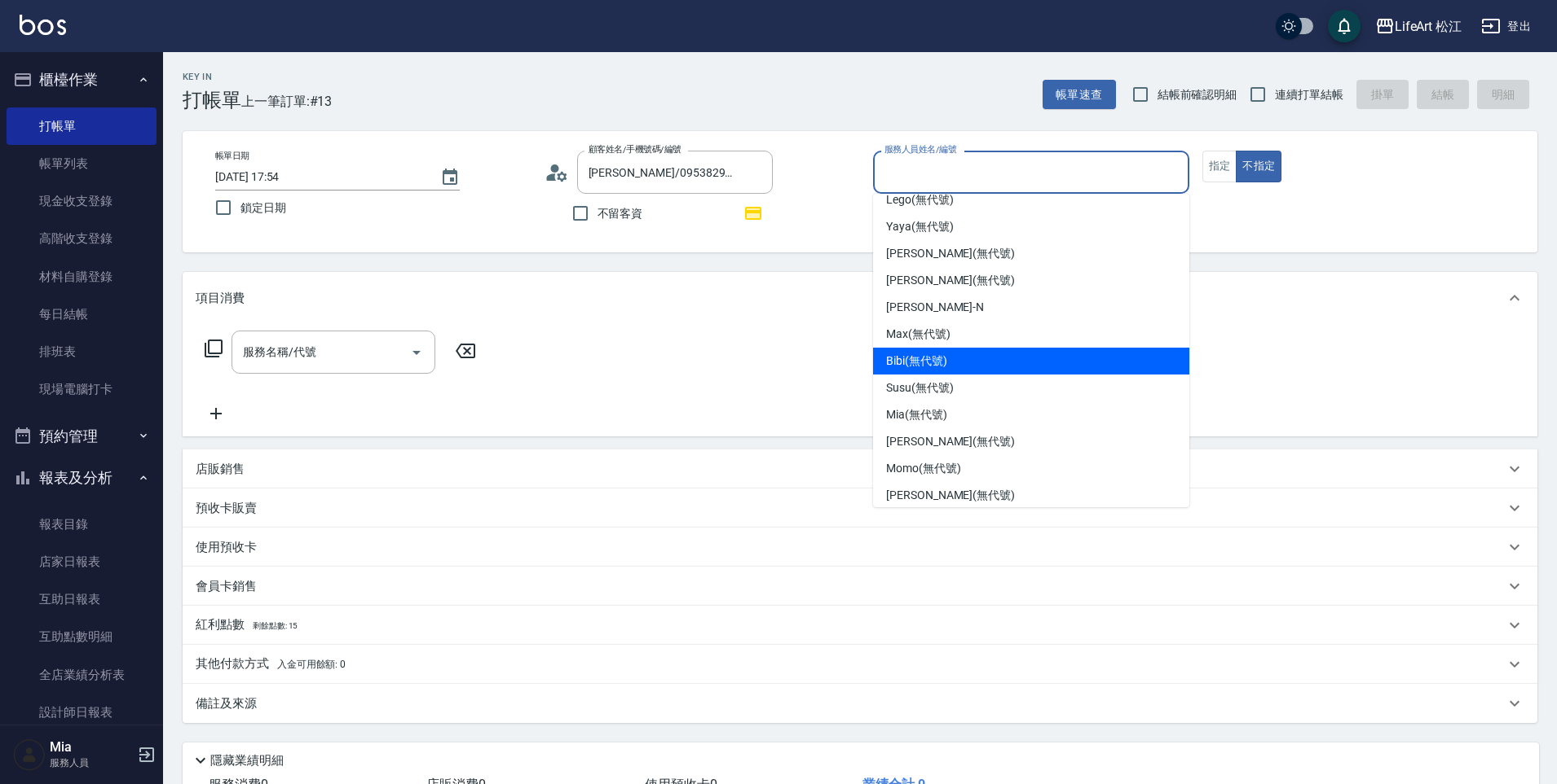
scroll to position [15, 0]
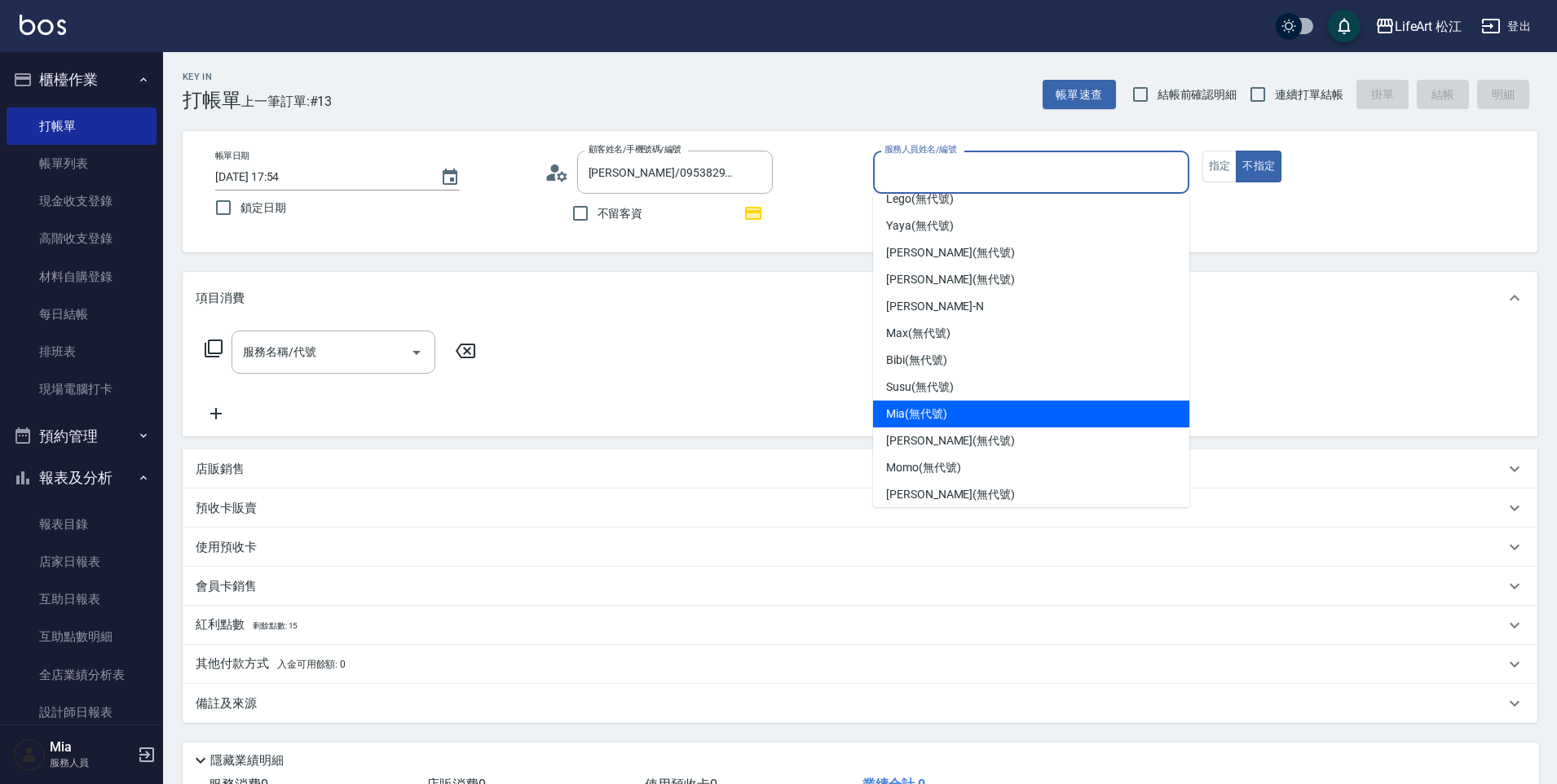
click at [930, 416] on span "Mia (無代號)" at bounding box center [916, 414] width 61 height 17
type input "Mia(無代號)"
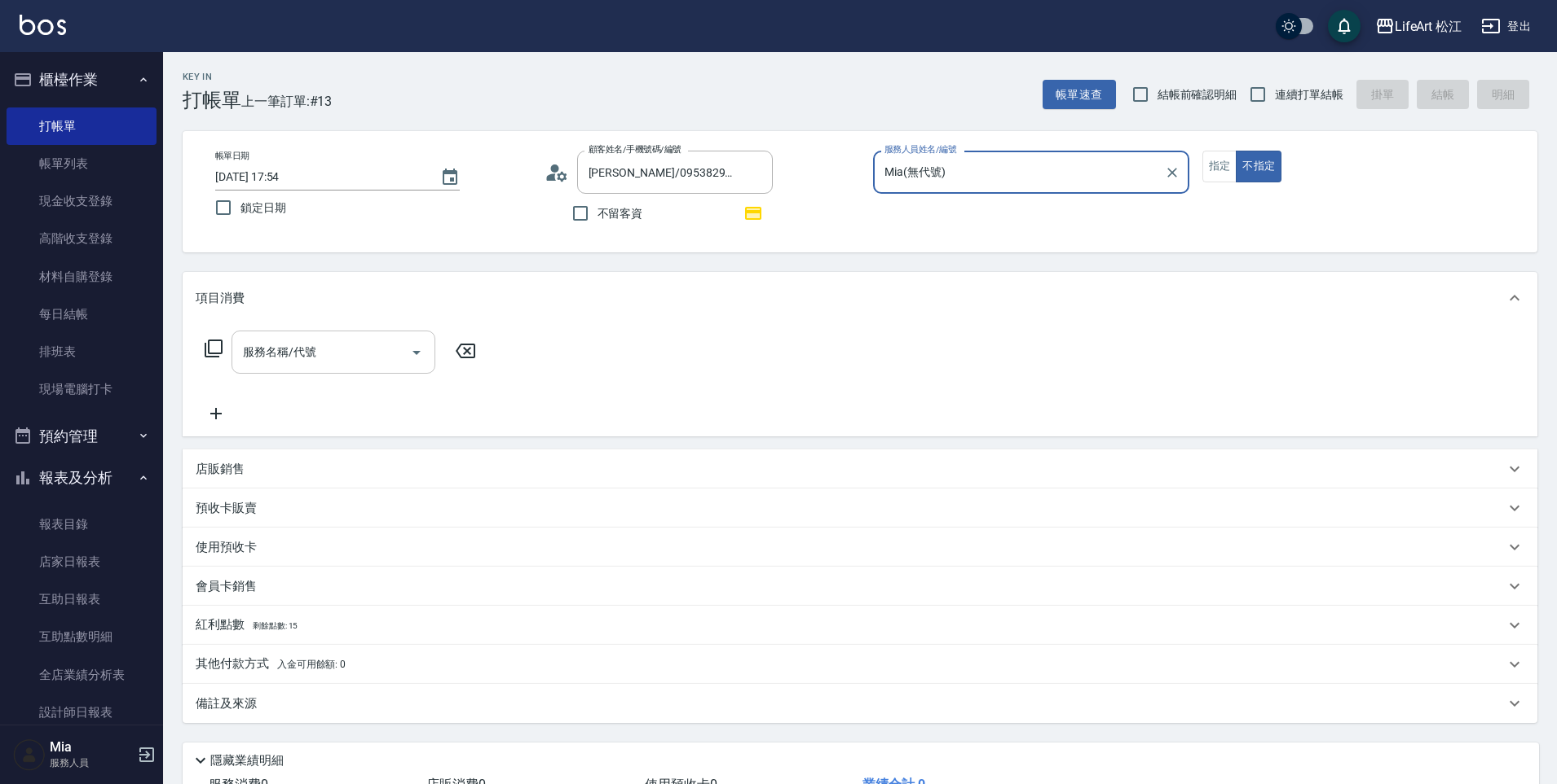
click at [298, 363] on input "服務名稱/代號" at bounding box center [321, 351] width 165 height 28
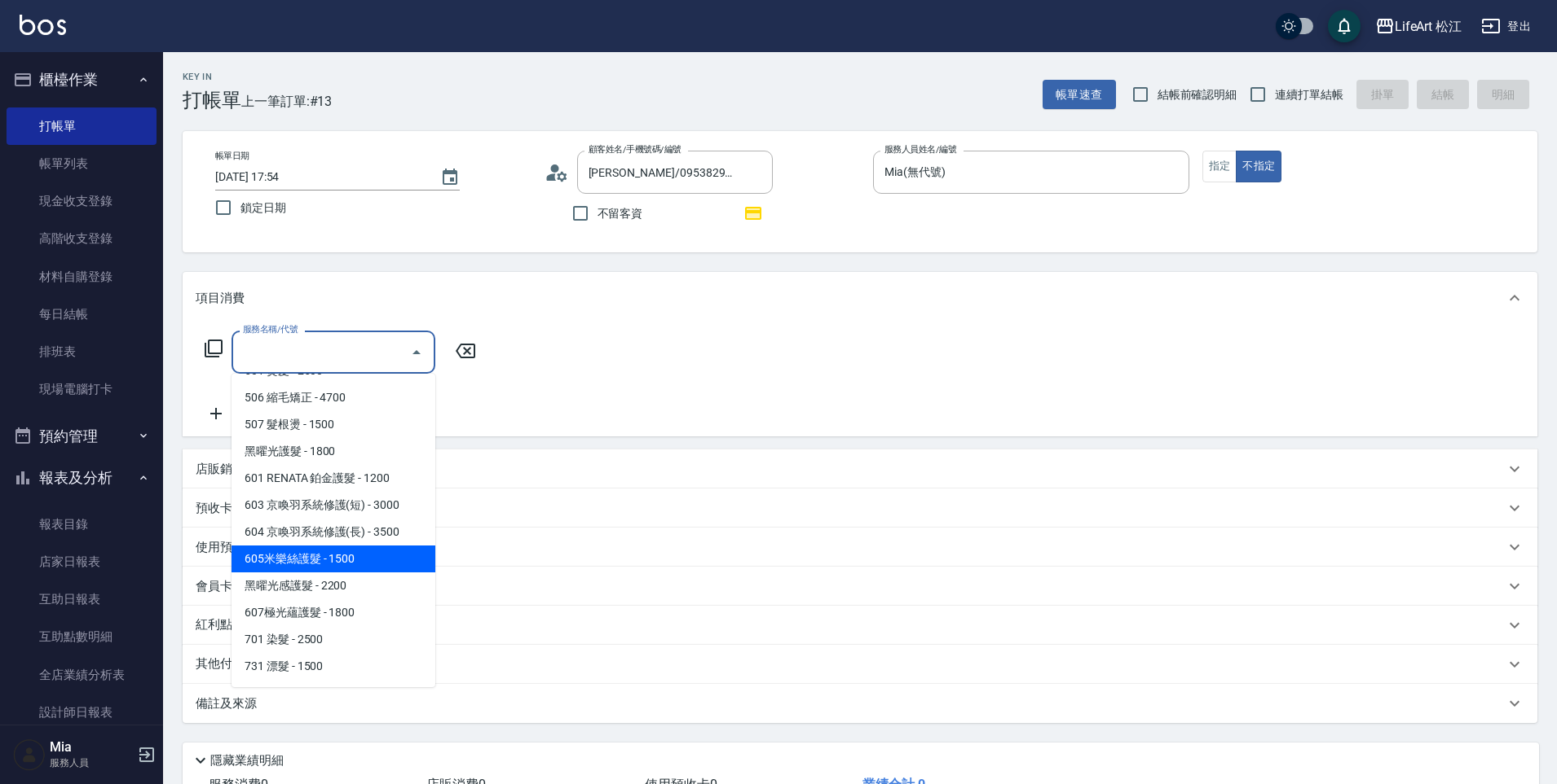
scroll to position [183, 0]
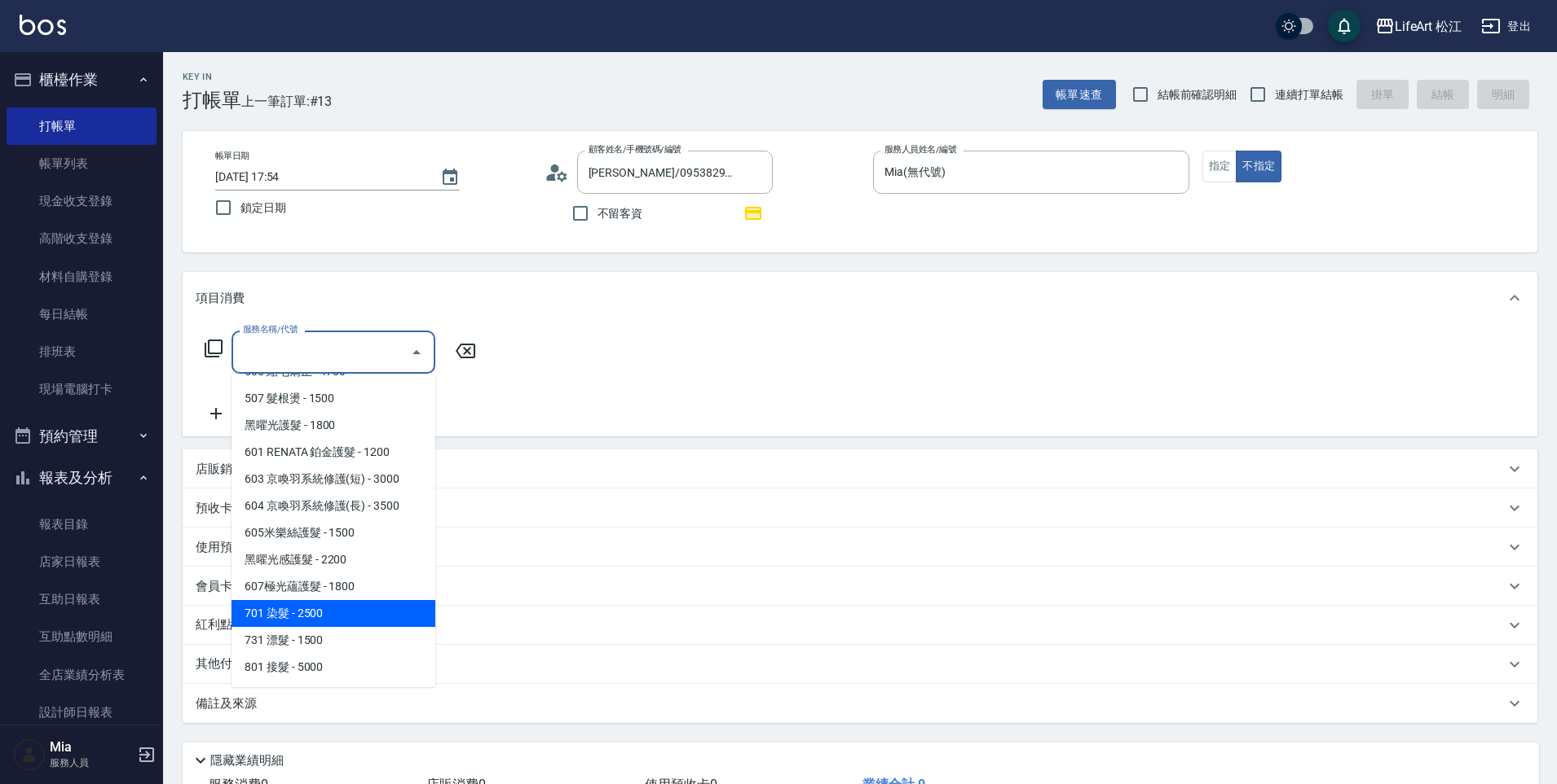
click at [327, 604] on span "701 染髮 - 2500" at bounding box center [333, 614] width 203 height 27
type input "701 染髮(701)"
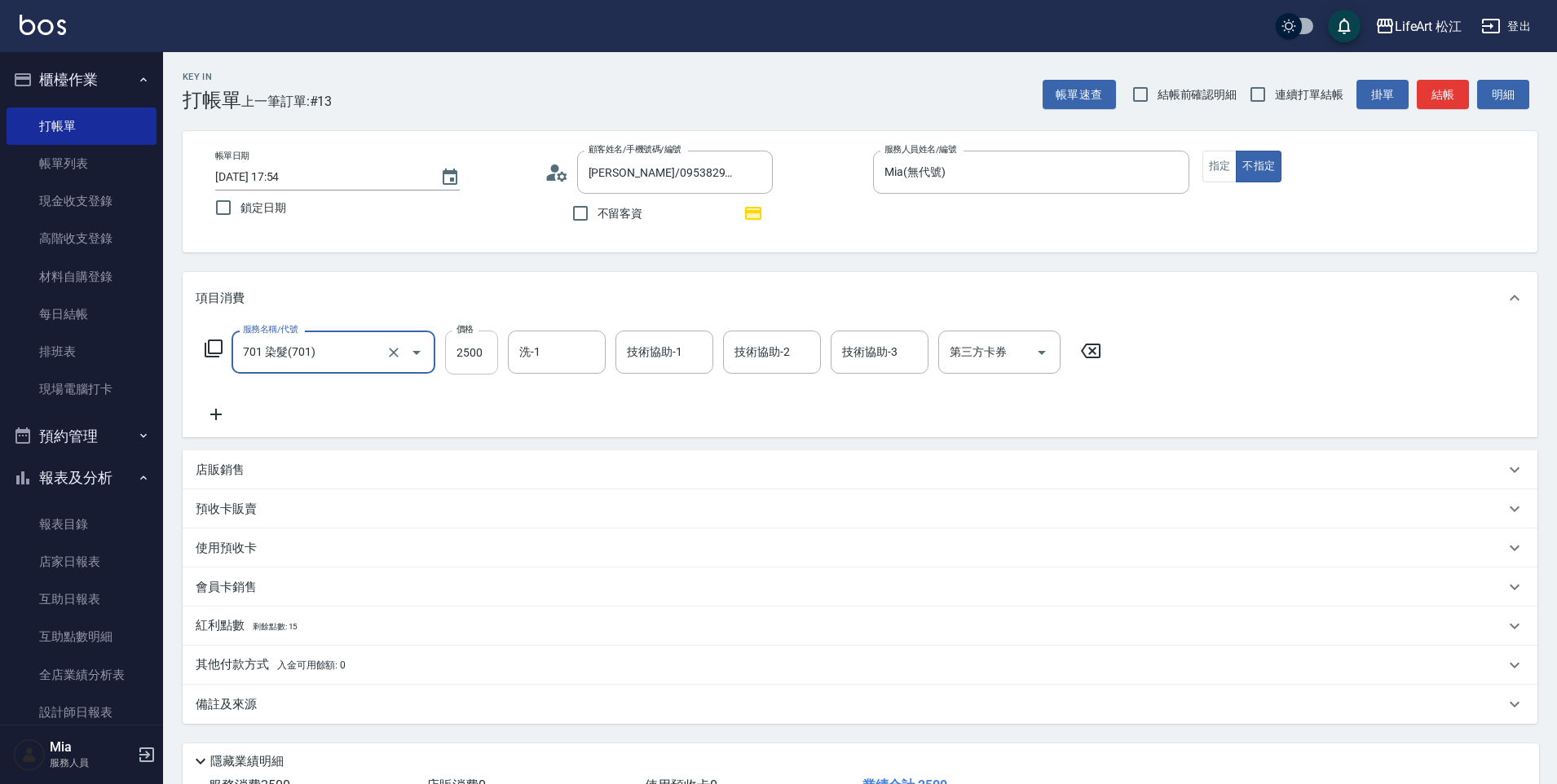
click at [492, 344] on input "2500" at bounding box center [472, 352] width 53 height 44
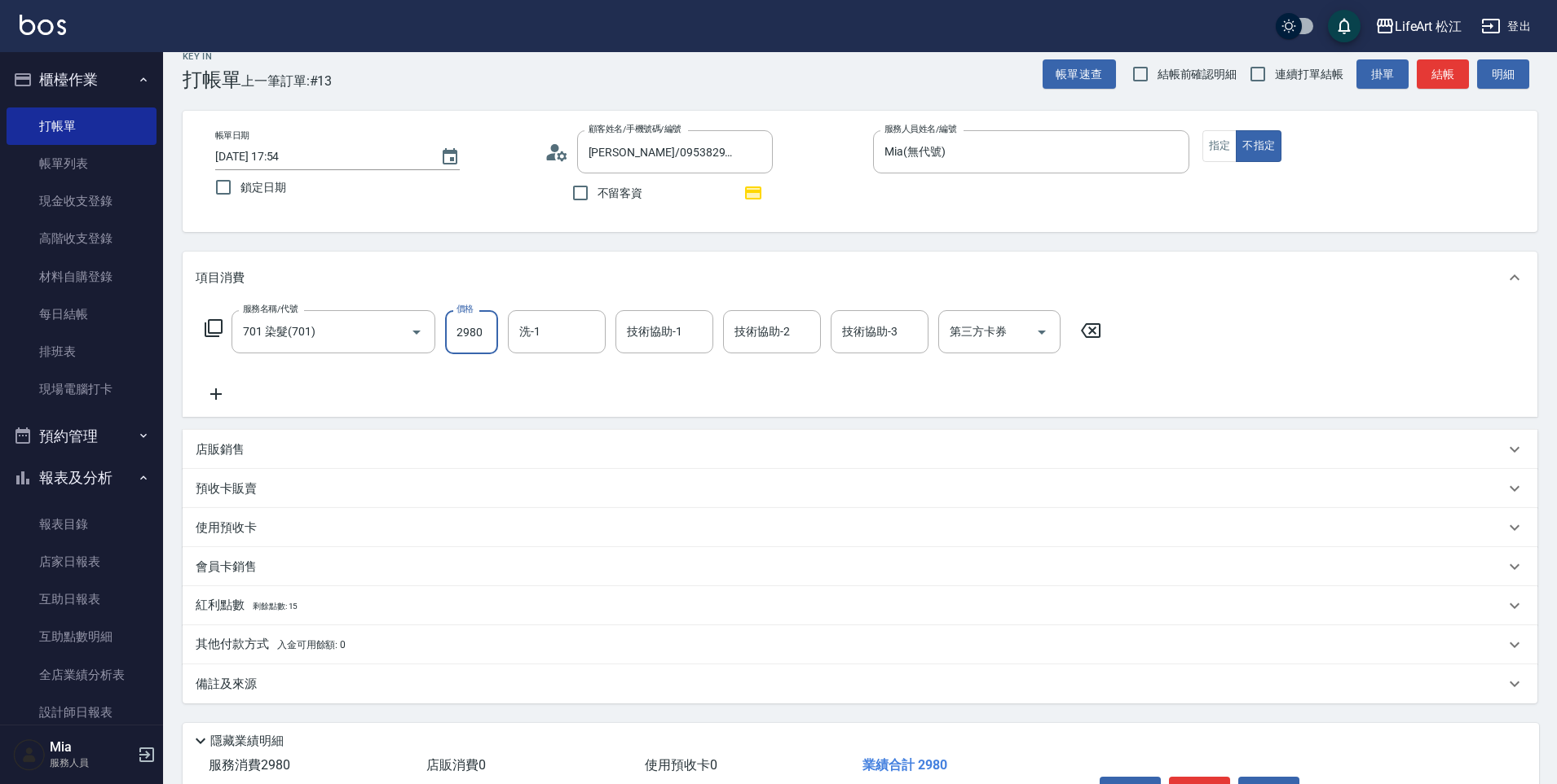
scroll to position [24, 0]
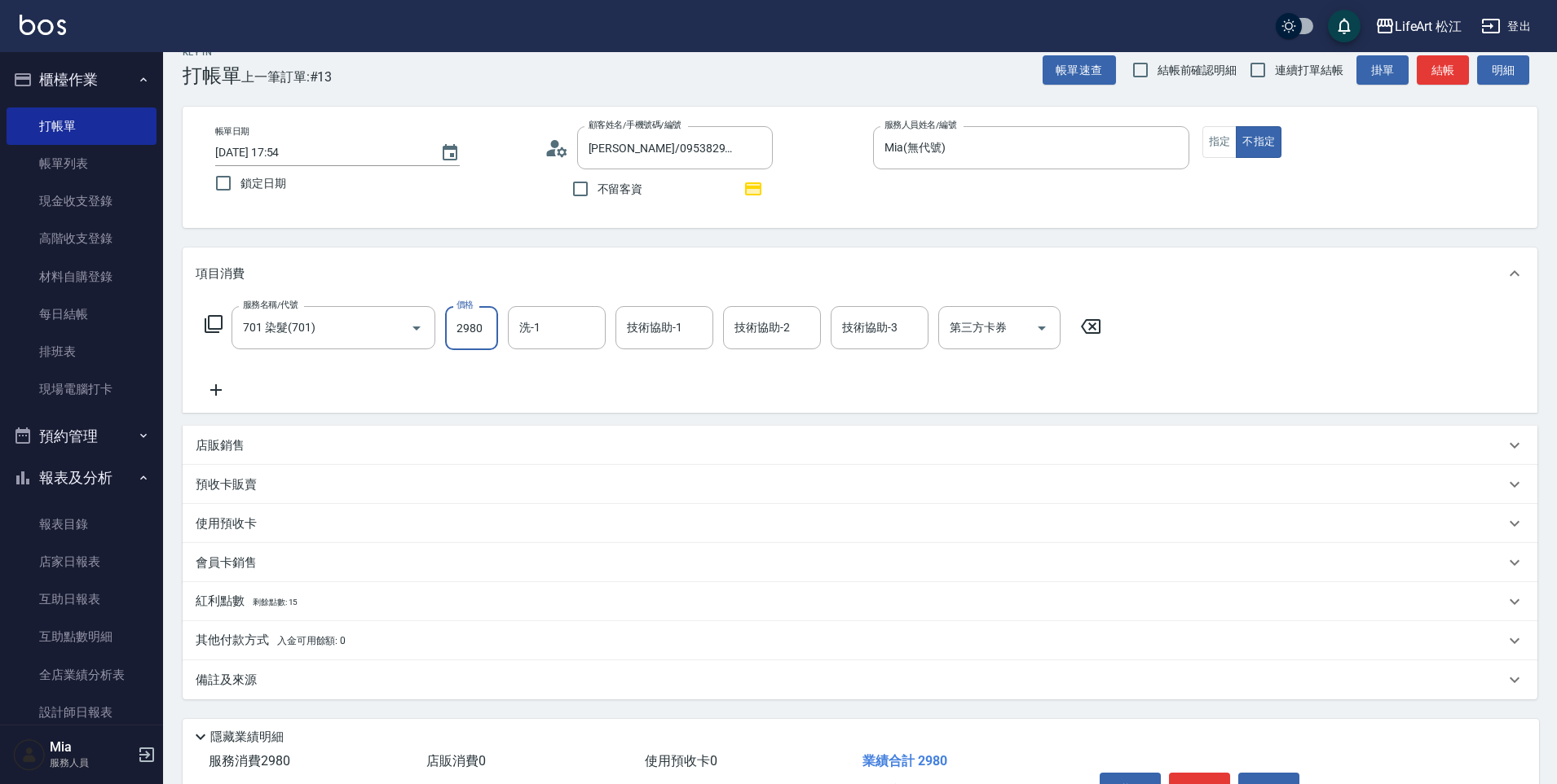
type input "2980"
click at [217, 604] on p "紅利點數 剩餘點數: 15" at bounding box center [246, 602] width 102 height 18
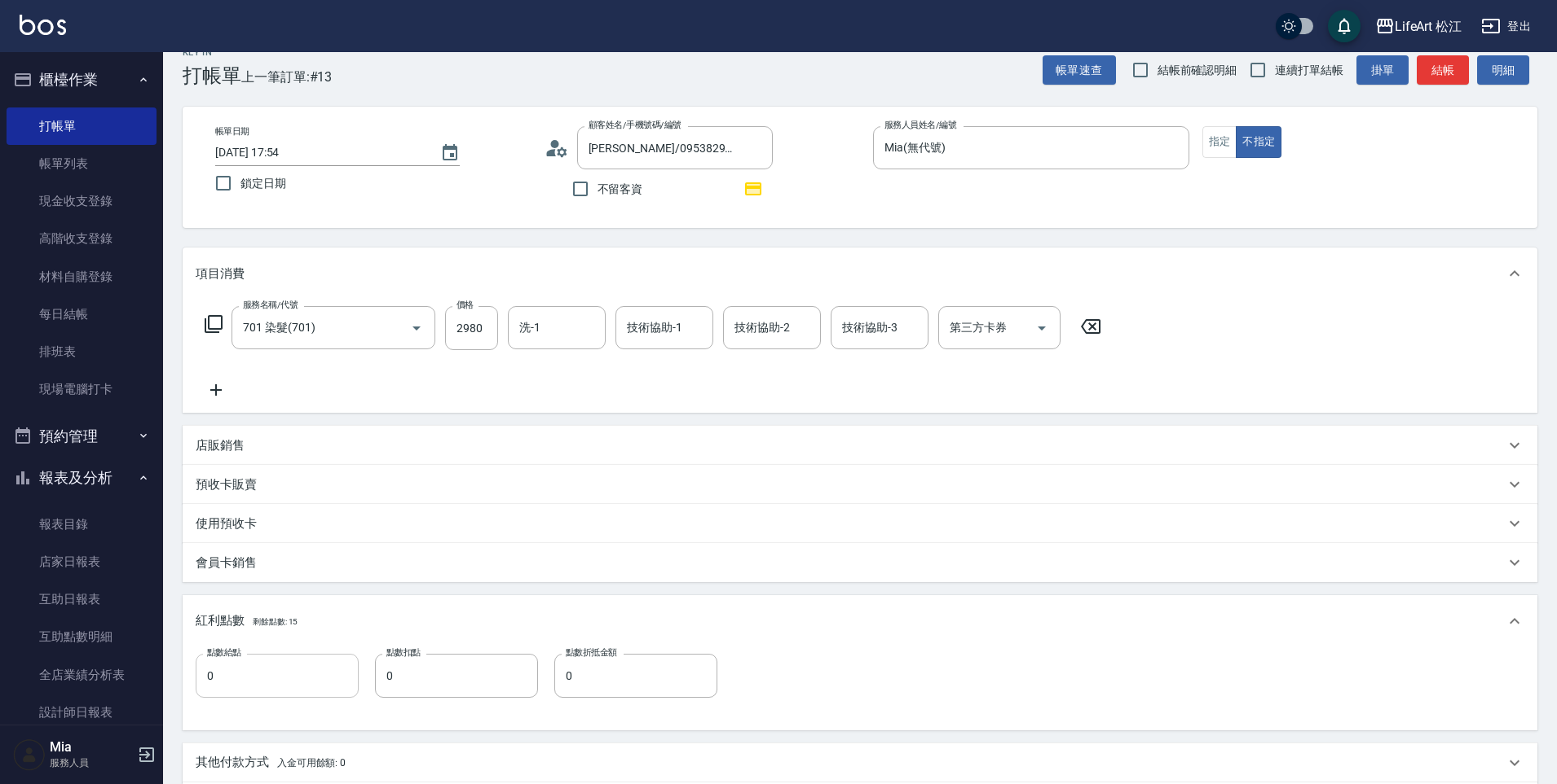
click at [245, 678] on input "0" at bounding box center [277, 676] width 163 height 44
click at [455, 680] on input "0" at bounding box center [456, 676] width 163 height 44
type input "15"
click at [595, 663] on input "0" at bounding box center [635, 676] width 163 height 44
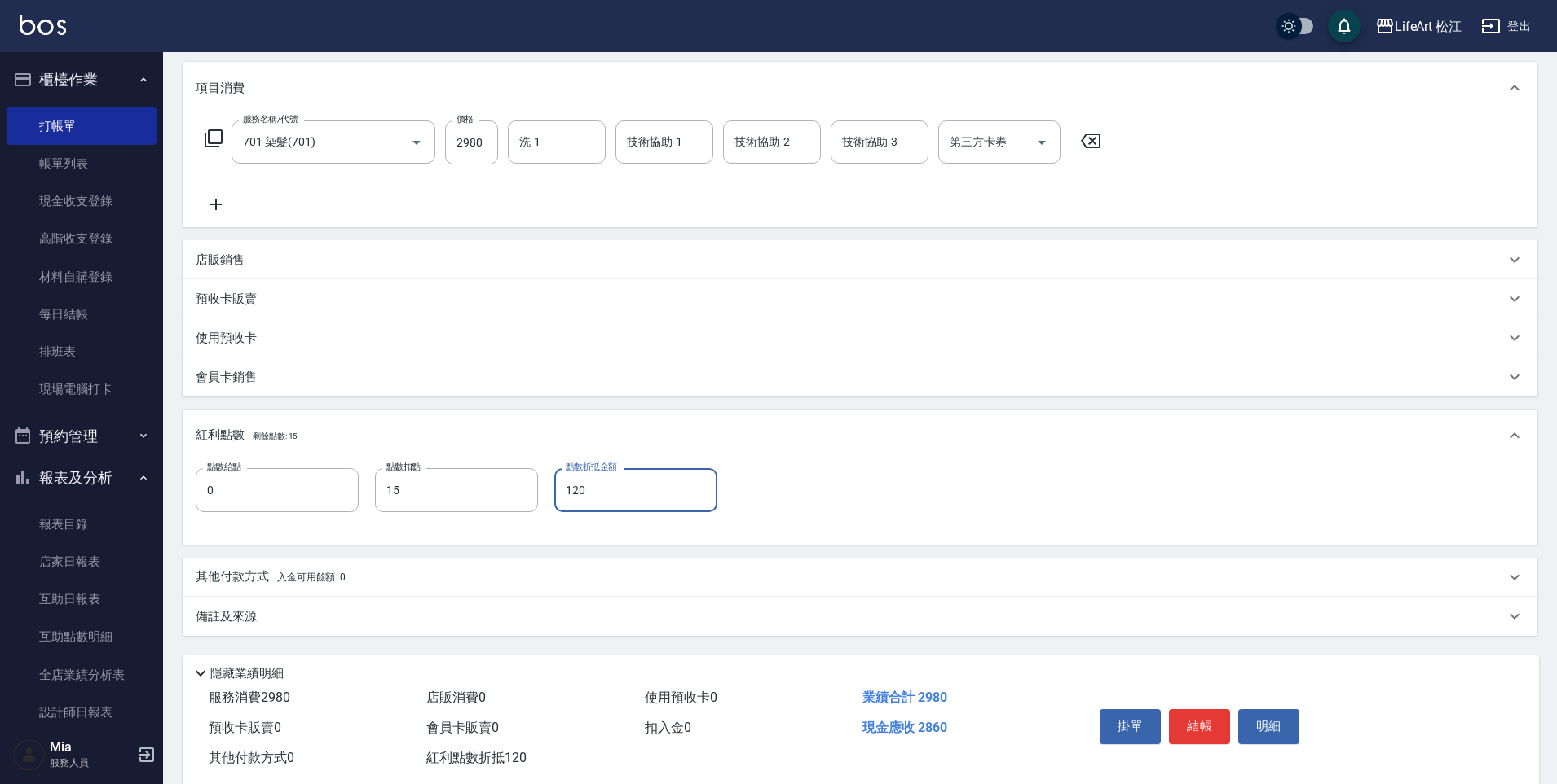
scroll to position [246, 0]
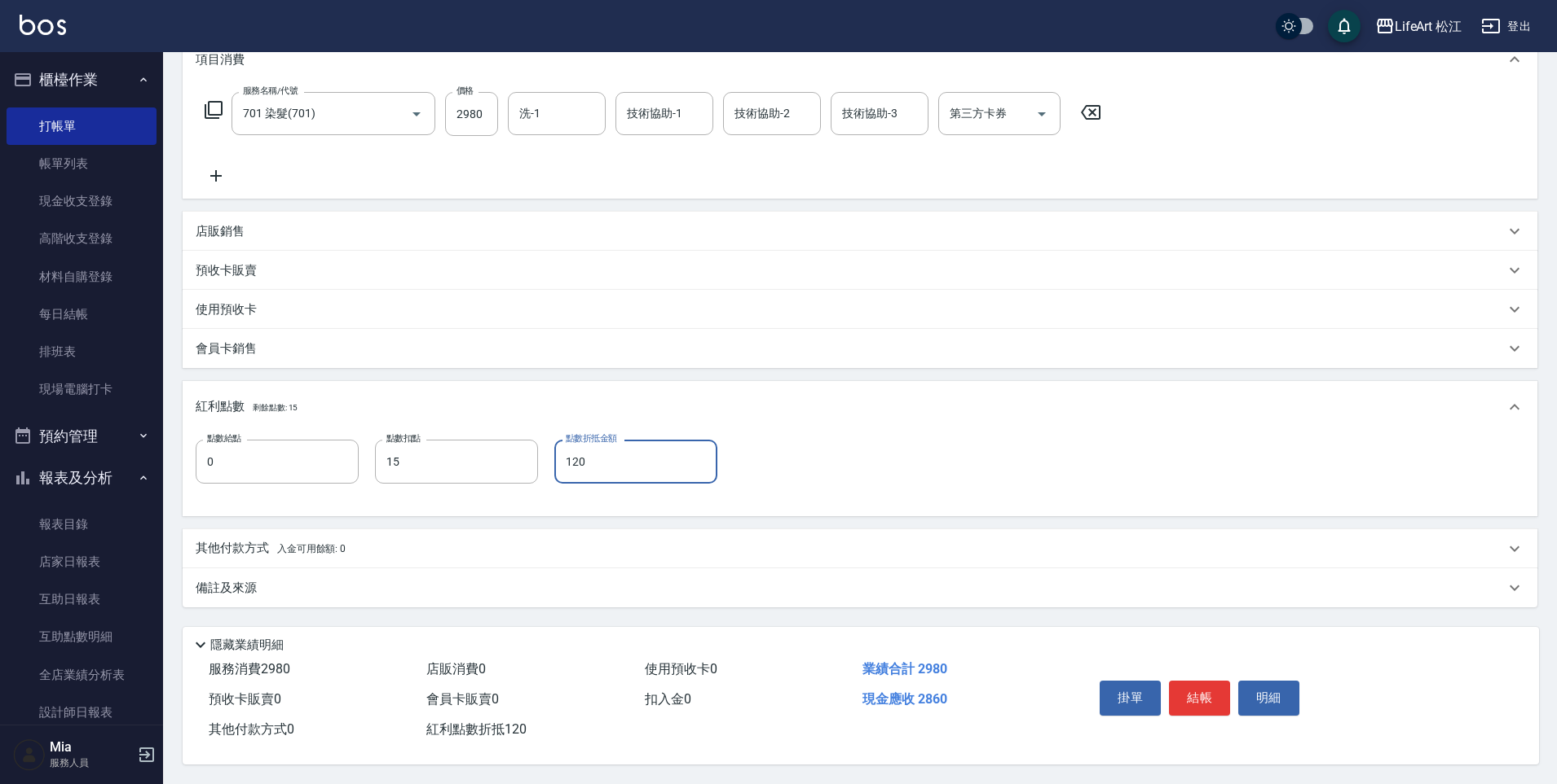
type input "120"
click at [219, 583] on p "備註及來源" at bounding box center [226, 588] width 61 height 17
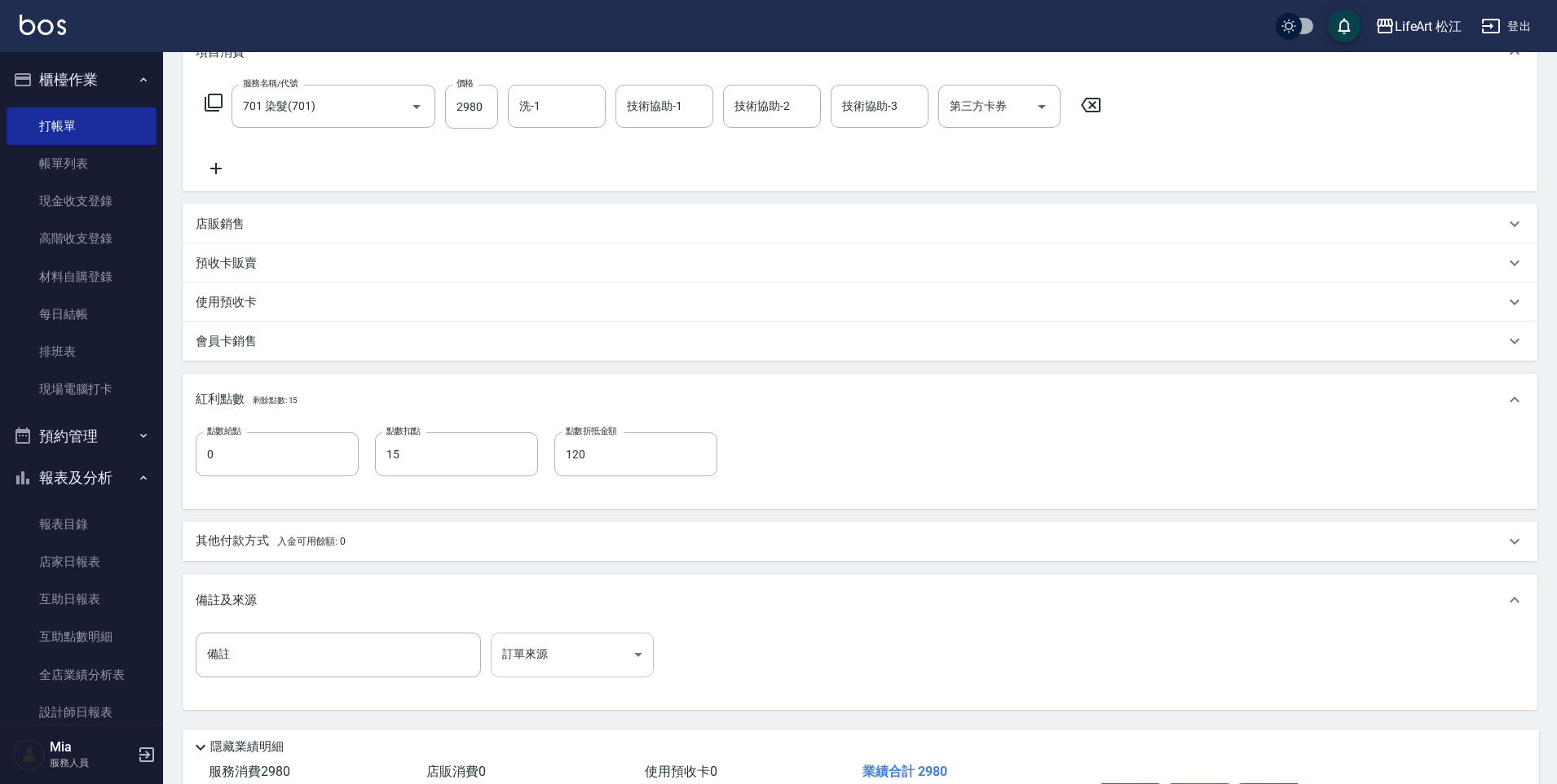
click at [566, 652] on body "LifeArt 松江 登出 櫃檯作業 打帳單 帳單列表 現金收支登錄 高階收支登錄 材料自購登錄 每日結帳 排班表 現場電腦打卡 預約管理 預約管理 單日預約…" at bounding box center [778, 320] width 1557 height 1133
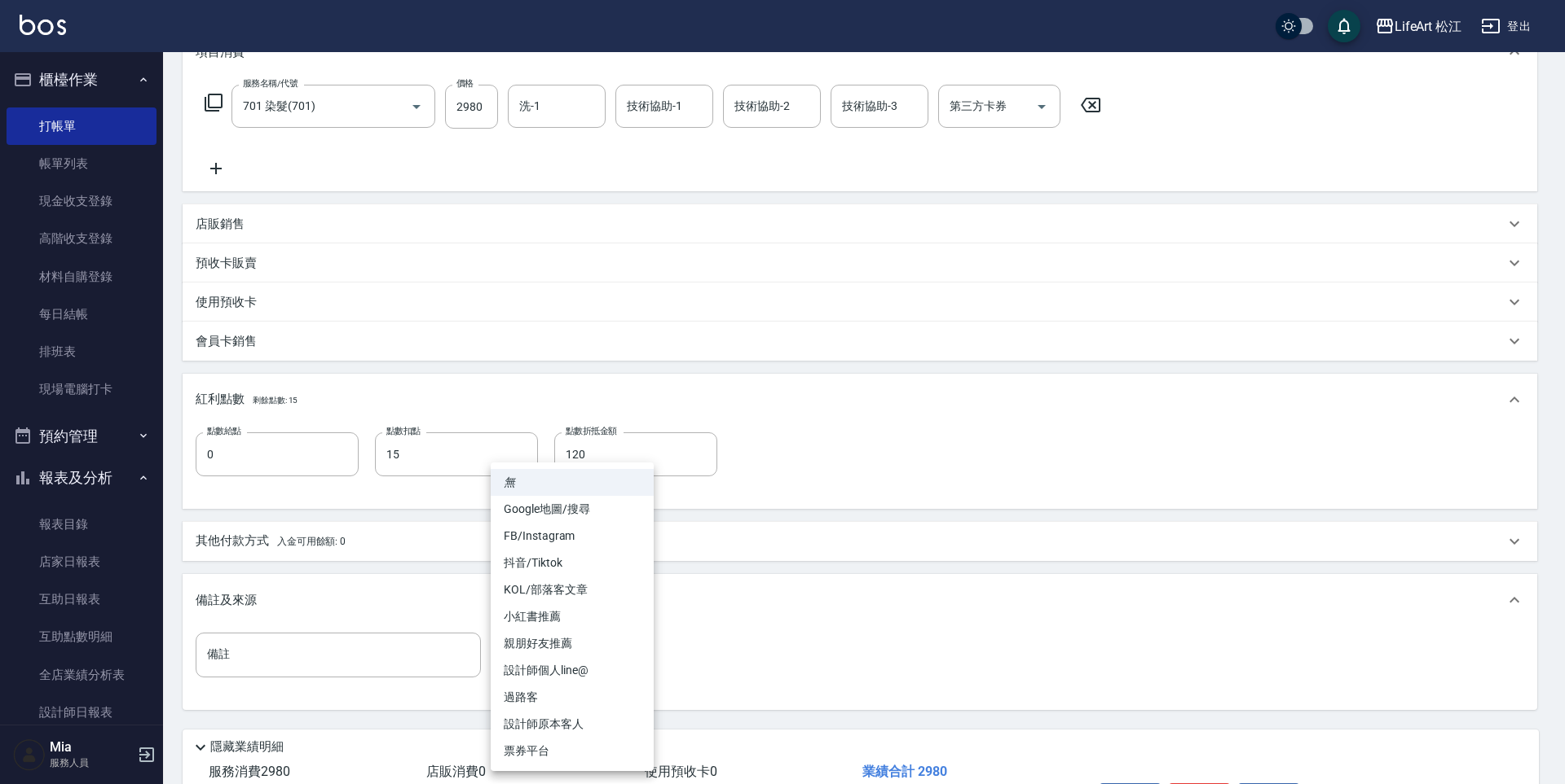
click at [561, 719] on li "設計師原本客人" at bounding box center [572, 725] width 163 height 27
type input "設計師原本客人"
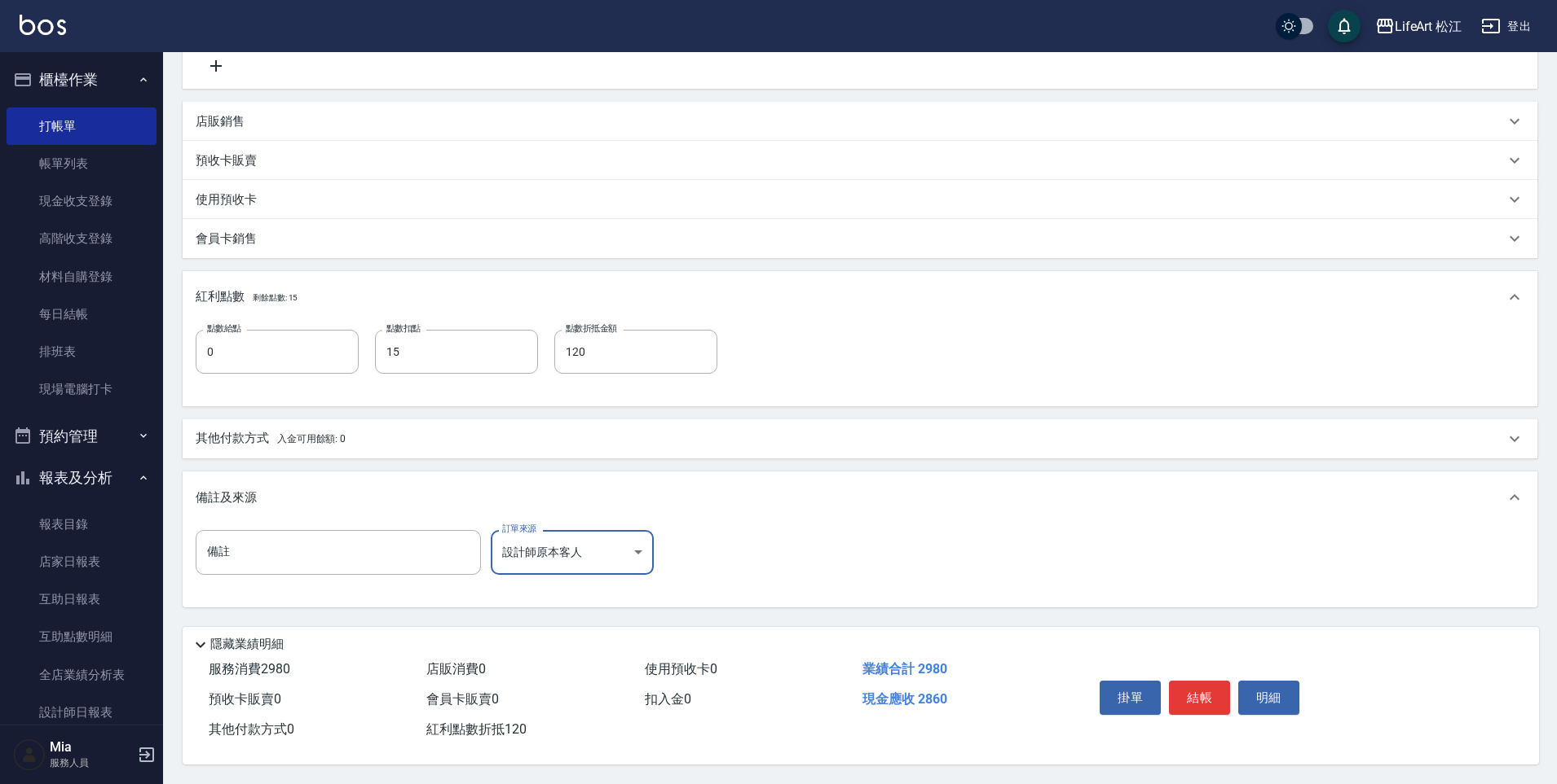
scroll to position [356, 0]
click at [224, 419] on div "其他付款方式 入金可用餘額: 0" at bounding box center [860, 438] width 1355 height 39
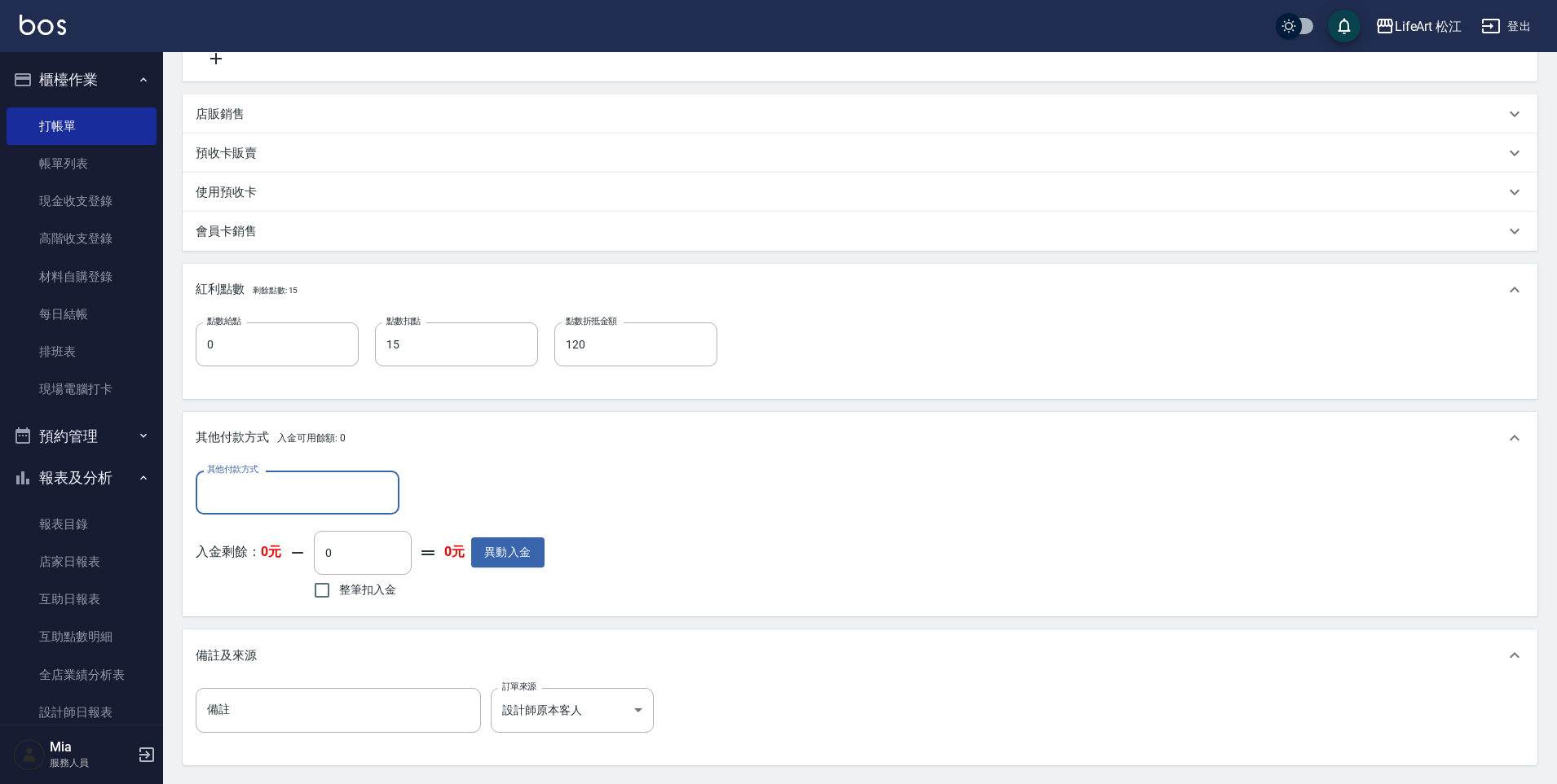
scroll to position [0, 0]
click at [252, 485] on input "其他付款方式" at bounding box center [297, 492] width 189 height 28
click at [260, 529] on span "轉帳" at bounding box center [297, 535] width 203 height 27
type input "轉帳"
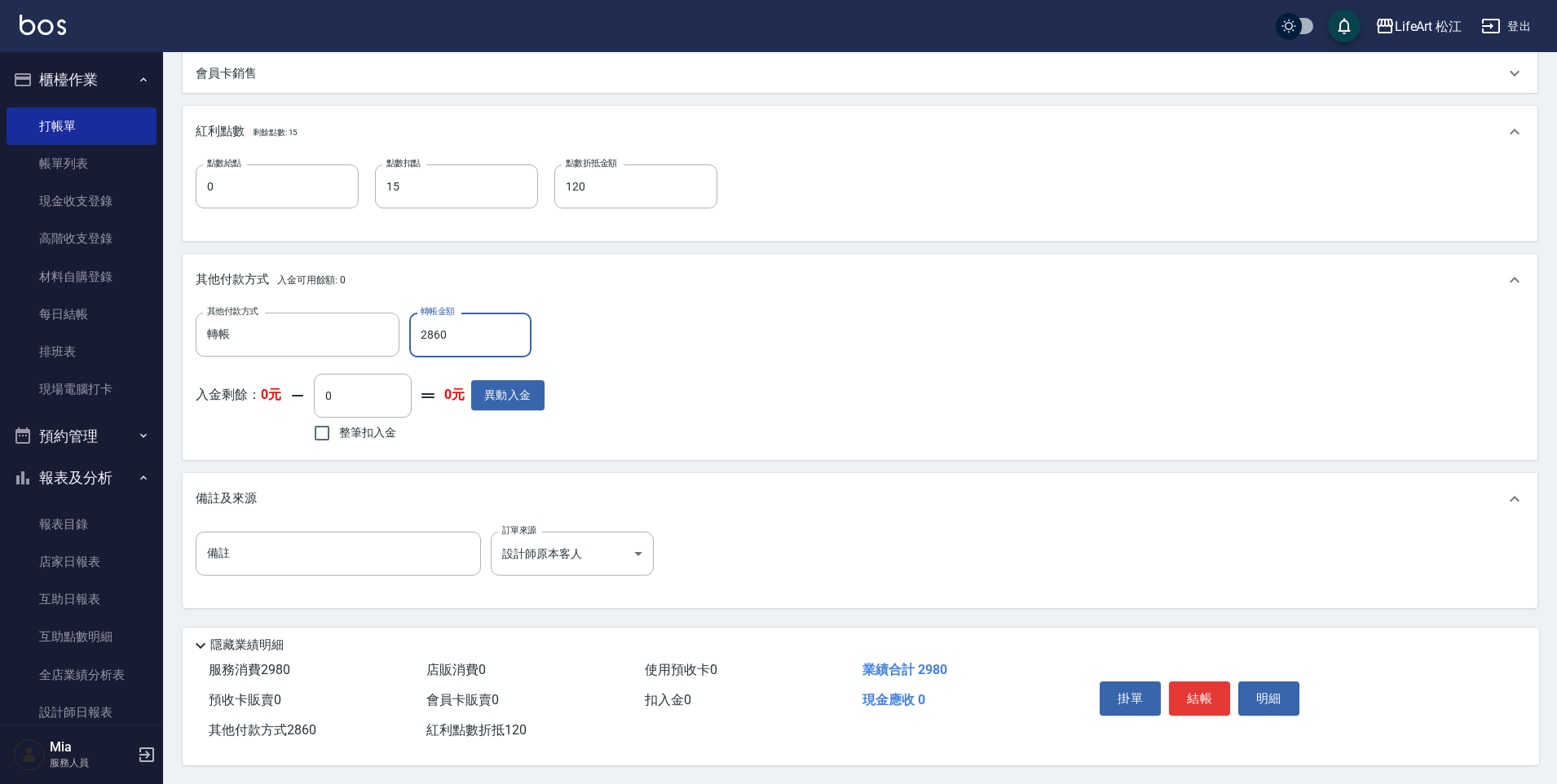
scroll to position [522, 0]
type input "2860"
click at [1193, 690] on button "結帳" at bounding box center [1199, 698] width 61 height 34
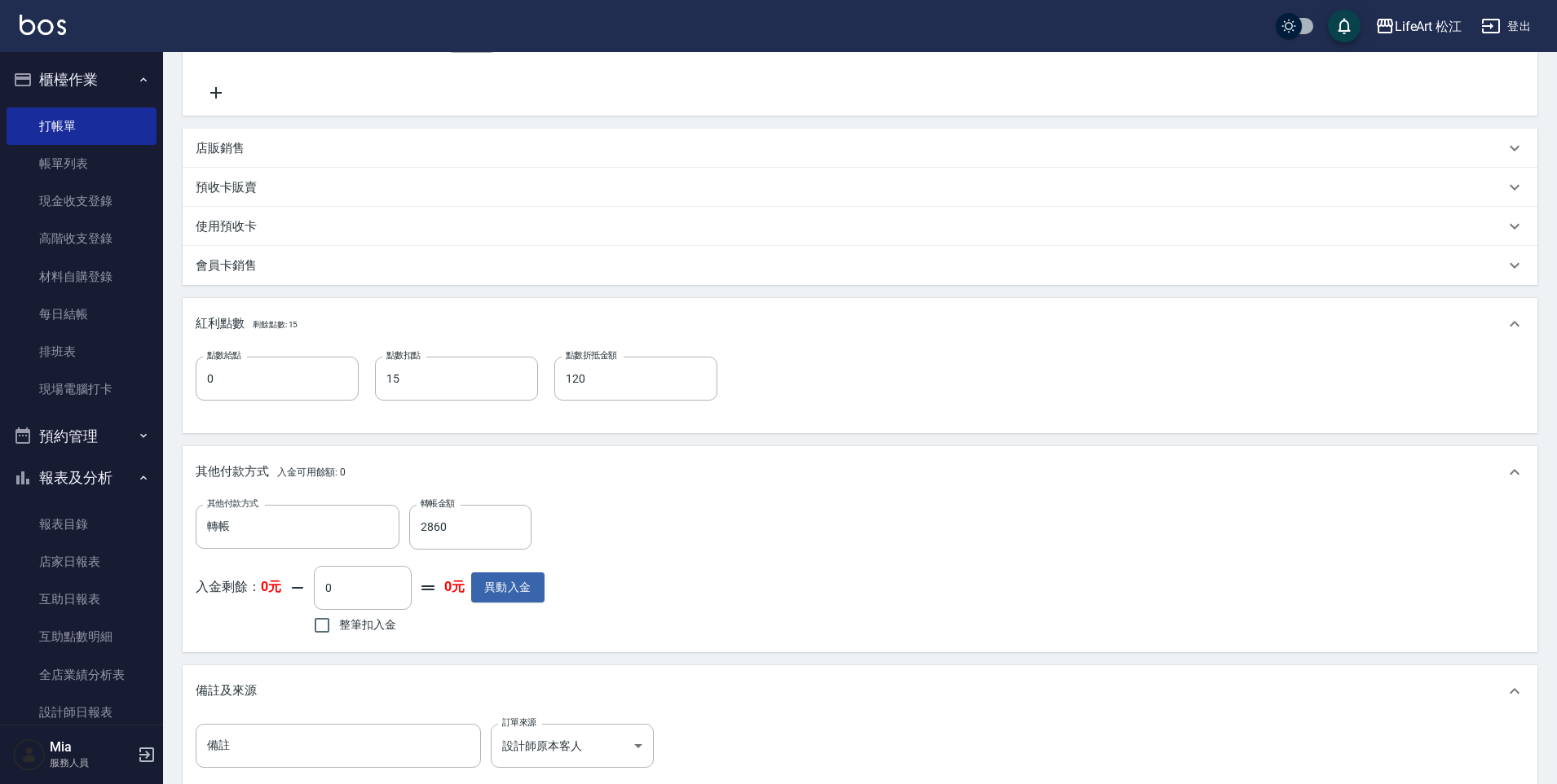
scroll to position [199, 0]
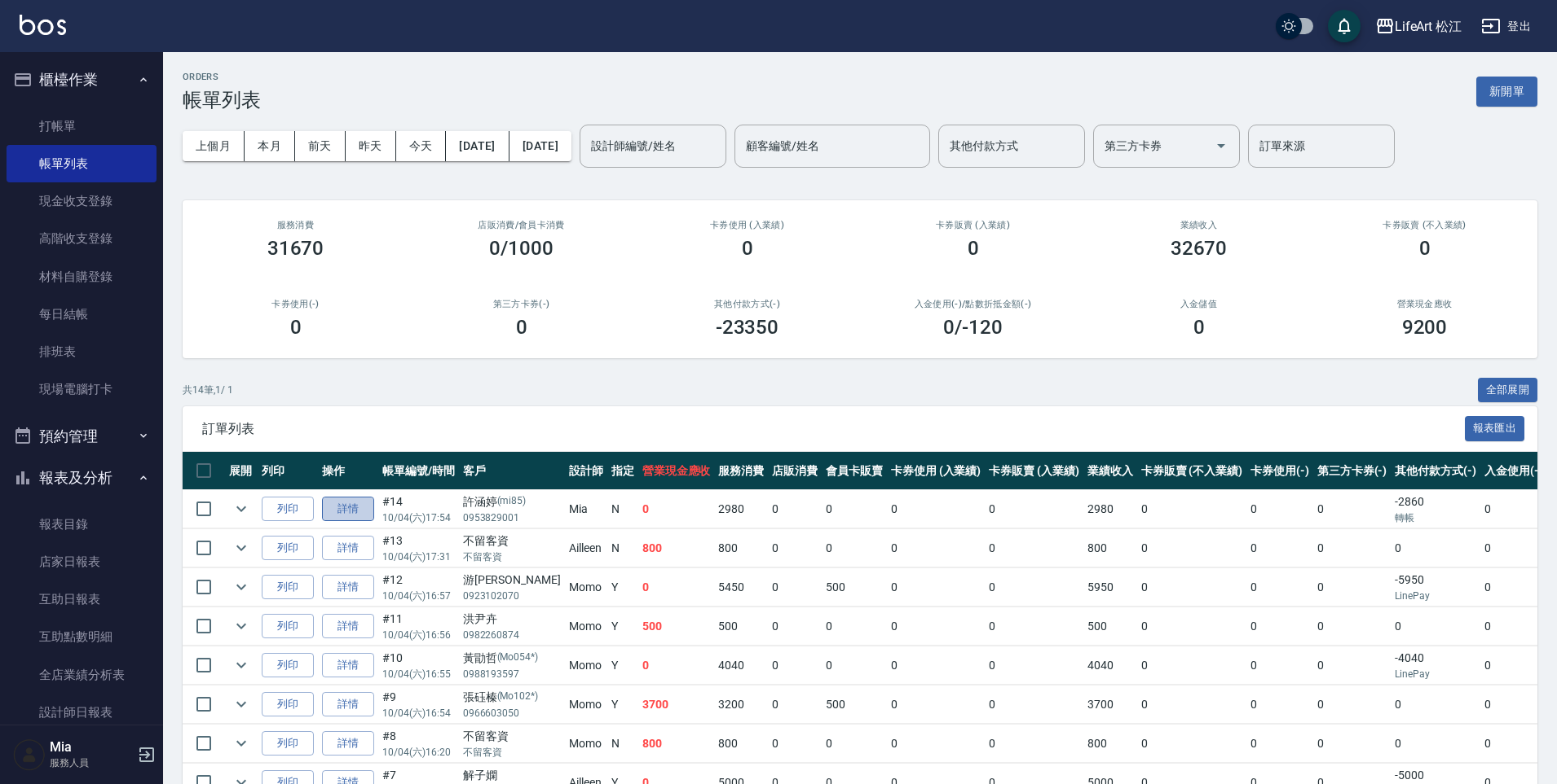
click at [352, 511] on link "詳情" at bounding box center [348, 509] width 52 height 25
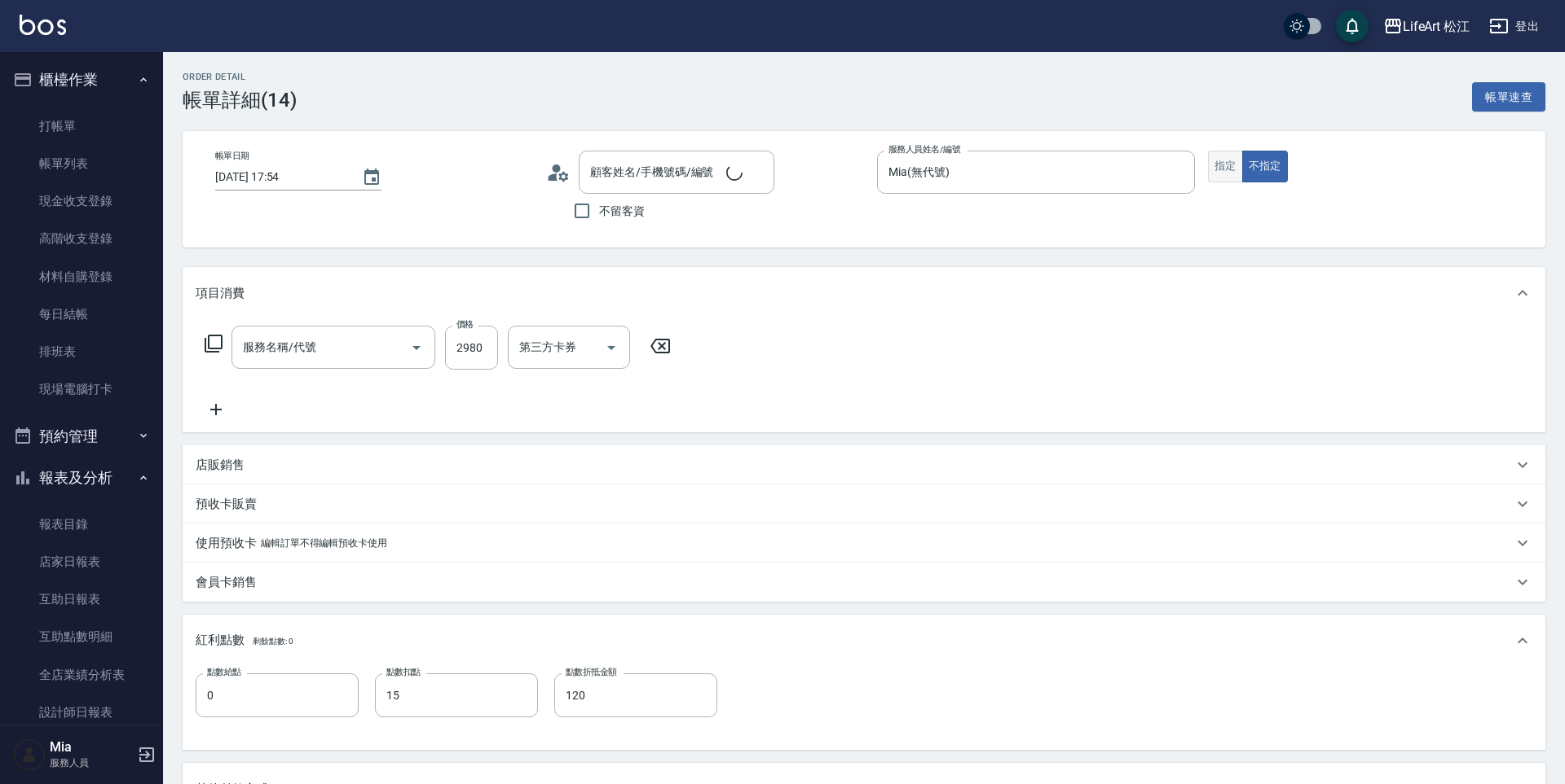
type input "[DATE] 17:54"
type input "Mia(無代號)"
type input "15"
type input "120"
type input "設計師原本客人"
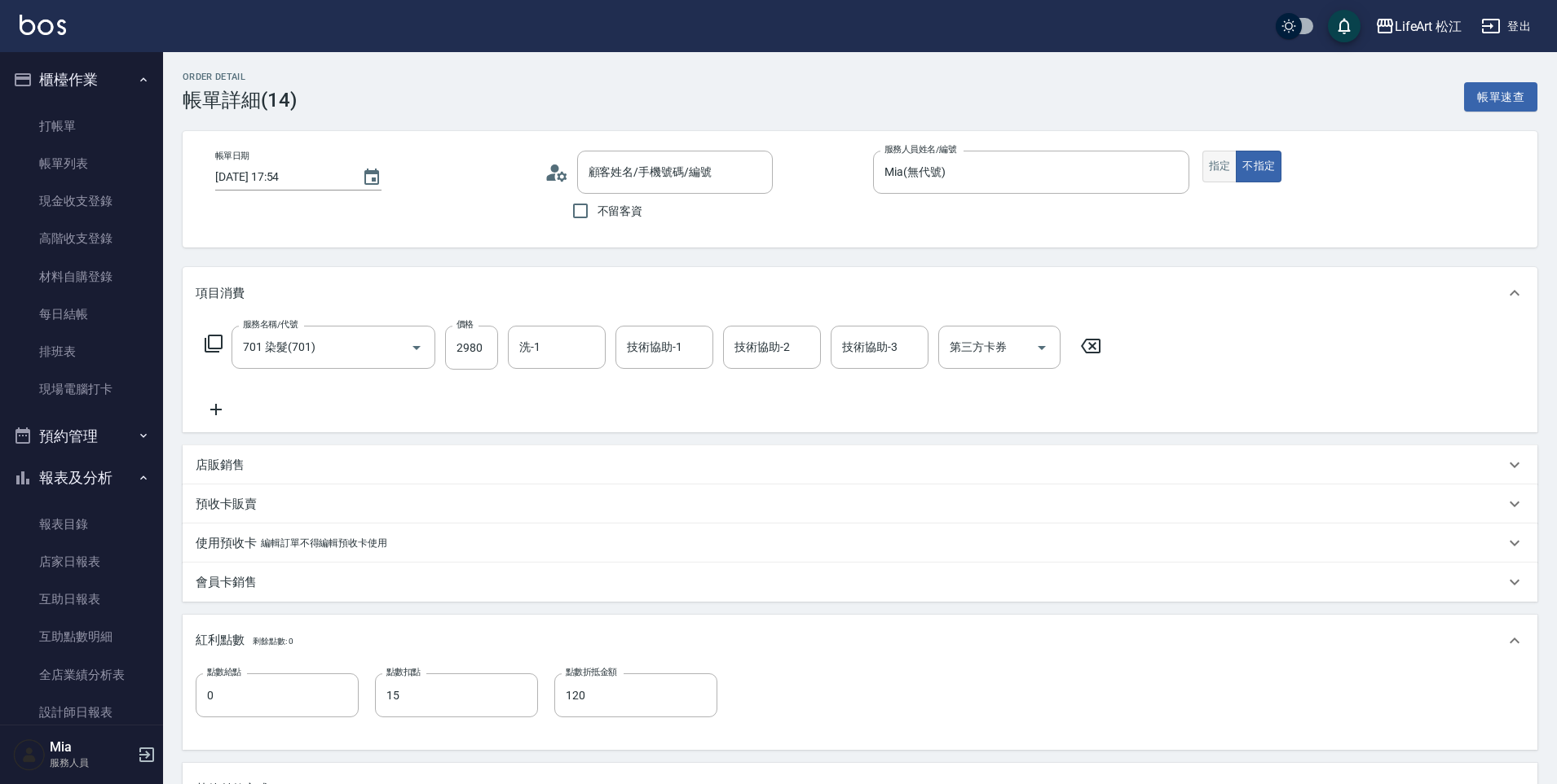
type input "701 染髮(701)"
type input "[PERSON_NAME]/0953829001/mi85"
click at [1215, 164] on button "指定" at bounding box center [1219, 166] width 35 height 32
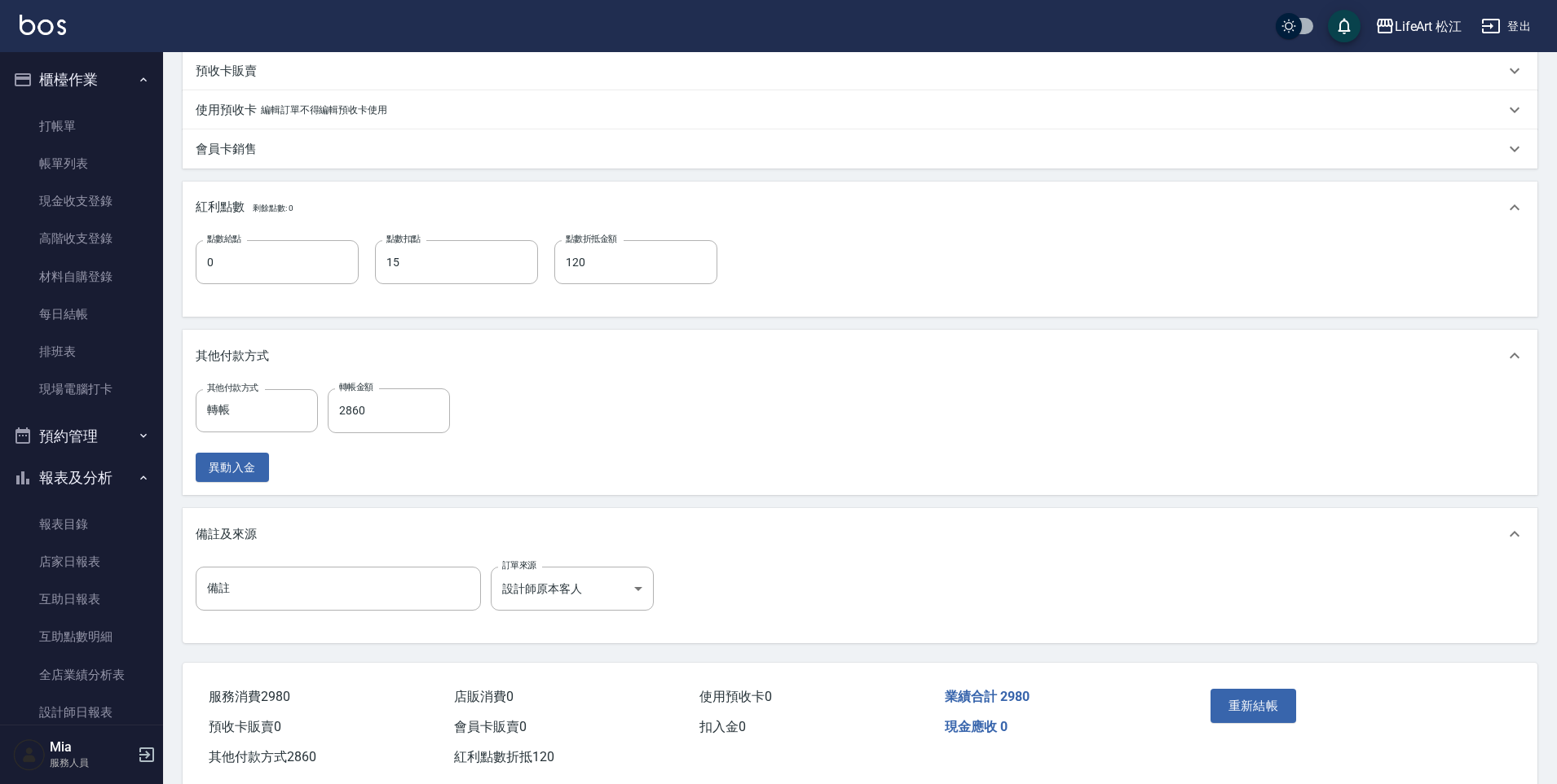
scroll to position [473, 0]
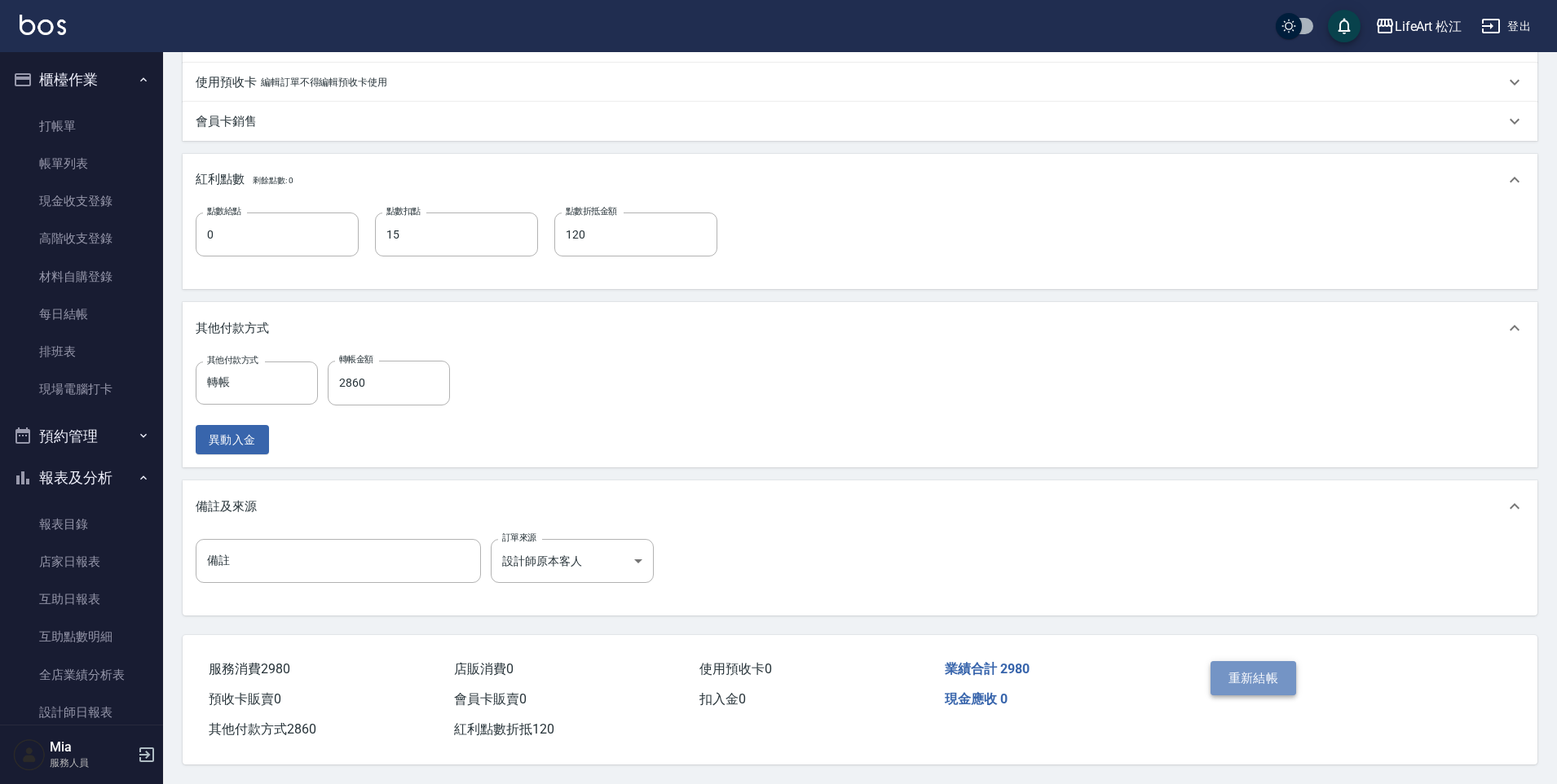
click at [1252, 667] on button "重新結帳" at bounding box center [1253, 678] width 86 height 34
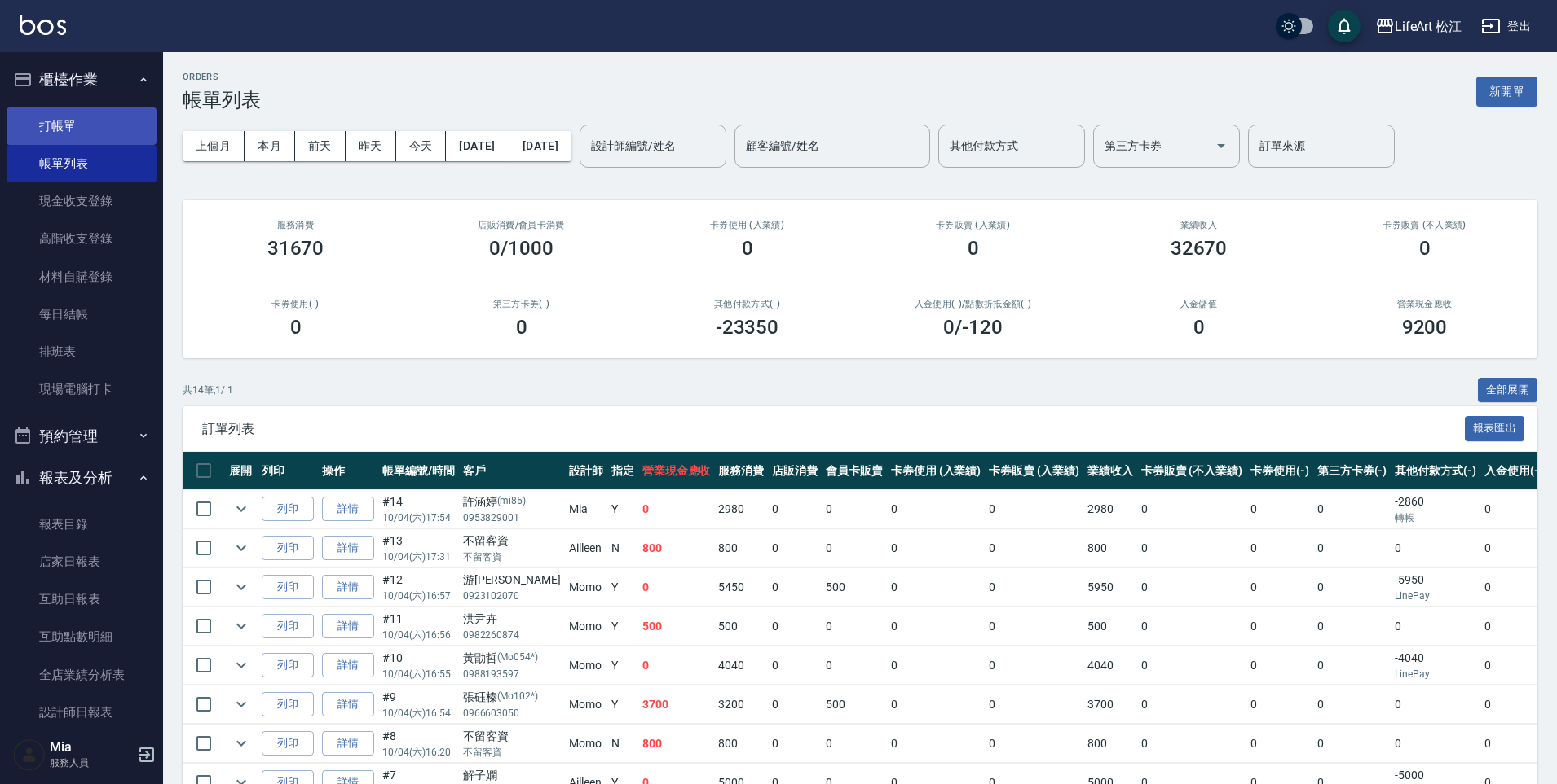
click at [83, 129] on link "打帳單" at bounding box center [81, 126] width 150 height 38
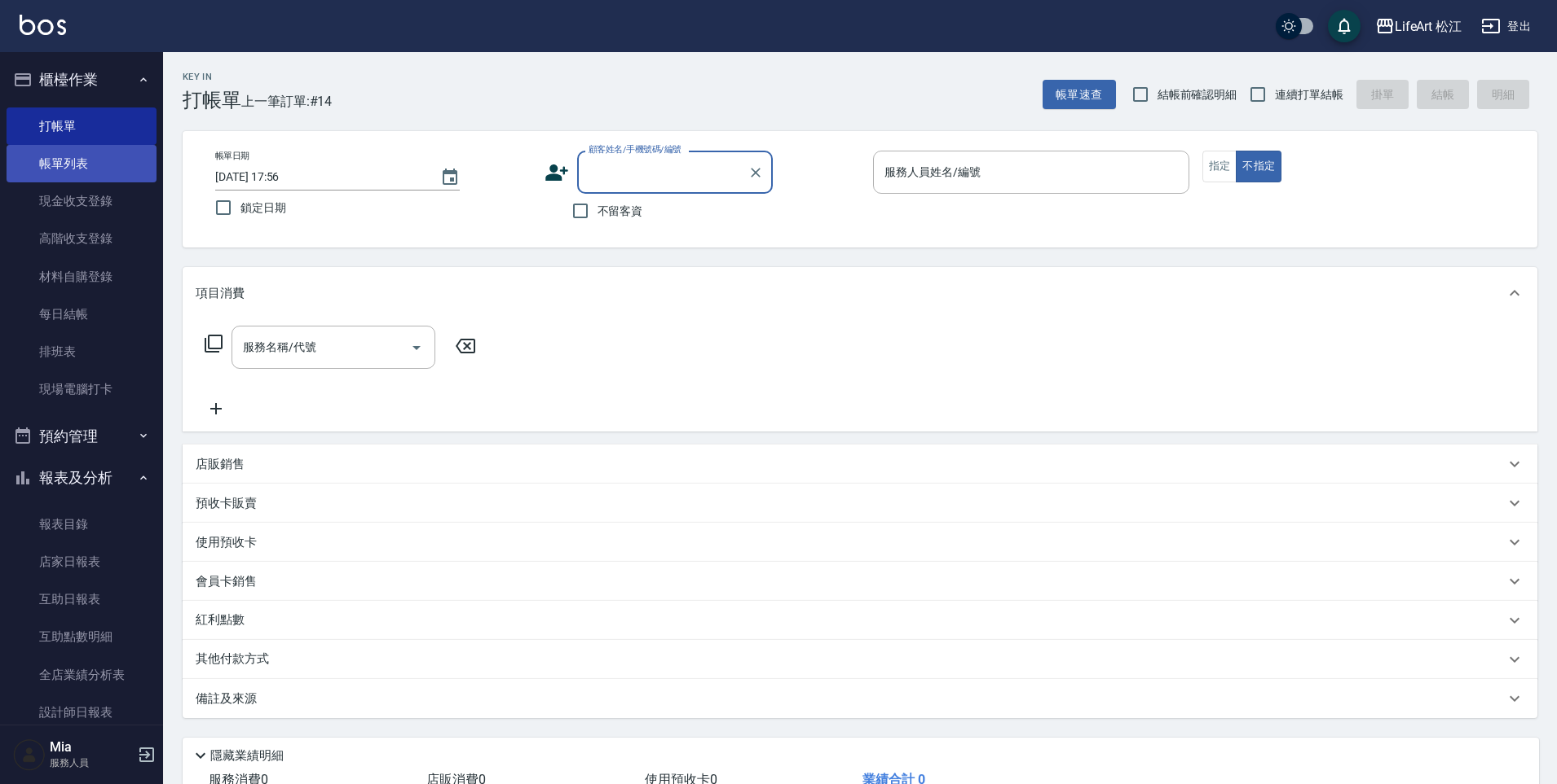
click at [33, 159] on link "帳單列表" at bounding box center [81, 164] width 150 height 38
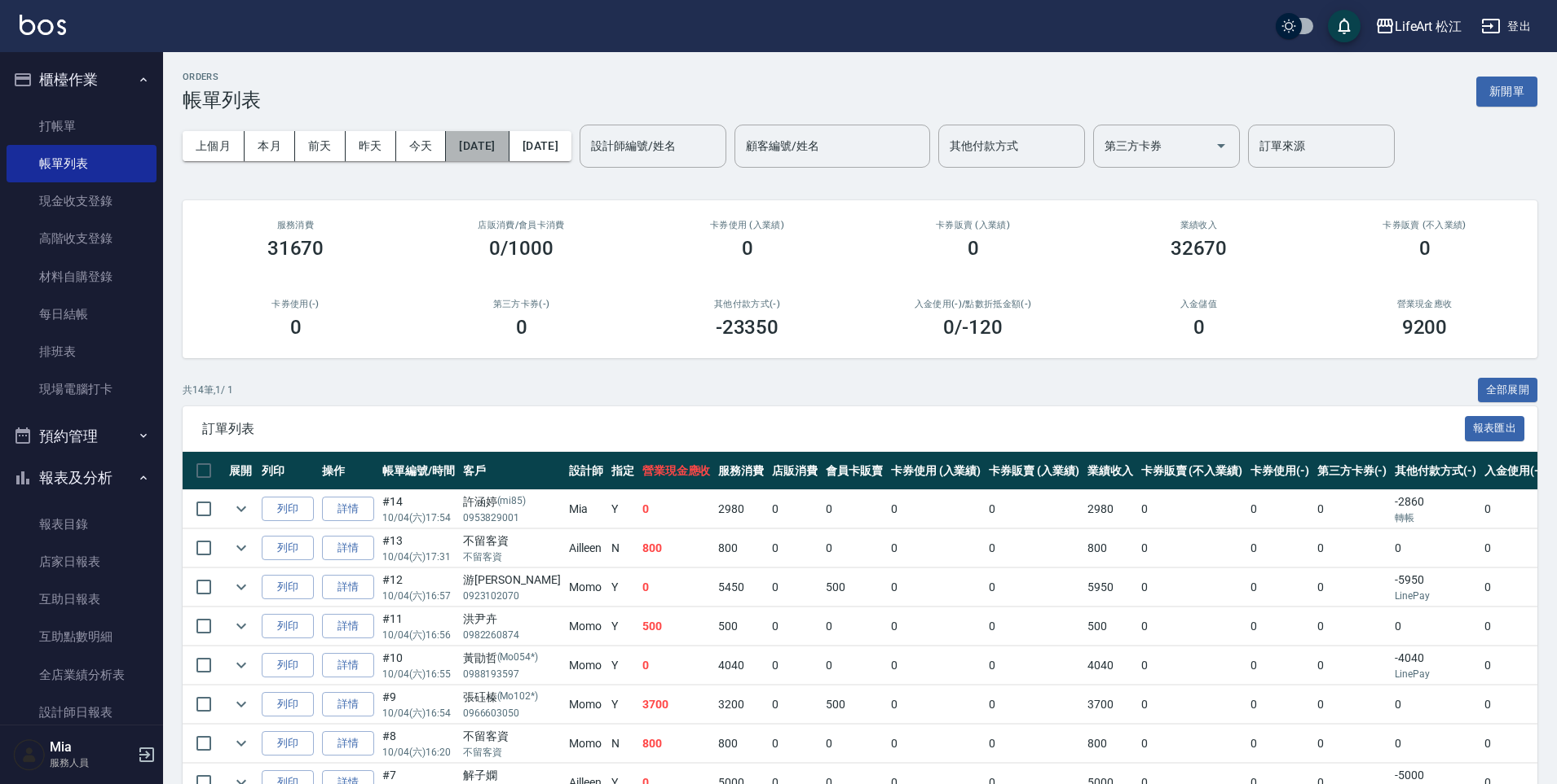
click at [483, 143] on button "[DATE]" at bounding box center [476, 146] width 63 height 30
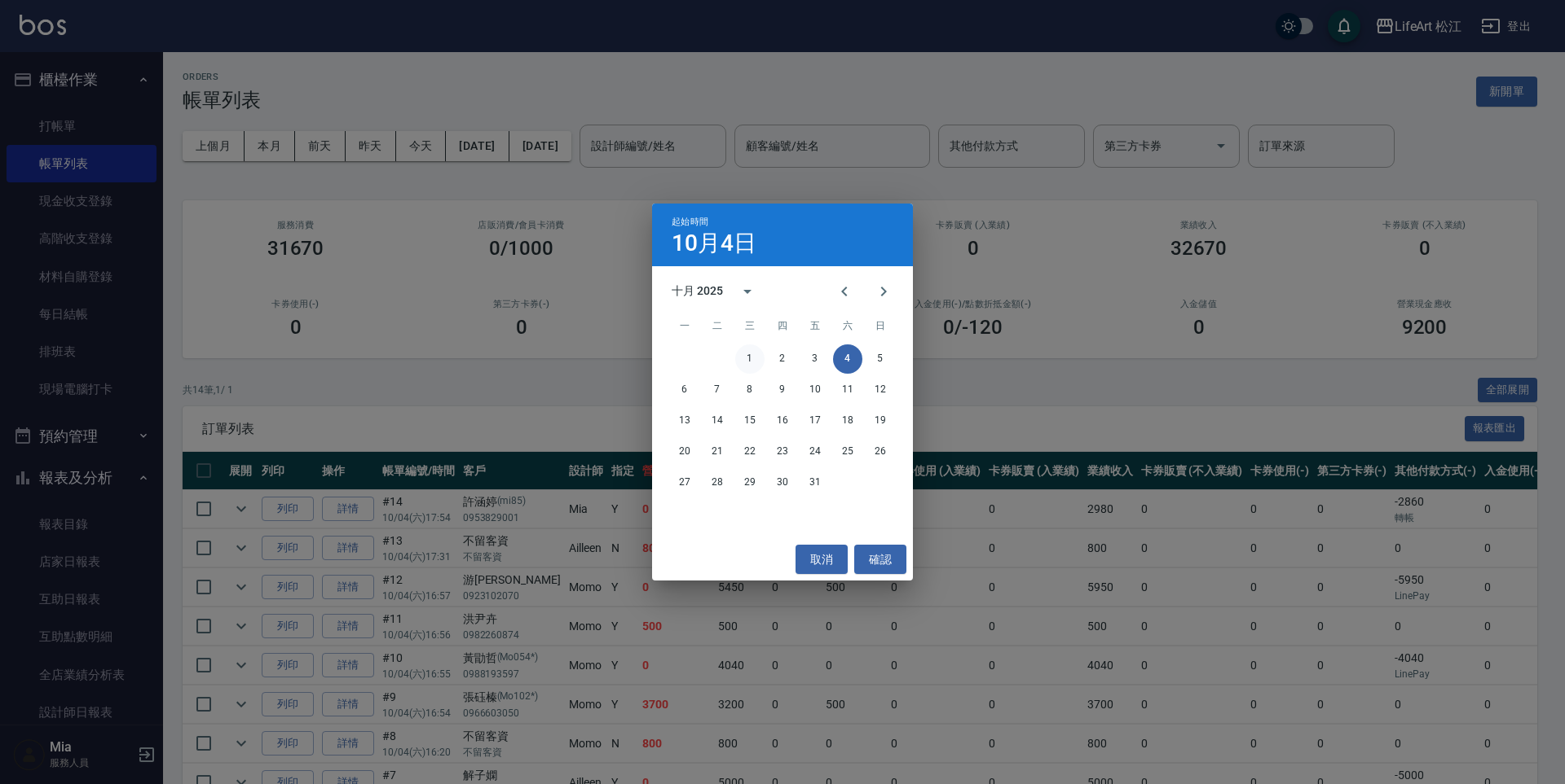
click at [750, 361] on button "1" at bounding box center [750, 359] width 29 height 29
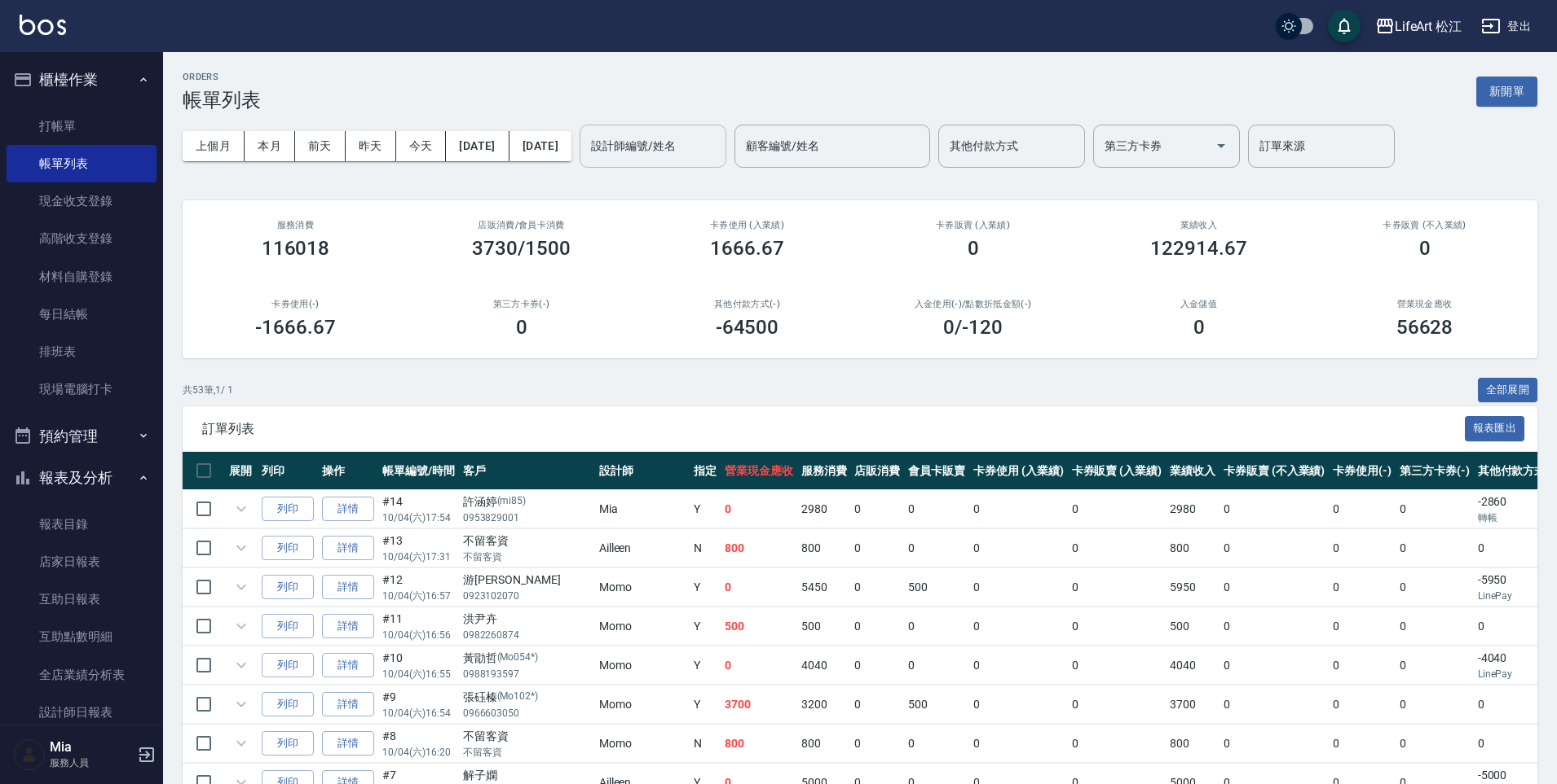
click at [695, 142] on div "設計師編號/姓名 設計師編號/姓名" at bounding box center [652, 146] width 146 height 44
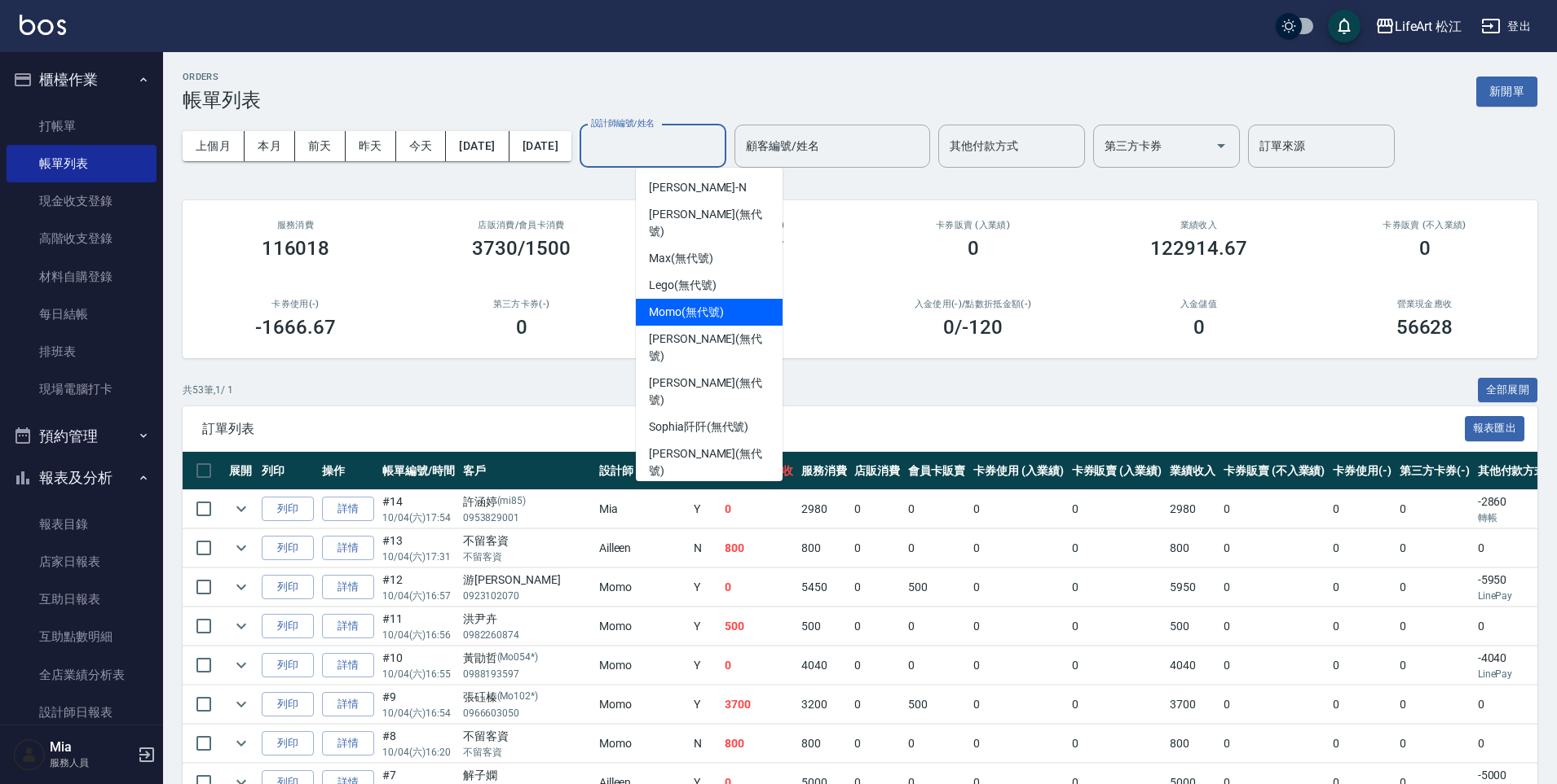
click at [713, 304] on span "Momo (無代號)" at bounding box center [686, 313] width 75 height 17
type input "Momo(無代號)"
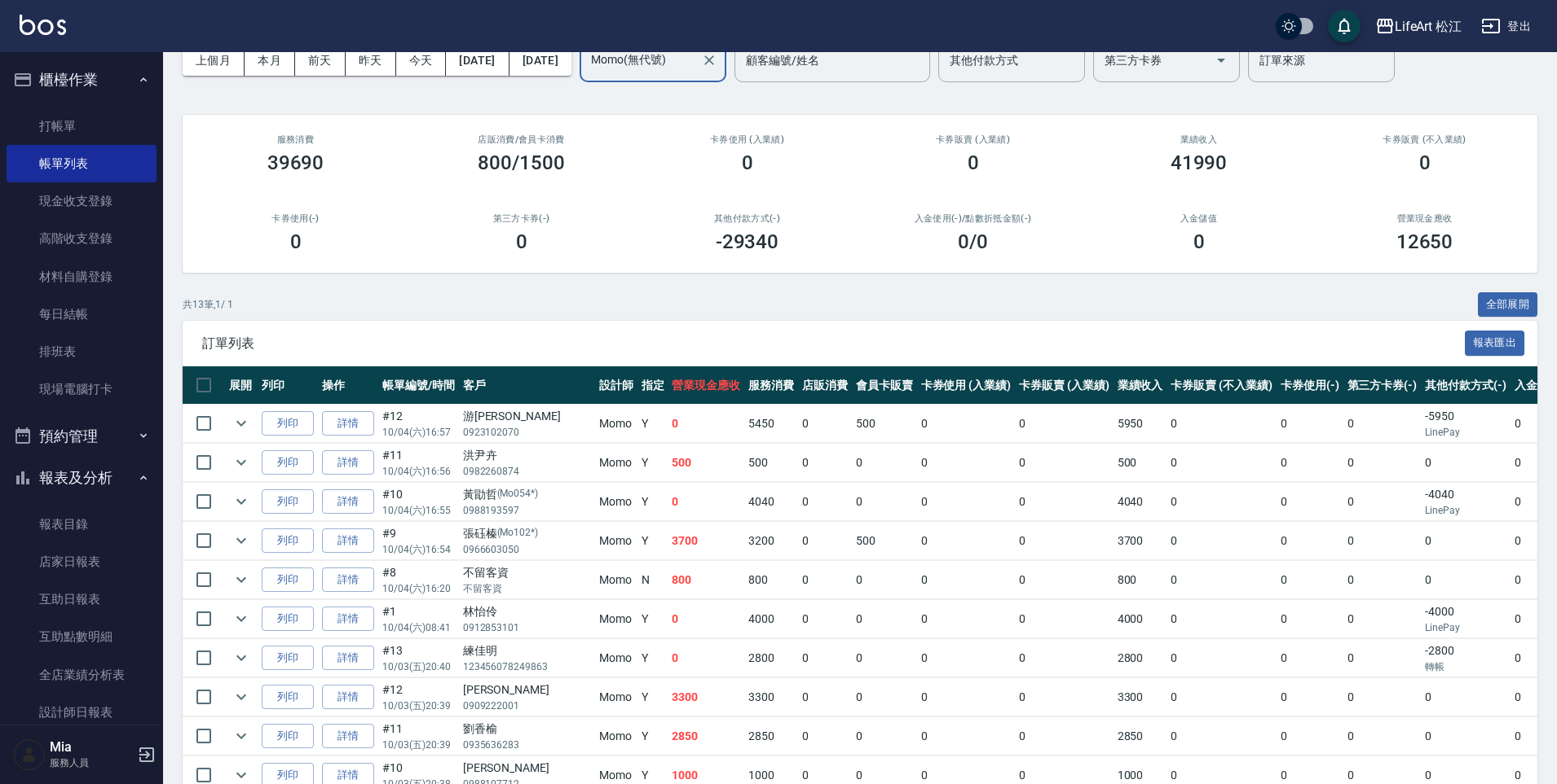
scroll to position [290, 0]
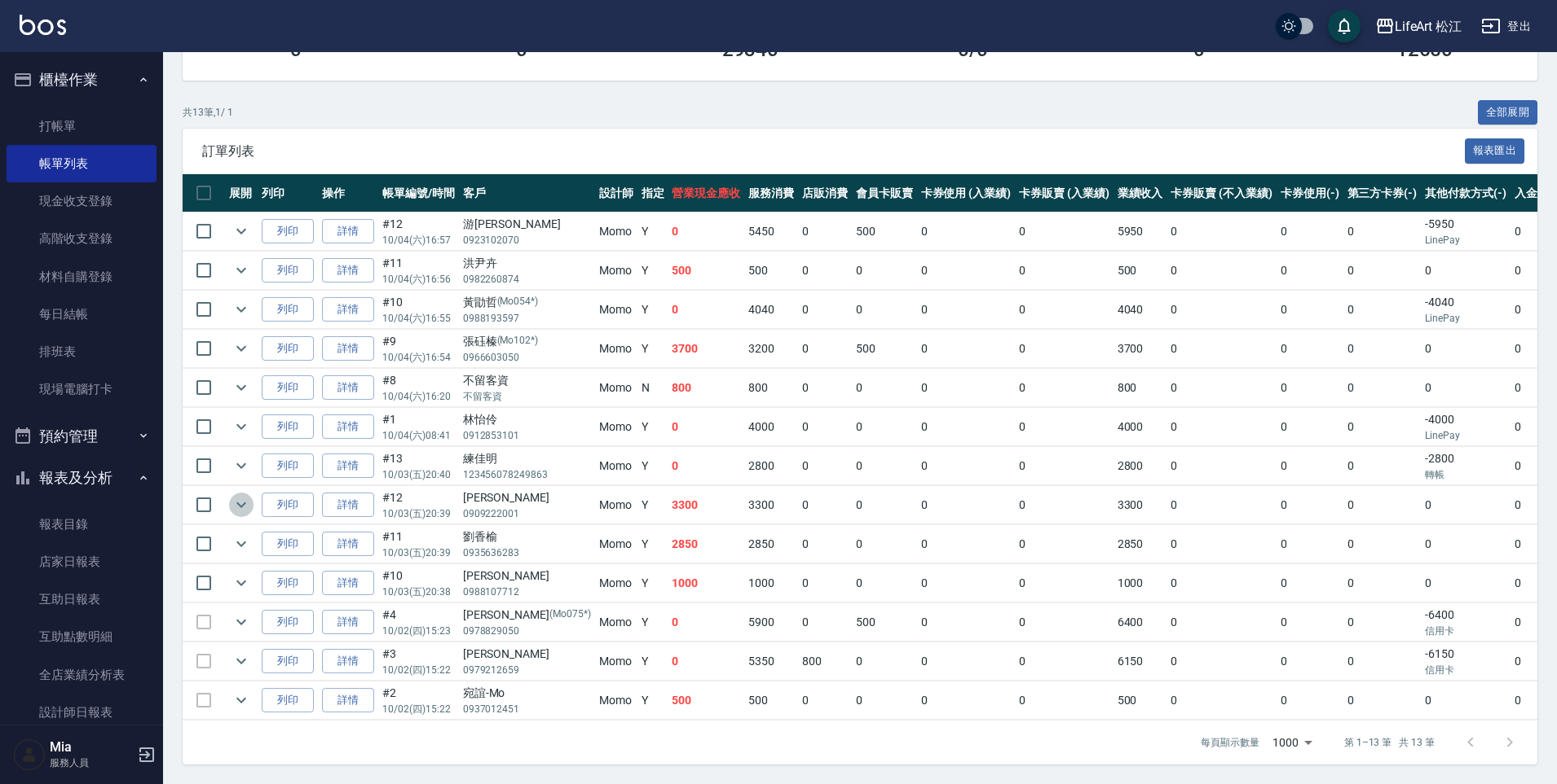
click at [238, 496] on icon "expand row" at bounding box center [241, 505] width 19 height 19
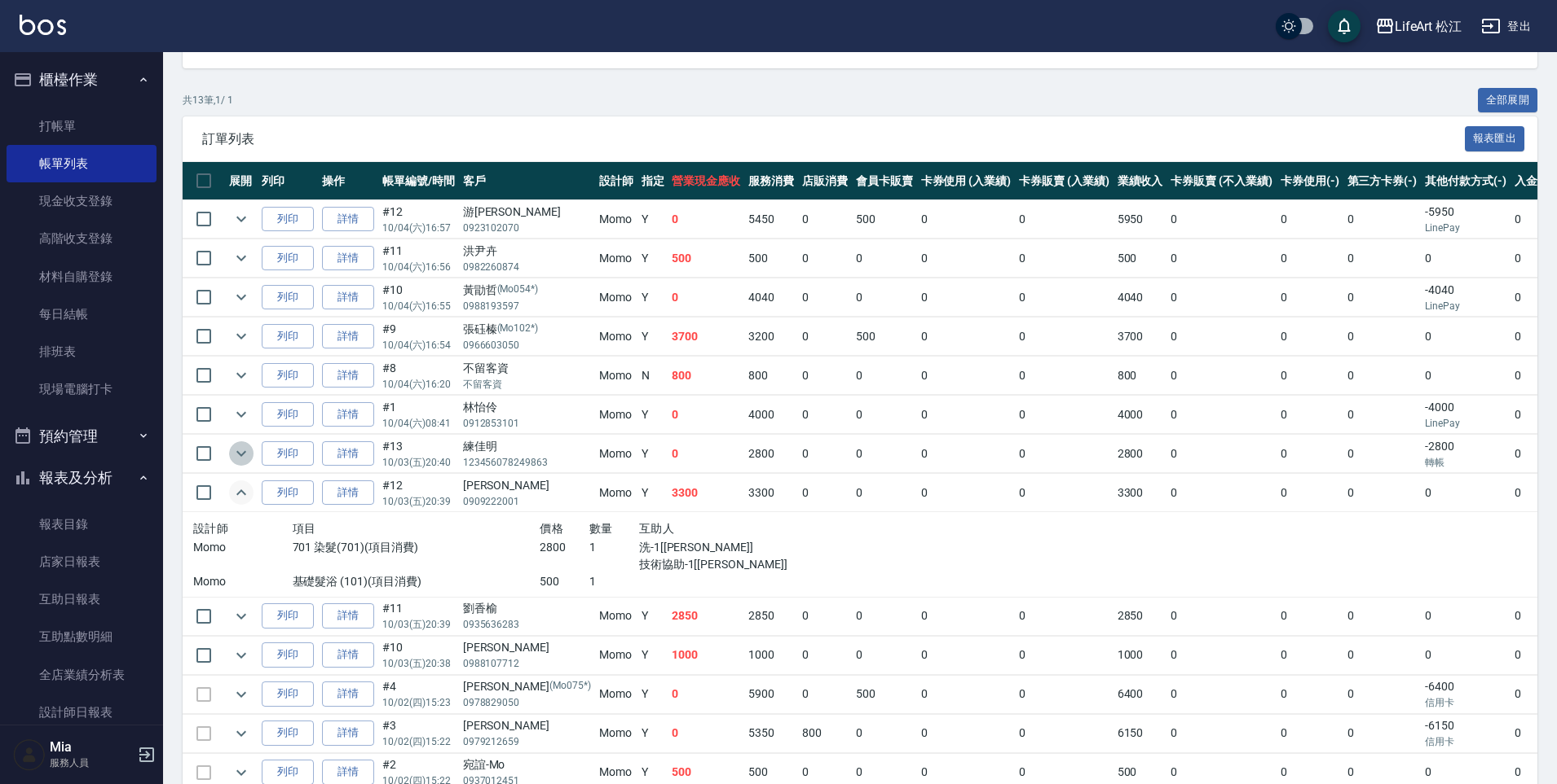
click at [239, 455] on icon "expand row" at bounding box center [241, 454] width 19 height 19
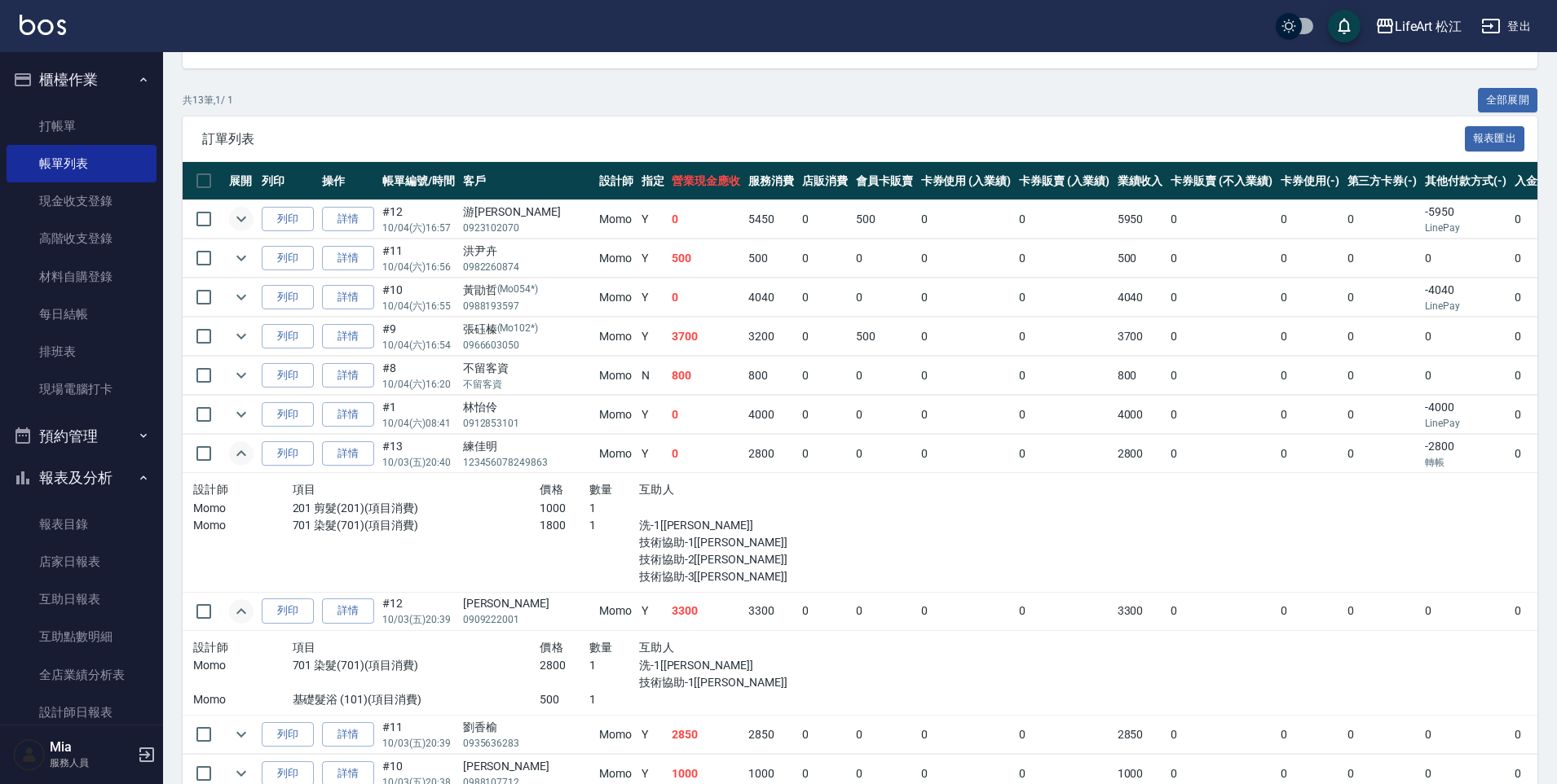
click at [237, 215] on icon "expand row" at bounding box center [241, 219] width 19 height 19
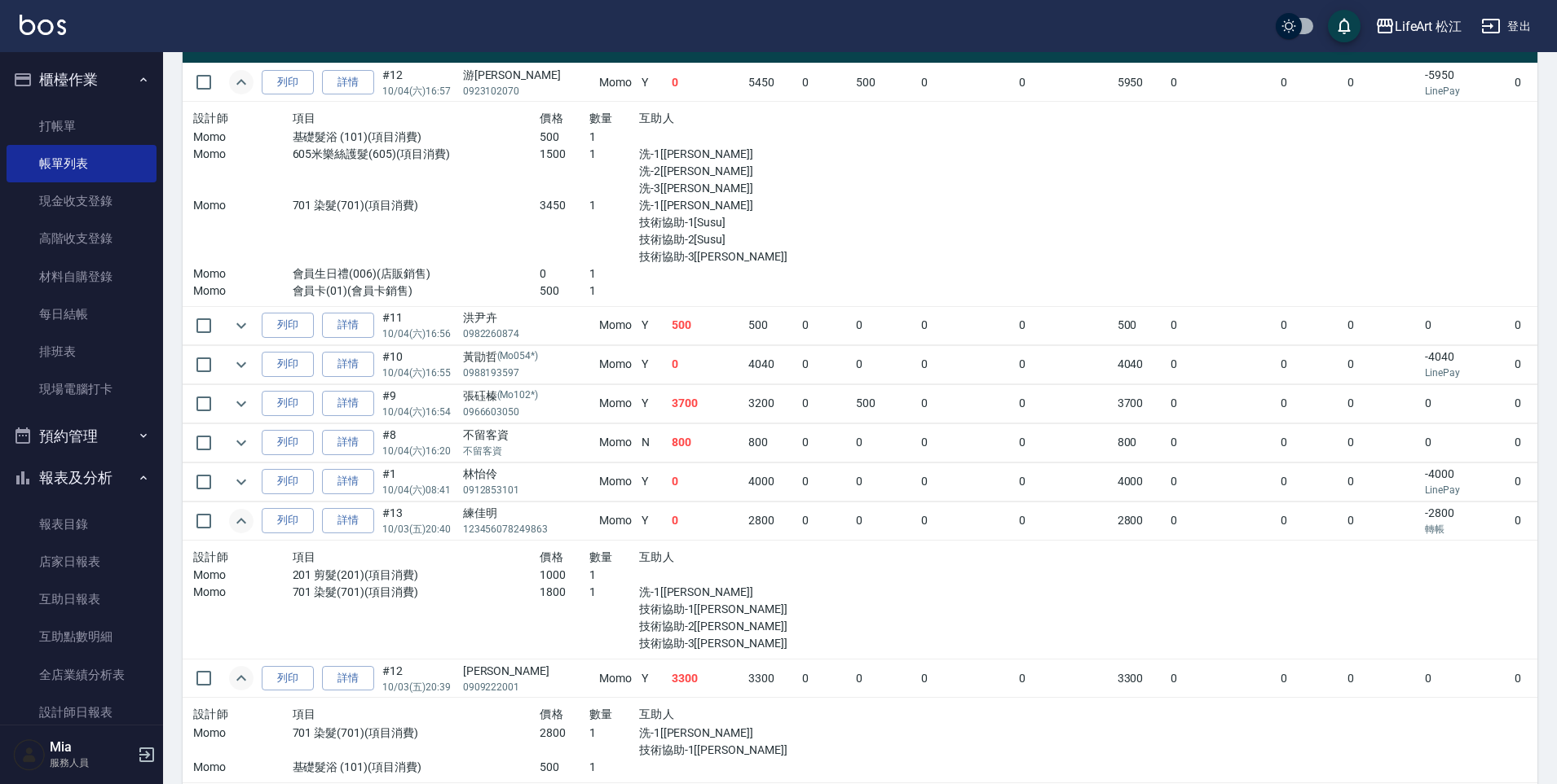
scroll to position [434, 0]
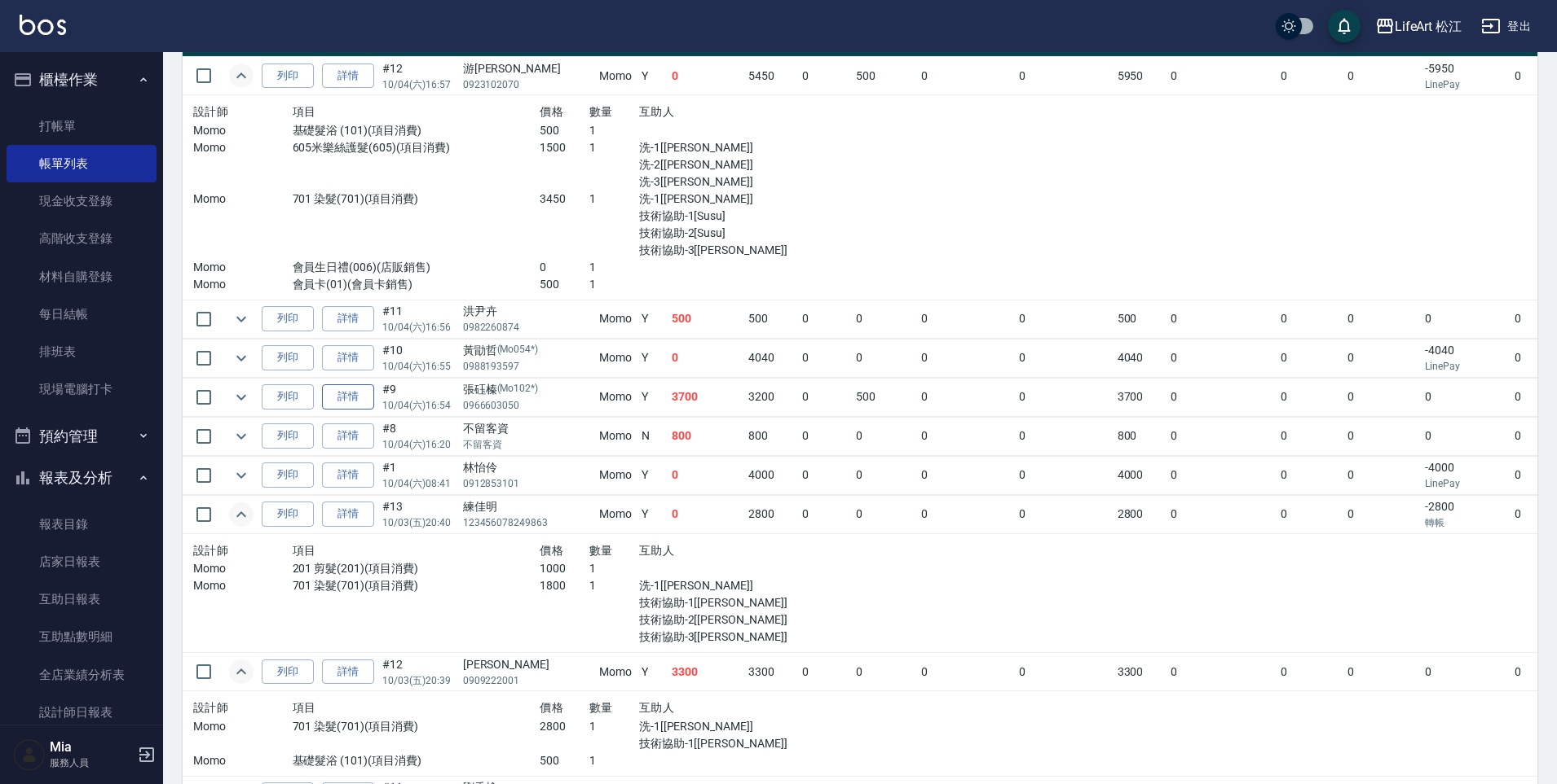
click at [356, 391] on link "詳情" at bounding box center [348, 397] width 52 height 25
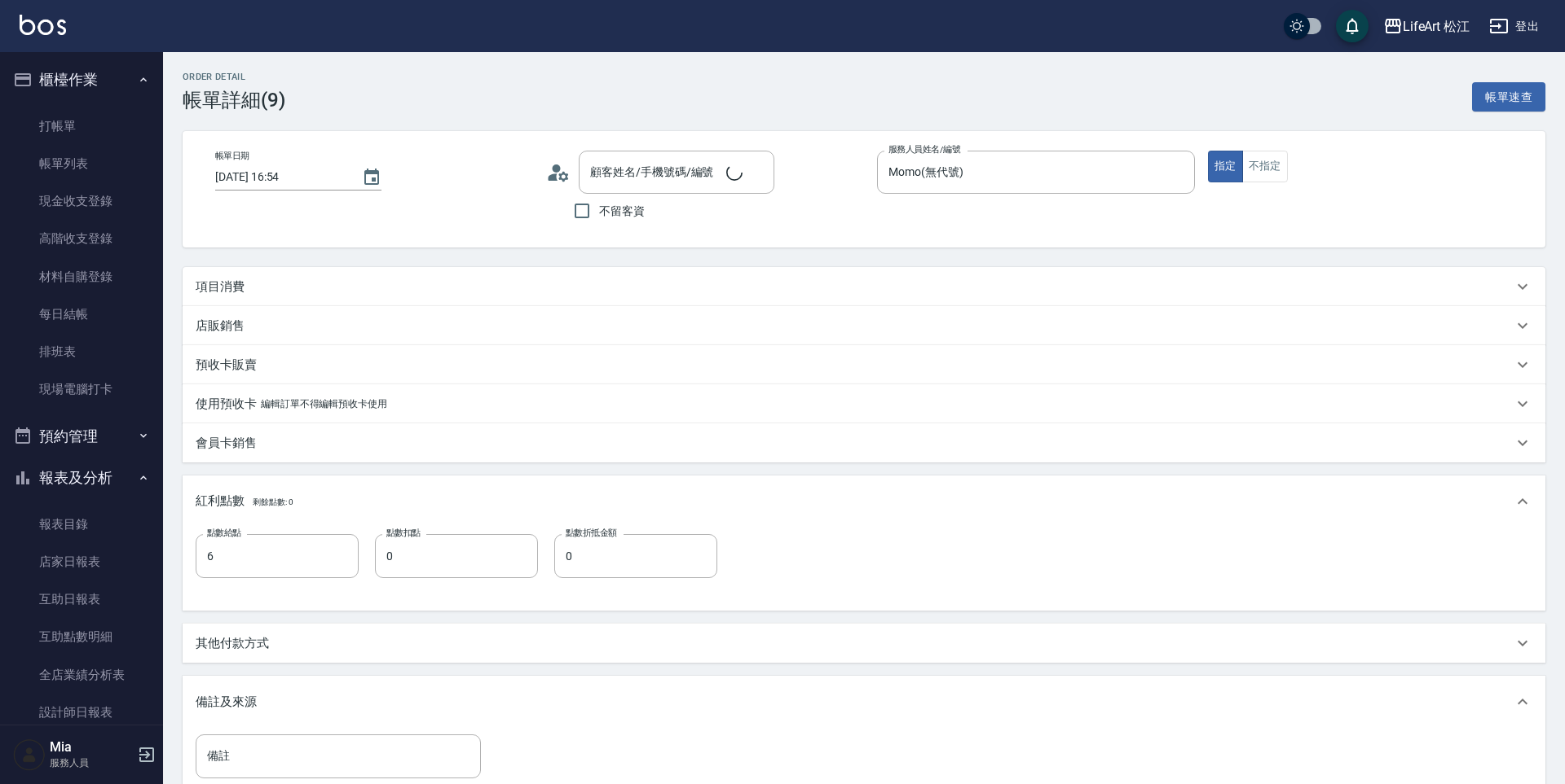
type input "[DATE] 16:54"
type input "Momo(無代號)"
type input "6"
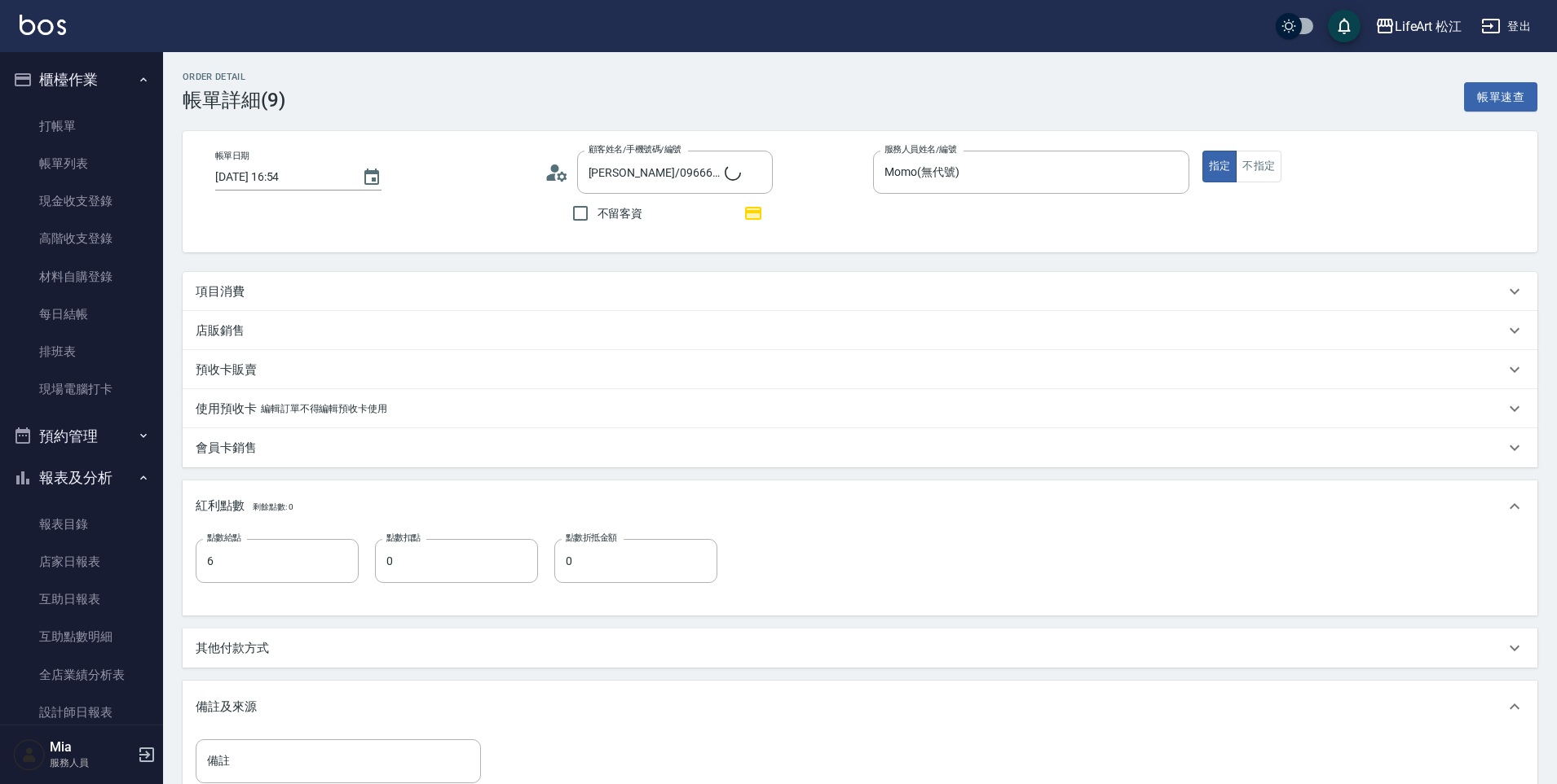
type input "[PERSON_NAME]/0966603050/Mo102*"
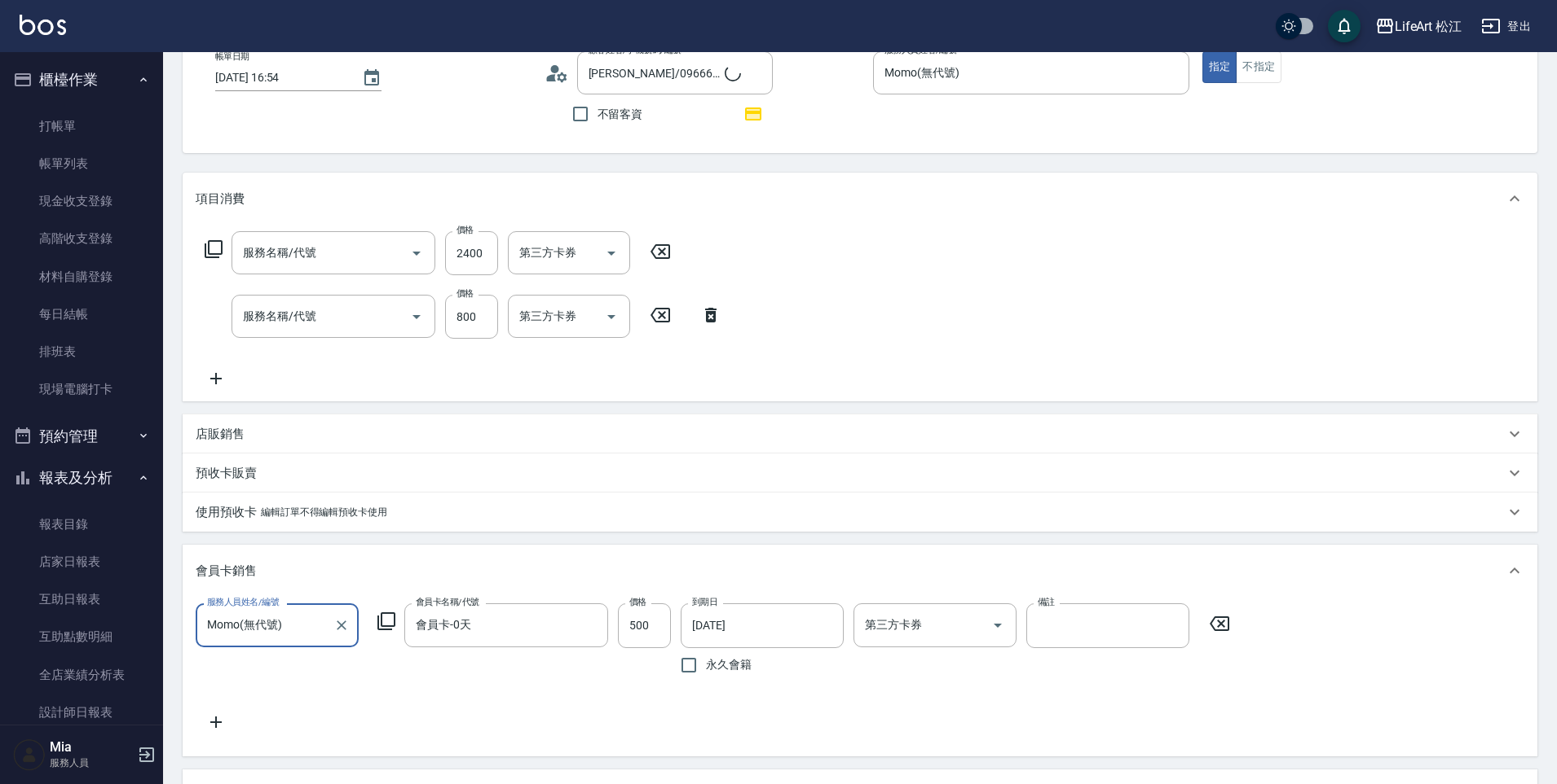
type input "501 燙髮(501)"
type input "201 剪髮(201)"
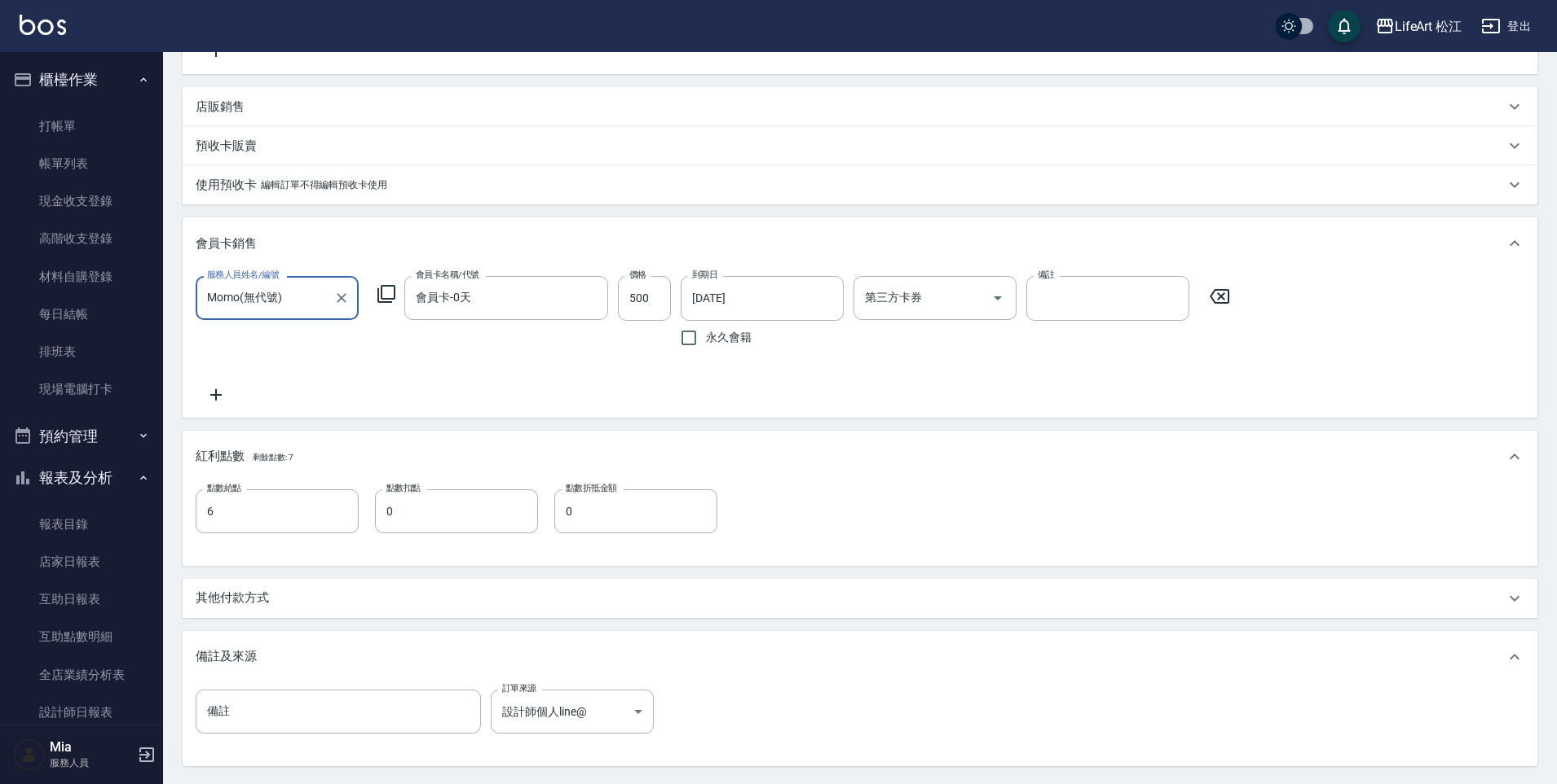
scroll to position [498, 0]
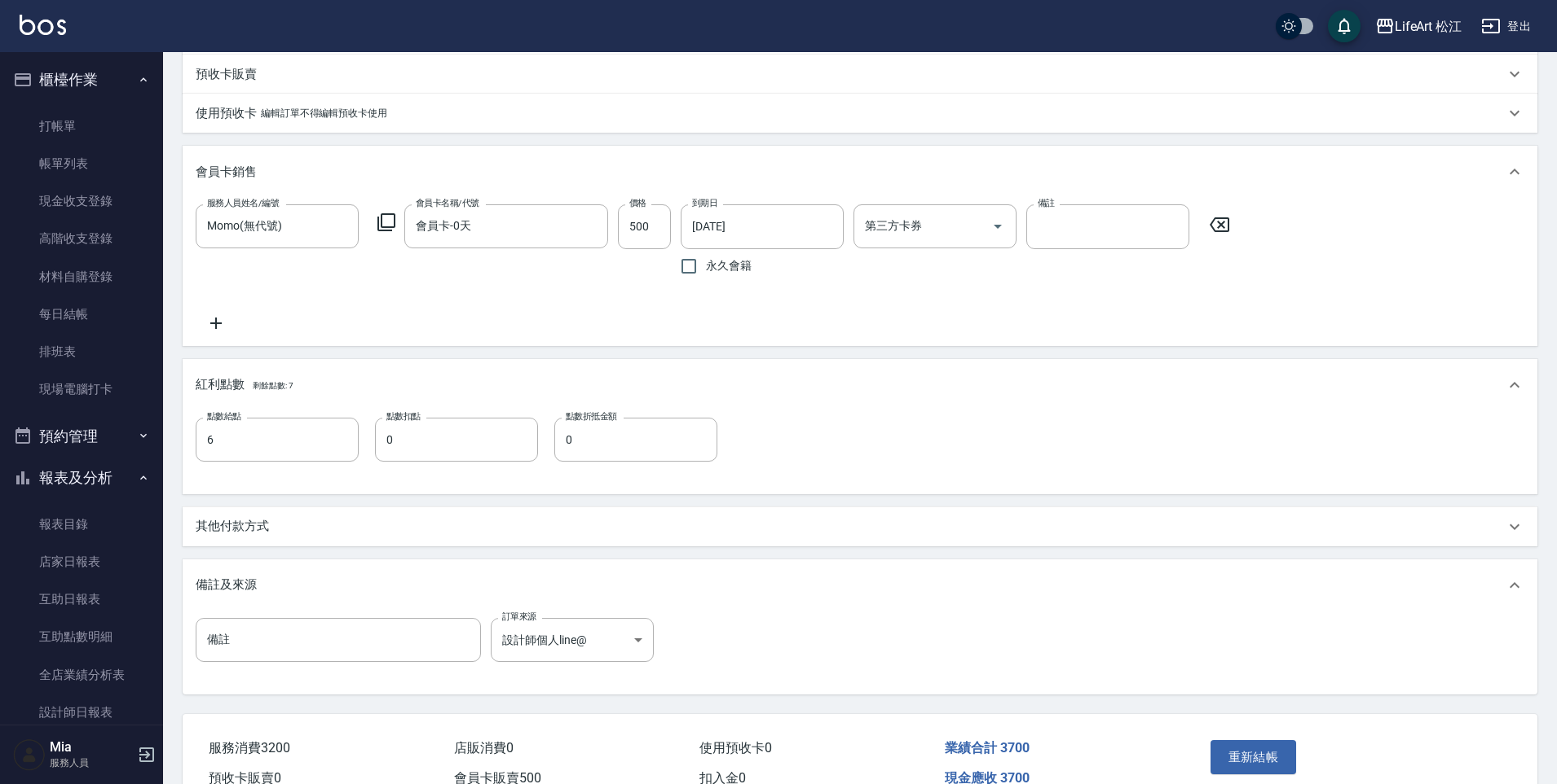
click at [284, 547] on div "其他付款方式" at bounding box center [860, 527] width 1355 height 39
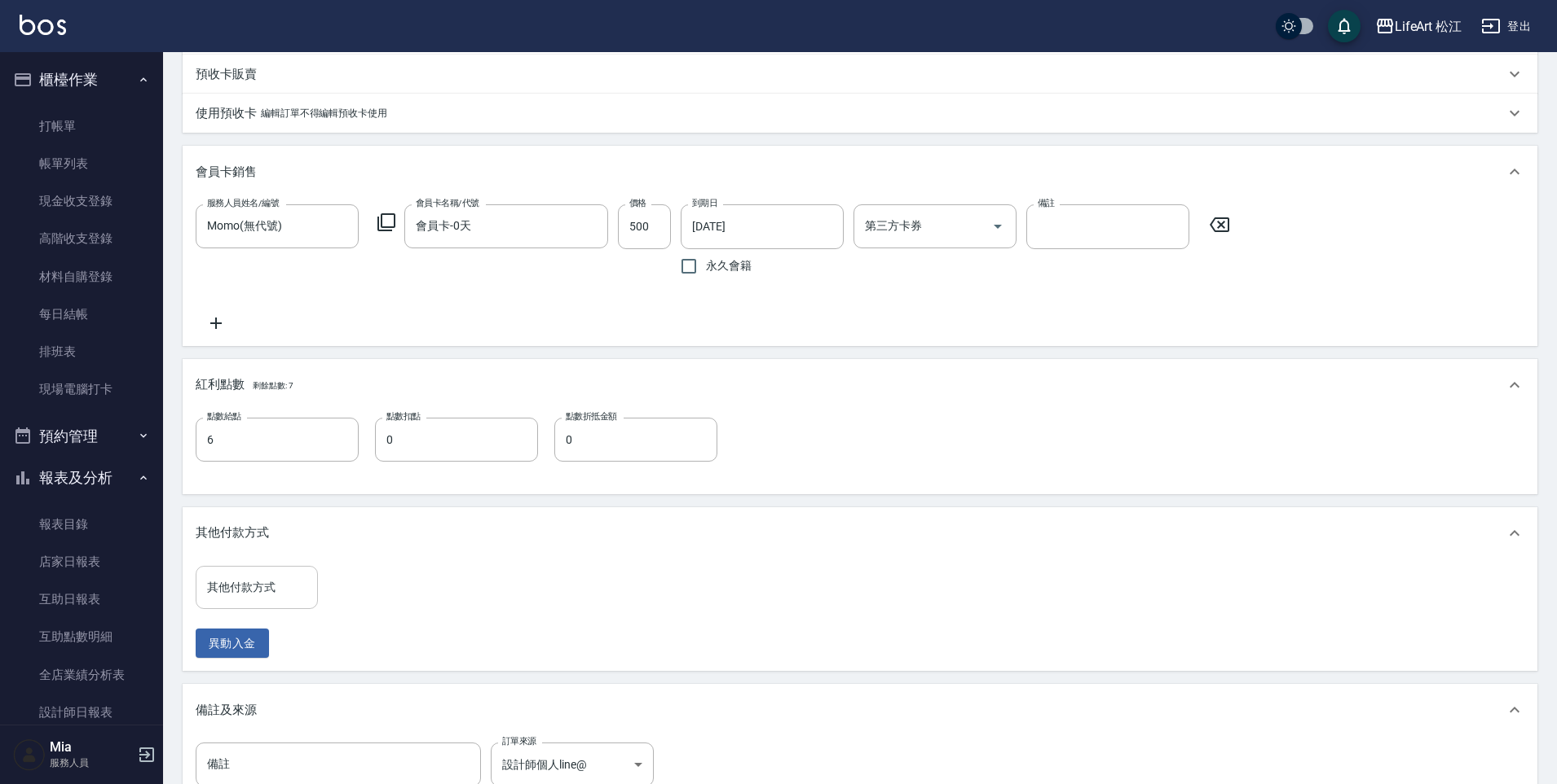
click at [254, 602] on input "其他付款方式" at bounding box center [257, 588] width 107 height 28
click at [264, 641] on span "轉帳" at bounding box center [257, 642] width 122 height 27
type input "轉帳"
click at [397, 601] on input "0" at bounding box center [388, 588] width 122 height 44
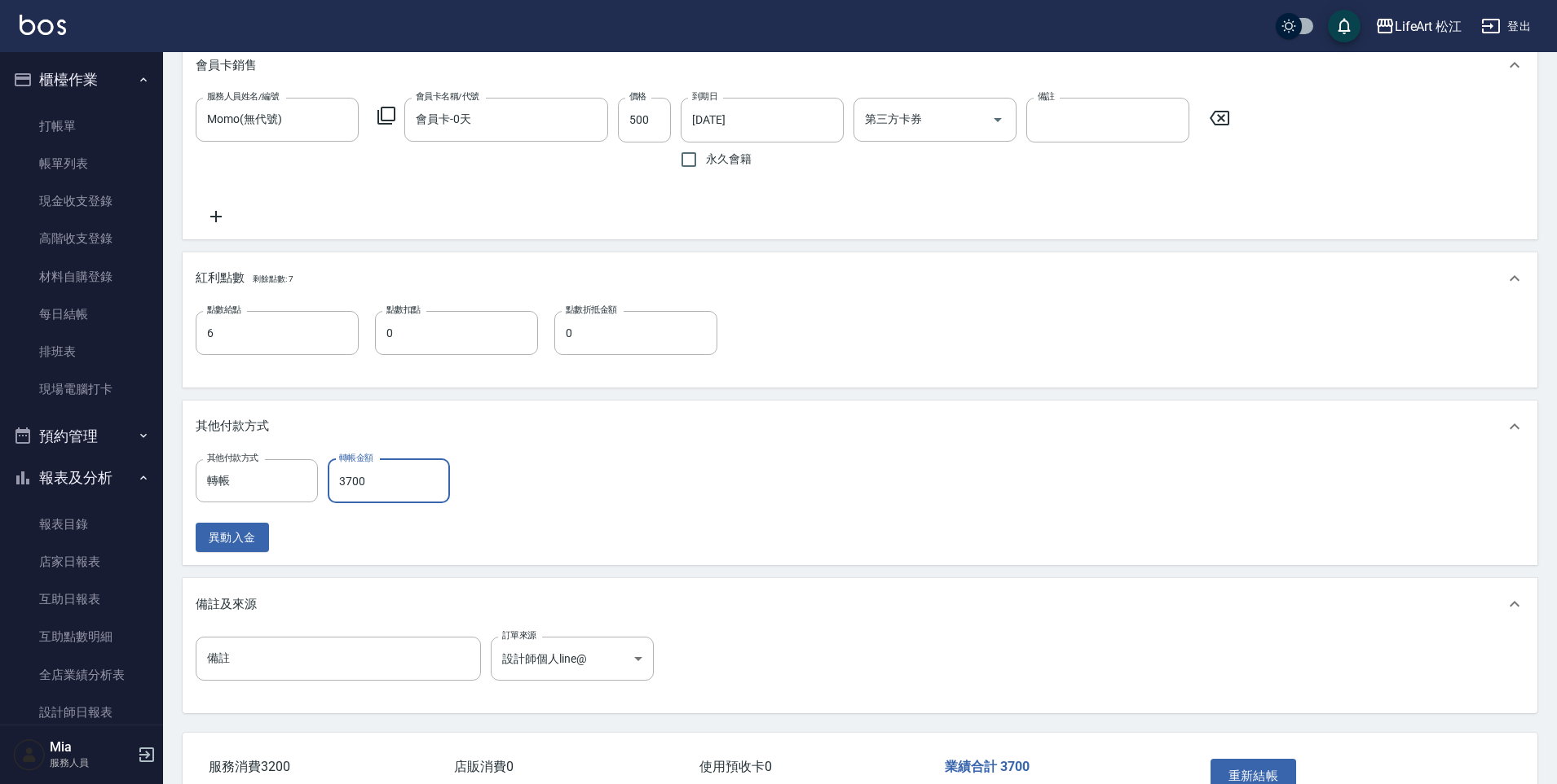
scroll to position [675, 0]
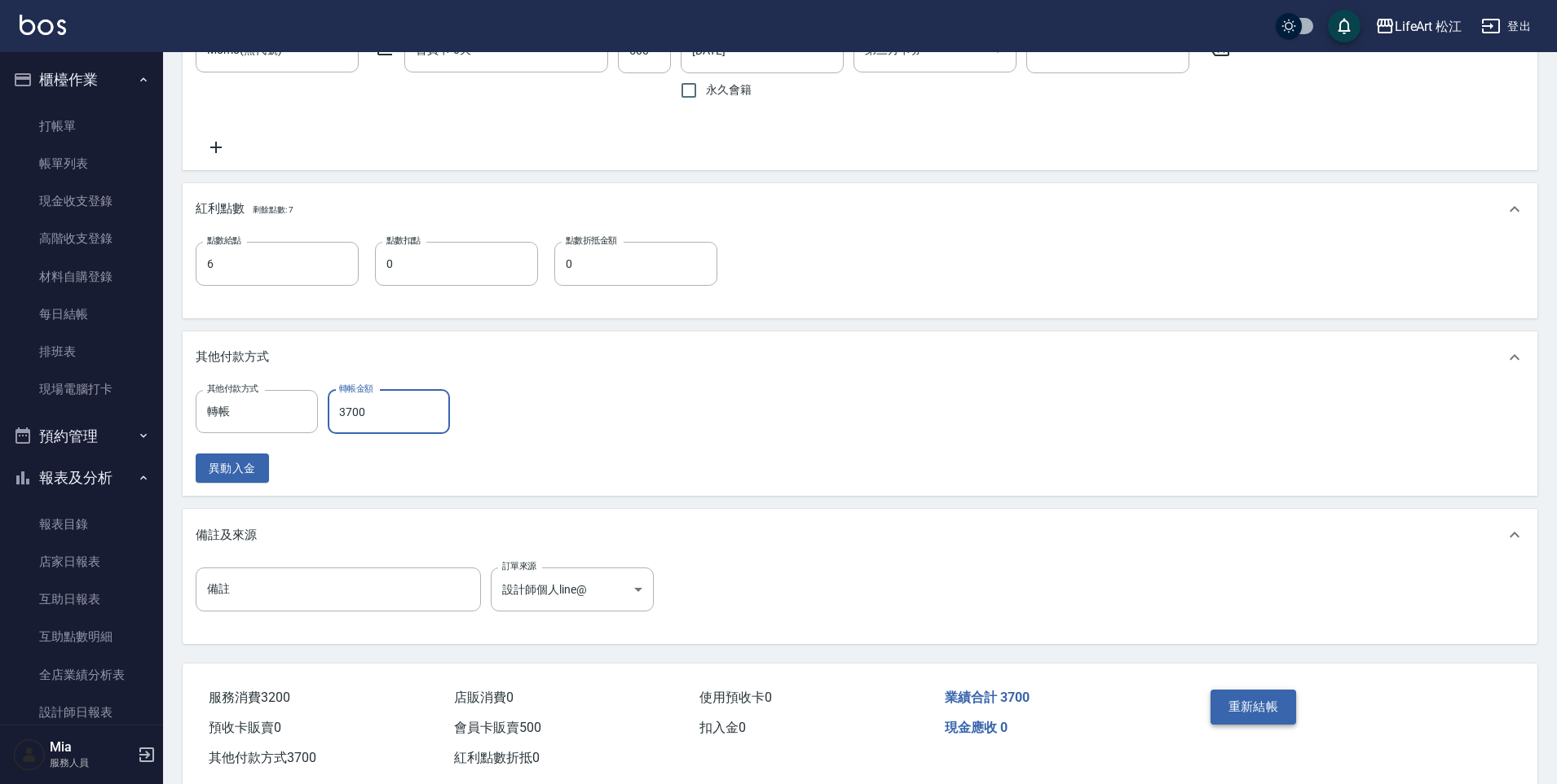
type input "3700"
click at [1246, 712] on button "重新結帳" at bounding box center [1253, 707] width 86 height 34
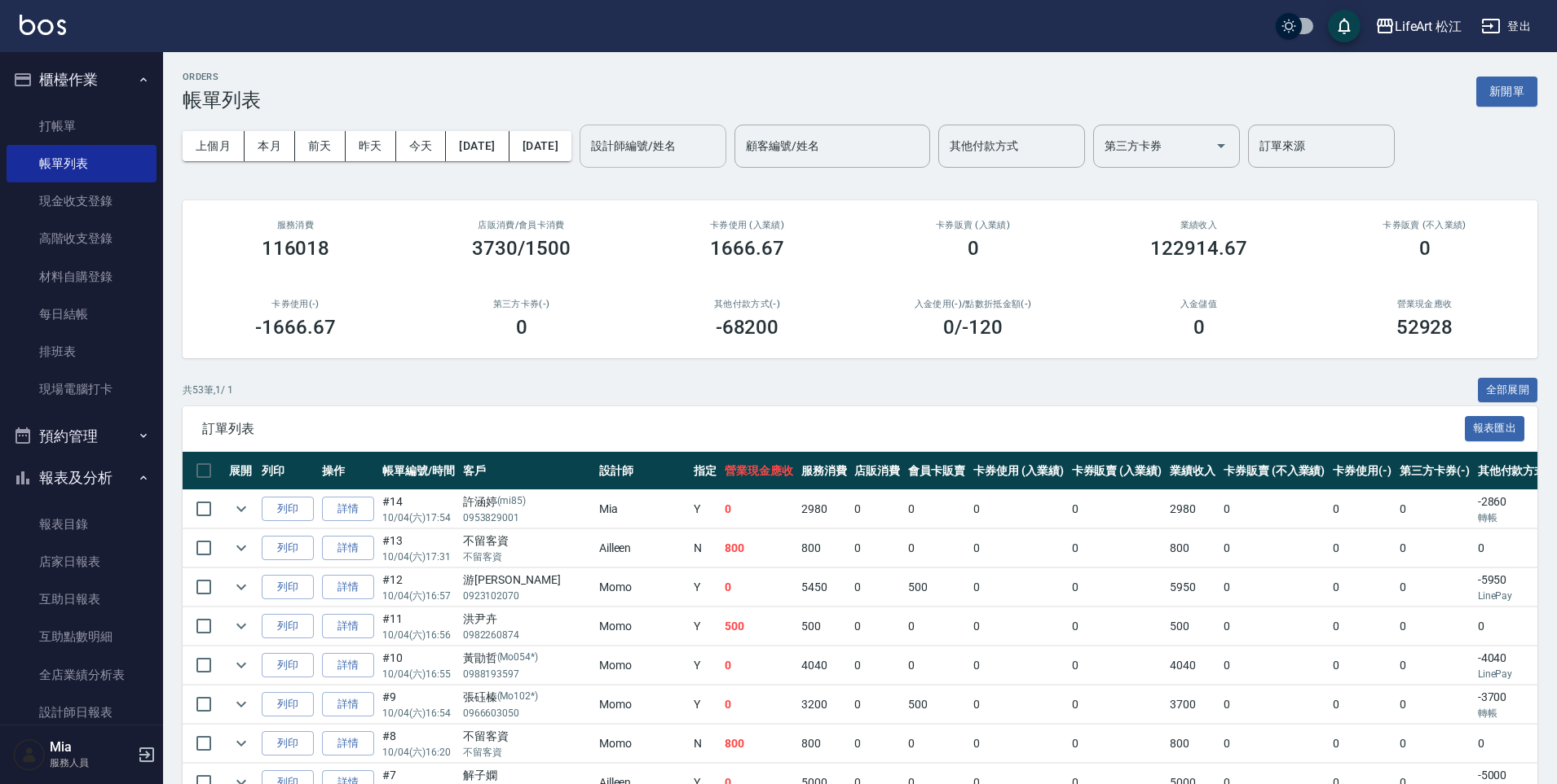
click at [684, 151] on input "設計師編號/姓名" at bounding box center [653, 145] width 132 height 28
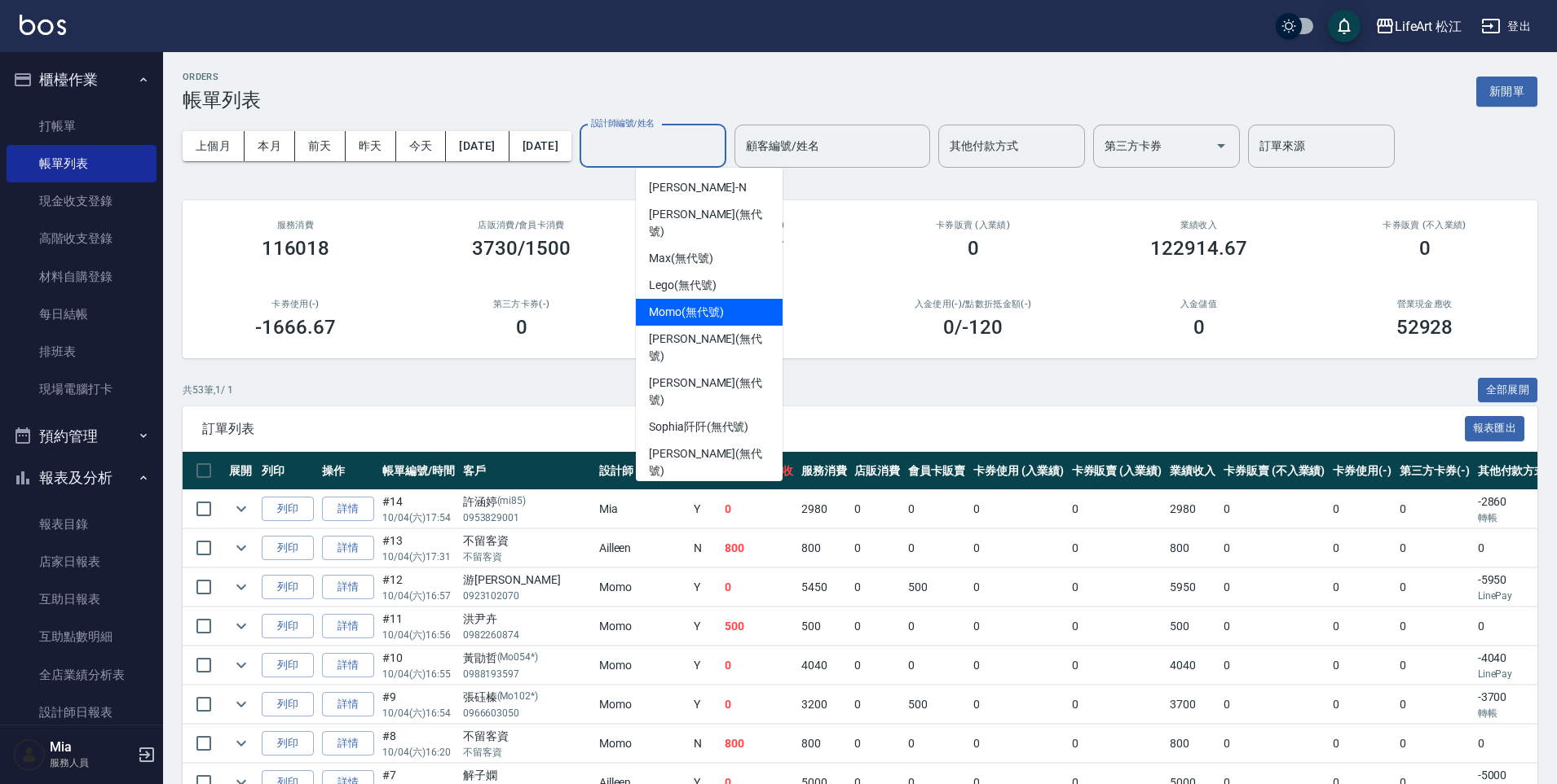
click at [723, 305] on div "Momo (無代號)" at bounding box center [708, 313] width 146 height 27
type input "Momo(無代號)"
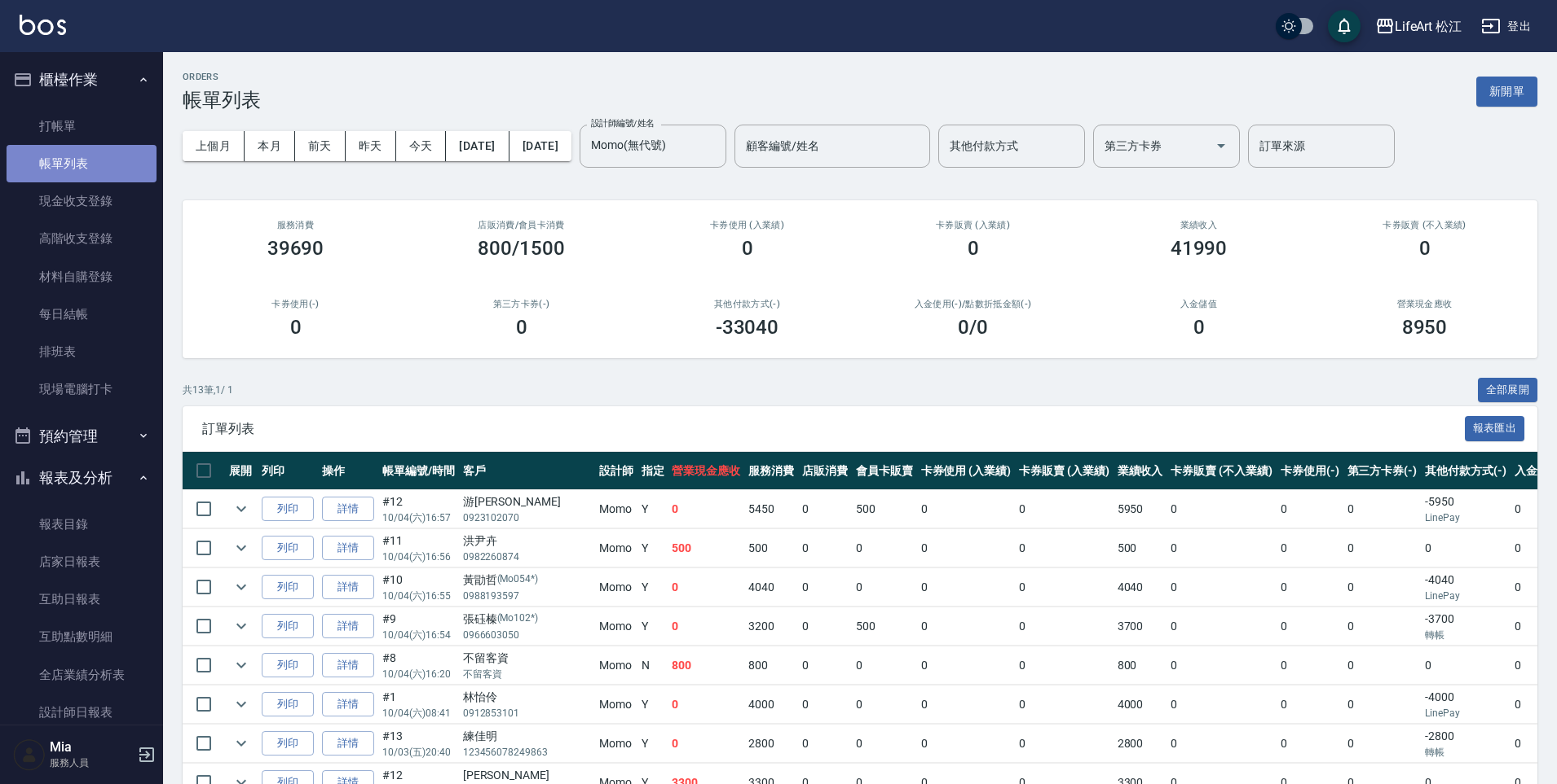
click at [94, 176] on link "帳單列表" at bounding box center [81, 164] width 150 height 38
click at [718, 153] on div at bounding box center [708, 146] width 21 height 44
click at [720, 146] on button "Clear" at bounding box center [709, 146] width 23 height 23
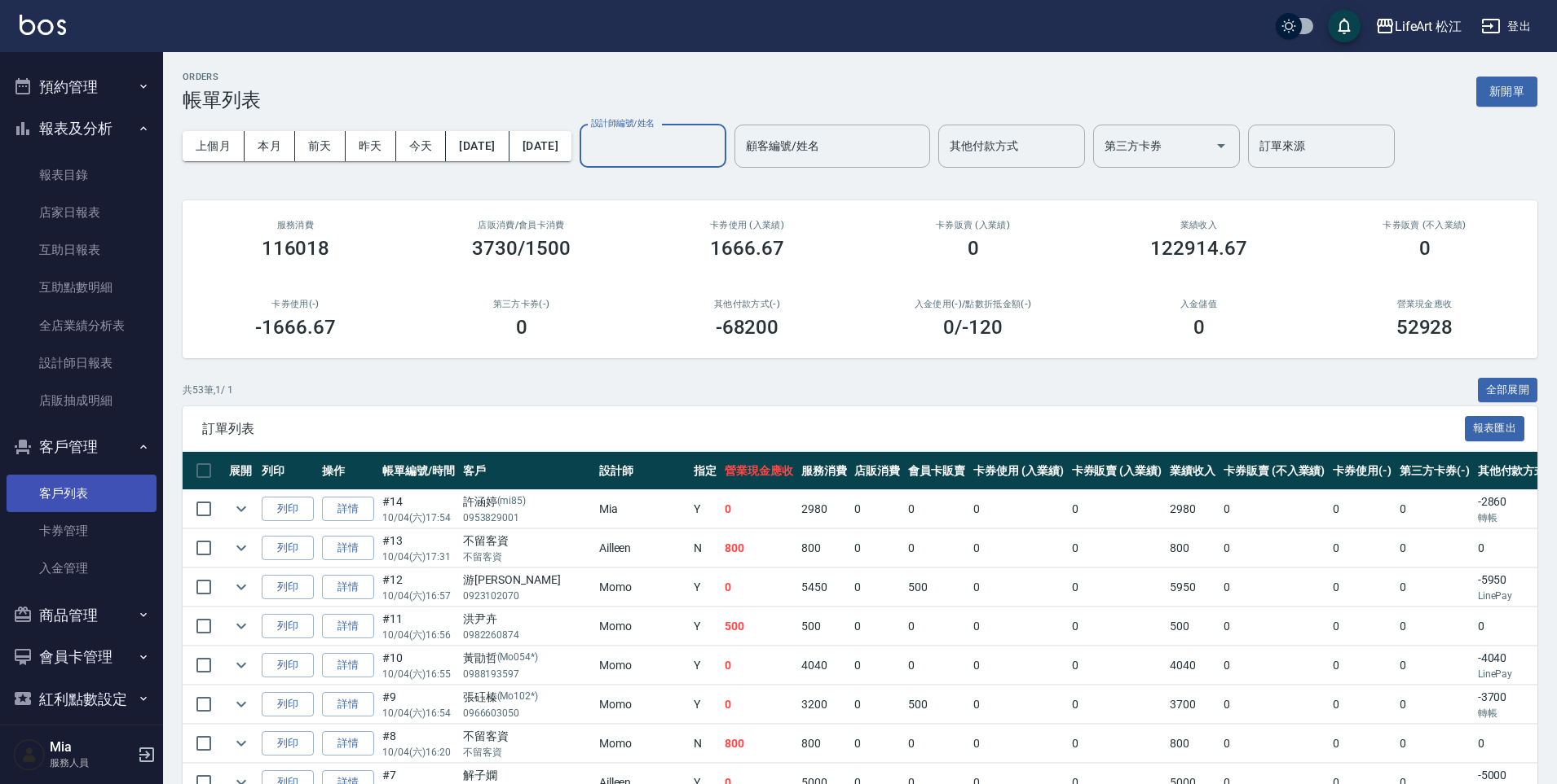
scroll to position [364, 0]
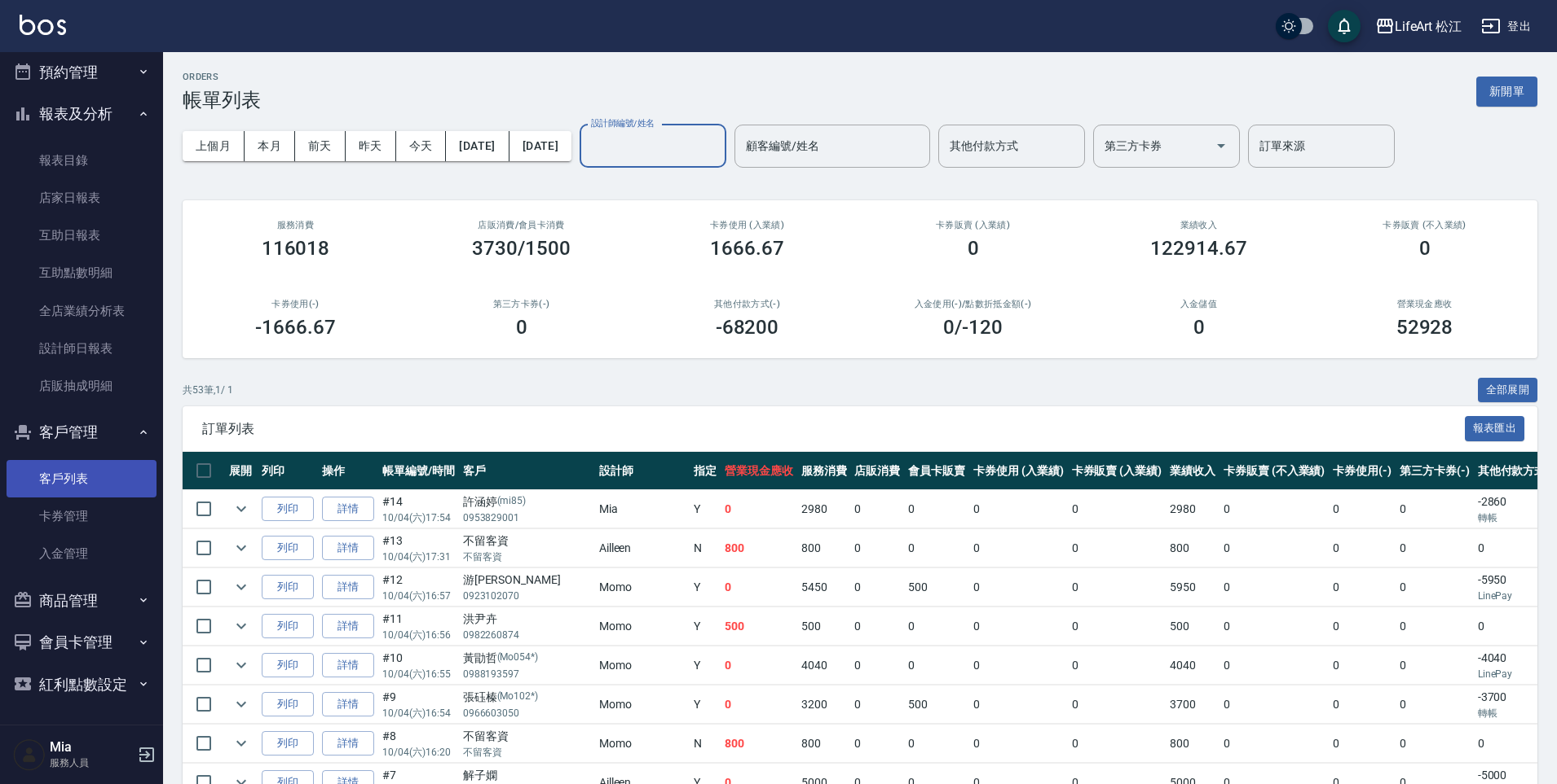
click at [79, 470] on link "客戶列表" at bounding box center [81, 479] width 150 height 38
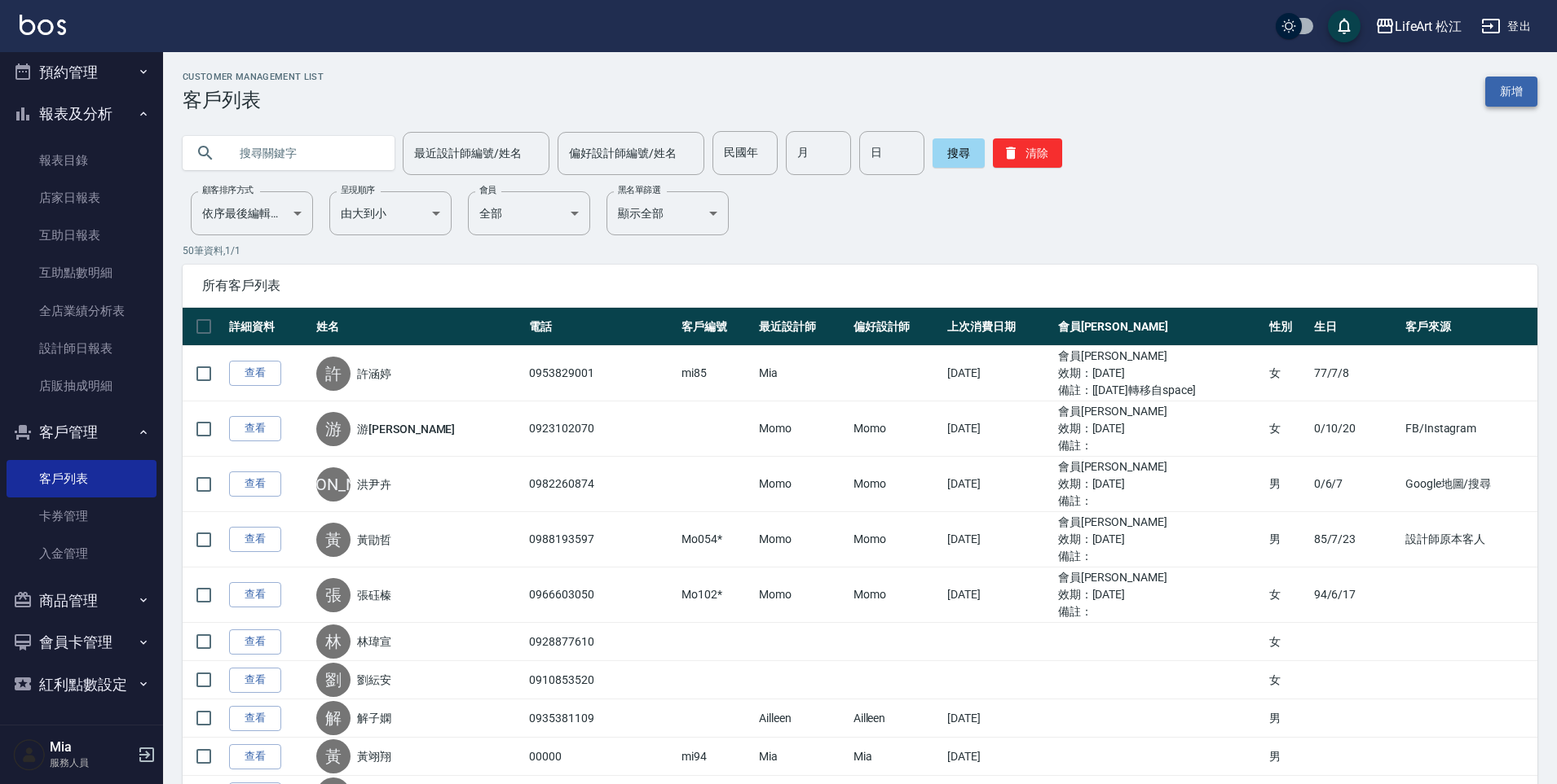
click at [1527, 88] on link "新增" at bounding box center [1511, 91] width 52 height 30
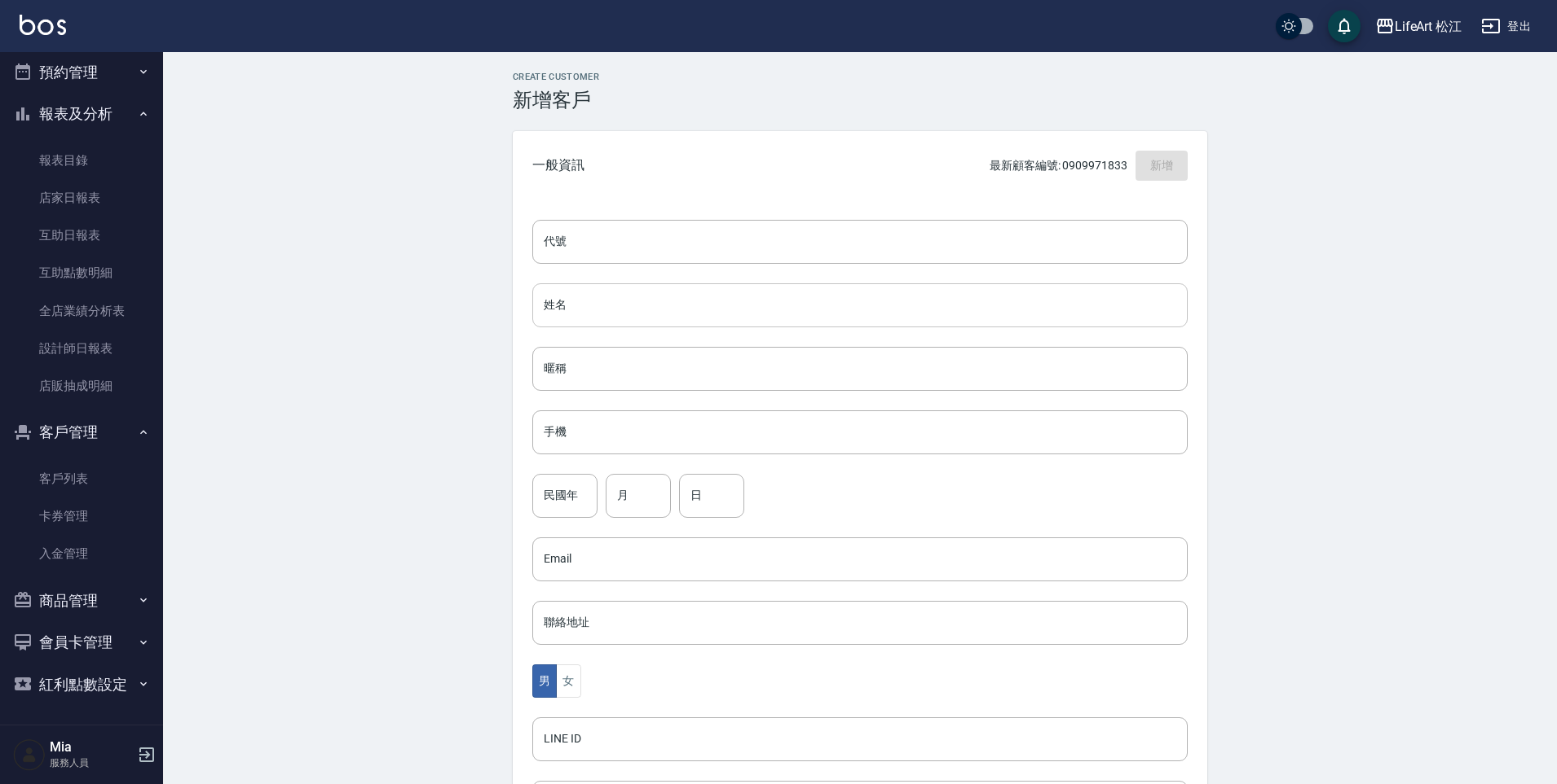
click at [604, 311] on input "姓名" at bounding box center [860, 305] width 656 height 44
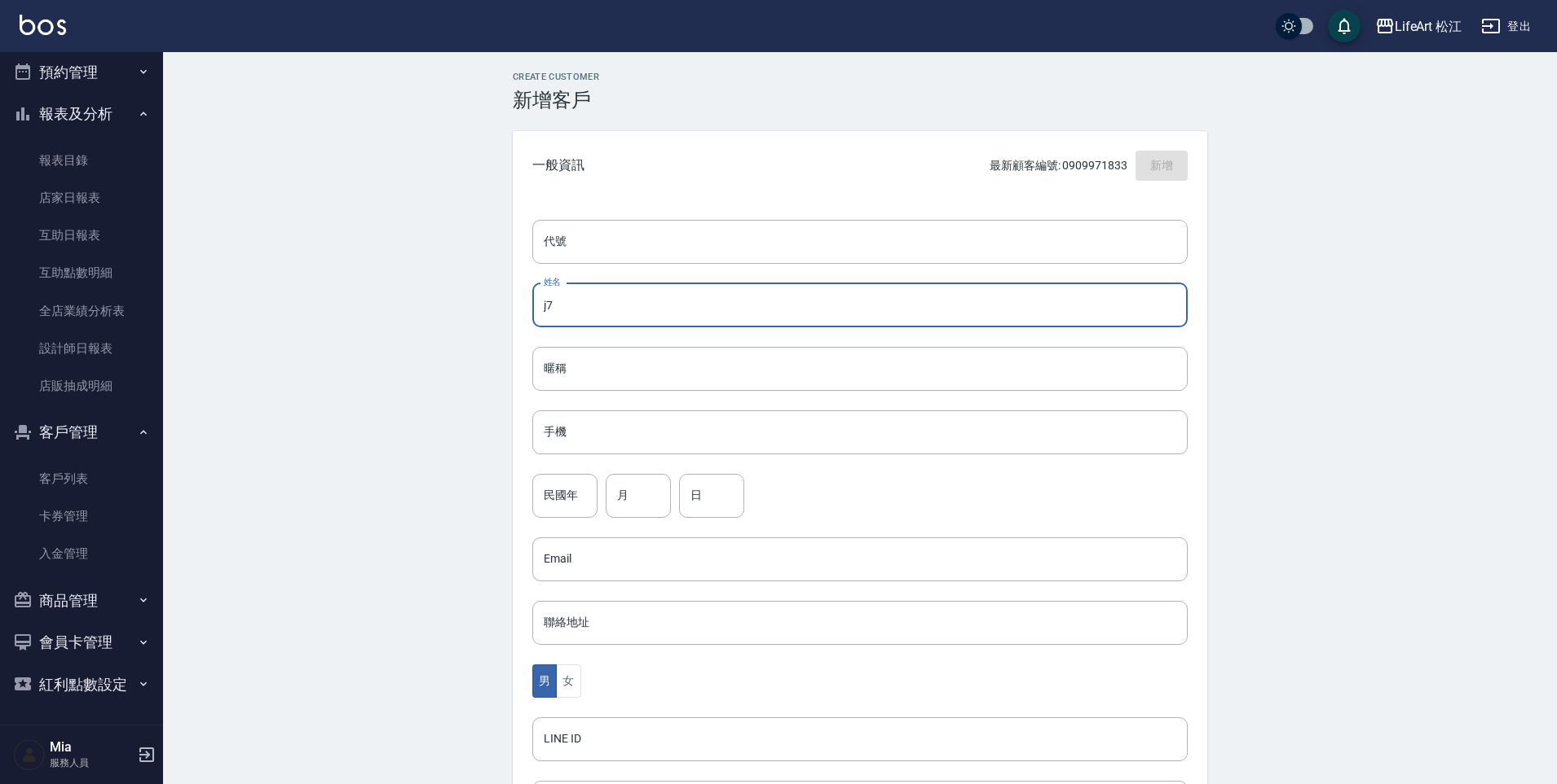
type input "j"
type input "[PERSON_NAME]"
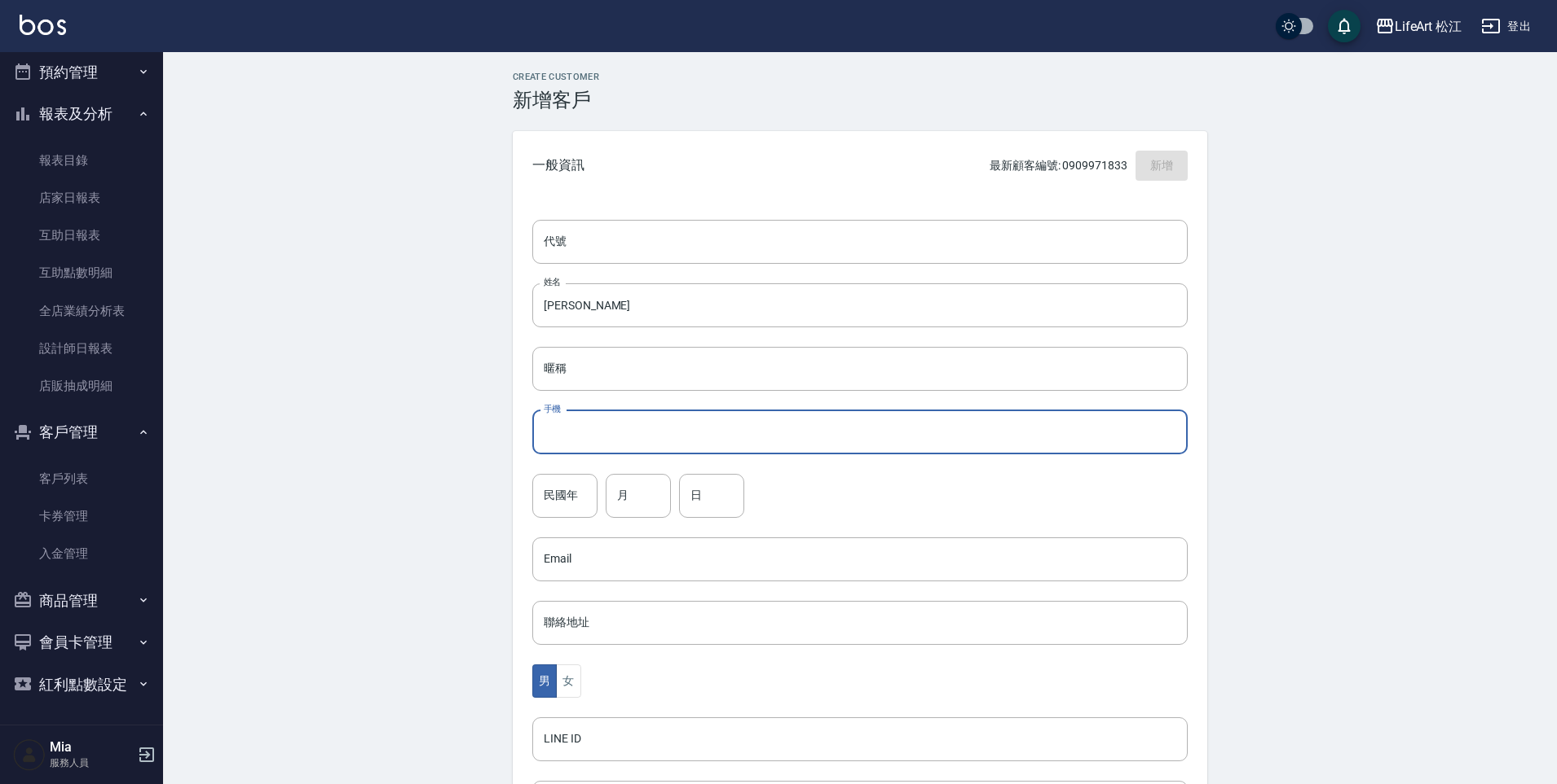
click at [579, 421] on input "手機" at bounding box center [860, 432] width 656 height 44
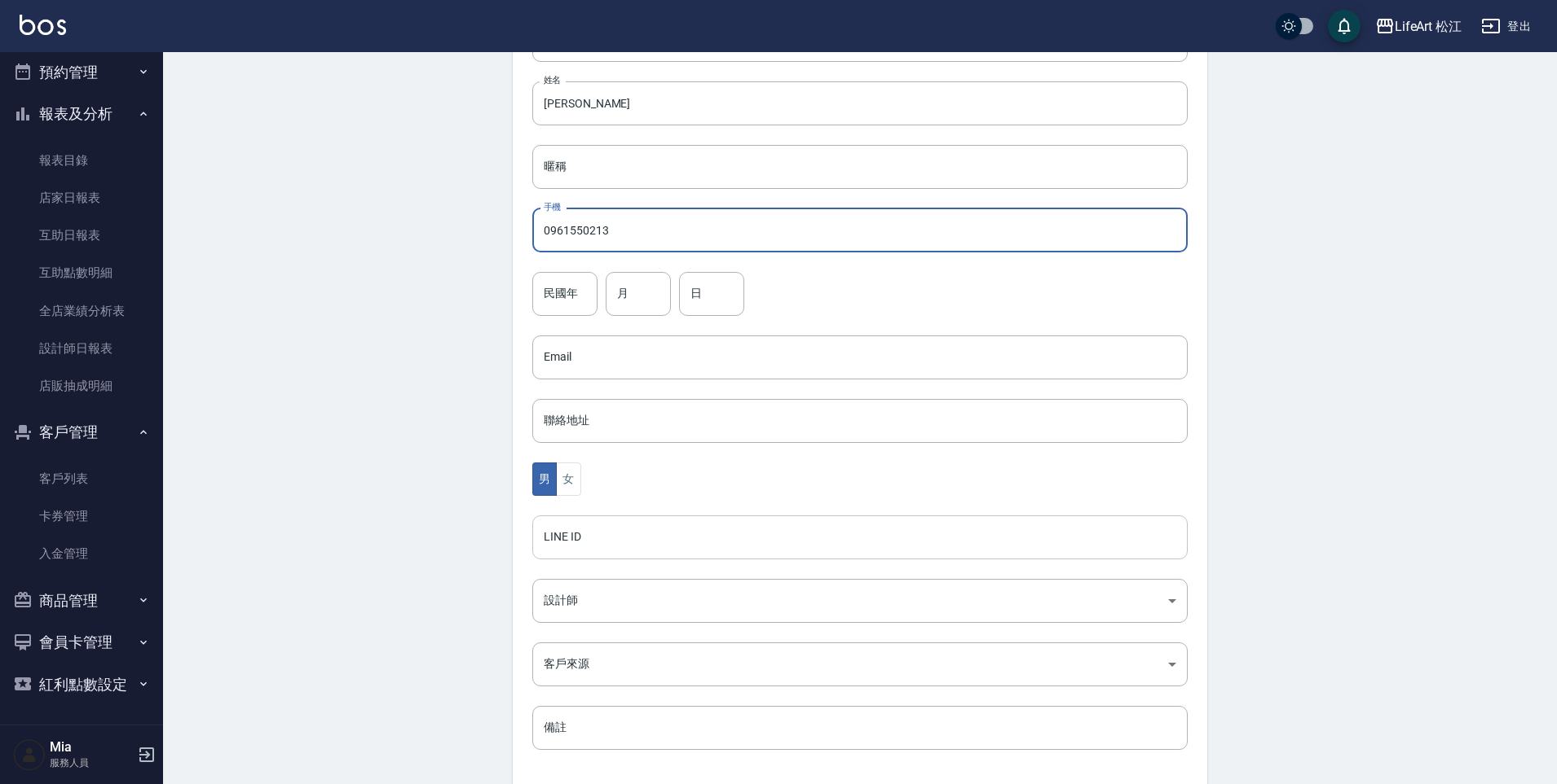
scroll to position [276, 0]
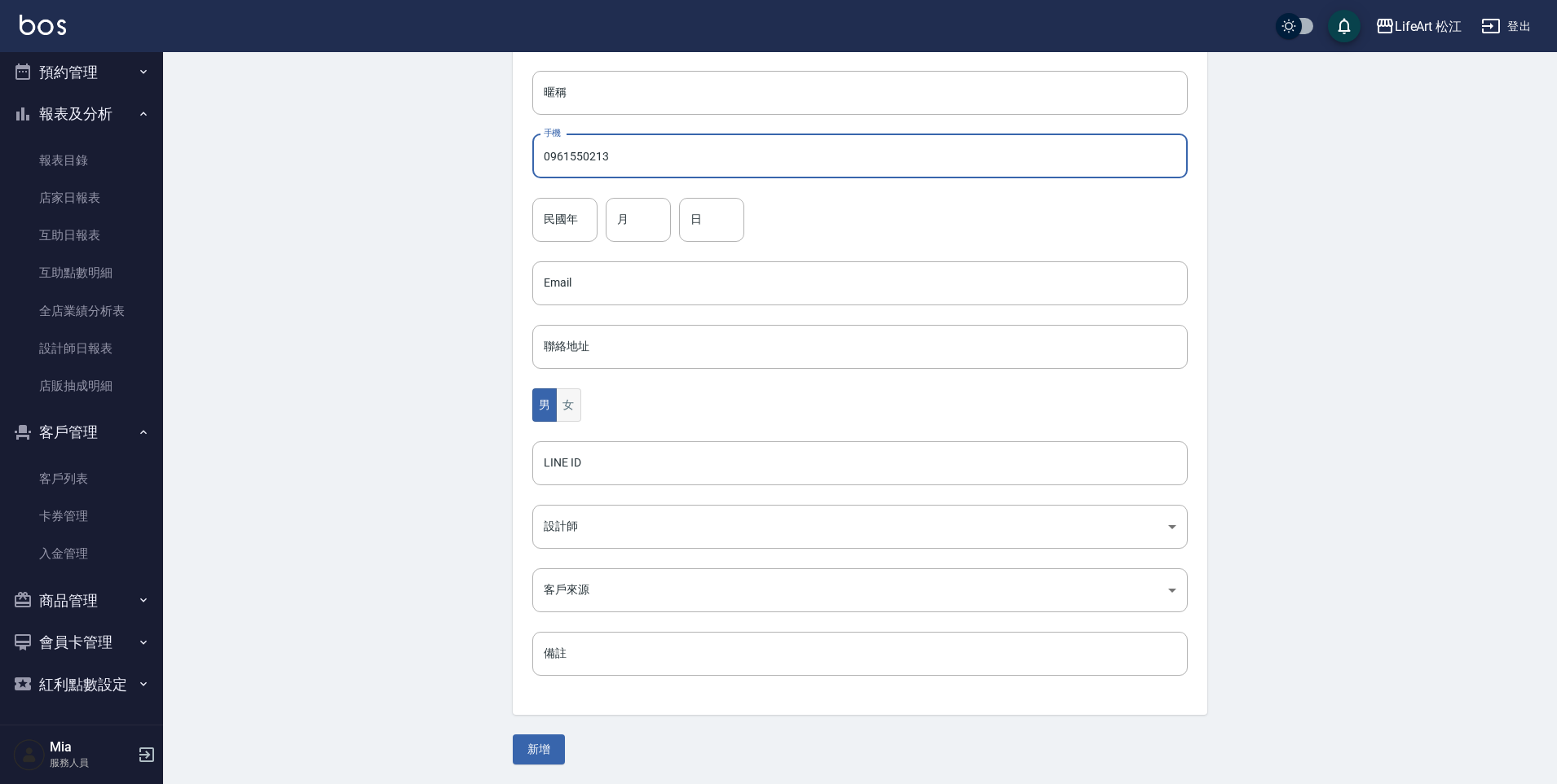
type input "0961550213"
click at [573, 409] on button "女" at bounding box center [567, 405] width 24 height 34
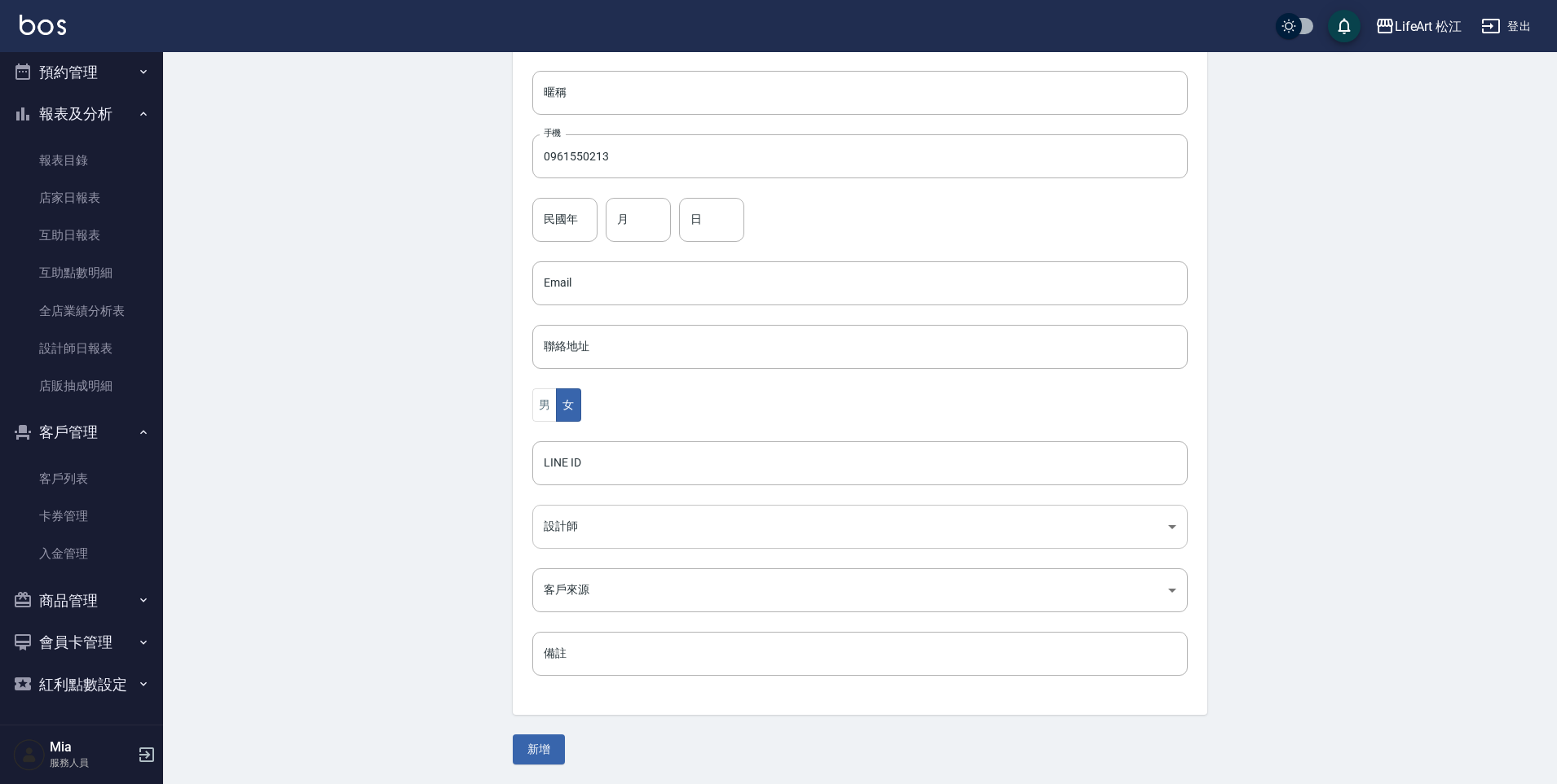
click at [605, 529] on body "LifeArt 松江 登出 櫃檯作業 打帳單 帳單列表 現金收支登錄 高階收支登錄 材料自購登錄 每日結帳 排班表 現場電腦打卡 預約管理 預約管理 單日預約…" at bounding box center [778, 255] width 1557 height 1061
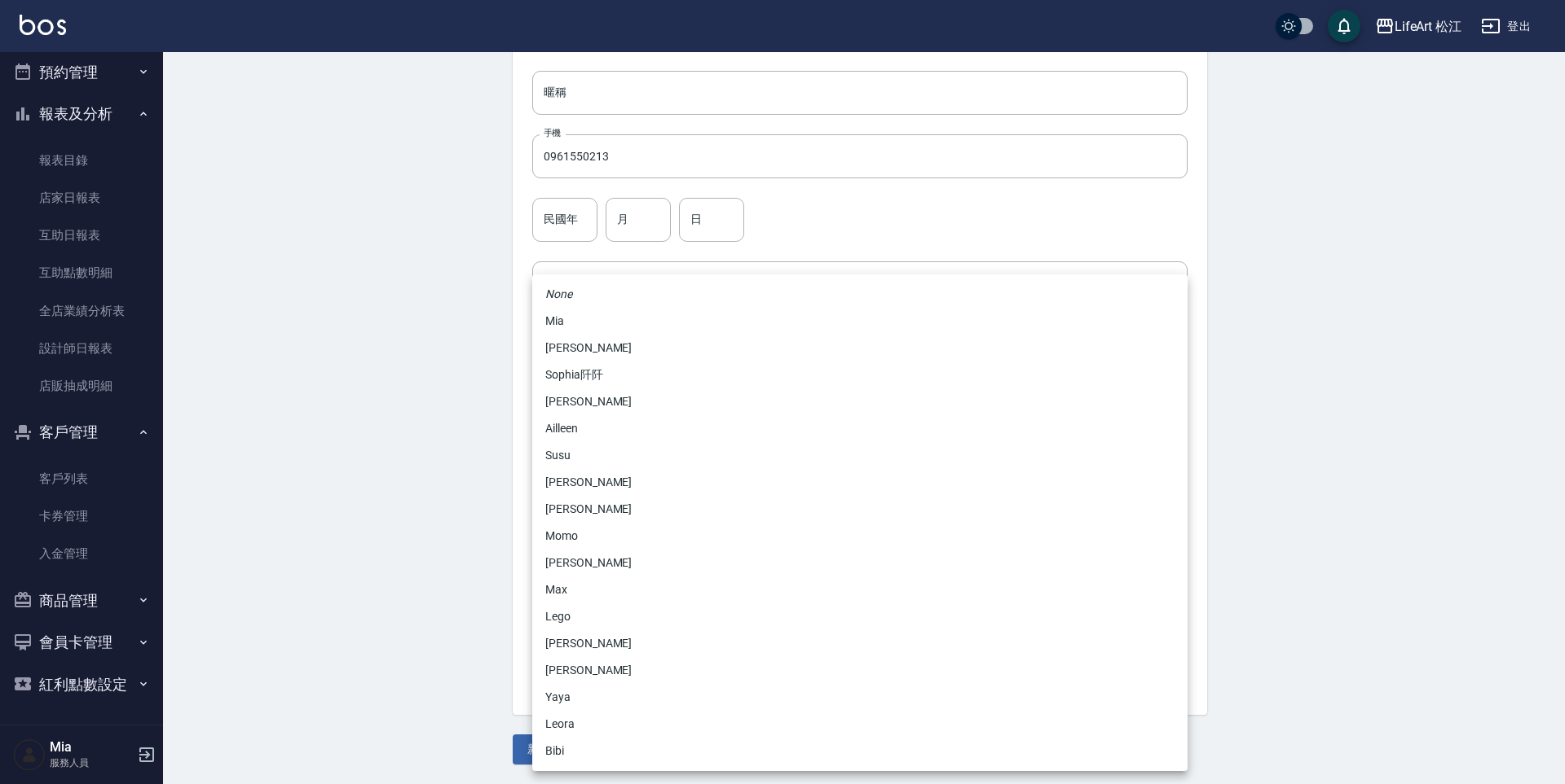
click at [603, 532] on li "Momo" at bounding box center [860, 536] width 656 height 27
type input "e84b7556-3071-4136-b765-65514d721750"
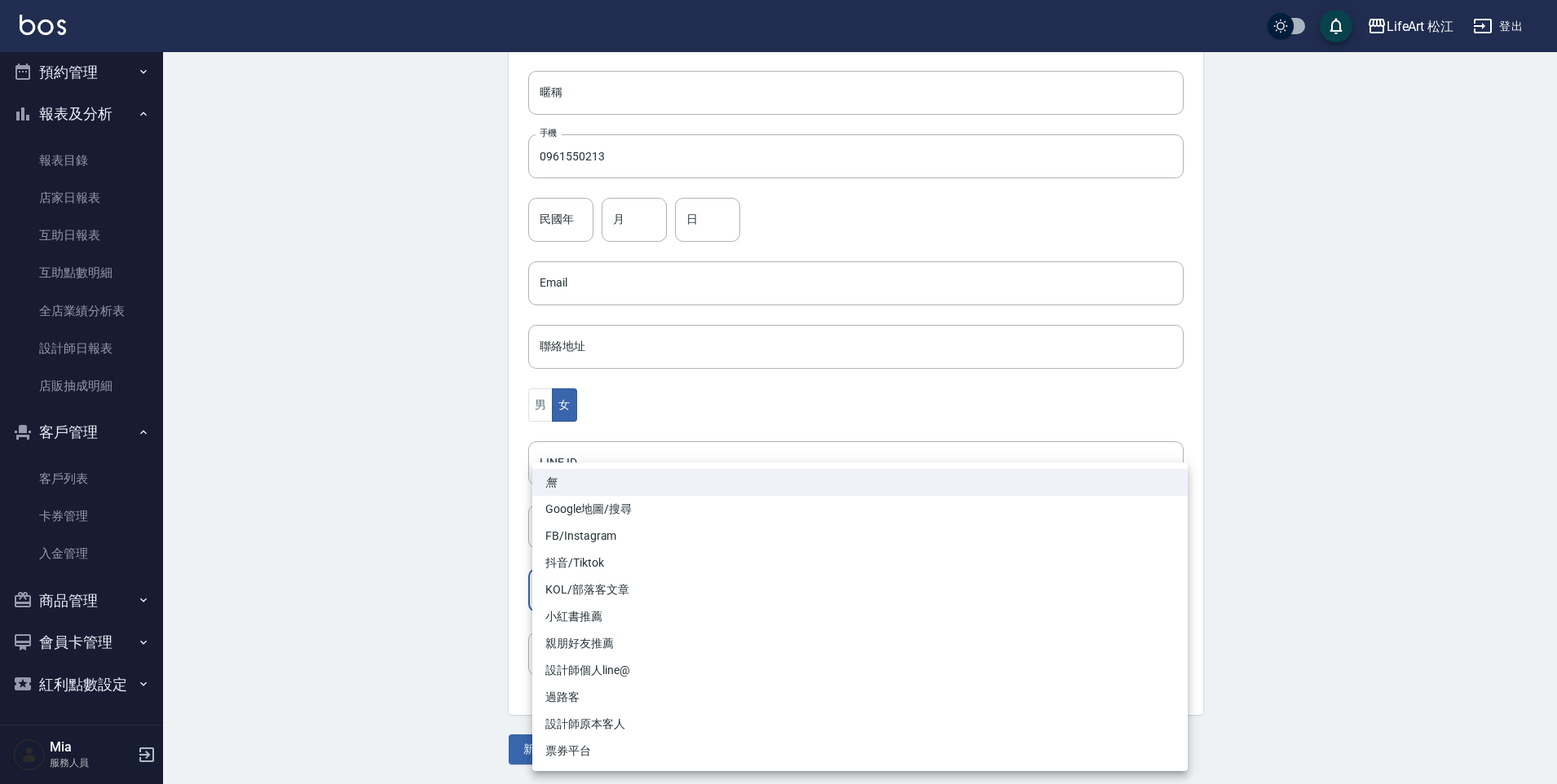
click at [610, 588] on body "LifeArt 松江 登出 櫃檯作業 打帳單 帳單列表 現金收支登錄 高階收支登錄 材料自購登錄 每日結帳 排班表 現場電腦打卡 預約管理 預約管理 單日預約…" at bounding box center [778, 255] width 1557 height 1061
click at [597, 510] on li "Google地圖/搜尋" at bounding box center [860, 510] width 656 height 27
type input "Google地圖/搜尋"
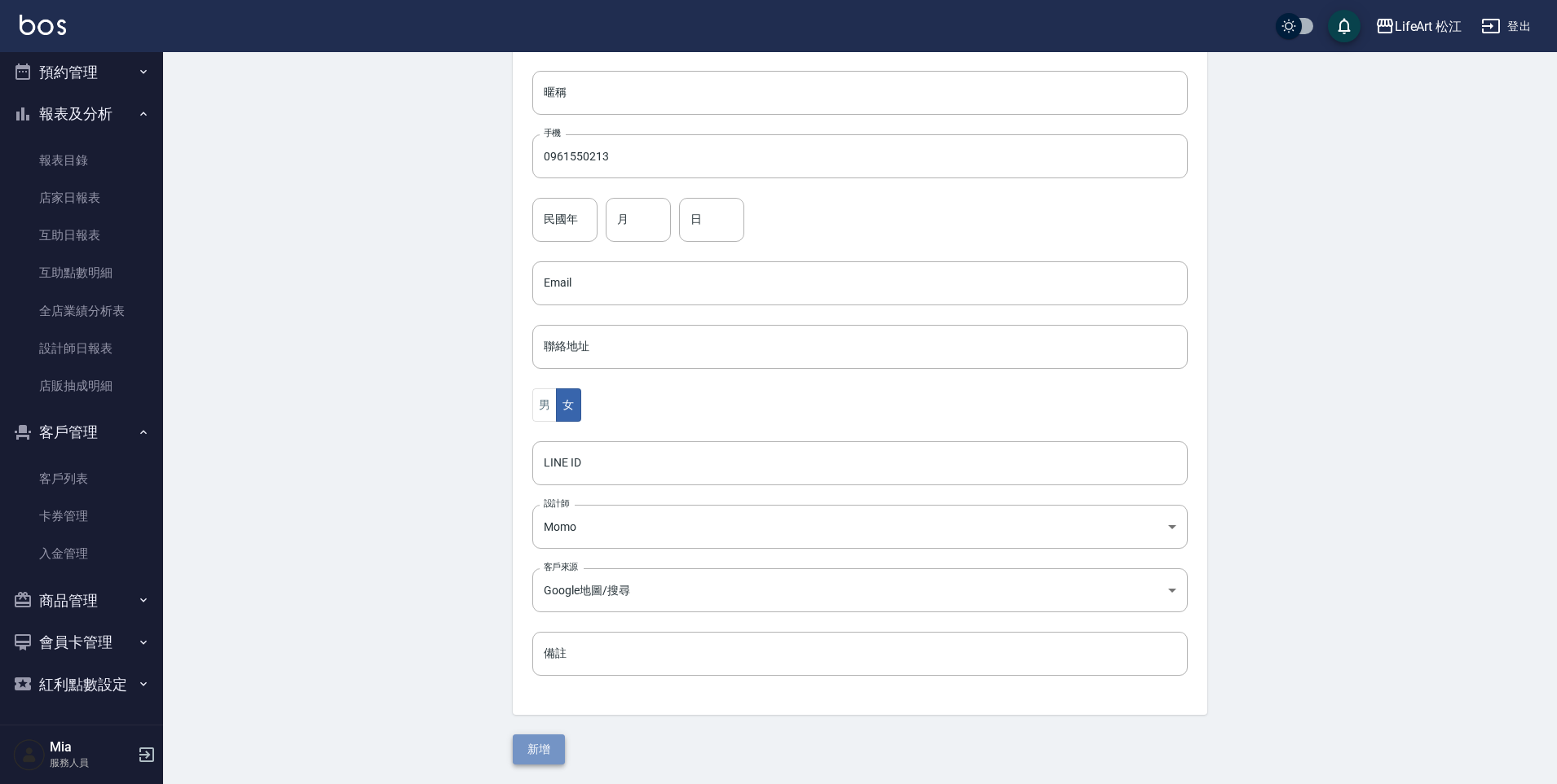
click at [542, 739] on button "新增" at bounding box center [538, 749] width 52 height 30
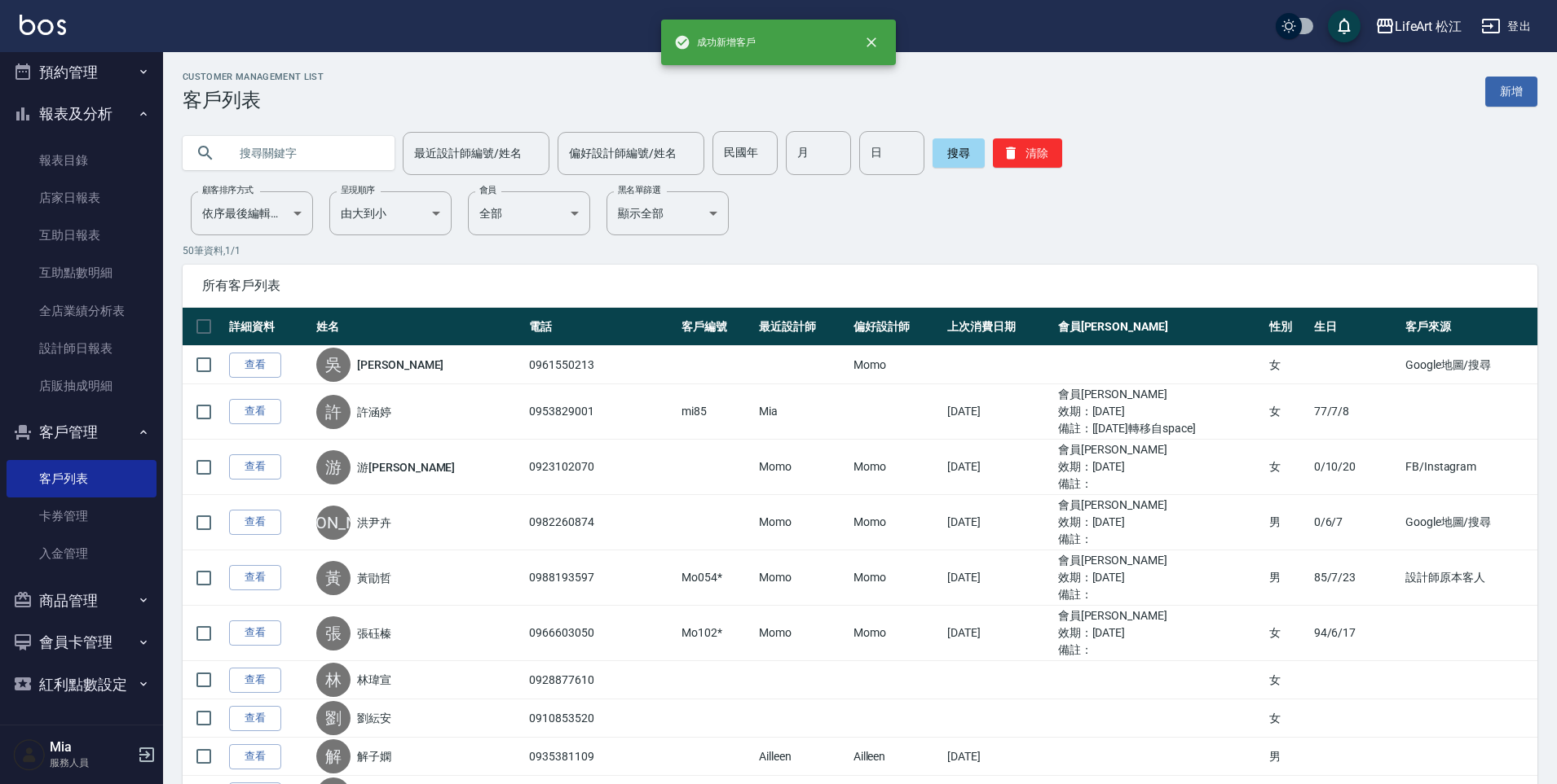
scroll to position [27, 0]
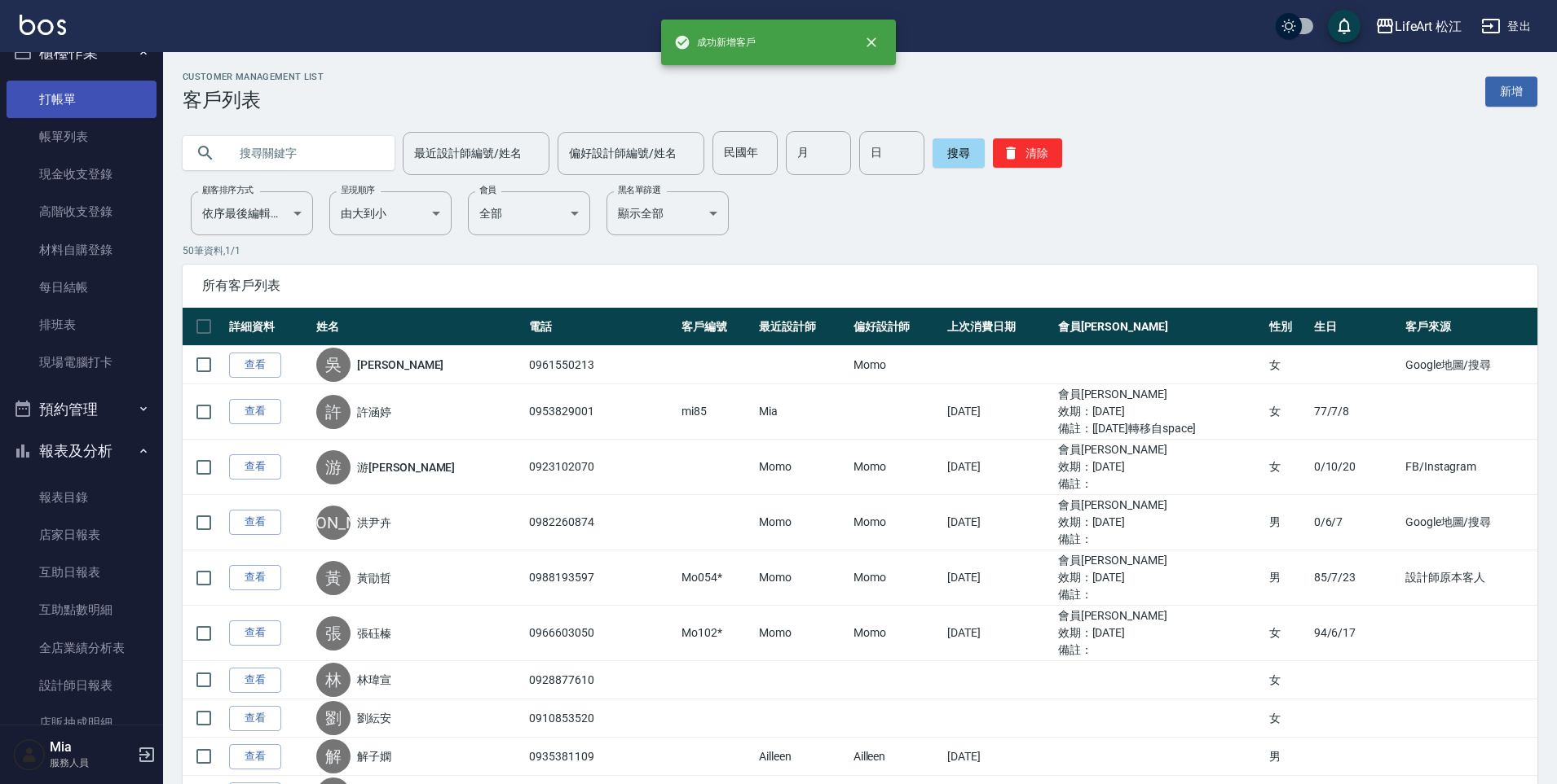
click at [68, 86] on link "打帳單" at bounding box center [81, 99] width 150 height 38
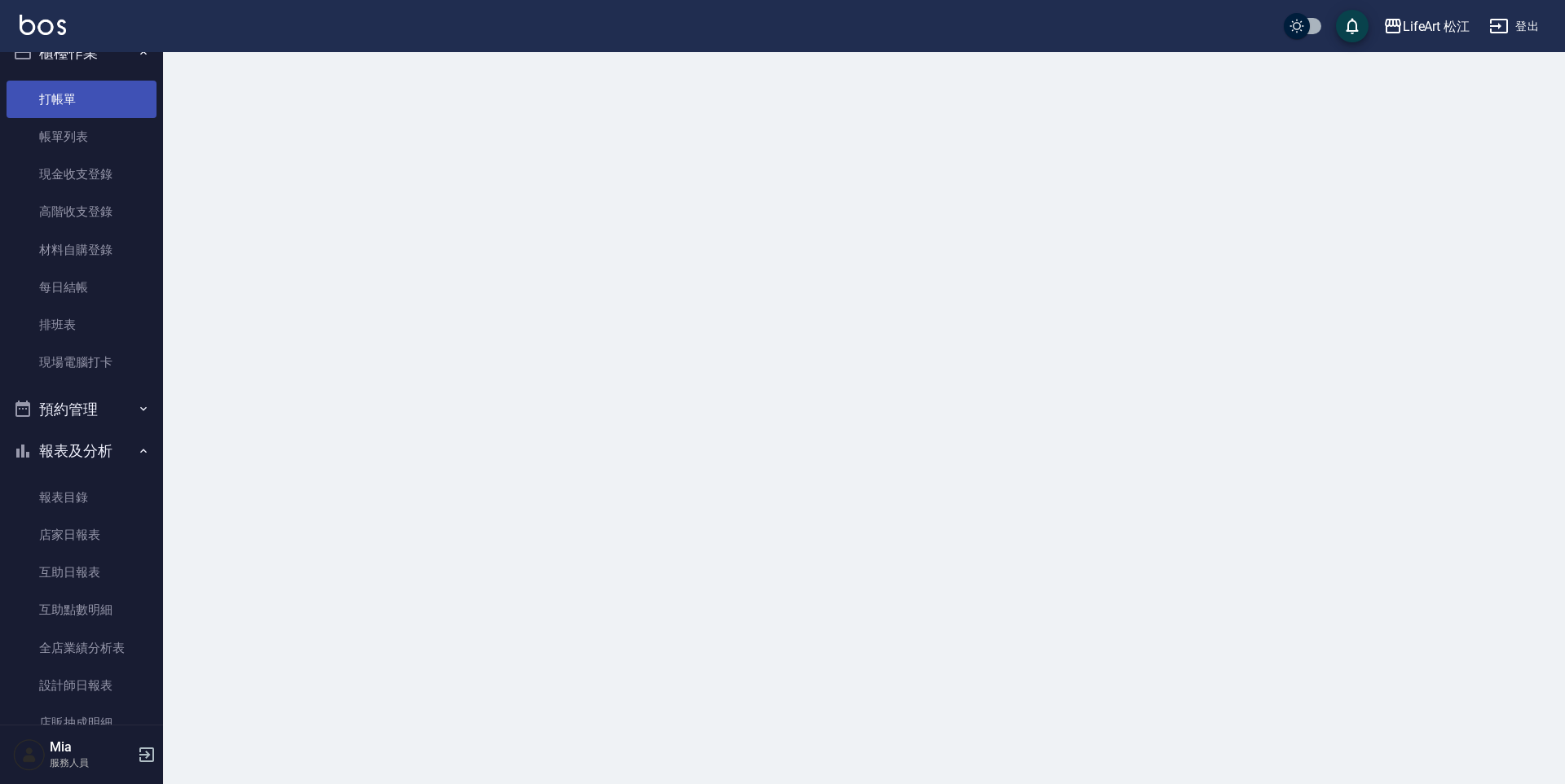
click at [85, 125] on link "帳單列表" at bounding box center [81, 136] width 150 height 38
click at [85, 135] on link "帳單列表" at bounding box center [81, 136] width 150 height 38
click at [85, 134] on link "帳單列表" at bounding box center [81, 136] width 150 height 38
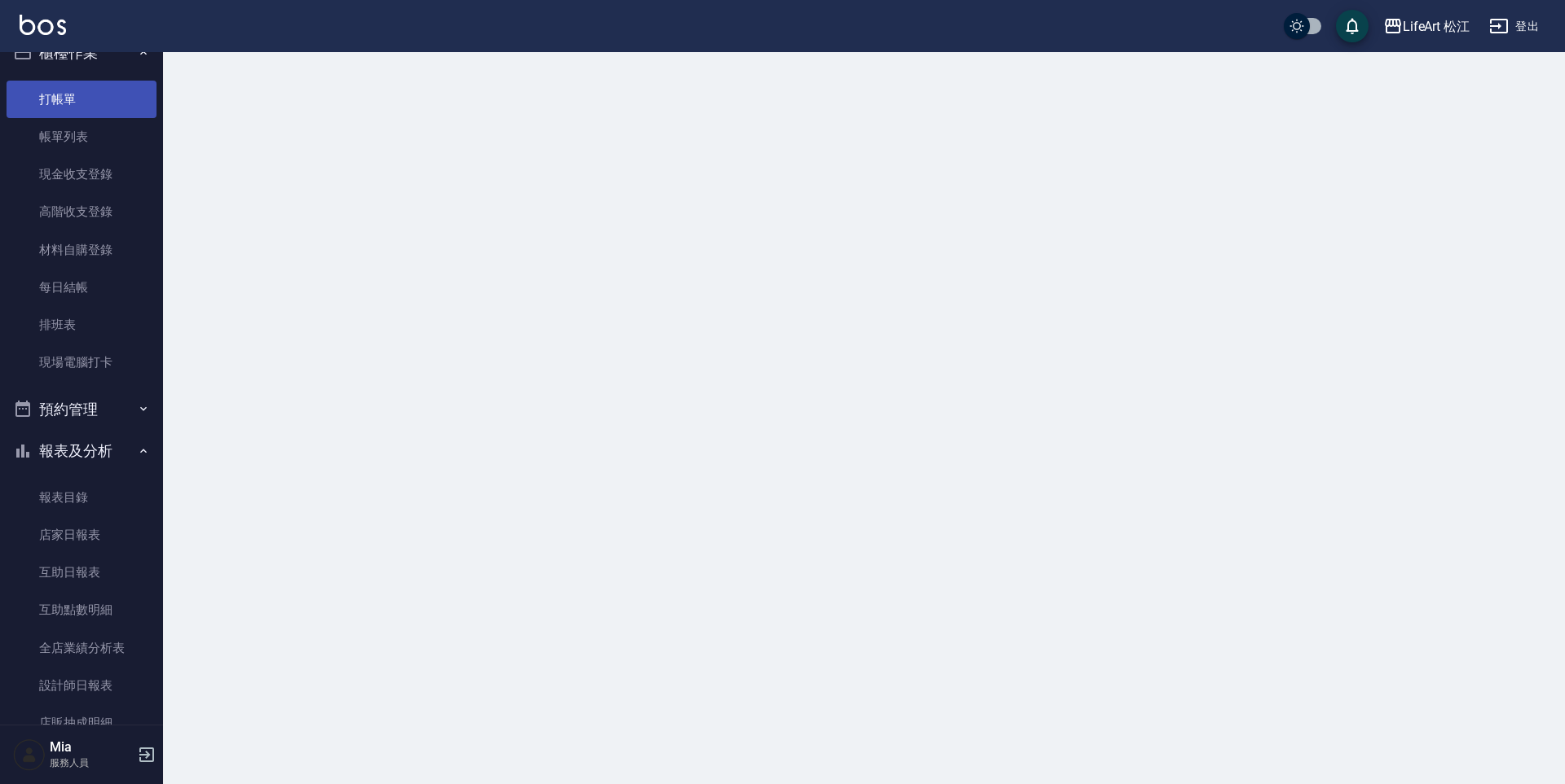
click at [96, 85] on link "打帳單" at bounding box center [81, 99] width 150 height 38
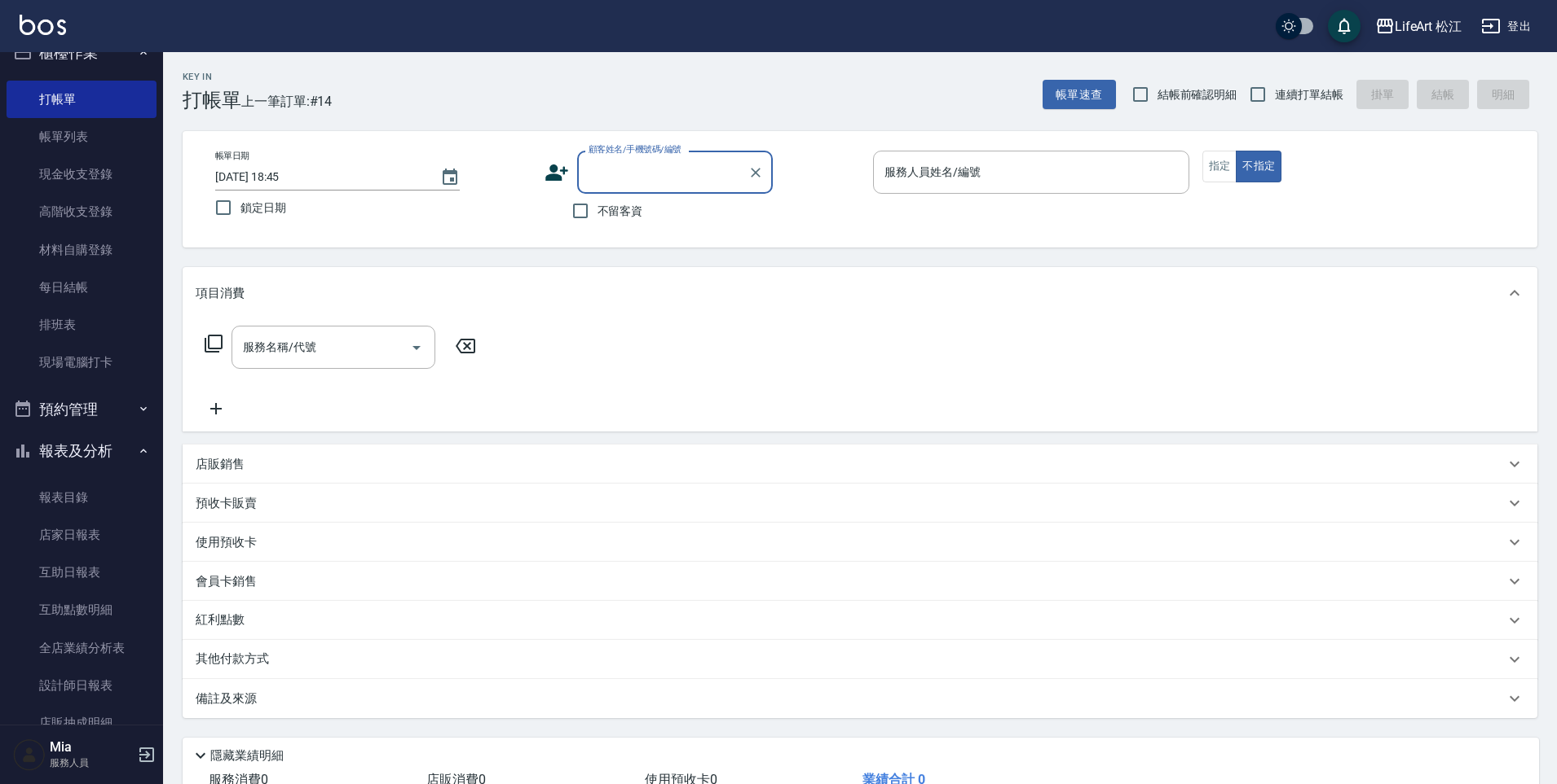
click at [624, 155] on label "顧客姓名/手機號碼/編號" at bounding box center [635, 149] width 93 height 13
click at [624, 158] on input "顧客姓名/手機號碼/編號" at bounding box center [662, 171] width 157 height 28
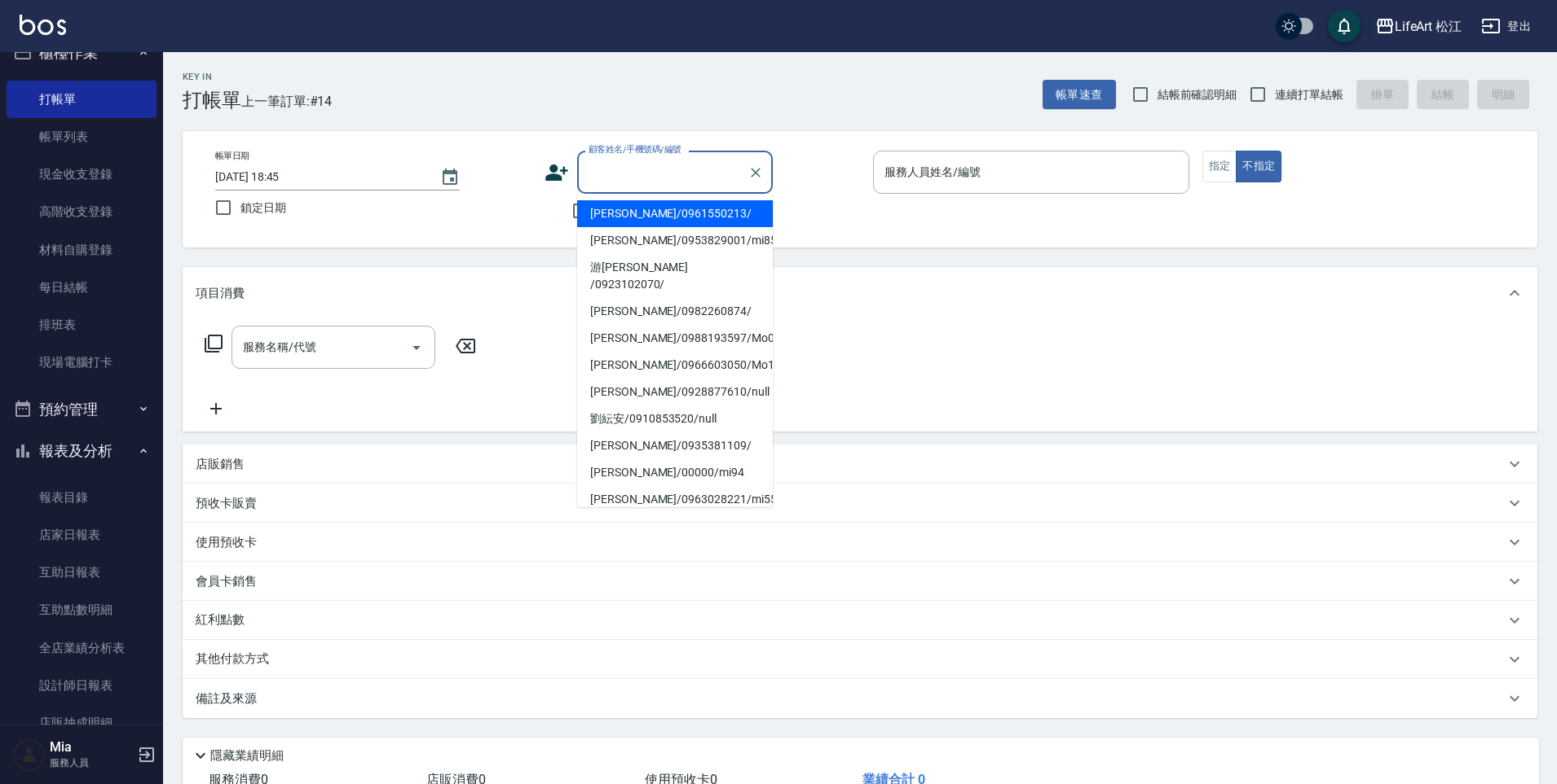
click at [643, 183] on input "顧客姓名/手機號碼/編號" at bounding box center [662, 171] width 157 height 28
click at [656, 214] on li "[PERSON_NAME]/0961550213/" at bounding box center [675, 214] width 196 height 27
type input "[PERSON_NAME]/0961550213/"
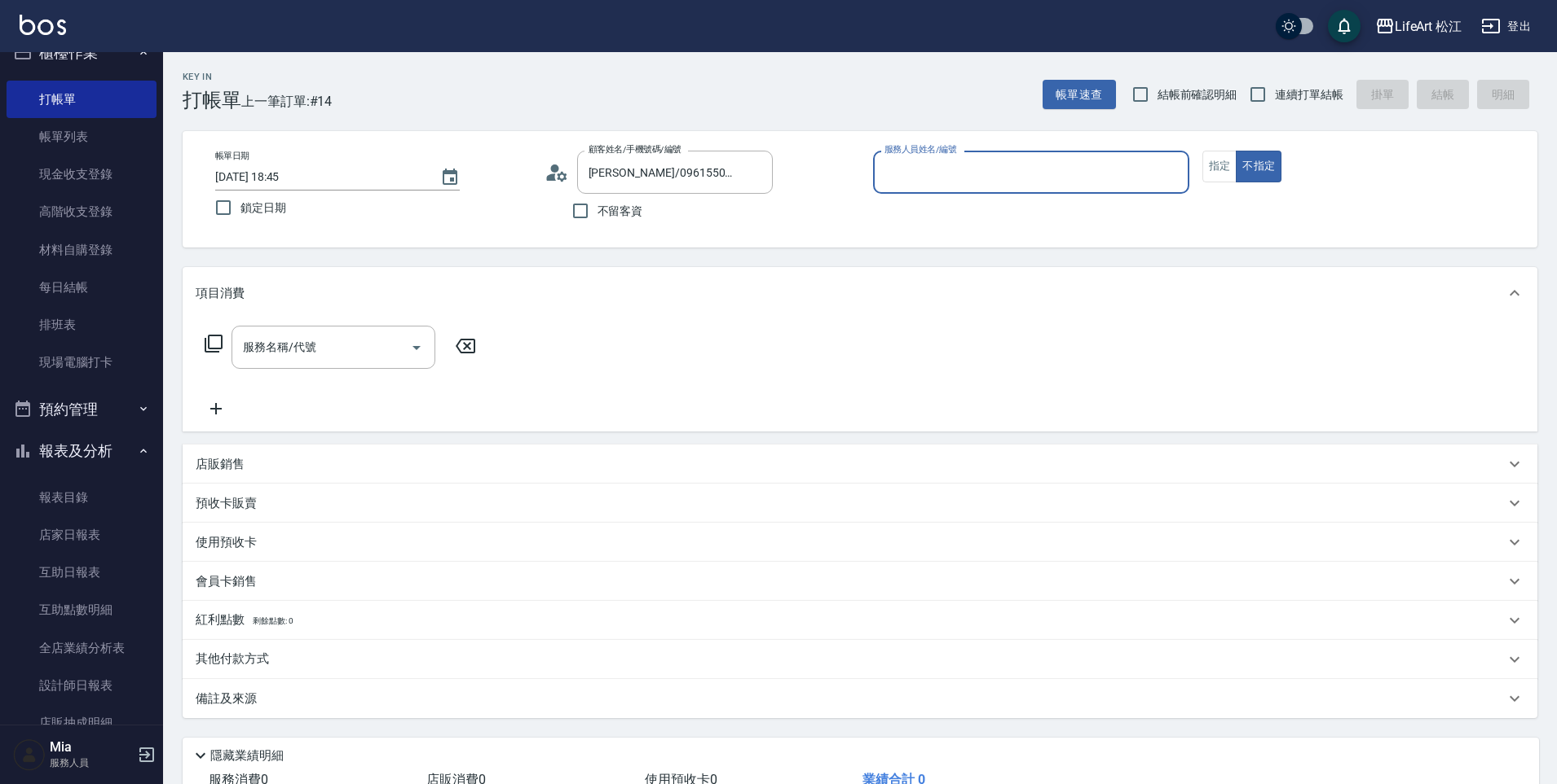
type input "Momo(無代號)"
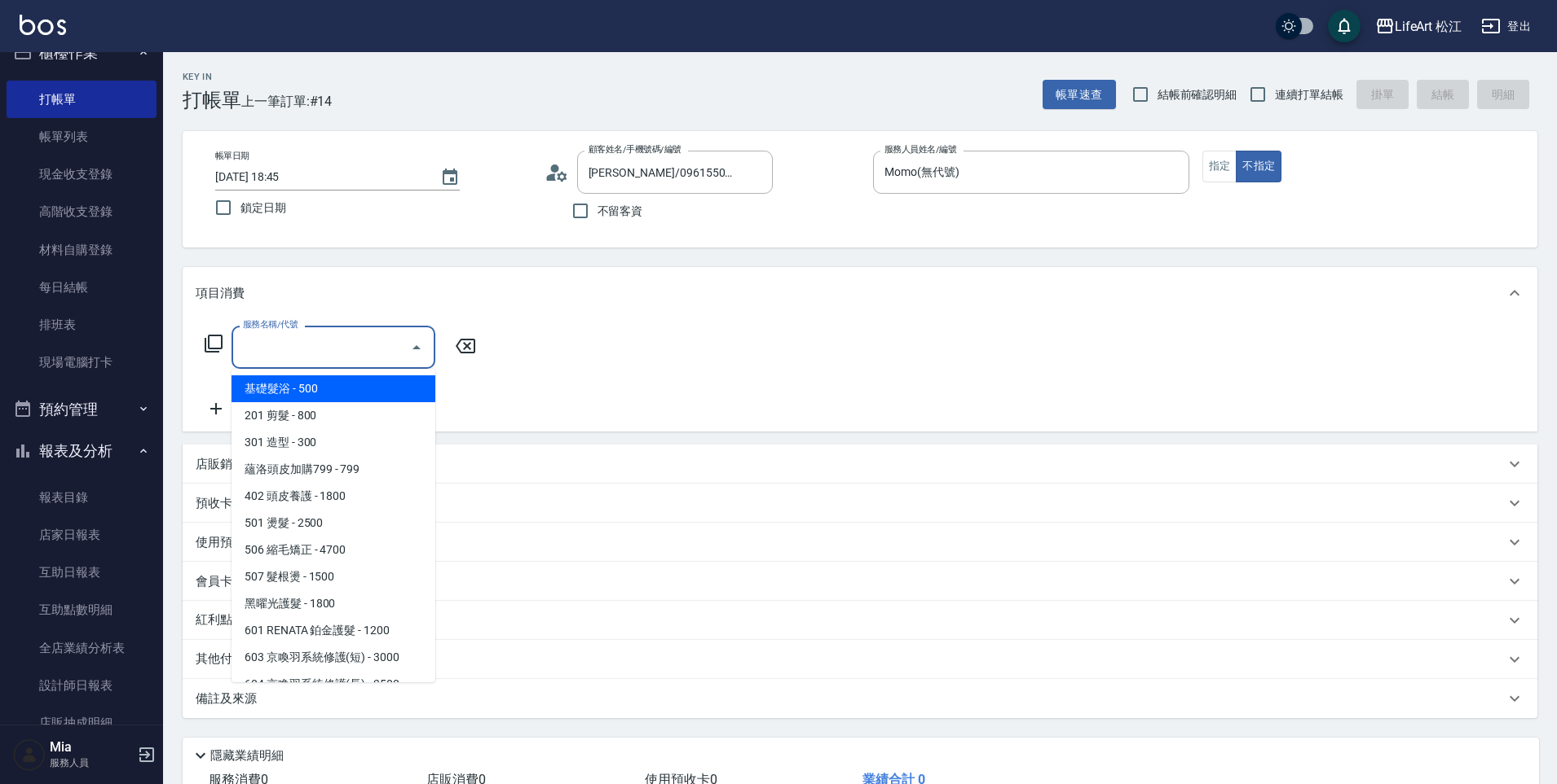
click at [362, 356] on input "服務名稱/代號" at bounding box center [321, 347] width 165 height 28
click at [321, 420] on span "201 剪髮 - 800" at bounding box center [333, 416] width 203 height 27
type input "201 剪髮(201)"
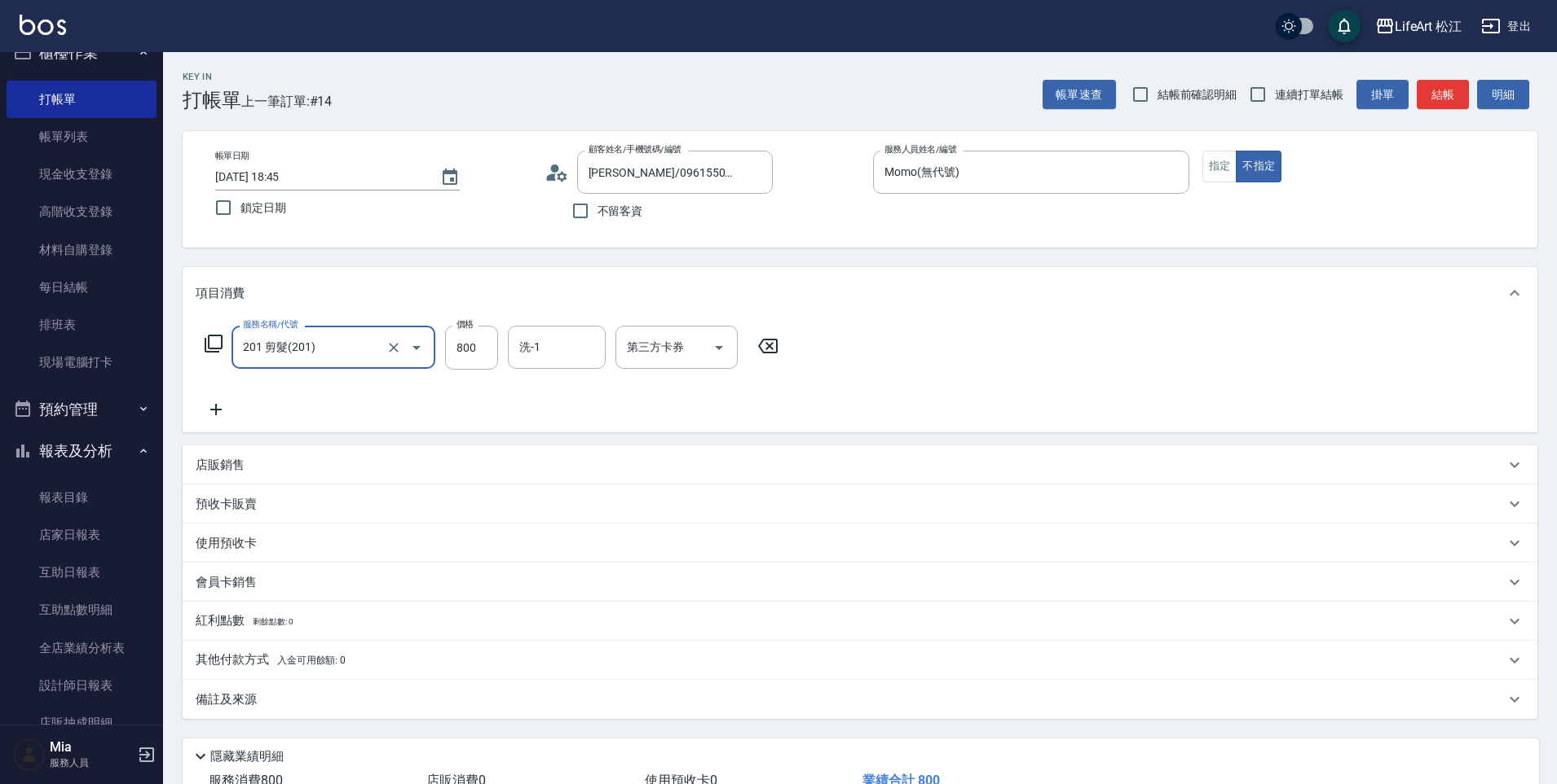
click at [223, 409] on icon at bounding box center [216, 409] width 41 height 19
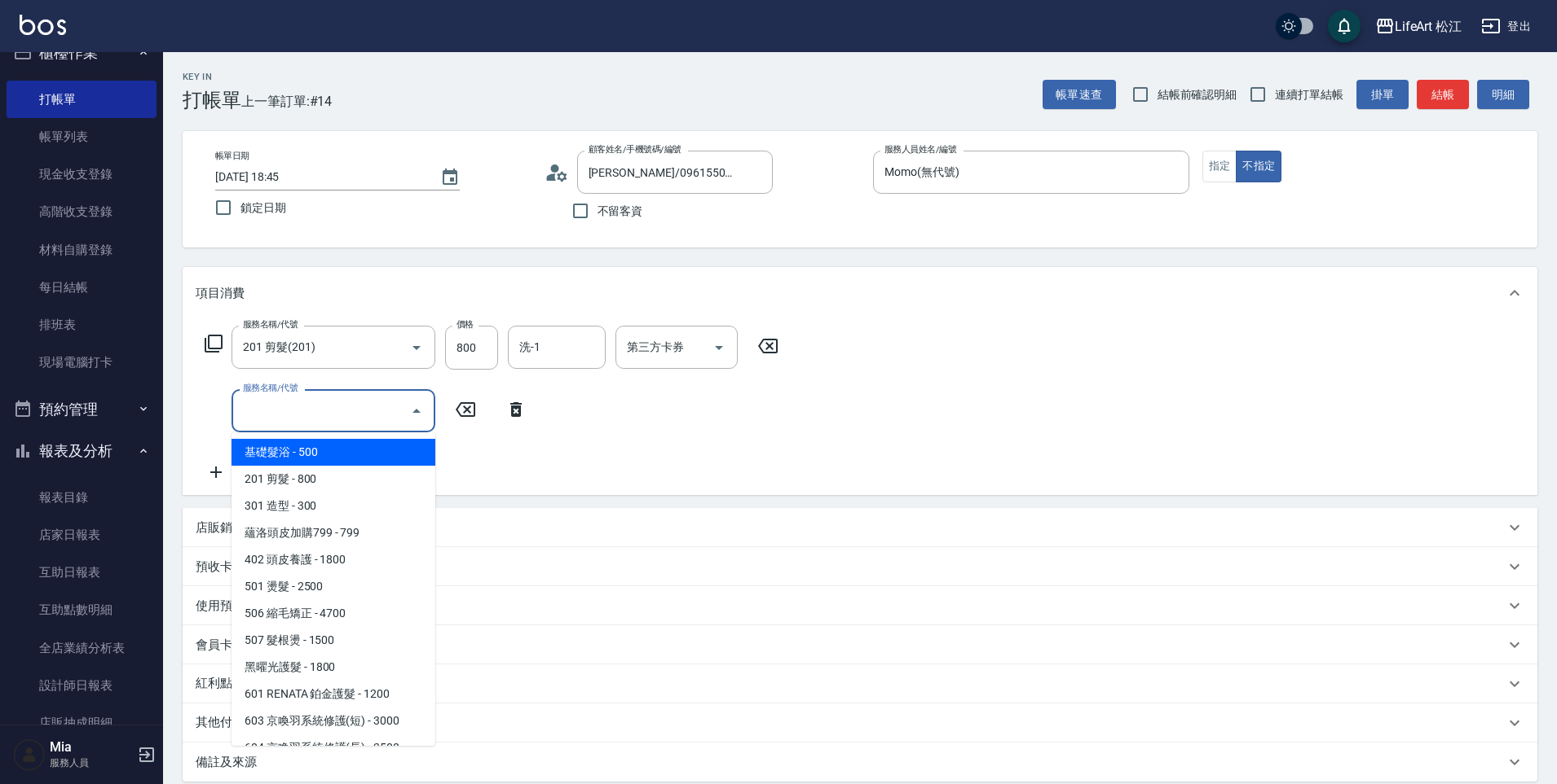
click at [281, 408] on input "服務名稱/代號" at bounding box center [321, 410] width 165 height 28
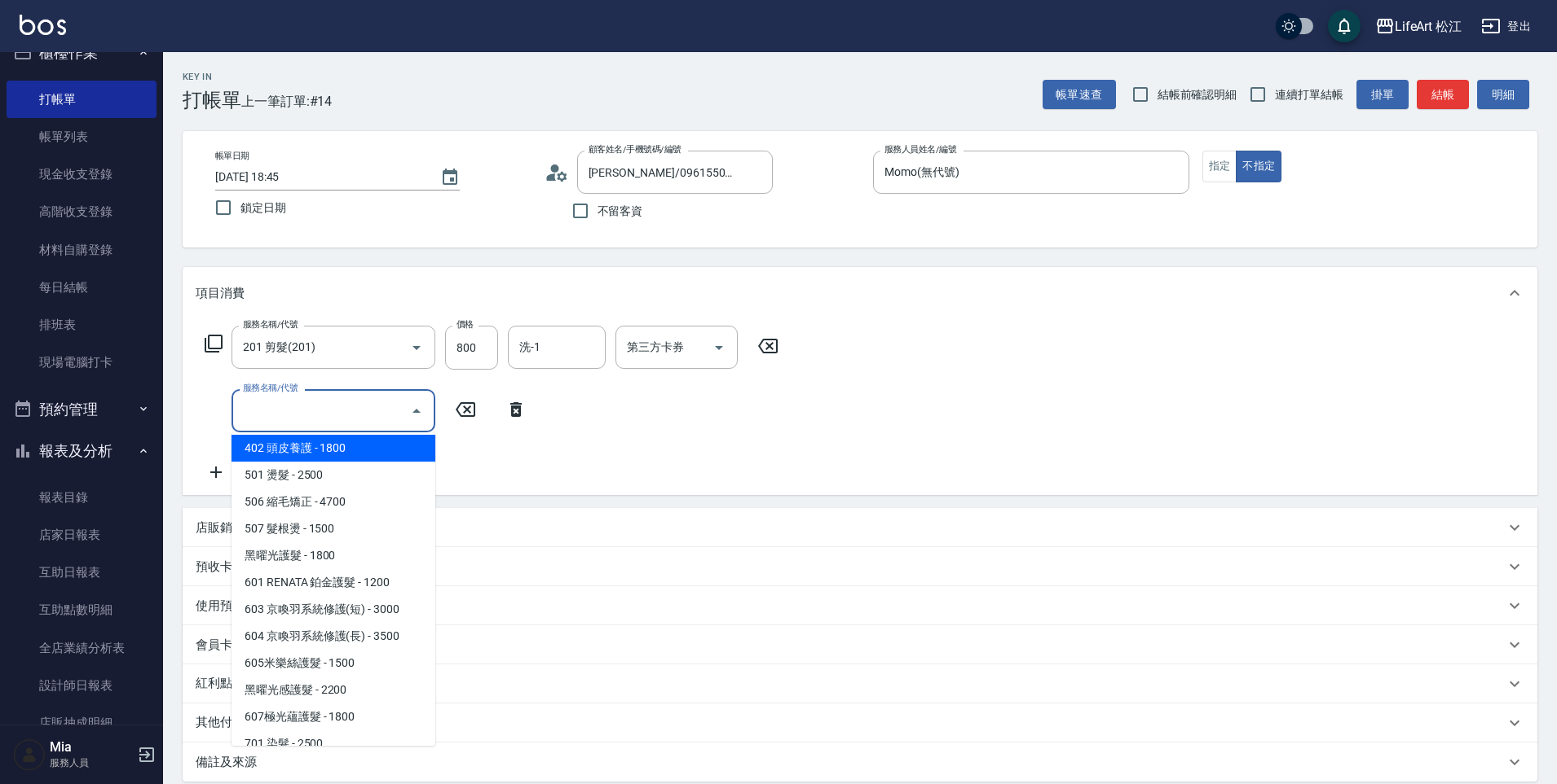
scroll to position [183, 0]
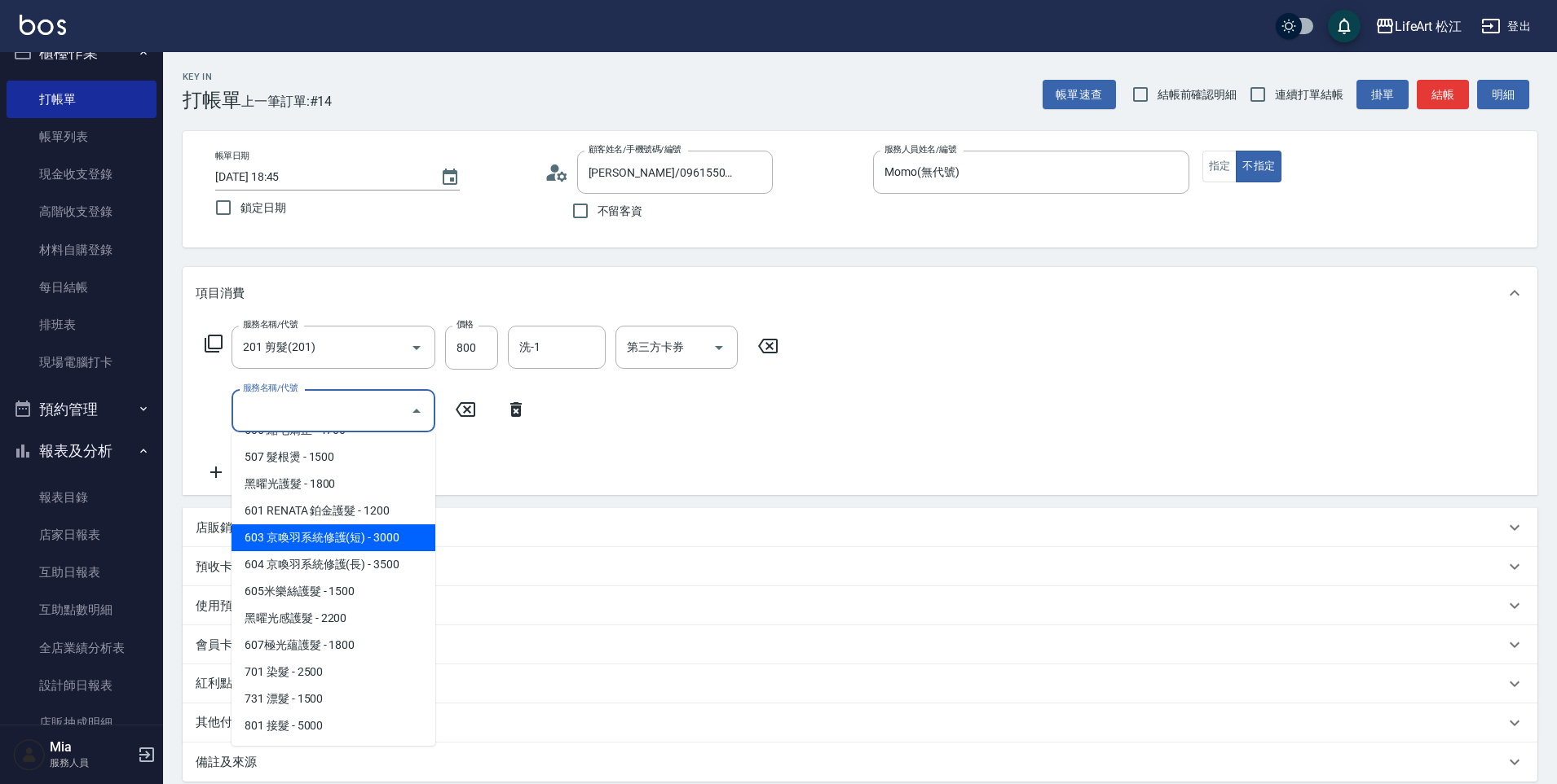
click at [357, 539] on span "603 京喚羽系統修護(短) - 3000" at bounding box center [333, 538] width 203 height 27
type input "603 京喚羽系統修護(短)(603)"
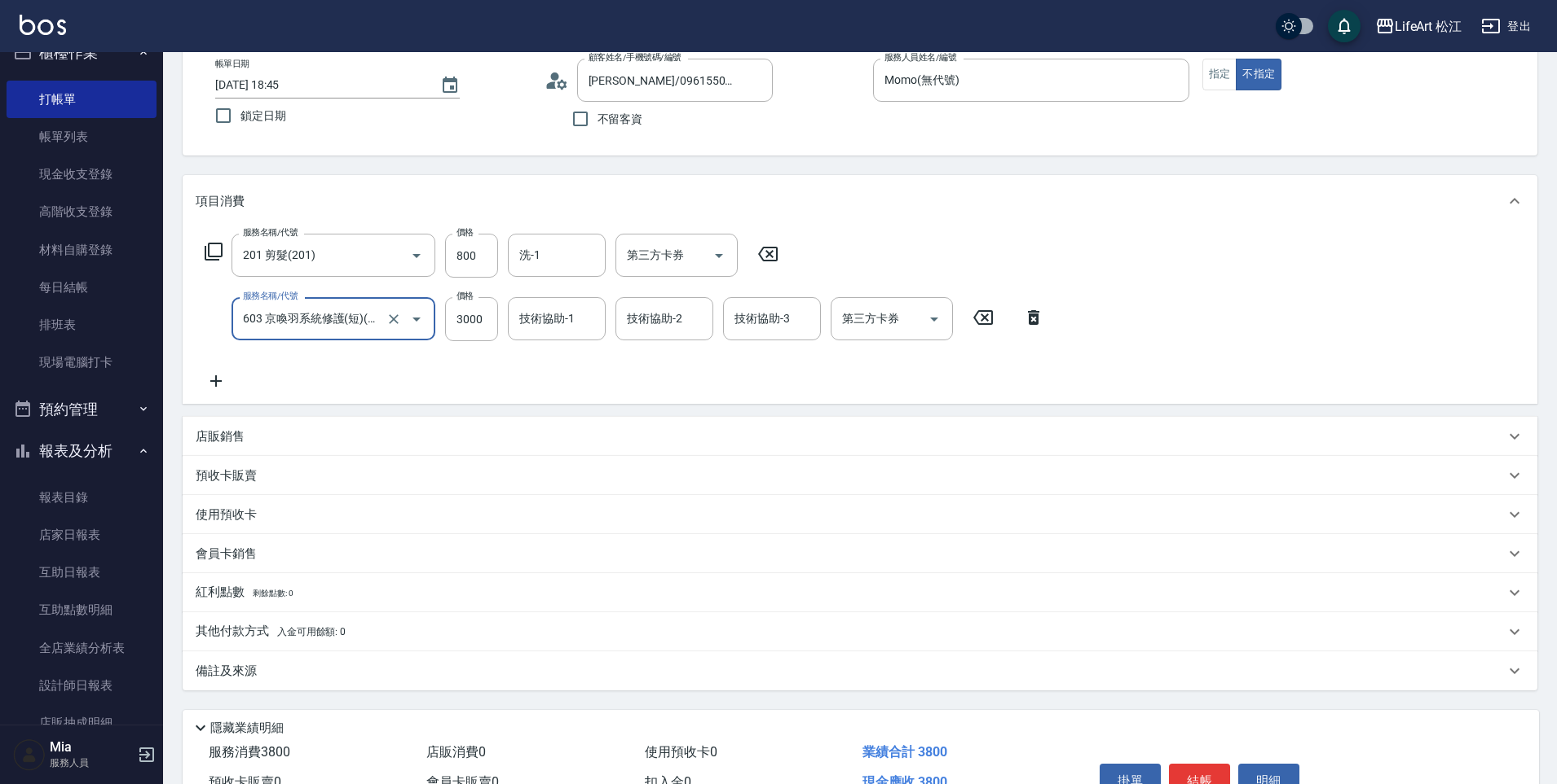
scroll to position [183, 0]
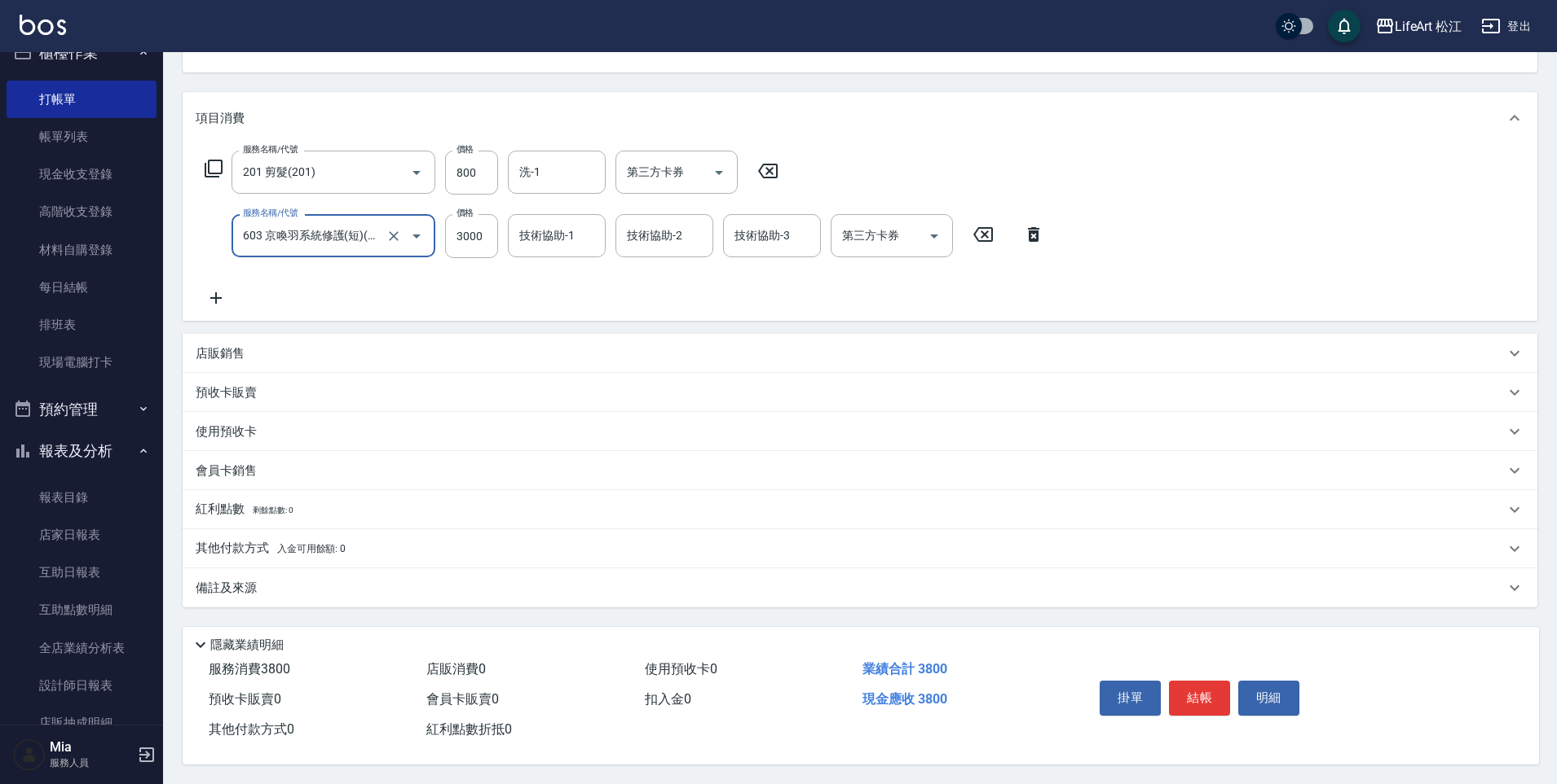
click at [366, 591] on div "備註及來源" at bounding box center [860, 588] width 1355 height 39
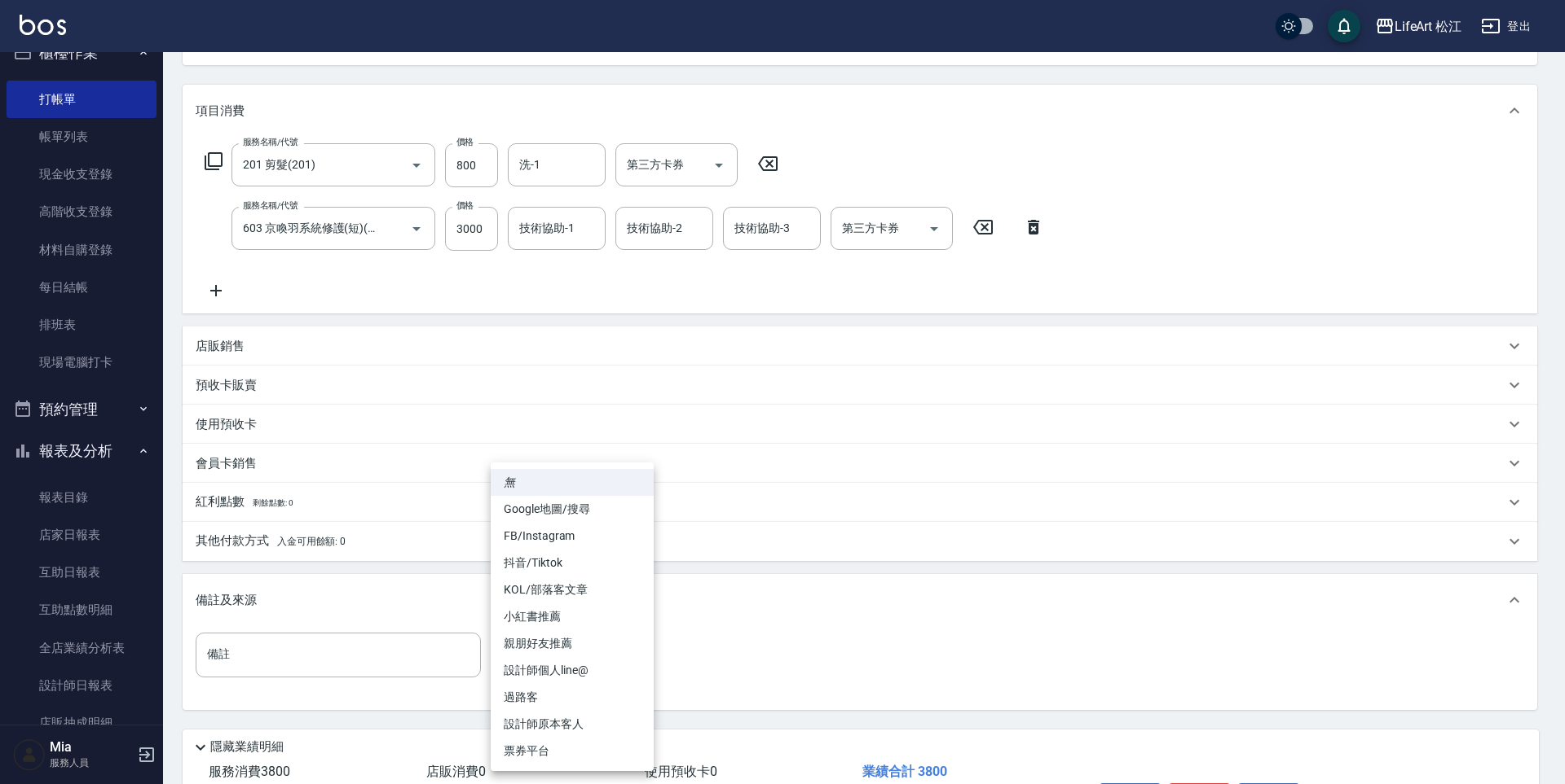
click at [584, 646] on body "LifeArt 松江 登出 櫃檯作業 打帳單 帳單列表 現金收支登錄 高階收支登錄 材料自購登錄 每日結帳 排班表 現場電腦打卡 預約管理 預約管理 單日預約…" at bounding box center [782, 351] width 1565 height 1070
click at [557, 501] on li "Google地圖/搜尋" at bounding box center [572, 510] width 163 height 27
type input "Google地圖/搜尋"
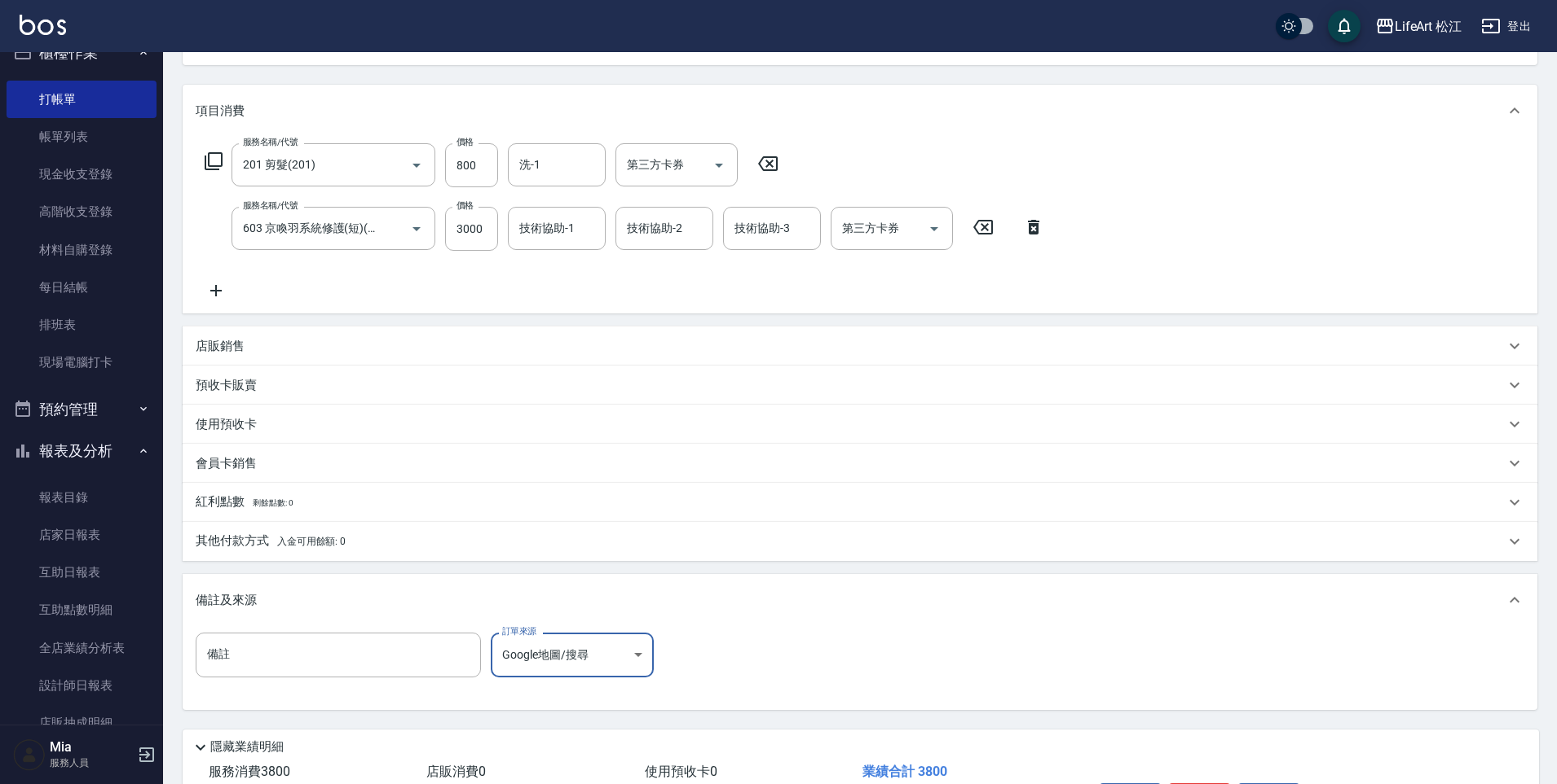
click at [262, 546] on p "其他付款方式 入金可用餘額: 0" at bounding box center [270, 541] width 150 height 18
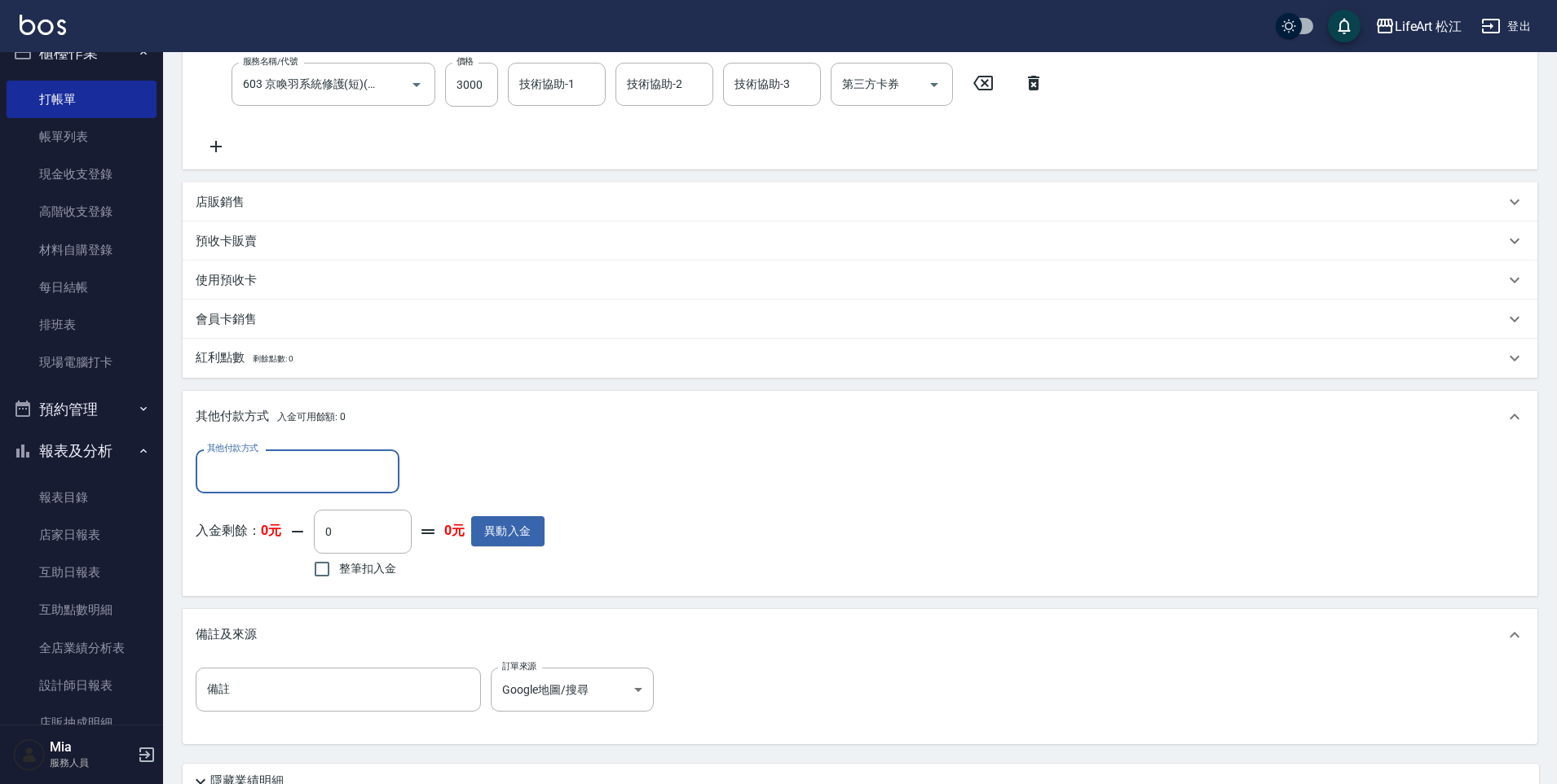
scroll to position [470, 0]
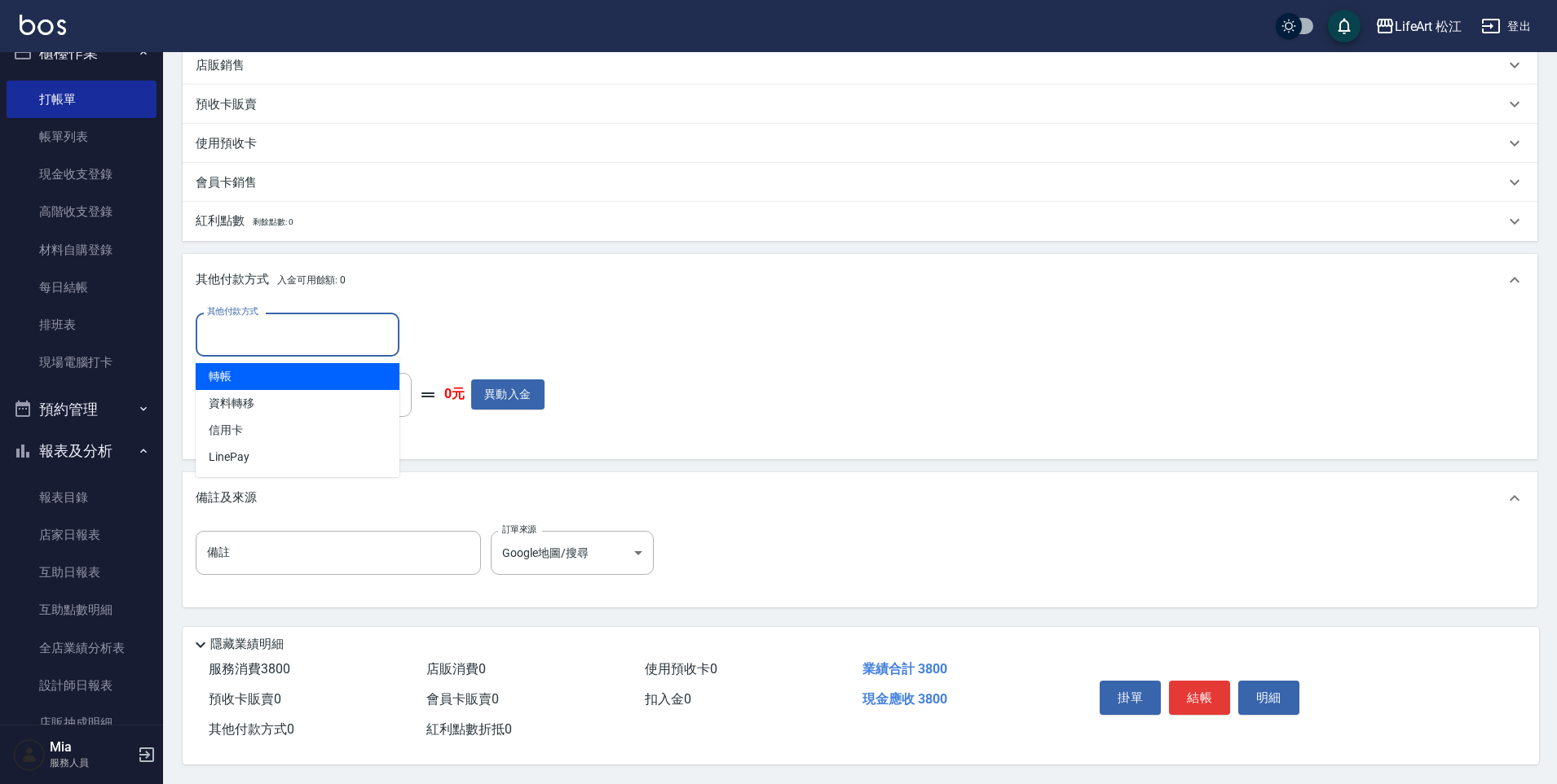
click at [264, 320] on input "其他付款方式" at bounding box center [297, 334] width 189 height 28
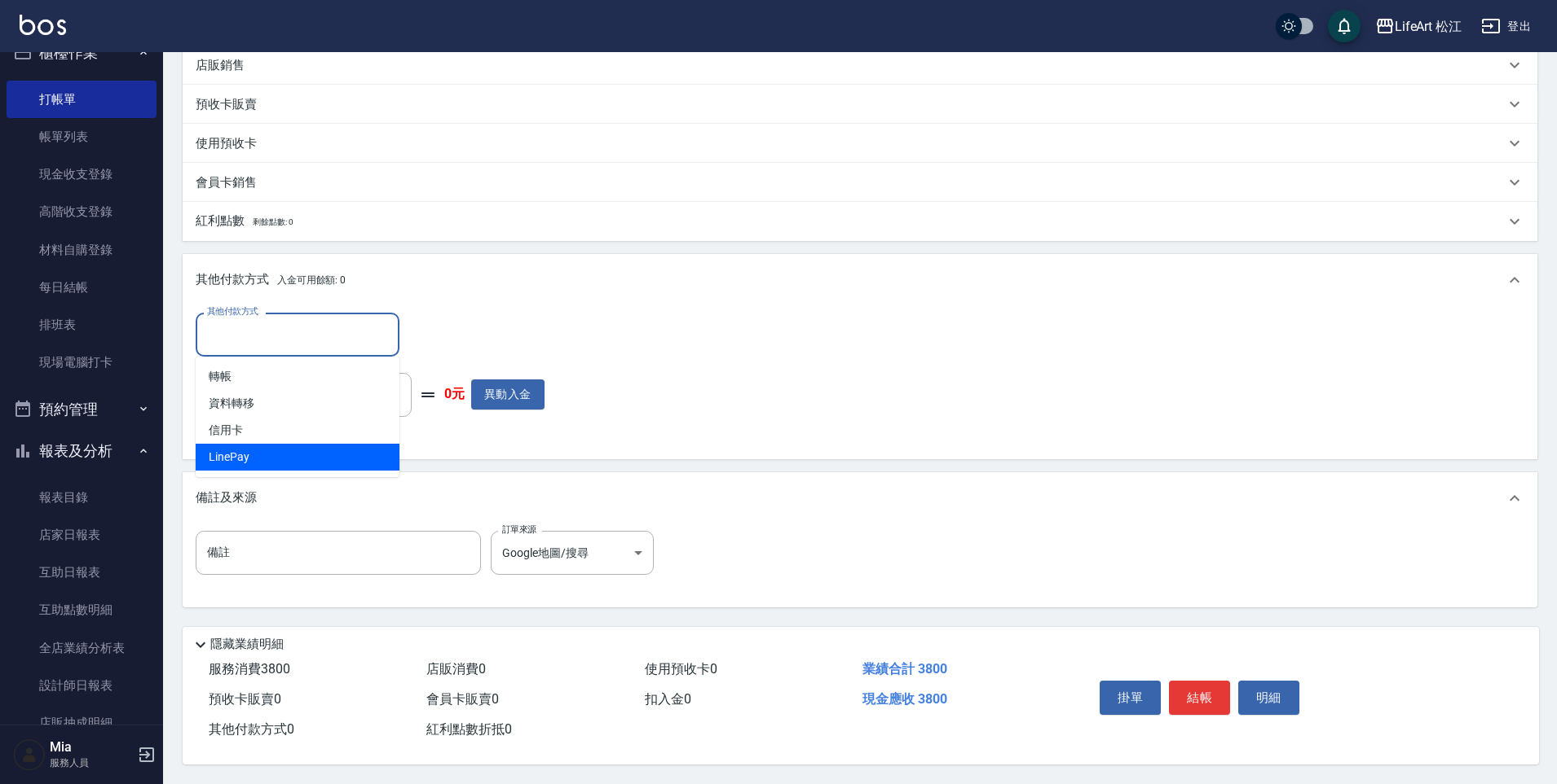
click at [273, 448] on span "LinePay" at bounding box center [297, 458] width 203 height 27
type input "LinePay"
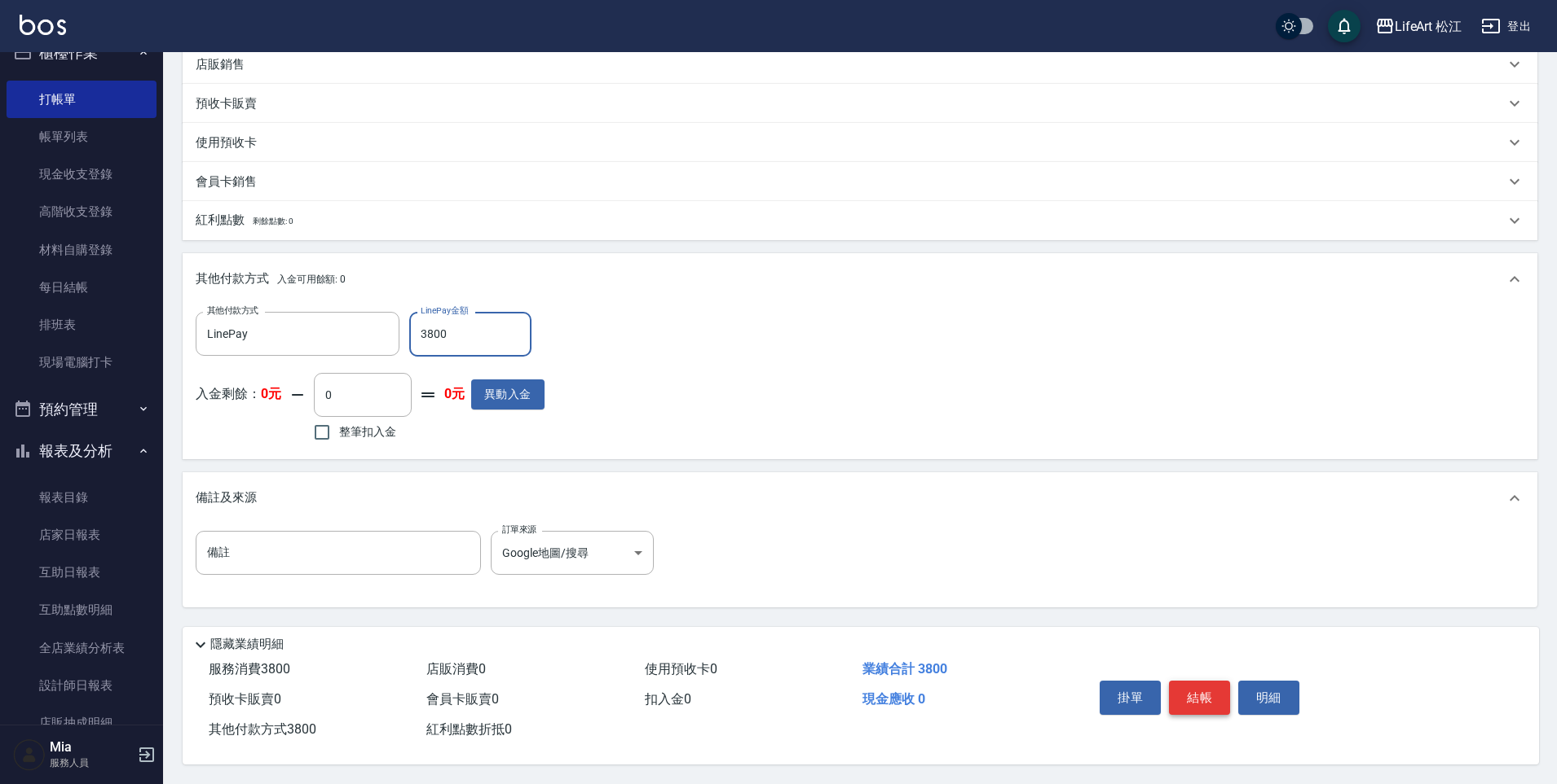
type input "3800"
click at [1218, 703] on button "結帳" at bounding box center [1199, 698] width 61 height 34
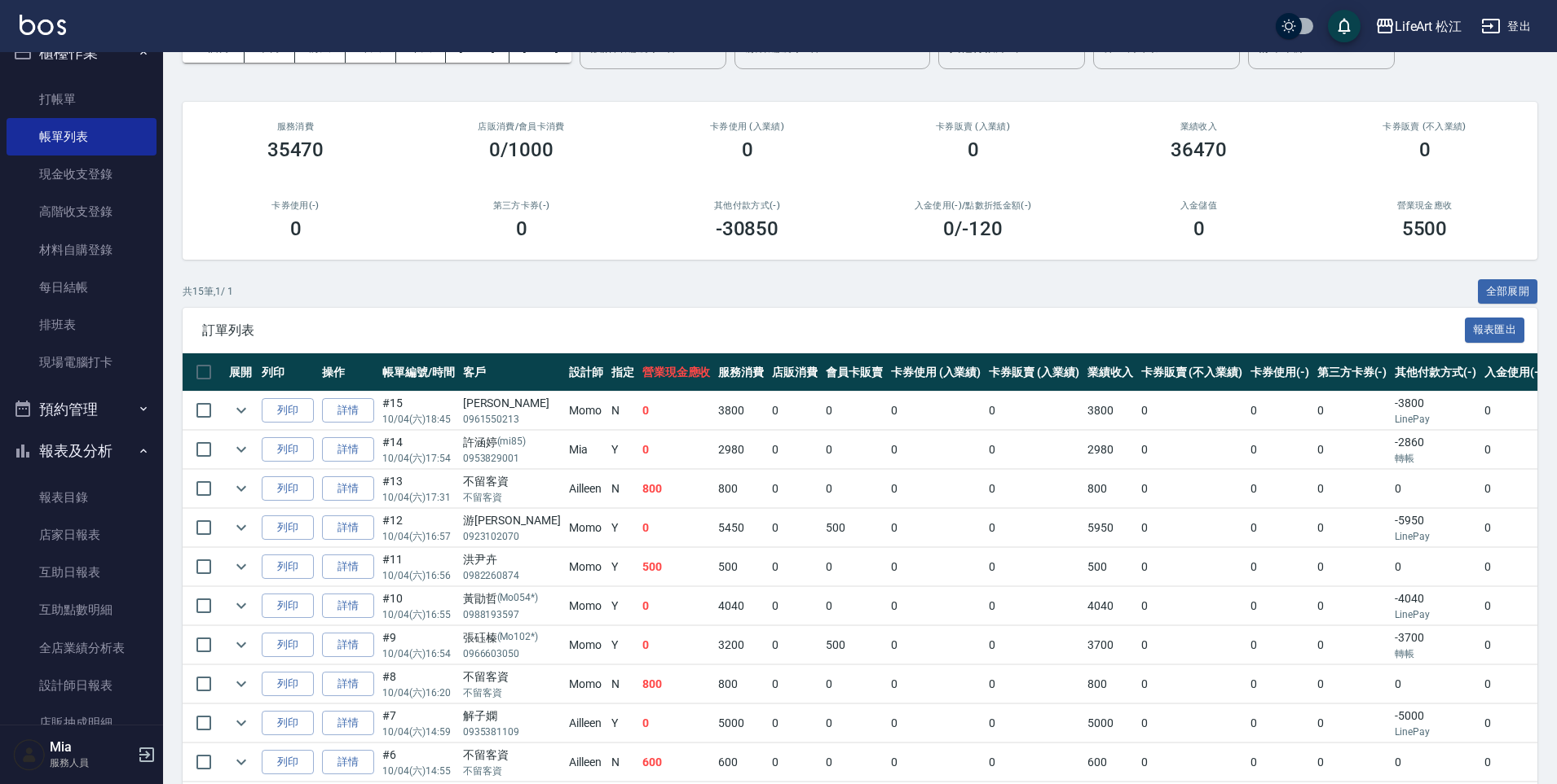
scroll to position [152, 0]
